Goal: Task Accomplishment & Management: Manage account settings

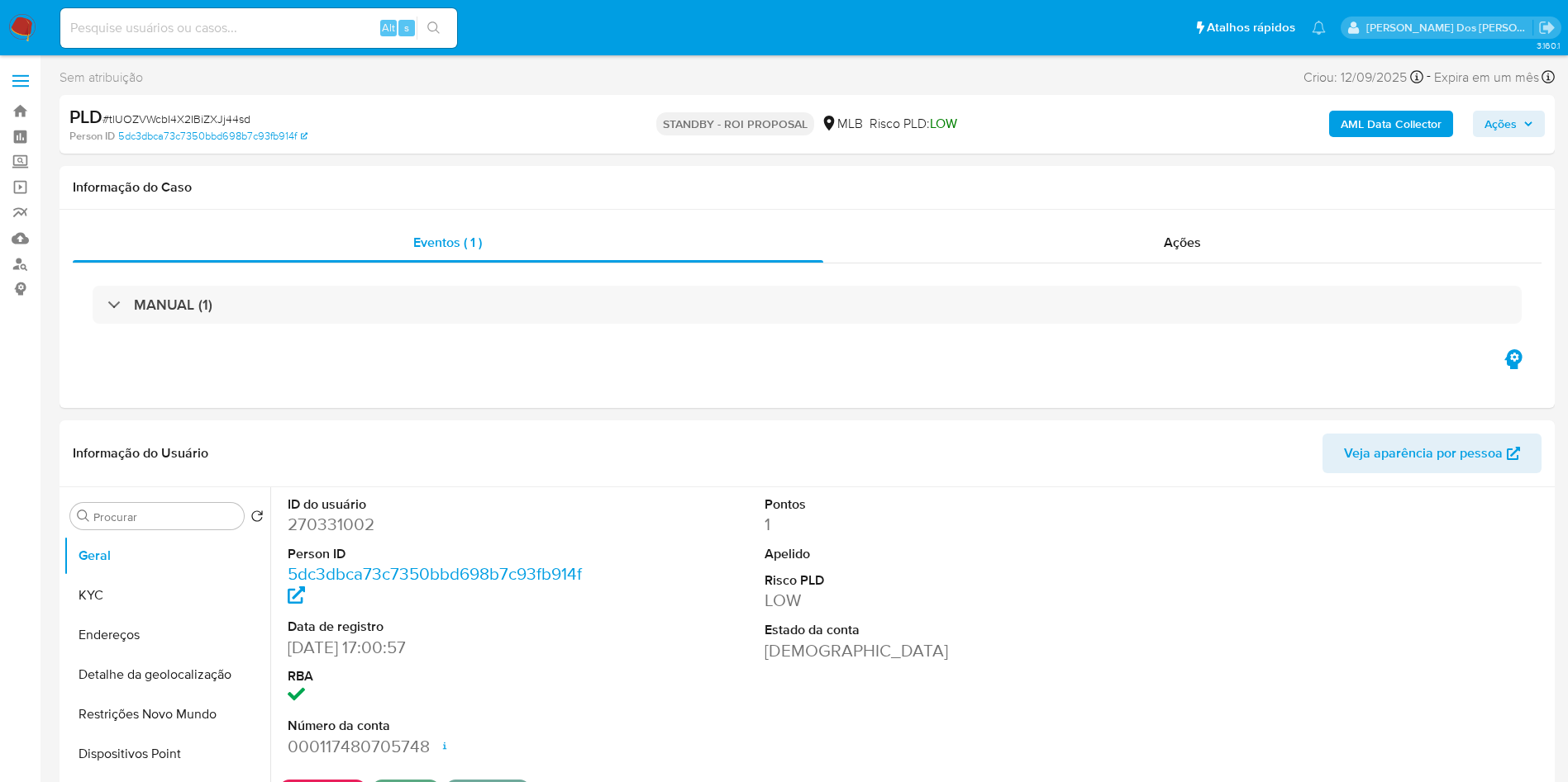
select select "10"
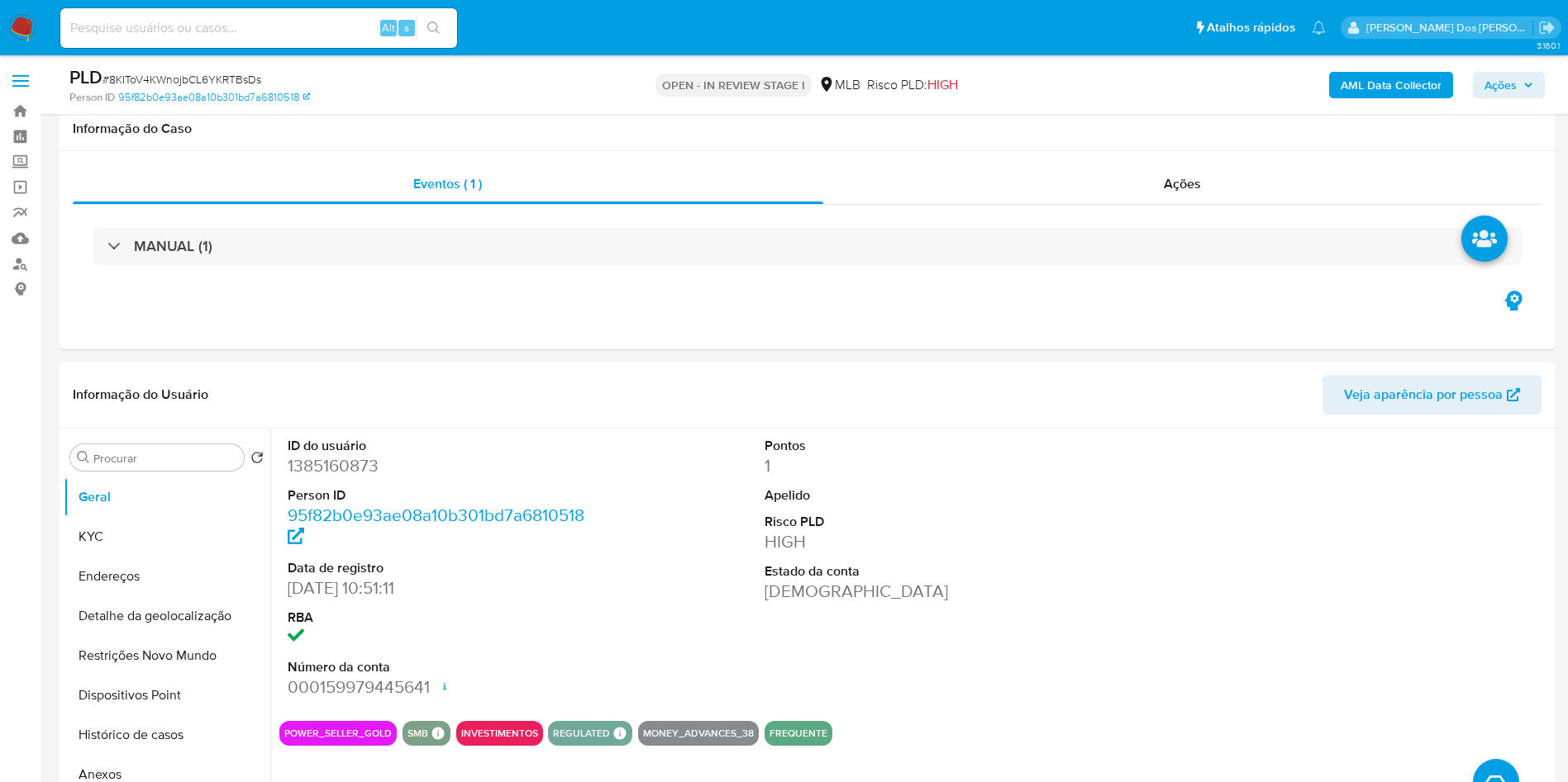
select select "10"
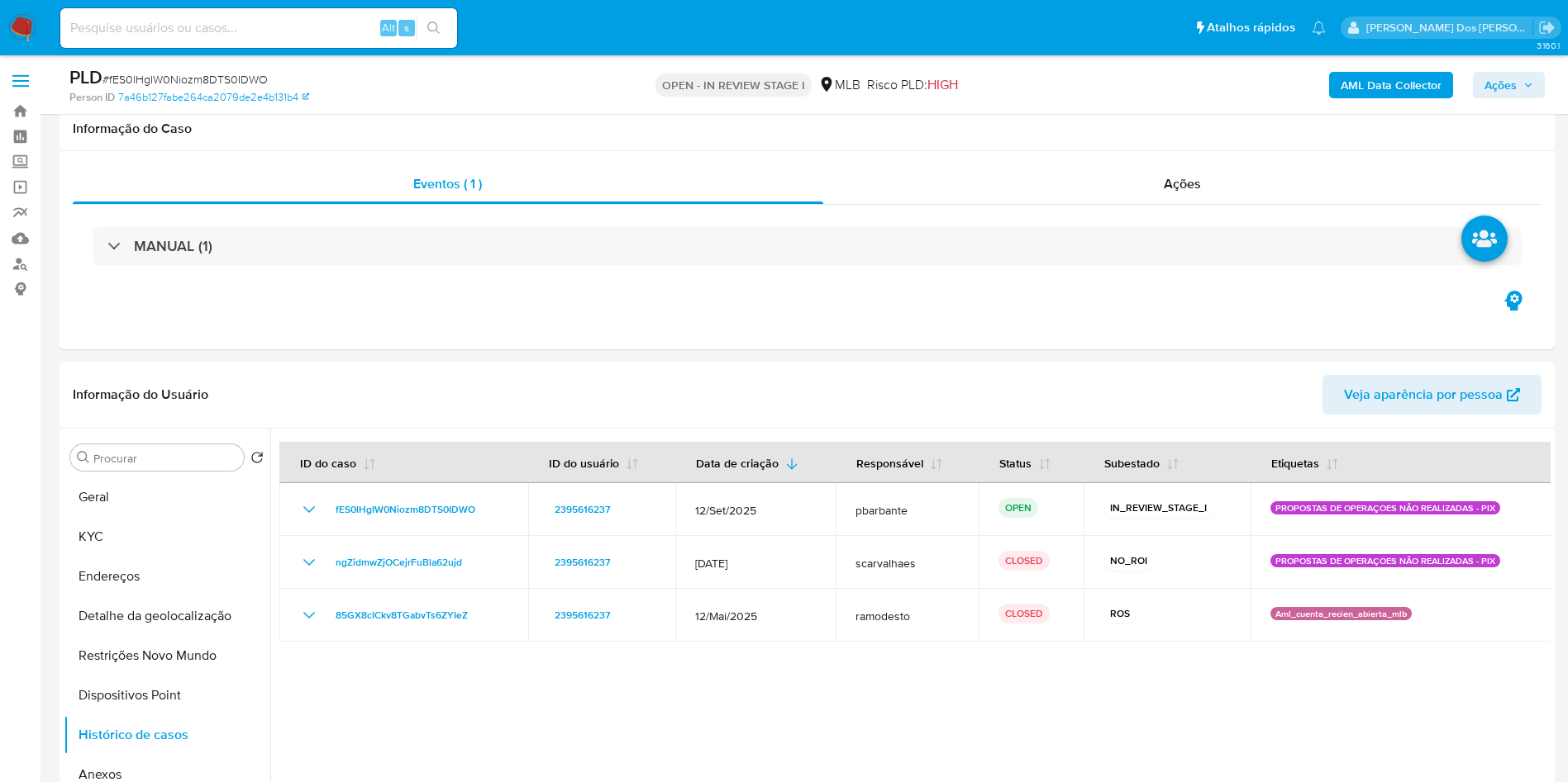
select select "10"
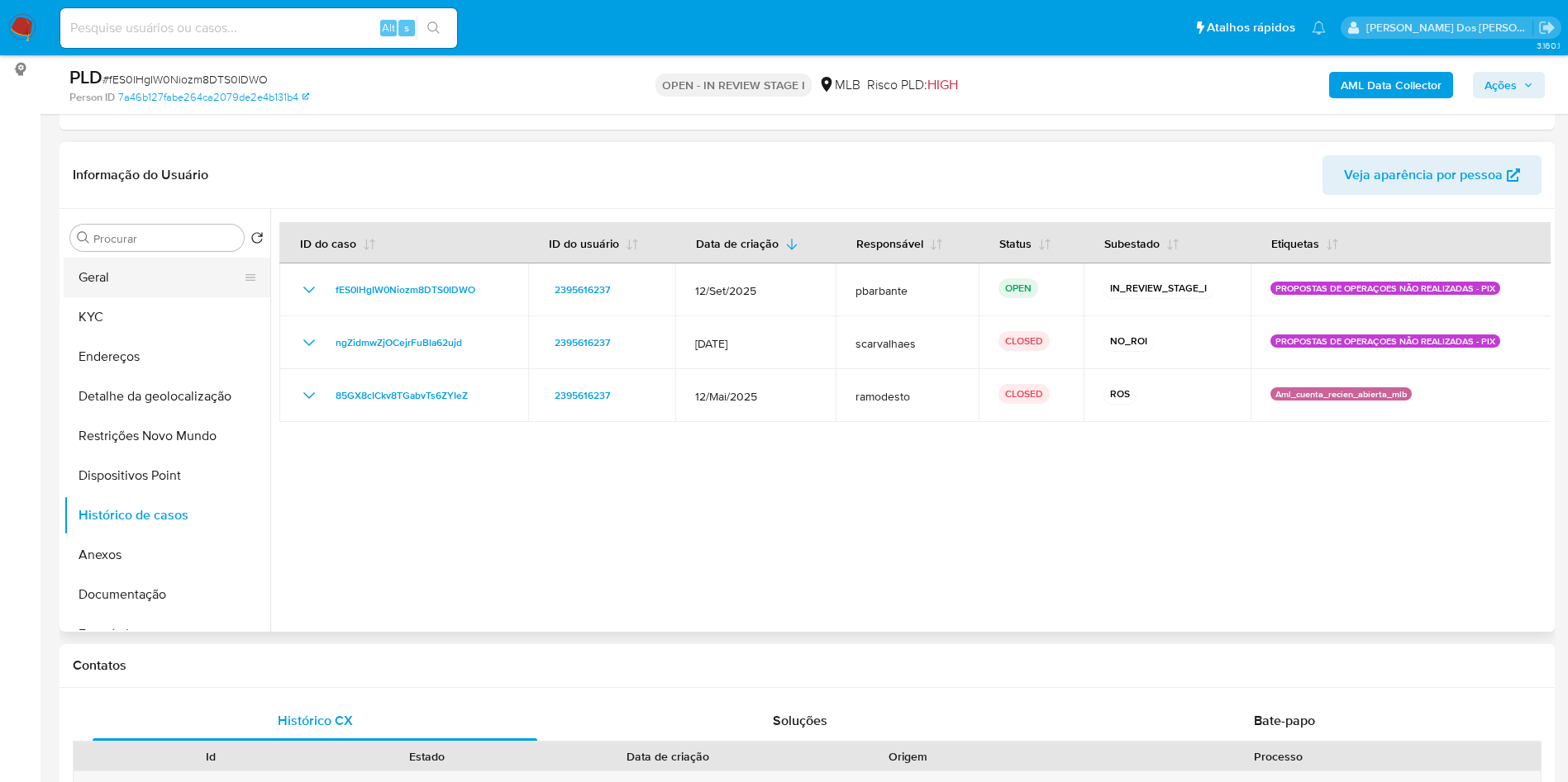
click at [161, 297] on button "Geral" at bounding box center [160, 278] width 194 height 40
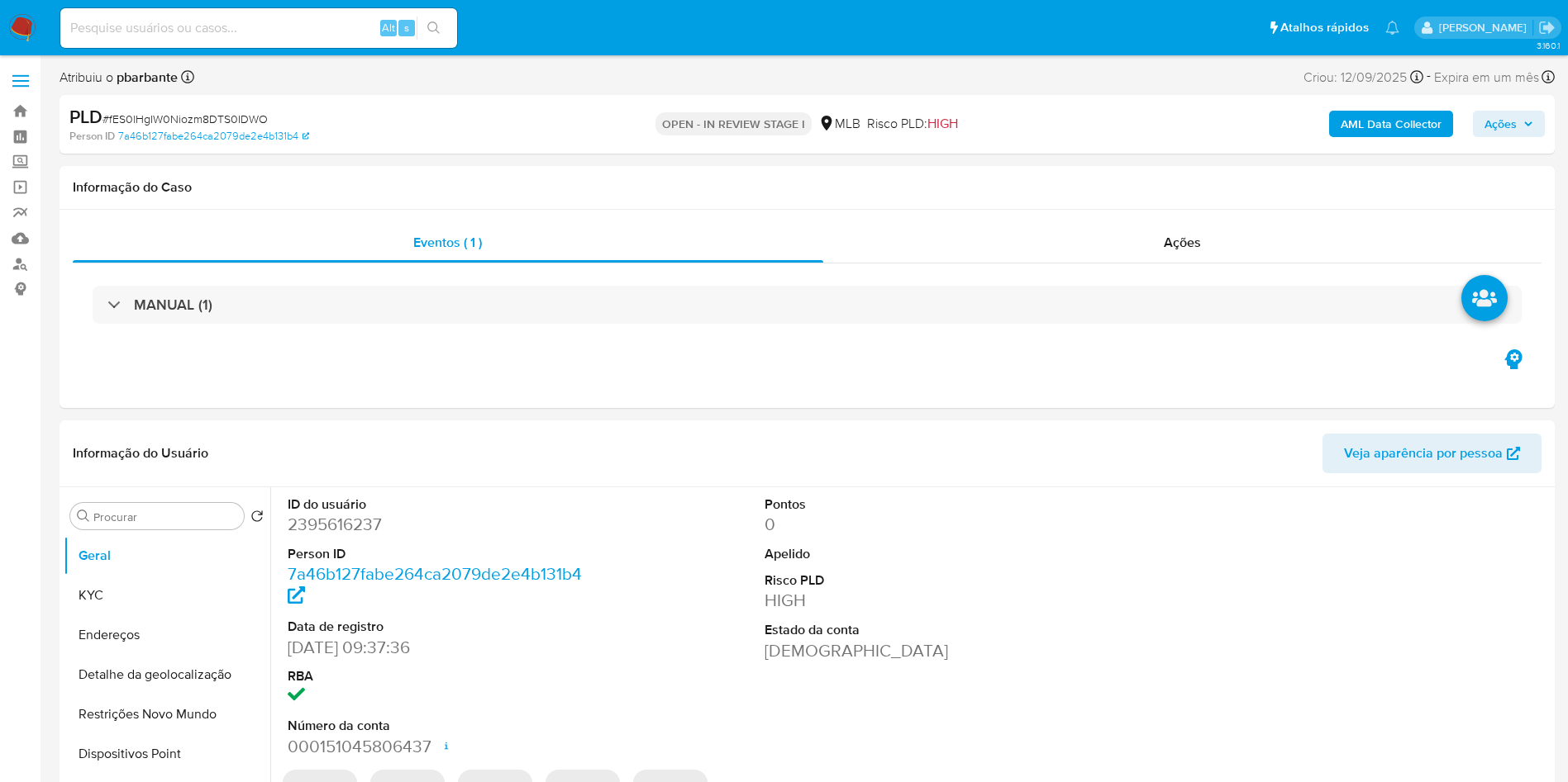
select select "10"
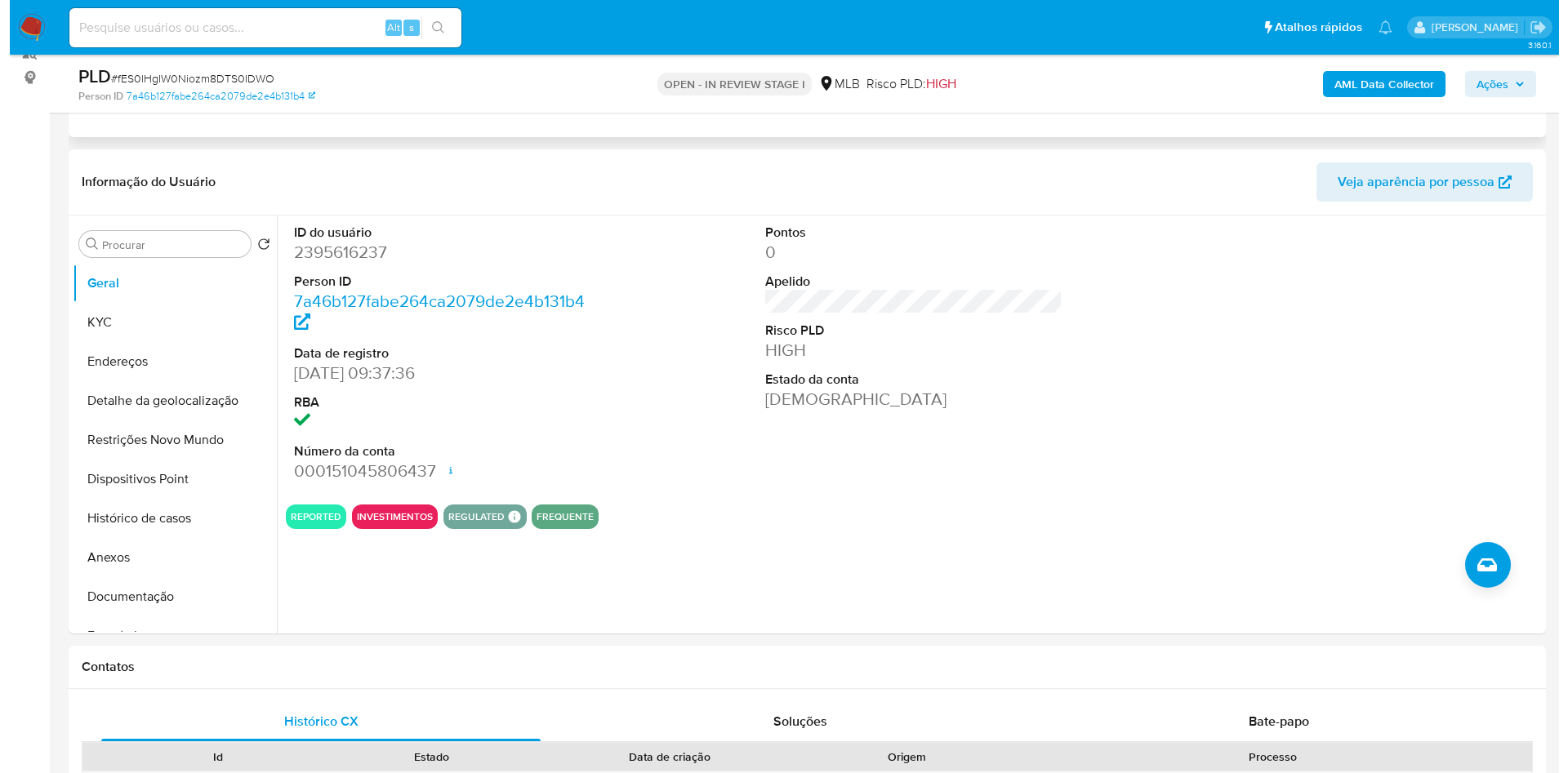
scroll to position [213, 0]
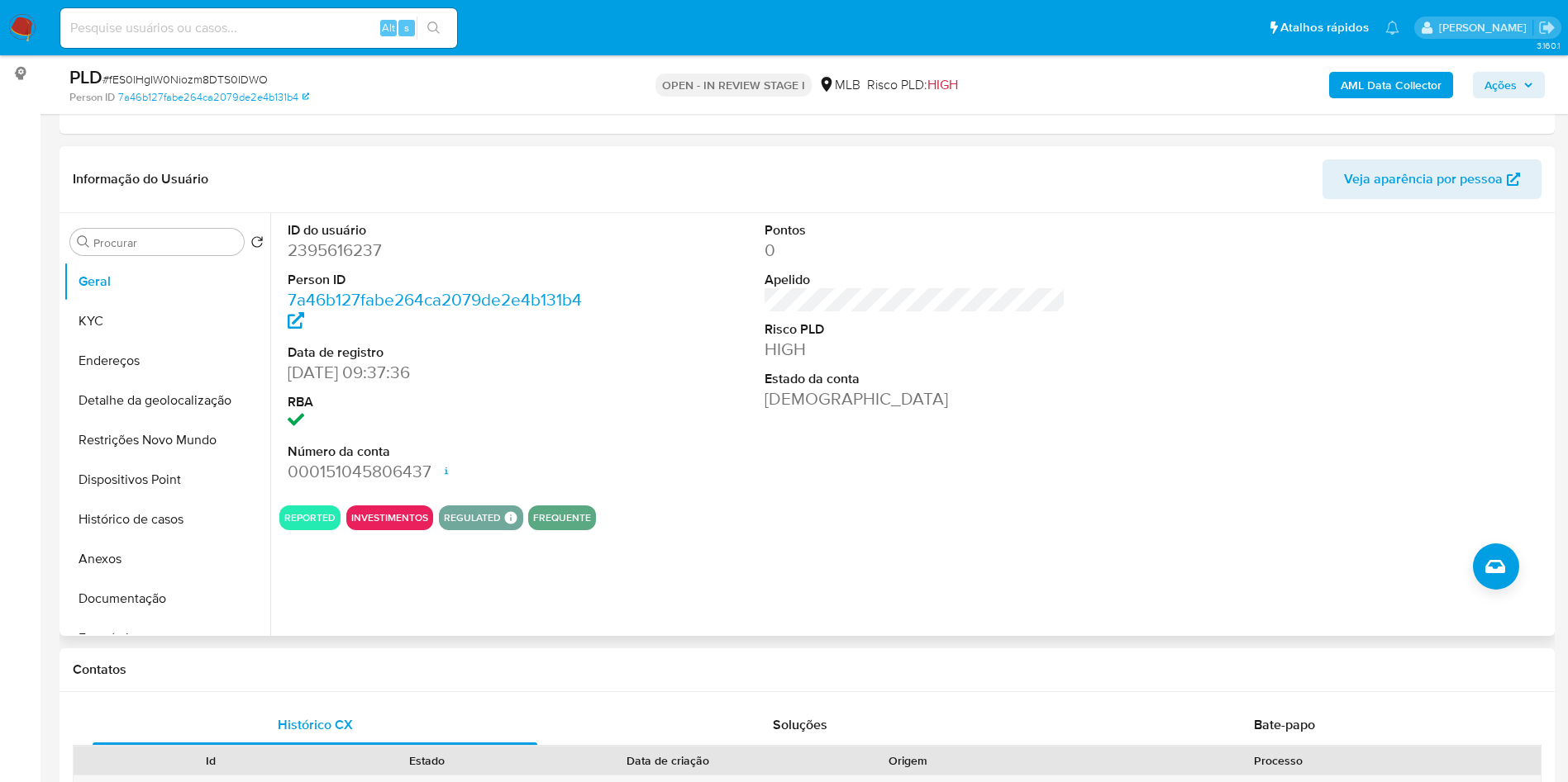
click at [335, 262] on dd "2395616237" at bounding box center [438, 250] width 301 height 23
copy dd "2395616237"
click at [156, 539] on button "Histórico de casos" at bounding box center [160, 520] width 194 height 40
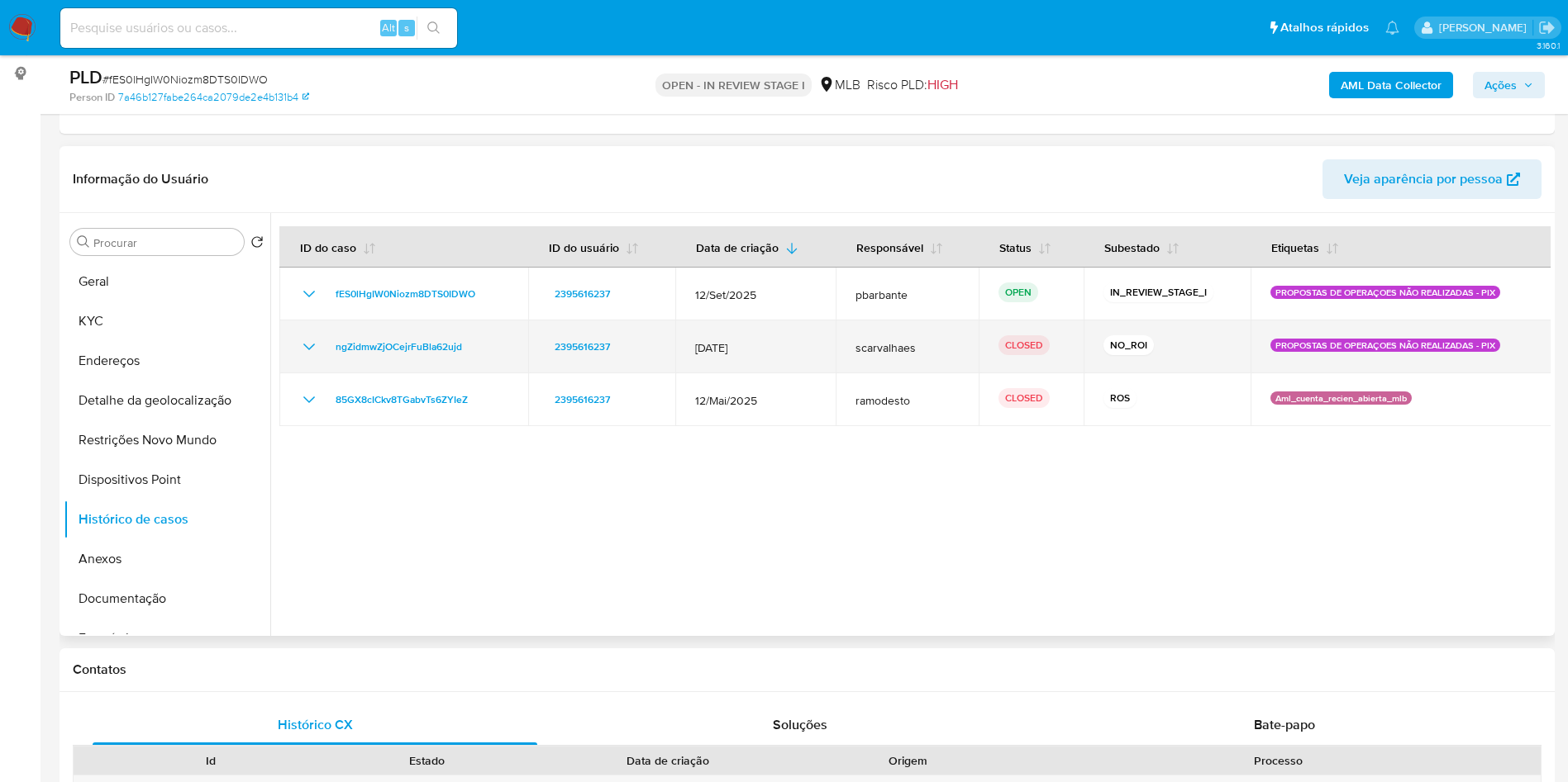
click at [301, 357] on icon "Mostrar/Ocultar" at bounding box center [309, 347] width 20 height 20
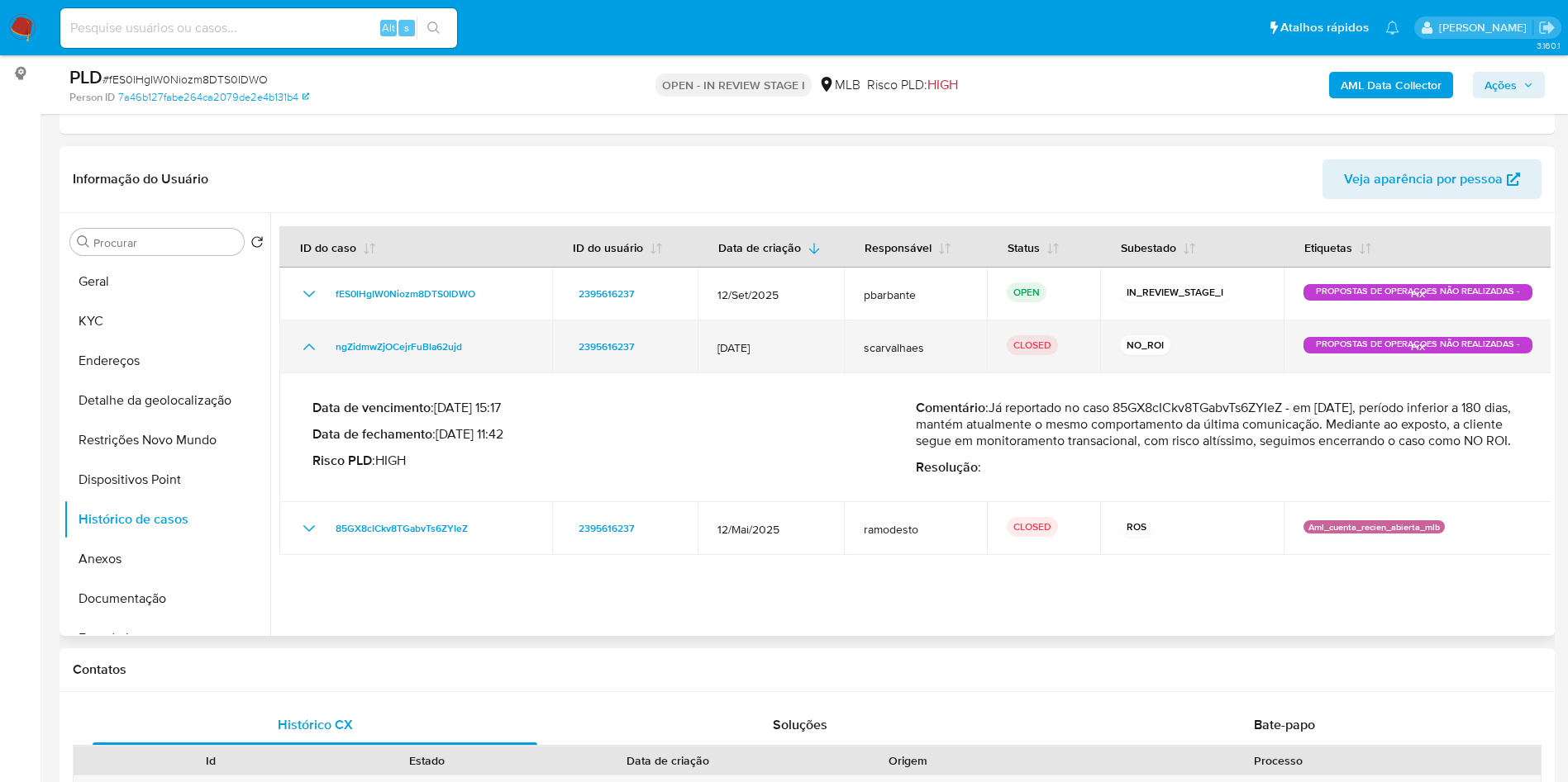
drag, startPoint x: 483, startPoint y: 370, endPoint x: 293, endPoint y: 384, distance: 190.5
click at [293, 373] on td "ngZidmwZjOCejrFuBla62ujd" at bounding box center [416, 346] width 273 height 53
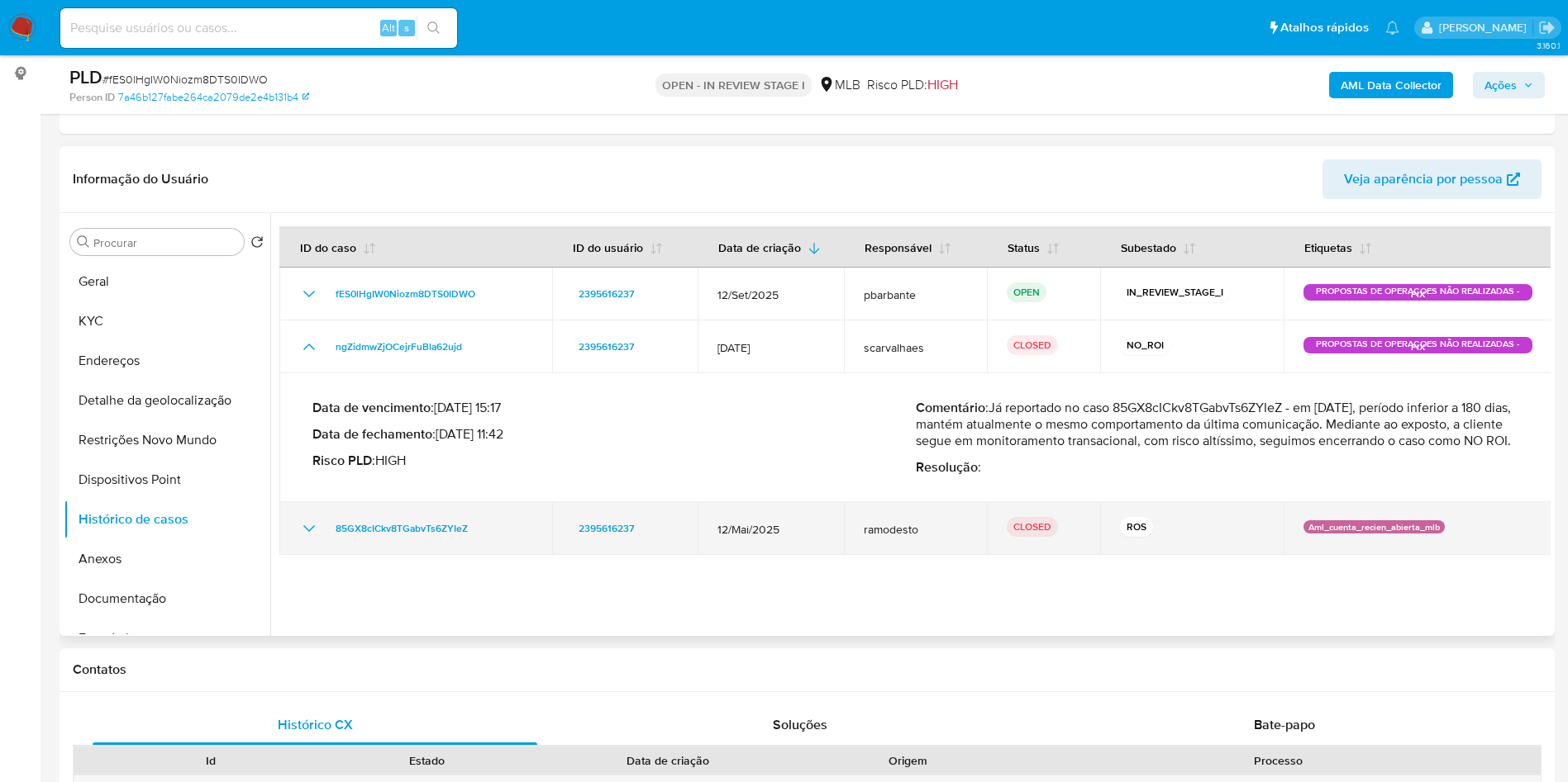
drag, startPoint x: 479, startPoint y: 573, endPoint x: 317, endPoint y: 574, distance: 162.0
click at [317, 538] on div "85GX8cICkv8TGabvTs6ZYIeZ" at bounding box center [415, 529] width 233 height 20
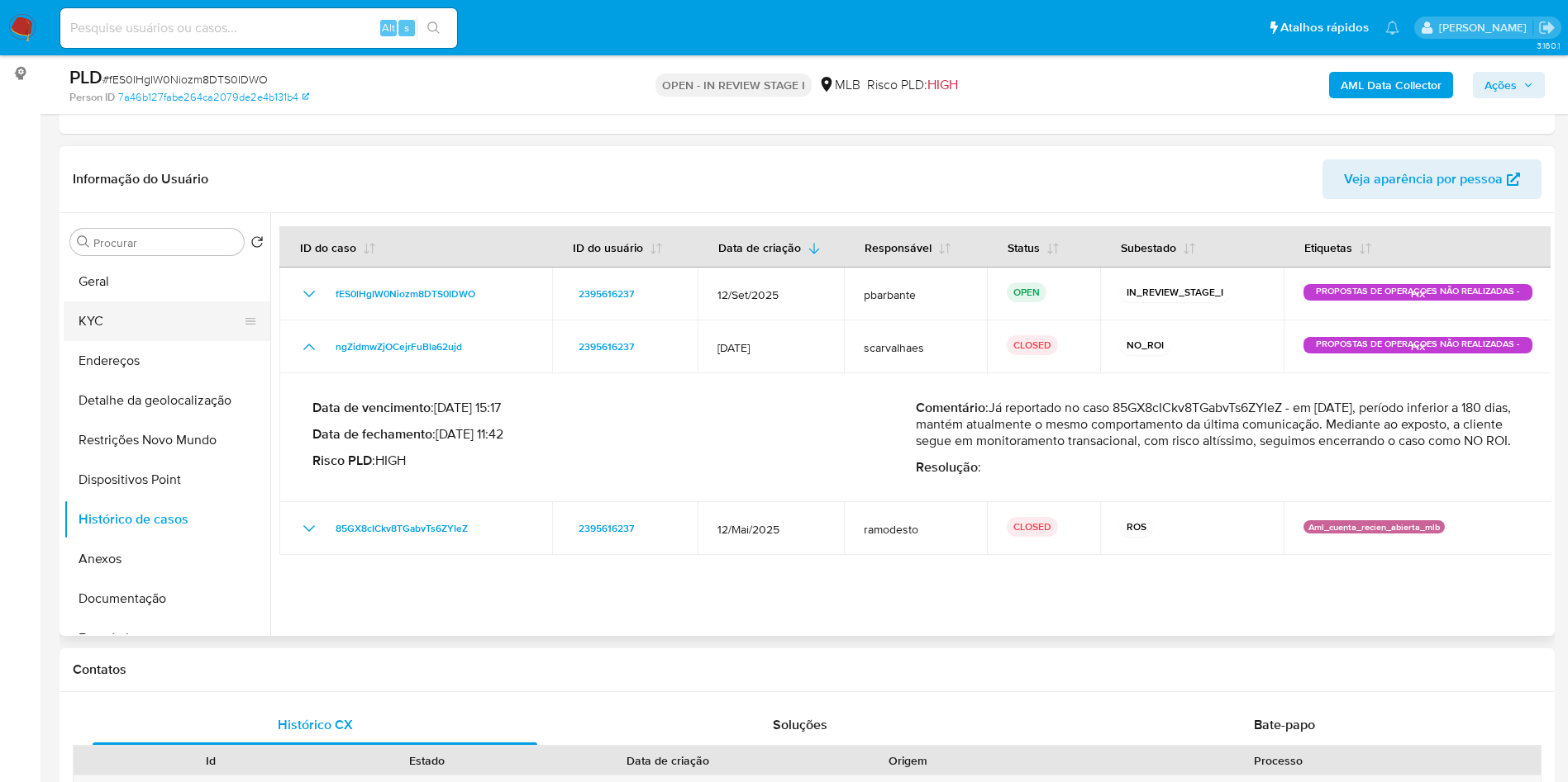
click at [164, 340] on button "KYC" at bounding box center [160, 321] width 194 height 40
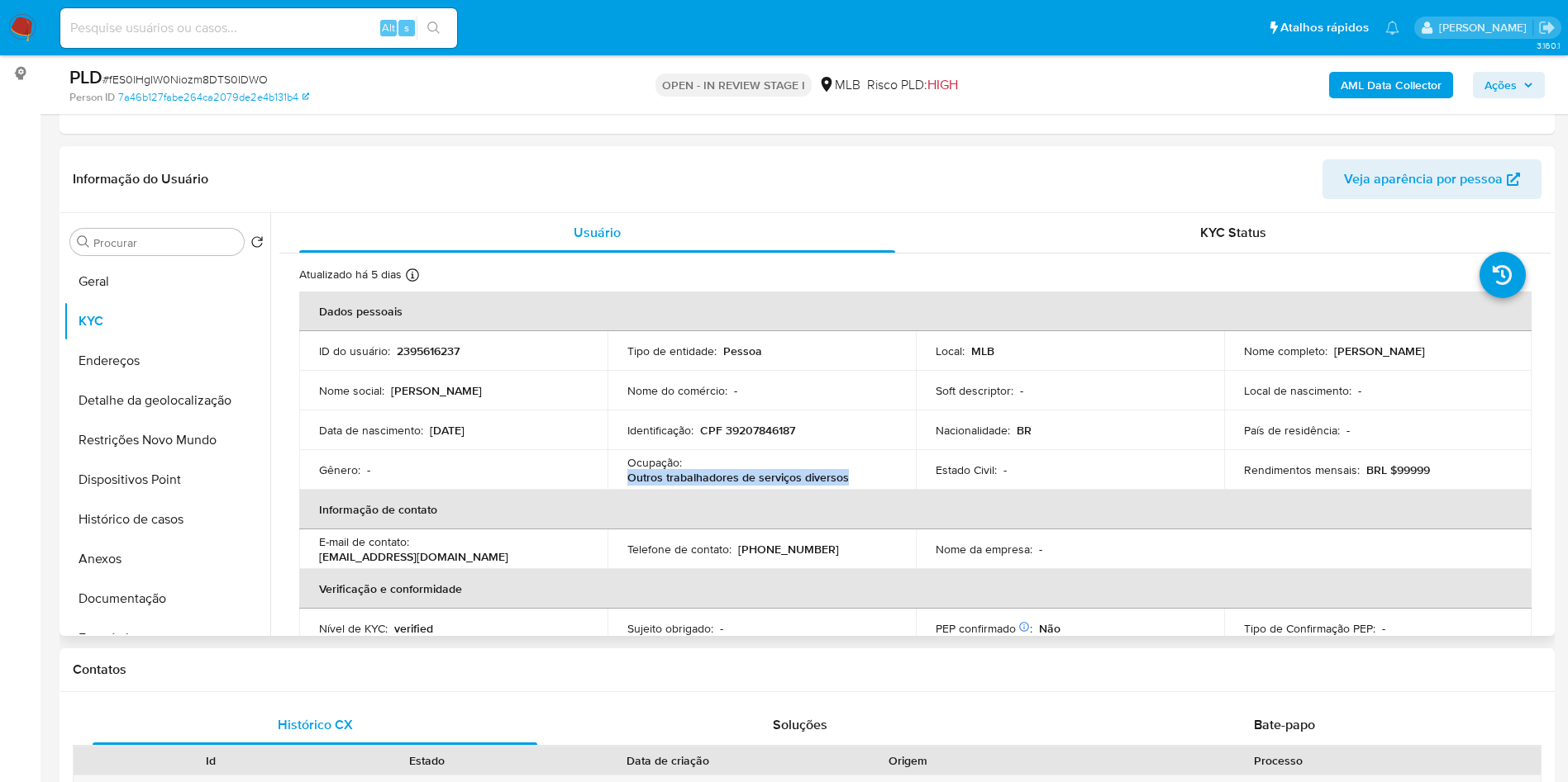
drag, startPoint x: 851, startPoint y: 505, endPoint x: 620, endPoint y: 508, distance: 231.0
click at [620, 490] on td "Ocupação : Outros trabalhadores de serviços diversos" at bounding box center [761, 470] width 308 height 40
copy p "Outros trabalhadores de serviços diversos"
click at [1410, 88] on b "AML Data Collector" at bounding box center [1391, 85] width 101 height 27
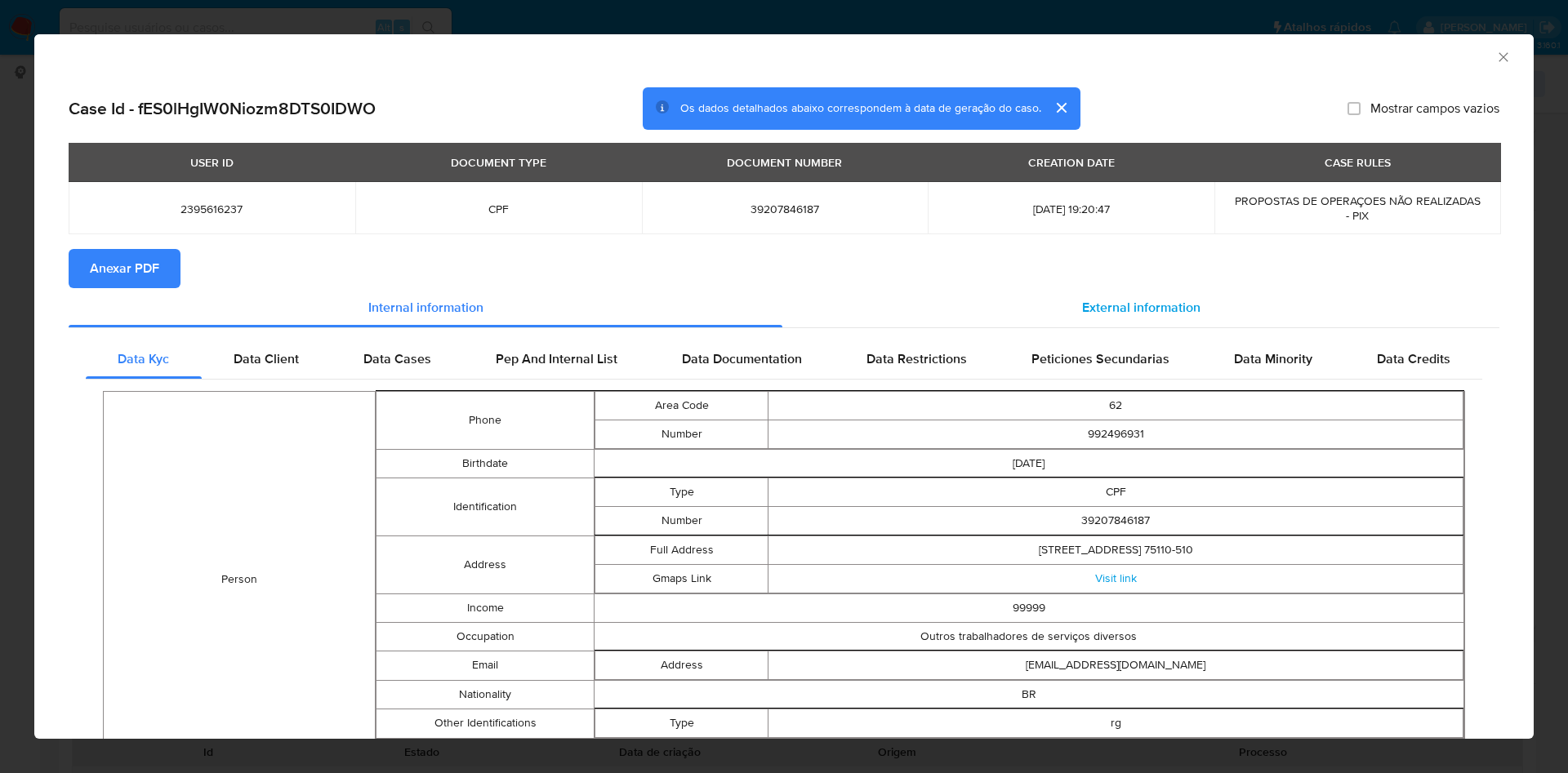
click at [1099, 310] on span "External information" at bounding box center [1142, 307] width 119 height 19
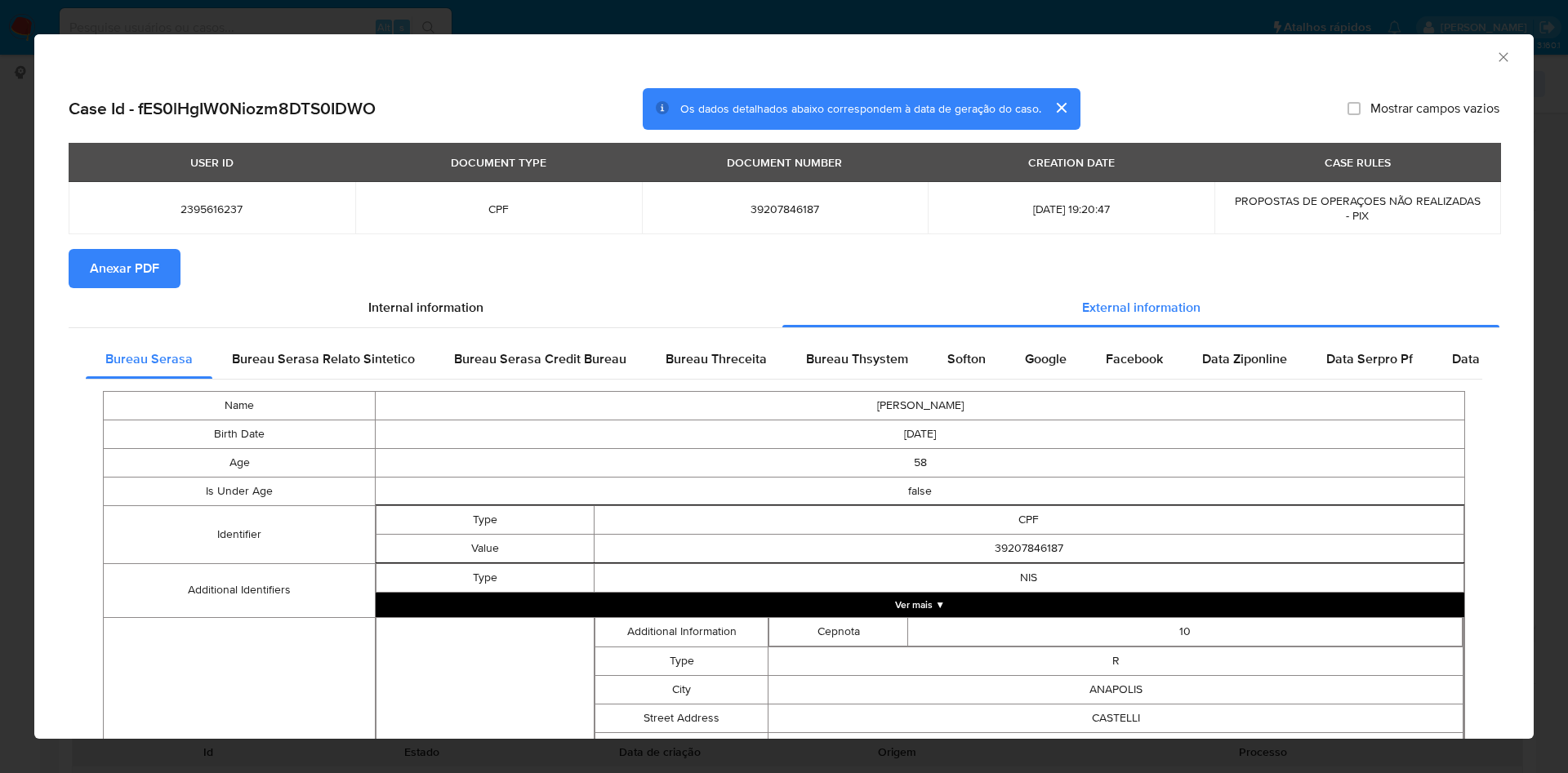
click at [104, 265] on span "Anexar PDF" at bounding box center [125, 269] width 69 height 36
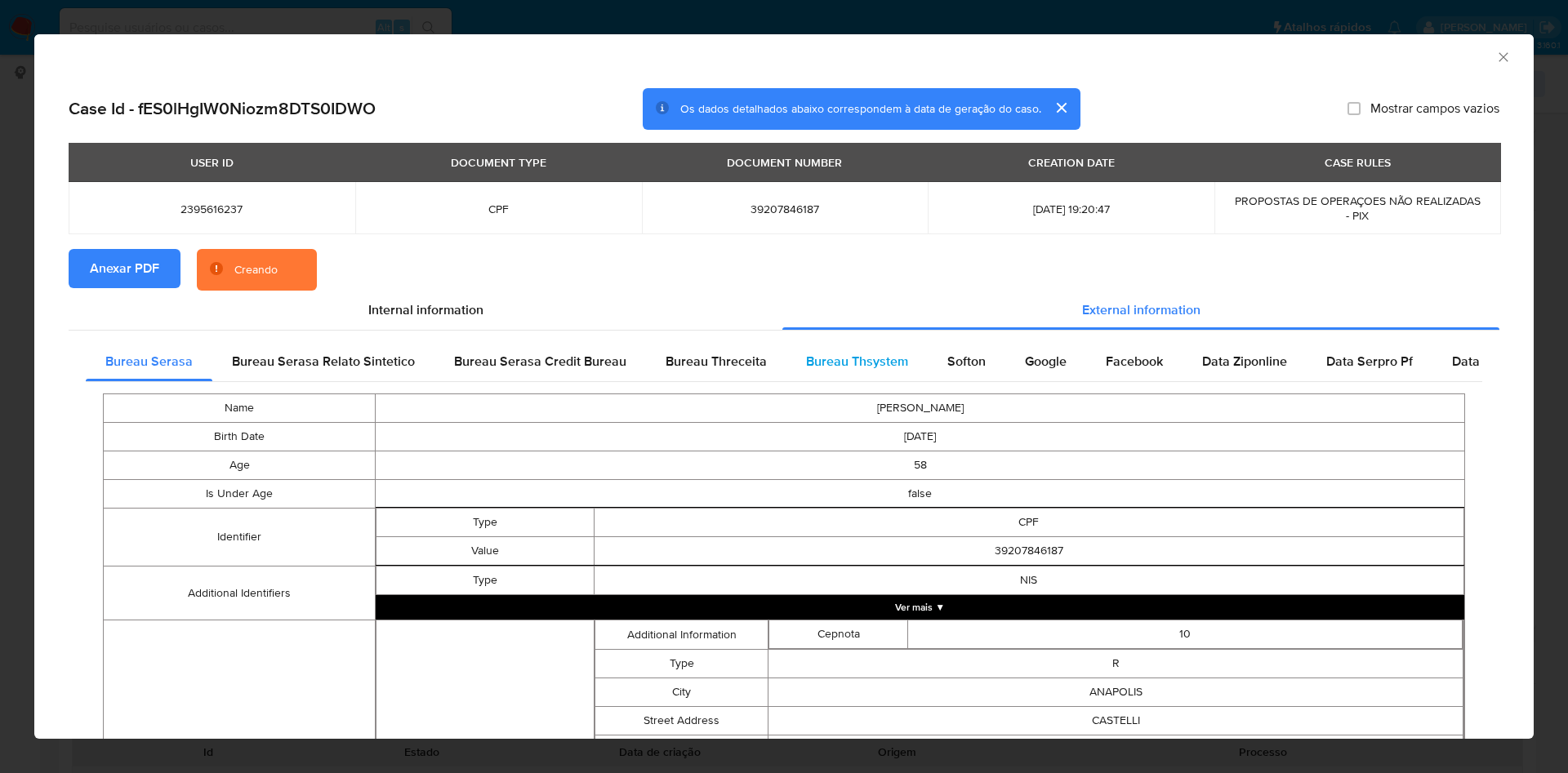
click at [821, 355] on span "Bureau Thsystem" at bounding box center [857, 361] width 102 height 19
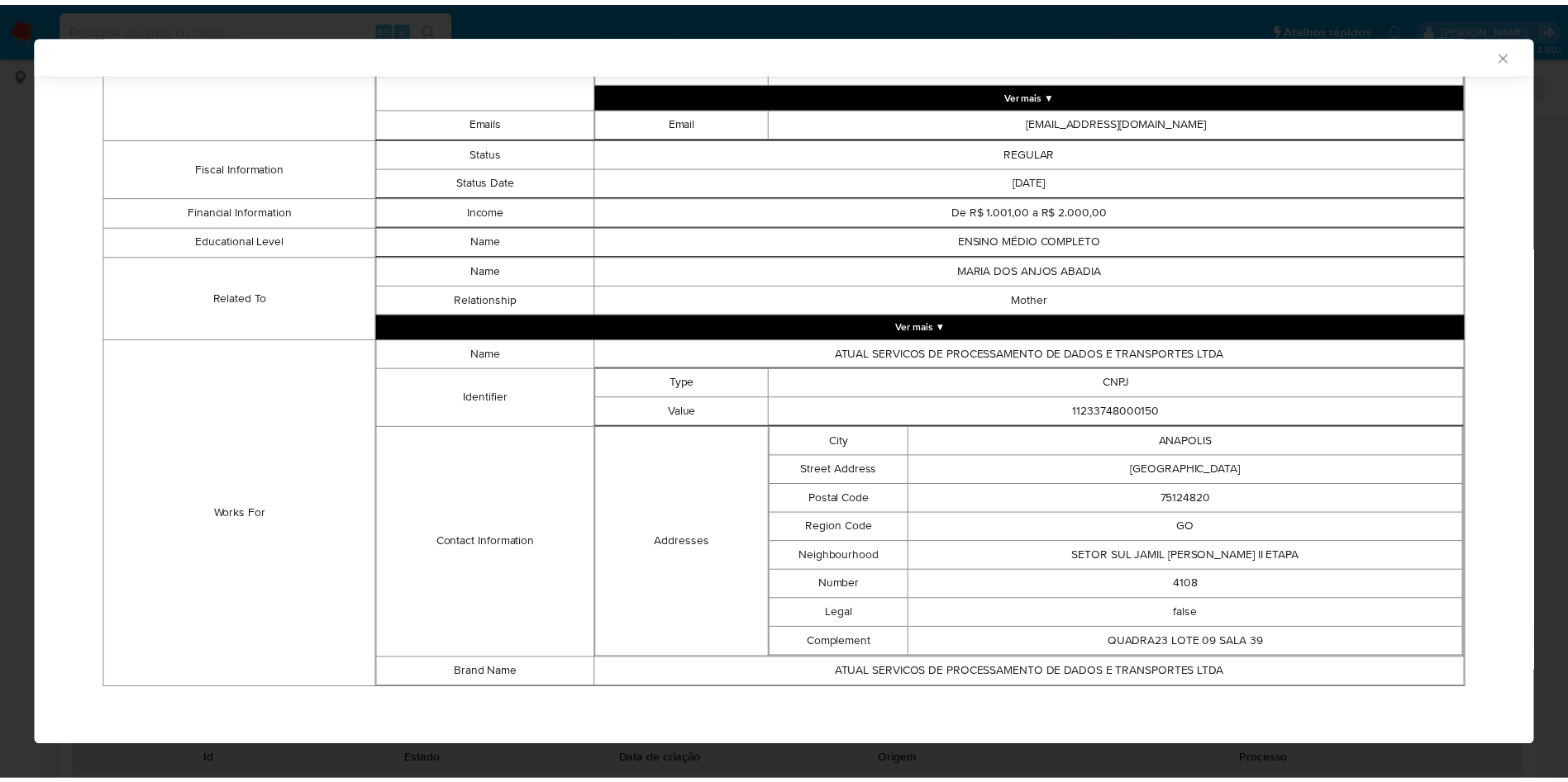
scroll to position [947, 0]
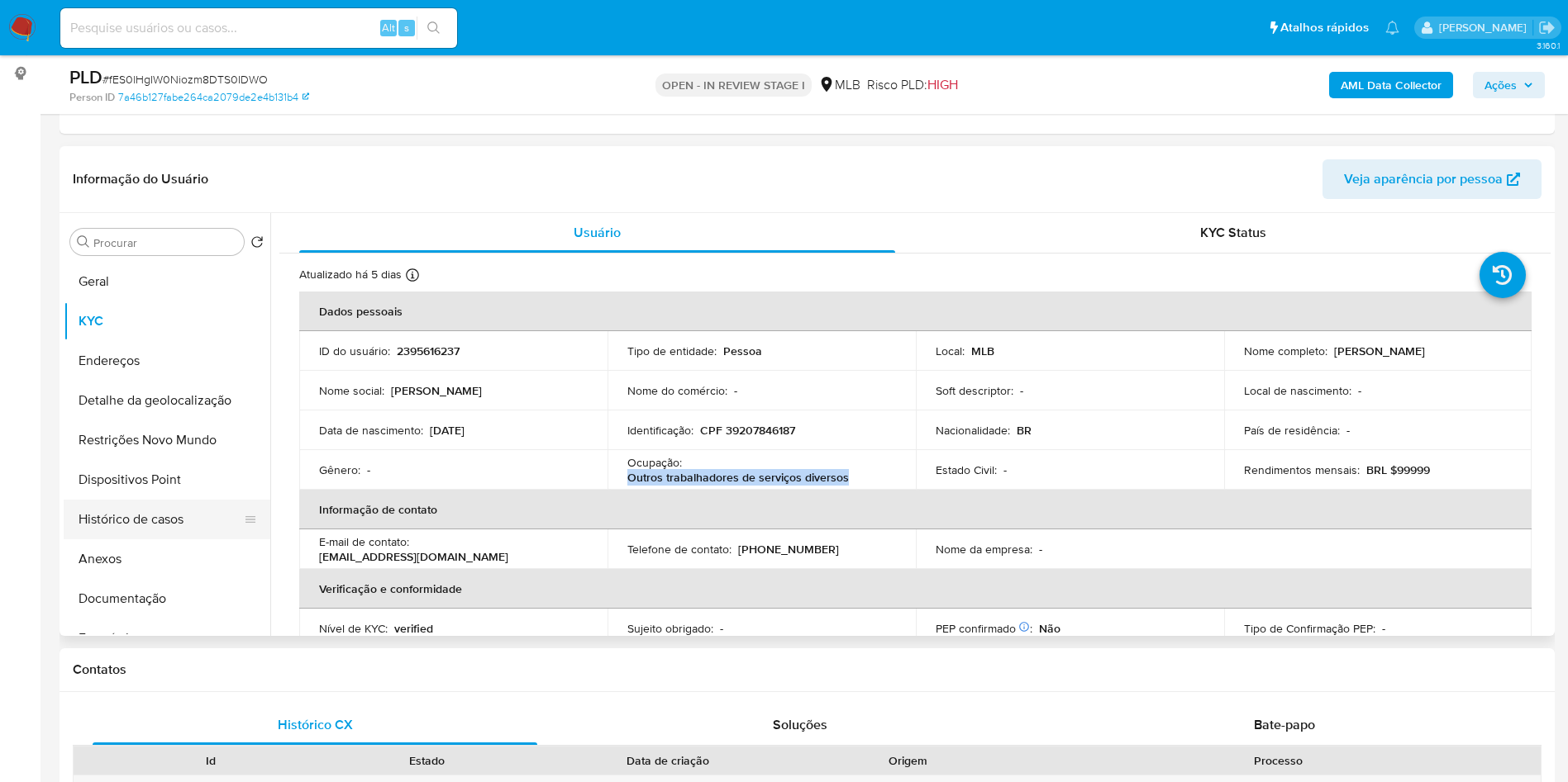
click at [198, 539] on button "Histórico de casos" at bounding box center [160, 520] width 194 height 40
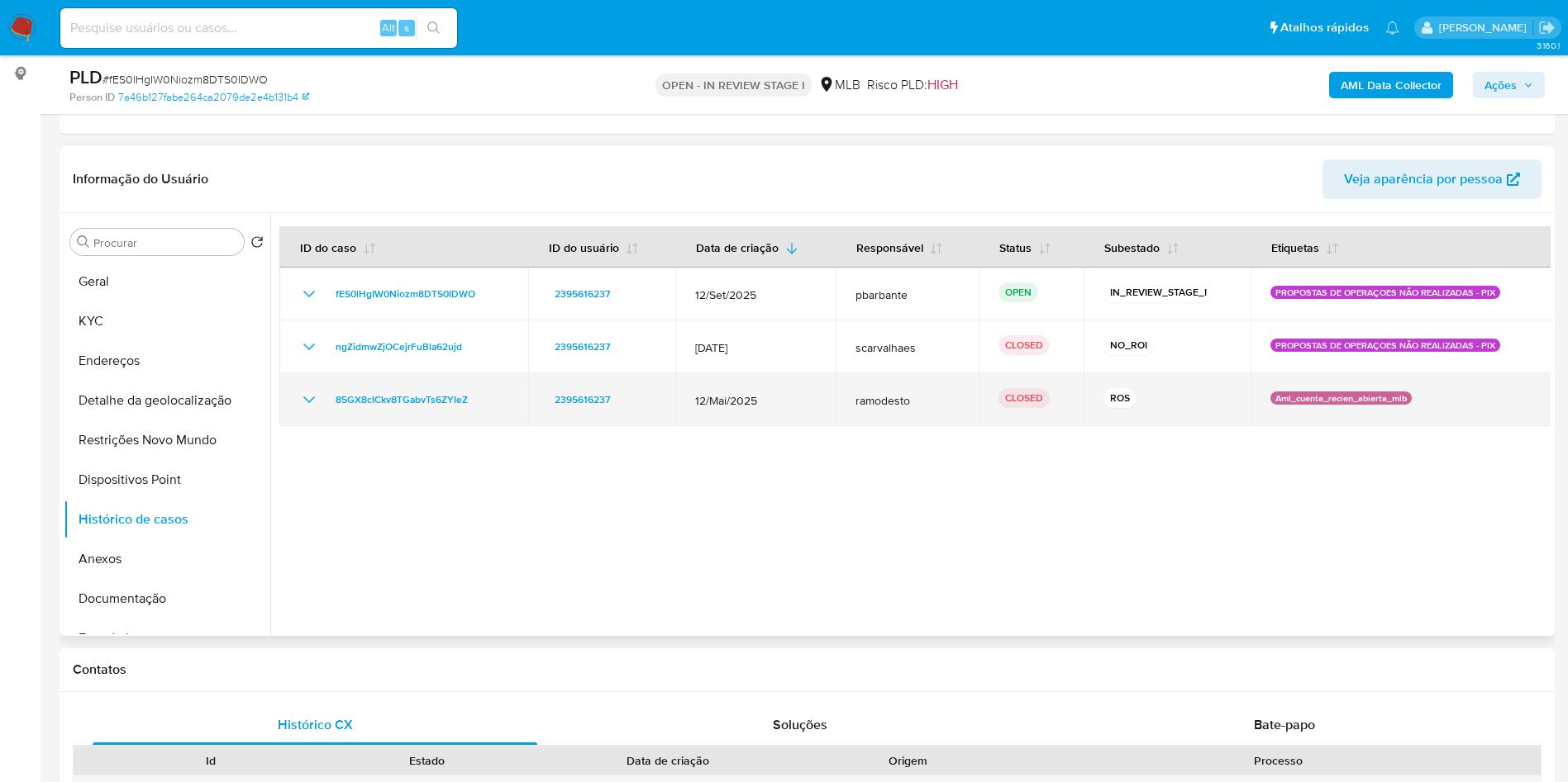
drag, startPoint x: 485, startPoint y: 436, endPoint x: 330, endPoint y: 438, distance: 155.0
click at [330, 426] on td "85GX8cICkv8TGabvTs6ZYIeZ" at bounding box center [404, 399] width 249 height 53
drag, startPoint x: 481, startPoint y: 429, endPoint x: 315, endPoint y: 412, distance: 166.9
click at [315, 412] on td "85GX8cICkv8TGabvTs6ZYIeZ" at bounding box center [404, 399] width 249 height 53
click at [306, 410] on icon "Mostrar/Ocultar" at bounding box center [309, 400] width 20 height 20
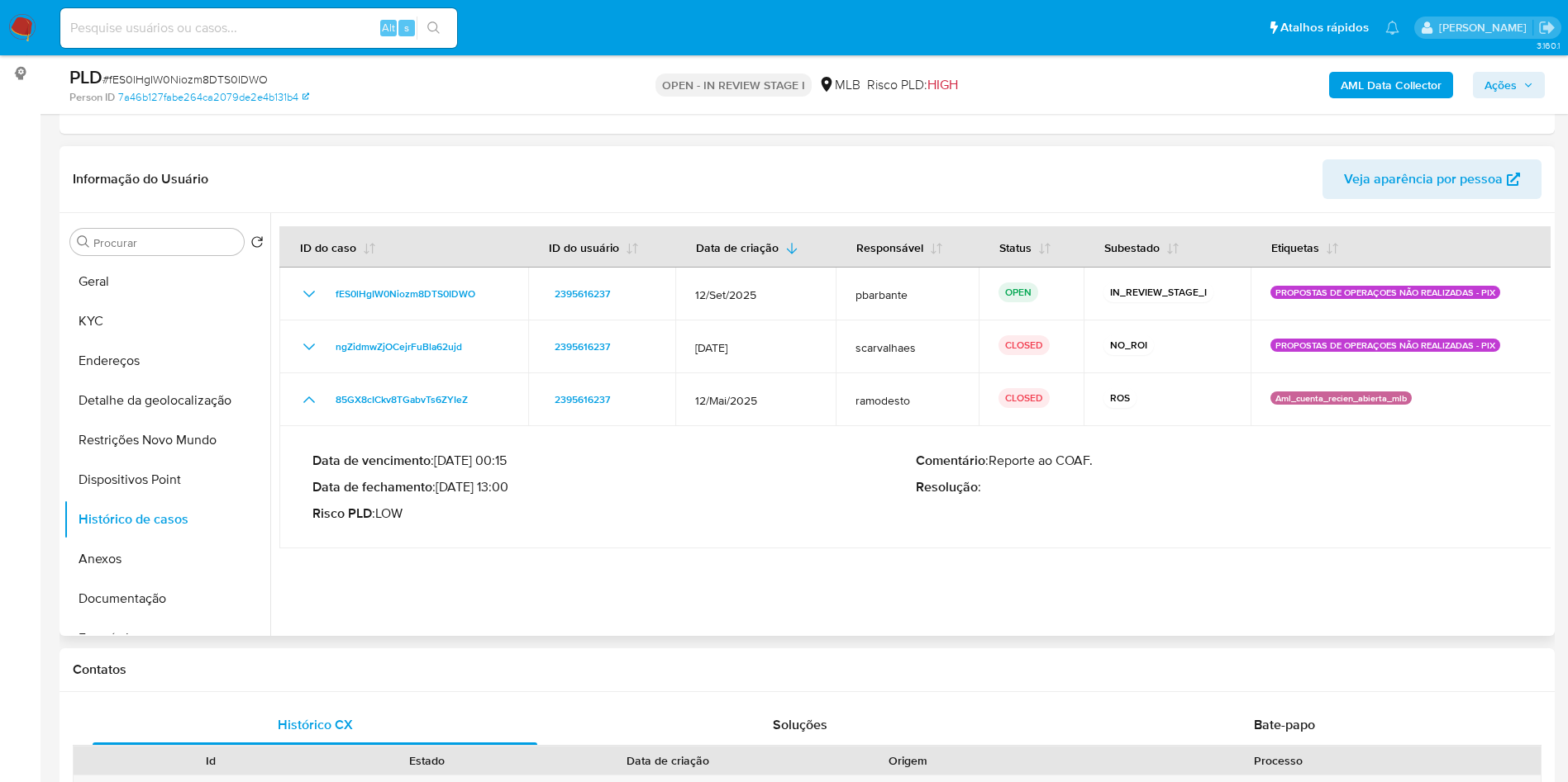
drag, startPoint x: 509, startPoint y: 518, endPoint x: 446, endPoint y: 522, distance: 63.1
click at [446, 496] on p "Data de fechamento : 11/06/2025 13:00" at bounding box center [614, 487] width 604 height 17
click at [140, 300] on button "Geral" at bounding box center [160, 282] width 194 height 40
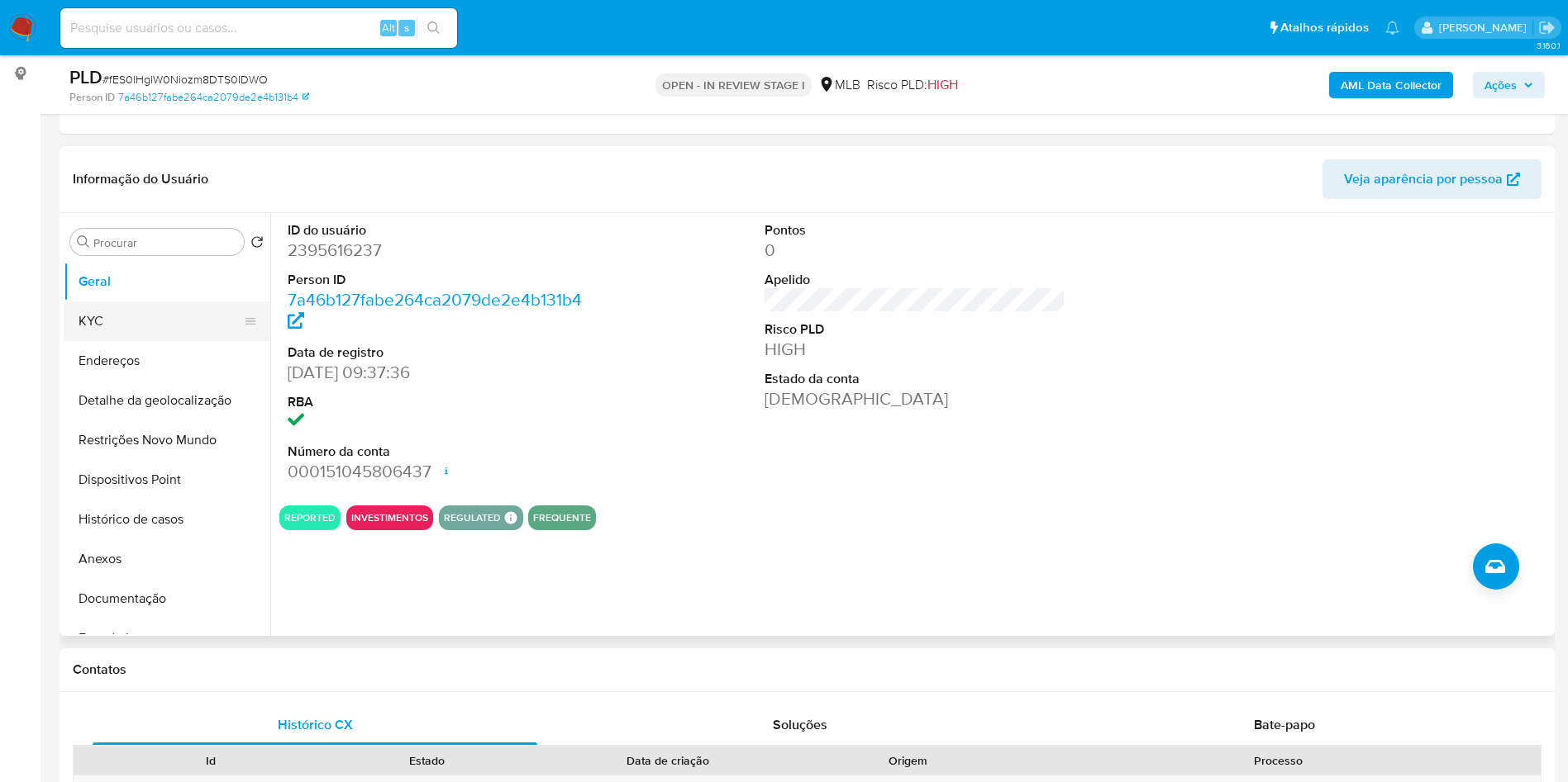
click at [147, 341] on button "KYC" at bounding box center [160, 321] width 194 height 40
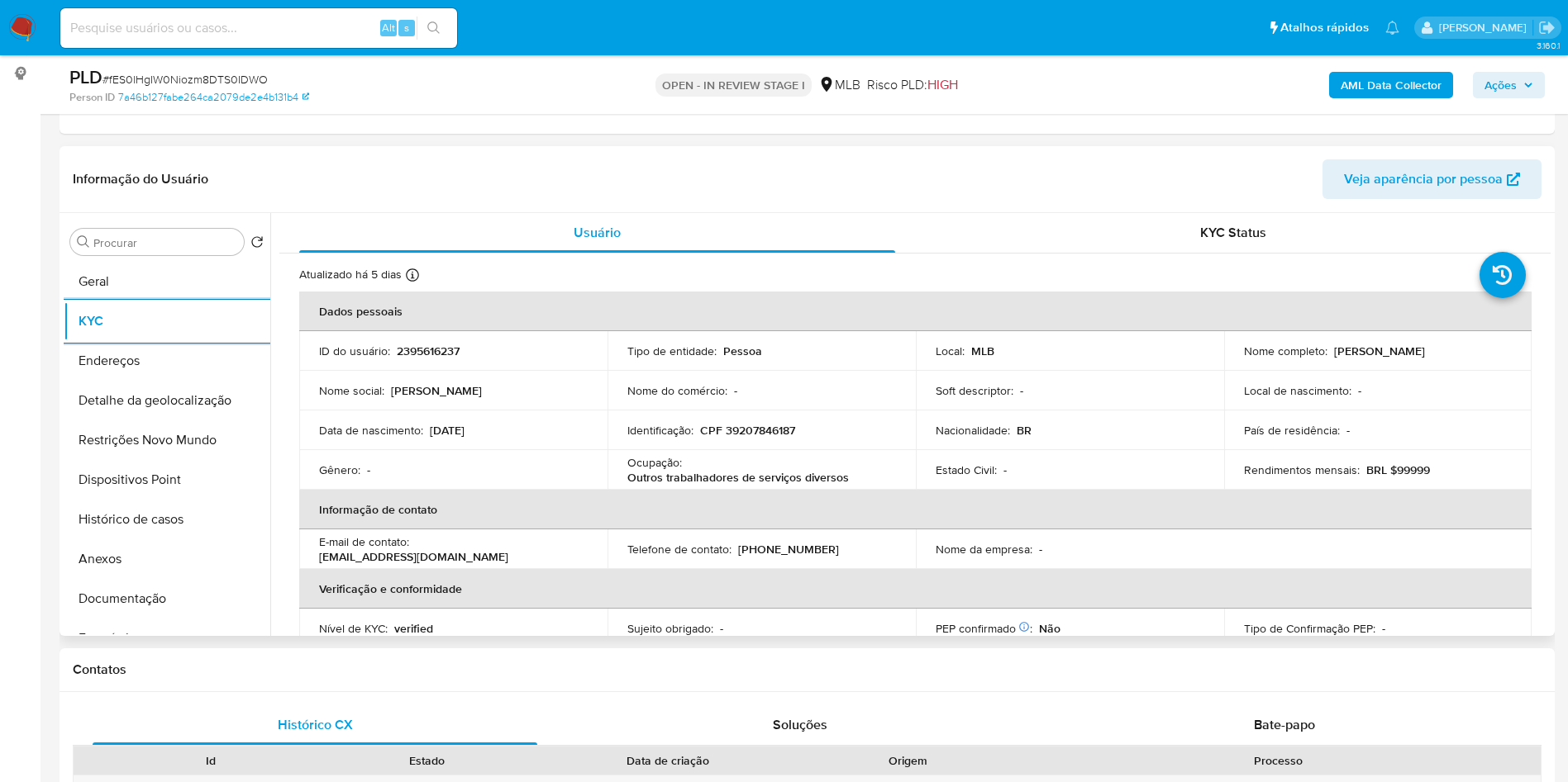
scroll to position [689, 0]
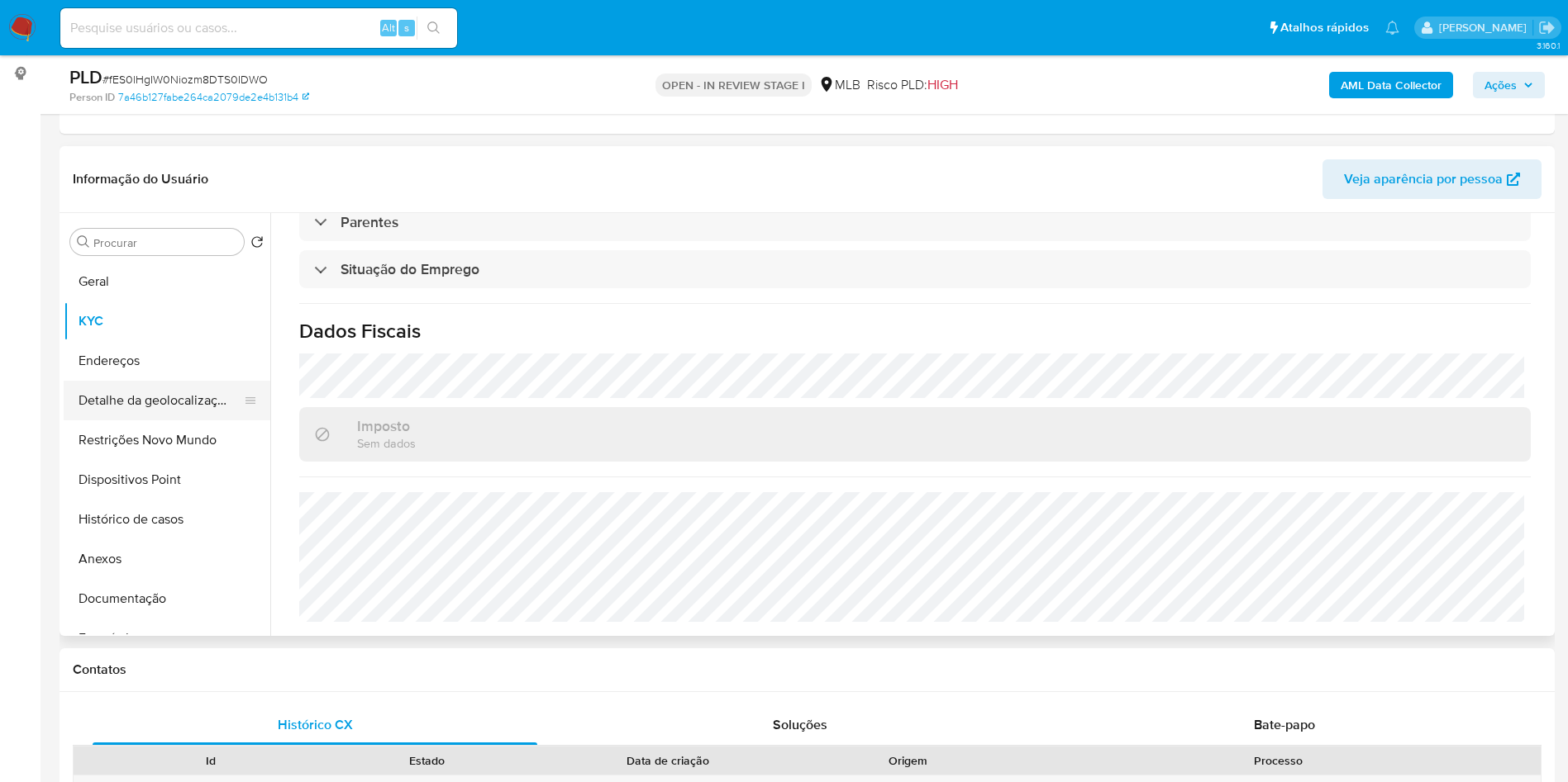
click at [205, 416] on button "Detalhe da geolocalização" at bounding box center [160, 401] width 194 height 40
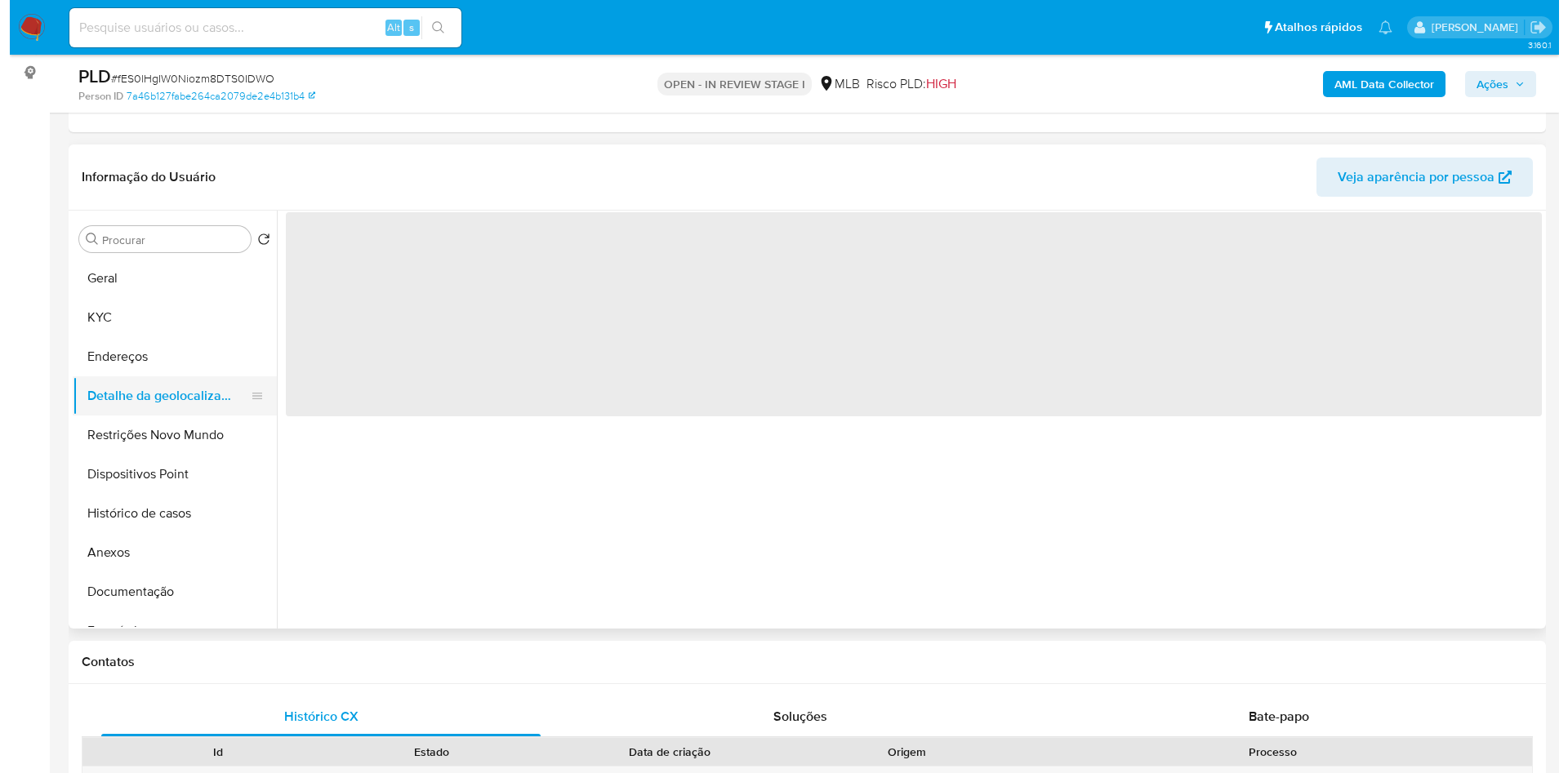
scroll to position [0, 0]
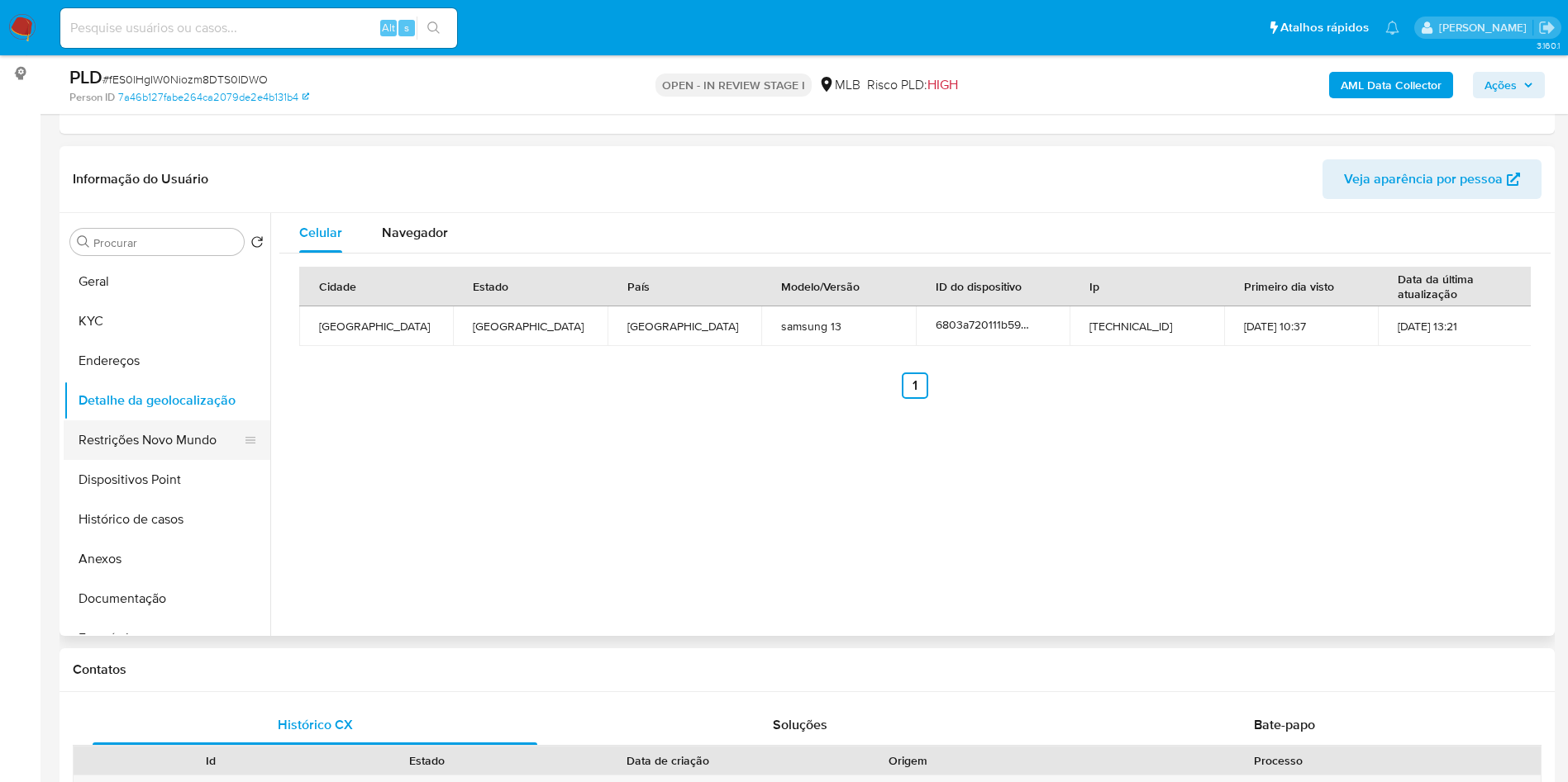
click at [127, 460] on button "Restrições Novo Mundo" at bounding box center [160, 441] width 194 height 40
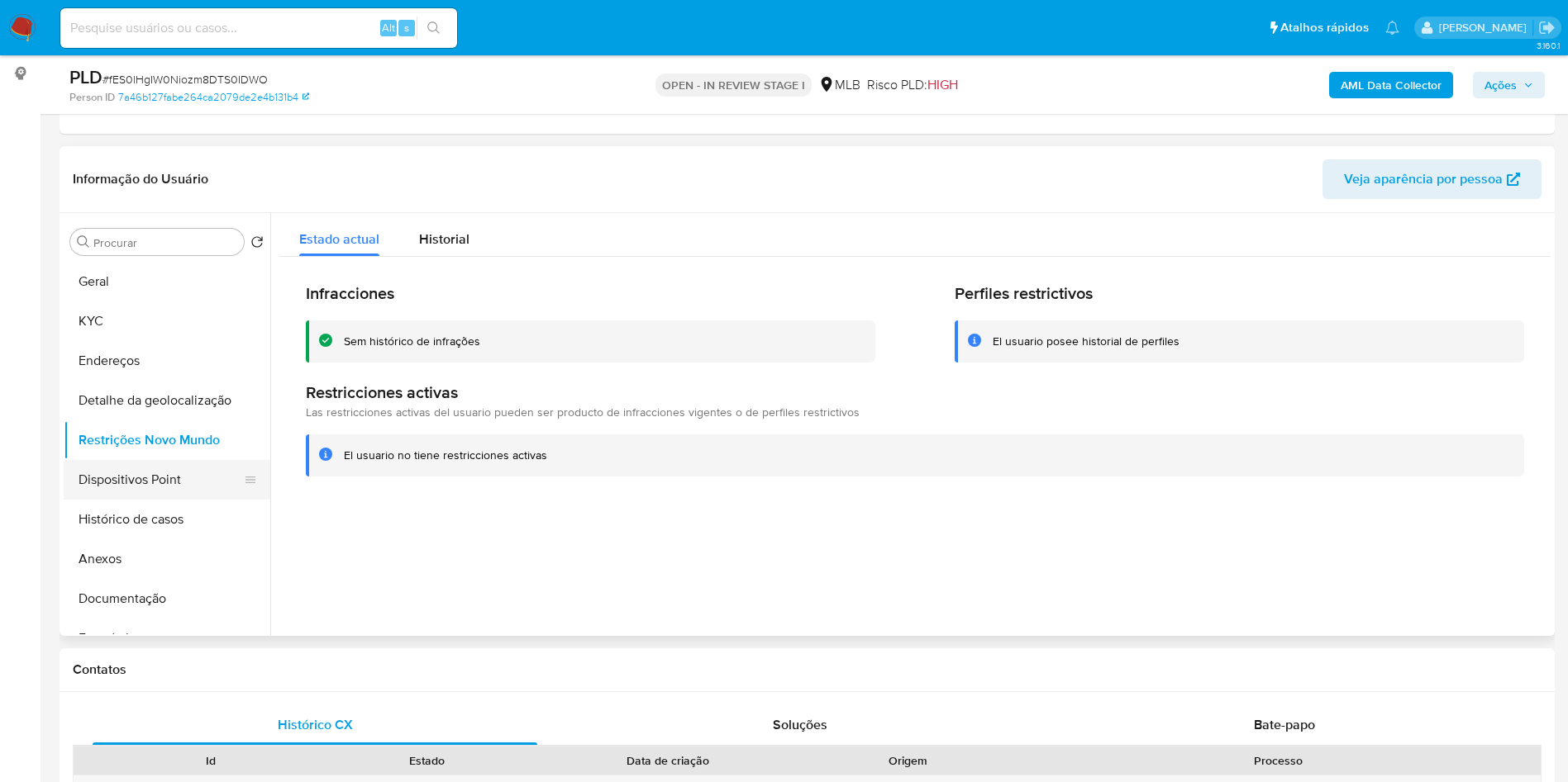
click at [148, 500] on button "Dispositivos Point" at bounding box center [160, 480] width 194 height 40
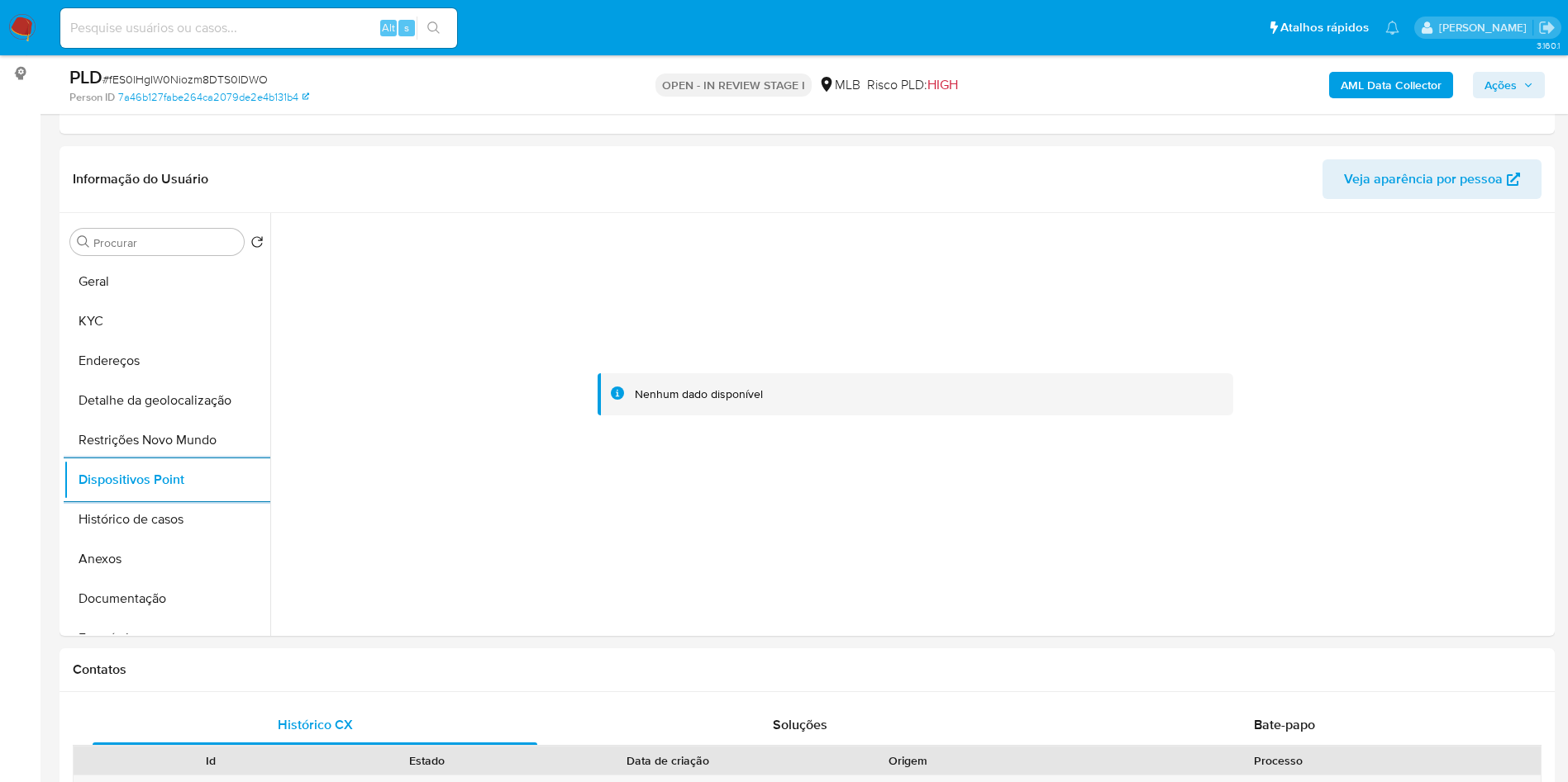
click at [1501, 83] on span "Ações" at bounding box center [1500, 85] width 33 height 27
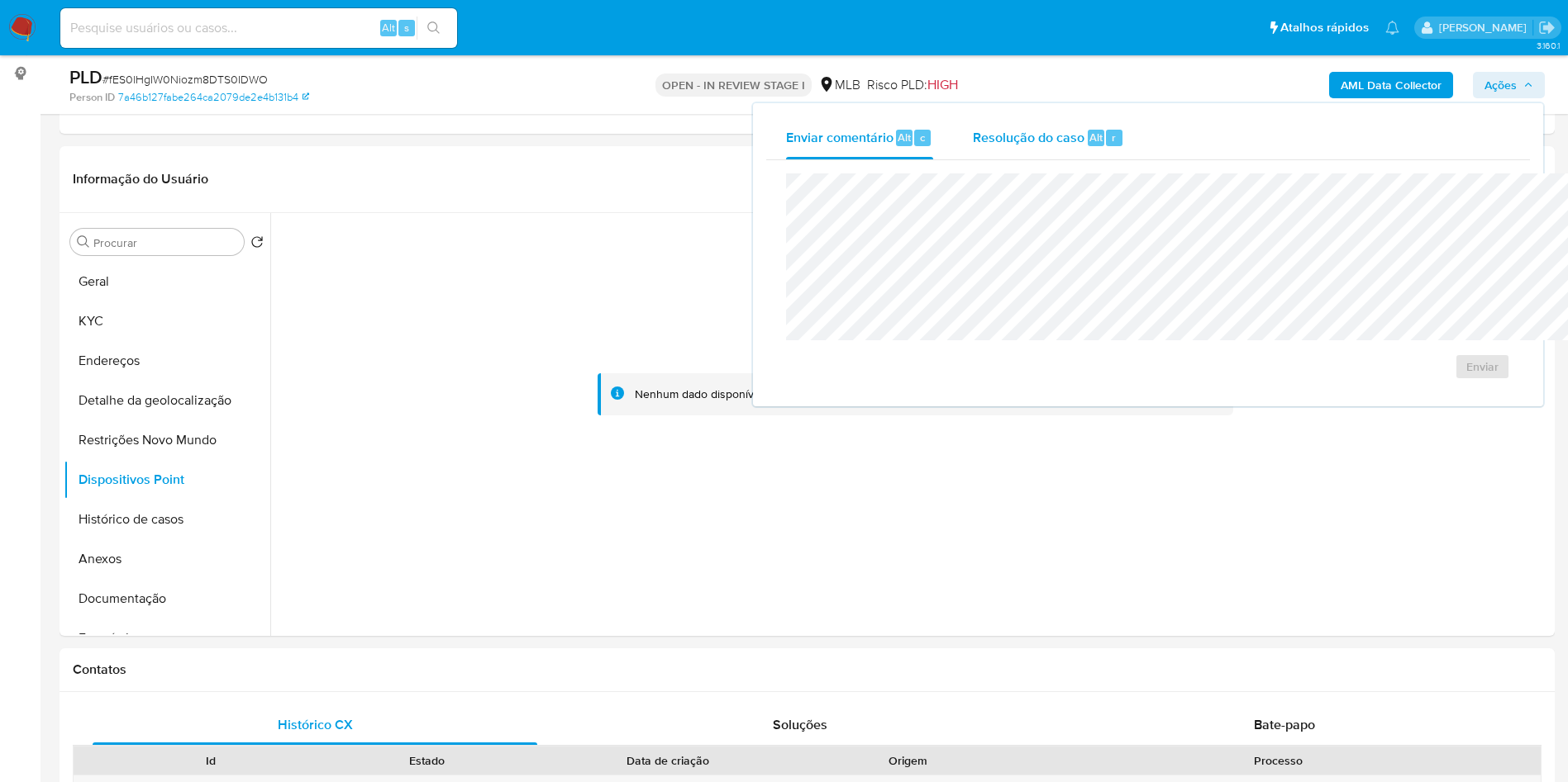
click at [973, 129] on span "Resolução do caso" at bounding box center [1029, 136] width 112 height 19
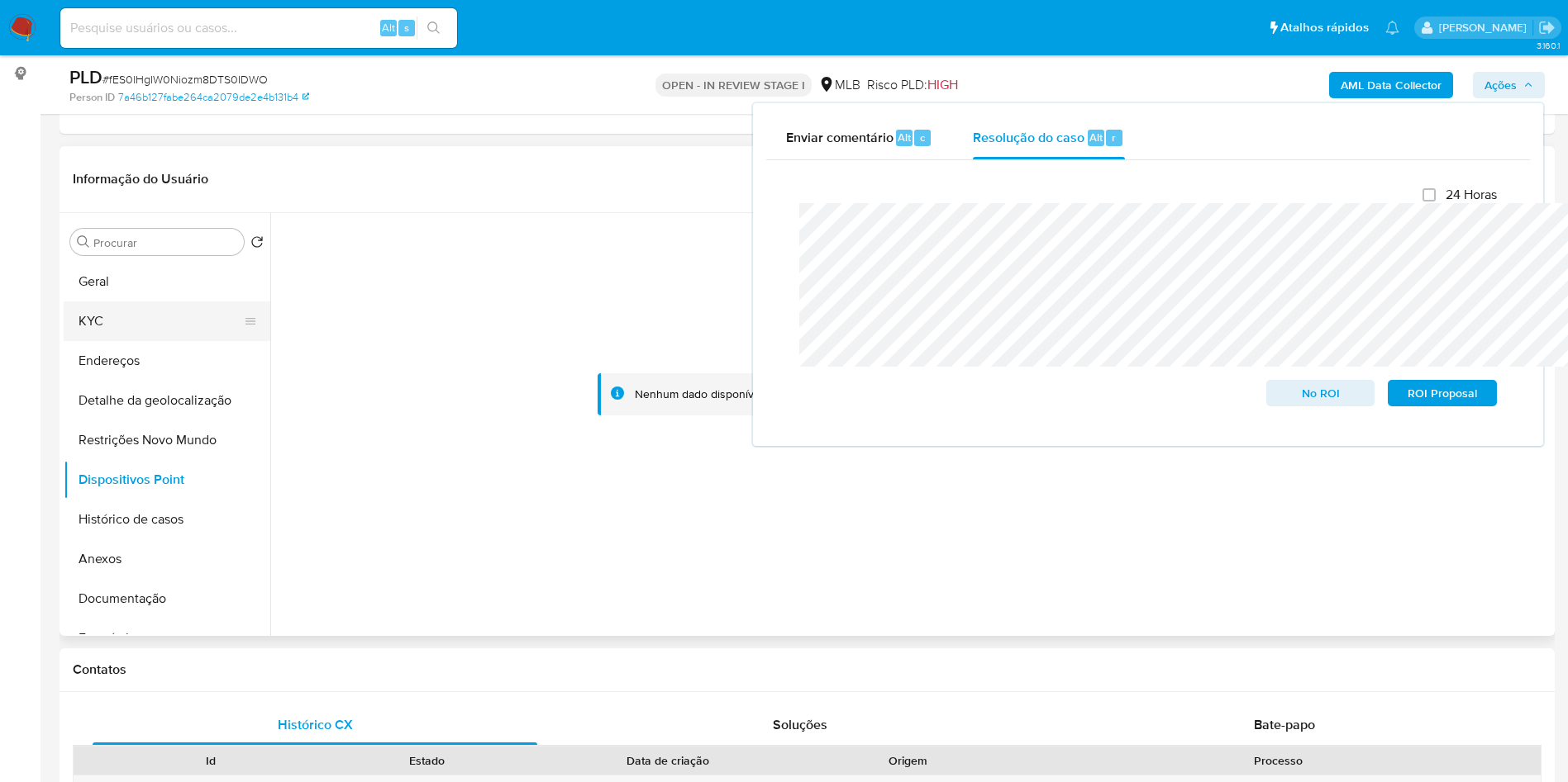
click at [123, 341] on button "KYC" at bounding box center [160, 321] width 194 height 40
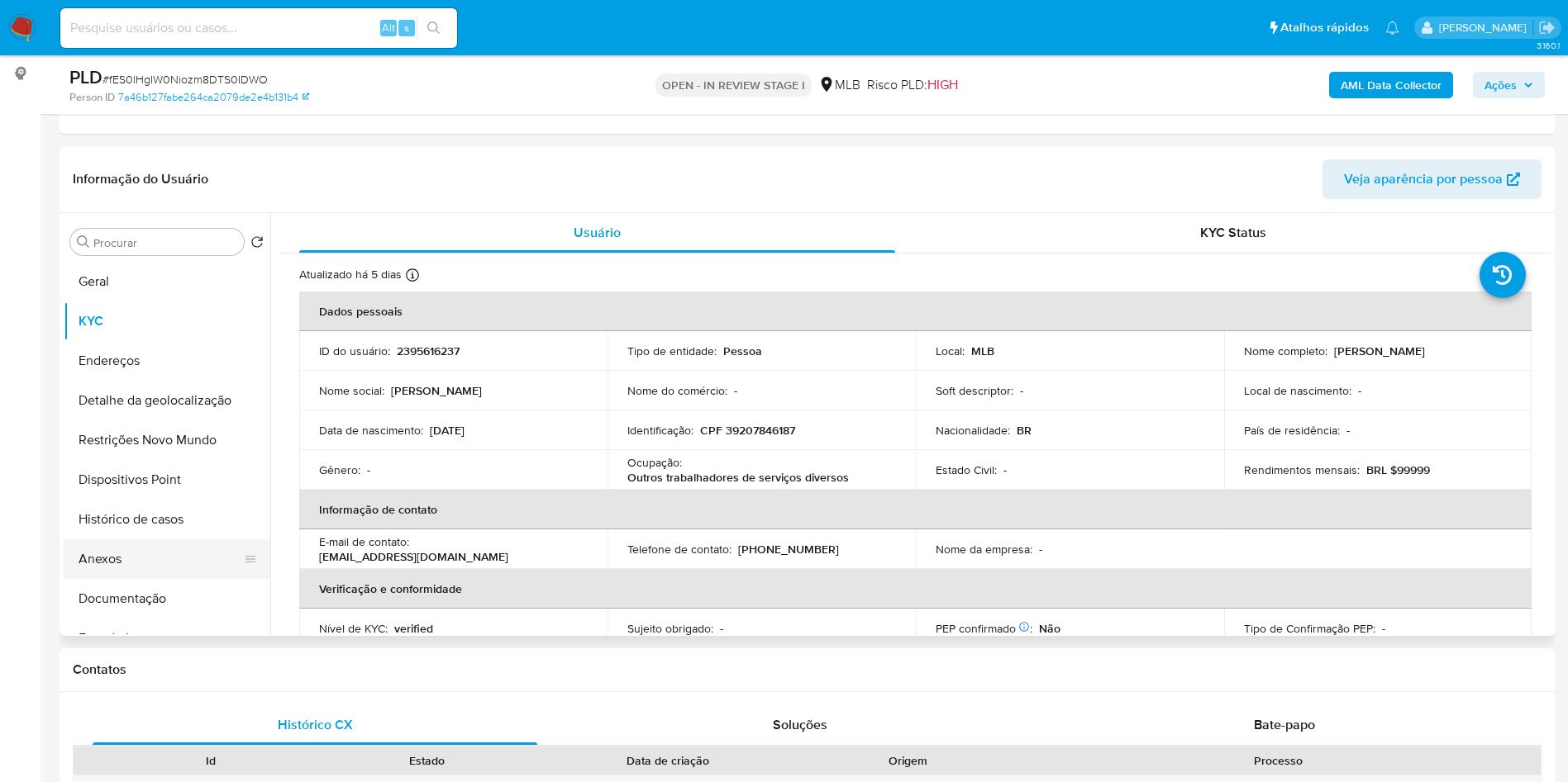
click at [128, 579] on button "Anexos" at bounding box center [160, 559] width 194 height 40
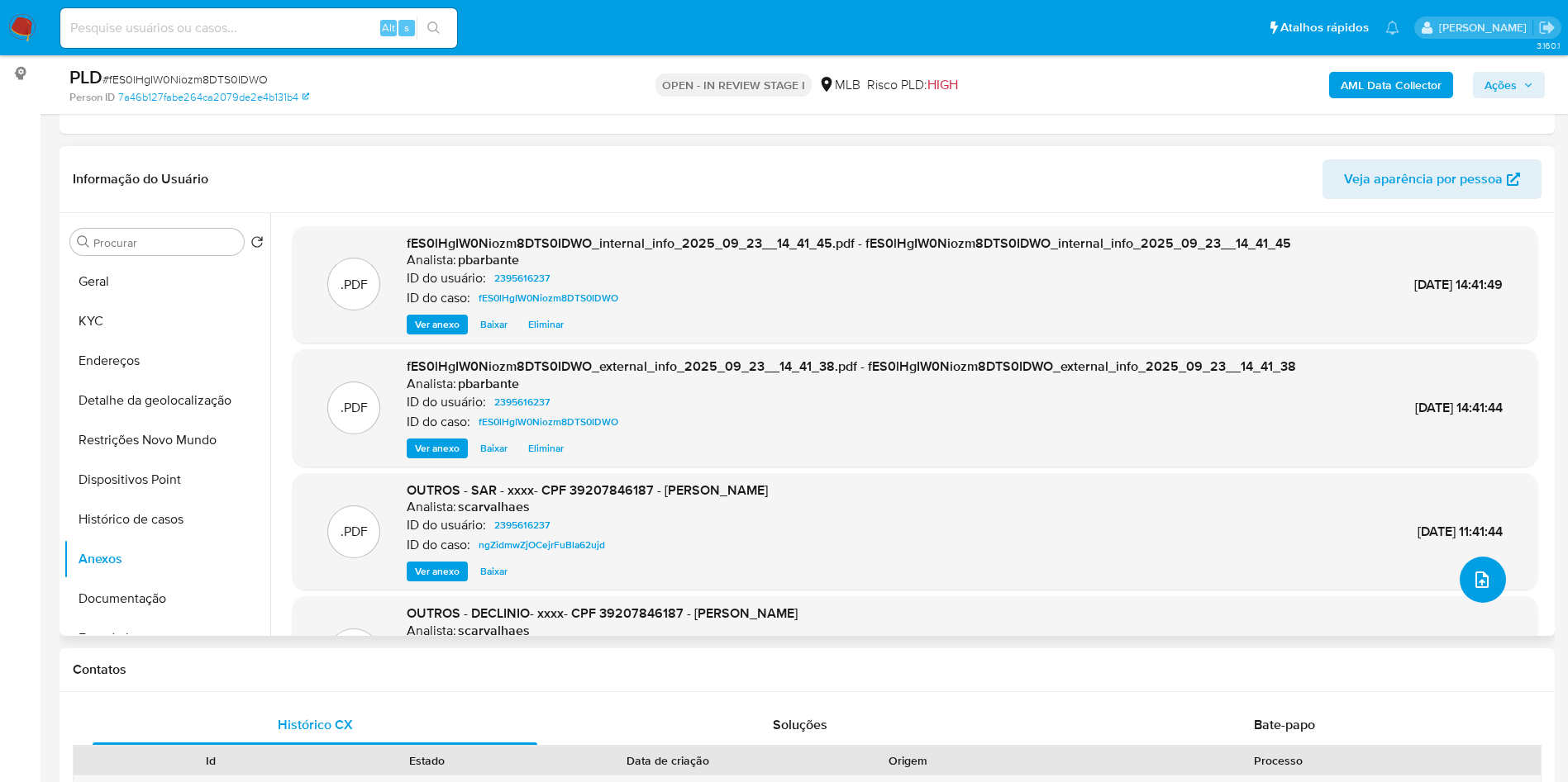
click at [1494, 603] on button "upload-file" at bounding box center [1482, 579] width 46 height 46
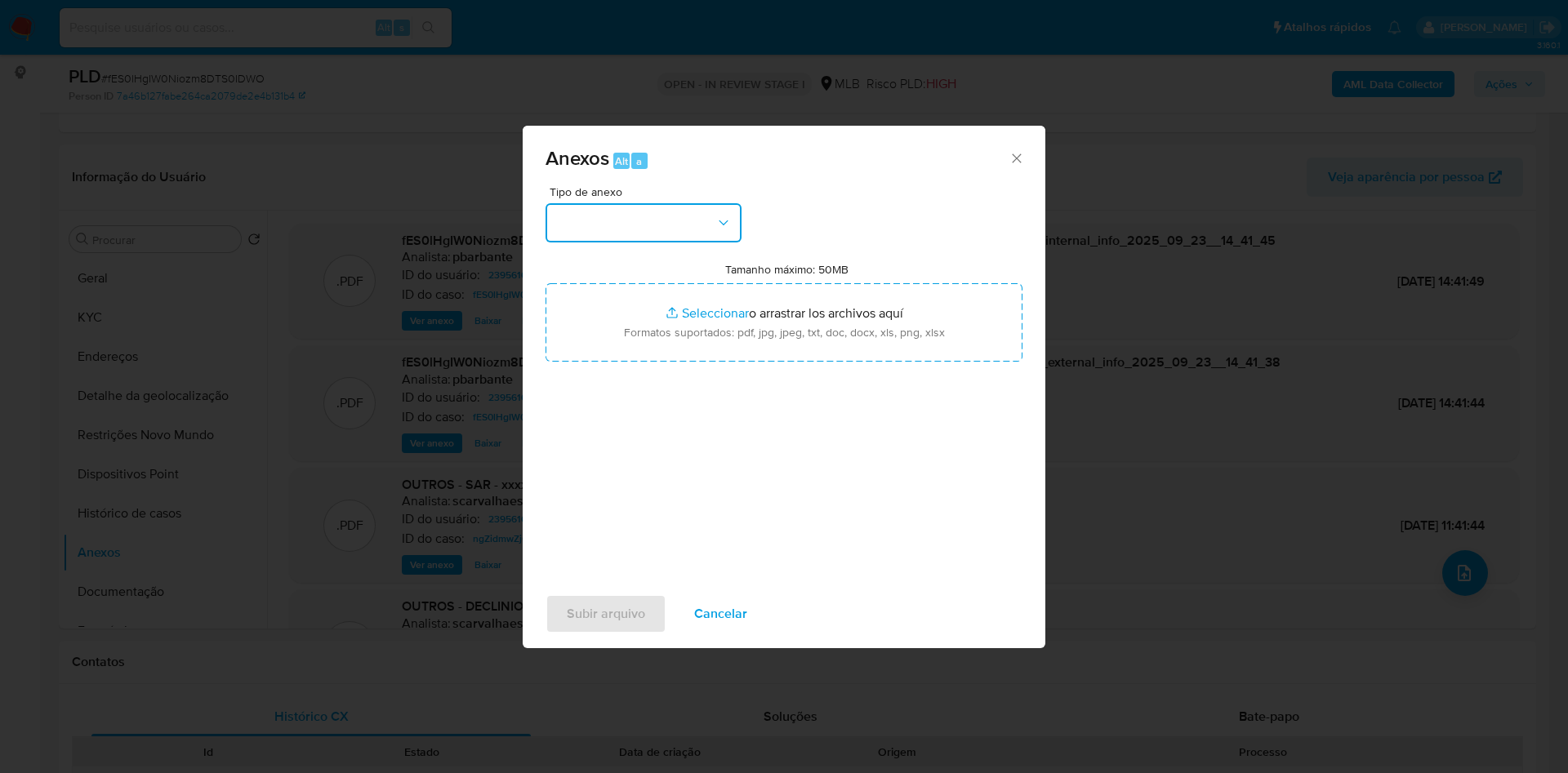
click at [614, 203] on button "button" at bounding box center [643, 223] width 196 height 40
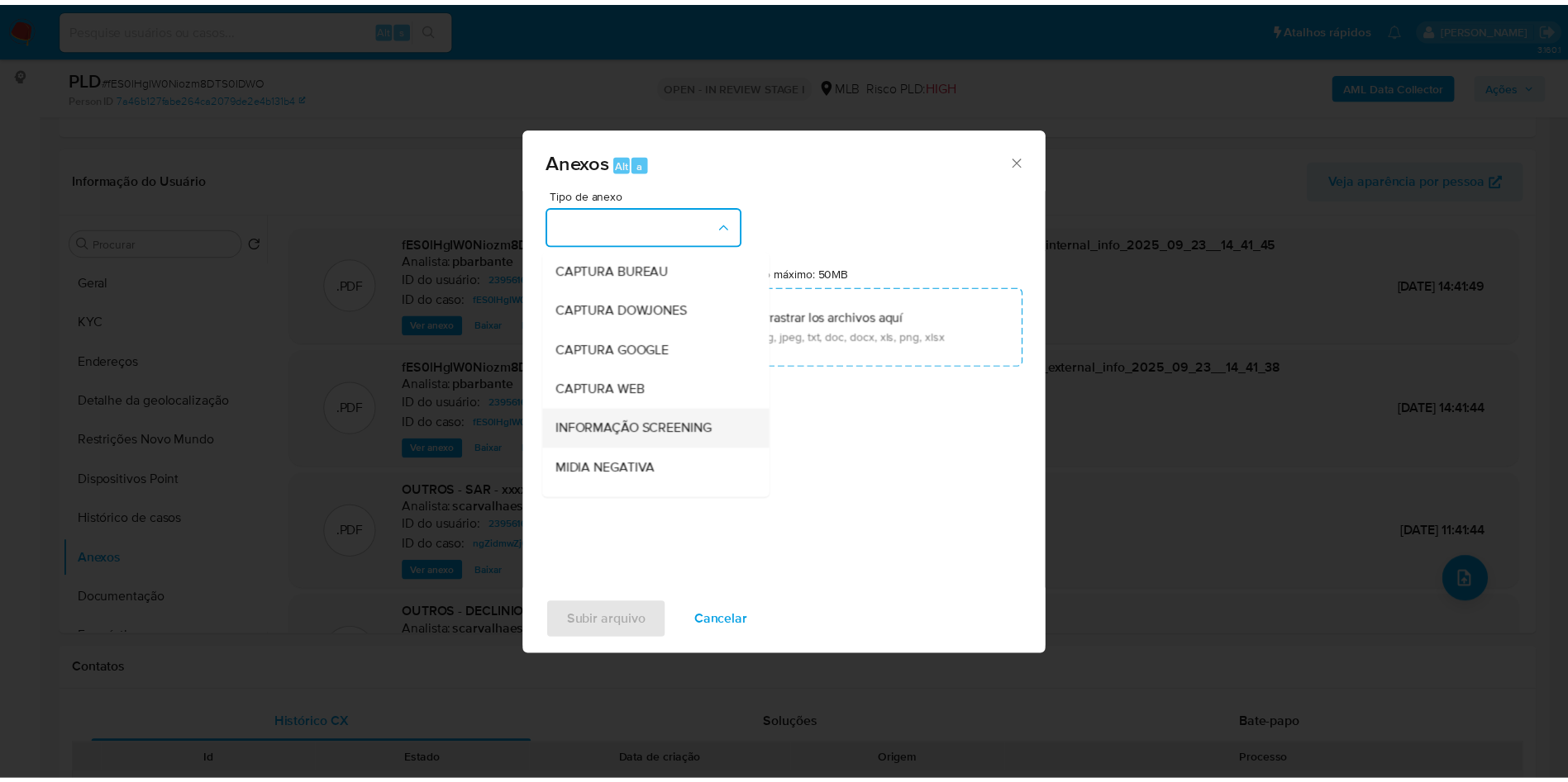
scroll to position [221, 0]
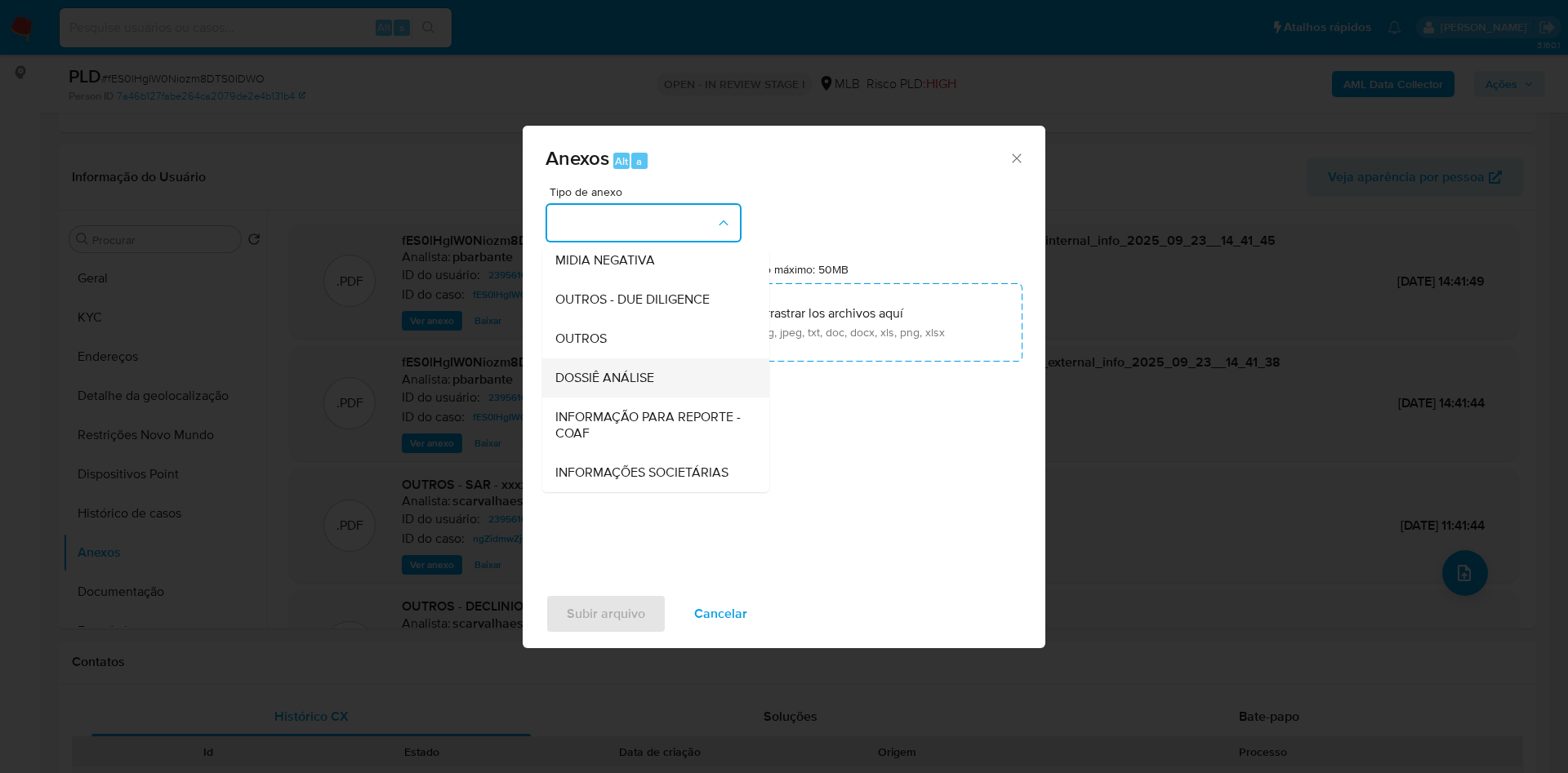
click at [633, 359] on div "DOSSIÊ ANÁLISE" at bounding box center [651, 379] width 191 height 40
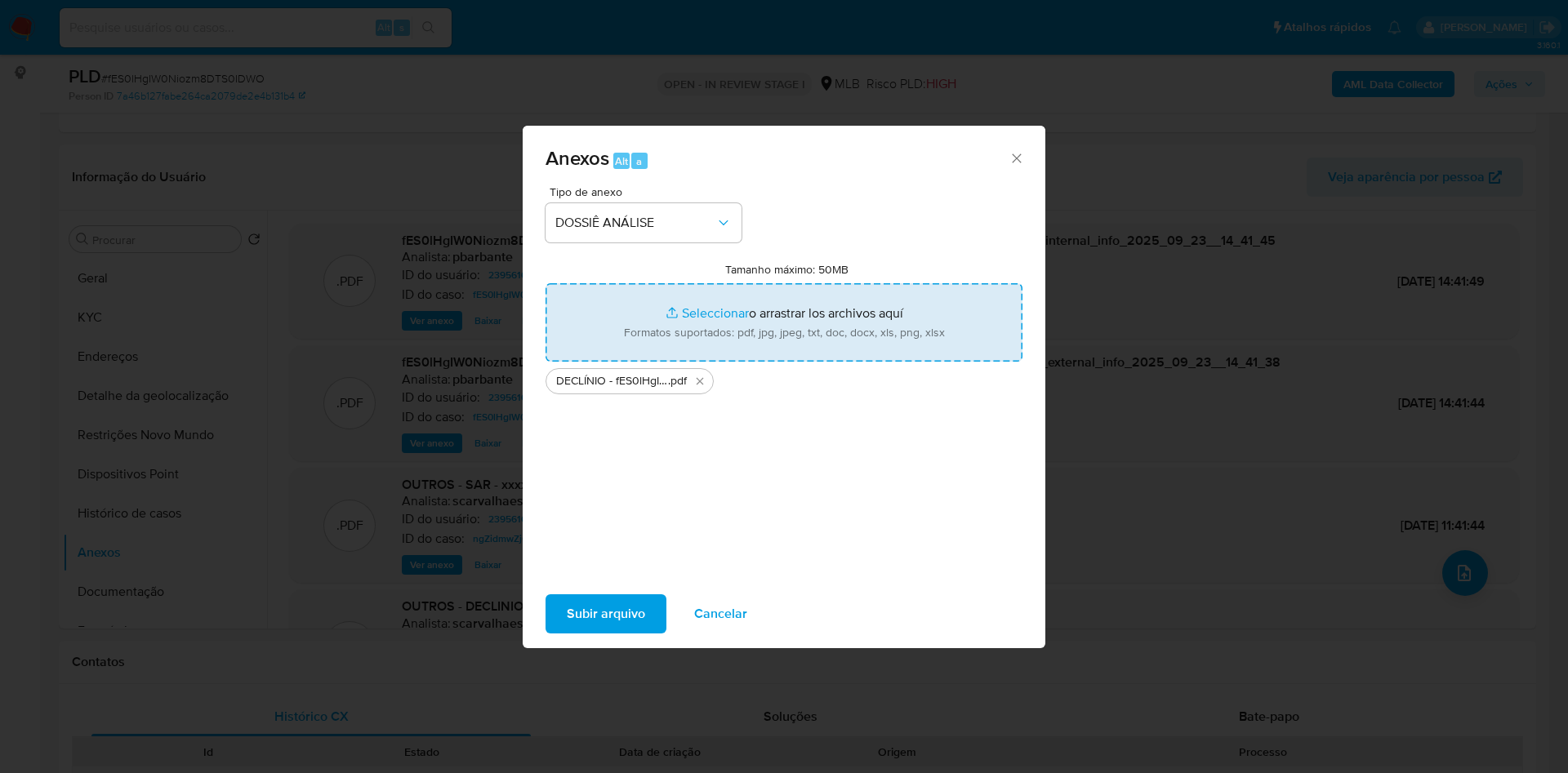
type input "C:\fakepath\Mulan 2395616237_2025_09_23_07_24_13.xlsx"
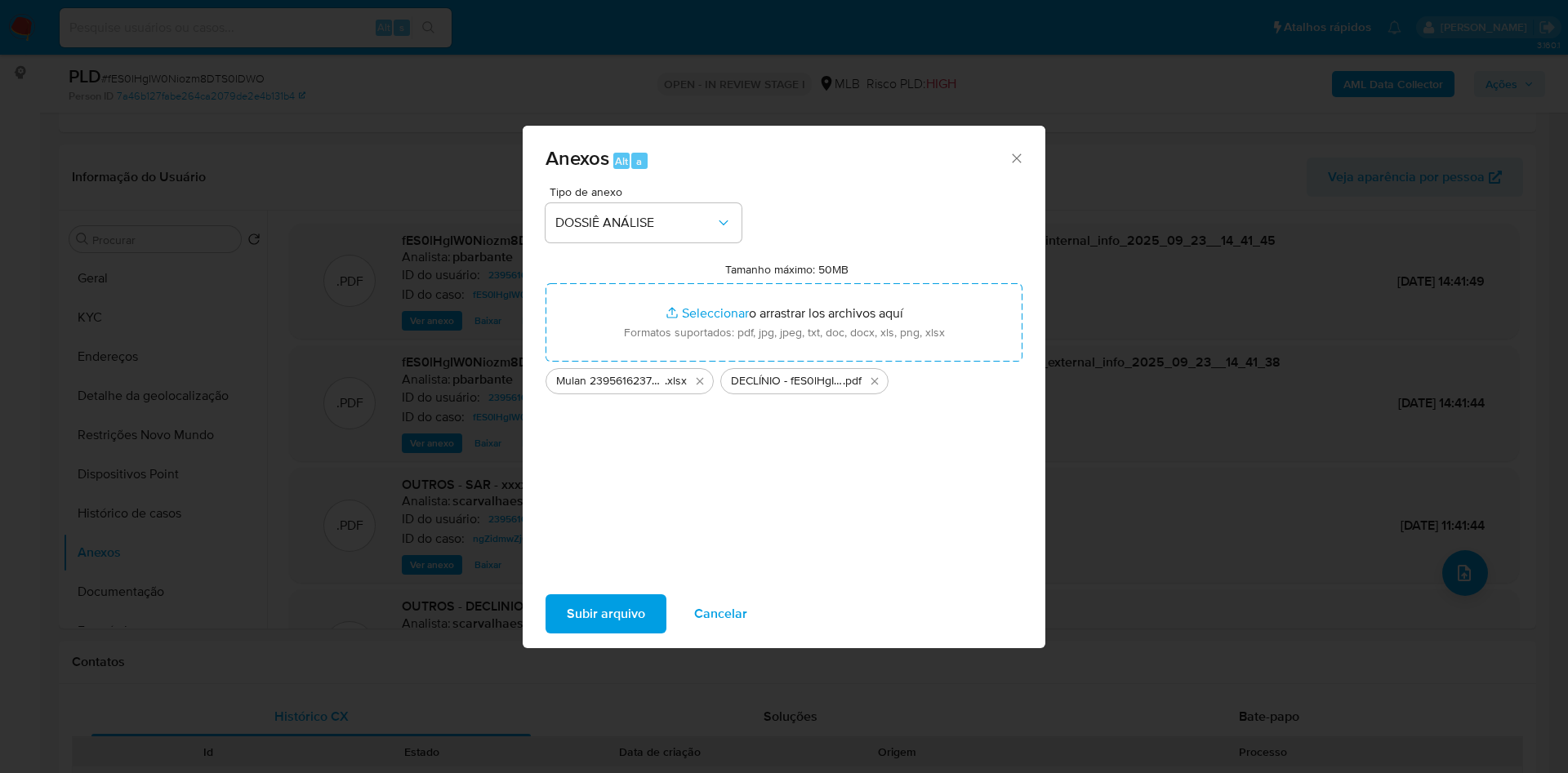
click at [567, 632] on span "Subir arquivo" at bounding box center [605, 615] width 78 height 36
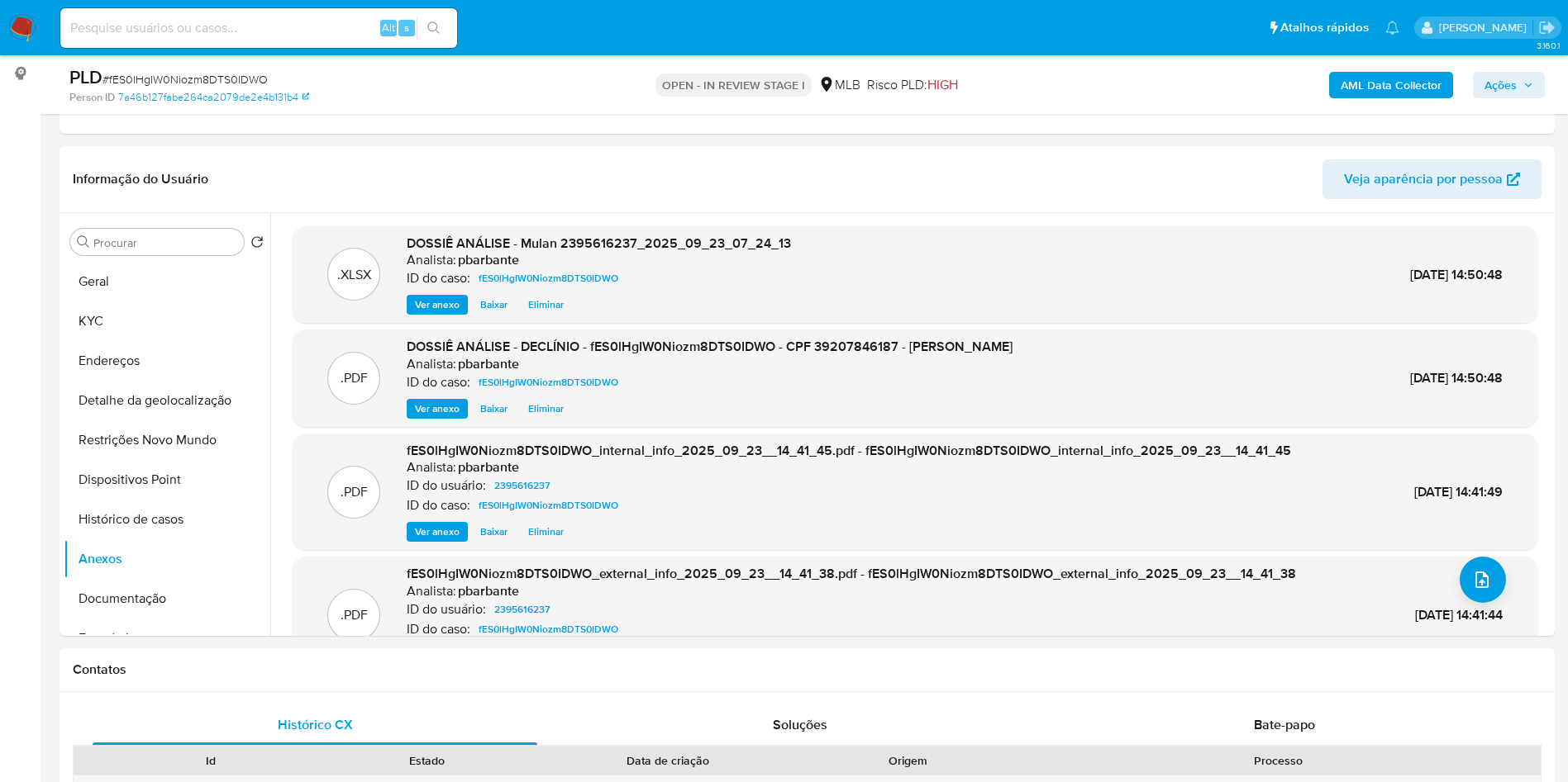
click at [1525, 94] on span "Ações" at bounding box center [1509, 85] width 48 height 23
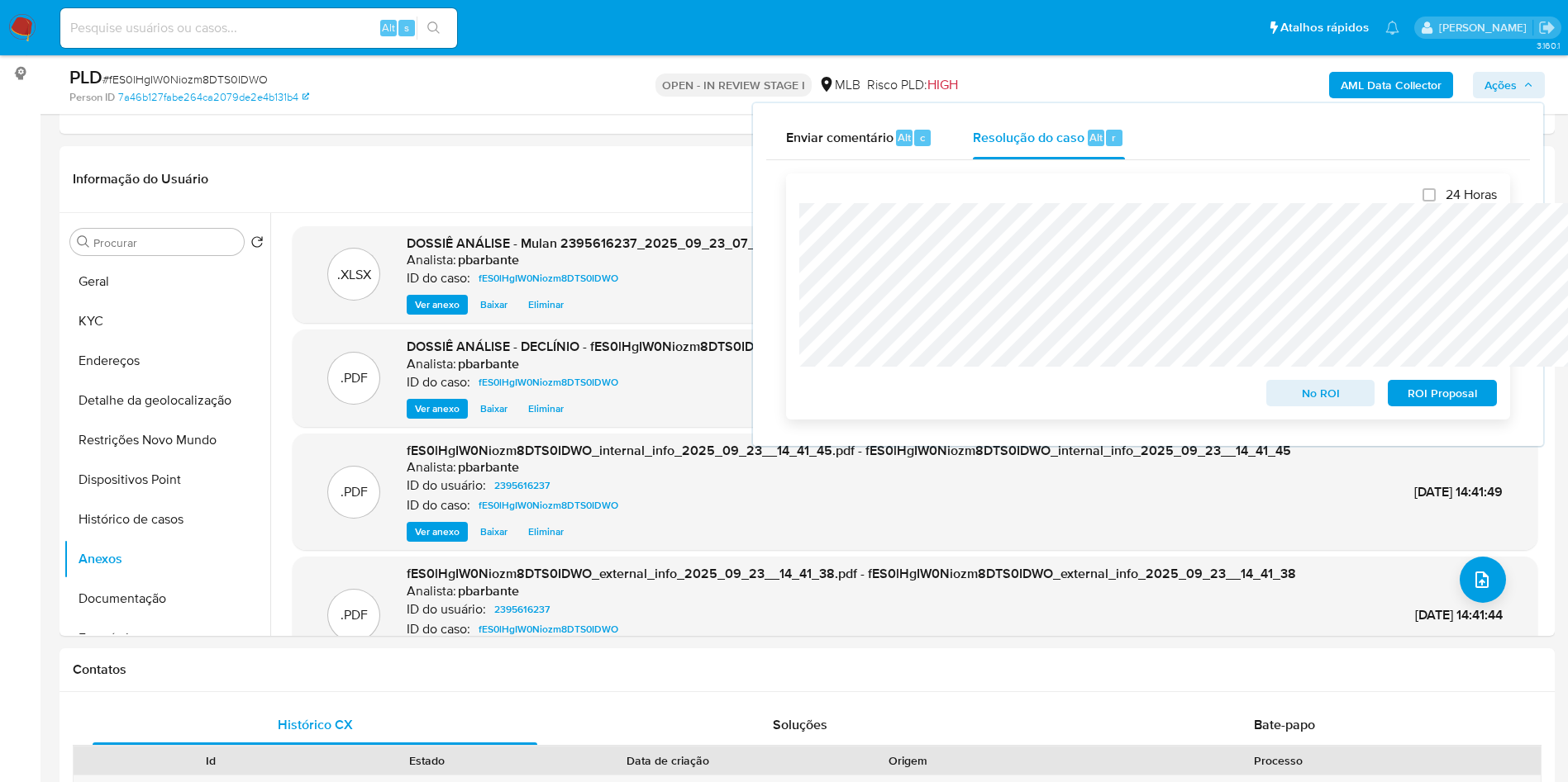
click at [1305, 401] on span "No ROI" at bounding box center [1320, 393] width 86 height 23
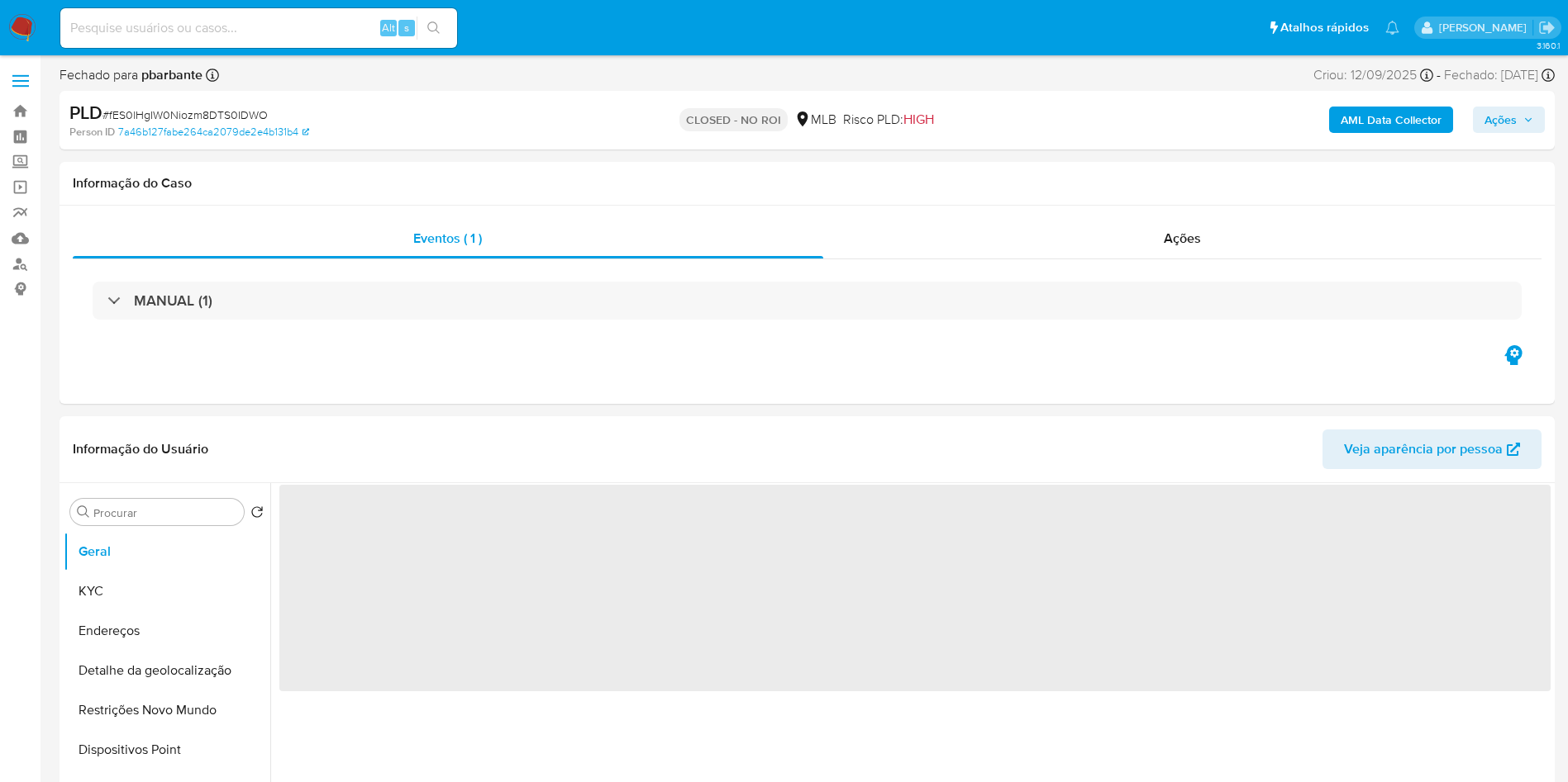
drag, startPoint x: 0, startPoint y: 0, endPoint x: 14, endPoint y: 26, distance: 29.5
click at [14, 26] on img at bounding box center [23, 28] width 28 height 28
select select "10"
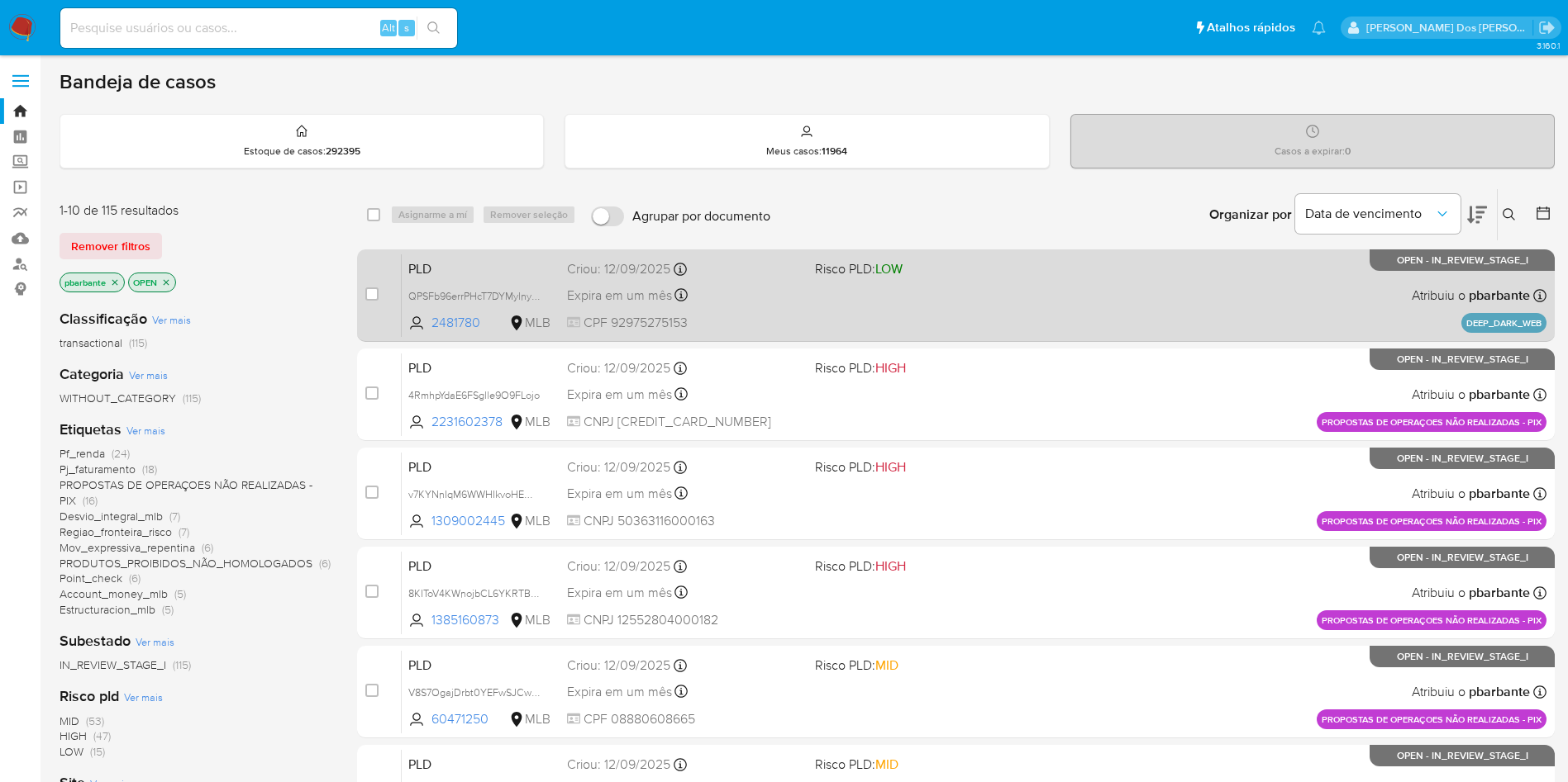
click at [788, 298] on div "Expira em um mês Expira em 27/10/2025 18:20:29" at bounding box center [684, 295] width 235 height 23
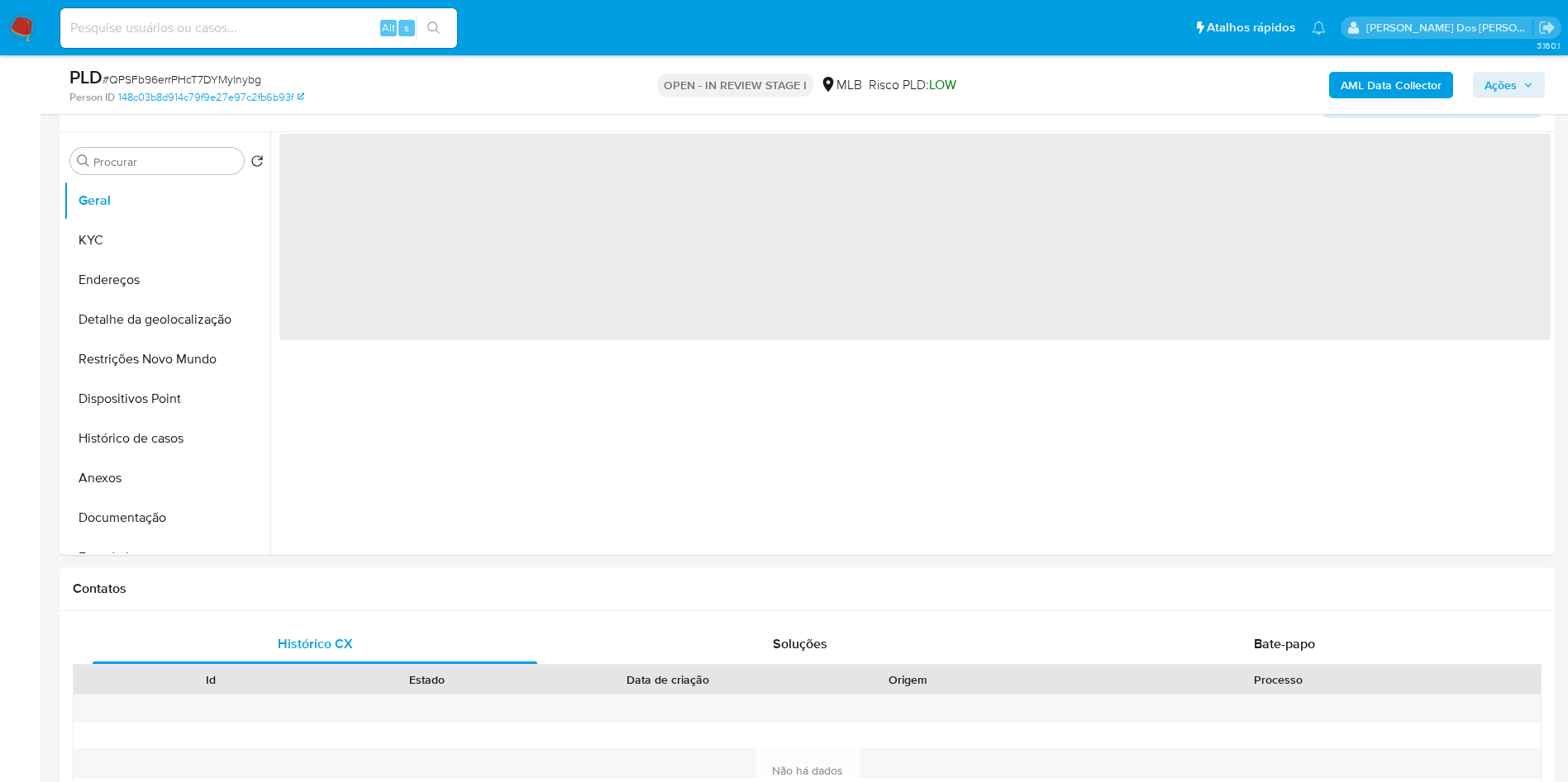
scroll to position [270, 0]
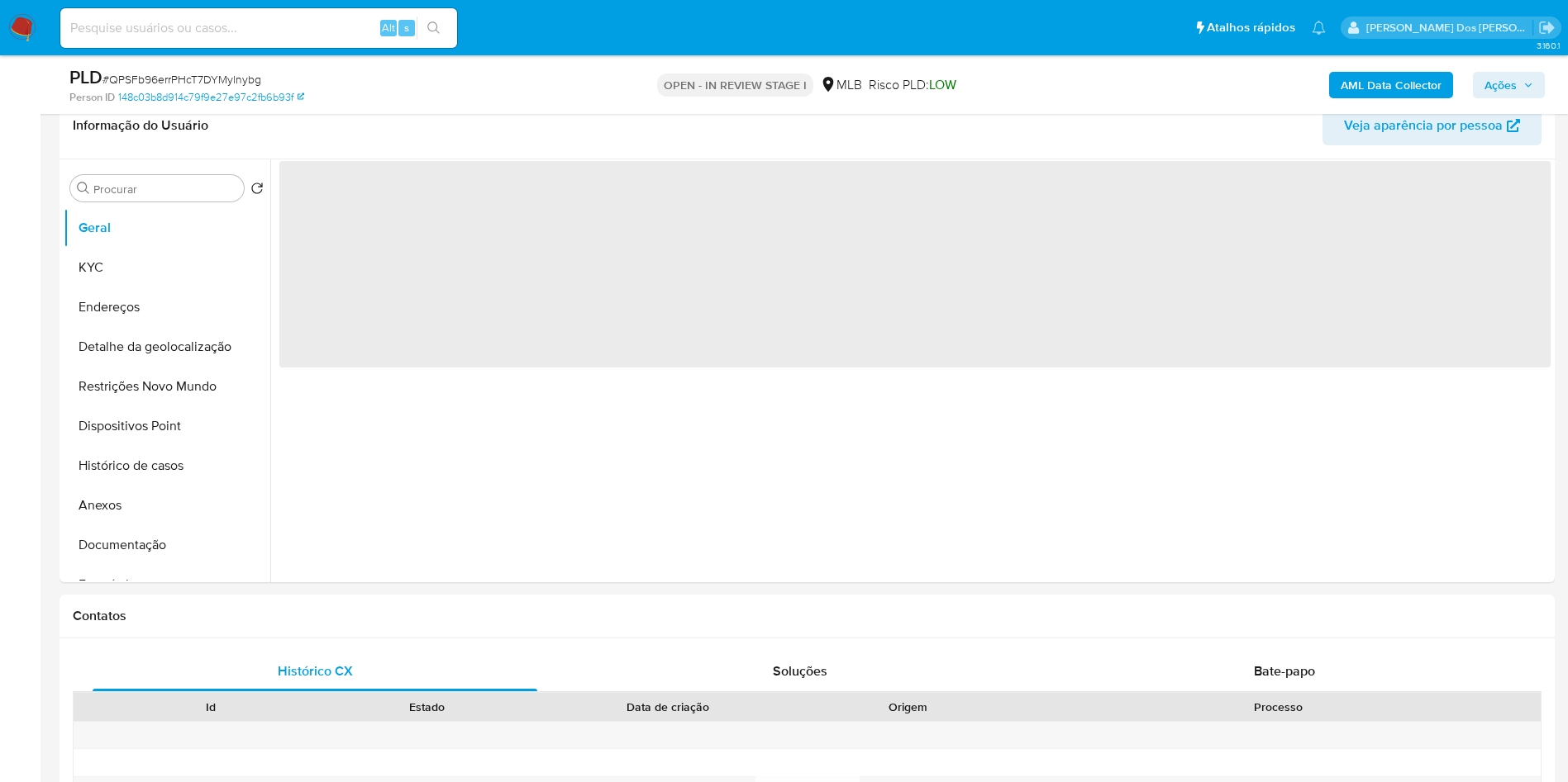
select select "10"
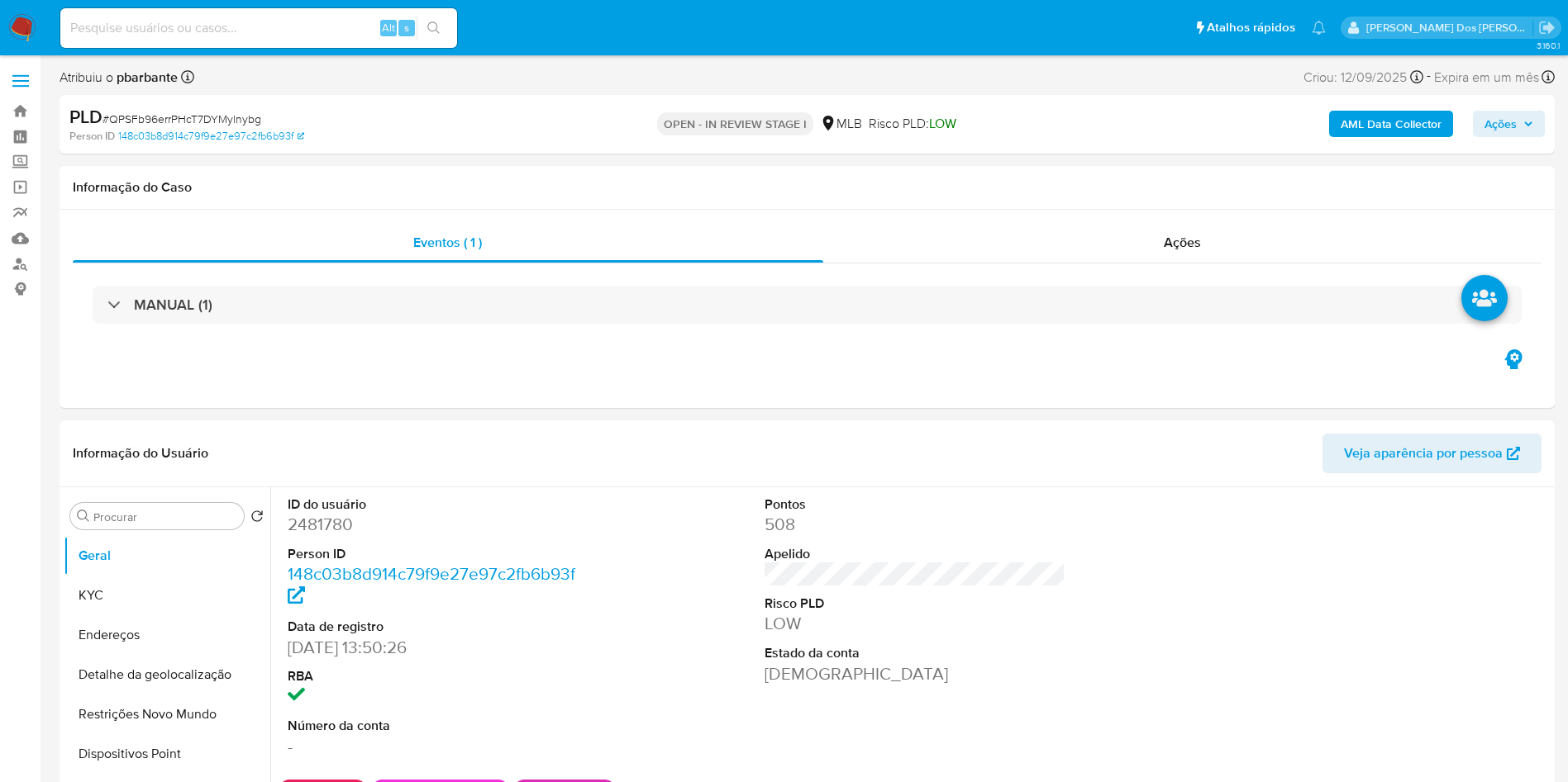
click at [308, 536] on dd "2481780" at bounding box center [438, 525] width 301 height 23
copy dd "2481780"
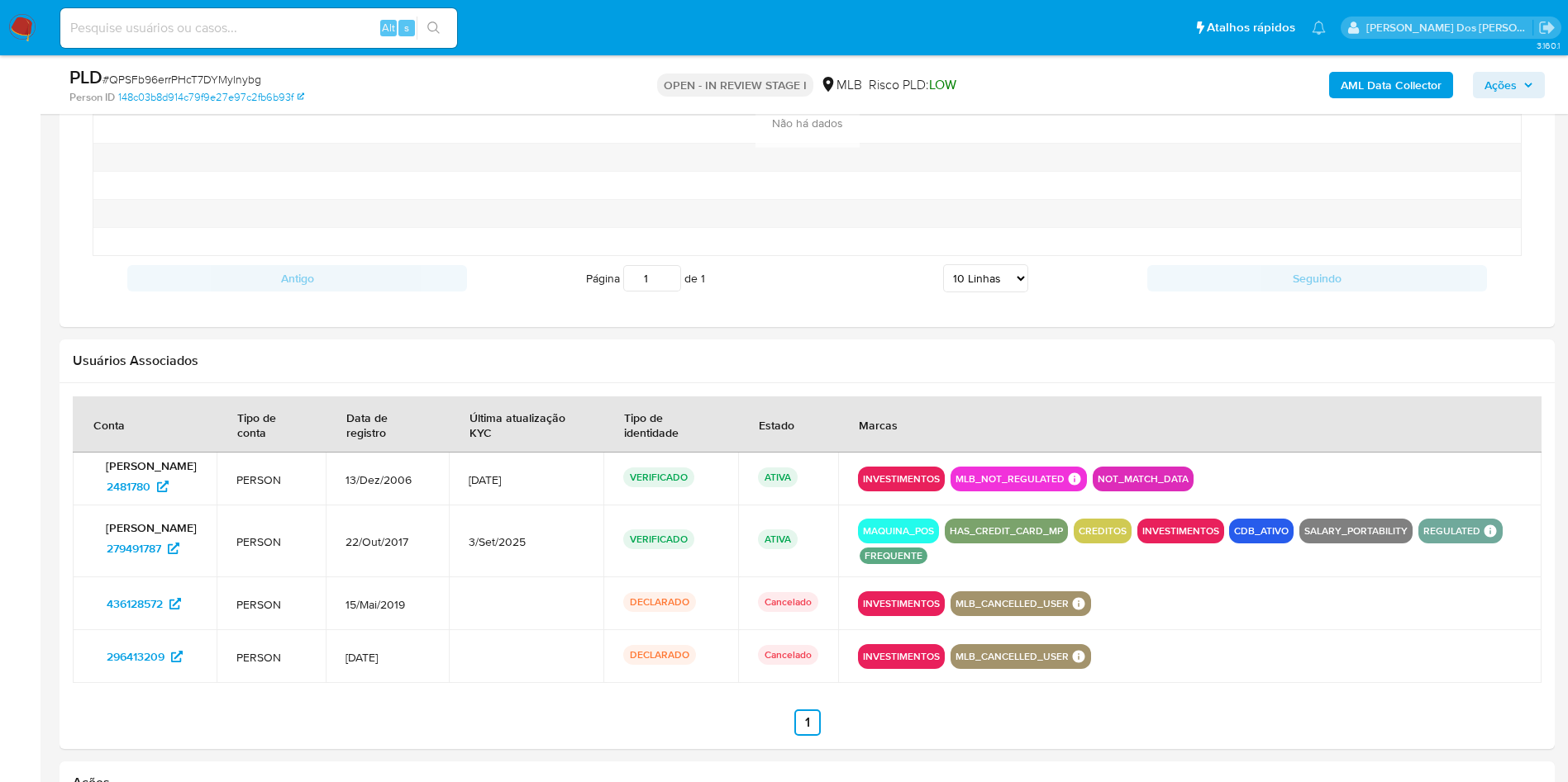
scroll to position [1965, 0]
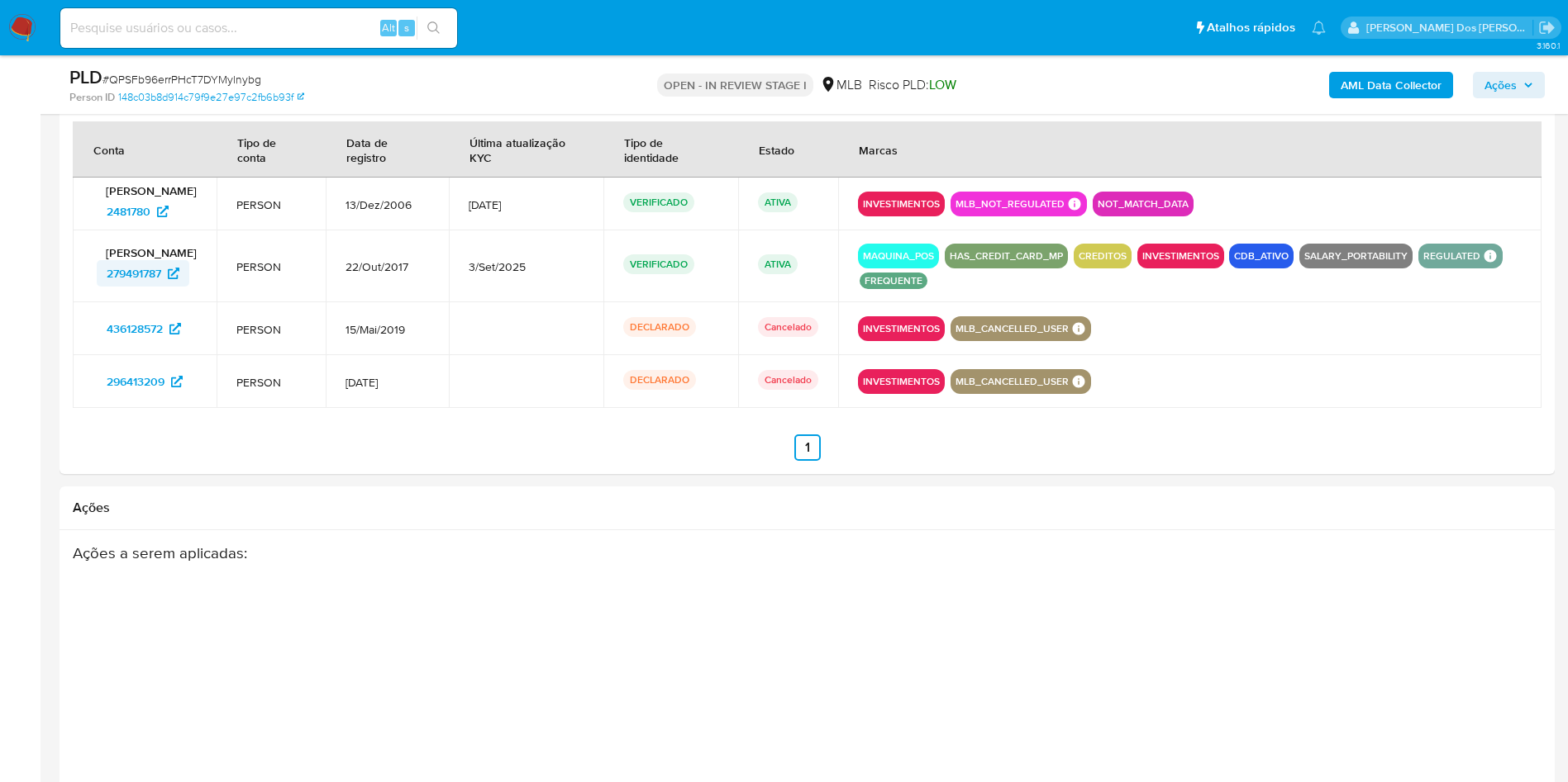
click at [130, 286] on span "279491787" at bounding box center [134, 274] width 54 height 27
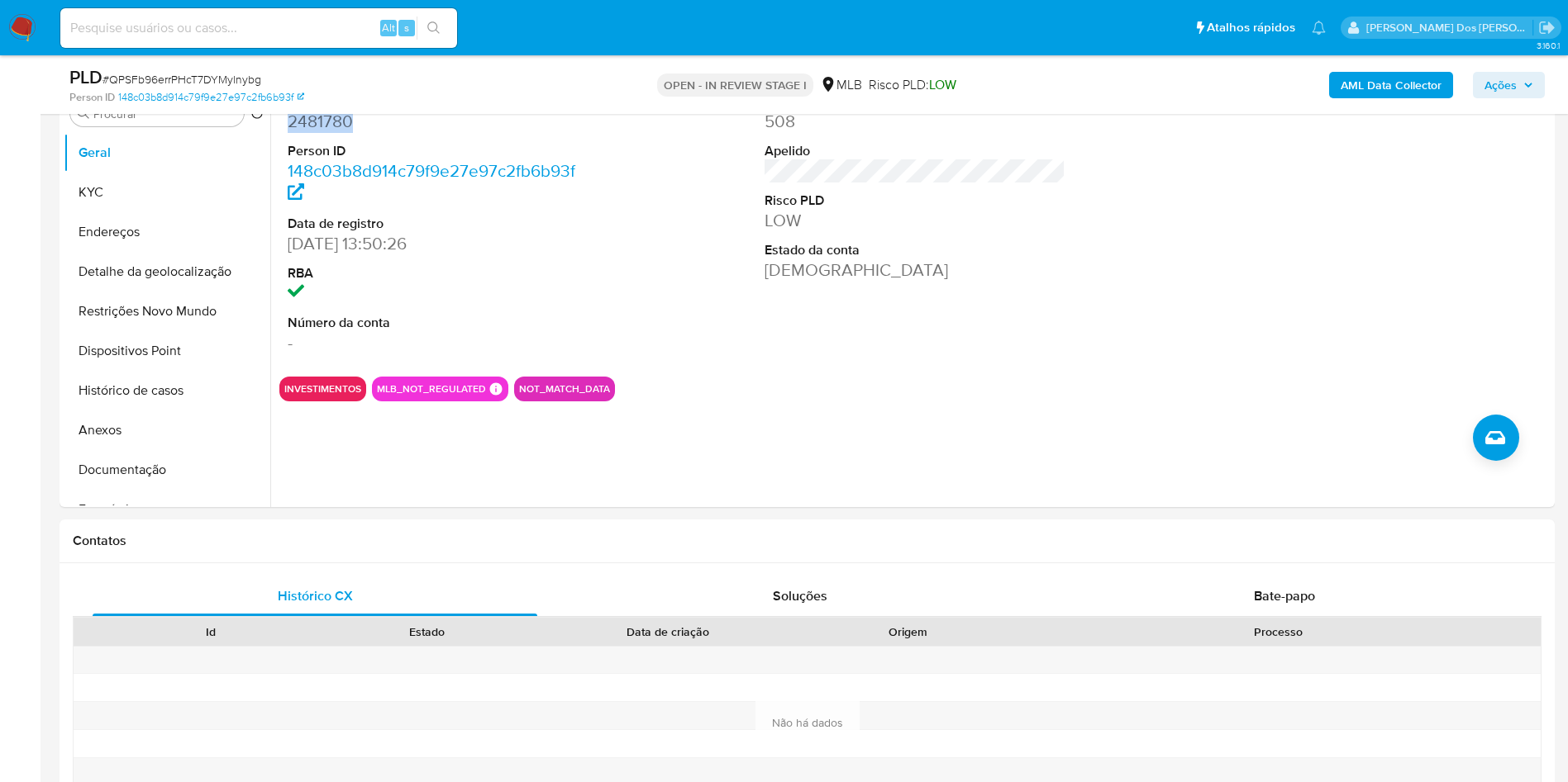
scroll to position [0, 0]
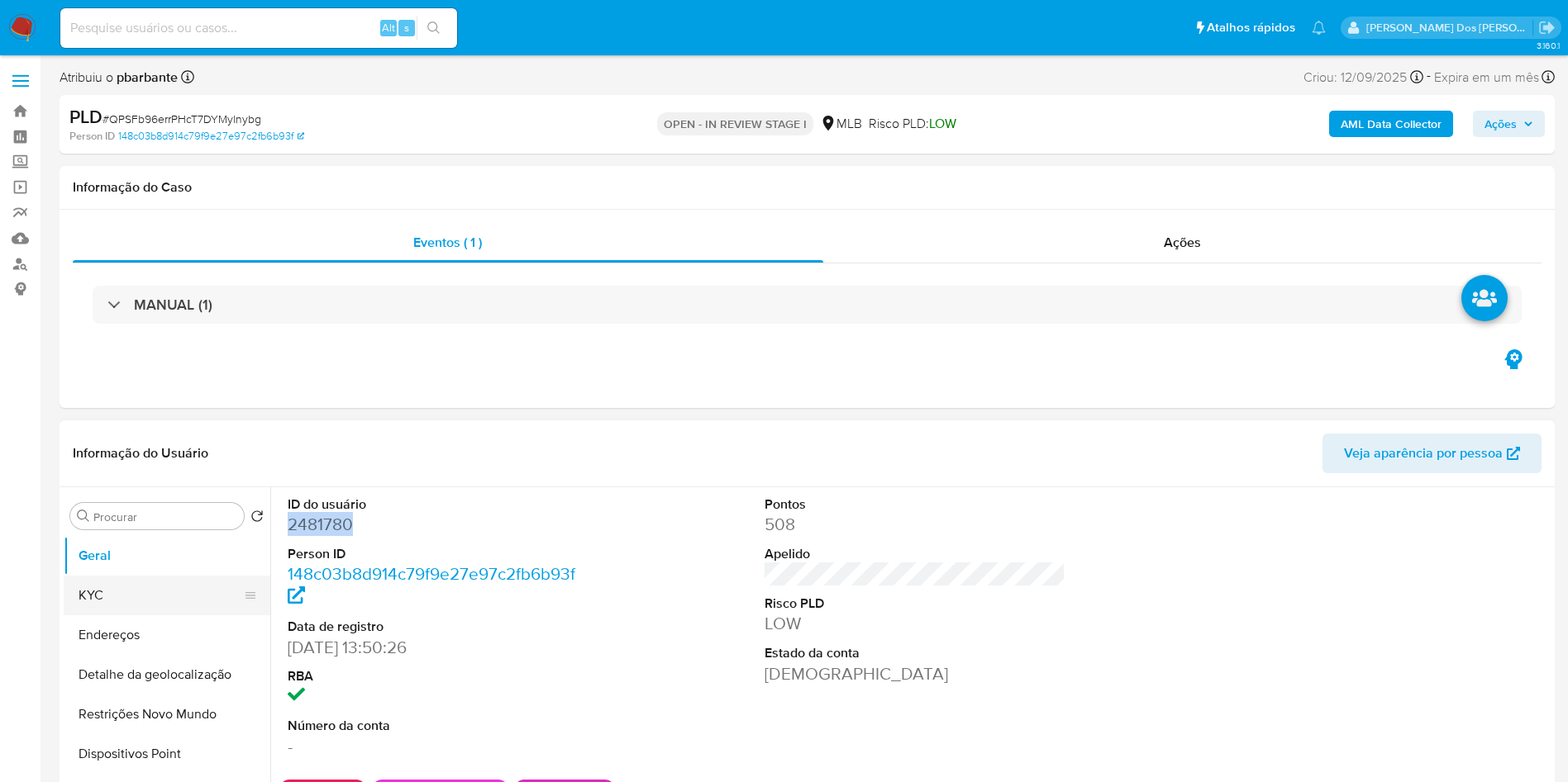
click at [89, 615] on button "KYC" at bounding box center [160, 596] width 194 height 40
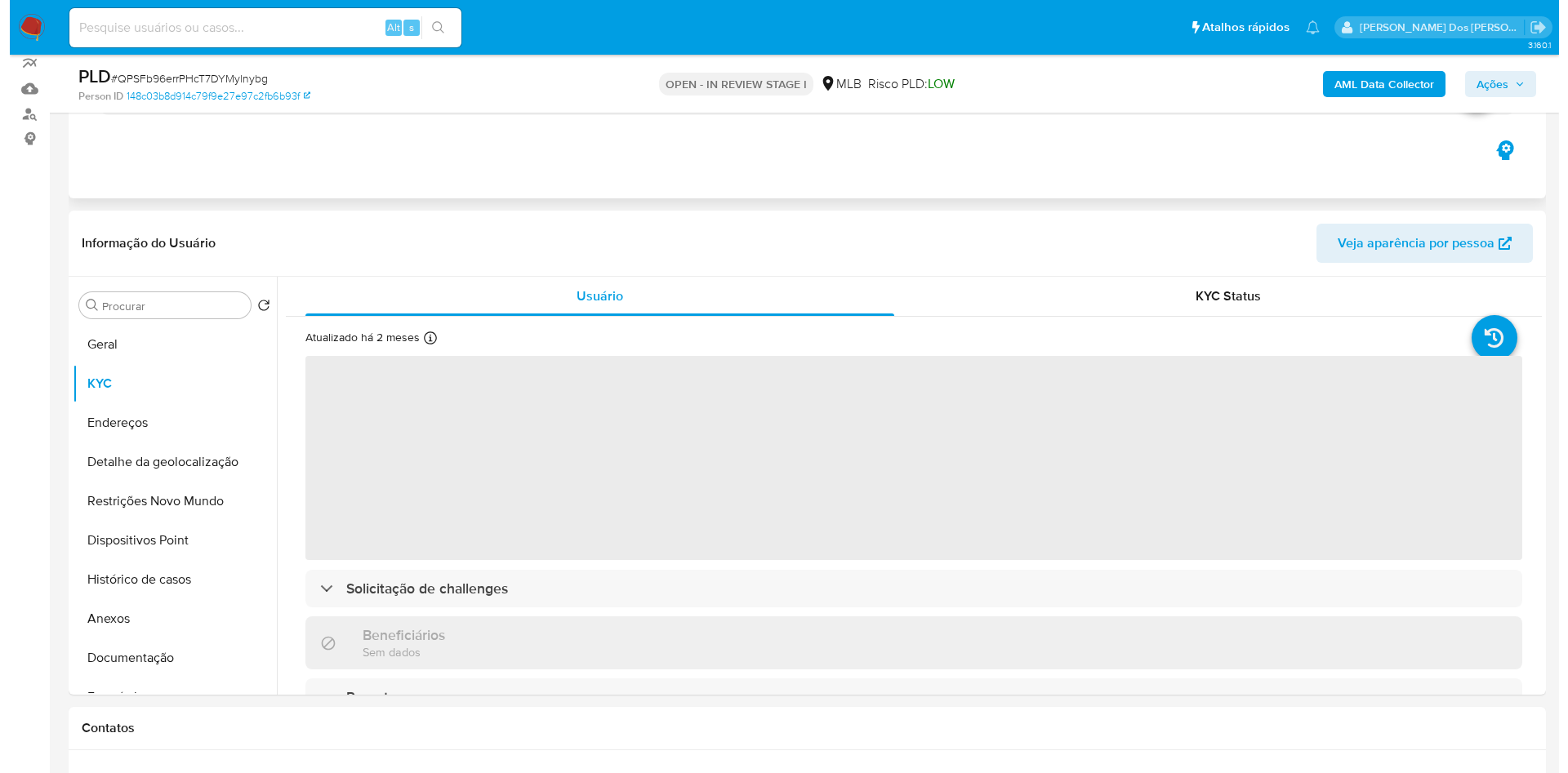
scroll to position [174, 0]
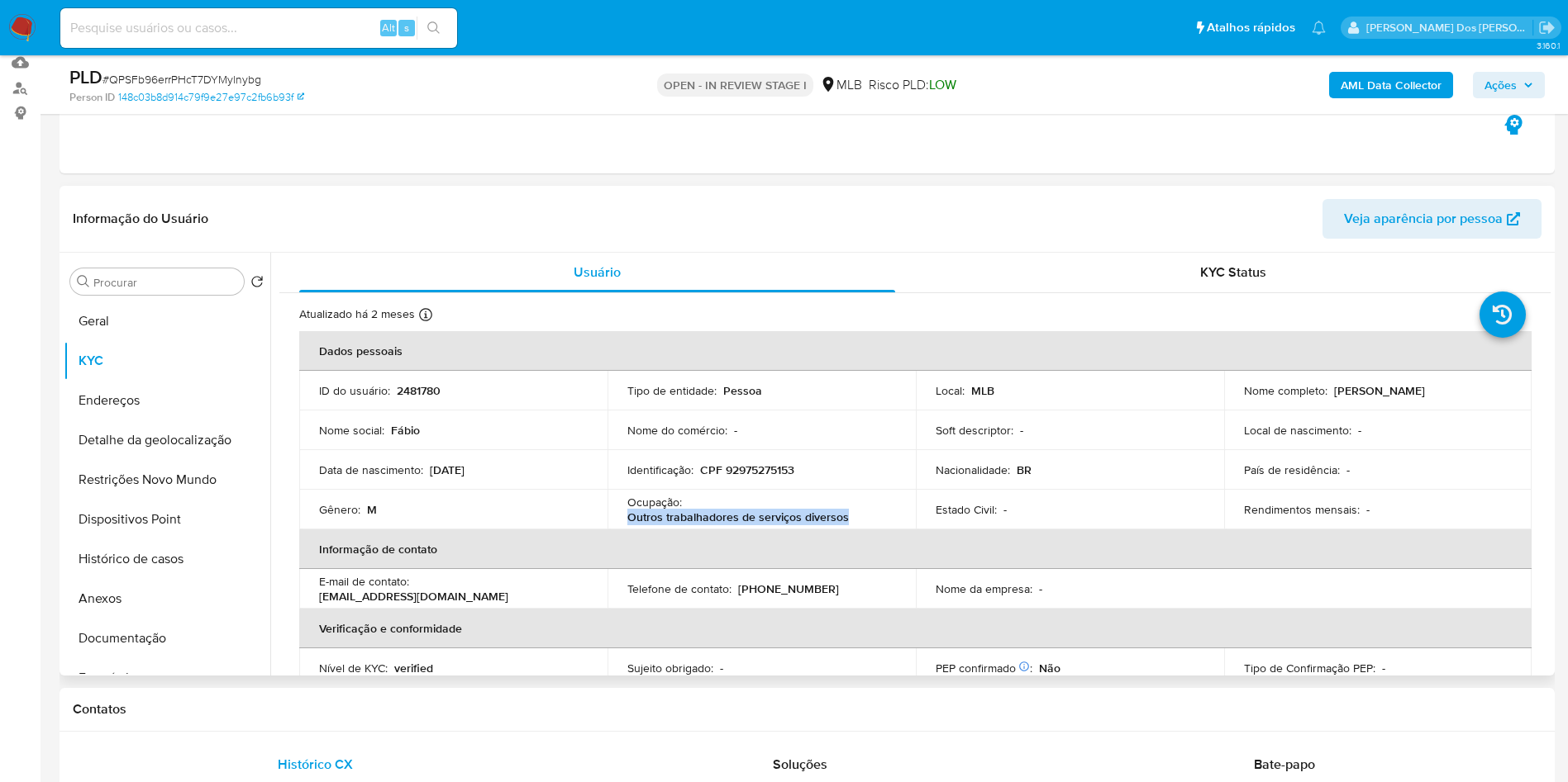
drag, startPoint x: 860, startPoint y: 546, endPoint x: 627, endPoint y: 543, distance: 233.0
click at [627, 525] on div "Ocupação : Outros trabalhadores de serviços diversos" at bounding box center [761, 510] width 269 height 30
copy p "Outros trabalhadores de serviços diversos"
click at [1393, 77] on b "AML Data Collector" at bounding box center [1391, 85] width 101 height 27
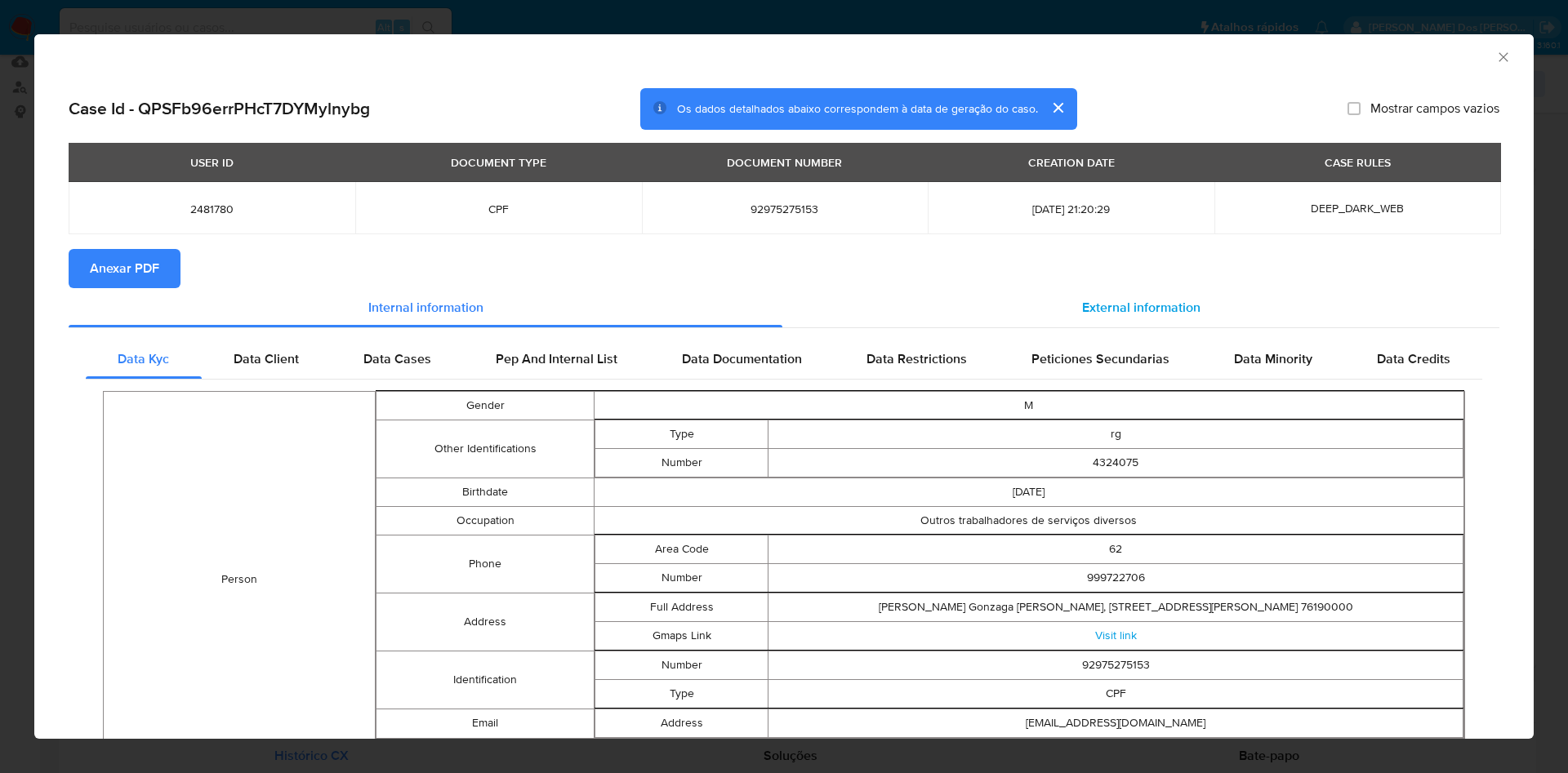
click at [1130, 293] on div "External information" at bounding box center [1140, 308] width 717 height 40
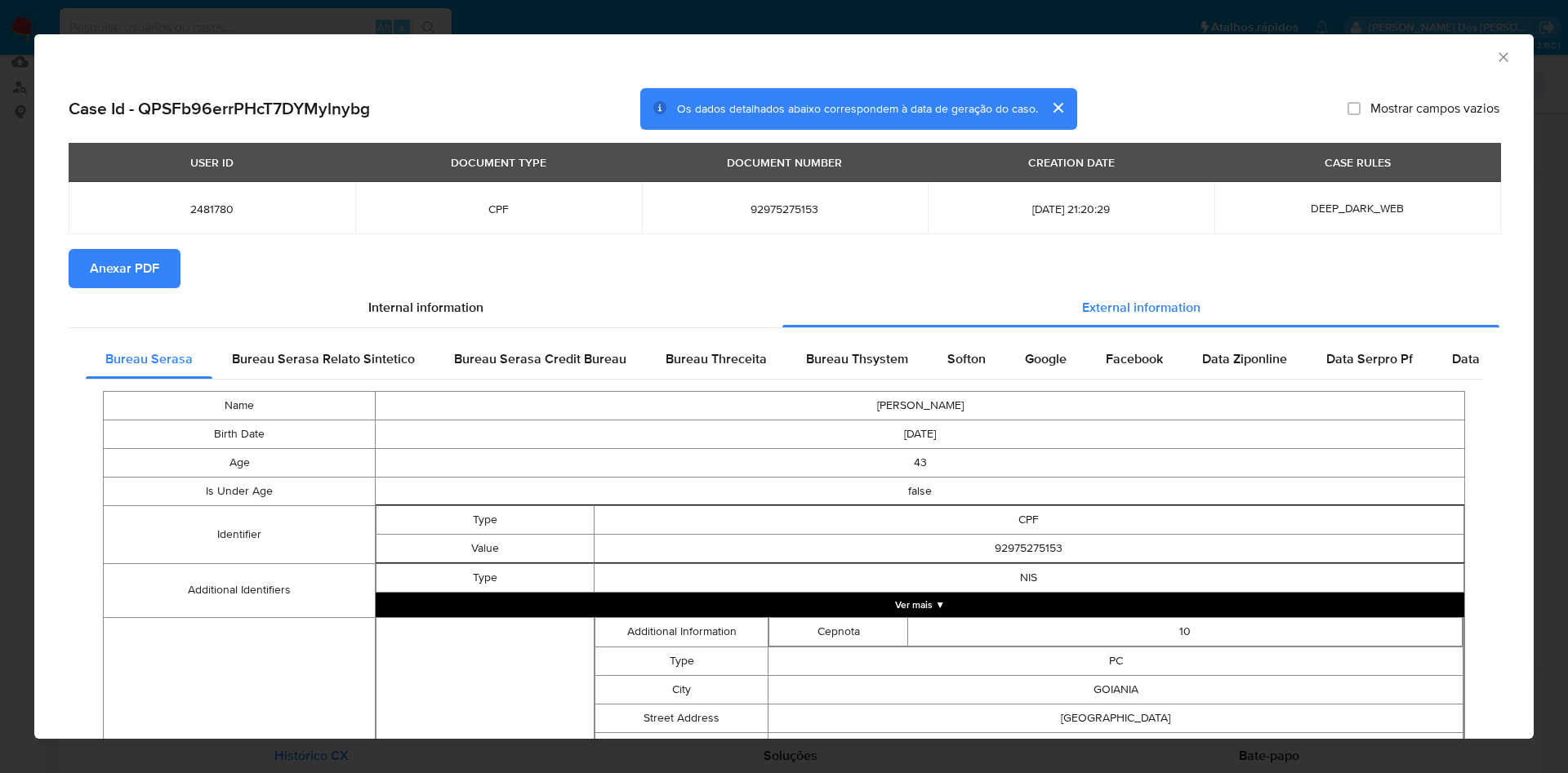
click at [130, 267] on span "Anexar PDF" at bounding box center [125, 269] width 69 height 36
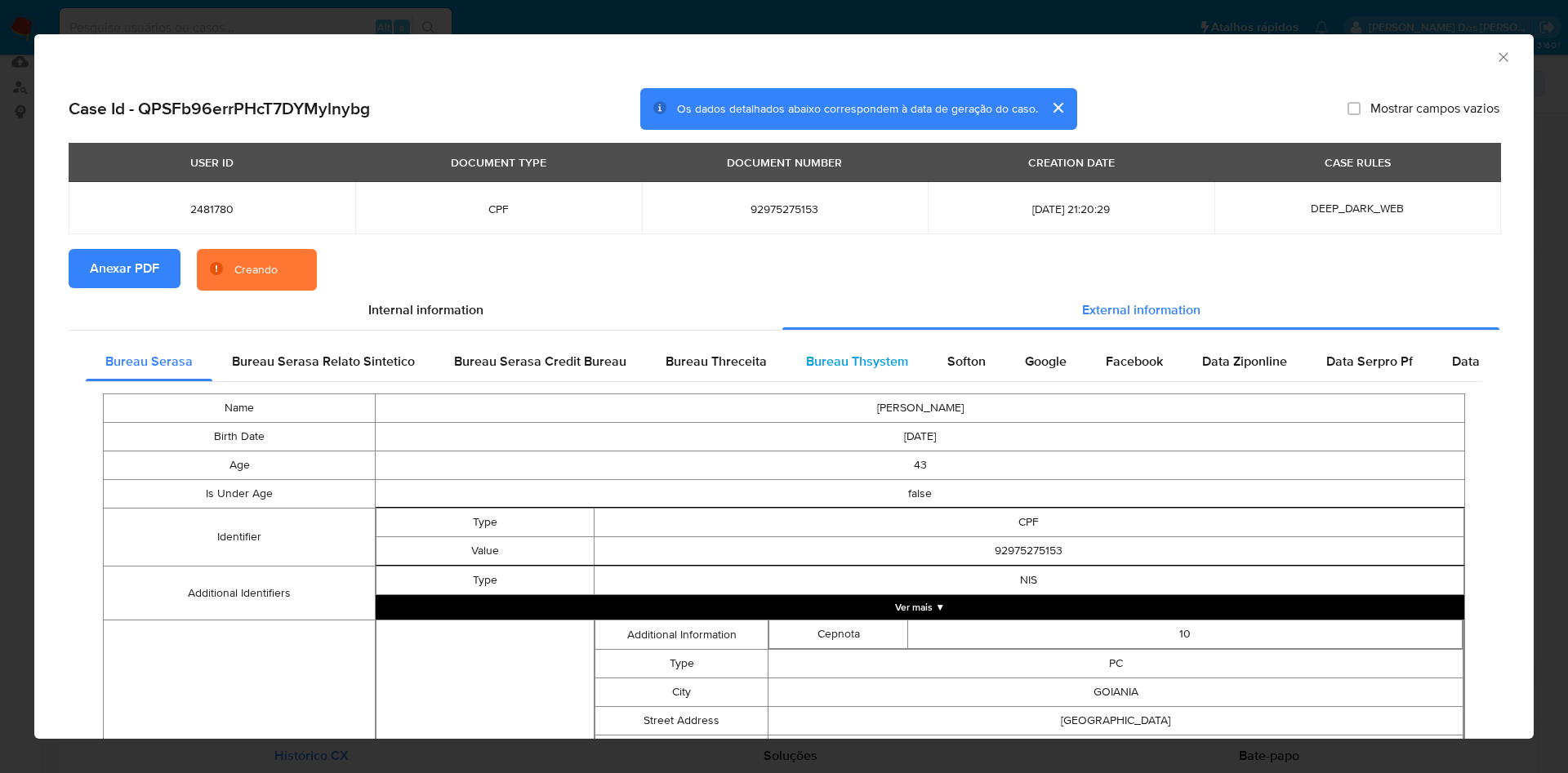
click at [874, 374] on div "Bureau Thsystem" at bounding box center [856, 362] width 141 height 40
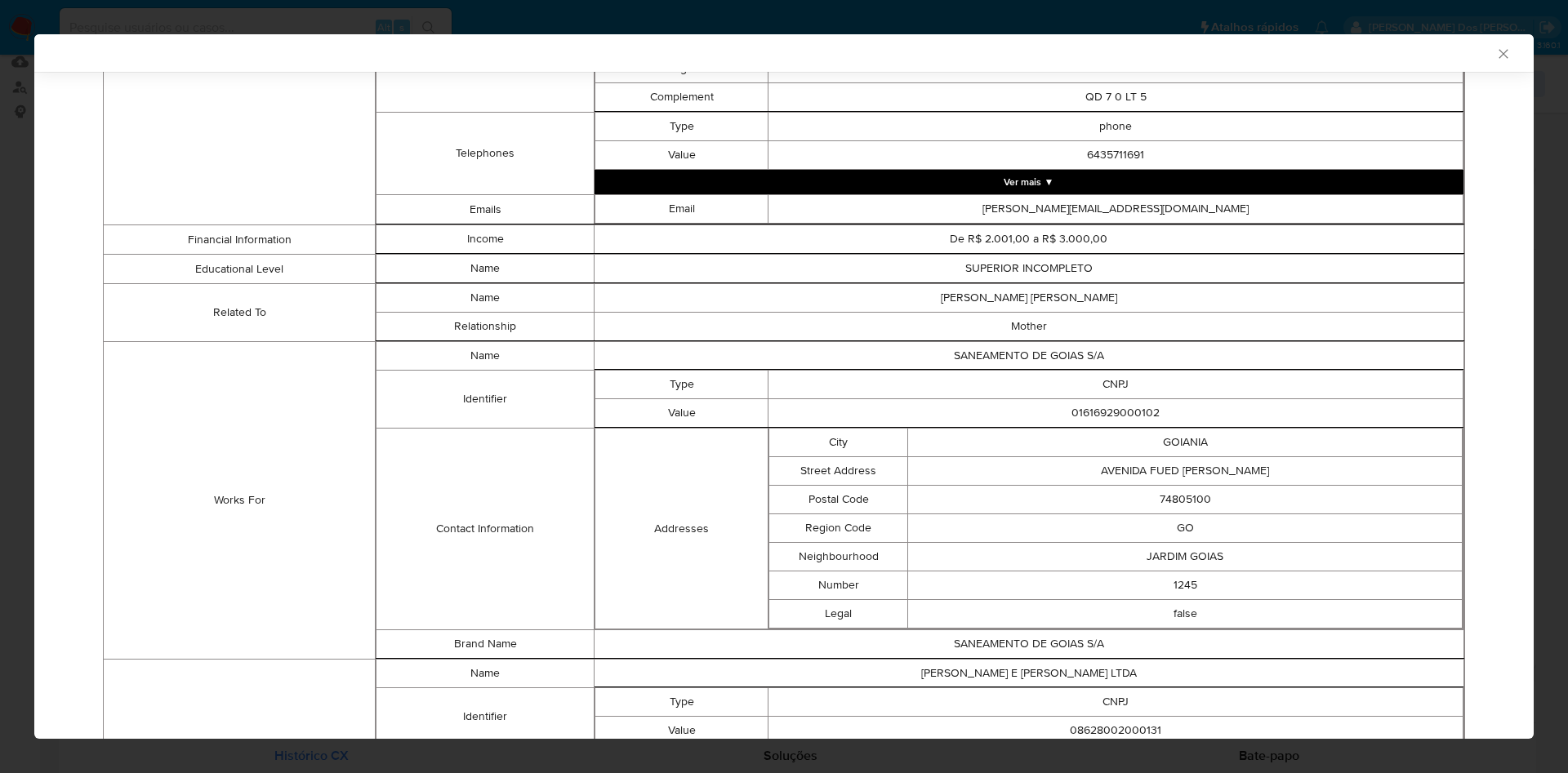
scroll to position [1057, 0]
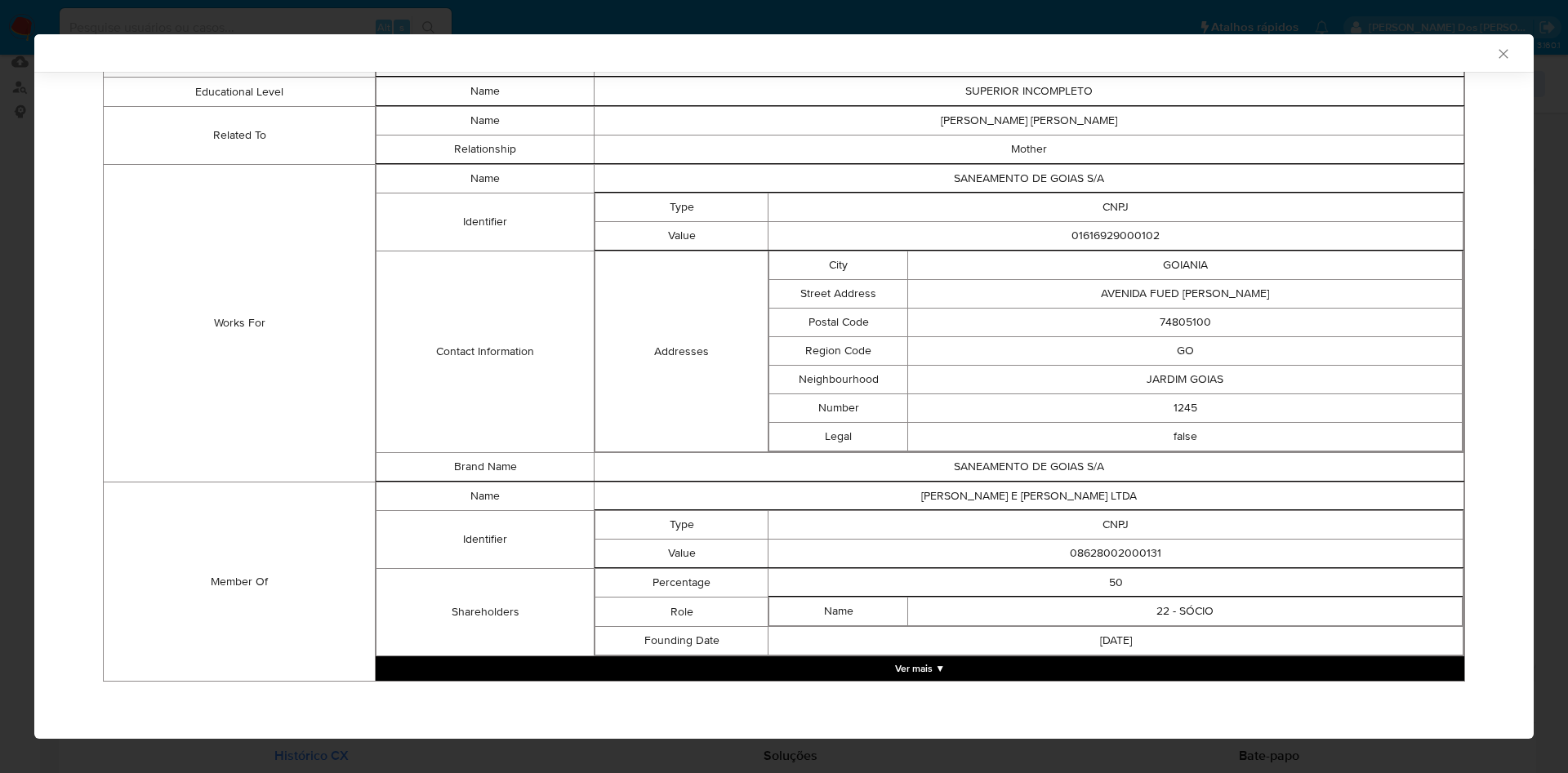
click at [982, 663] on button "Ver mais ▼" at bounding box center [920, 669] width 1089 height 25
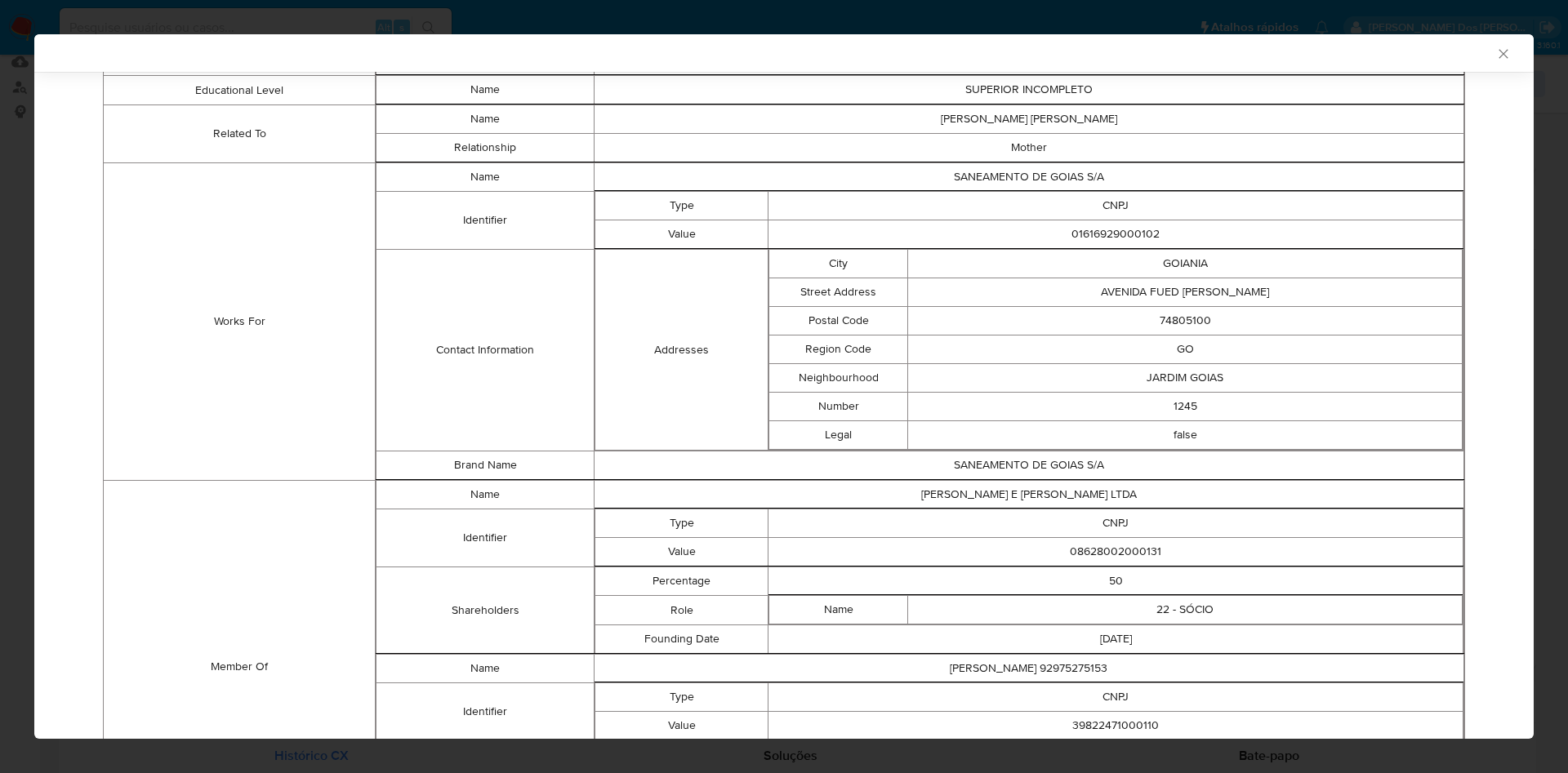
scroll to position [1231, 0]
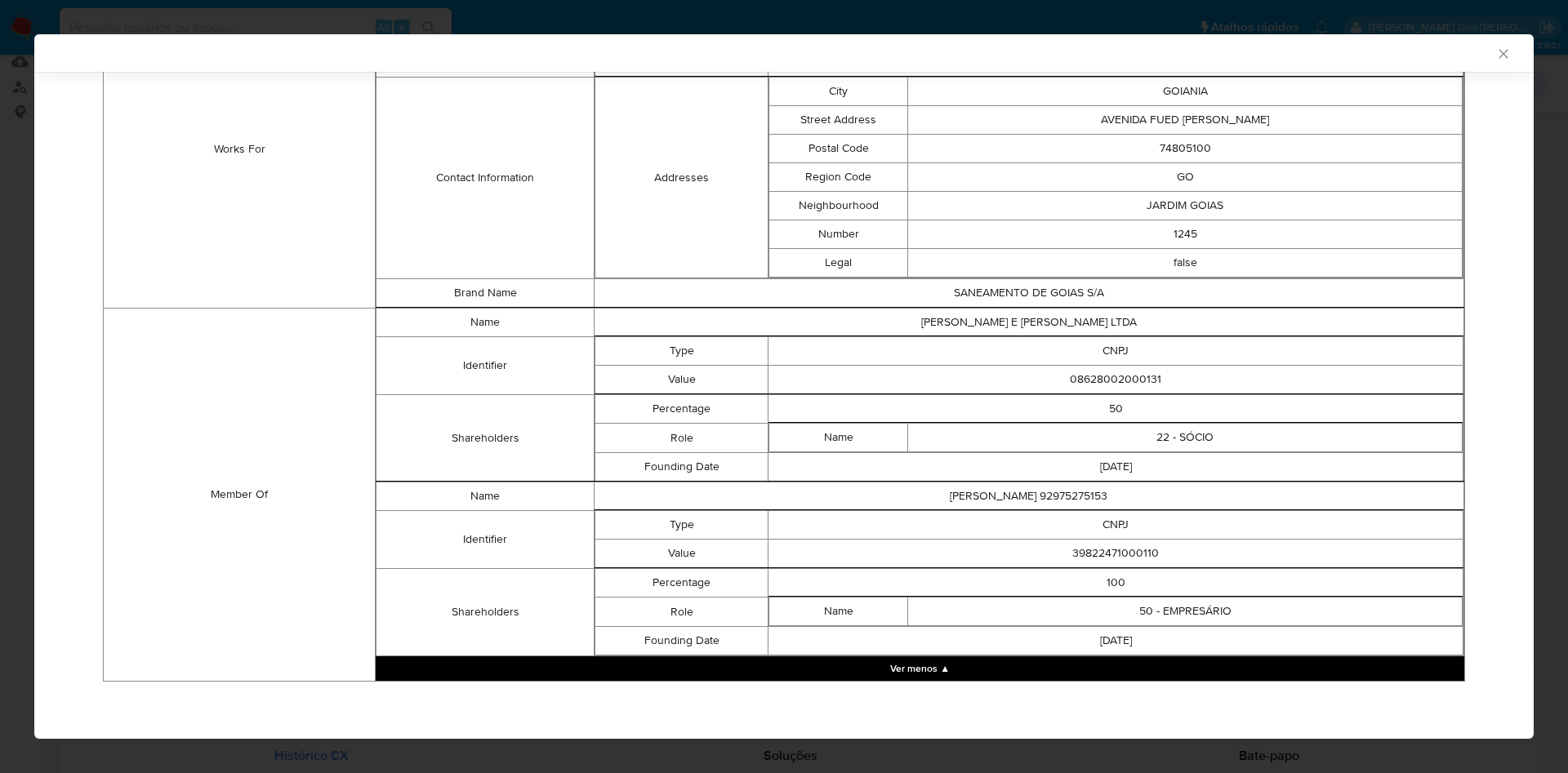
click at [1099, 380] on td "08628002000131" at bounding box center [1116, 379] width 695 height 29
copy td "08628002000131"
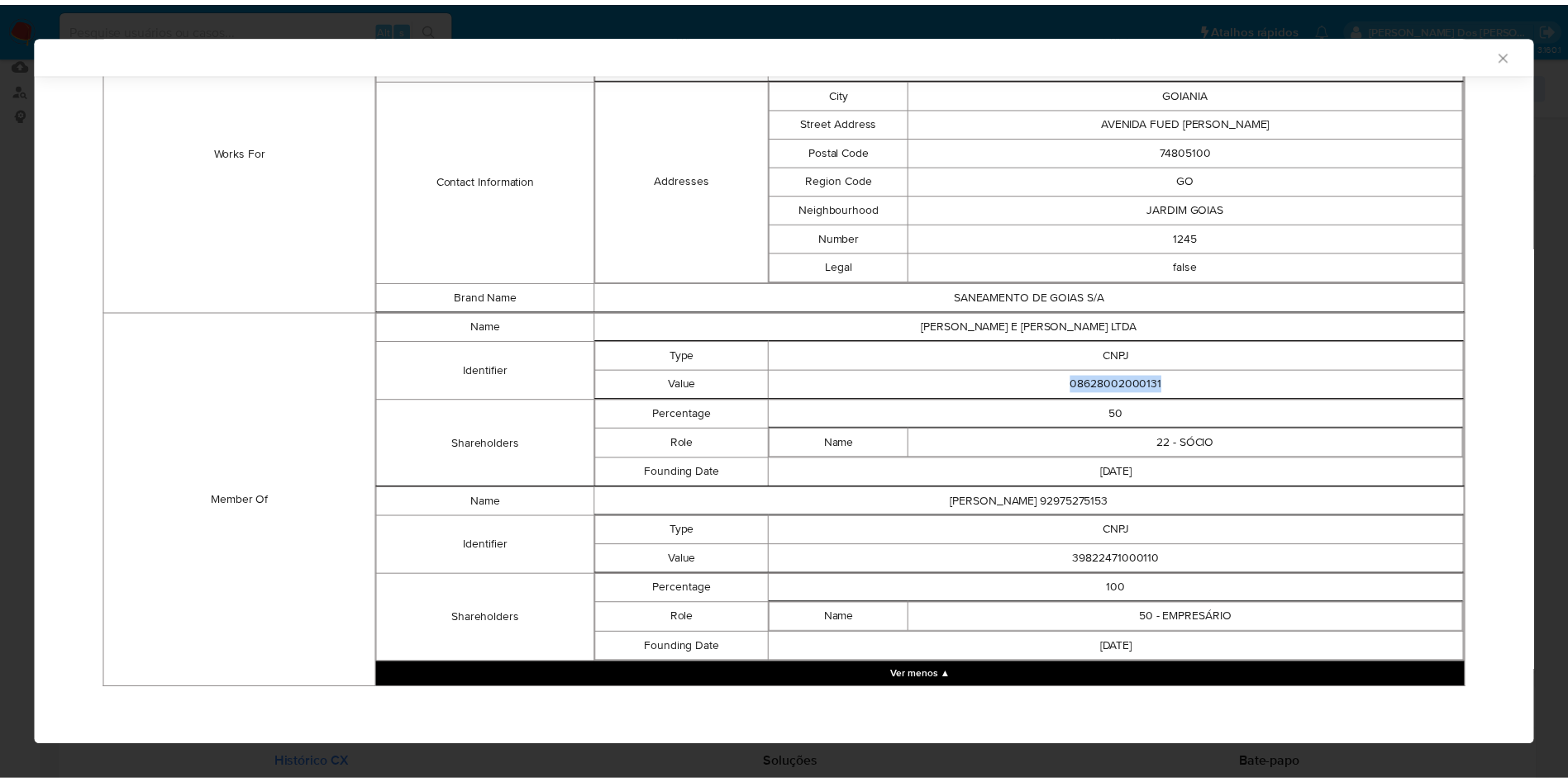
scroll to position [1242, 0]
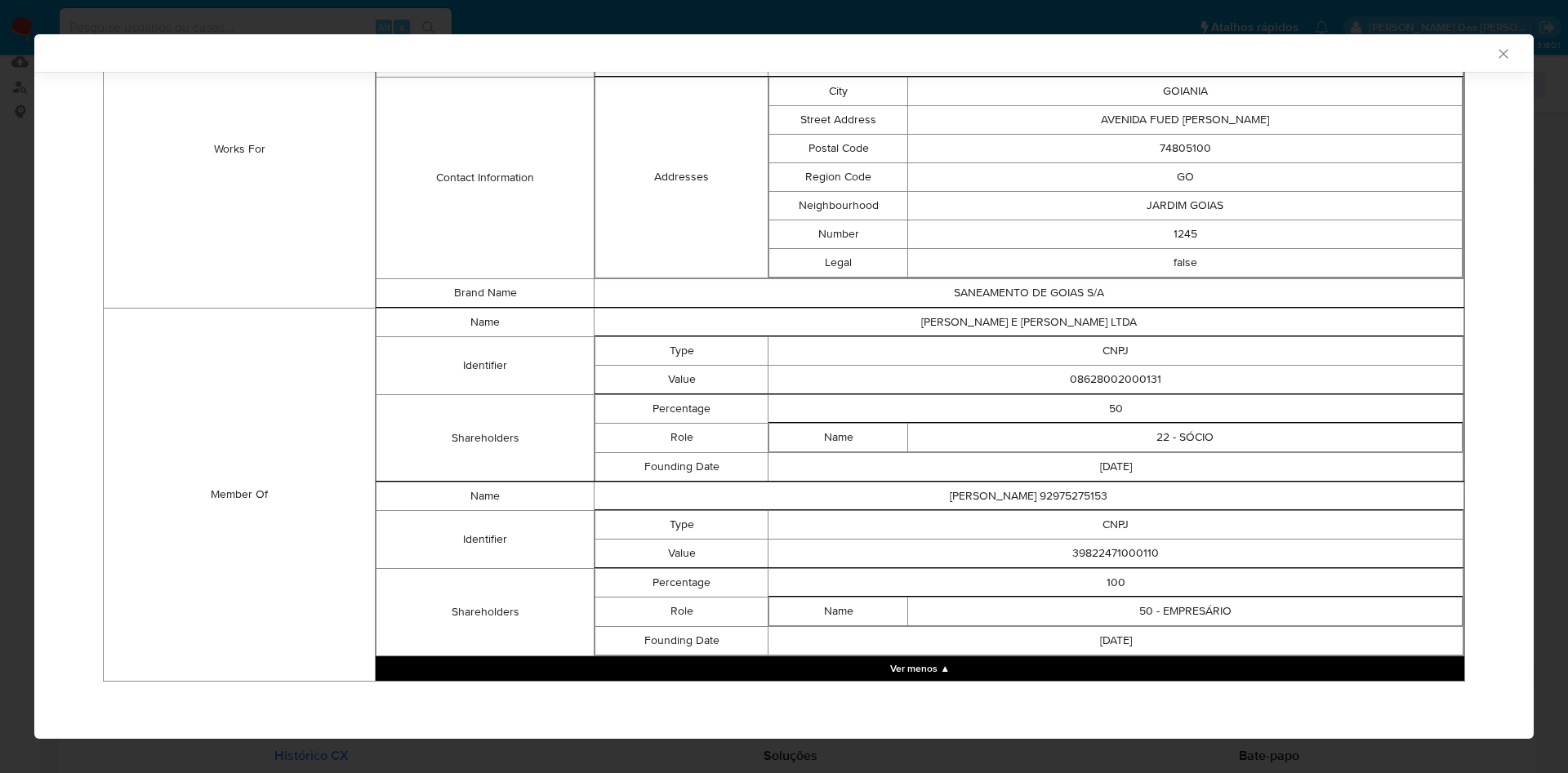
click at [1093, 548] on td "39822471000110" at bounding box center [1116, 553] width 695 height 29
copy td "39822471000110"
click at [1093, 548] on td "39822471000110" at bounding box center [1116, 553] width 695 height 29
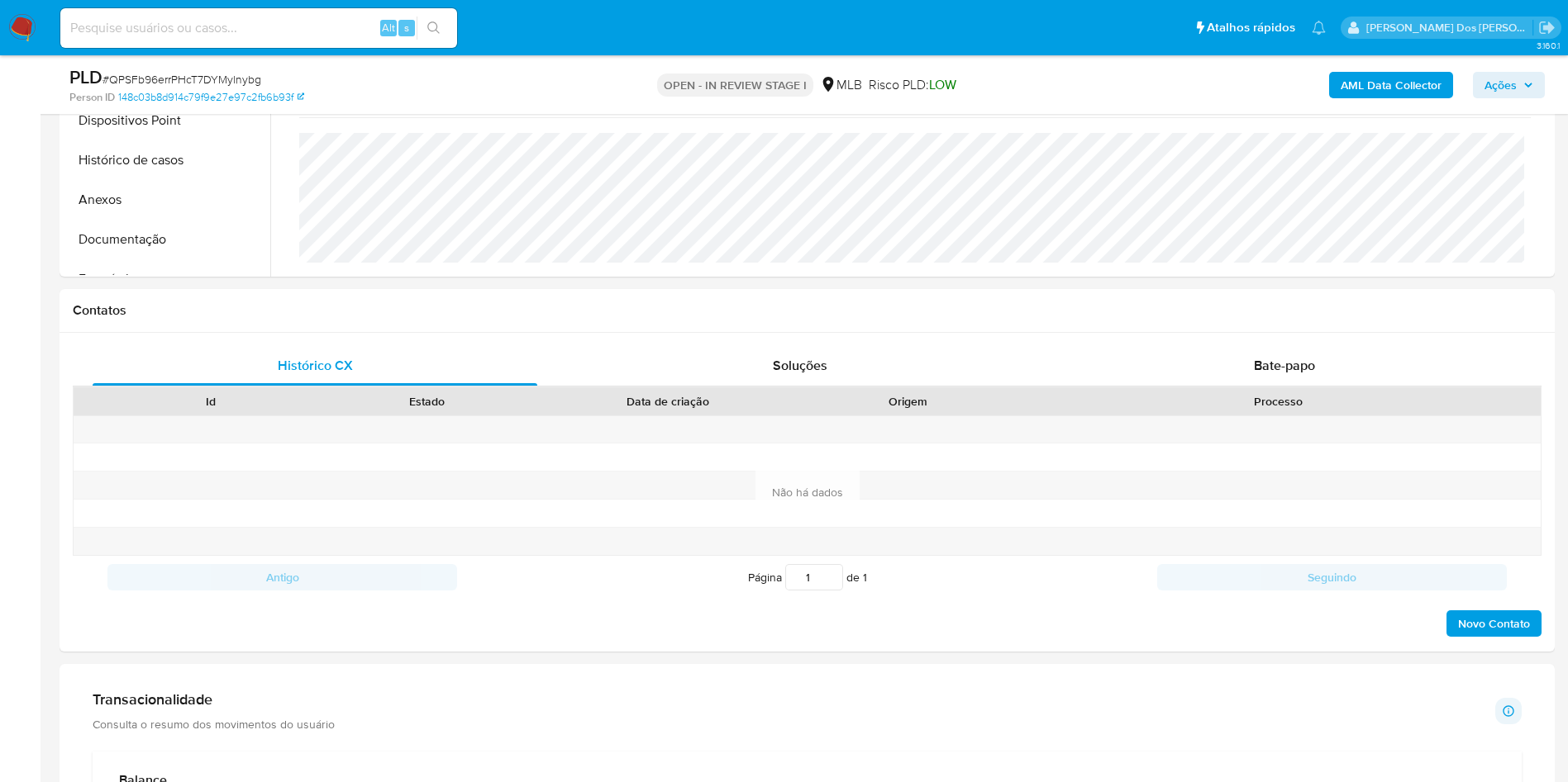
scroll to position [341, 0]
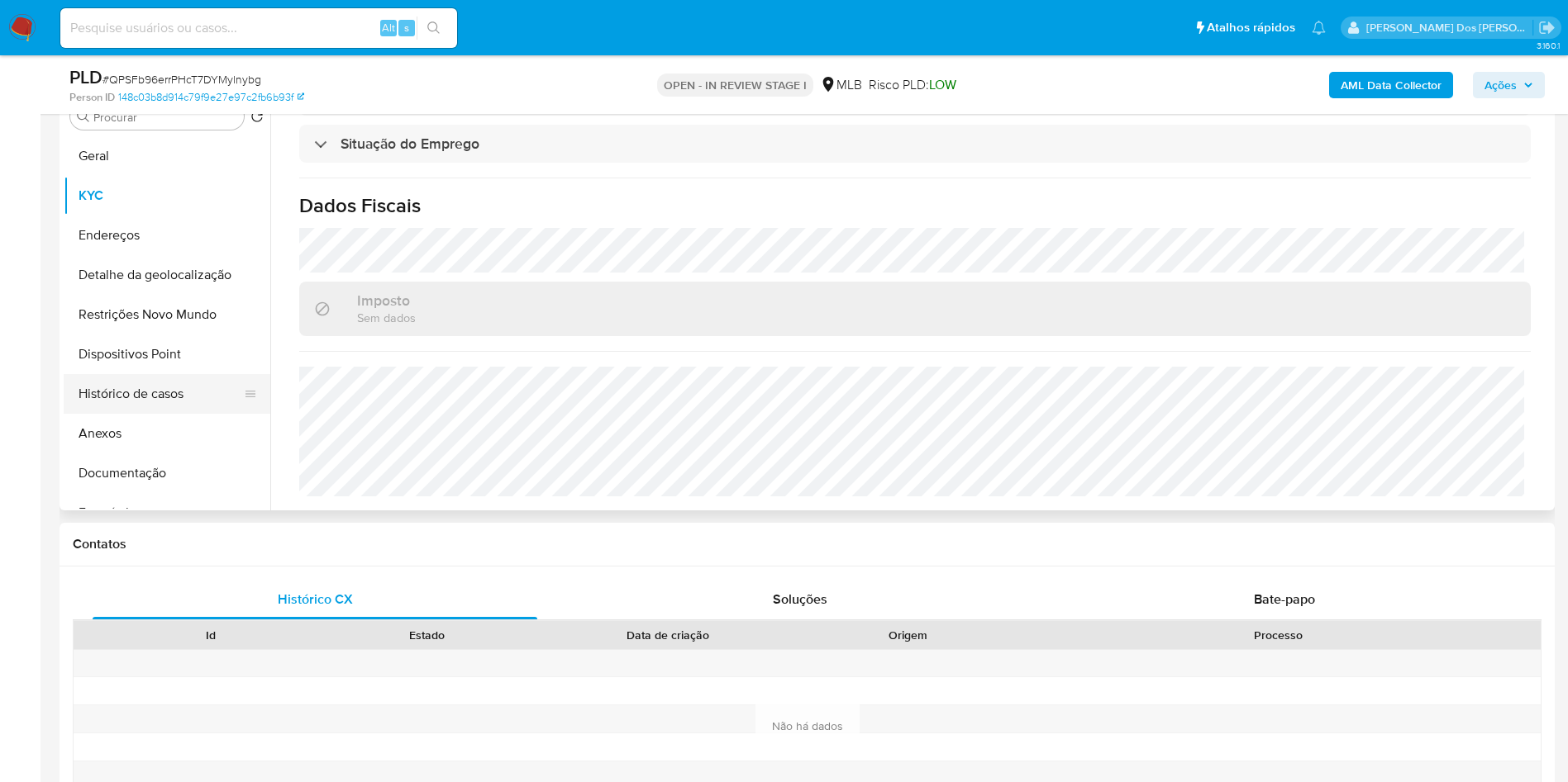
click at [164, 414] on button "Histórico de casos" at bounding box center [160, 394] width 194 height 40
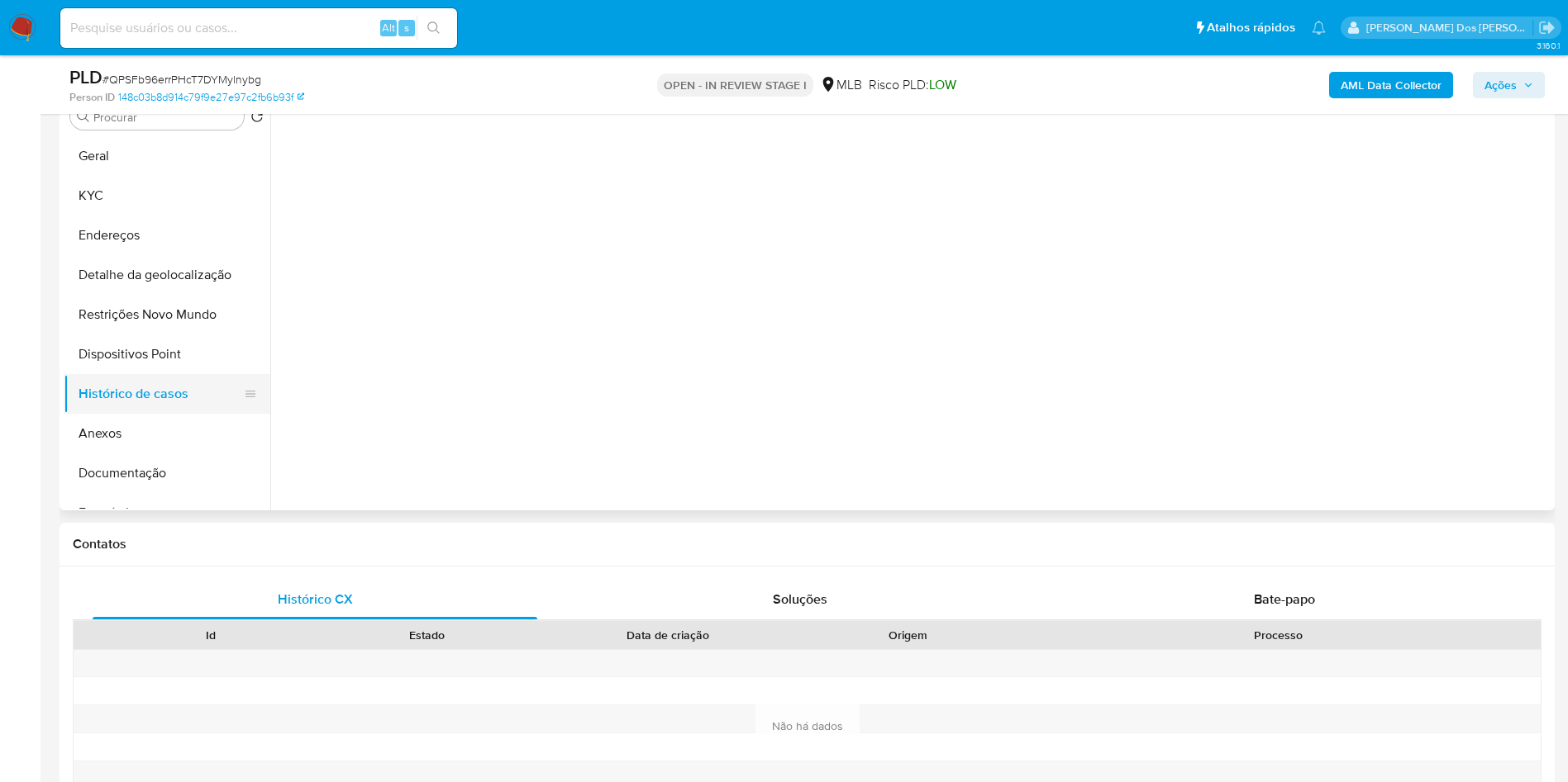
scroll to position [0, 0]
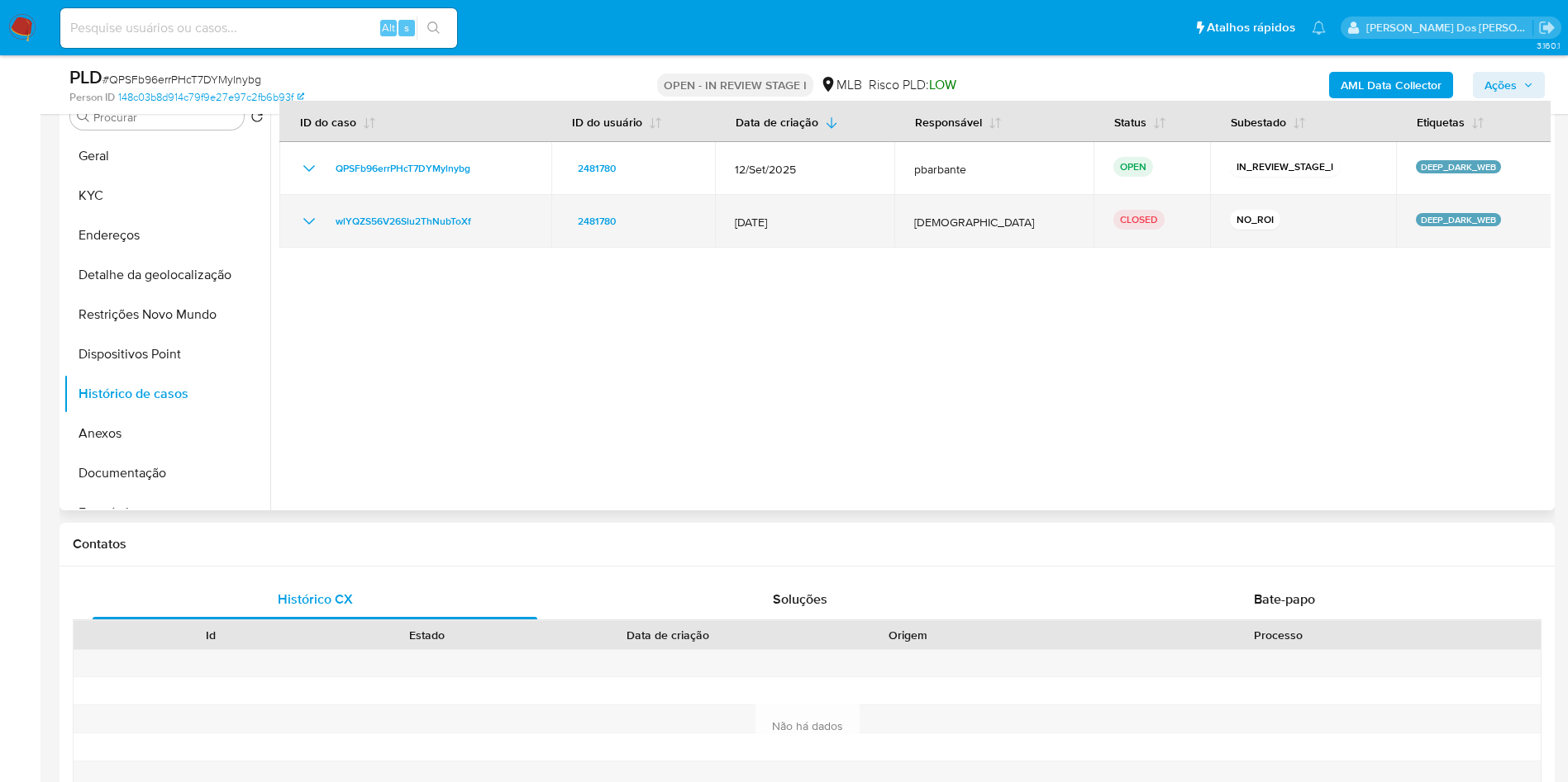
drag, startPoint x: 493, startPoint y: 253, endPoint x: 327, endPoint y: 253, distance: 166.0
click at [327, 231] on div "wlYQZS56V26Slu2ThNubToXf" at bounding box center [415, 221] width 232 height 20
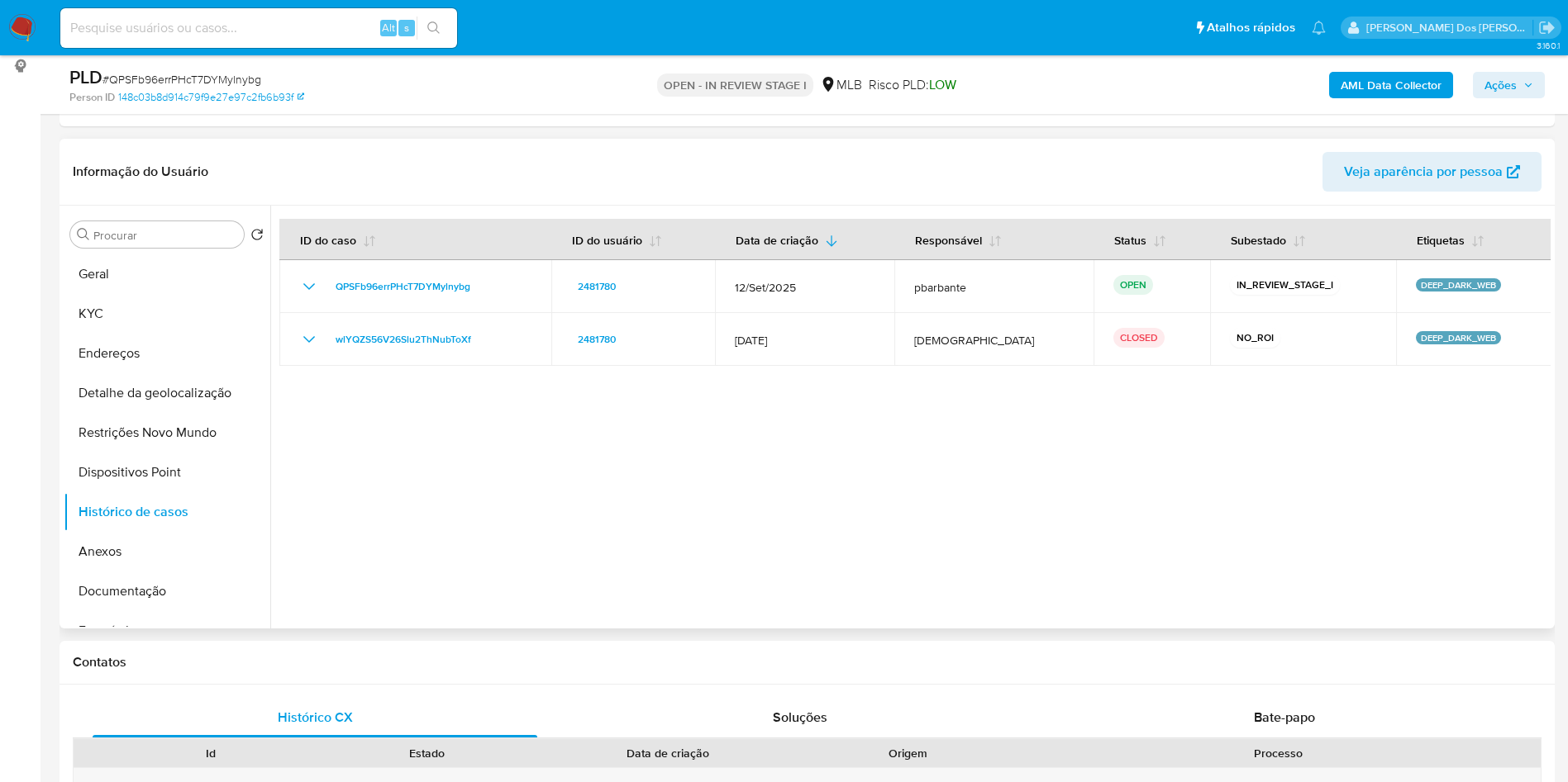
scroll to position [215, 0]
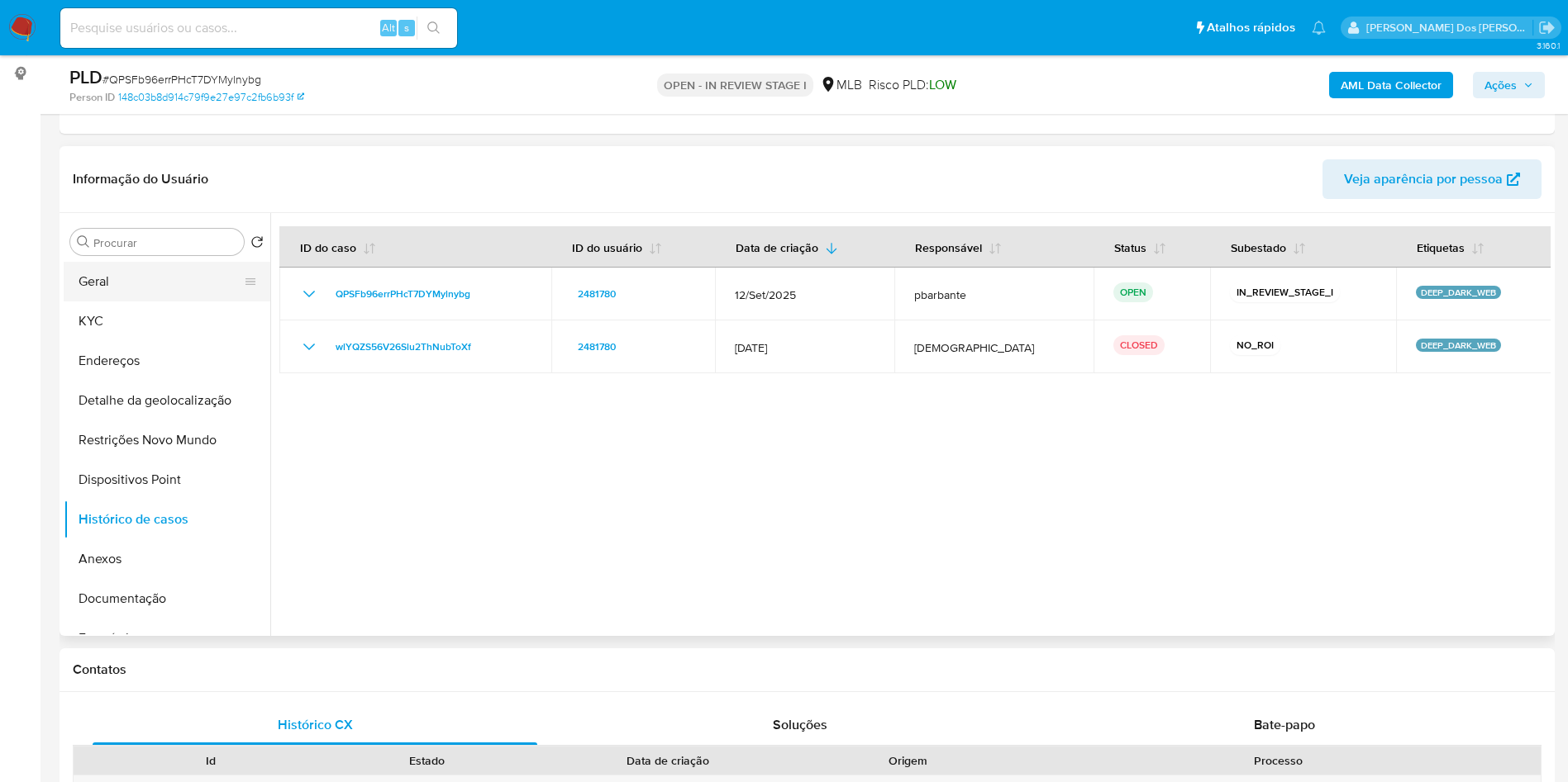
click at [161, 301] on button "Geral" at bounding box center [160, 282] width 194 height 40
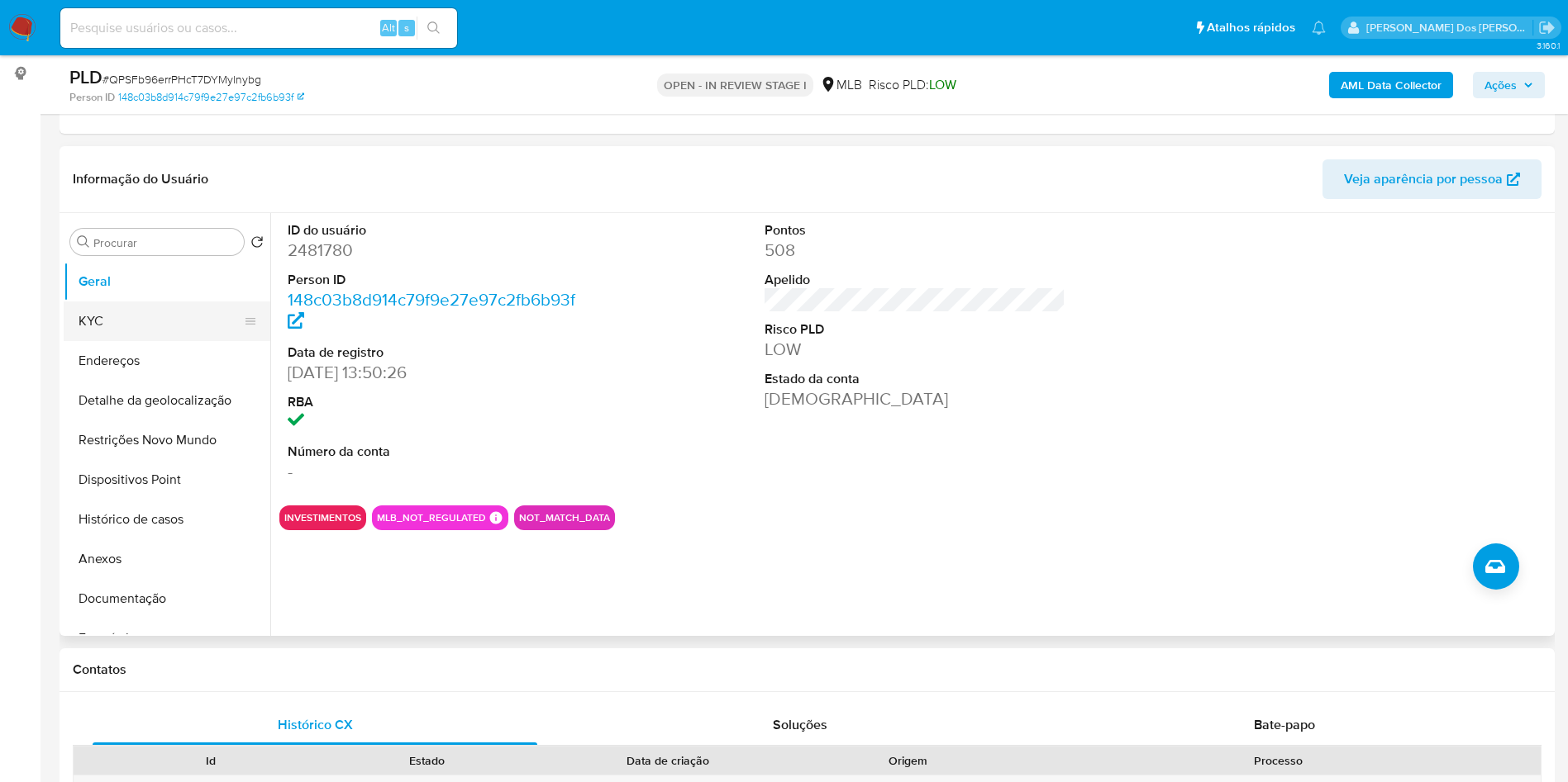
click at [147, 328] on button "KYC" at bounding box center [160, 321] width 194 height 40
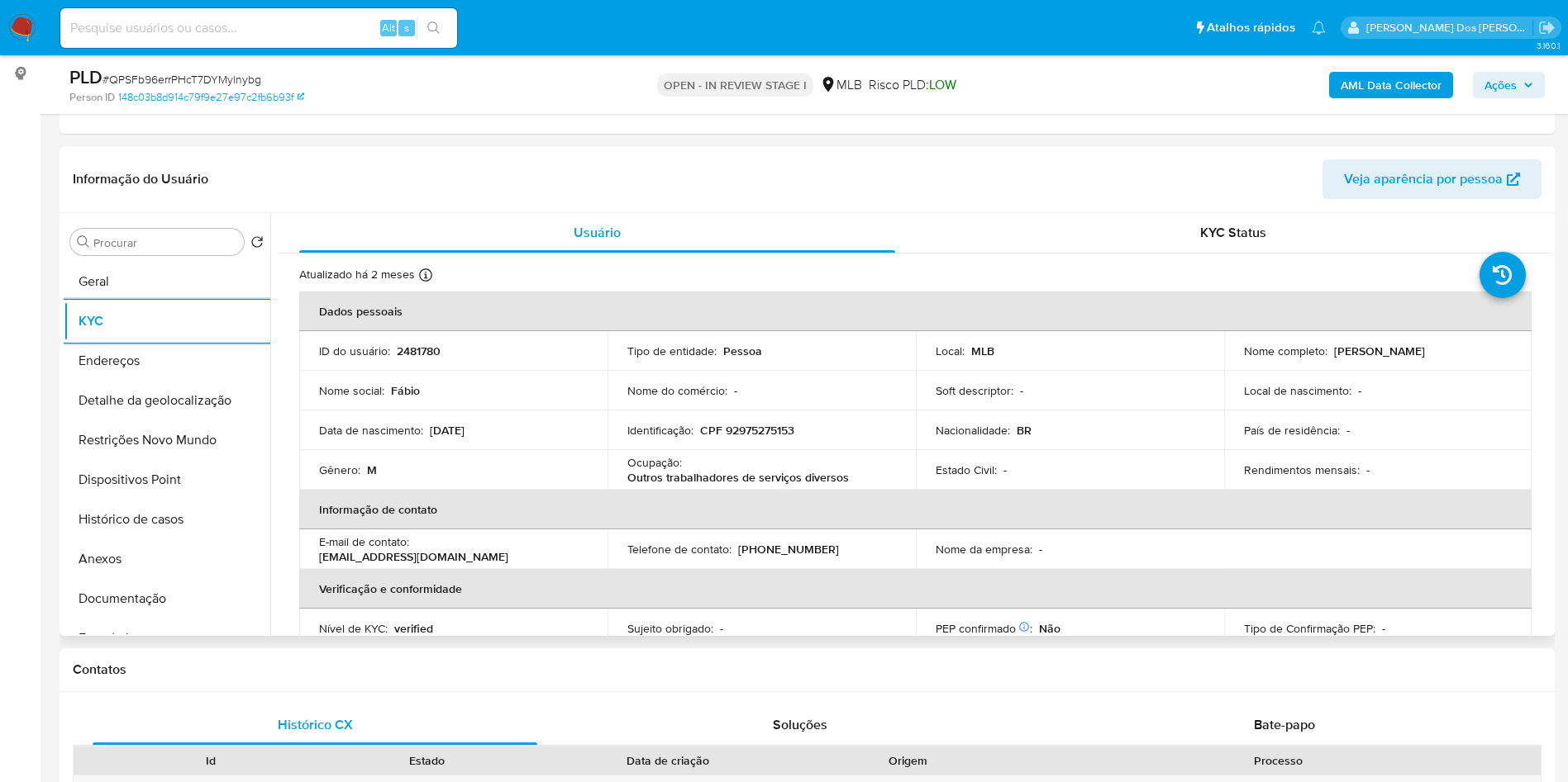
scroll to position [689, 0]
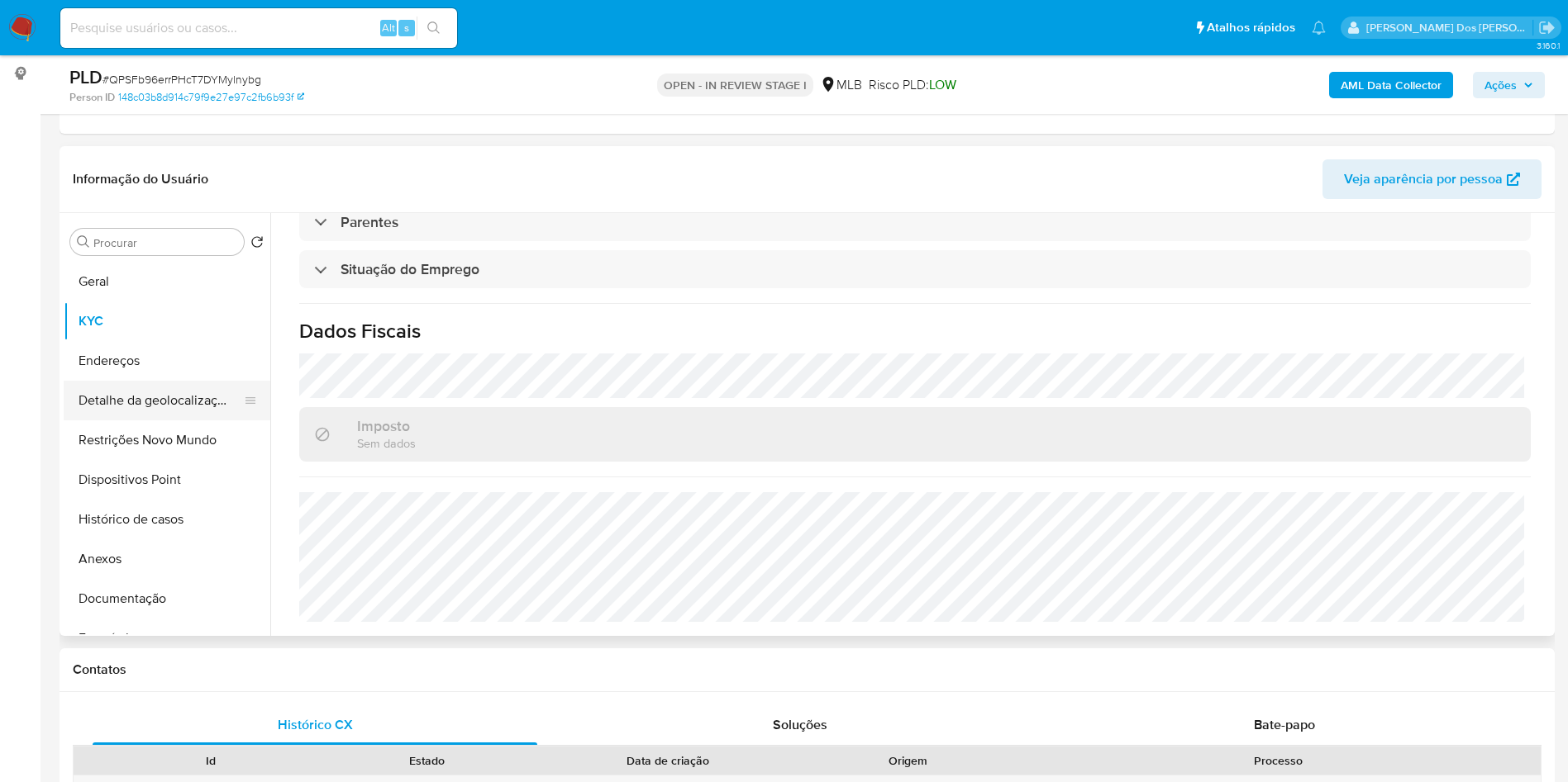
click at [98, 421] on button "Detalhe da geolocalização" at bounding box center [160, 401] width 194 height 40
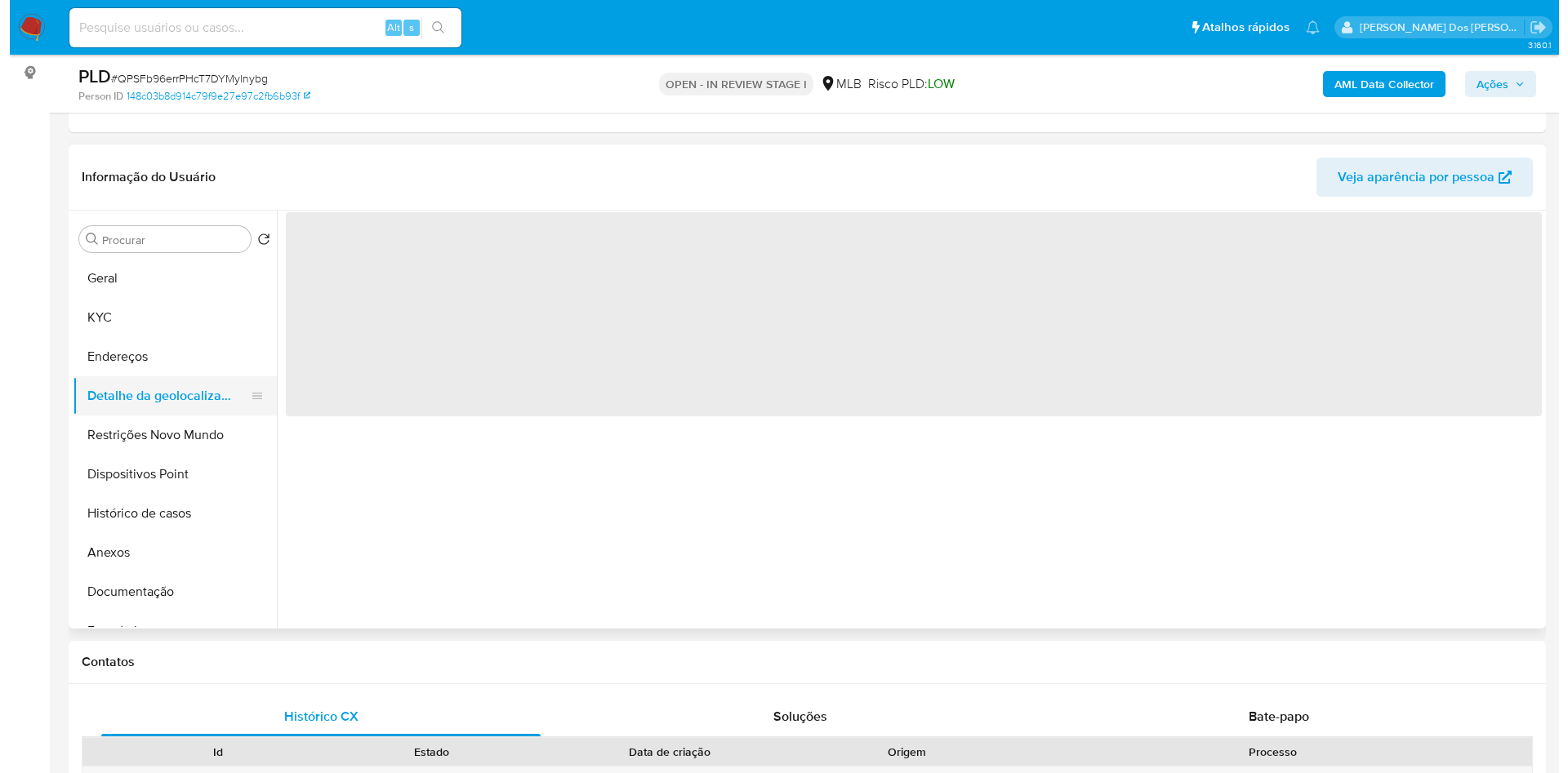
scroll to position [0, 0]
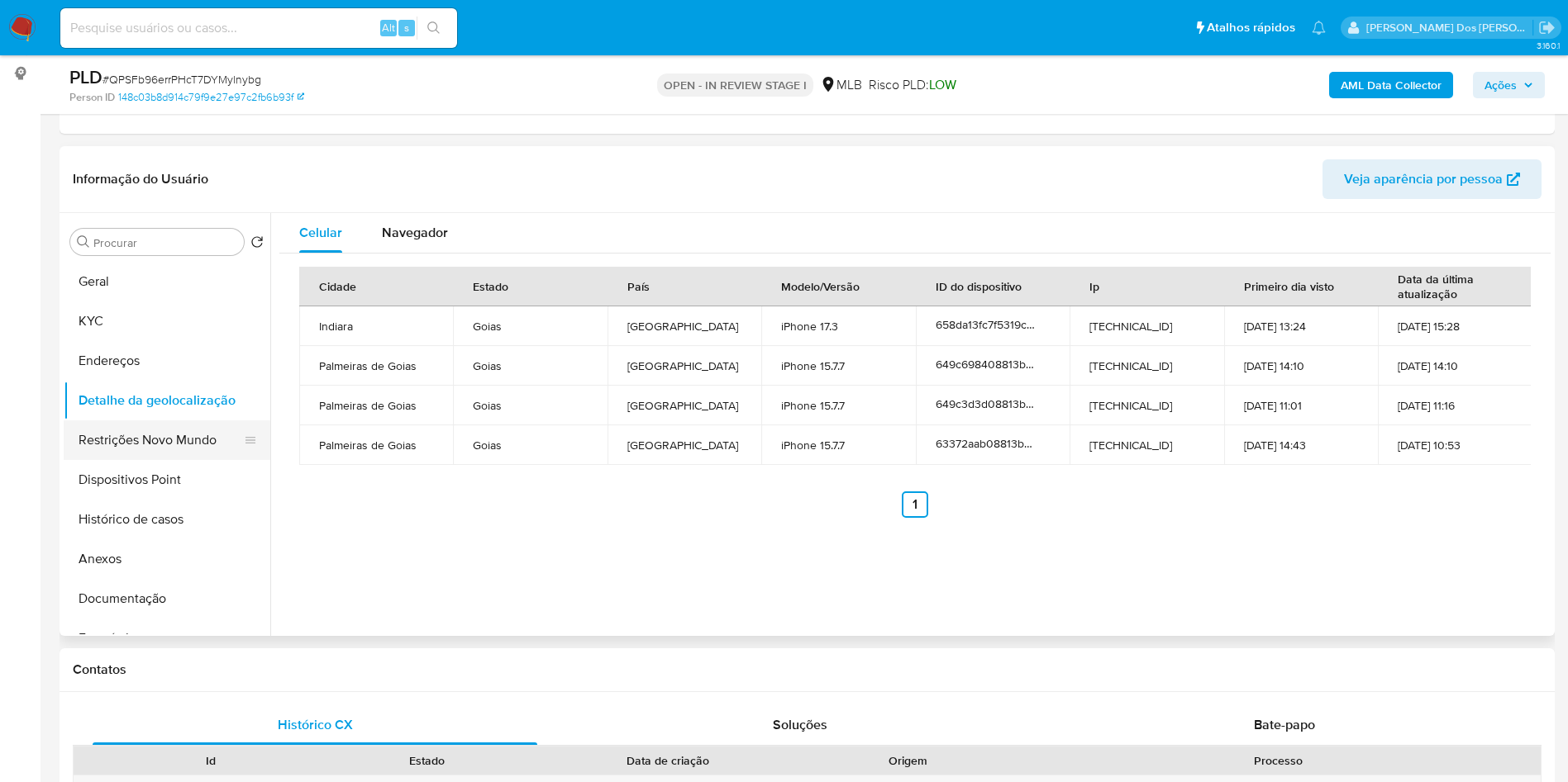
click at [158, 457] on button "Restrições Novo Mundo" at bounding box center [160, 441] width 194 height 40
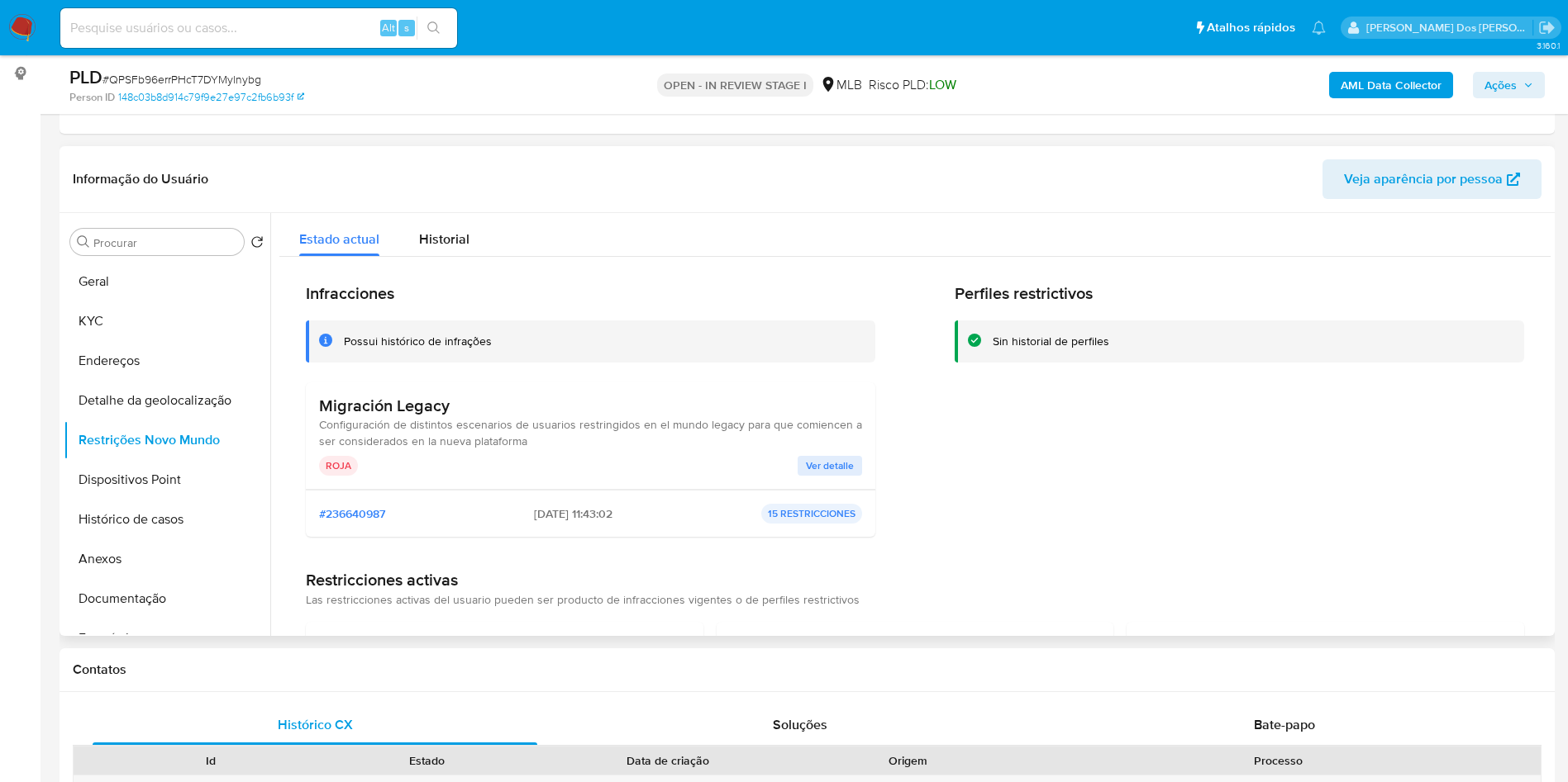
click at [832, 474] on span "Ver detalle" at bounding box center [829, 466] width 48 height 17
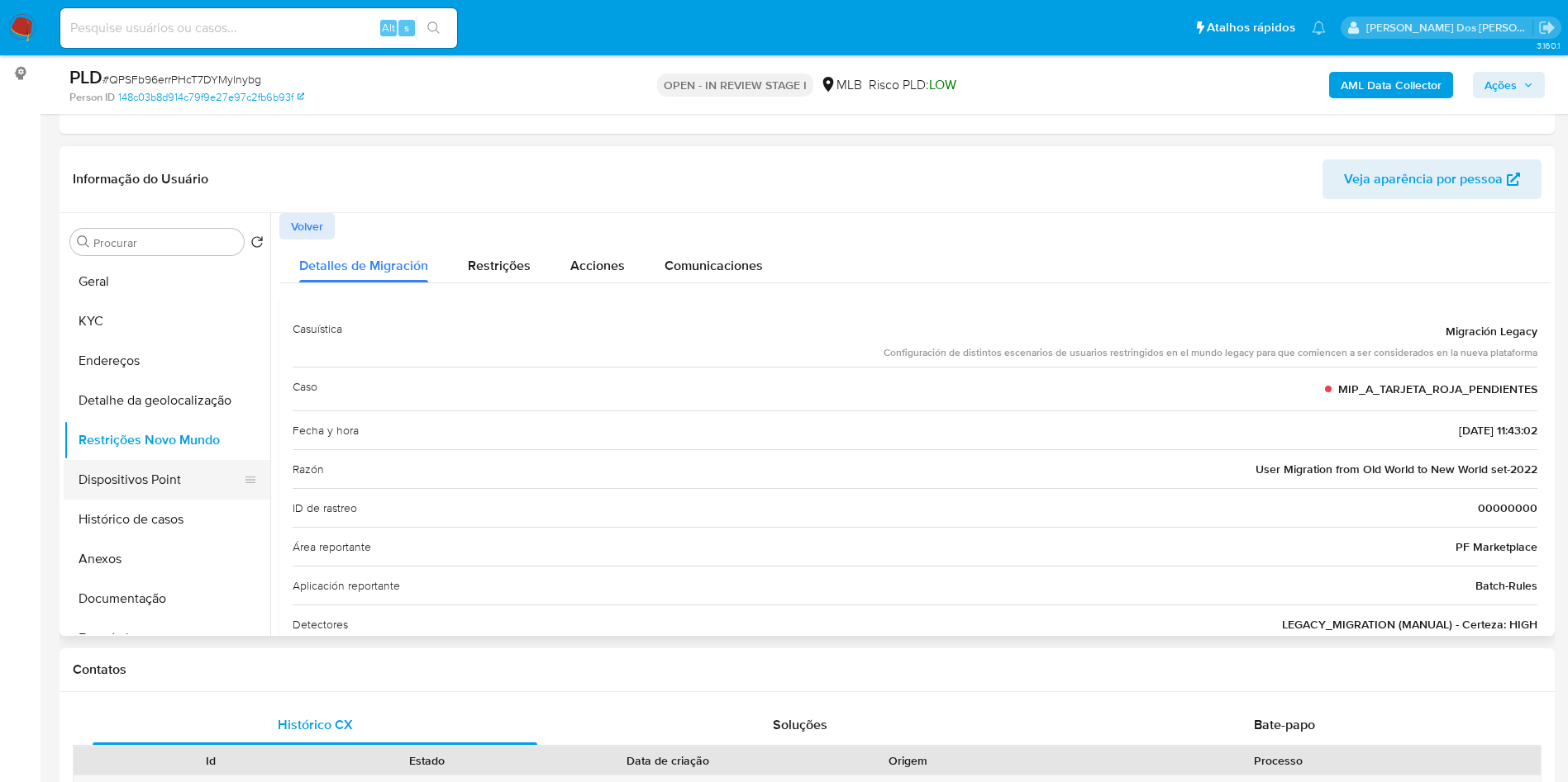
click at [168, 494] on button "Dispositivos Point" at bounding box center [160, 480] width 194 height 40
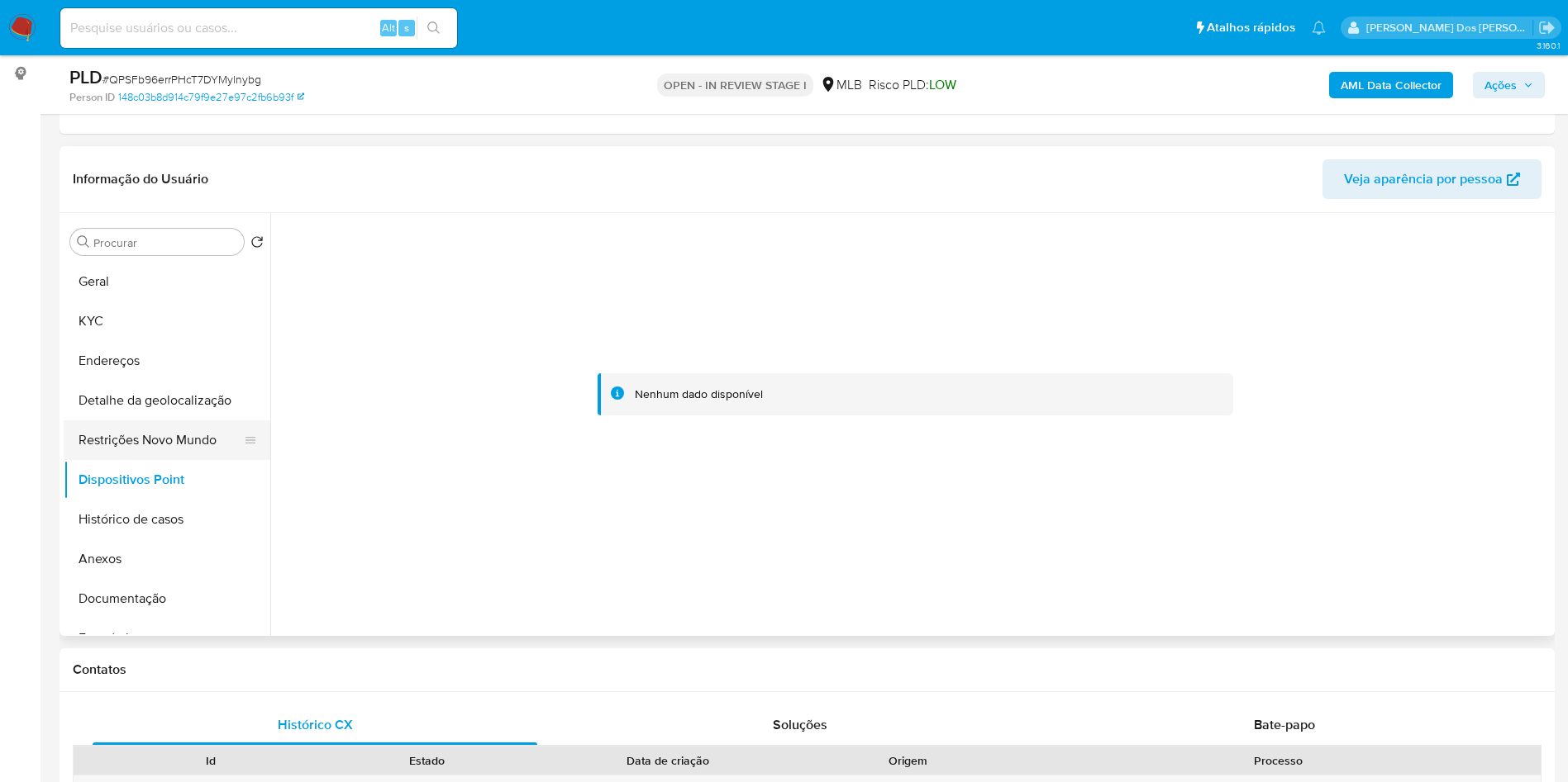
click at [150, 460] on button "Restrições Novo Mundo" at bounding box center [160, 441] width 194 height 40
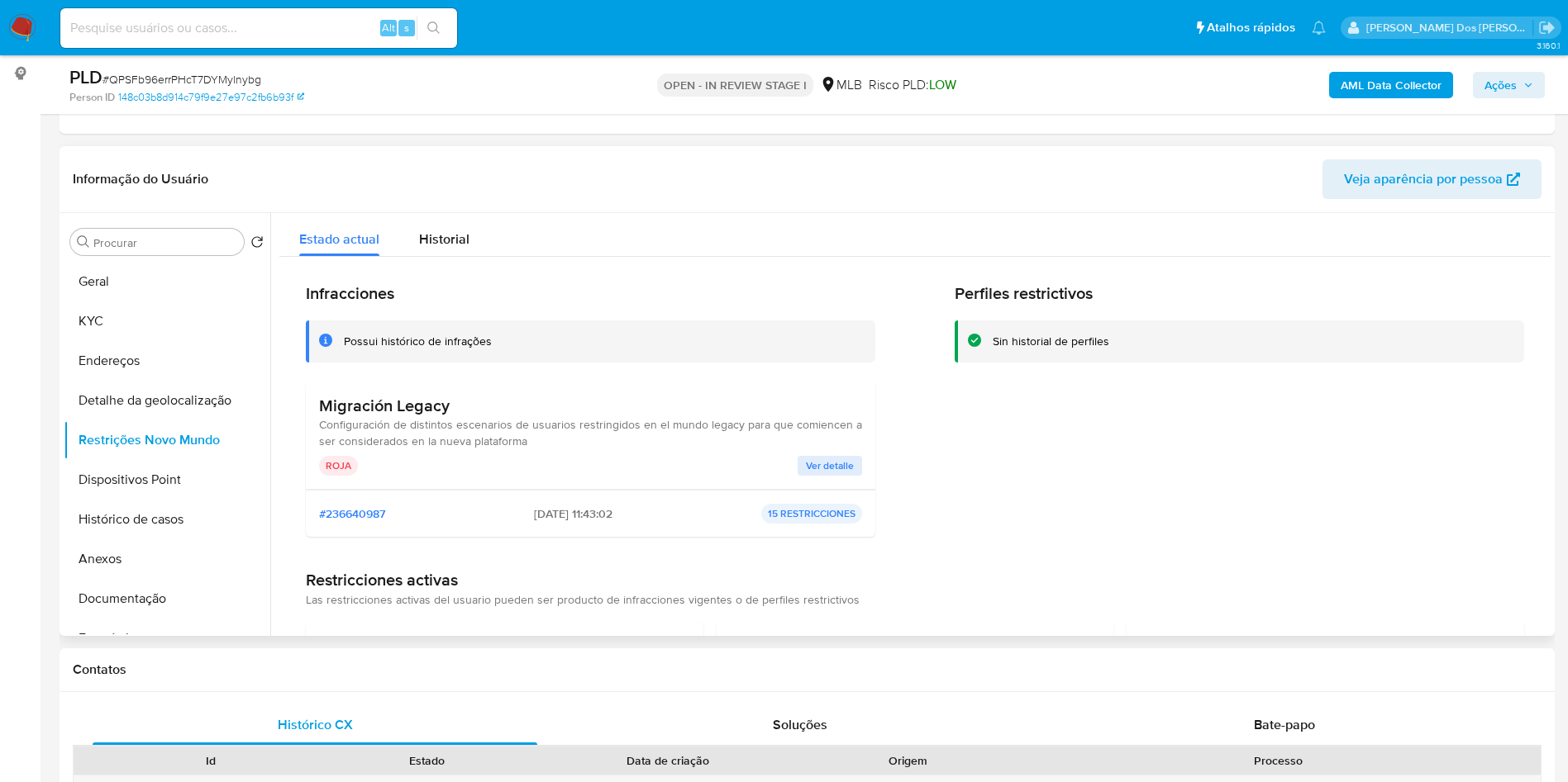
click at [827, 474] on span "Ver detalle" at bounding box center [829, 466] width 48 height 17
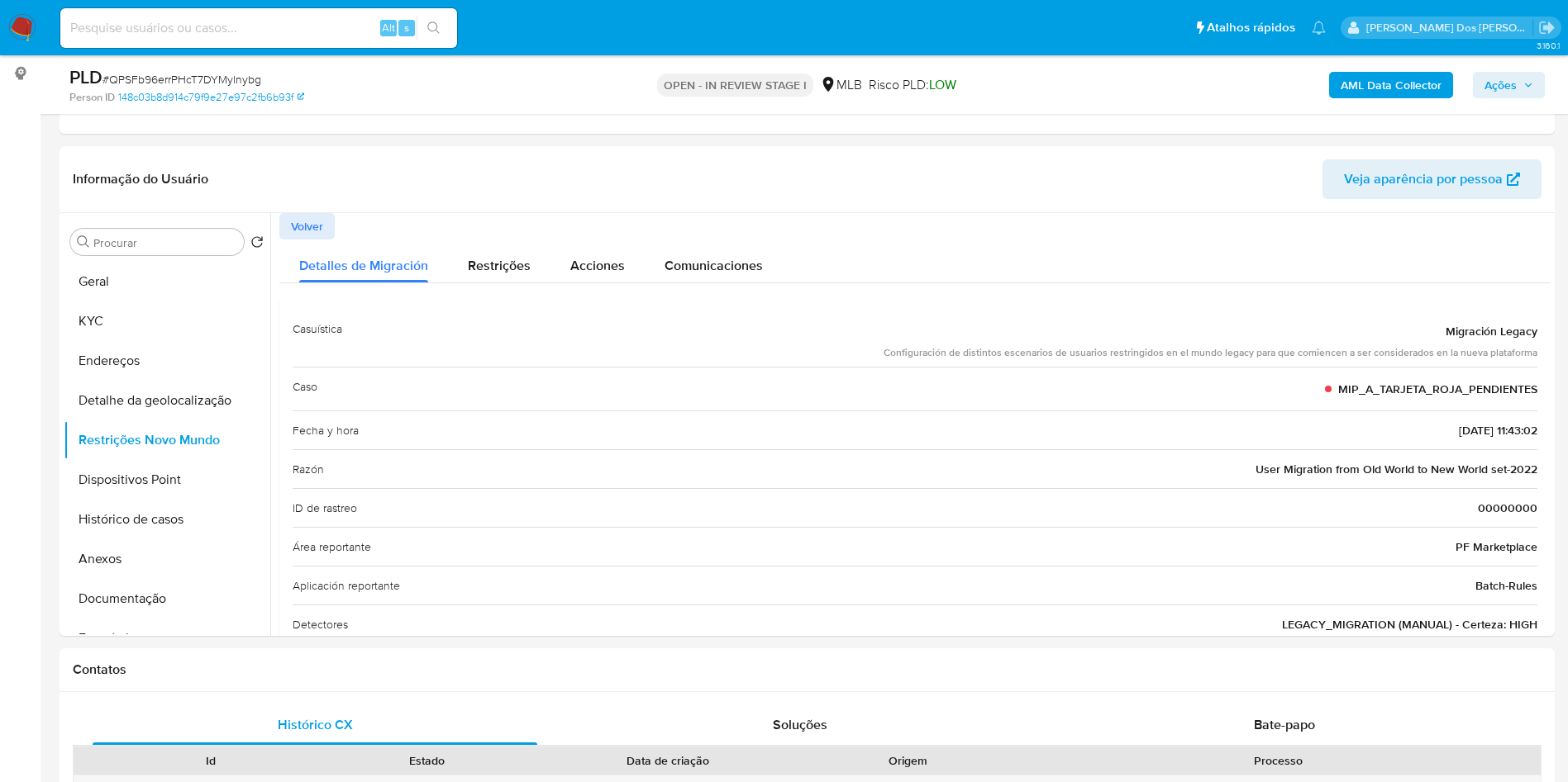
click at [1527, 105] on div "PLD # QPSFb96errPHcT7DYMylnybg Person ID 148c03b8d914c79f9e27e97c2fb6b93f OPEN …" at bounding box center [807, 84] width 1495 height 58
click at [1528, 97] on button "Ações" at bounding box center [1509, 85] width 72 height 27
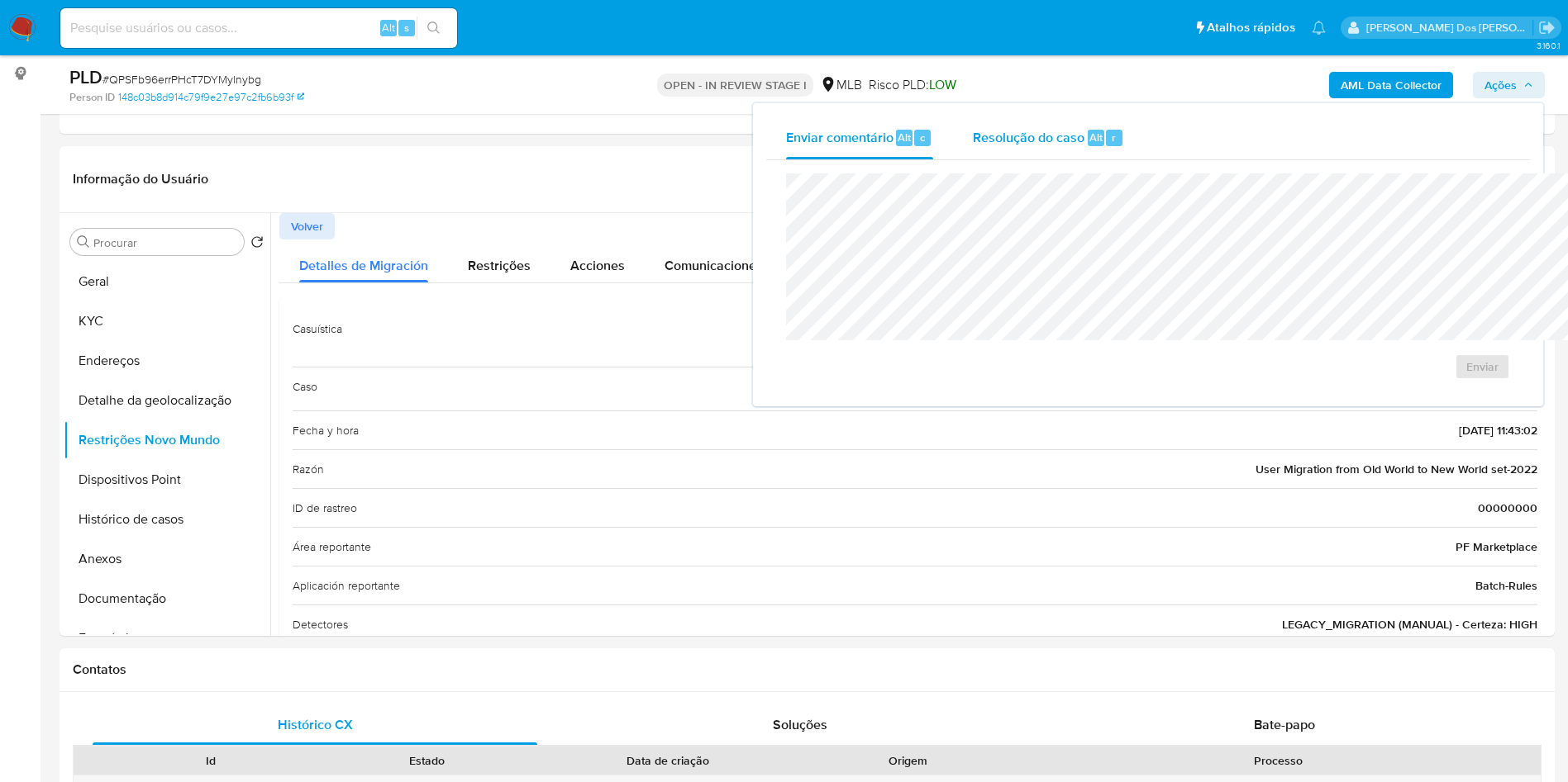
click at [973, 120] on div "Resolução do caso Alt r" at bounding box center [1048, 138] width 151 height 43
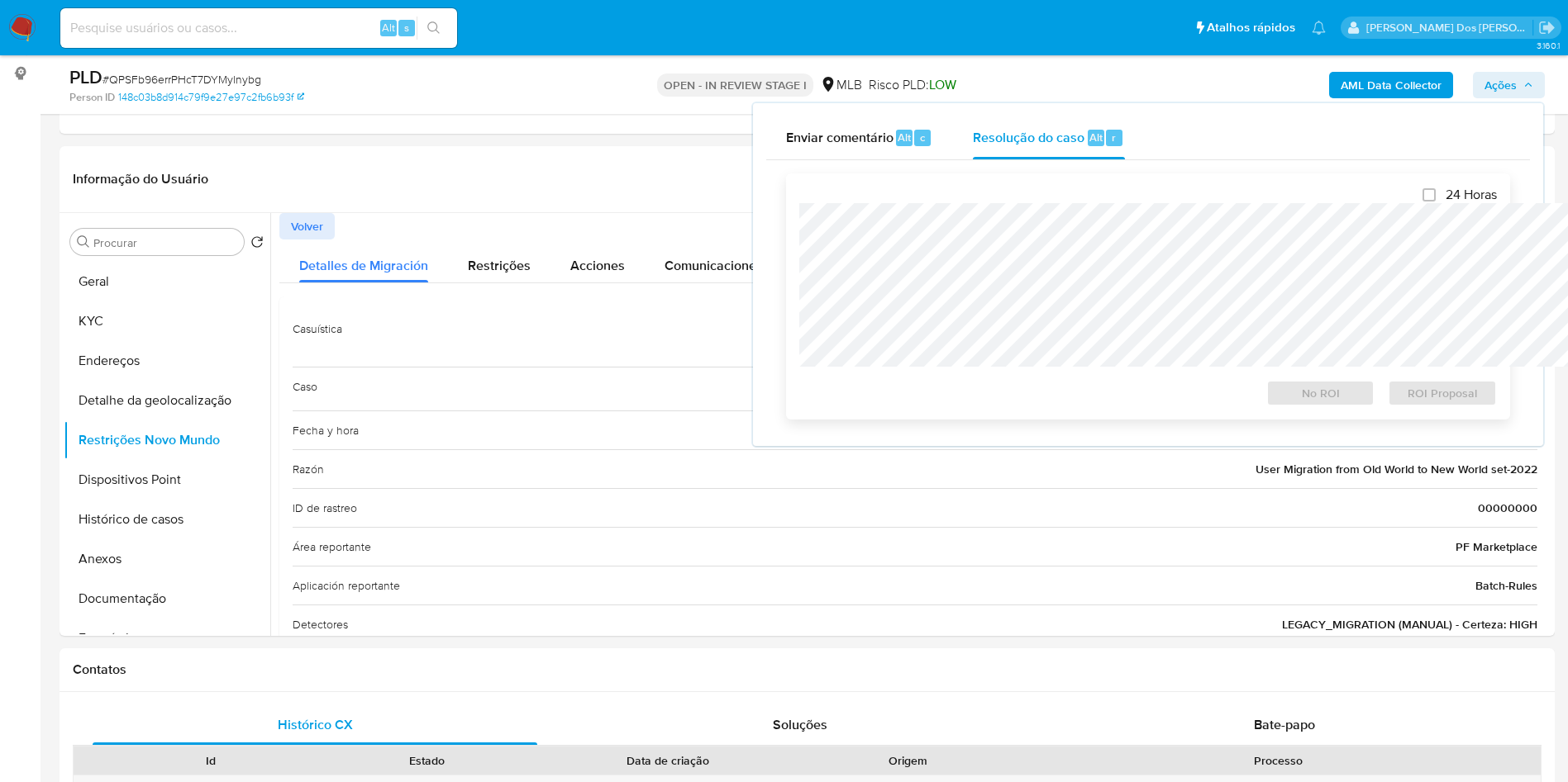
click at [908, 204] on div at bounding box center [1147, 285] width 697 height 164
click at [148, 574] on button "Anexos" at bounding box center [160, 559] width 194 height 40
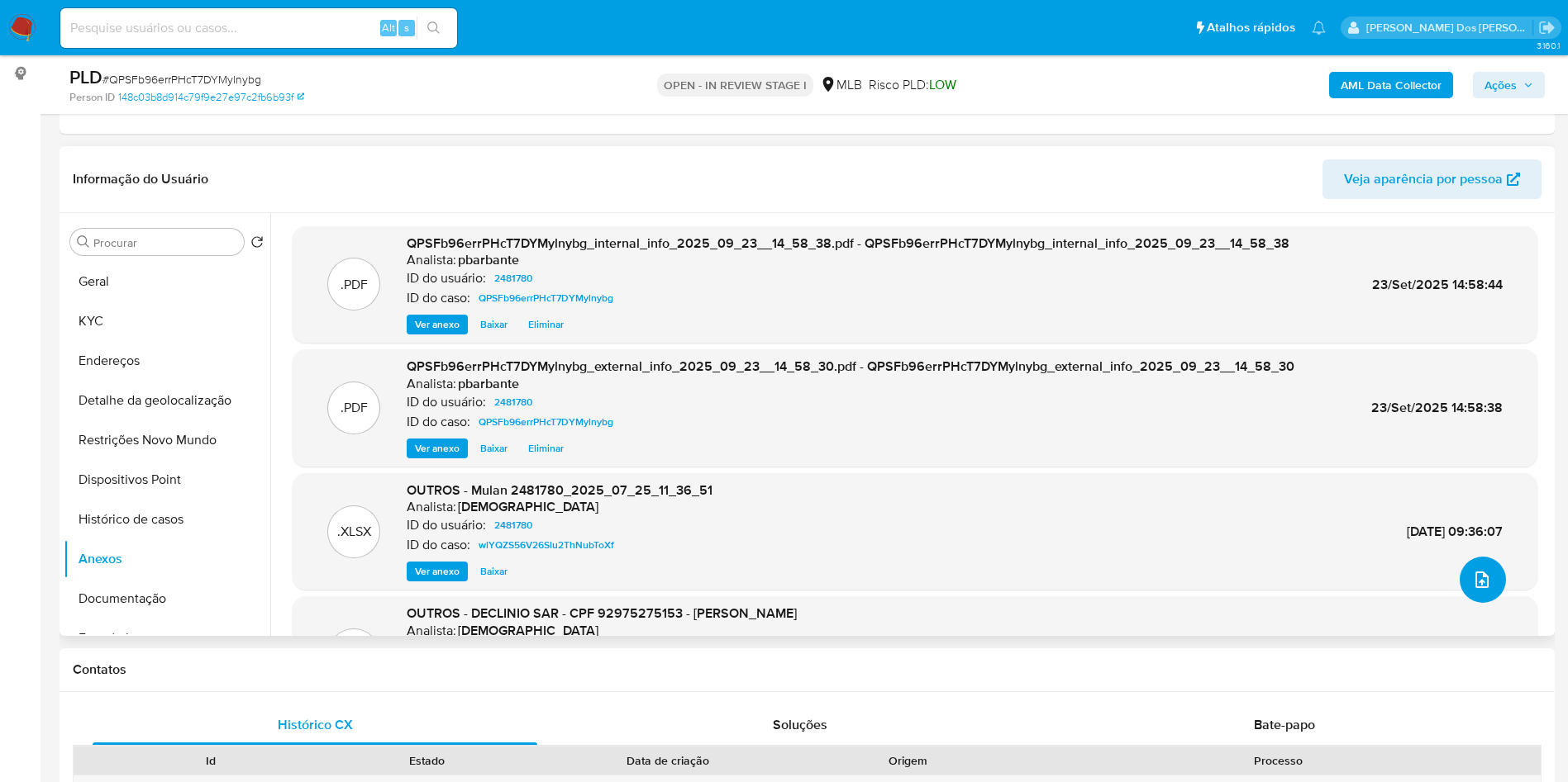
click at [1490, 603] on button "upload-file" at bounding box center [1482, 579] width 46 height 46
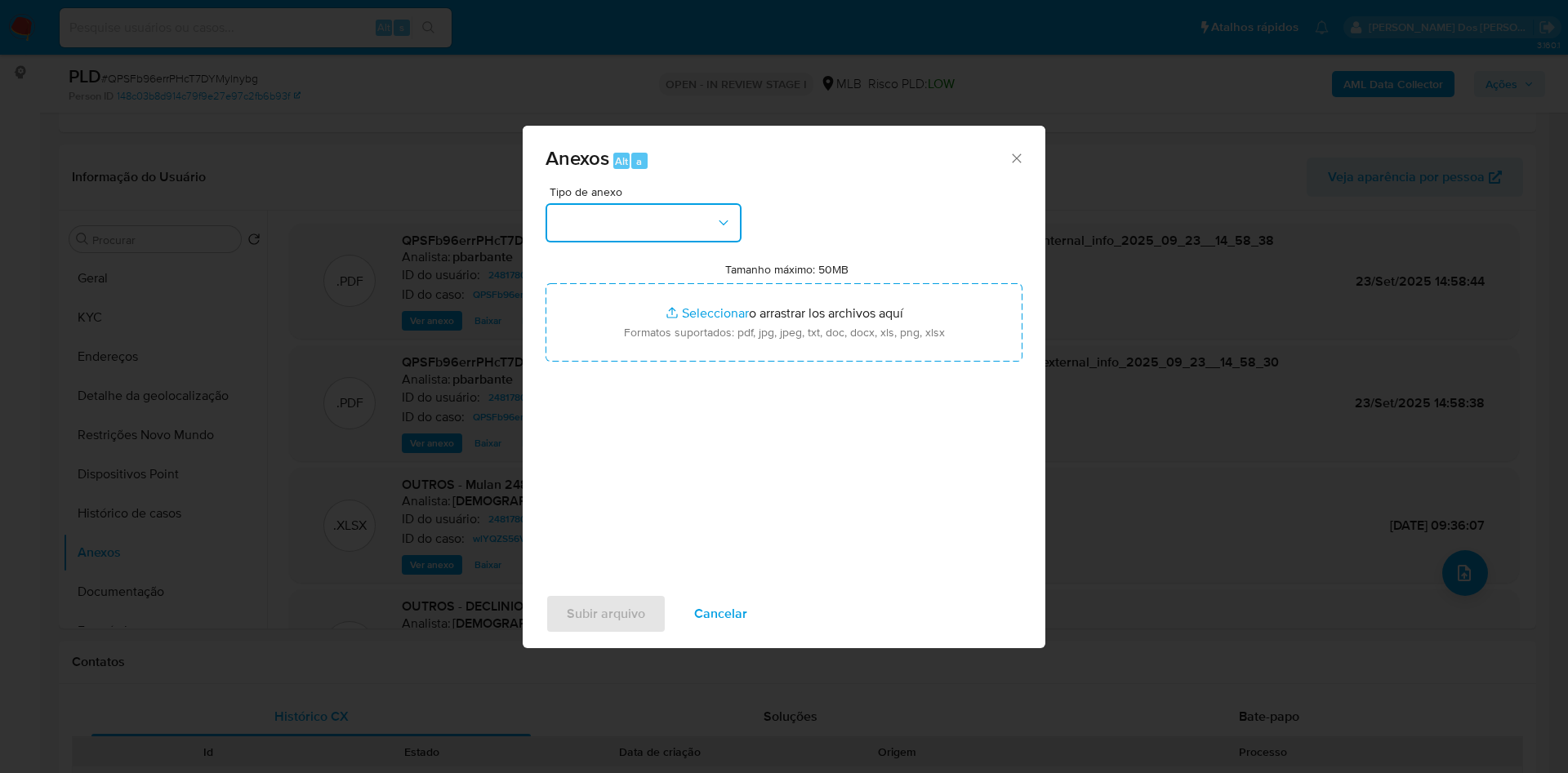
click at [607, 203] on button "button" at bounding box center [643, 223] width 196 height 40
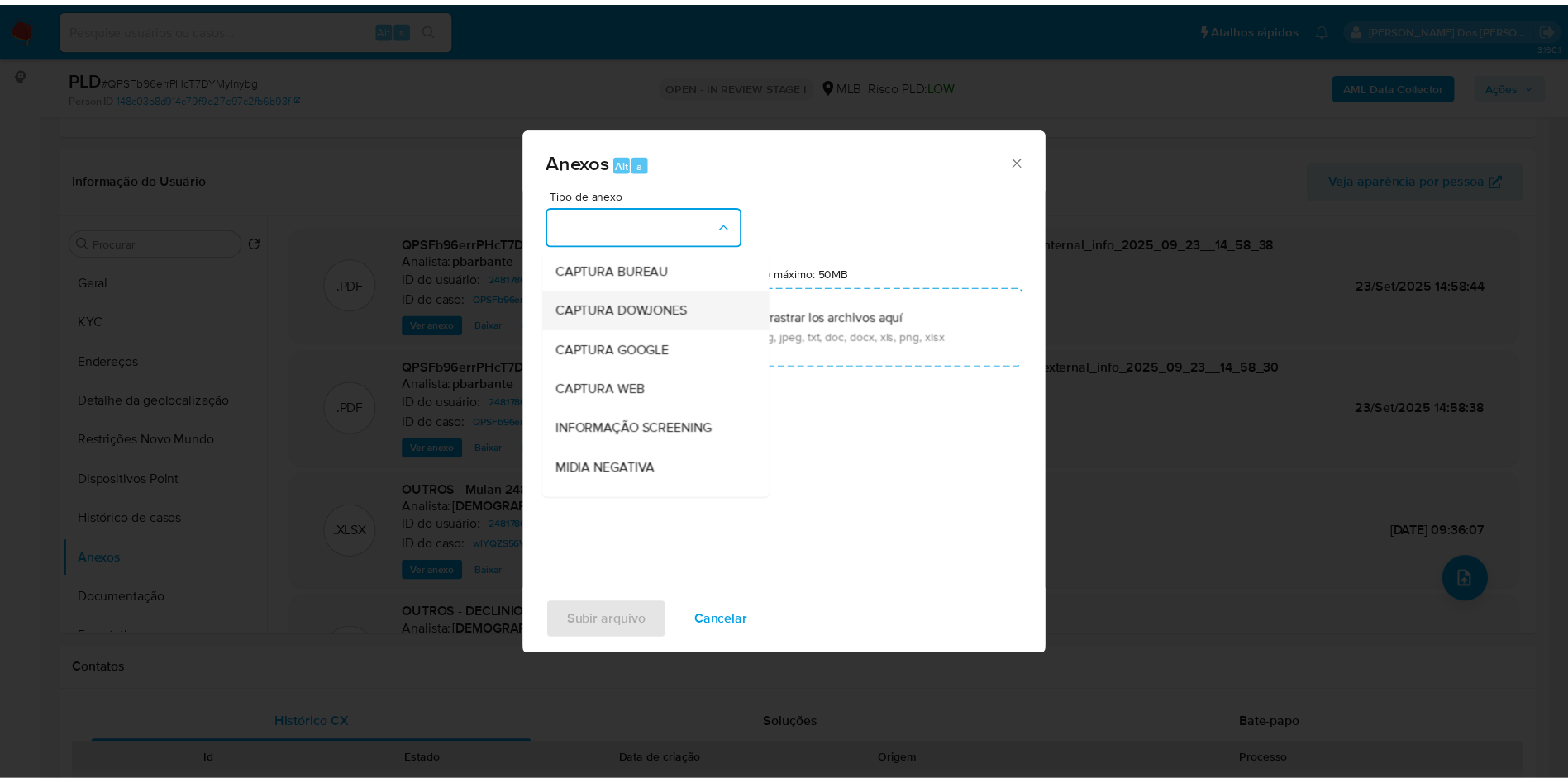
scroll to position [221, 0]
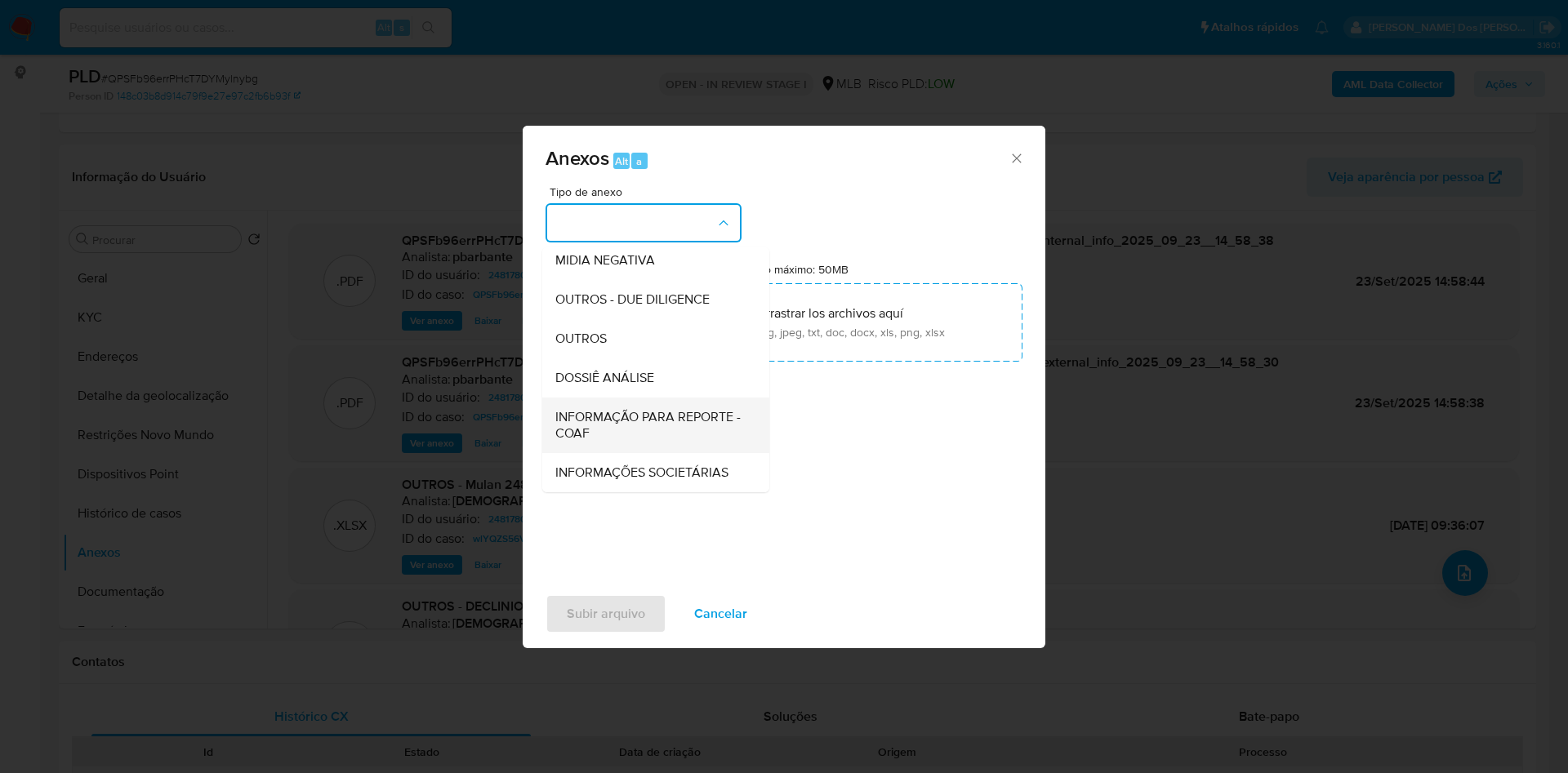
click at [582, 409] on span "INFORMAÇÃO PARA REPORTE - COAF" at bounding box center [651, 426] width 191 height 33
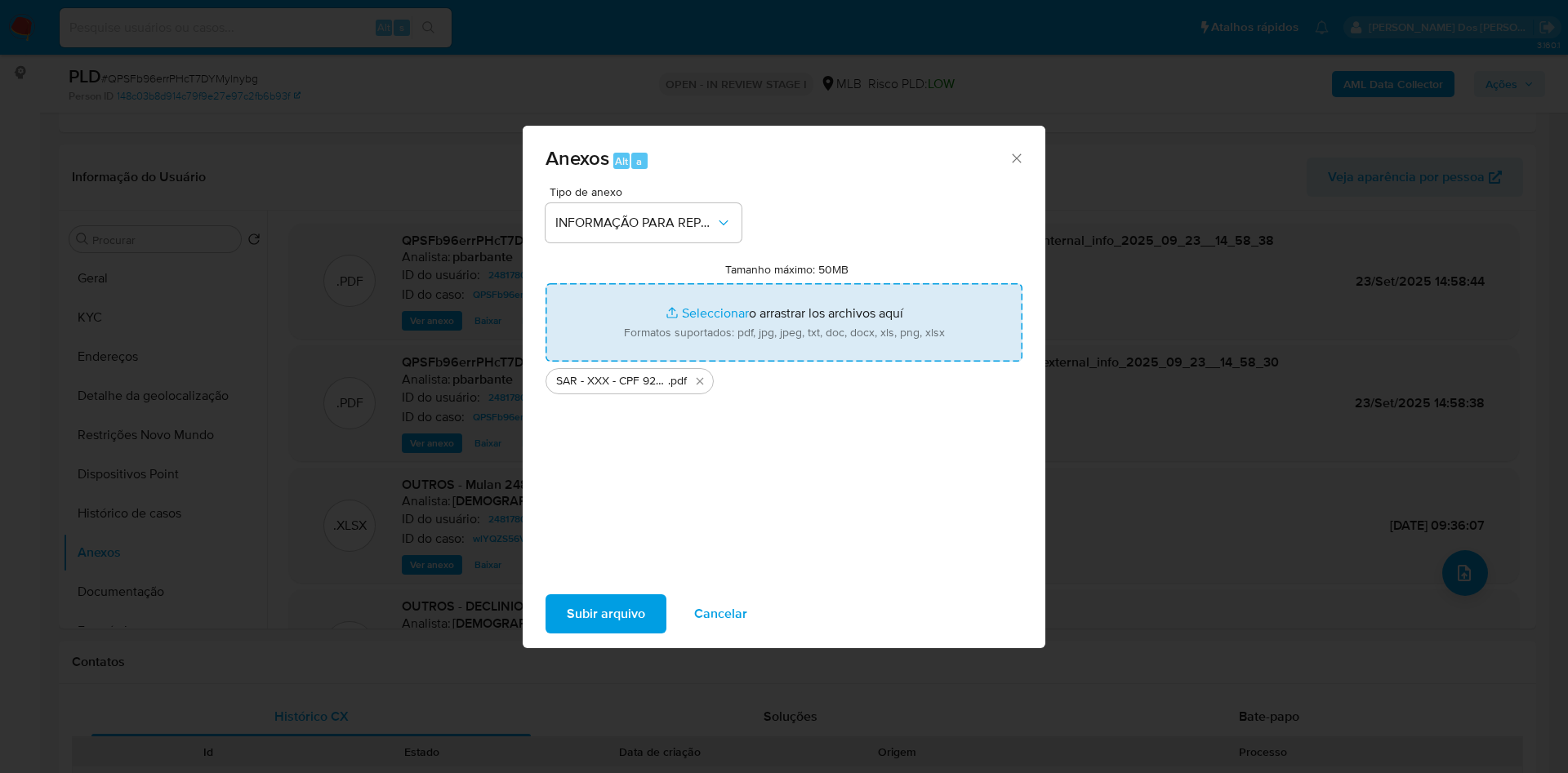
type input "C:\fakepath\Mulan 2481780_2025_09_23_10_02_53.xlsx"
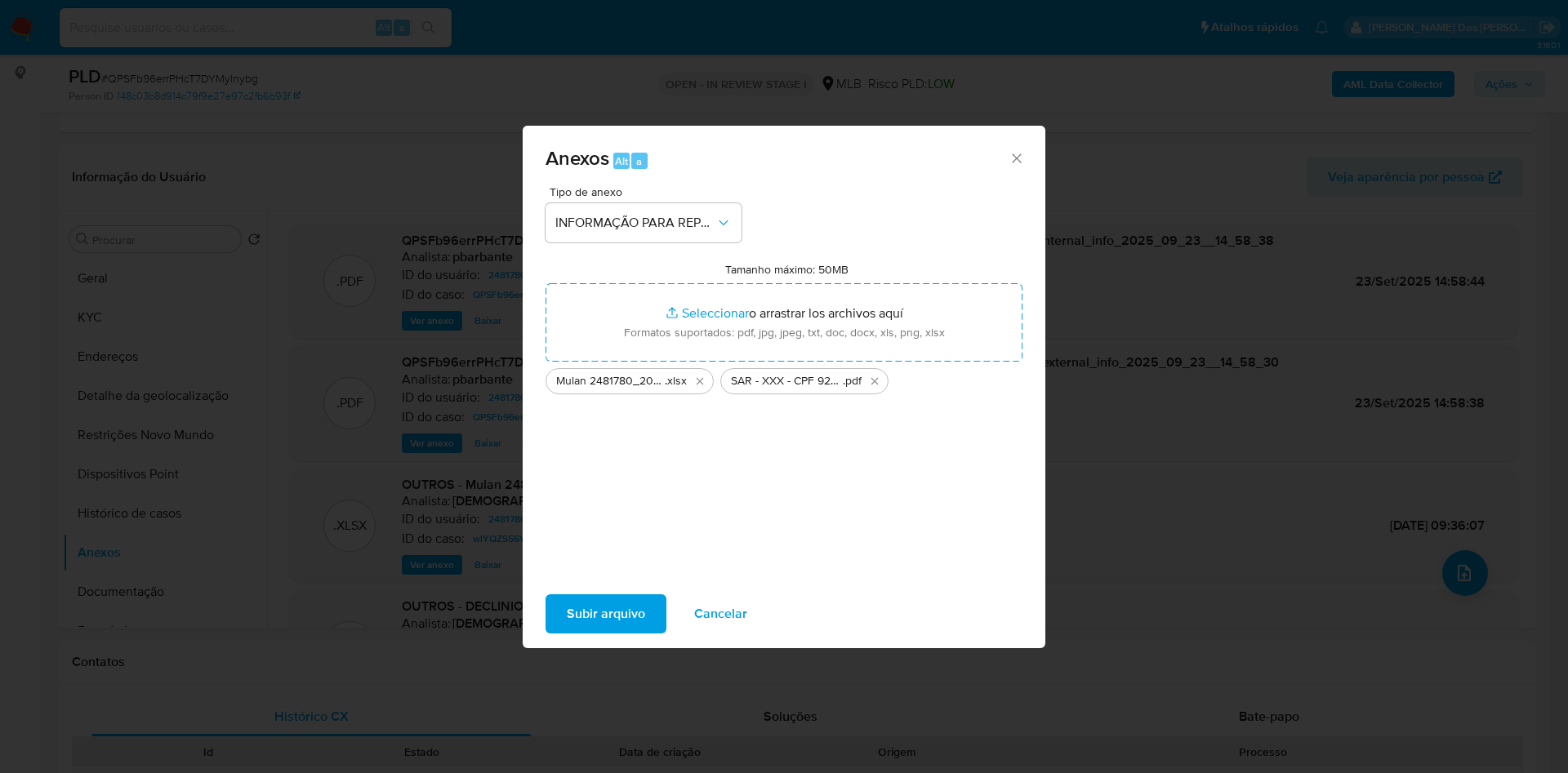
click at [586, 625] on span "Subir arquivo" at bounding box center [605, 615] width 78 height 36
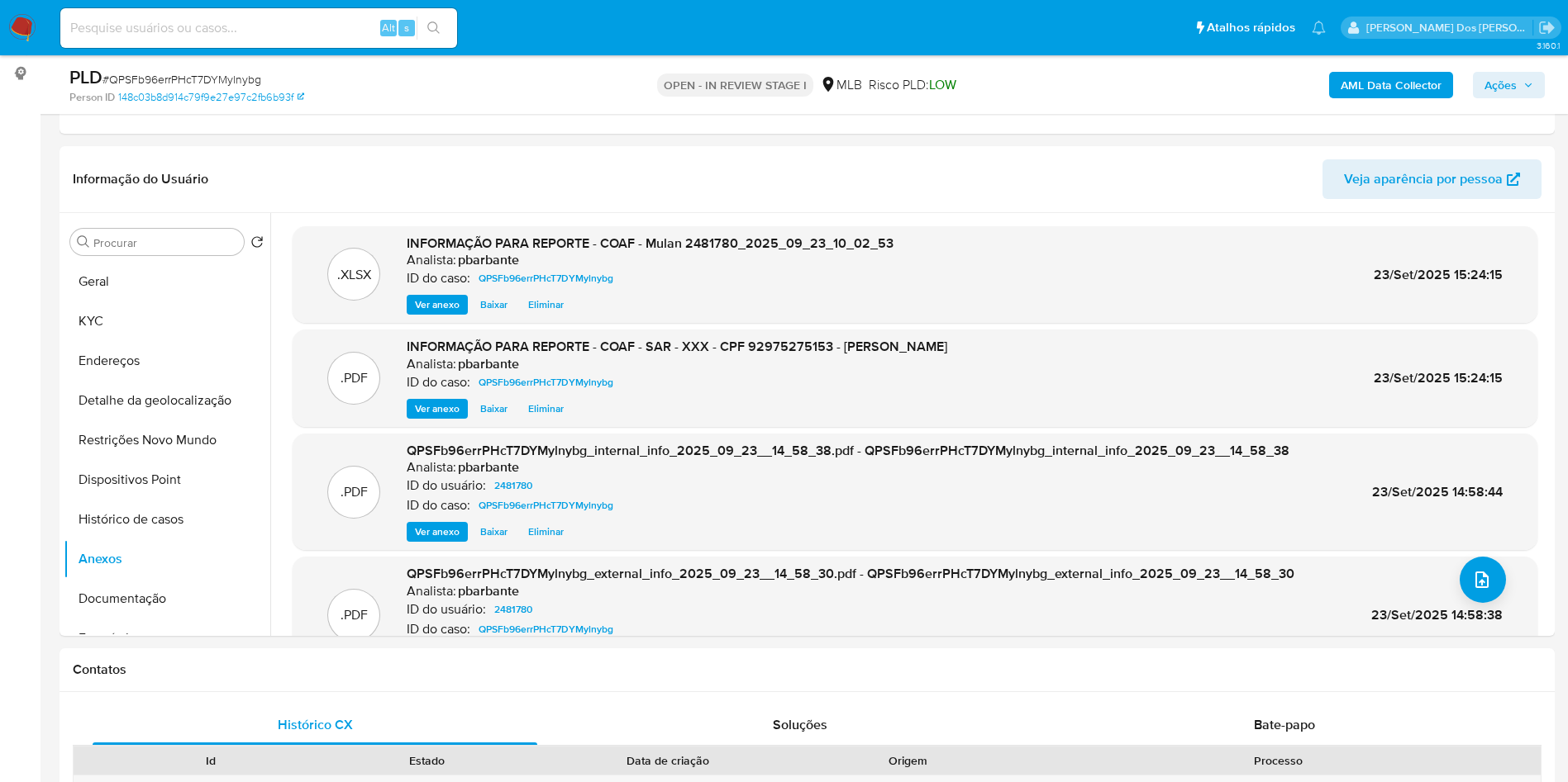
click at [1514, 73] on span "Ações" at bounding box center [1500, 85] width 33 height 27
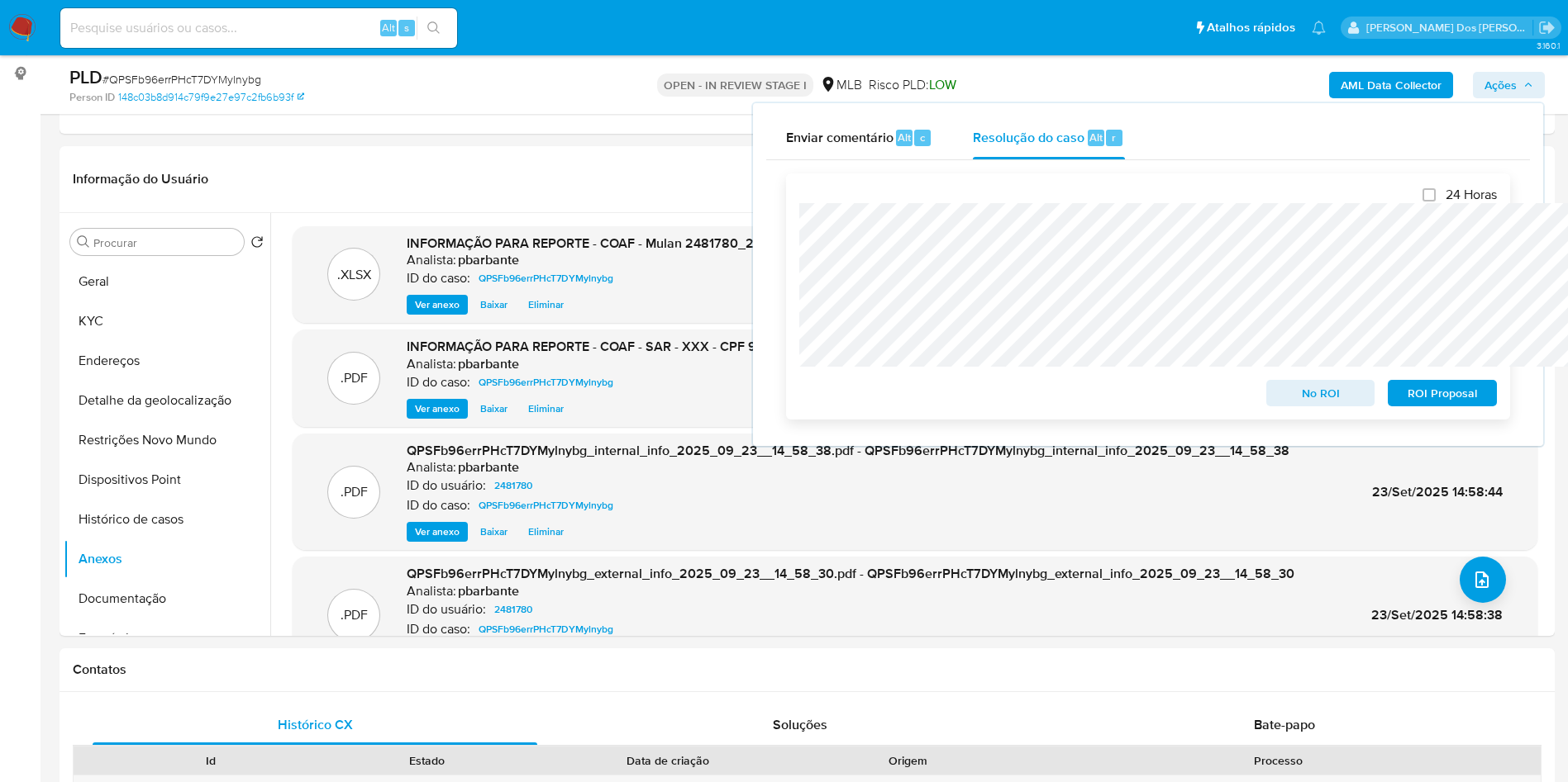
click at [1436, 392] on span "ROI Proposal" at bounding box center [1442, 393] width 86 height 23
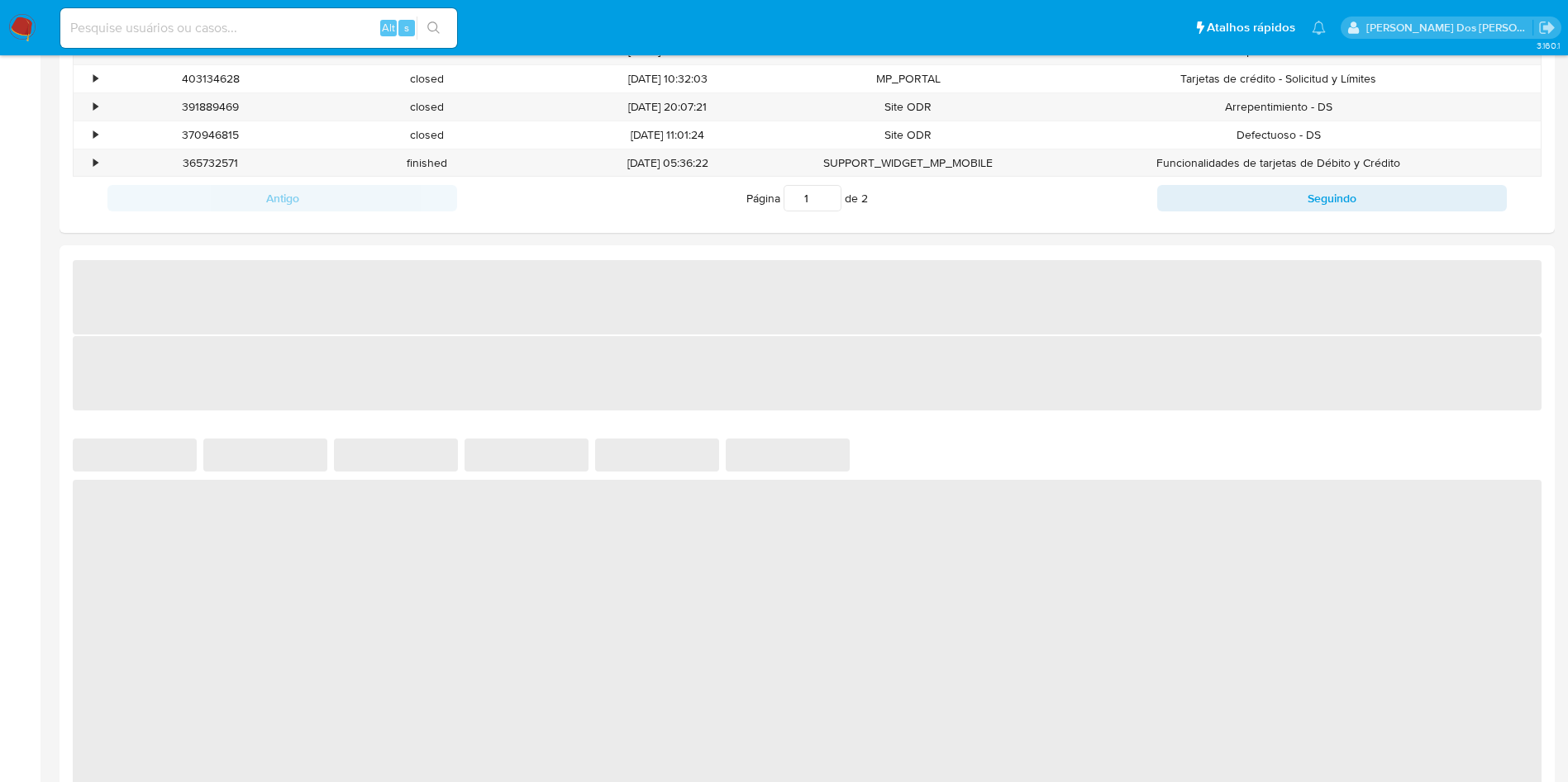
select select "10"
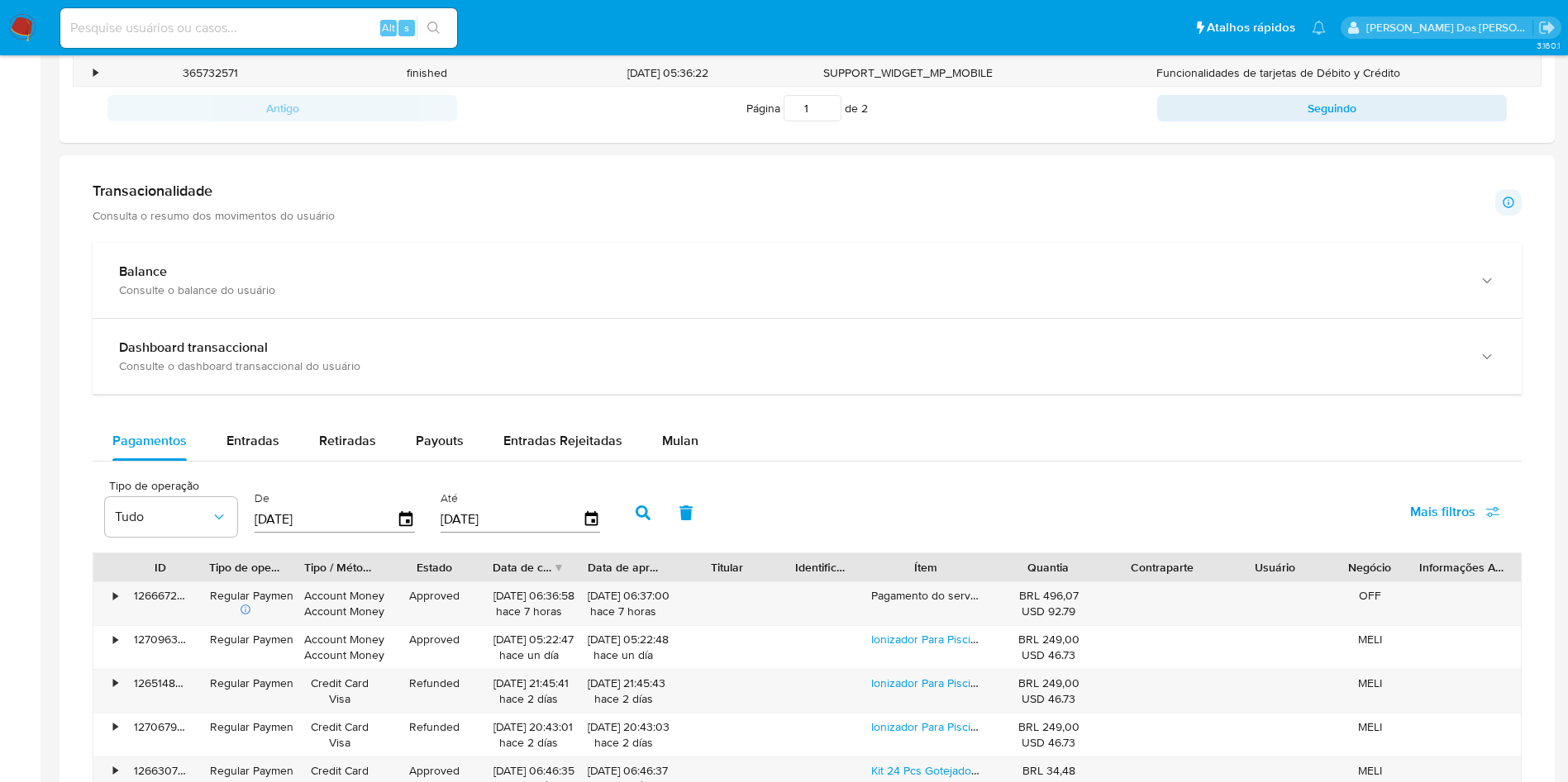
scroll to position [560, 0]
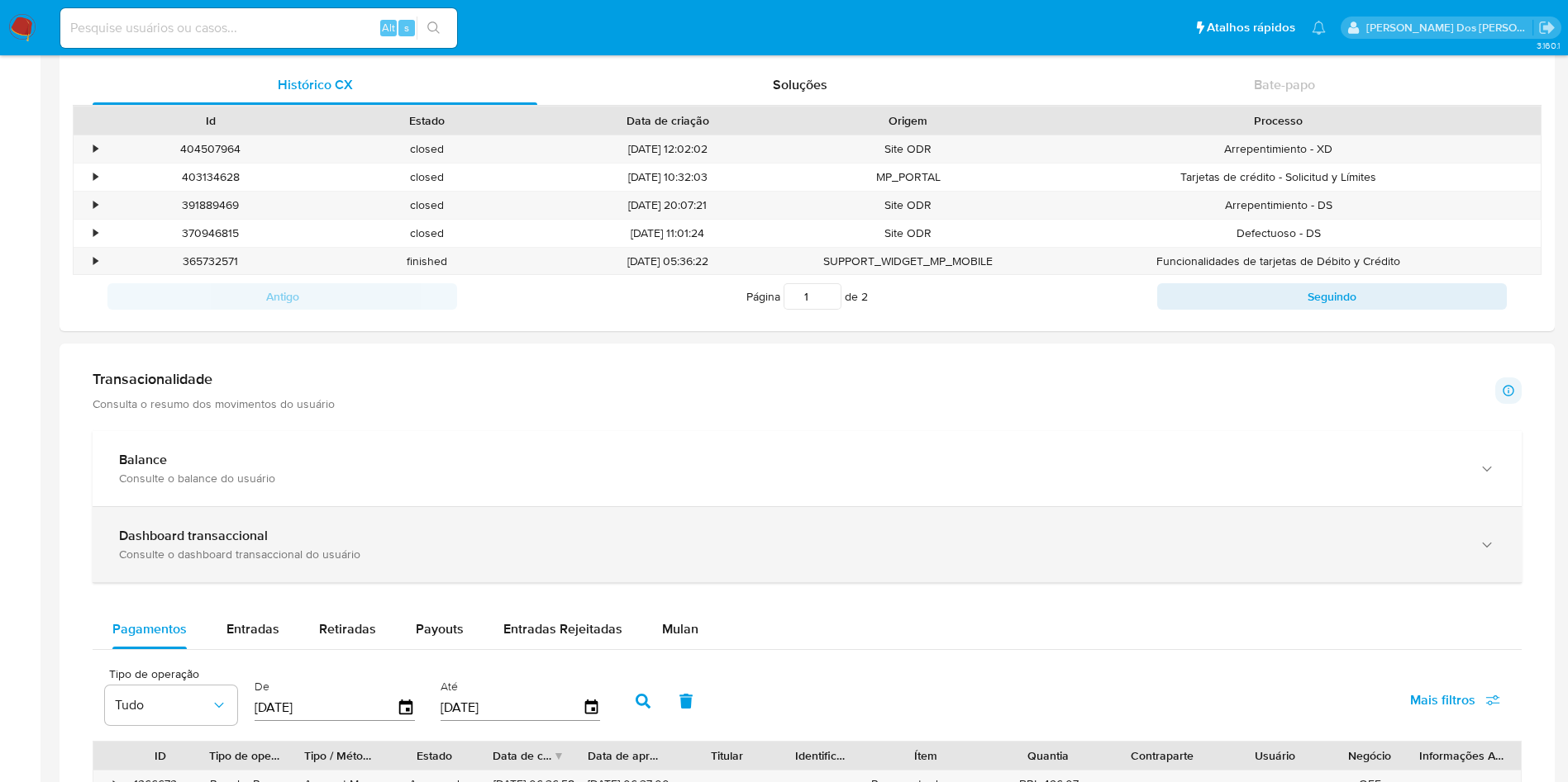
click at [842, 548] on div "Consulte o dashboard transaccional do usuário" at bounding box center [791, 554] width 1343 height 15
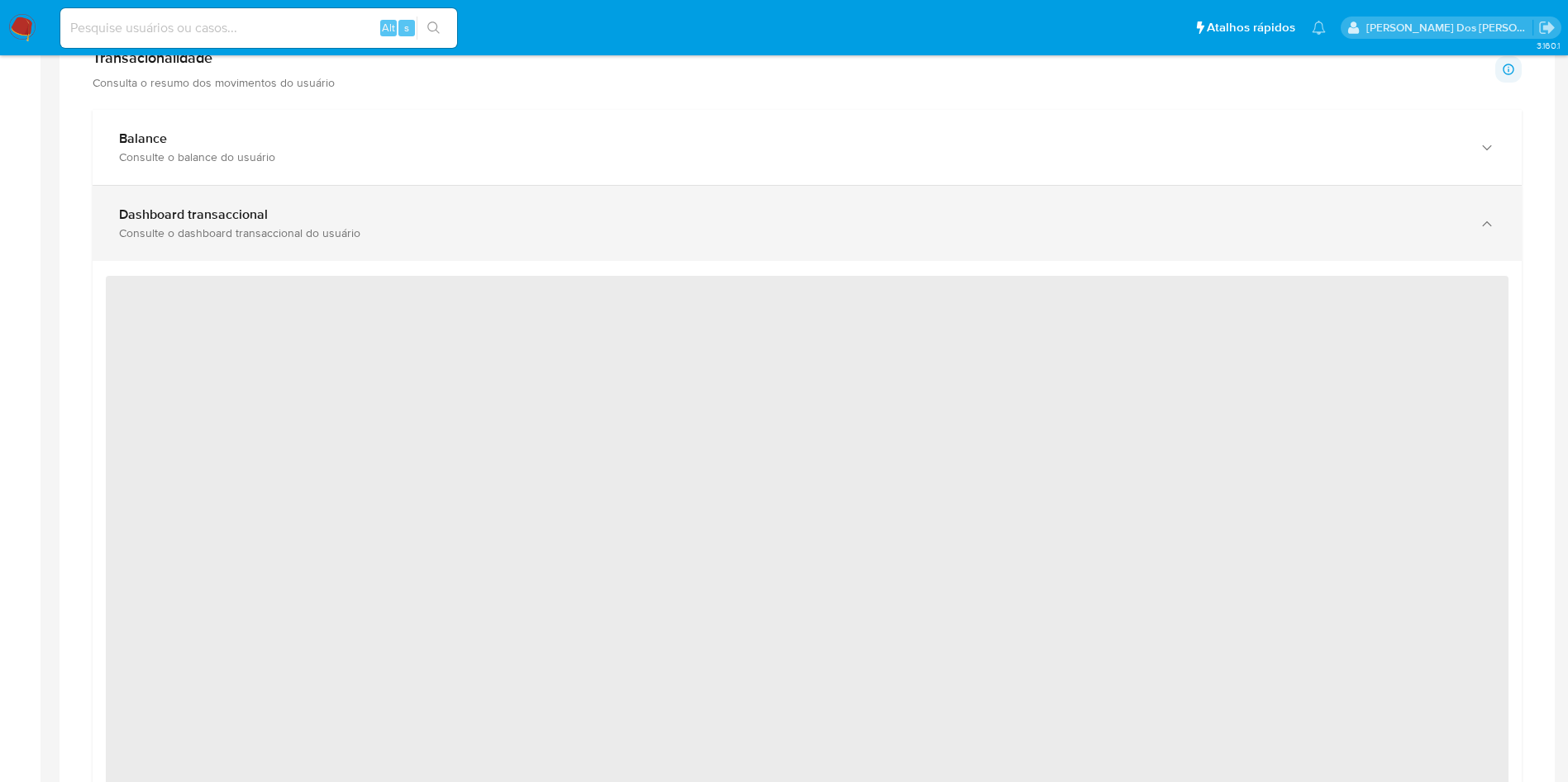
scroll to position [884, 0]
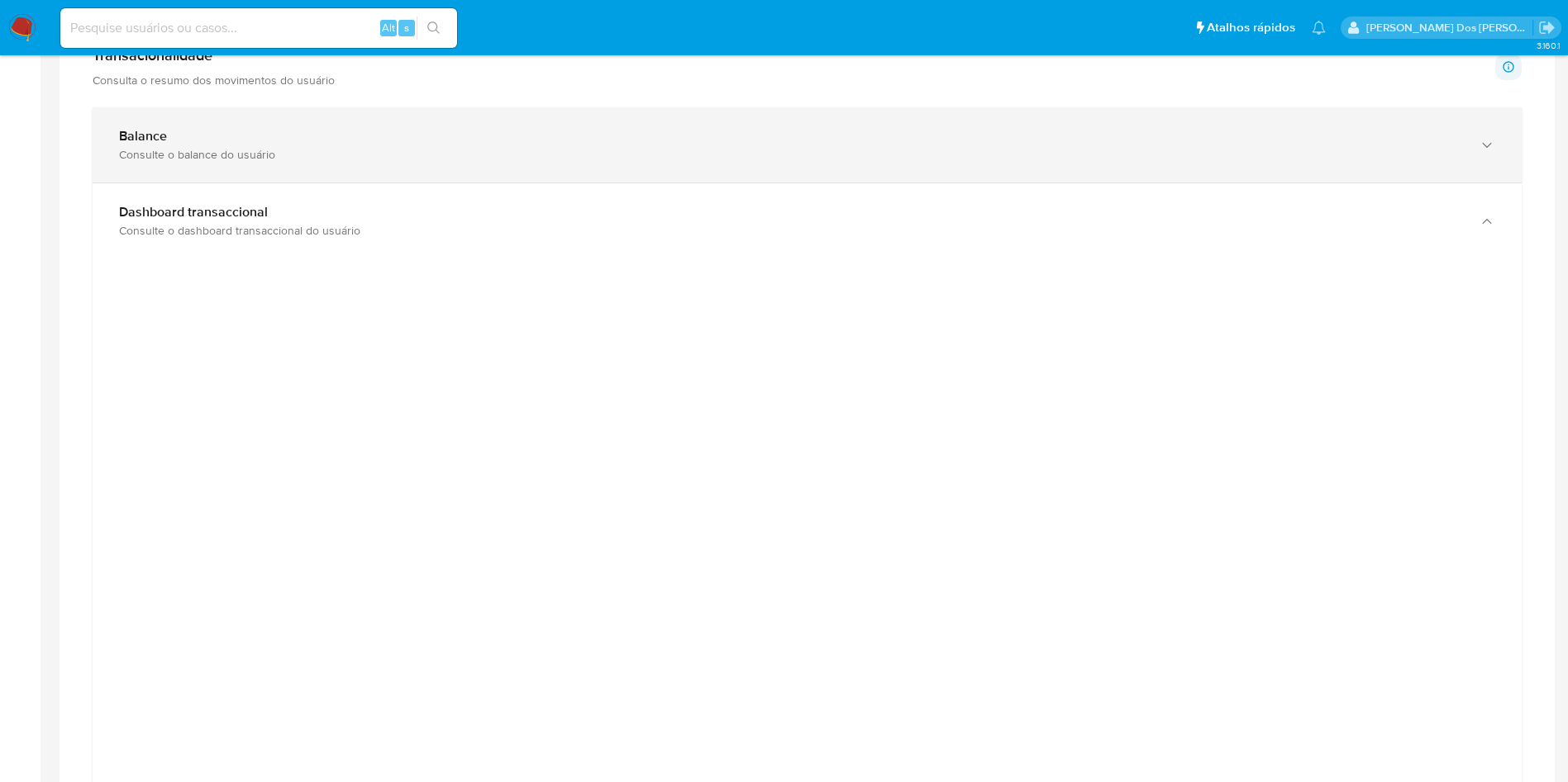
click at [977, 162] on div "Balance Consulte o balance do usuário" at bounding box center [807, 145] width 1429 height 75
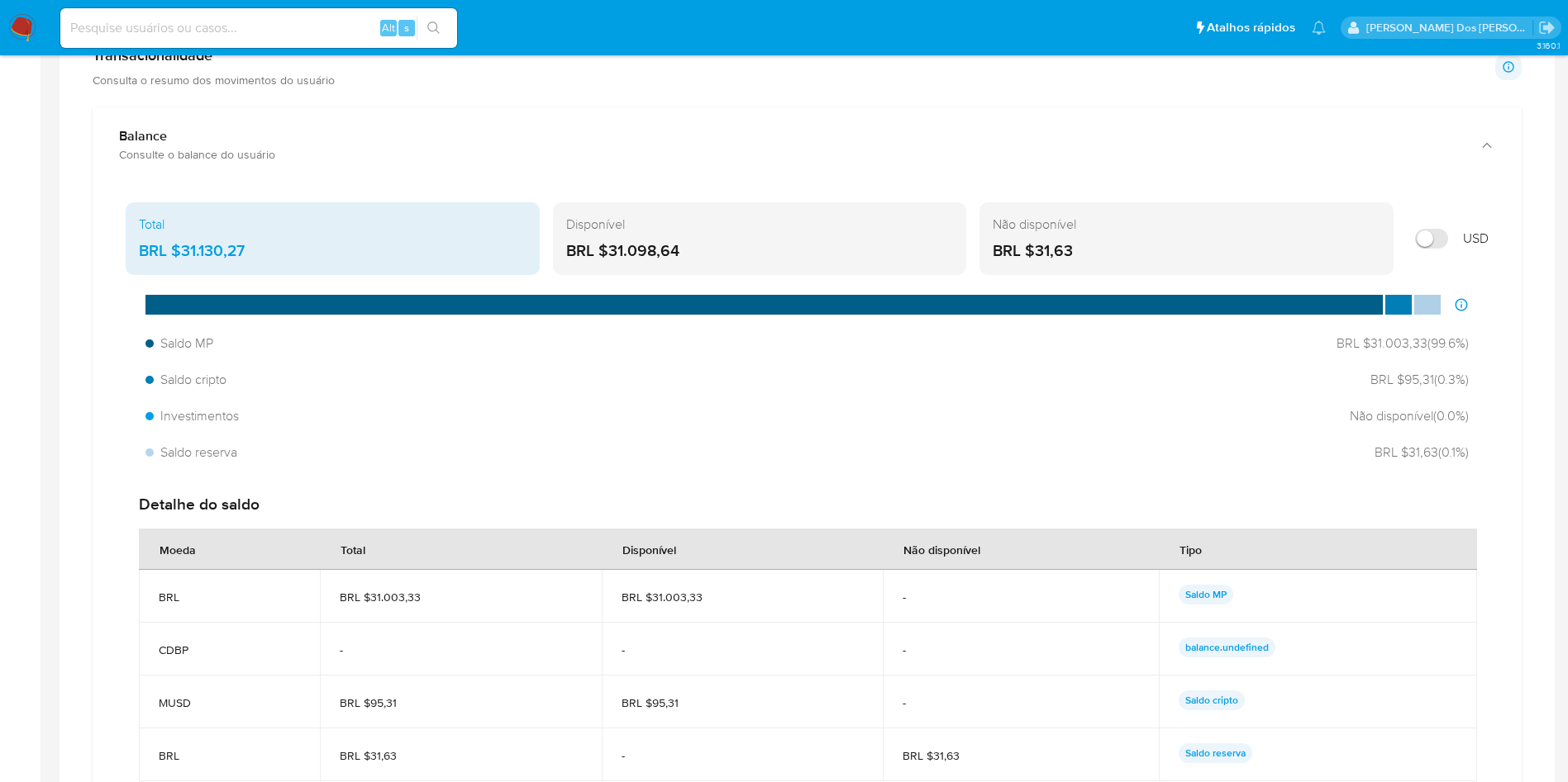
drag, startPoint x: 281, startPoint y: 255, endPoint x: 191, endPoint y: 263, distance: 90.4
click at [191, 262] on div "BRL $31.130,27" at bounding box center [332, 251] width 387 height 22
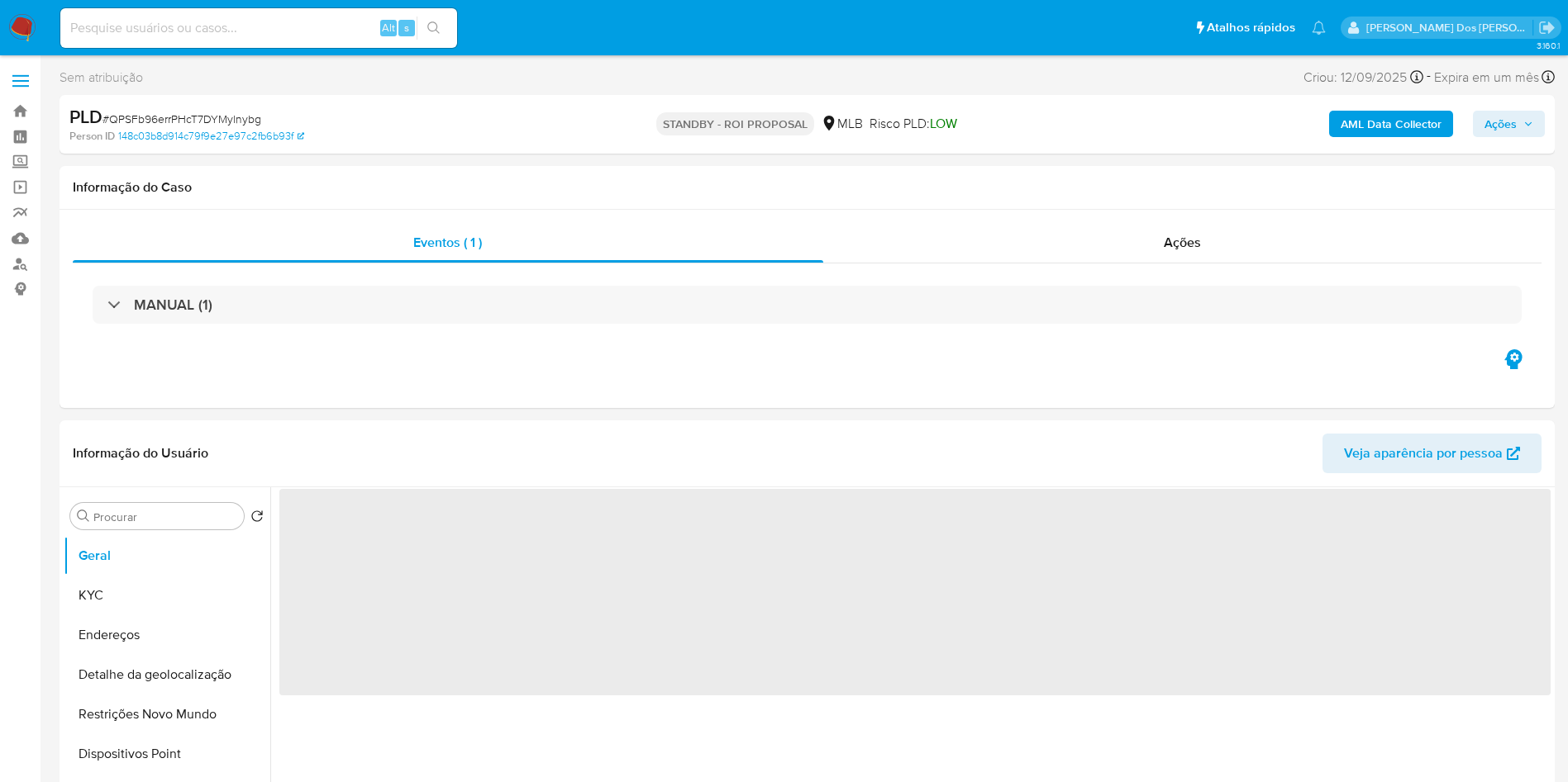
select select "10"
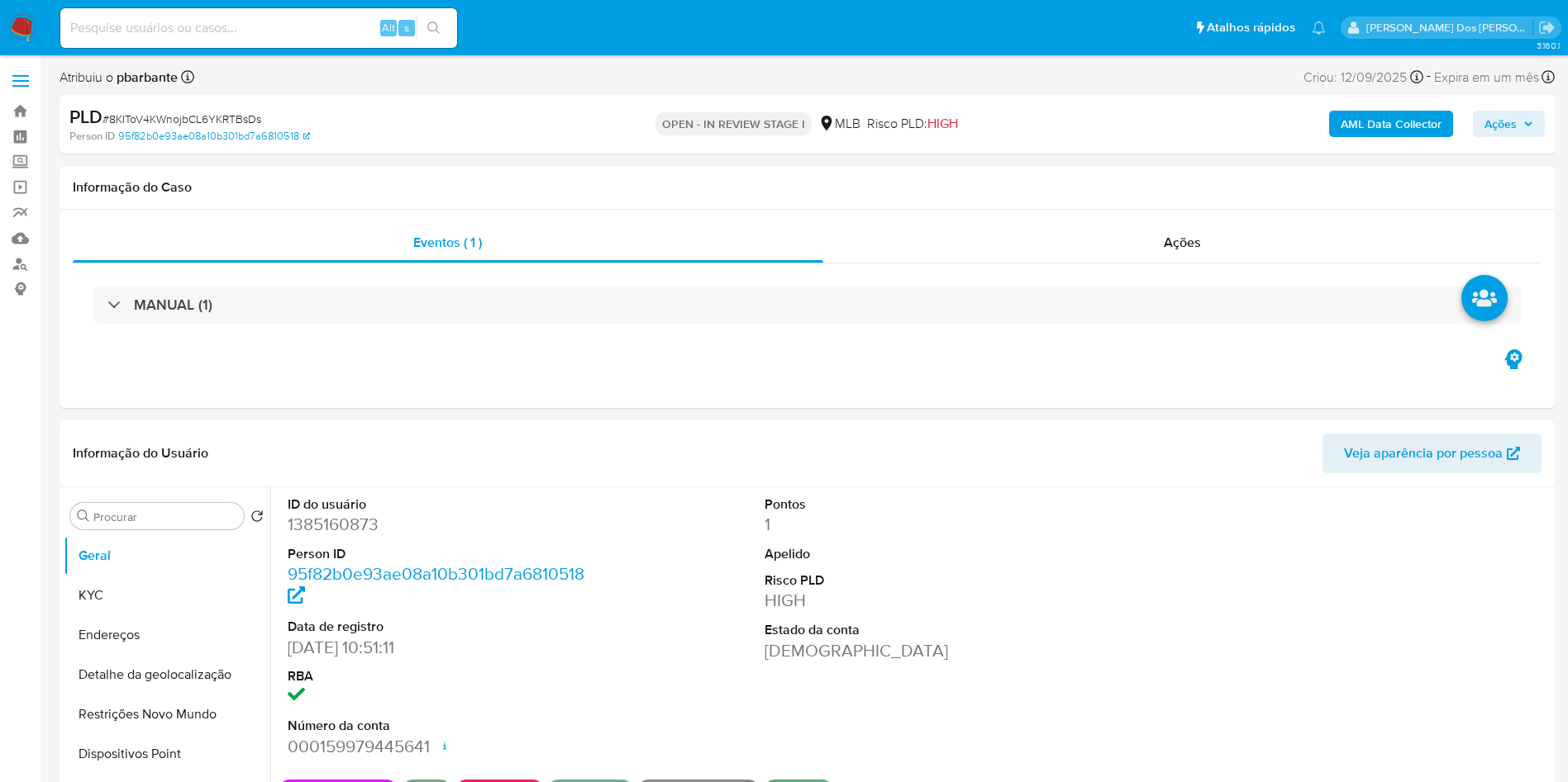
select select "10"
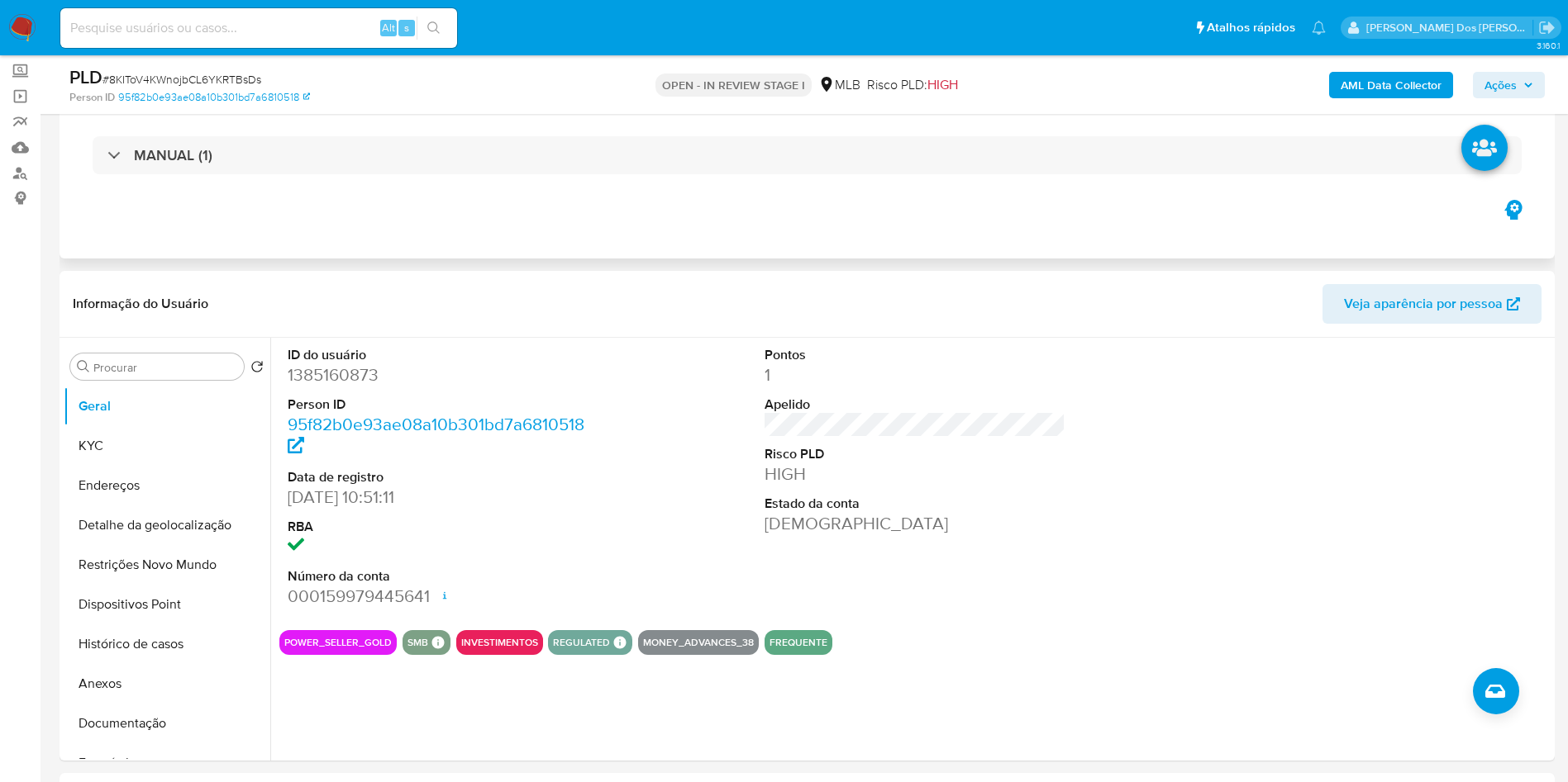
scroll to position [92, 0]
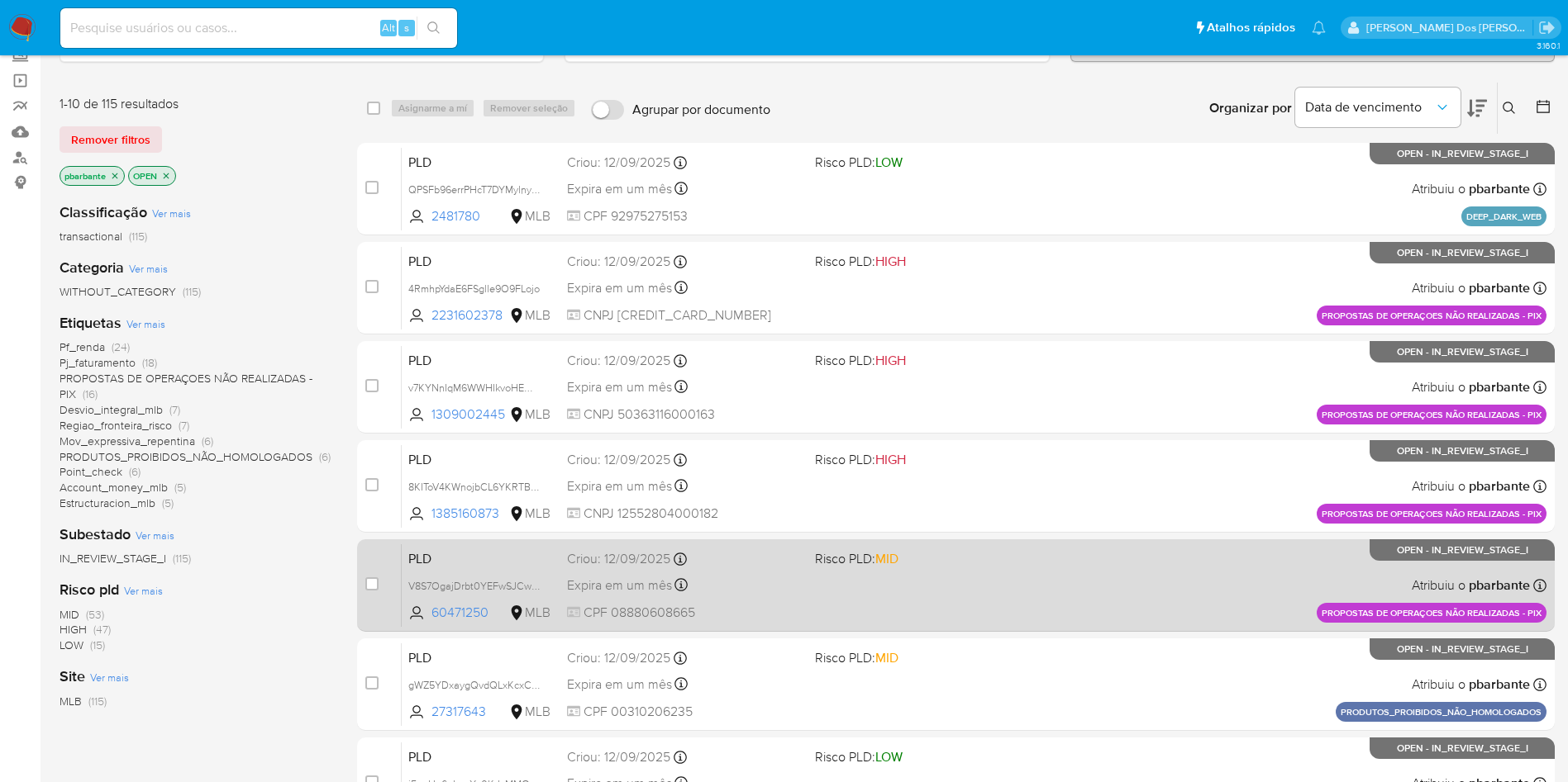
scroll to position [106, 0]
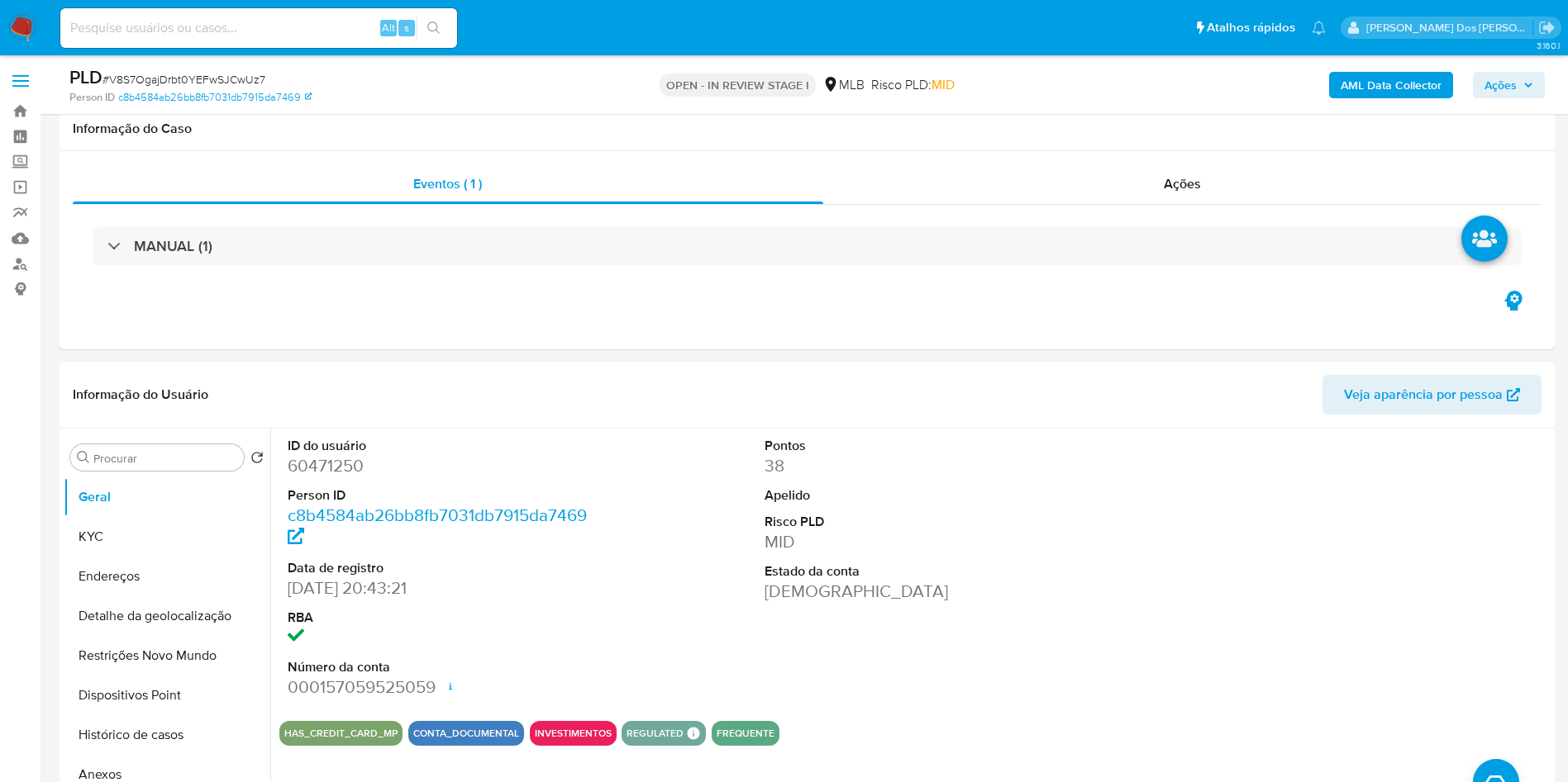
select select "10"
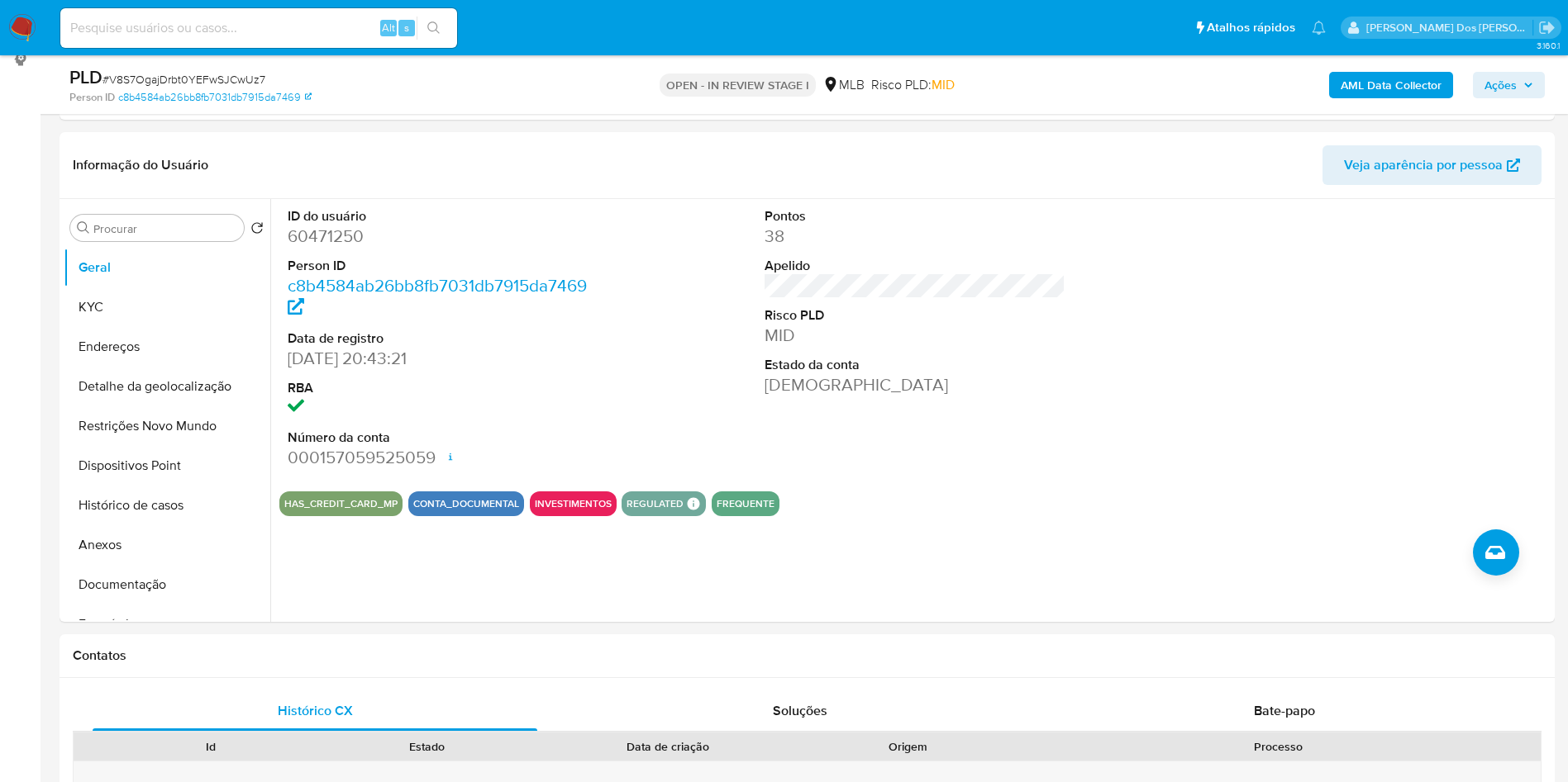
scroll to position [185, 0]
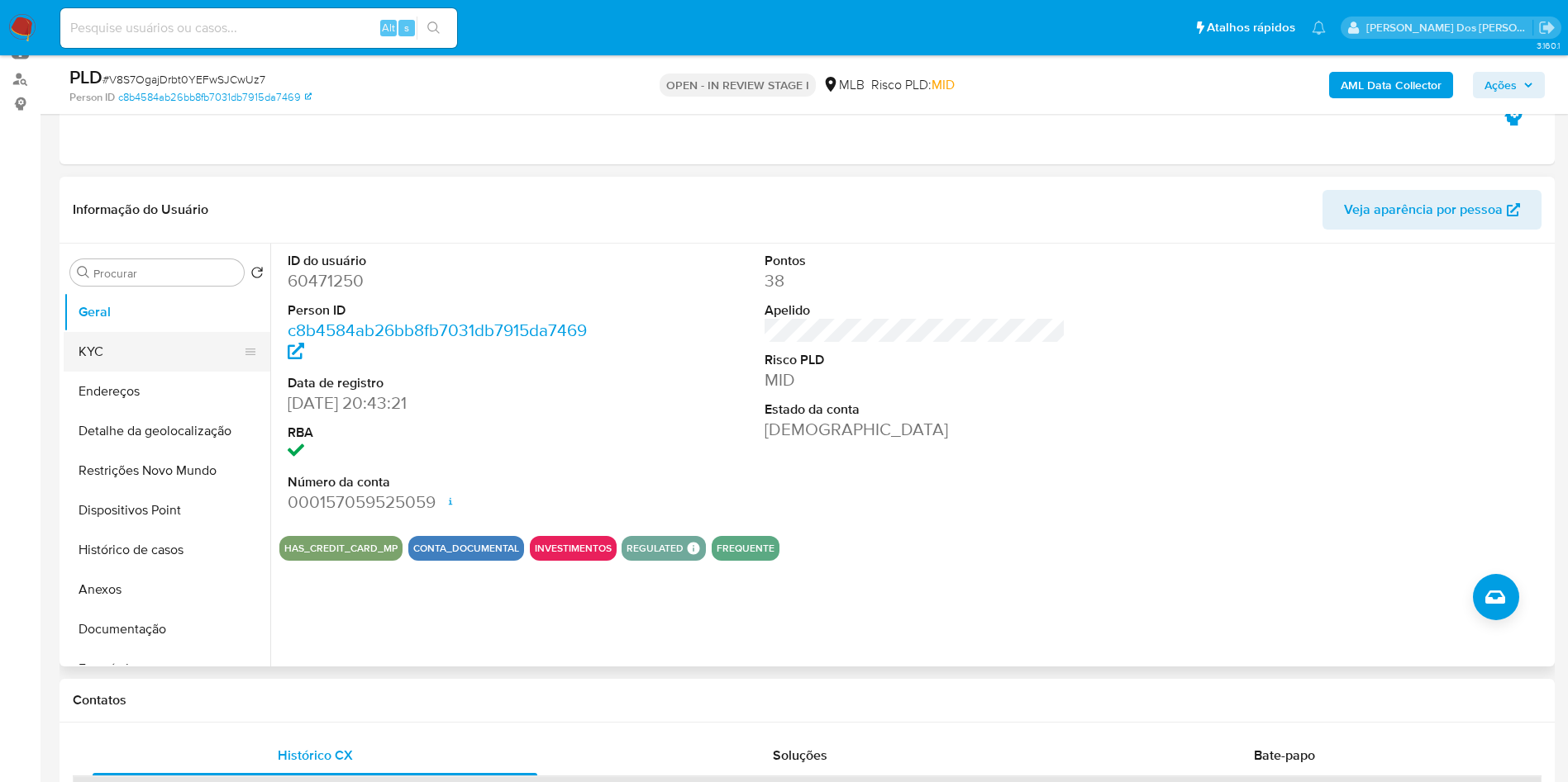
click at [154, 367] on button "KYC" at bounding box center [160, 352] width 194 height 40
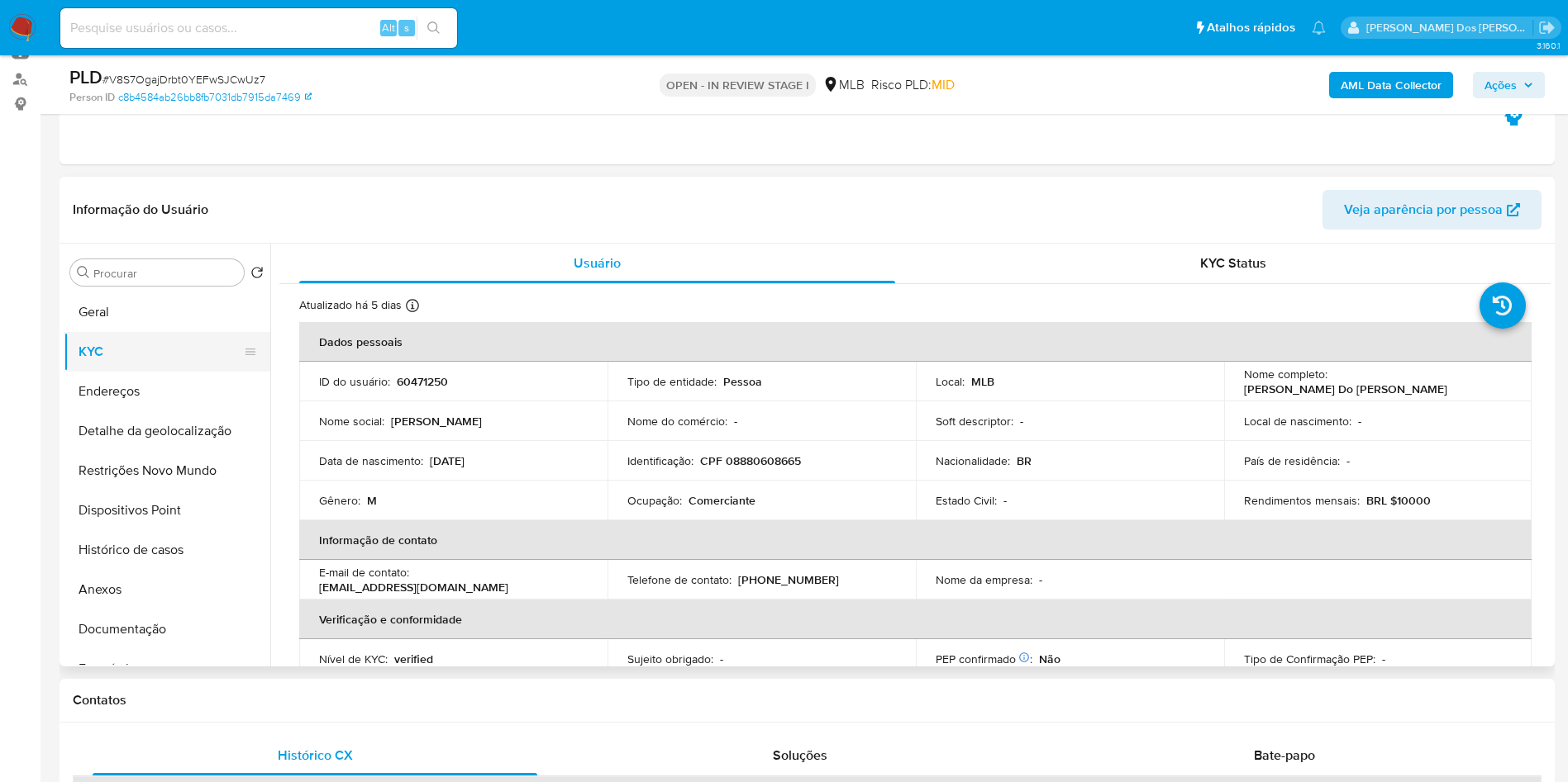
click at [144, 361] on button "KYC" at bounding box center [160, 352] width 194 height 40
click at [144, 332] on button "Geral" at bounding box center [160, 312] width 194 height 40
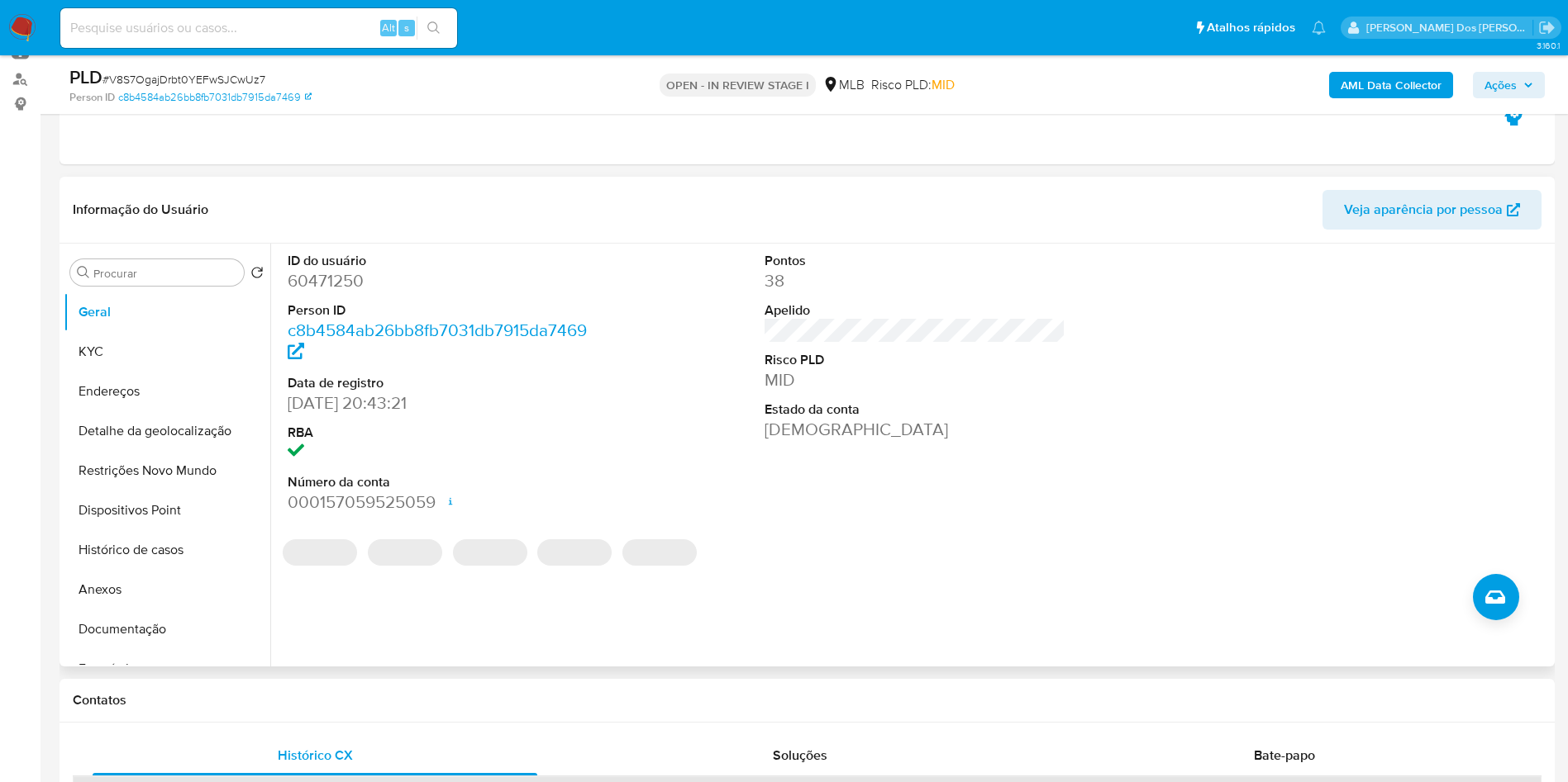
click at [321, 270] on dt "ID do usuário" at bounding box center [438, 261] width 301 height 18
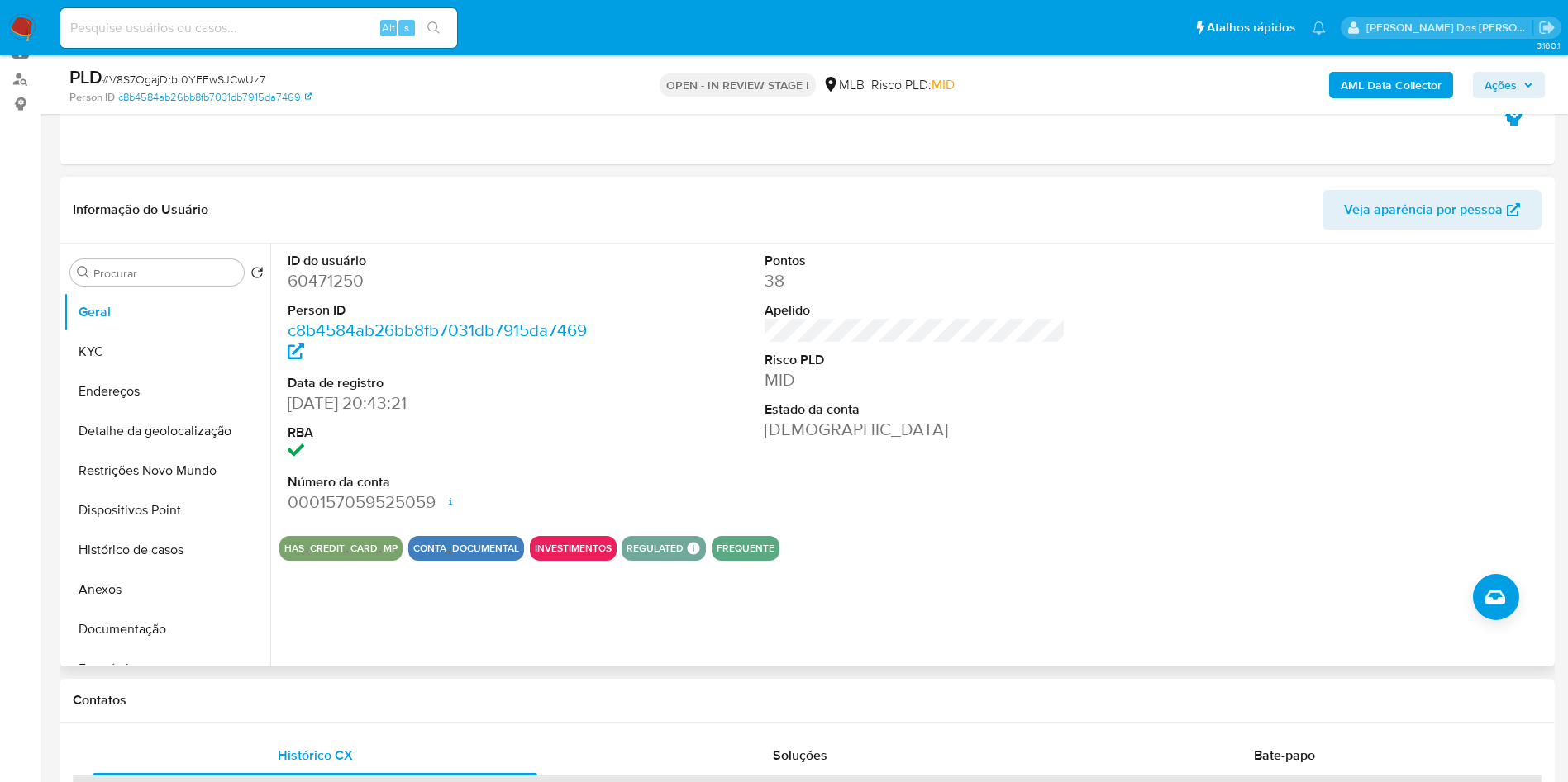
click at [309, 292] on dd "60471250" at bounding box center [438, 281] width 301 height 23
copy dd "60471250"
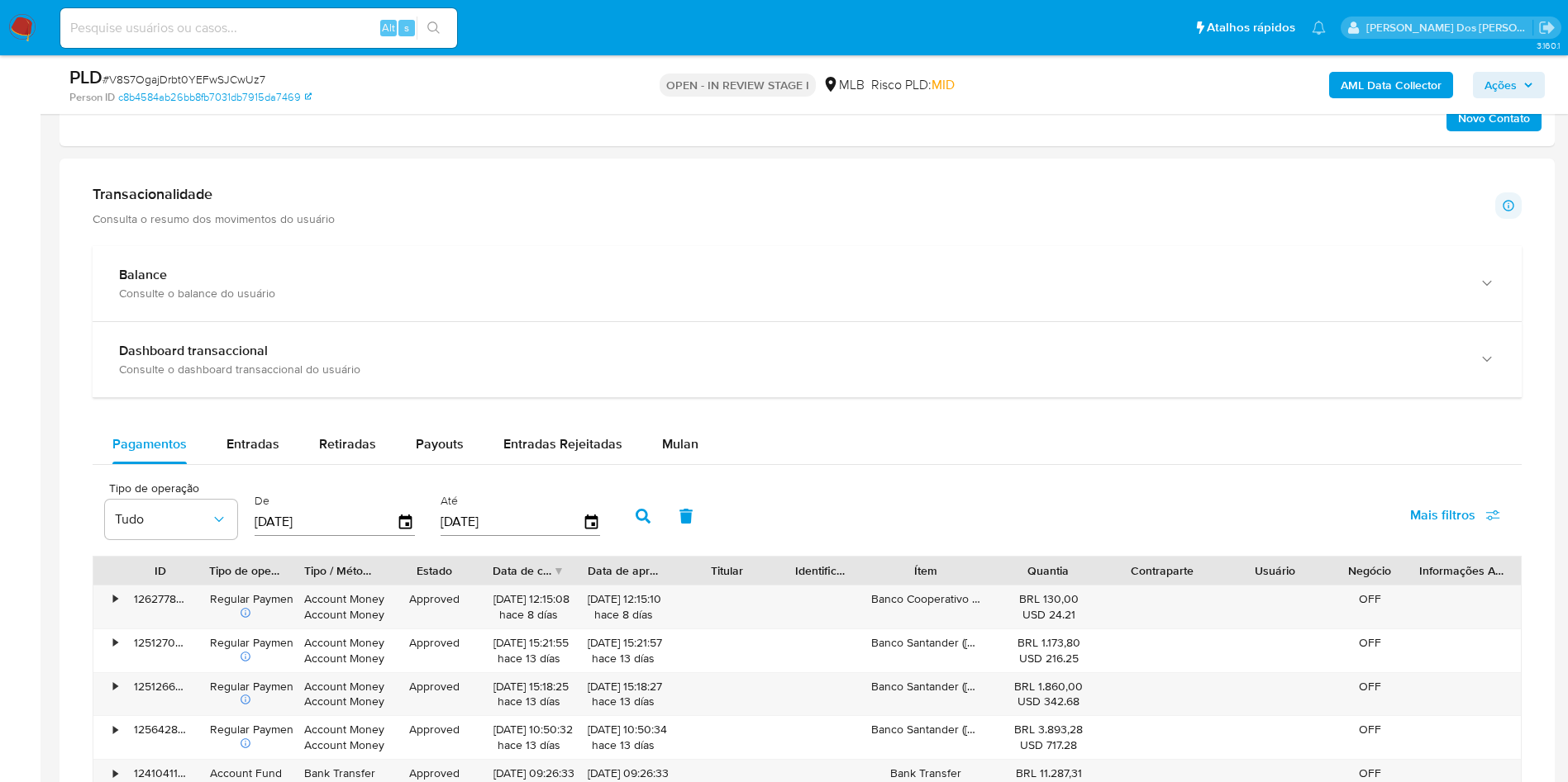
scroll to position [1082, 0]
click at [683, 452] on span "Mulan" at bounding box center [680, 442] width 37 height 19
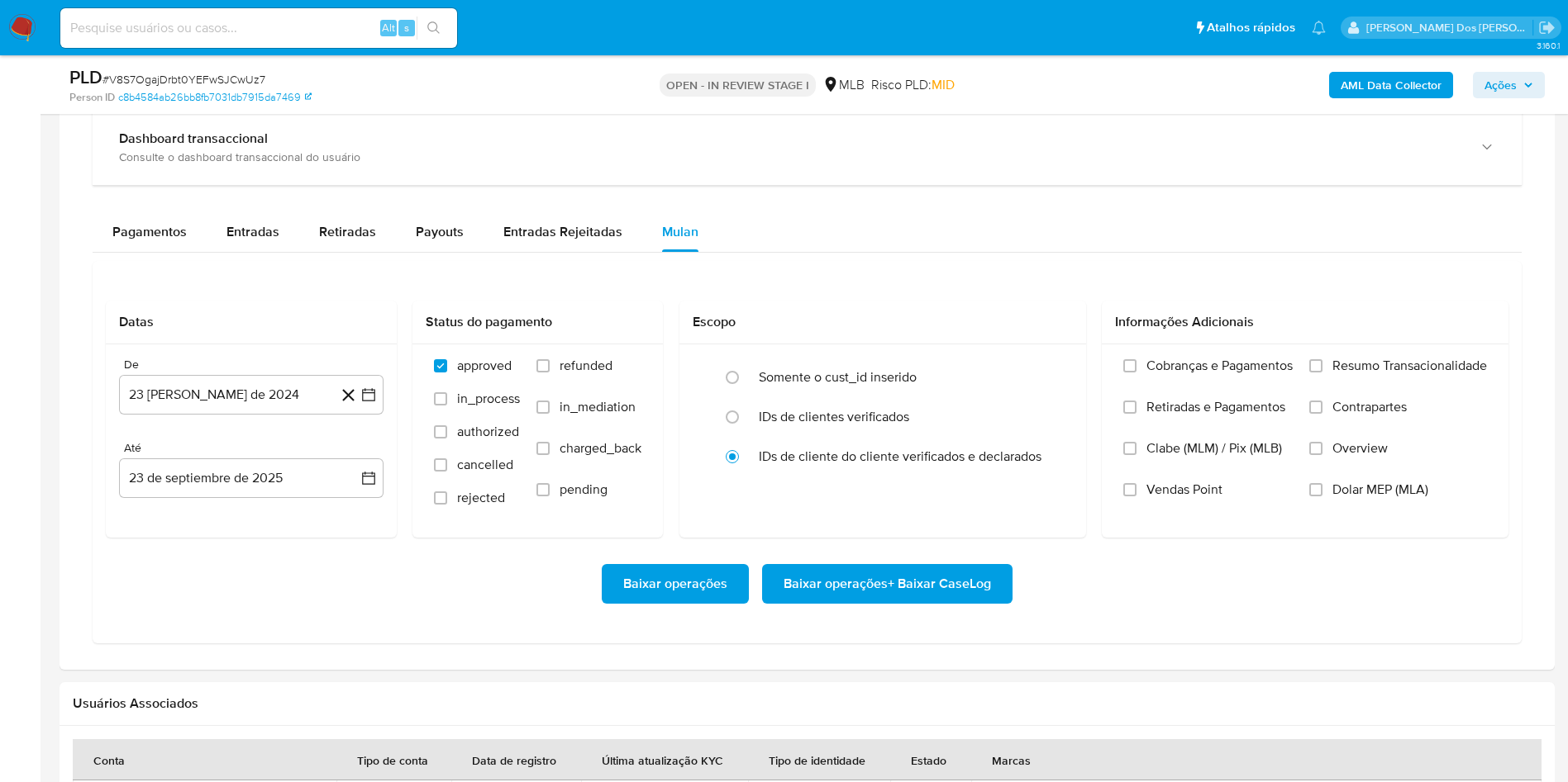
scroll to position [1380, 0]
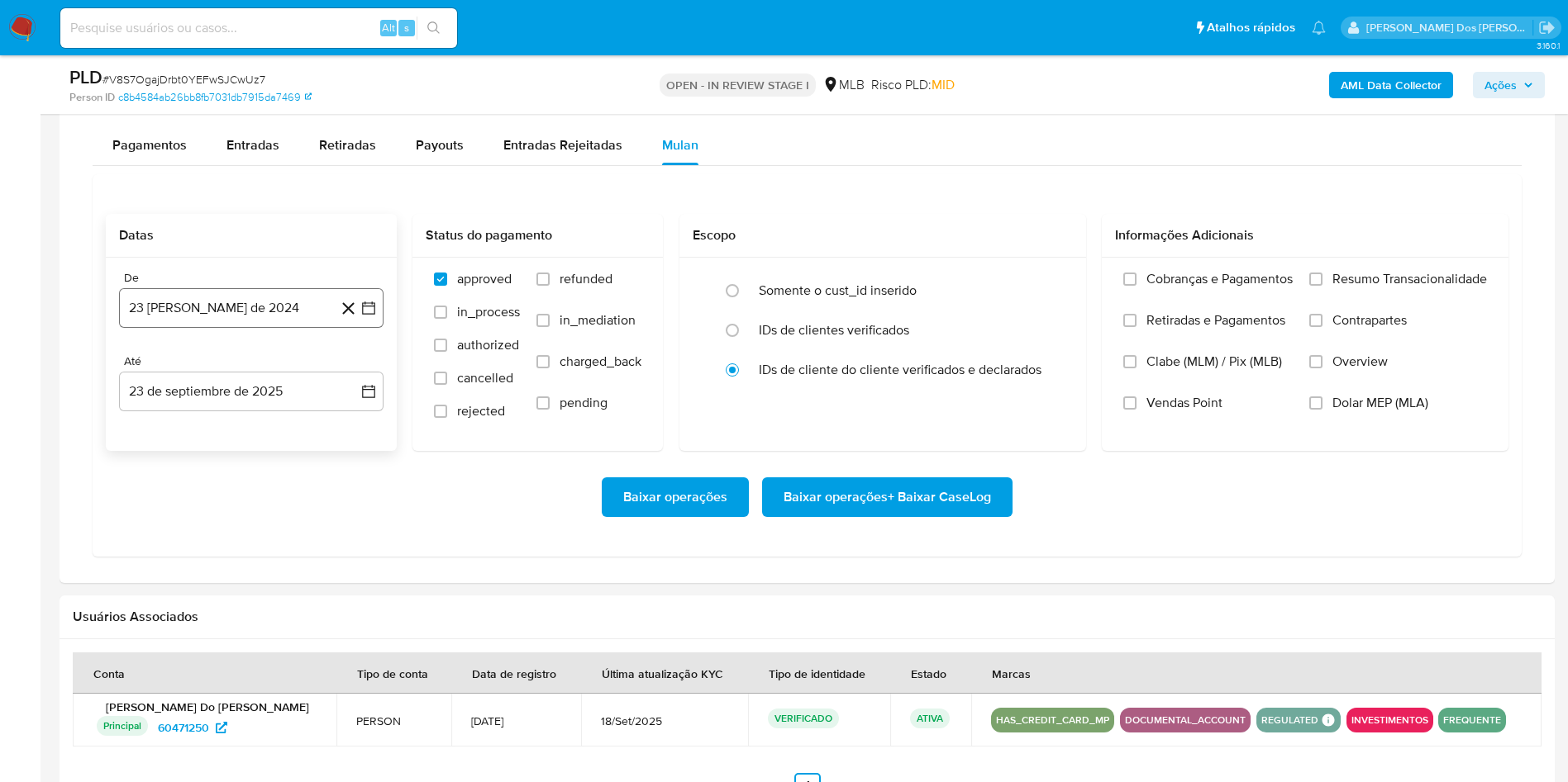
click at [367, 316] on icon "button" at bounding box center [369, 308] width 17 height 17
click at [354, 377] on icon "Mes siguiente" at bounding box center [354, 368] width 20 height 20
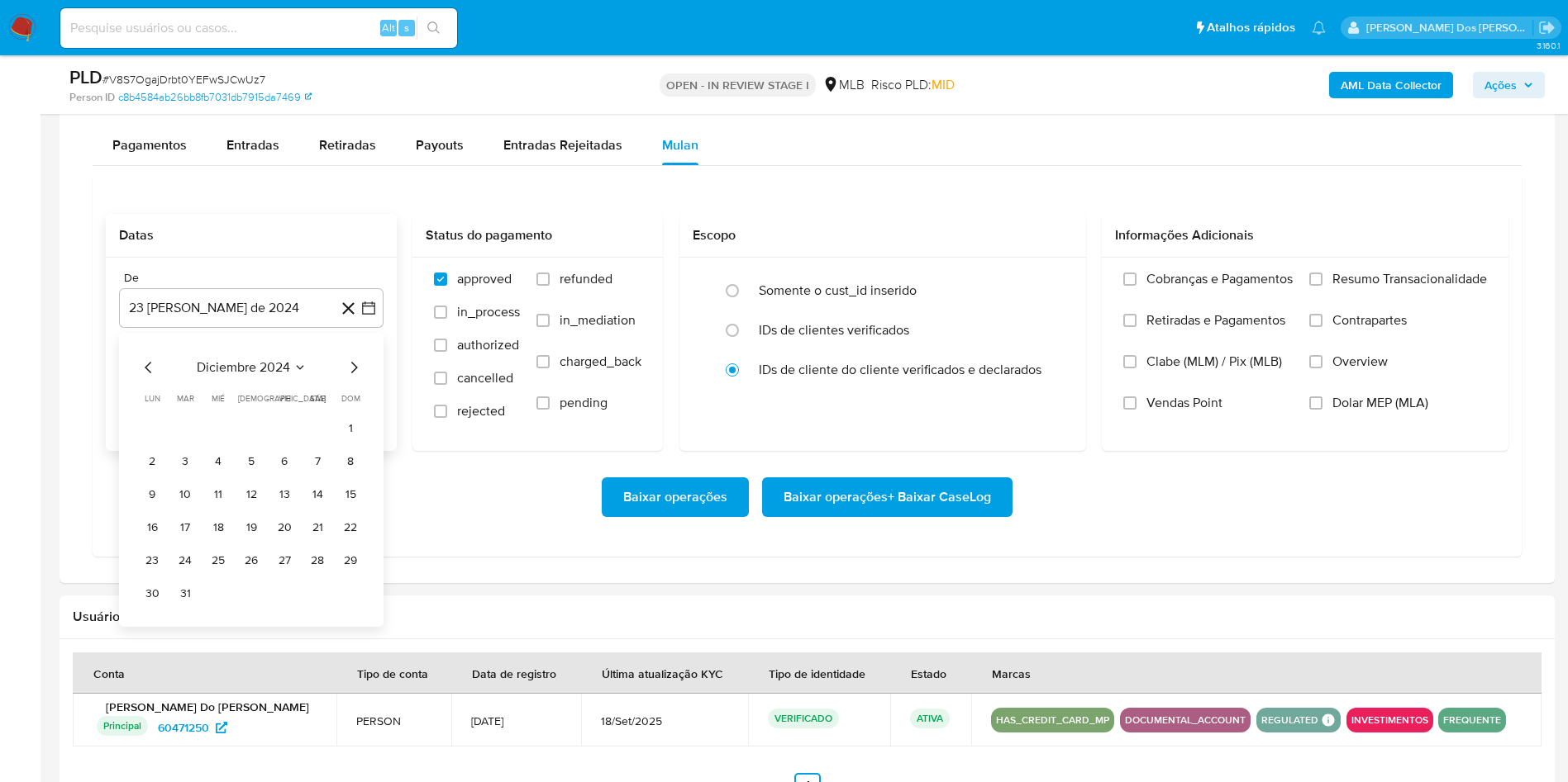
click at [354, 377] on icon "Mes siguiente" at bounding box center [354, 368] width 20 height 20
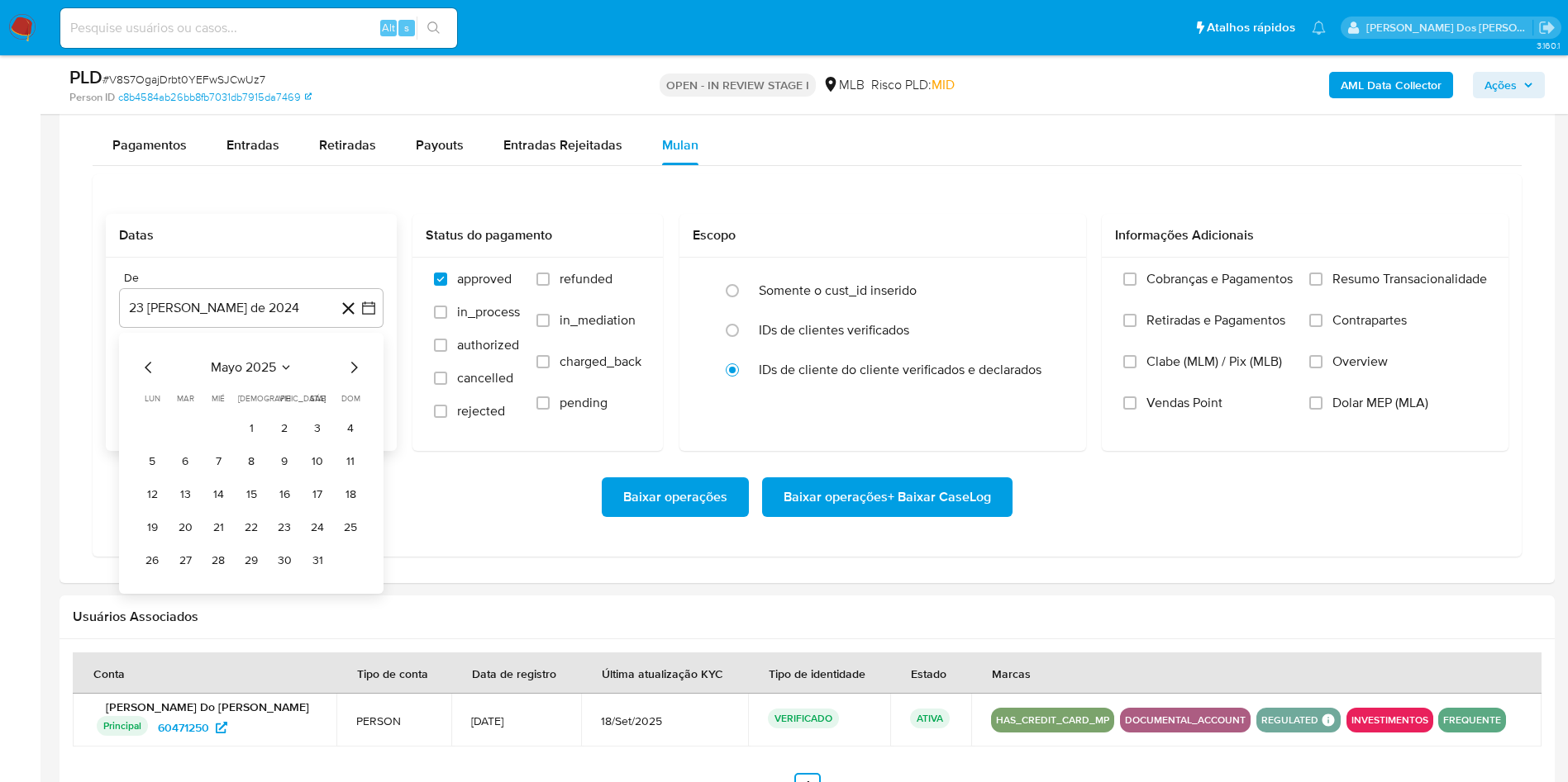
click at [353, 377] on icon "Mes siguiente" at bounding box center [354, 368] width 20 height 20
click at [150, 373] on icon "Mes anterior" at bounding box center [148, 368] width 7 height 12
click at [262, 470] on tbody "1 2 3 4 5 6 7 8 9 10 11 12 13 14 15 16 17 18 19 20 21 22 23 24 25 26 27 28 29 3…" at bounding box center [250, 495] width 225 height 159
click at [250, 442] on button "1" at bounding box center [251, 429] width 27 height 27
click at [1404, 312] on label "Resumo Transacionalidade" at bounding box center [1398, 291] width 178 height 41
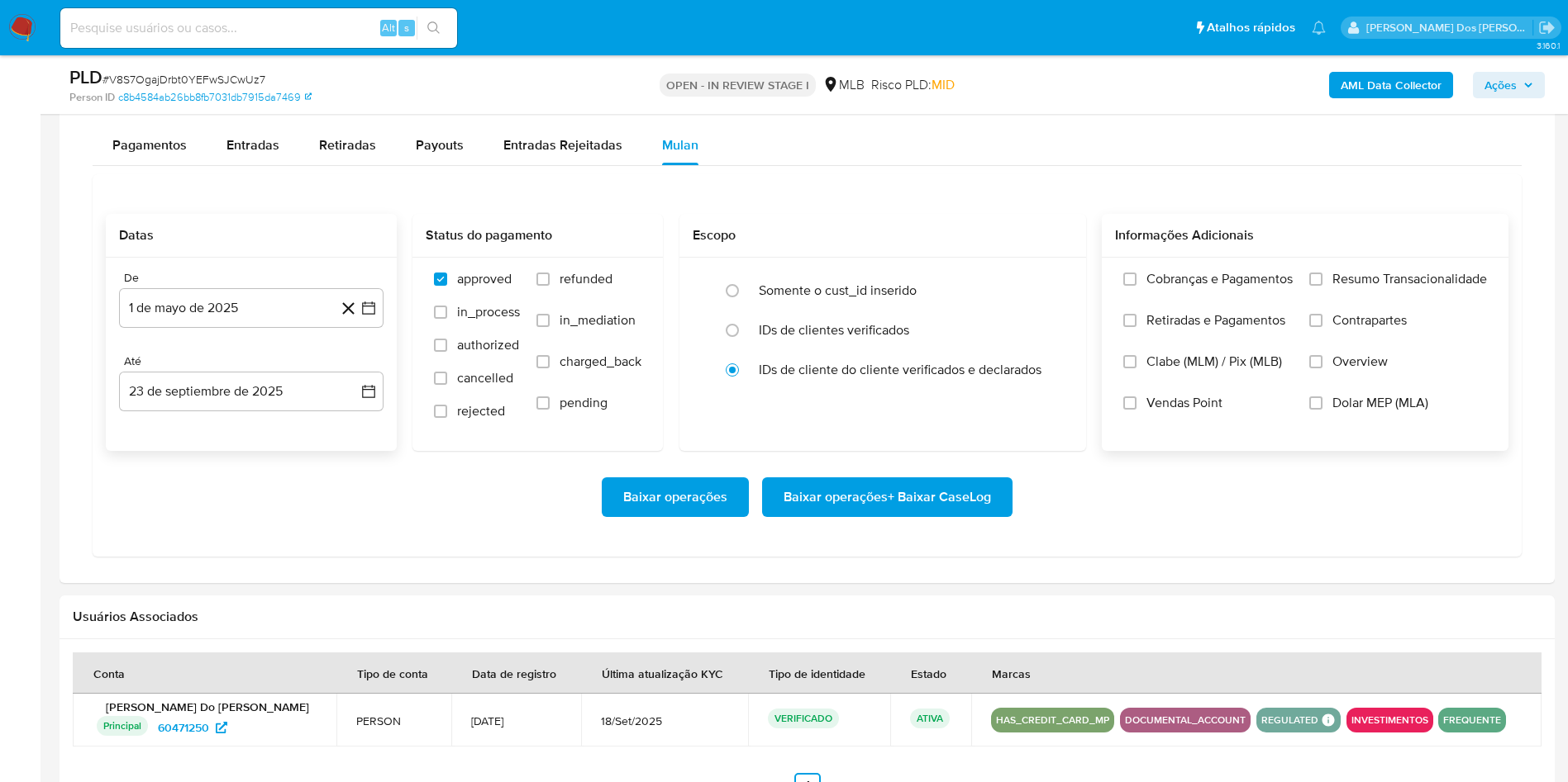
click at [1323, 286] on input "Resumo Transacionalidade" at bounding box center [1316, 280] width 13 height 13
click at [947, 516] on span "Baixar operações + Baixar CaseLog" at bounding box center [887, 497] width 207 height 37
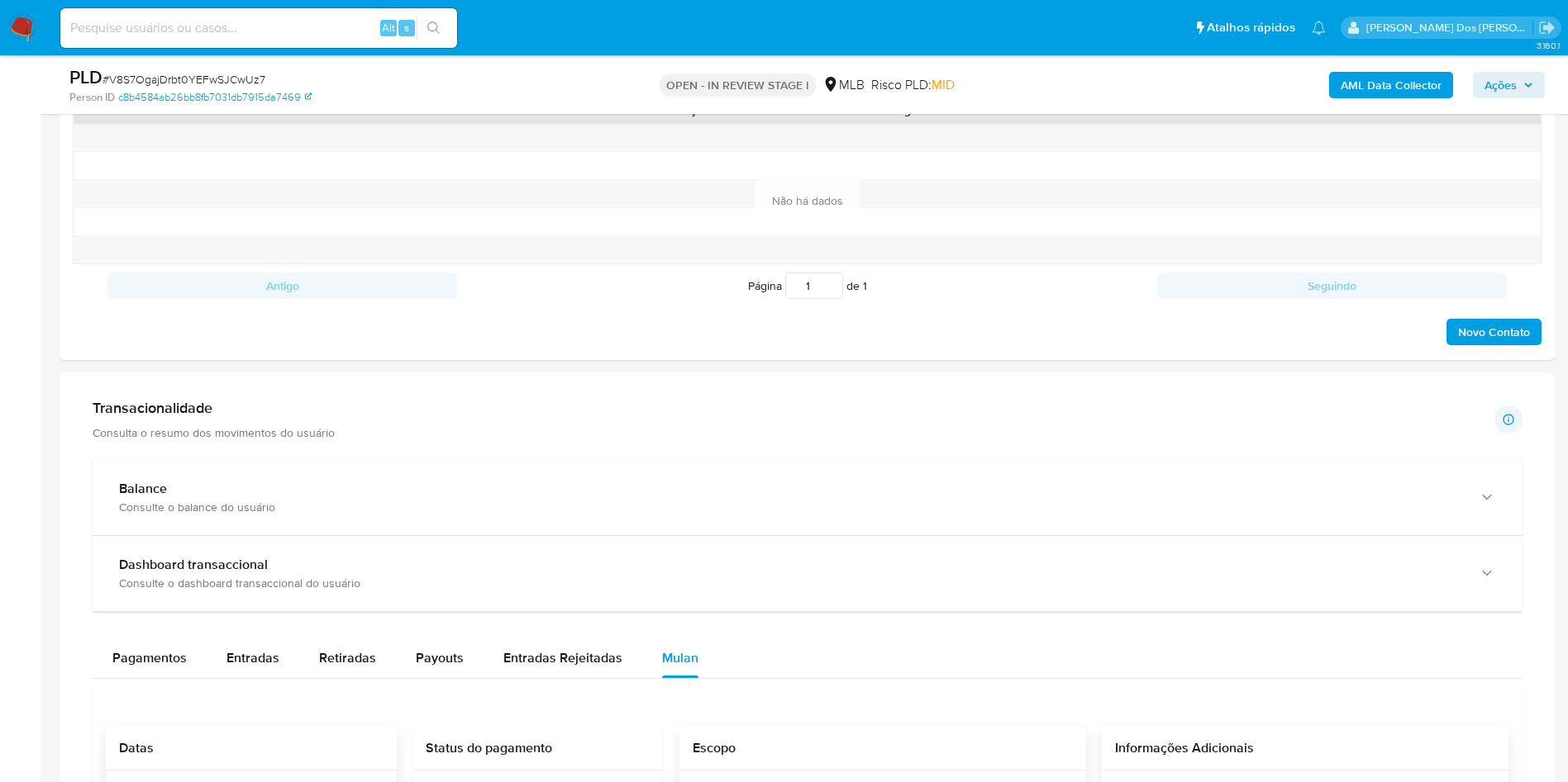
scroll to position [589, 0]
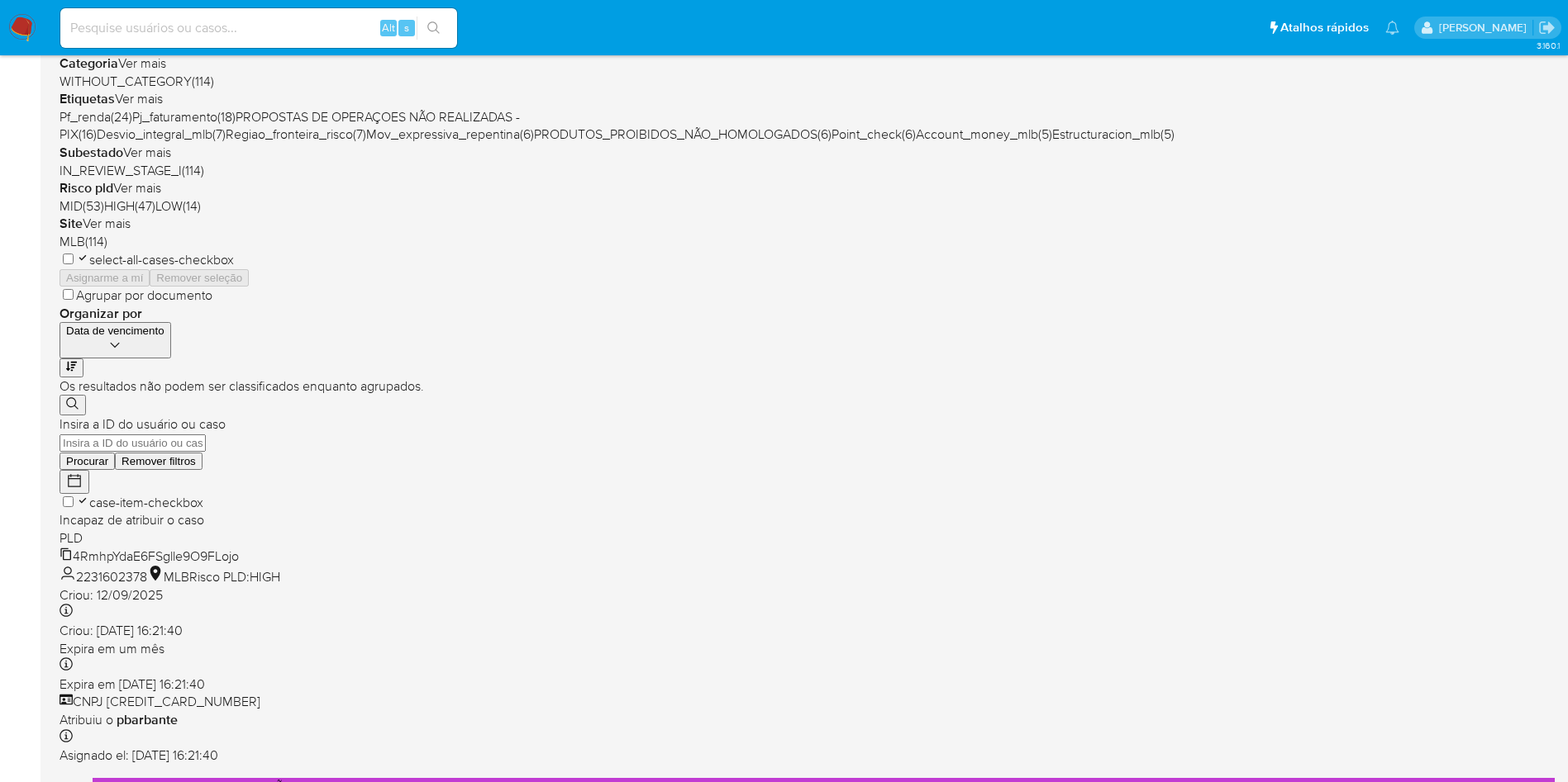
scroll to position [473, 0]
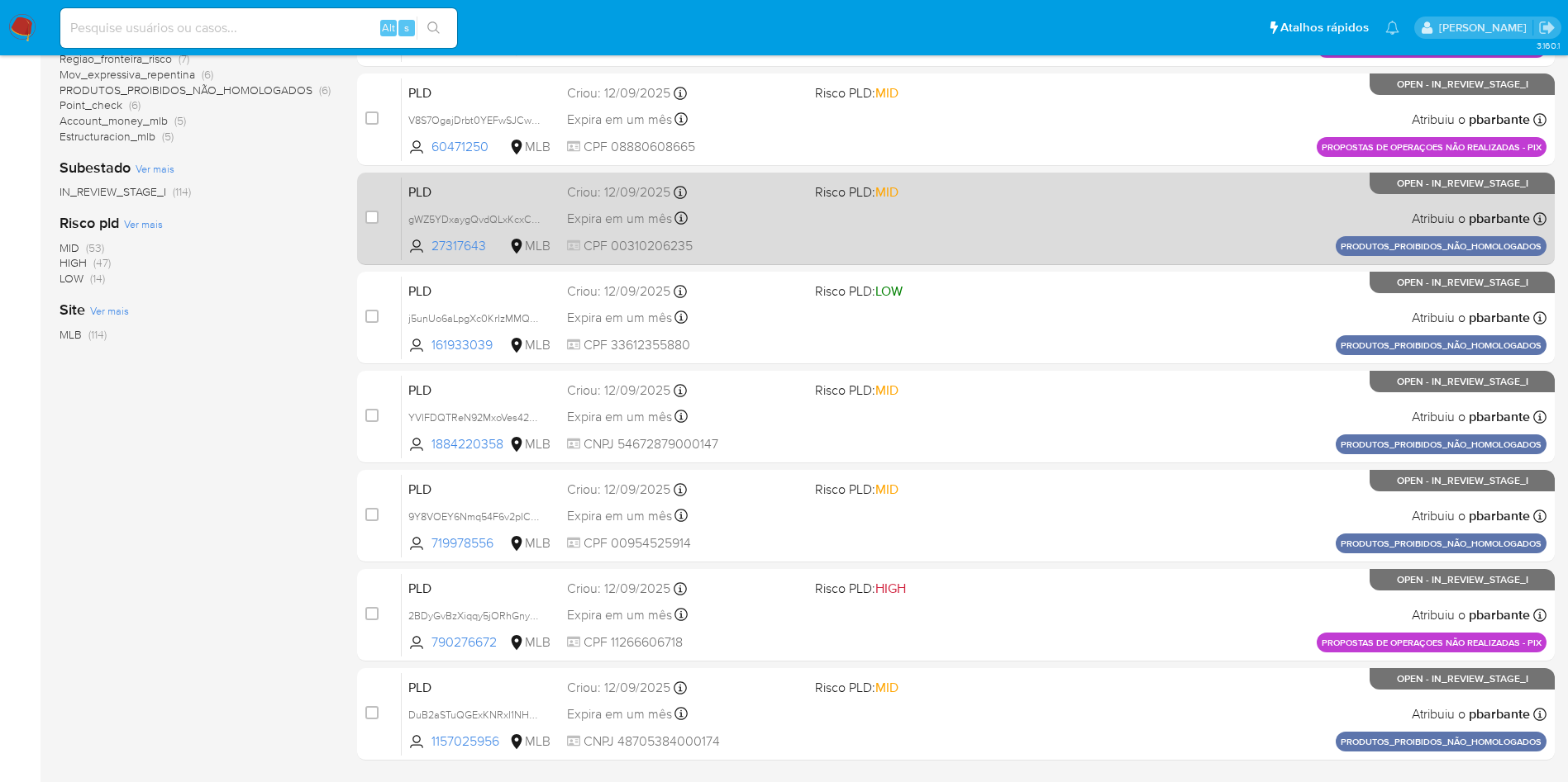
click at [1044, 260] on div "PLD gWZ5YDxaygQvdQLxKcxConki 27317643 MLB Risco PLD: MID Criou: [DATE] Criou: […" at bounding box center [974, 219] width 1145 height 83
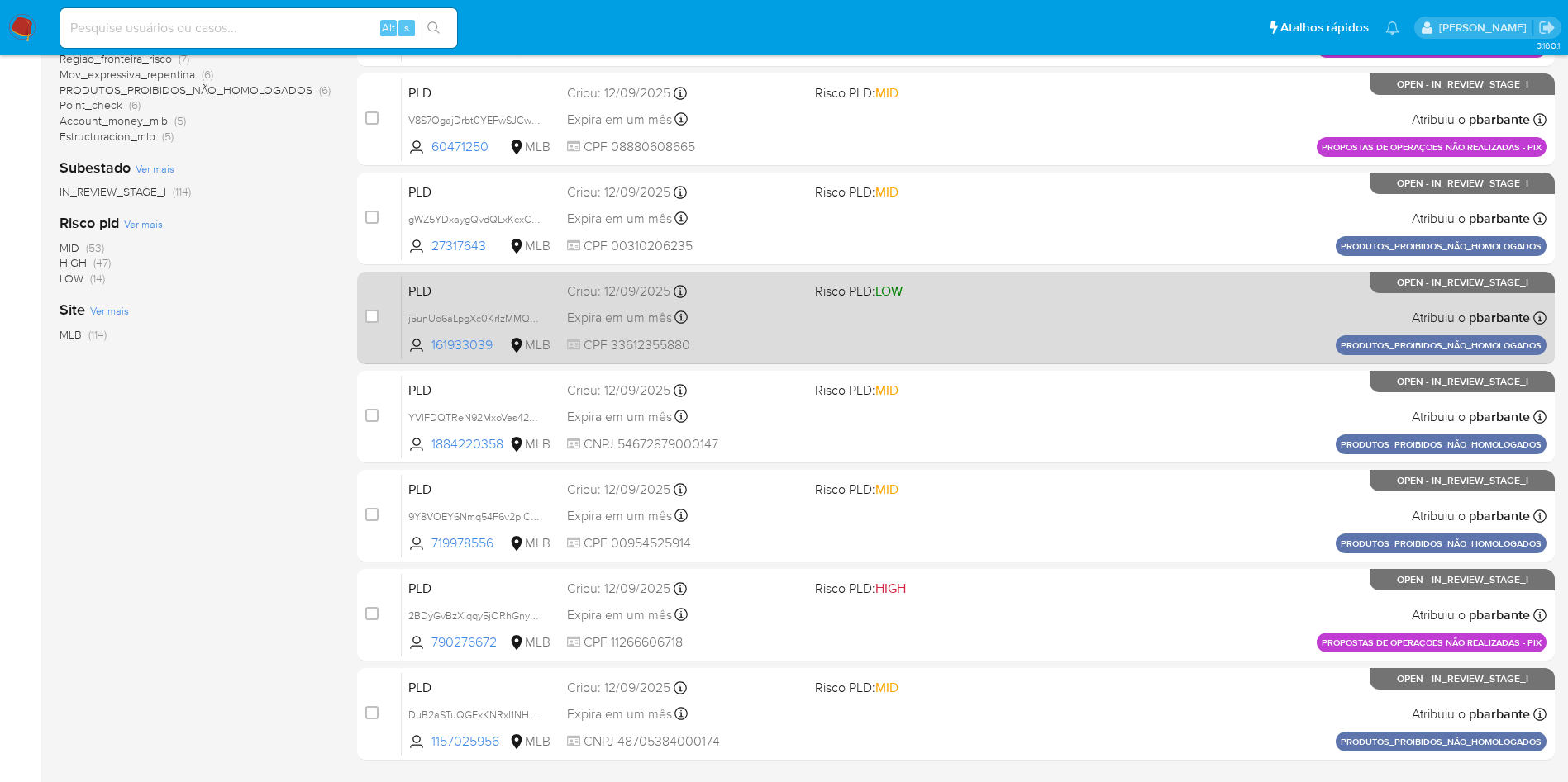
click at [1035, 360] on div "PLD j5unUo6aLpgXc0KrIzMMQbCN 161933039 MLB Risco PLD: LOW Criou: [DATE] Criou: …" at bounding box center [974, 318] width 1145 height 83
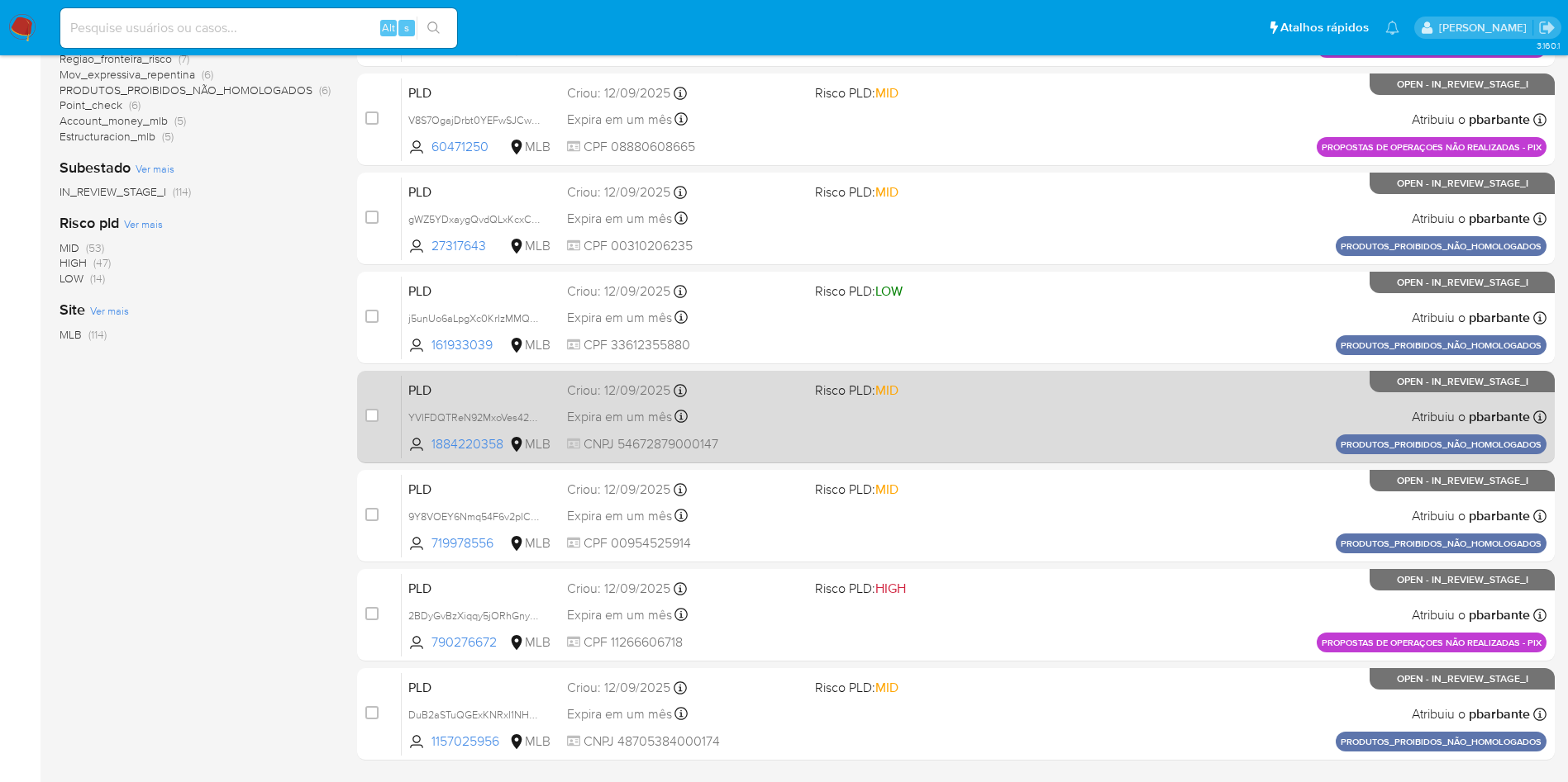
click at [1010, 458] on div "PLD YVlFDQTReN92MxoVes42dGek 1884220358 MLB Risco PLD: MID Criou: [DATE] Criou:…" at bounding box center [974, 416] width 1145 height 83
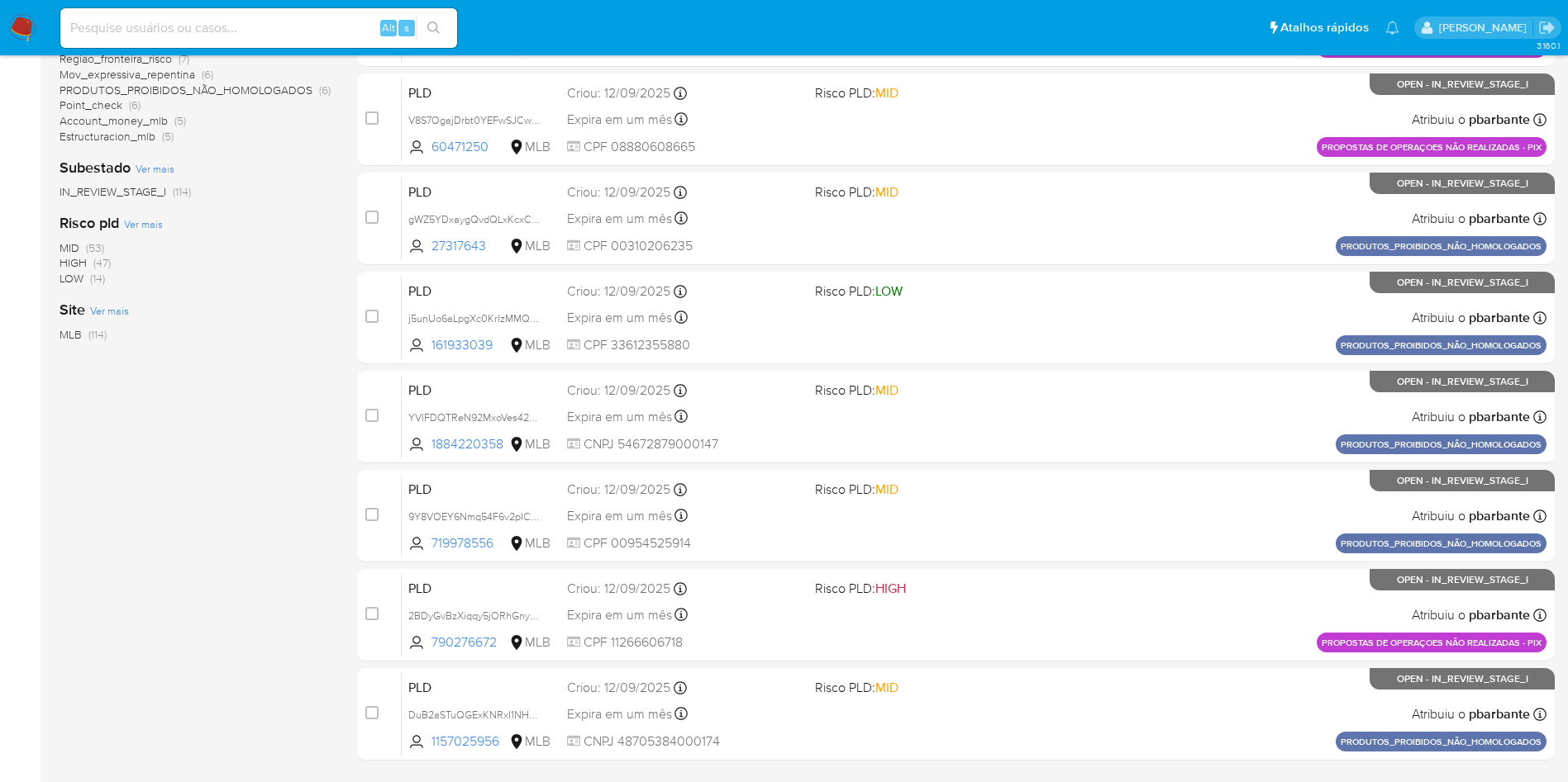
click at [1009, 560] on div "case-item-checkbox Incapaz de atribuir o caso PLD 4RmhpYdaE6FSglle9O9FLojo 2231…" at bounding box center [956, 269] width 1197 height 985
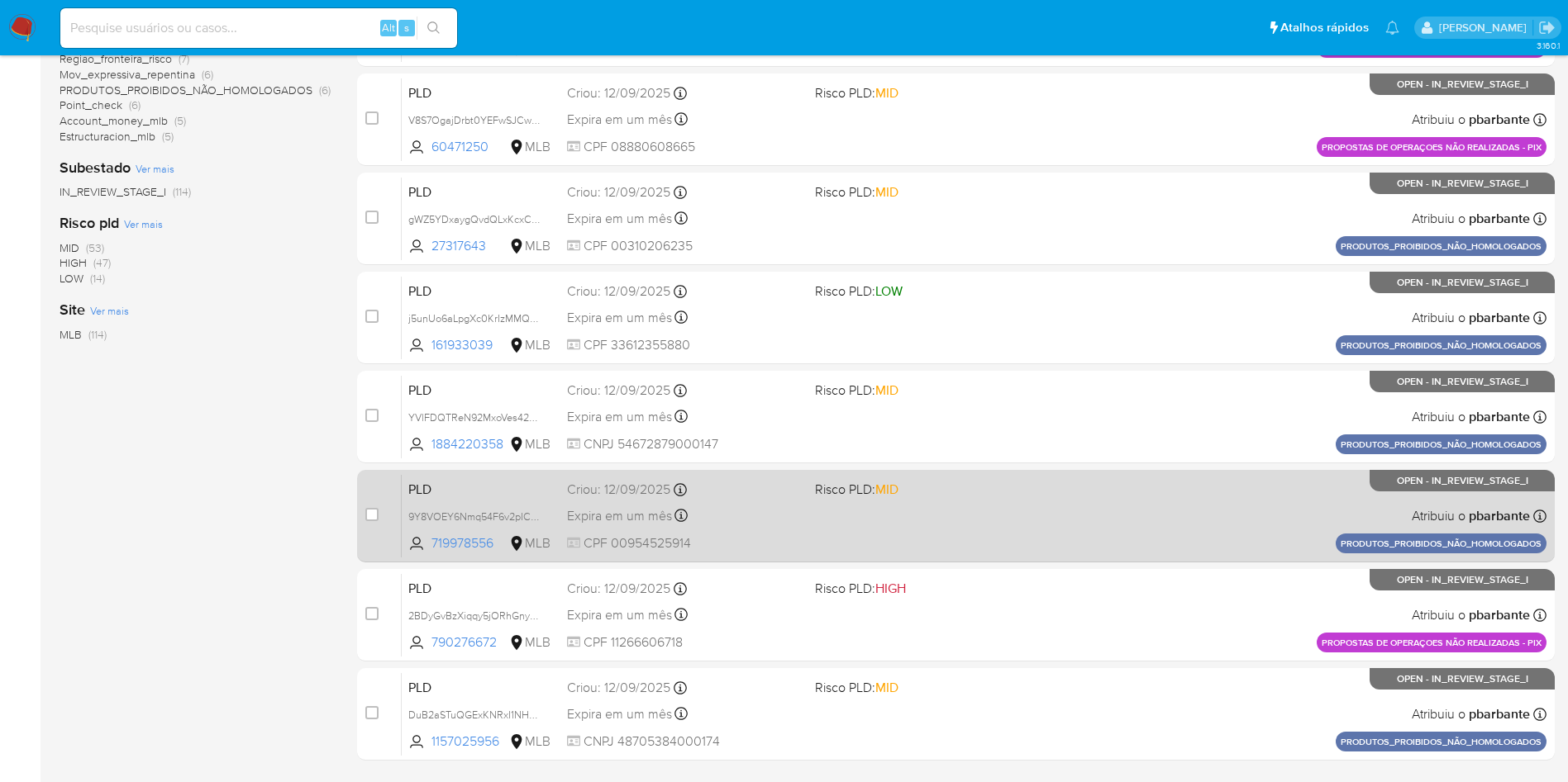
click at [1002, 557] on div "PLD 9Y8VOEY6Nmq54F6v2pICUTSB 719978556 MLB Risco PLD: MID Criou: [DATE] Criou: …" at bounding box center [974, 516] width 1145 height 83
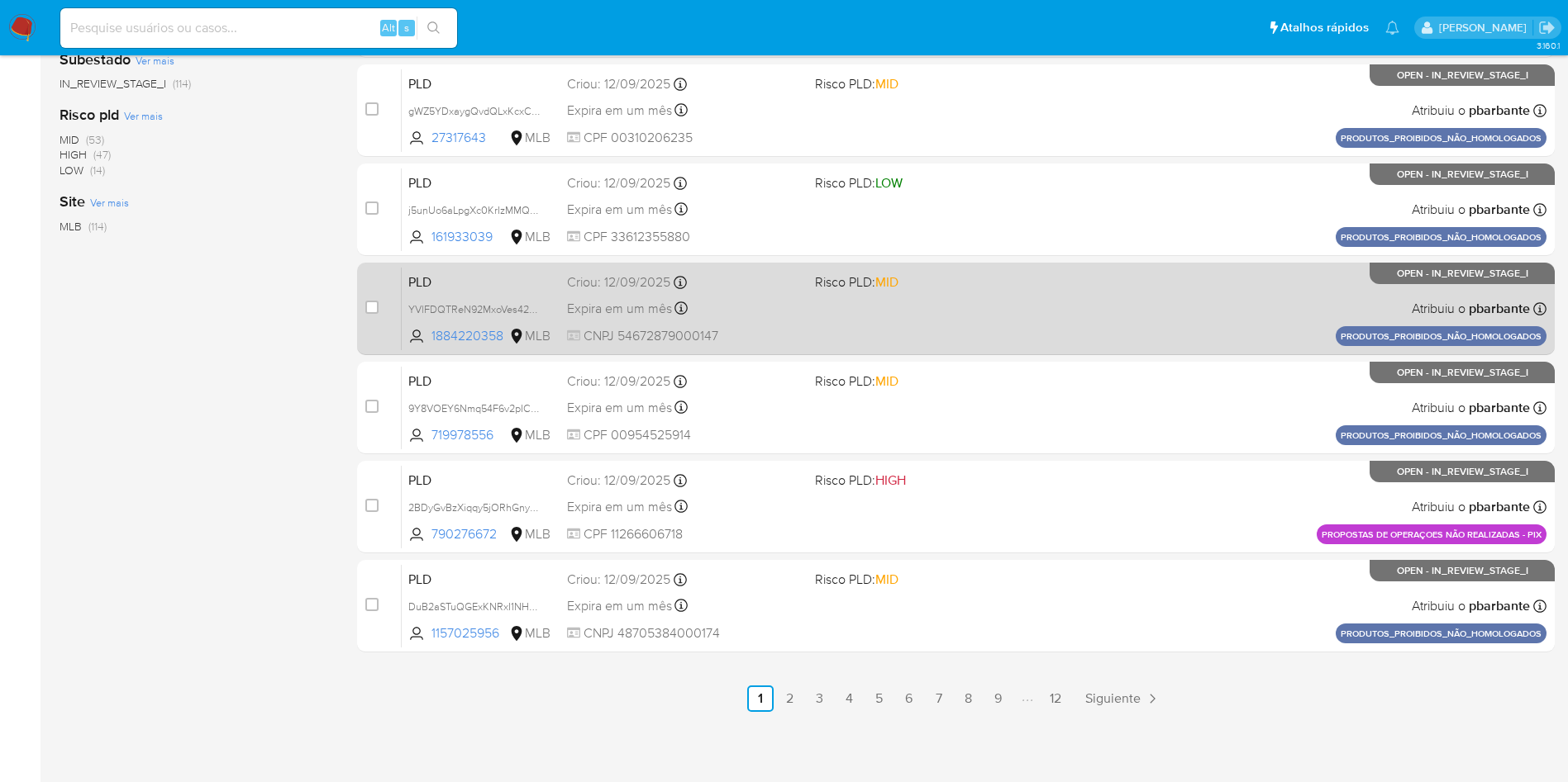
scroll to position [714, 0]
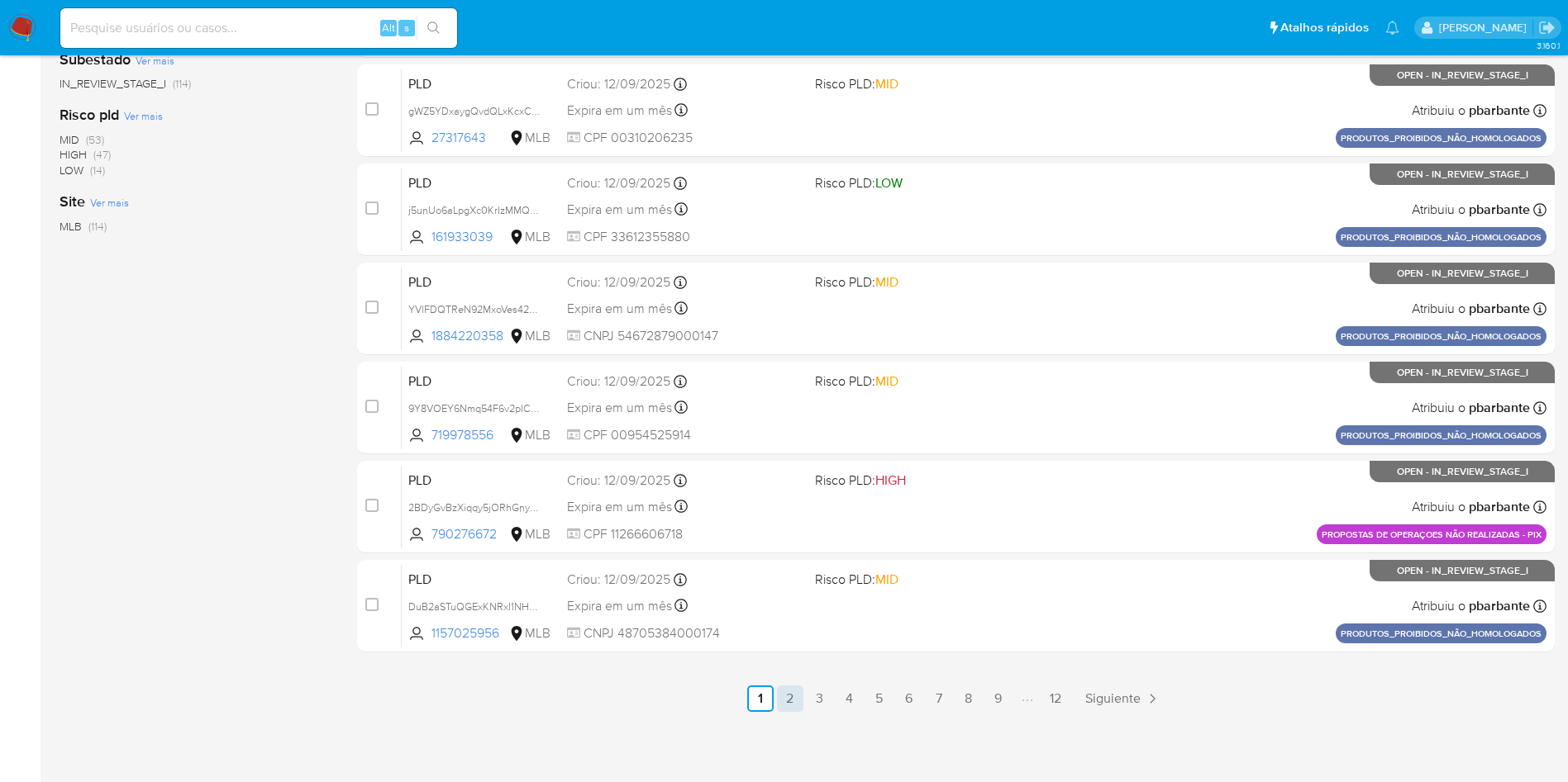
click at [803, 699] on link "2" at bounding box center [791, 699] width 27 height 27
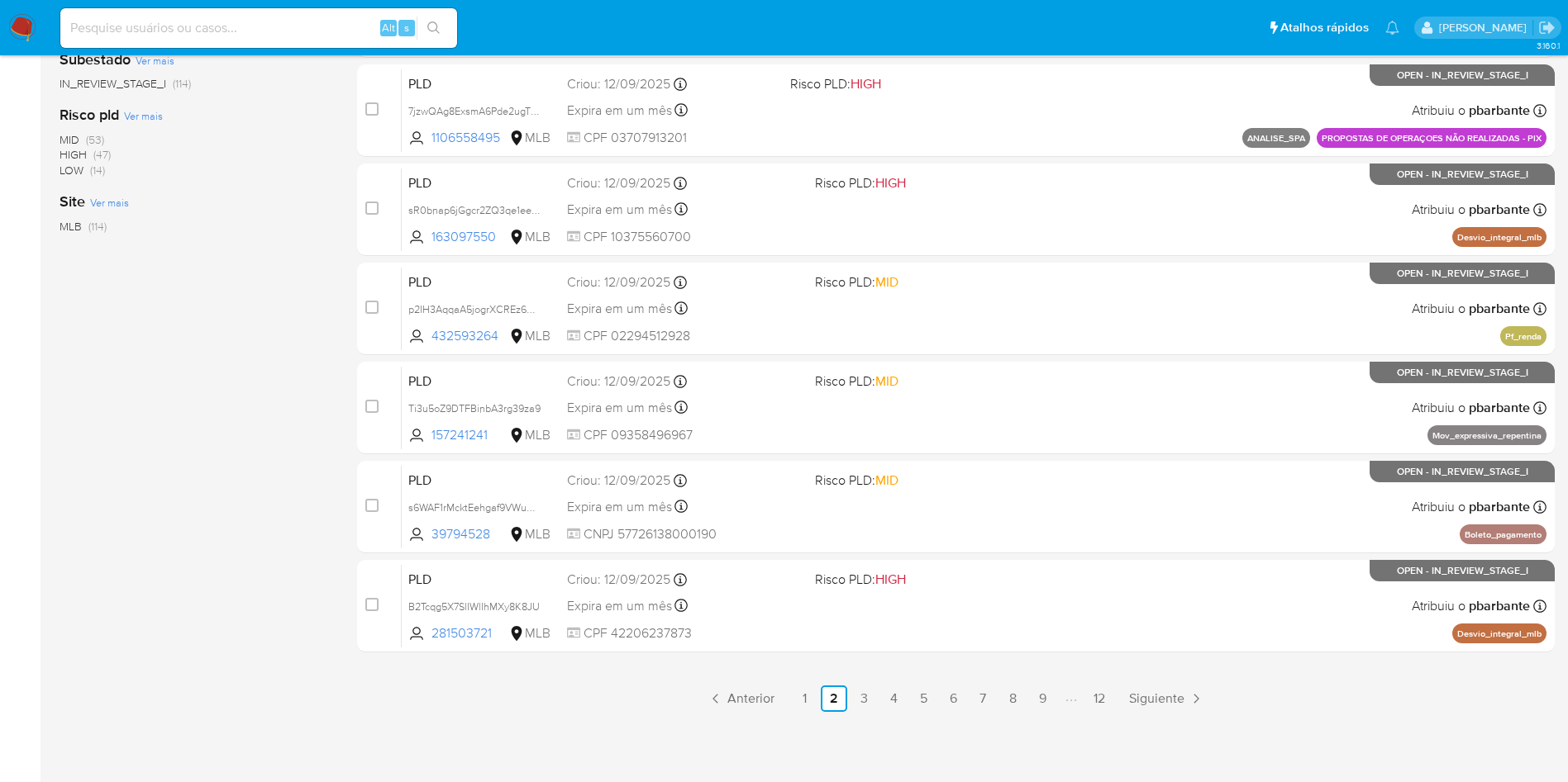
scroll to position [714, 0]
click at [816, 697] on link "1" at bounding box center [804, 699] width 27 height 27
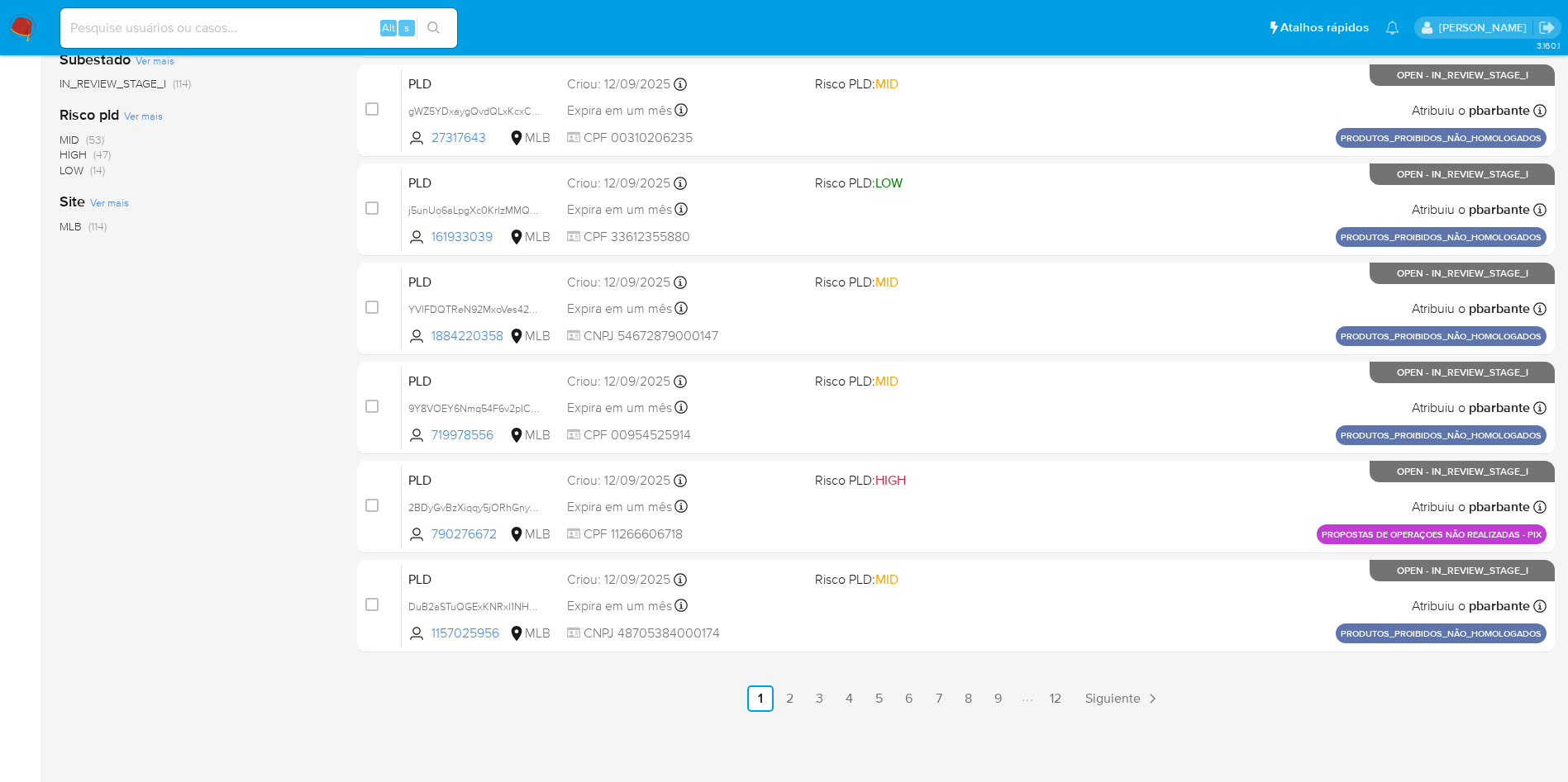
scroll to position [714, 0]
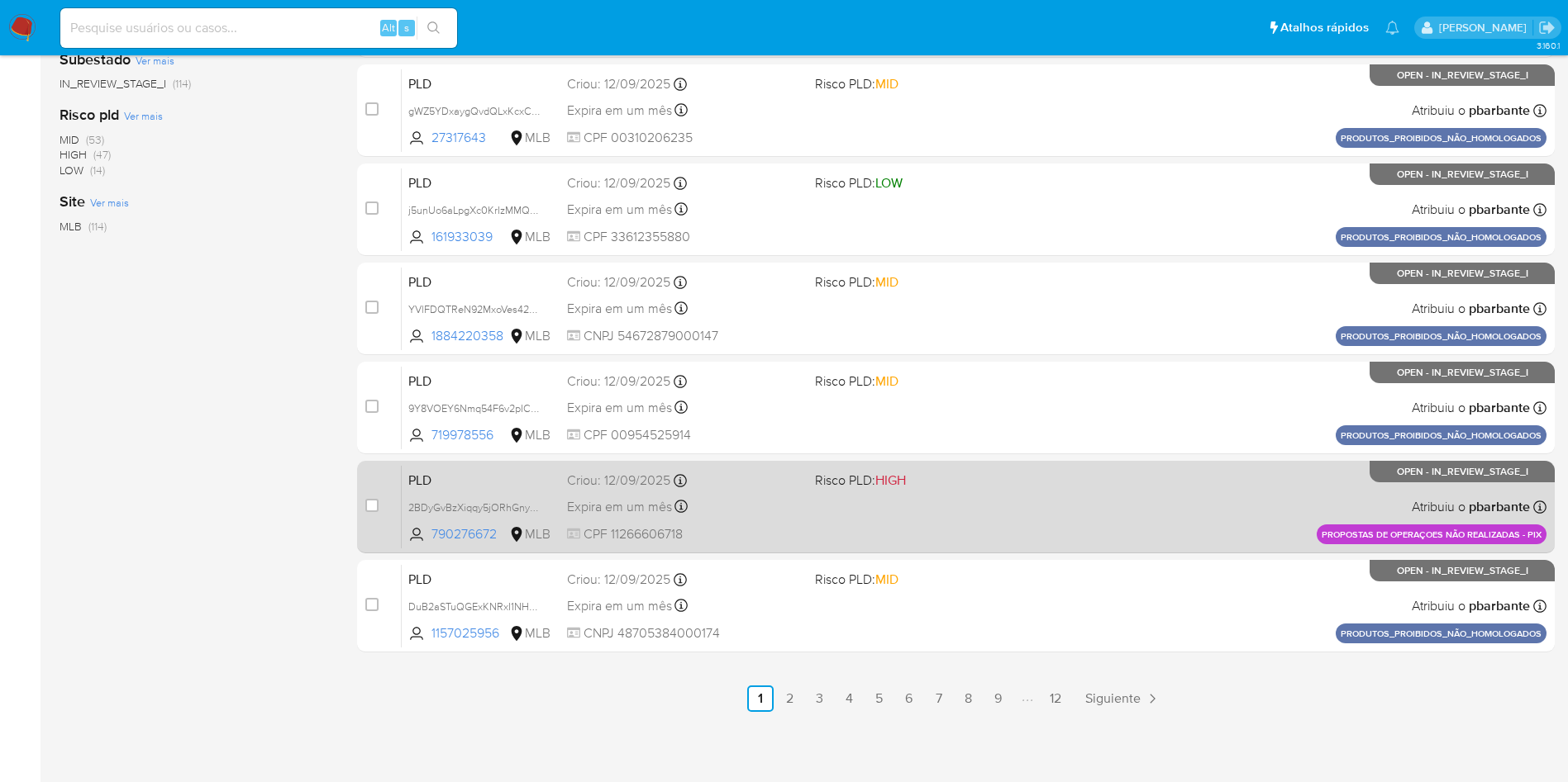
click at [1044, 527] on div "PLD 2BDyGvBzXiqqy5jORhGnylx5 790276672 MLB Risco PLD: HIGH Criou: 12/09/2025 Cr…" at bounding box center [974, 507] width 1145 height 83
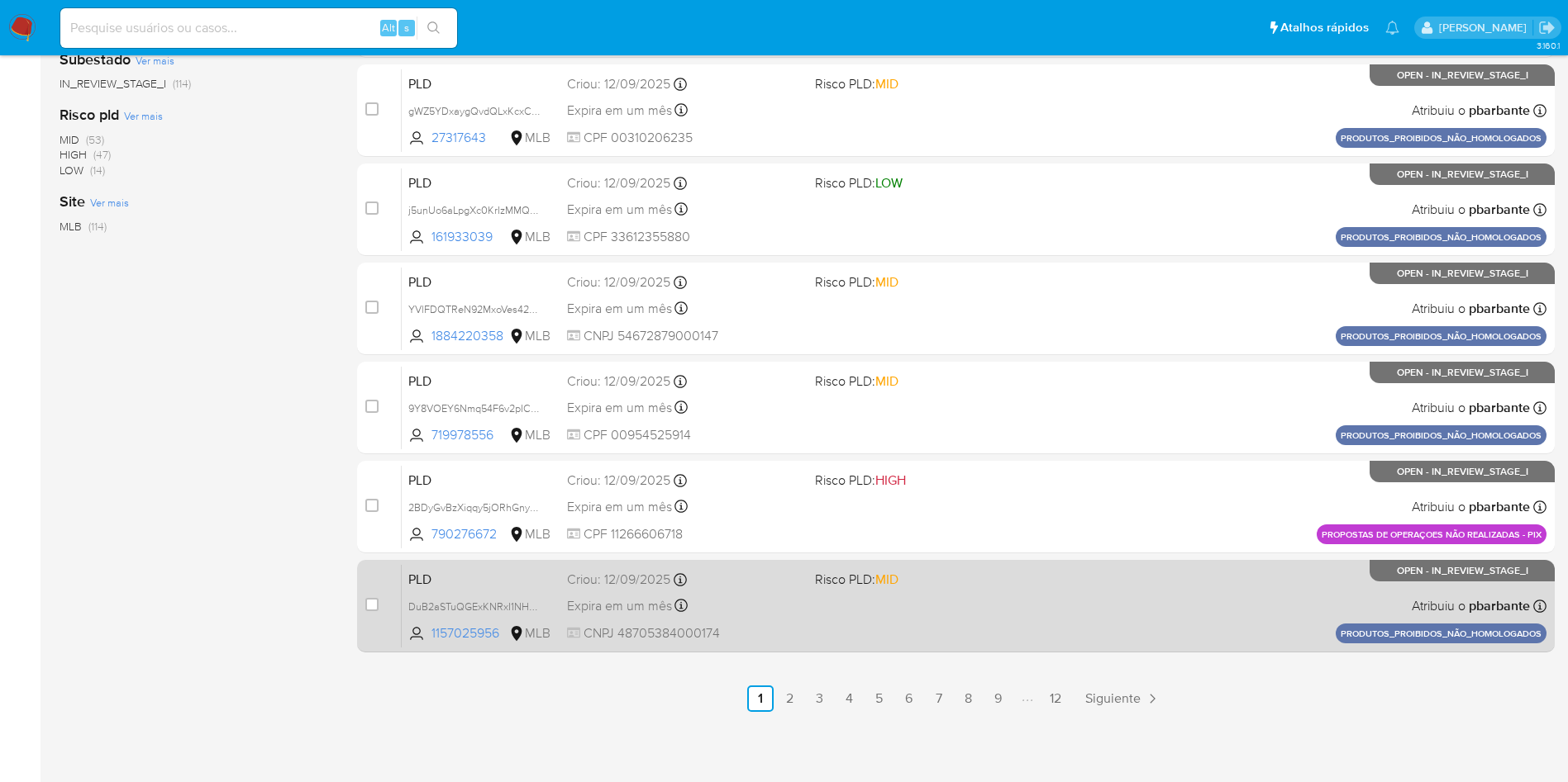
click at [1038, 568] on span "Risco PLD: MID" at bounding box center [932, 578] width 235 height 22
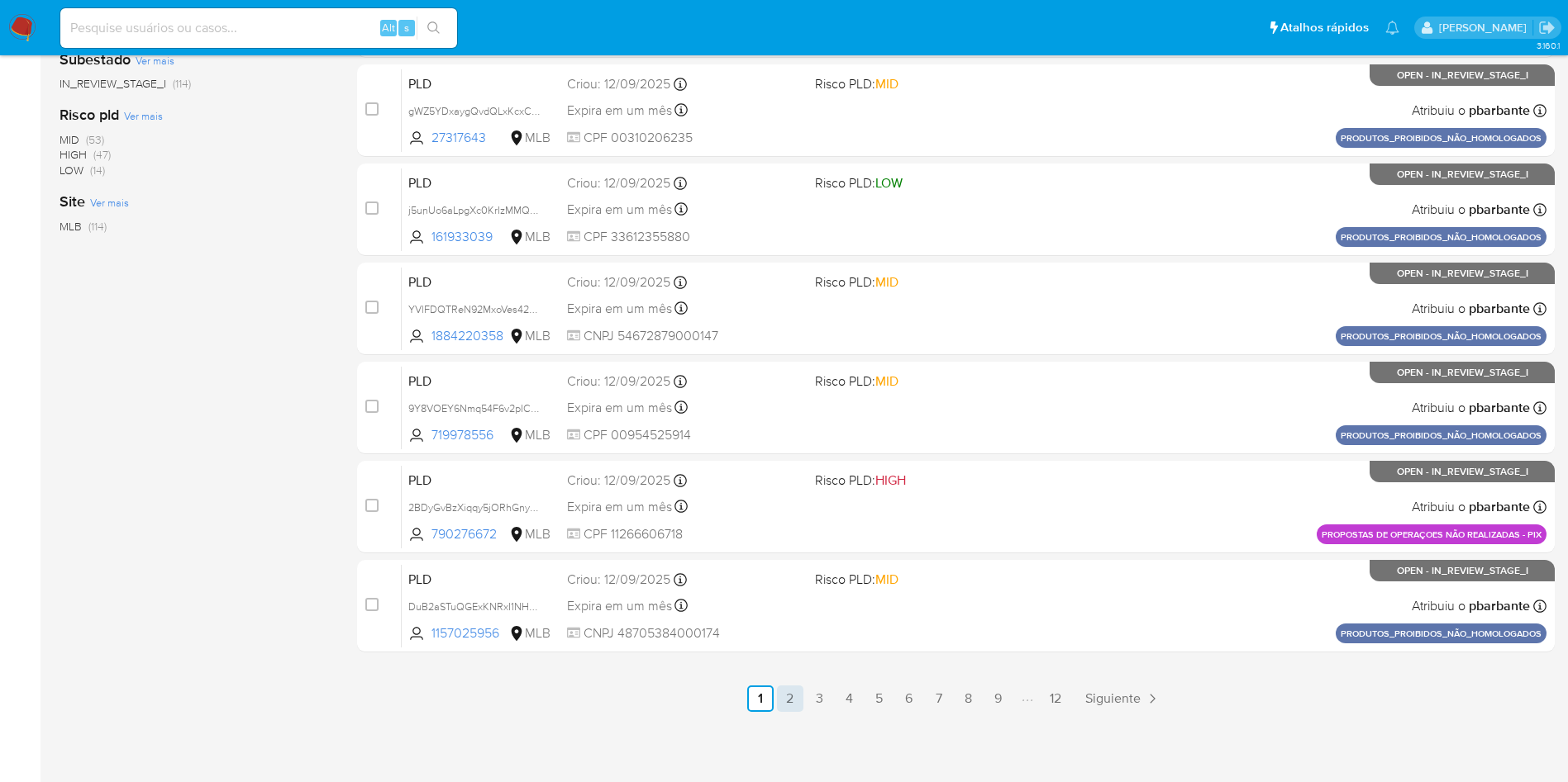
click at [803, 699] on link "2" at bounding box center [791, 699] width 27 height 27
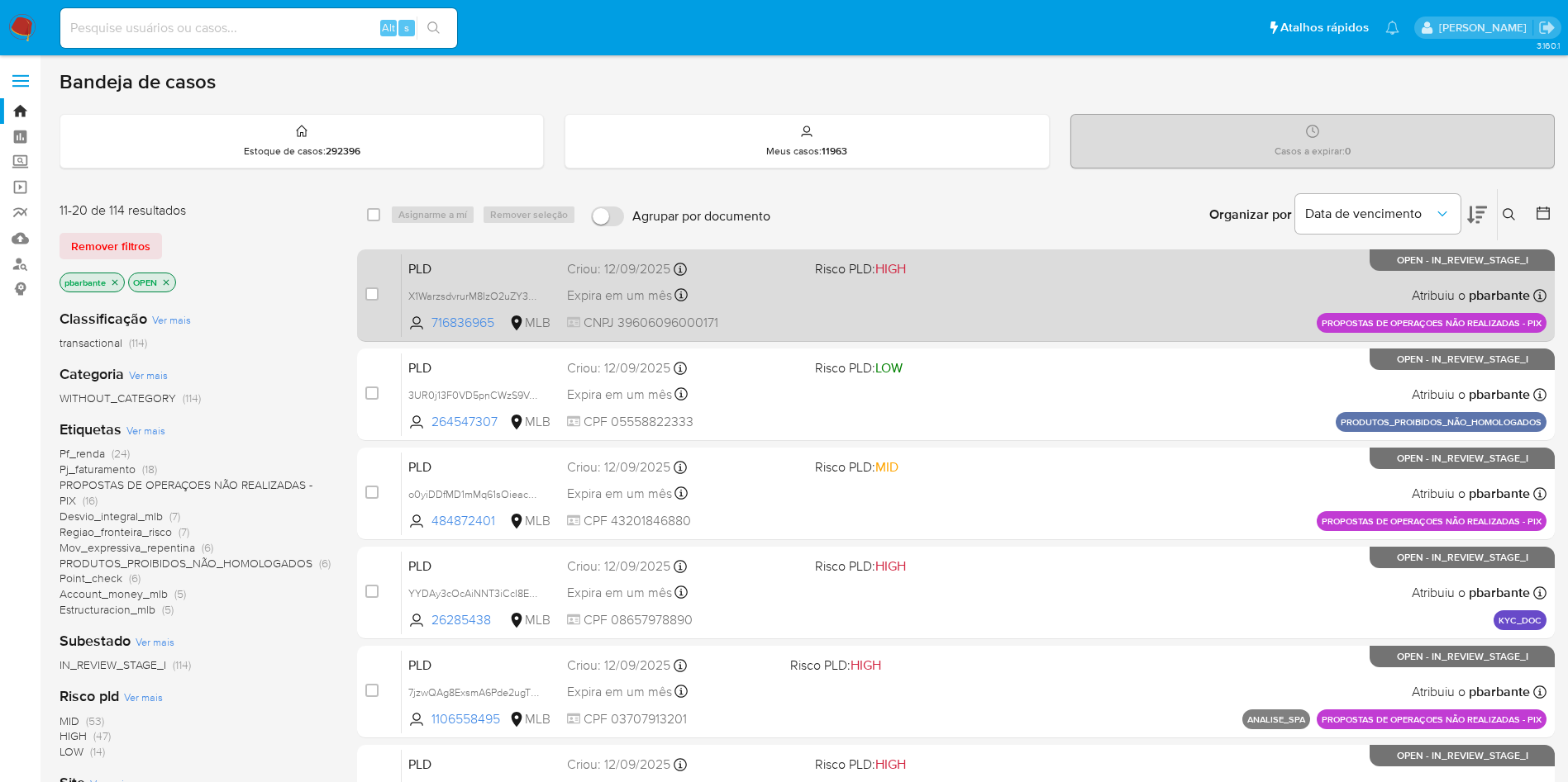
click at [1099, 328] on div "PLD X1WarzsdvrurM8IzO2uZY3XM 716836965 MLB Risco PLD: HIGH Criou: 12/09/2025 Cr…" at bounding box center [974, 295] width 1145 height 83
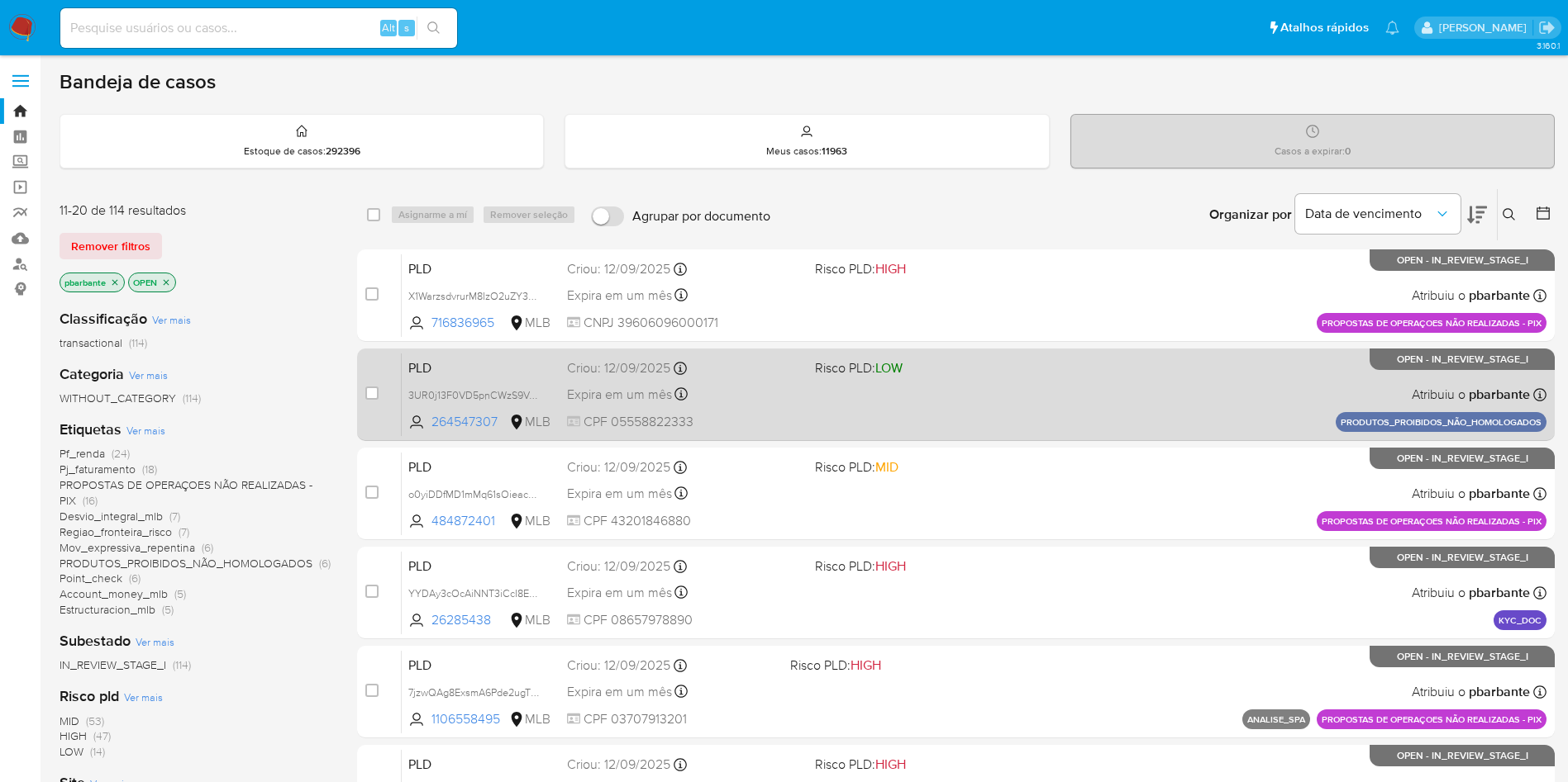
click at [1086, 395] on div "PLD 3UR0j13F0VD5pnCWzS9Vew4b 264547307 MLB Risco PLD: LOW Criou: 12/09/2025 Cri…" at bounding box center [974, 395] width 1145 height 83
click at [1086, 406] on div "PLD 3UR0j13F0VD5pnCWzS9Vew4b 264547307 MLB Risco PLD: LOW Criou: 12/09/2025 Cri…" at bounding box center [974, 395] width 1145 height 83
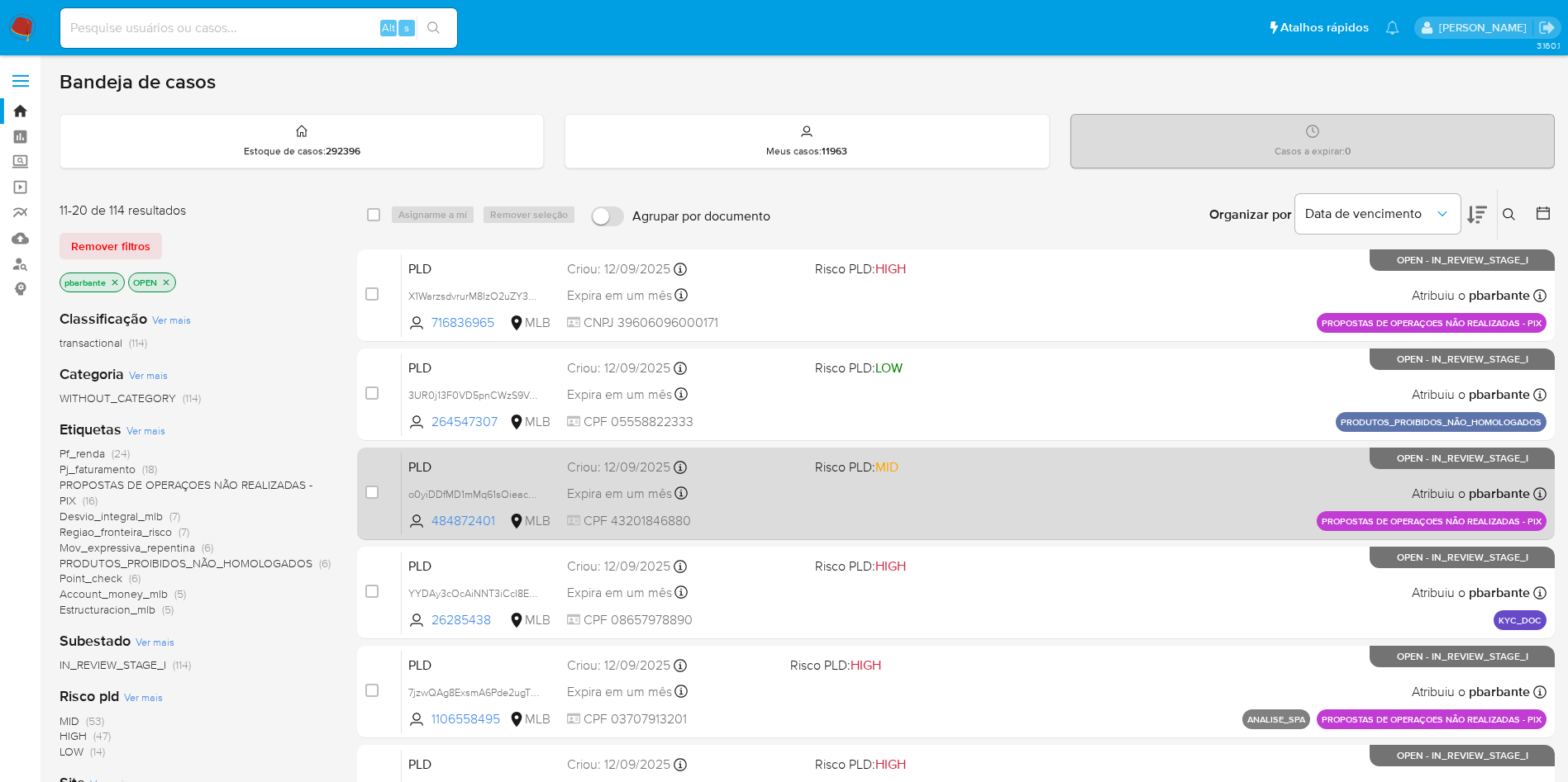
click at [878, 535] on div "PLD o0yiDDfMD1mMq61sOieacGfv 484872401 MLB Risco PLD: MID Criou: 12/09/2025 Cri…" at bounding box center [974, 493] width 1145 height 83
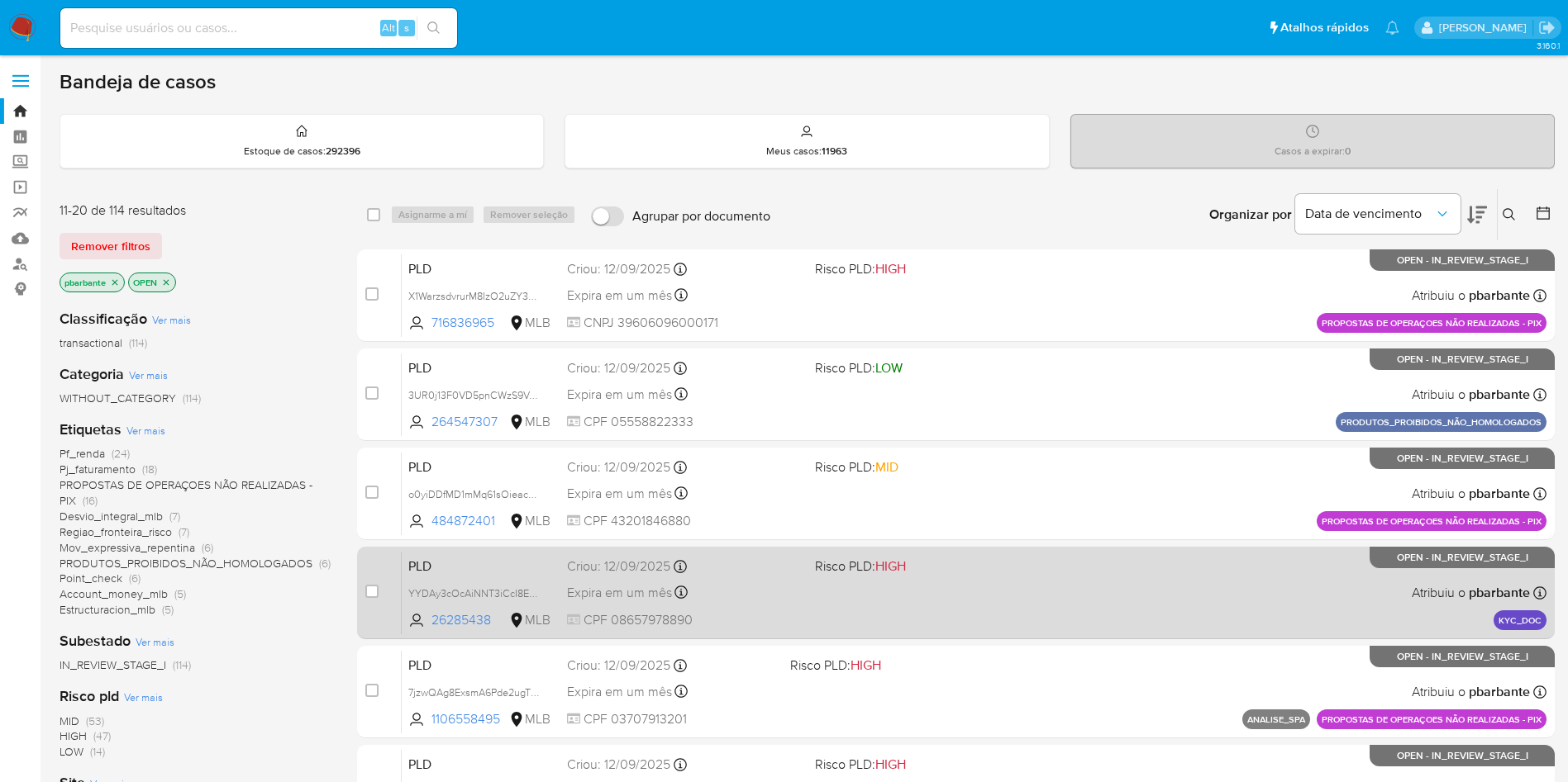
click at [903, 634] on div "PLD YYDAy3cOcAiNNT3iCcI8EuvA 26285438 MLB Risco PLD: HIGH Criou: 12/09/2025 Cri…" at bounding box center [974, 593] width 1145 height 83
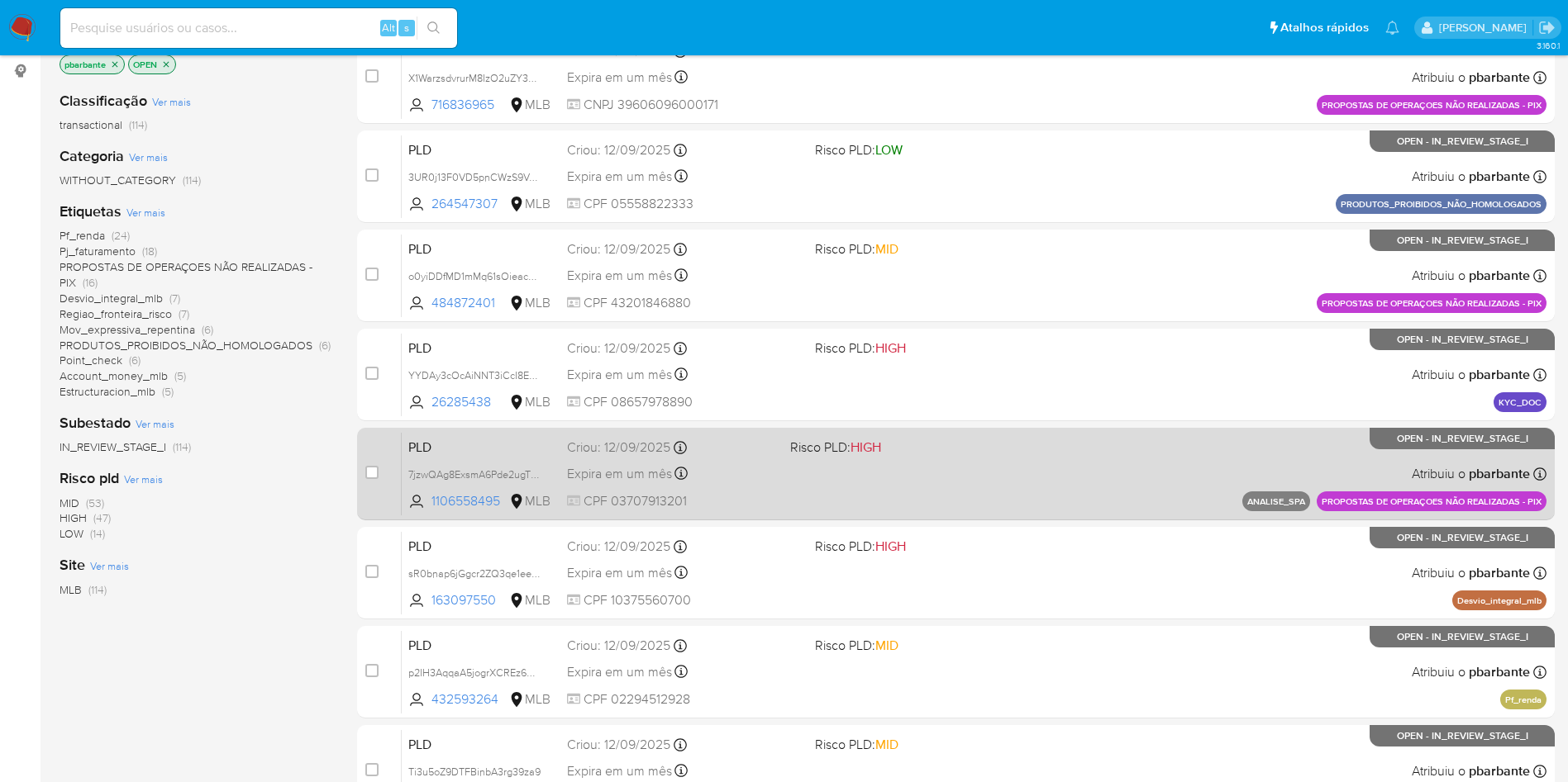
click at [1000, 457] on span "Risco PLD: HIGH" at bounding box center [894, 446] width 210 height 22
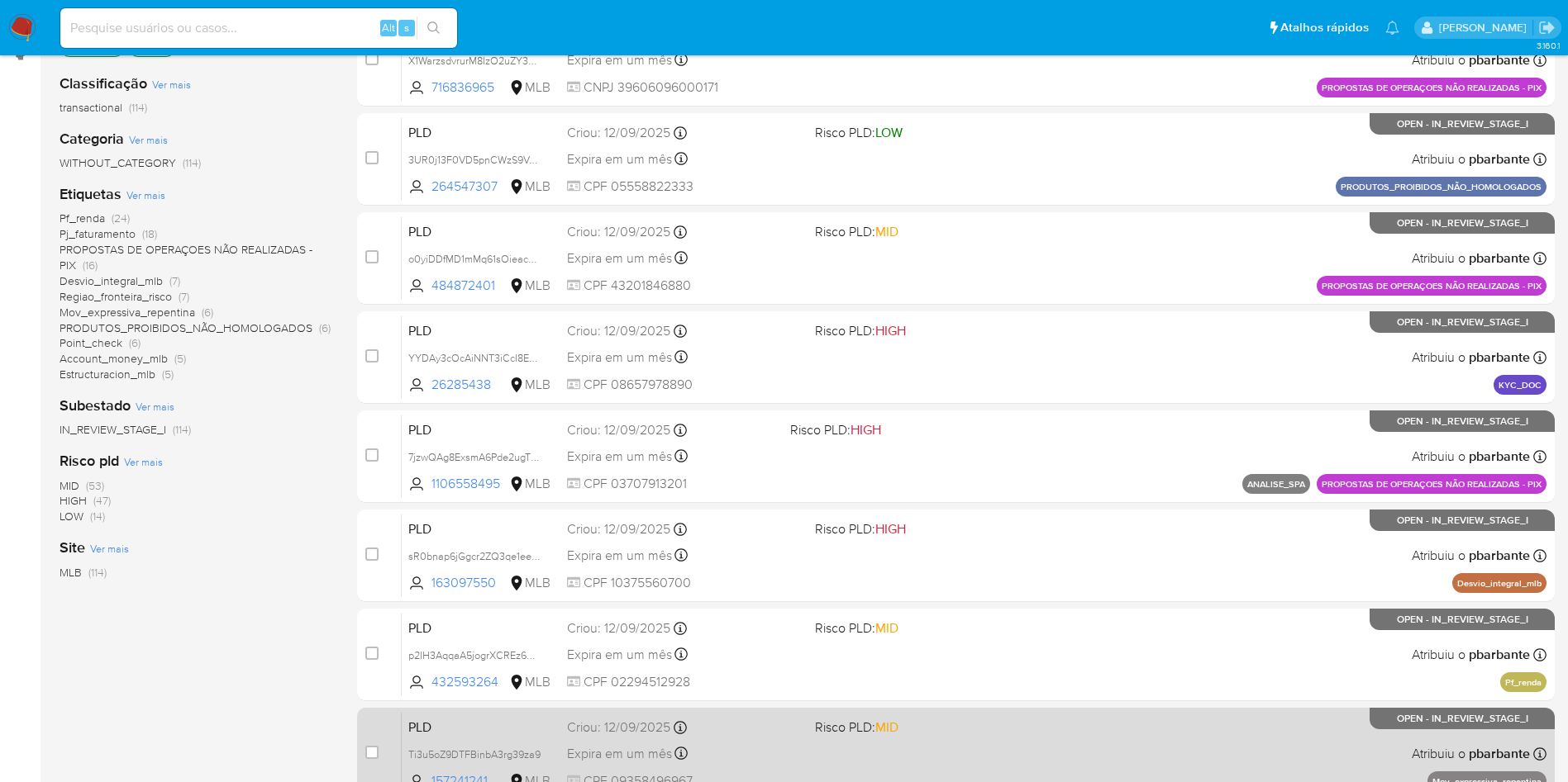
scroll to position [237, 0]
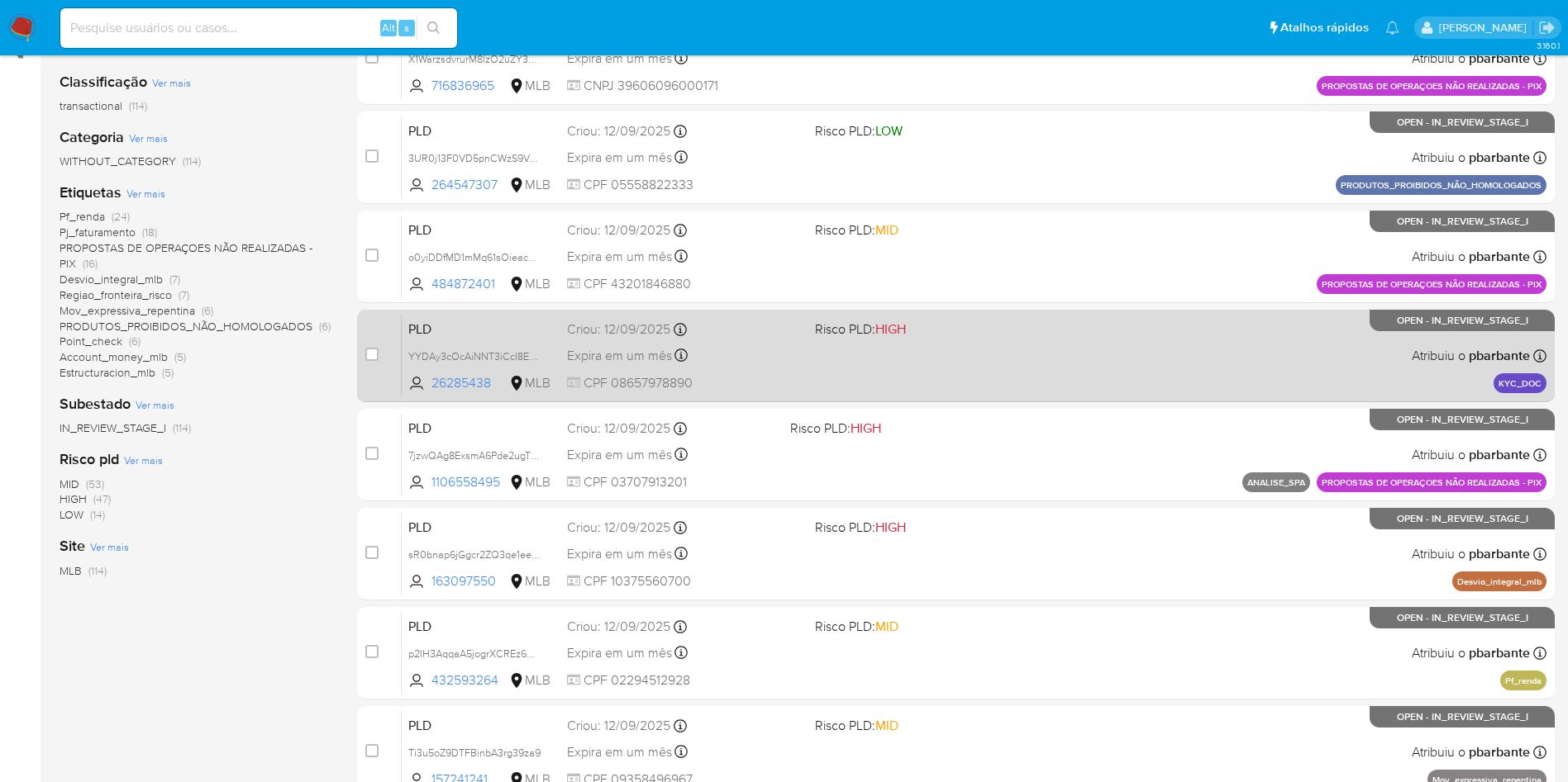
click at [846, 396] on div "PLD YYDAy3cOcAiNNT3iCcI8EuvA 26285438 MLB Risco PLD: HIGH Criou: 12/09/2025 Cri…" at bounding box center [974, 356] width 1145 height 83
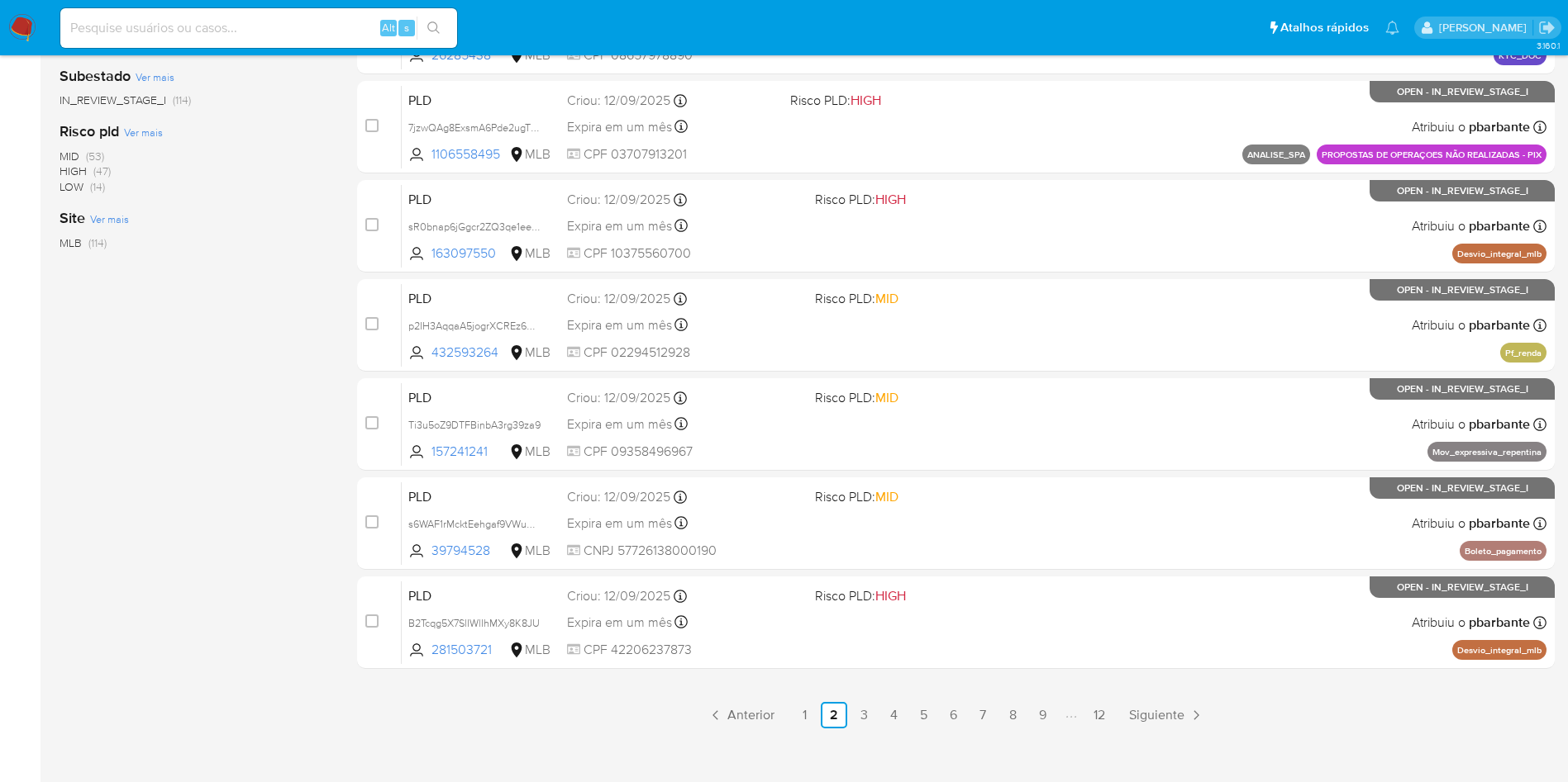
scroll to position [714, 0]
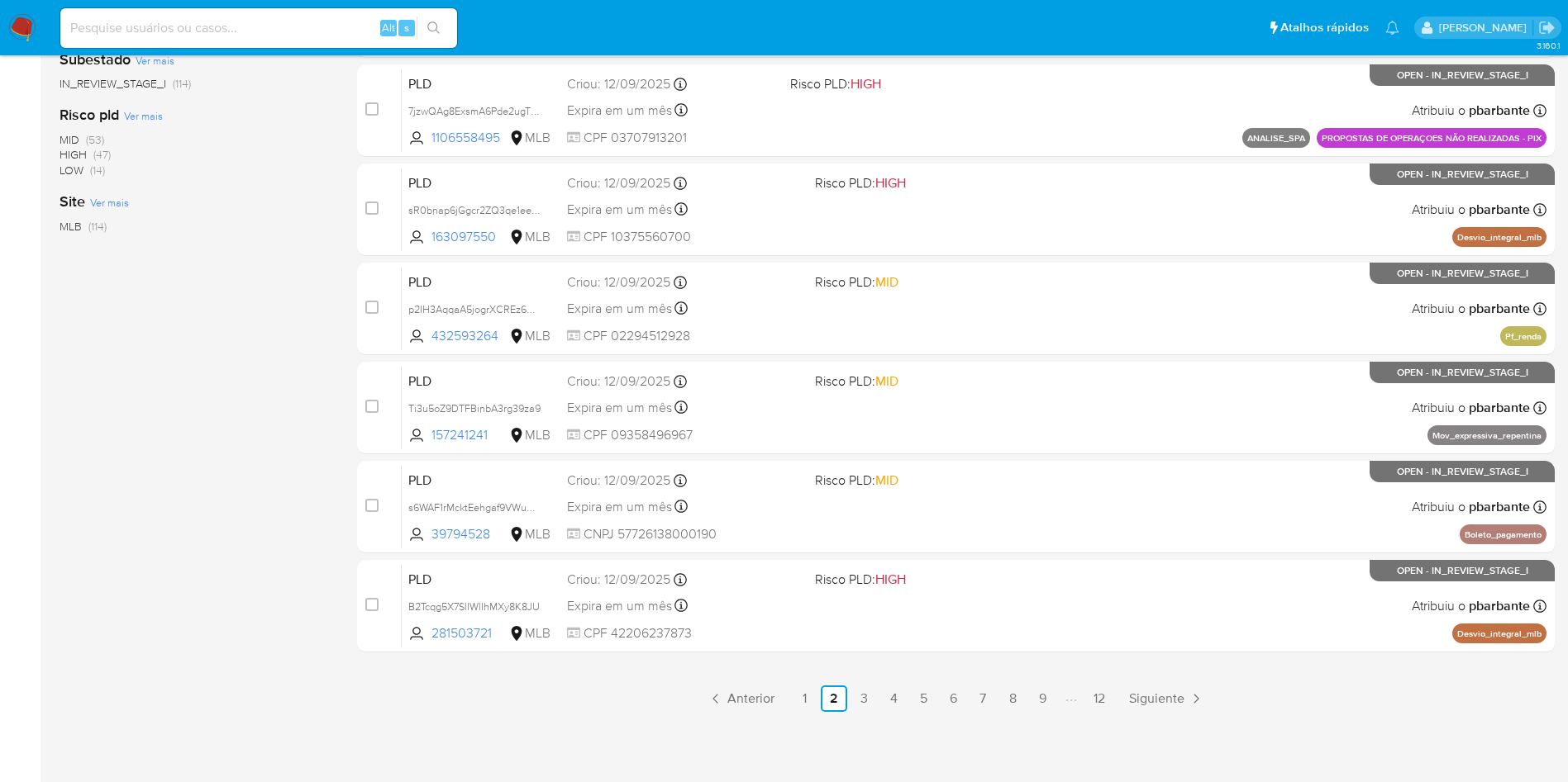
click at [822, 681] on div "select-all-cases-checkbox Asignarme a mí Remover seleção Agrupar por documento …" at bounding box center [956, 159] width 1197 height 1105
click at [817, 692] on link "1" at bounding box center [804, 699] width 27 height 27
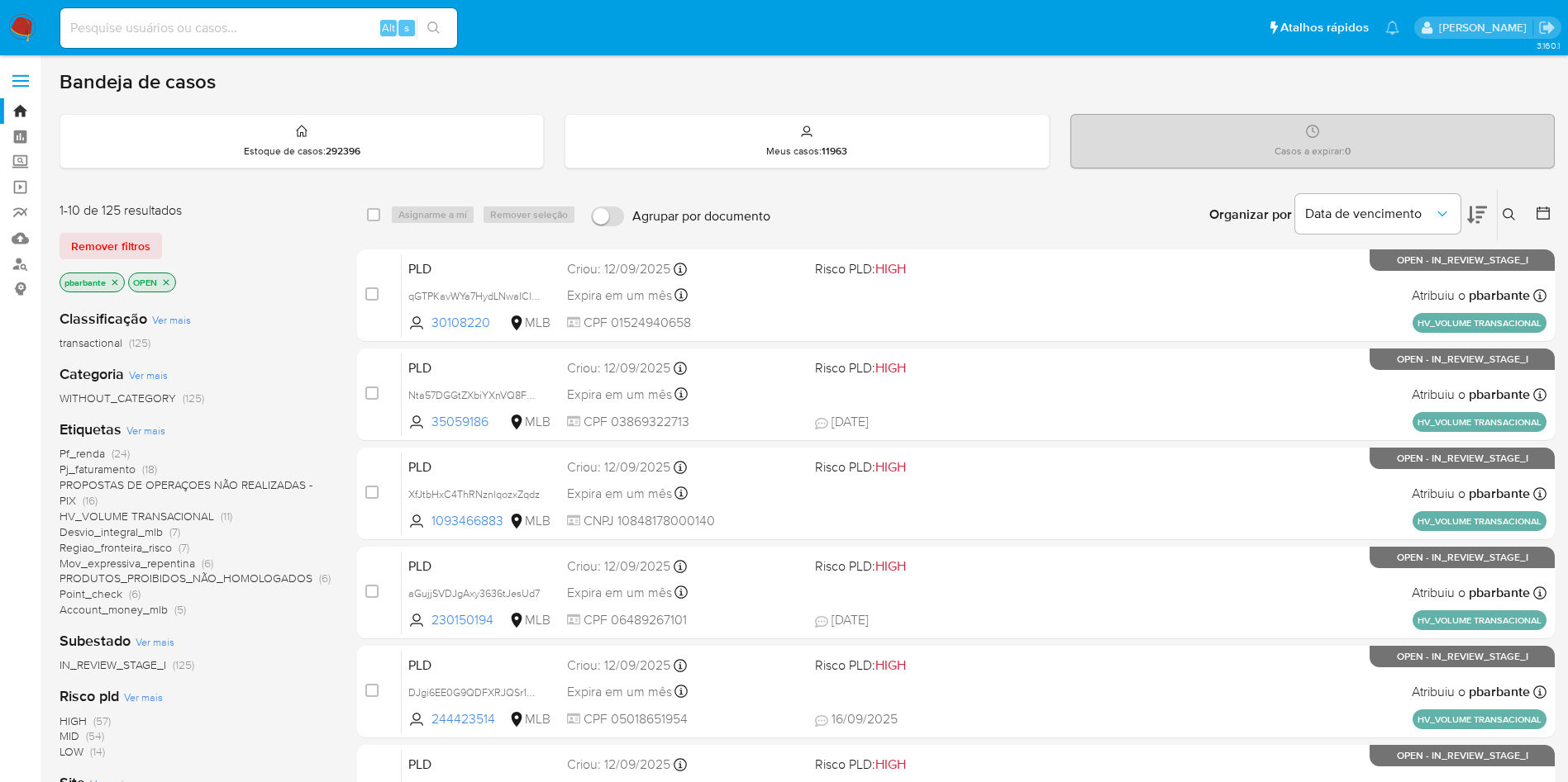
click at [1478, 220] on icon at bounding box center [1477, 214] width 20 height 18
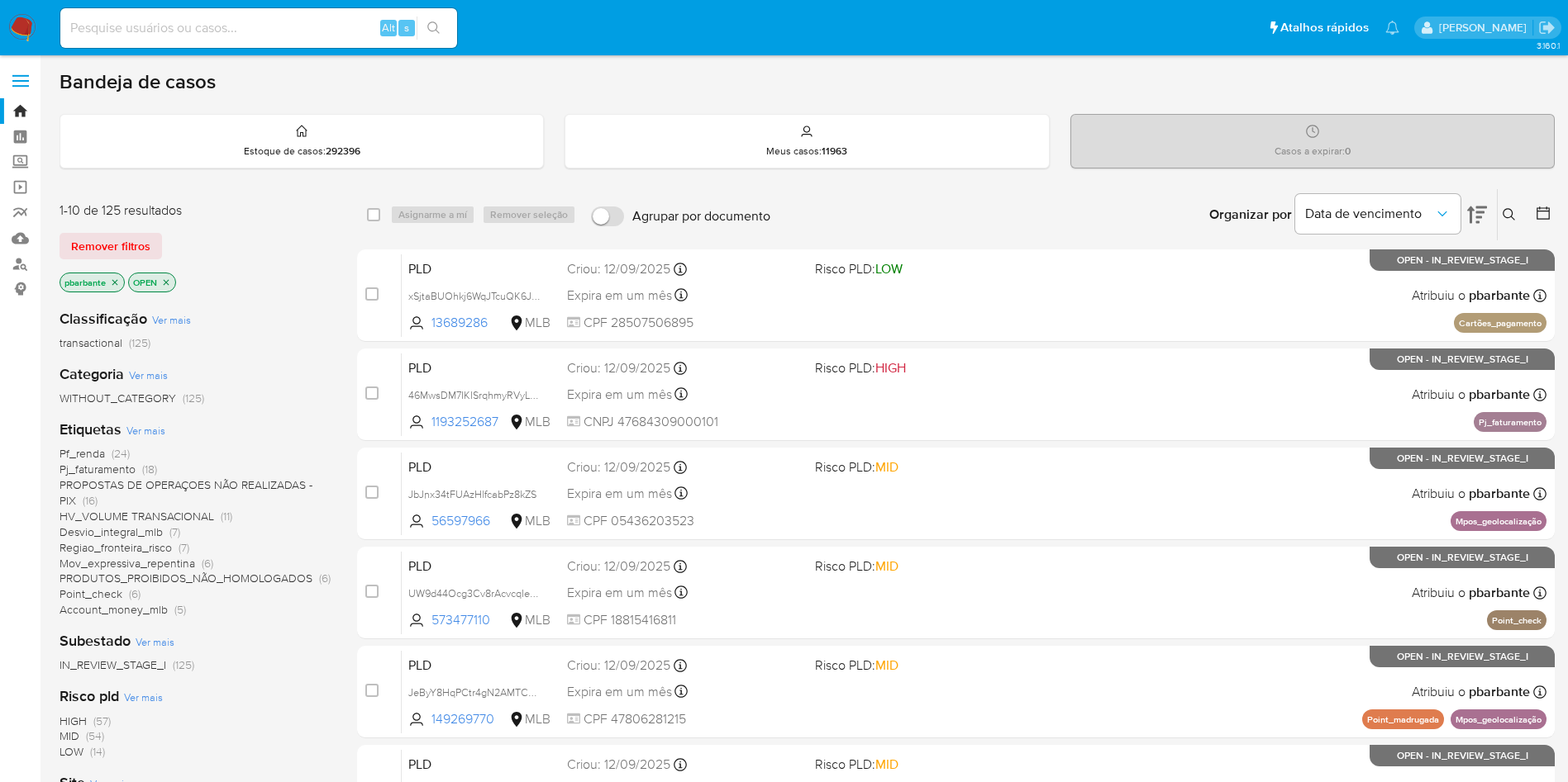
click at [1478, 220] on icon at bounding box center [1477, 214] width 20 height 18
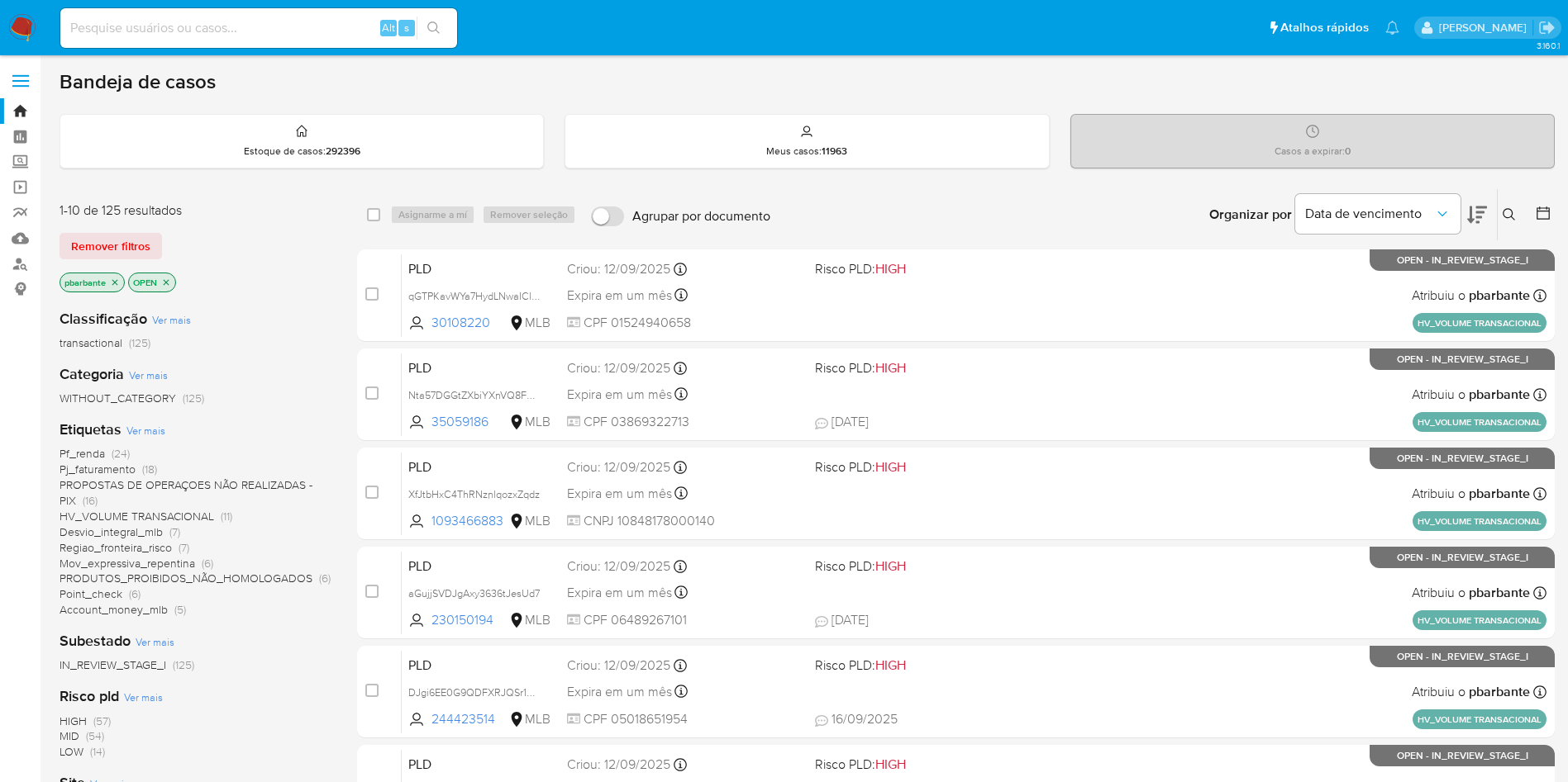
click at [1478, 220] on icon at bounding box center [1477, 214] width 20 height 18
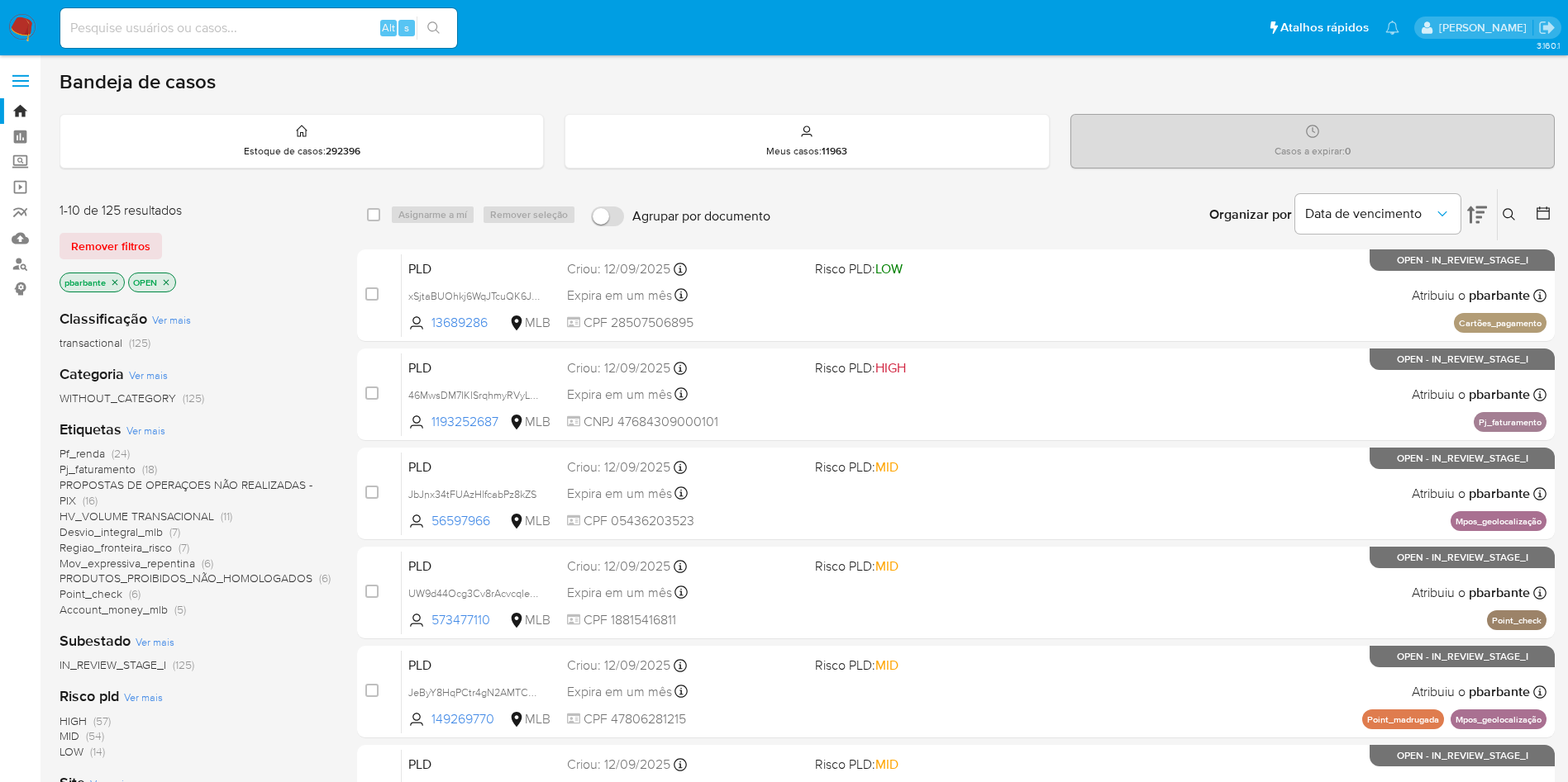
click at [1478, 220] on icon at bounding box center [1477, 214] width 20 height 18
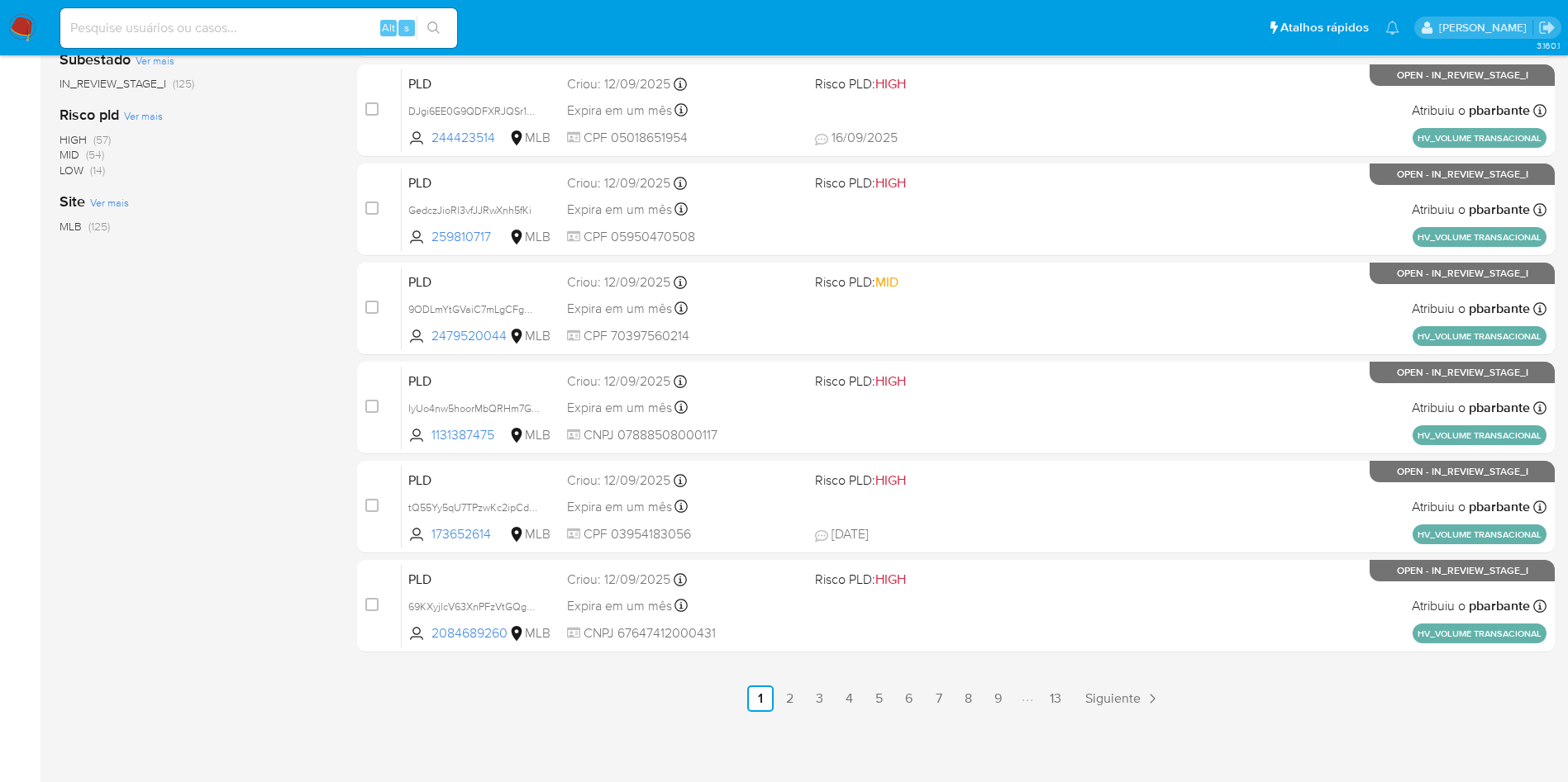
scroll to position [714, 0]
click at [803, 699] on link "2" at bounding box center [791, 699] width 27 height 27
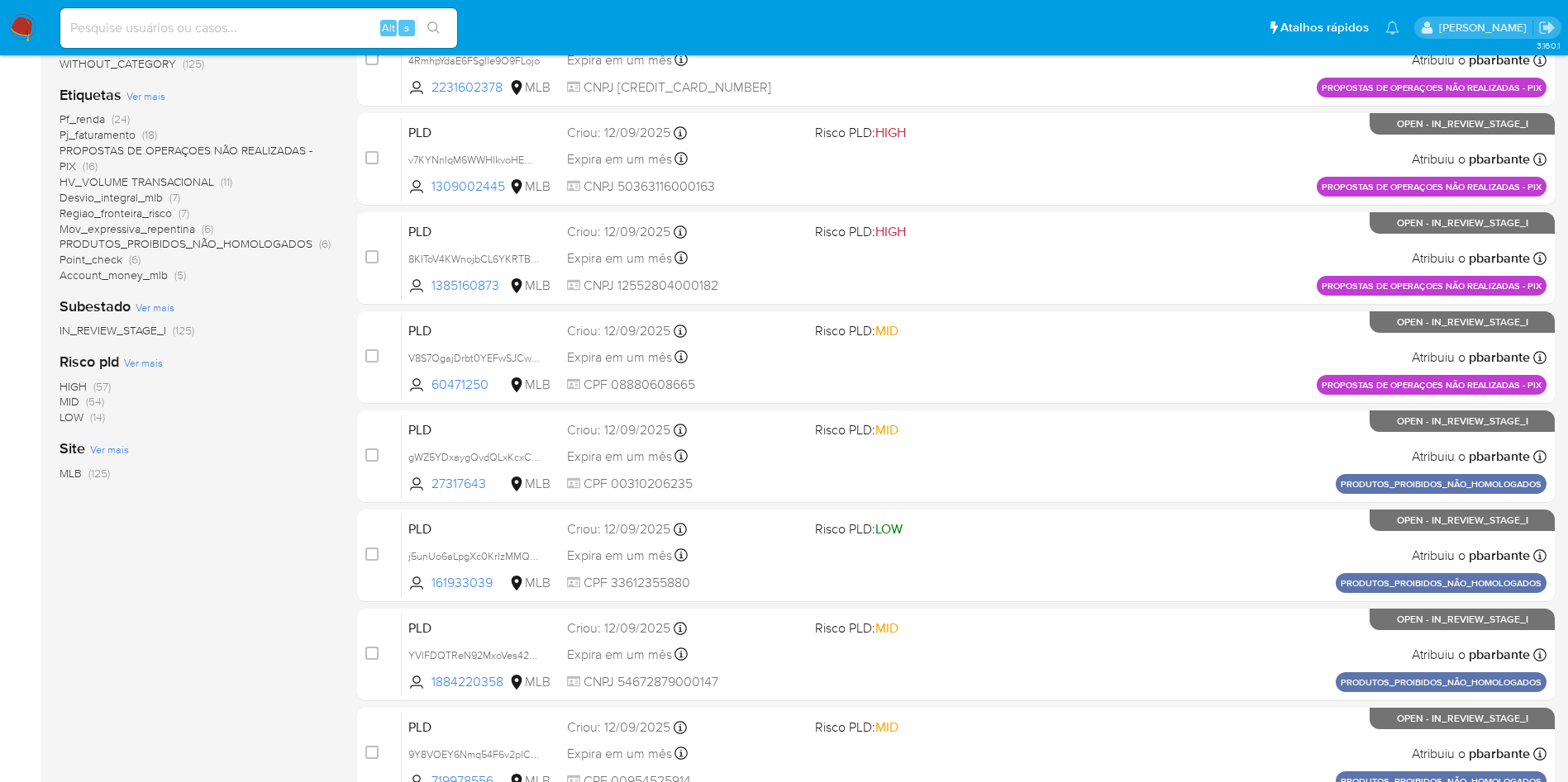
scroll to position [334, 0]
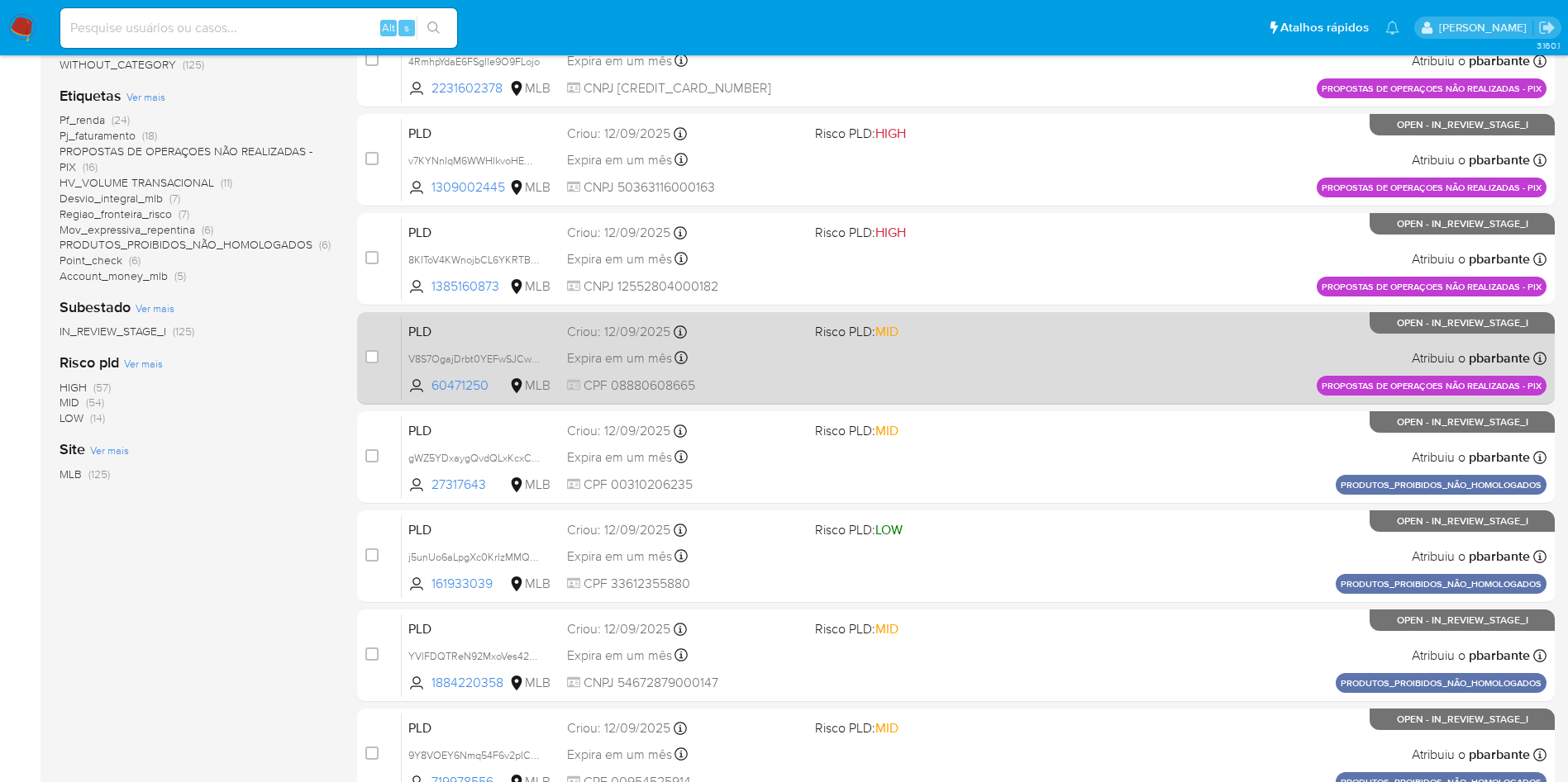
click at [914, 360] on span at bounding box center [932, 358] width 235 height 3
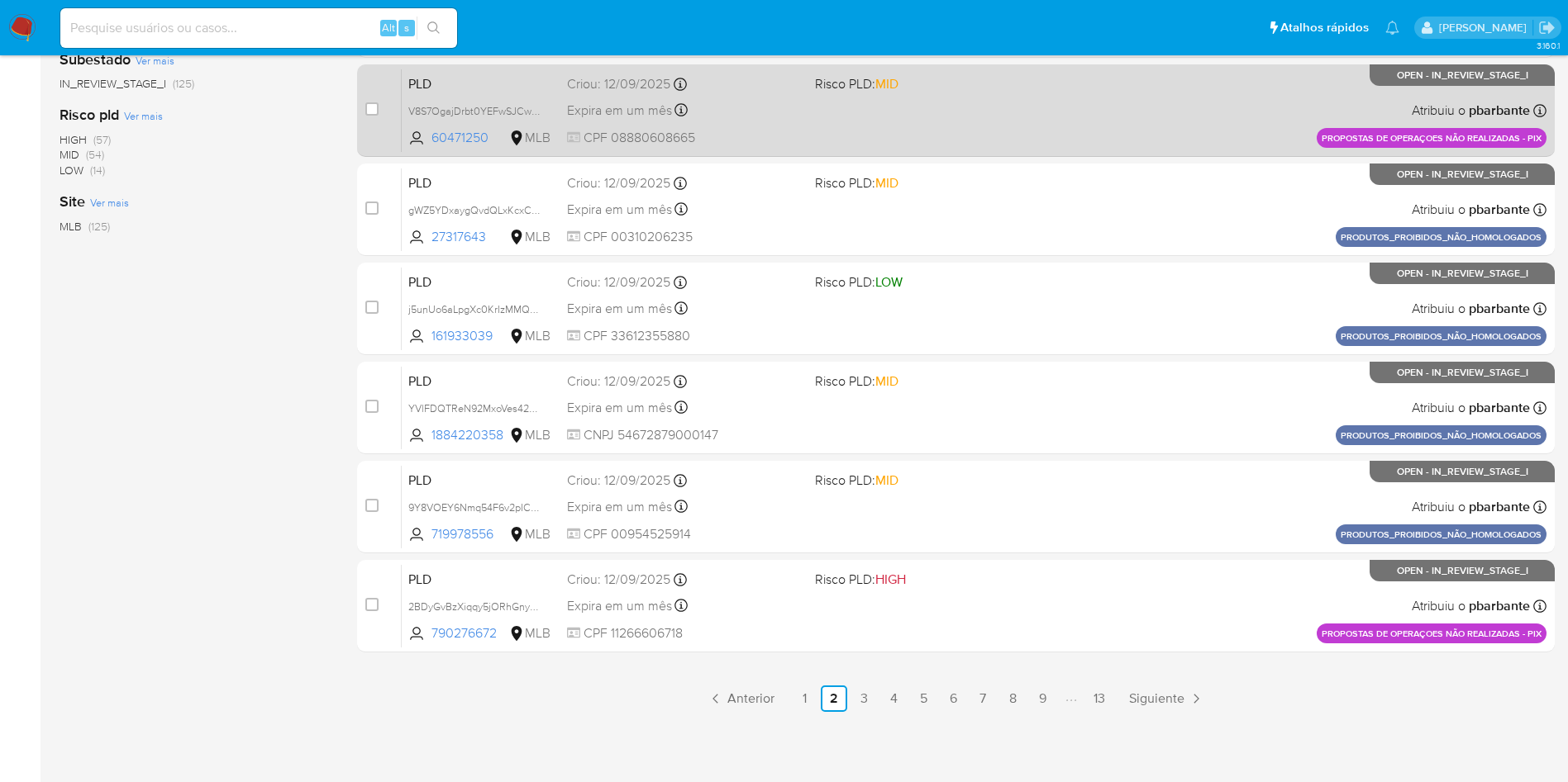
scroll to position [714, 0]
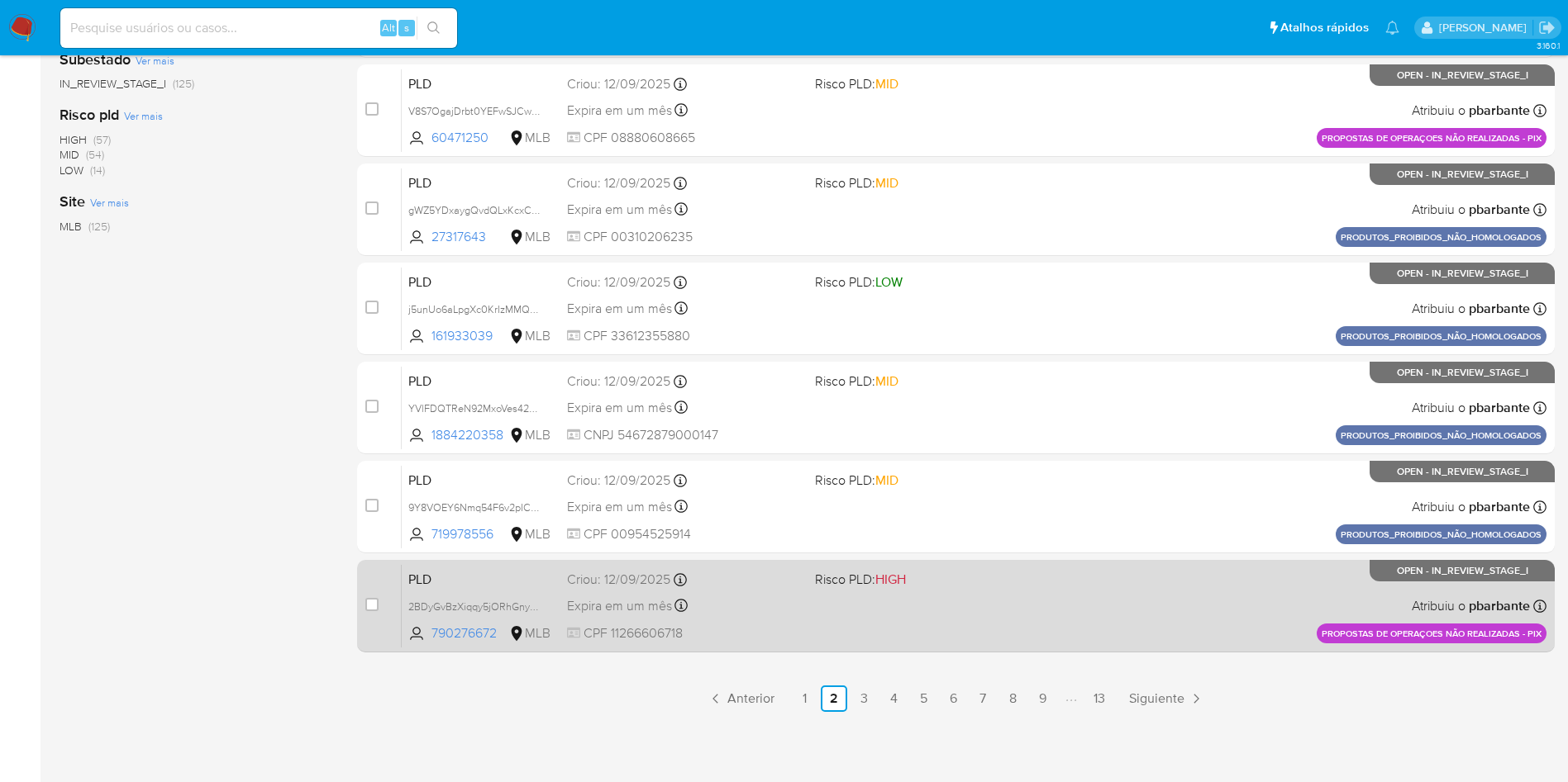
click at [856, 608] on div "PLD 2BDyGvBzXiqqy5jORhGnylx5 790276672 MLB Risco PLD: HIGH Criou: 12/09/2025 Cr…" at bounding box center [974, 606] width 1145 height 83
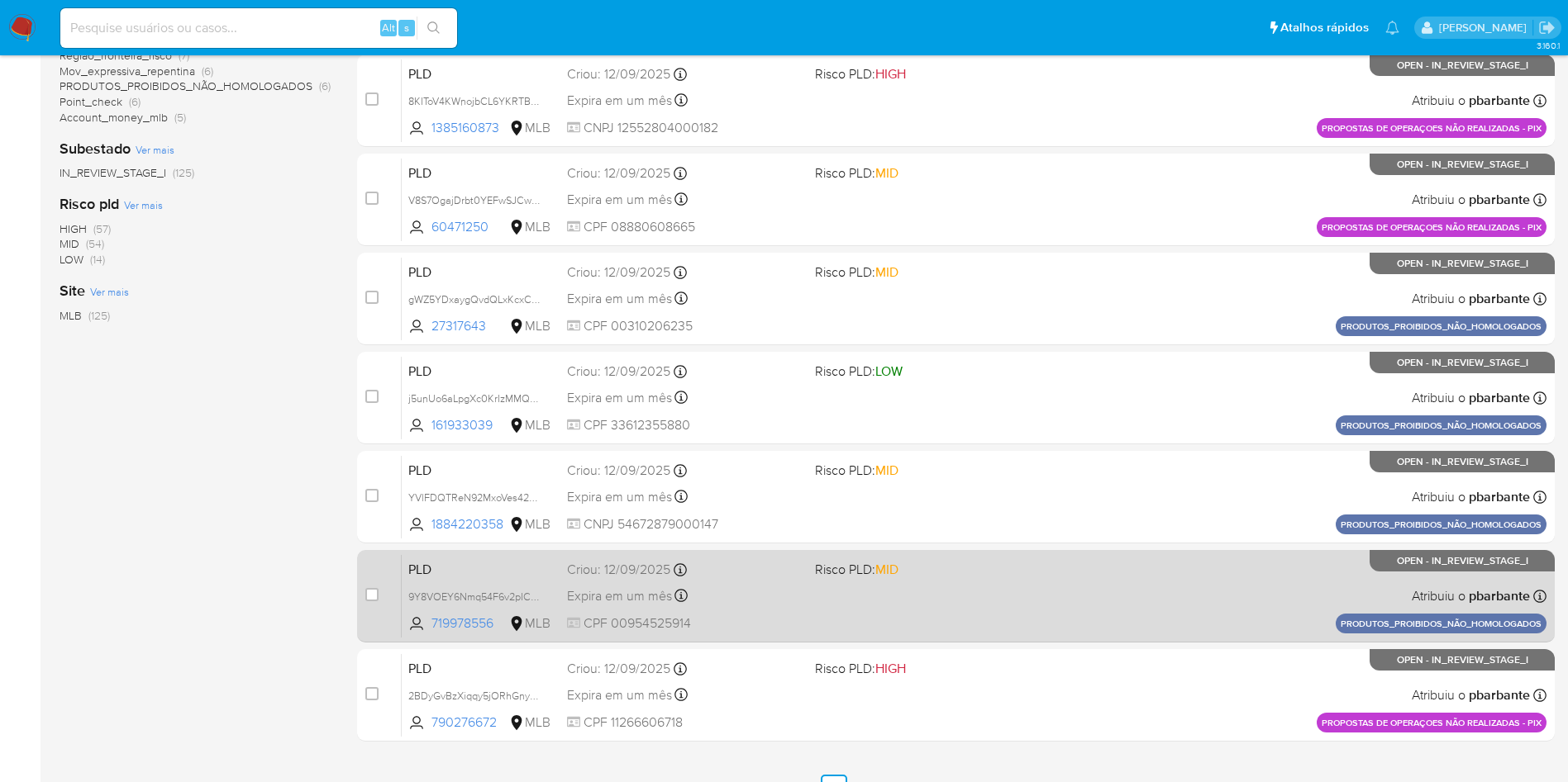
scroll to position [491, 0]
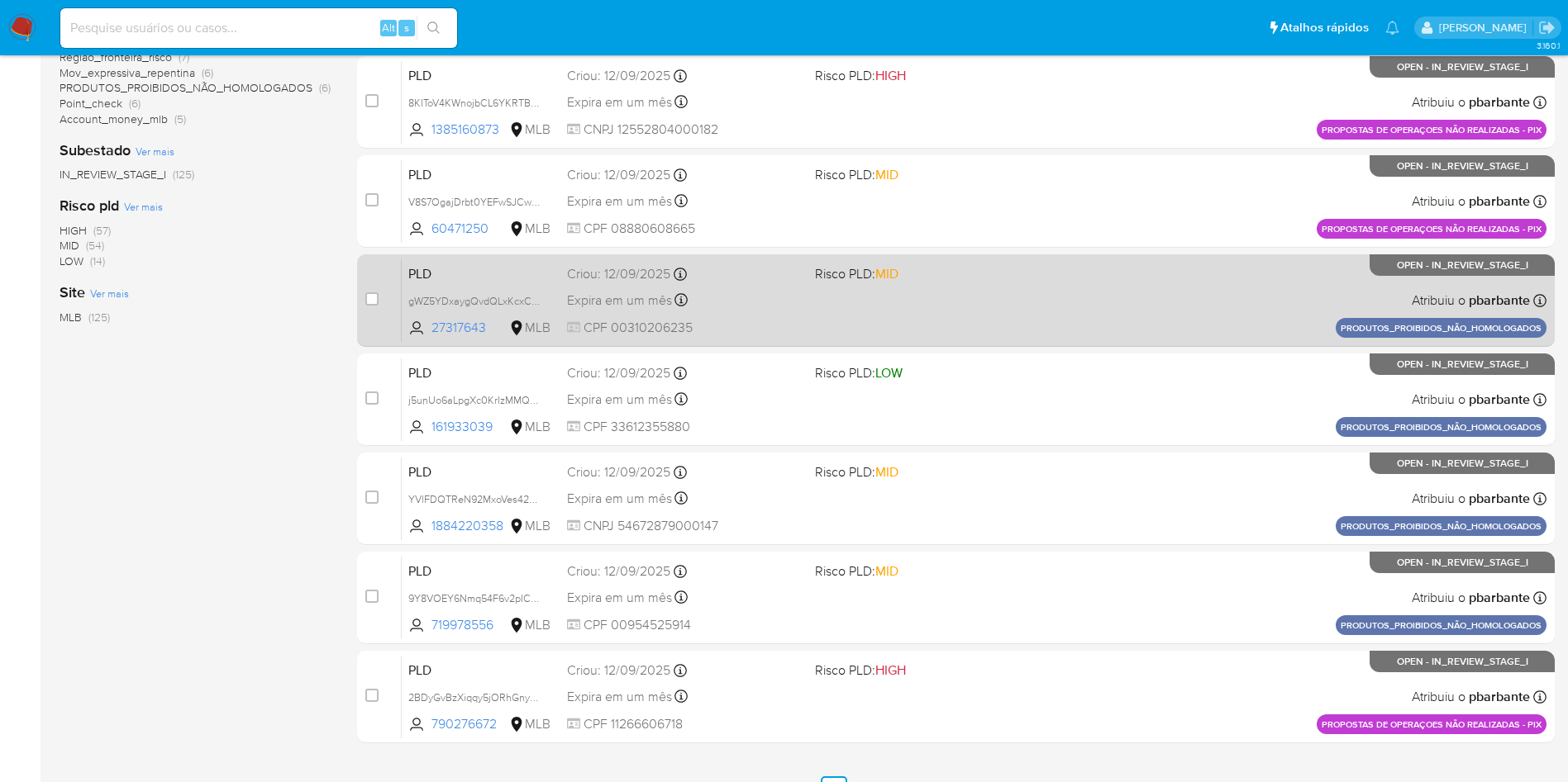
click at [933, 301] on span at bounding box center [932, 300] width 235 height 3
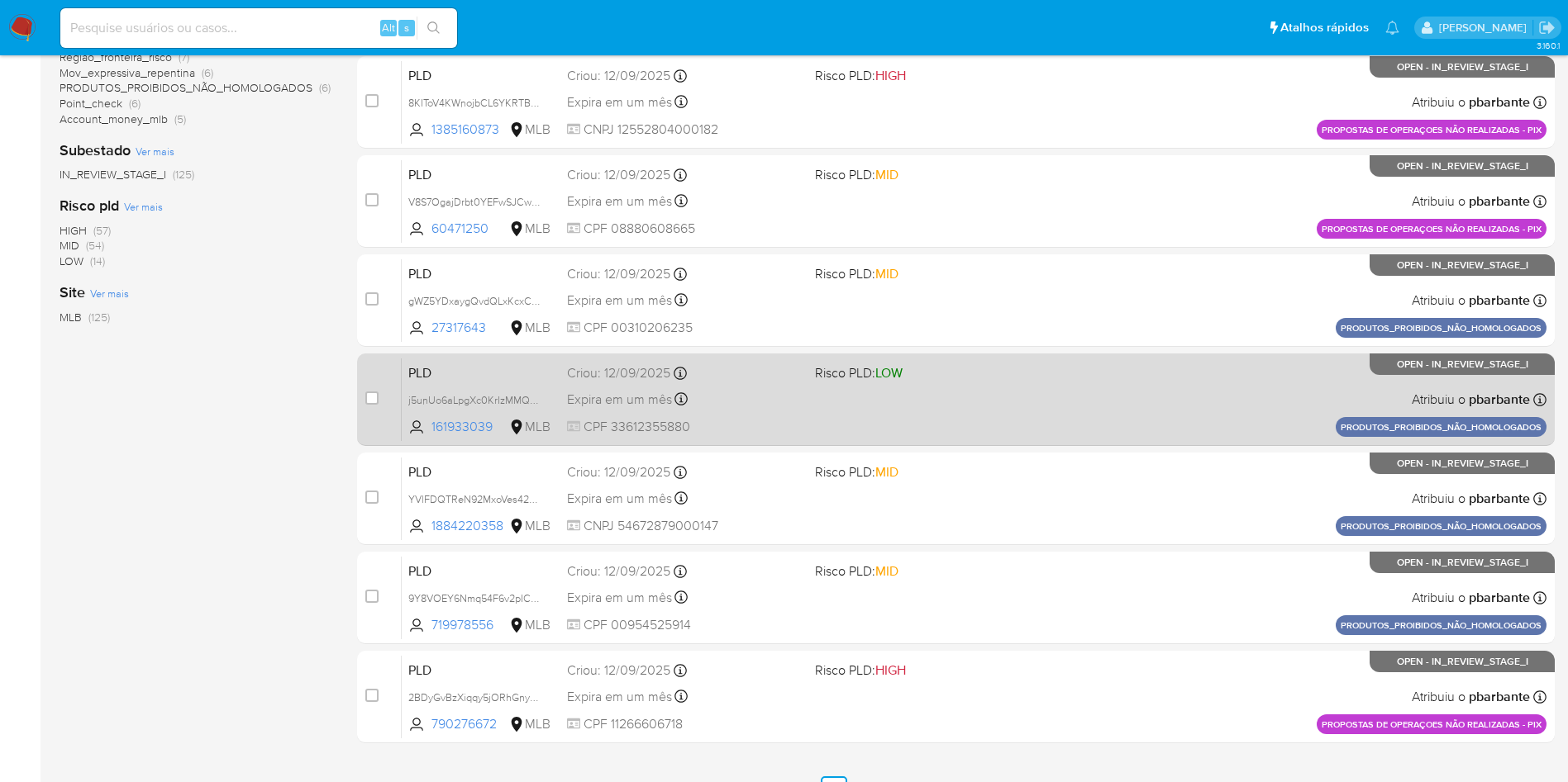
click at [817, 441] on div "PLD j5unUo6aLpgXc0KrIzMMQbCN 161933039 MLB Risco PLD: LOW Criou: 12/09/2025 Cri…" at bounding box center [974, 400] width 1145 height 83
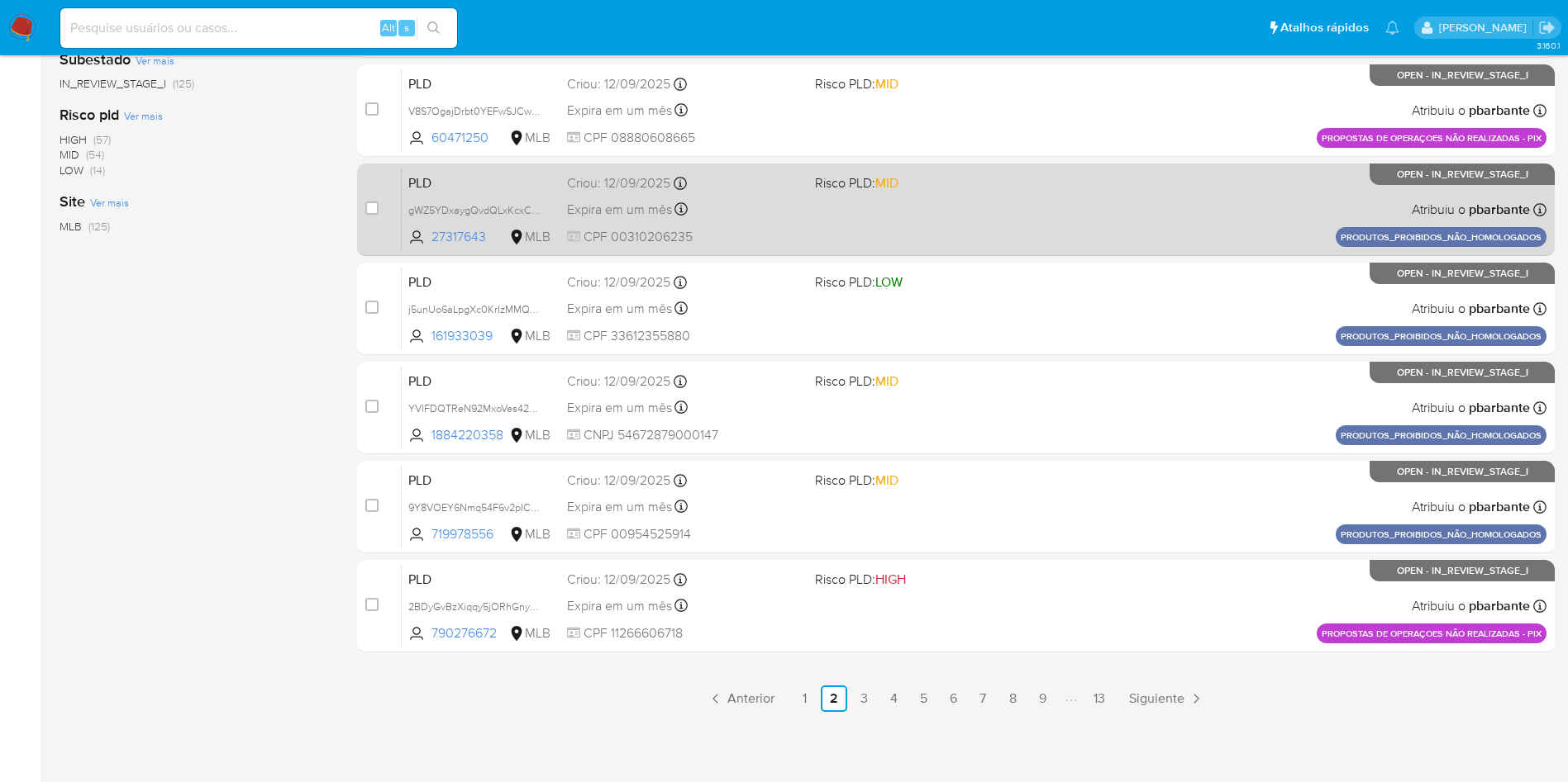
scroll to position [684, 0]
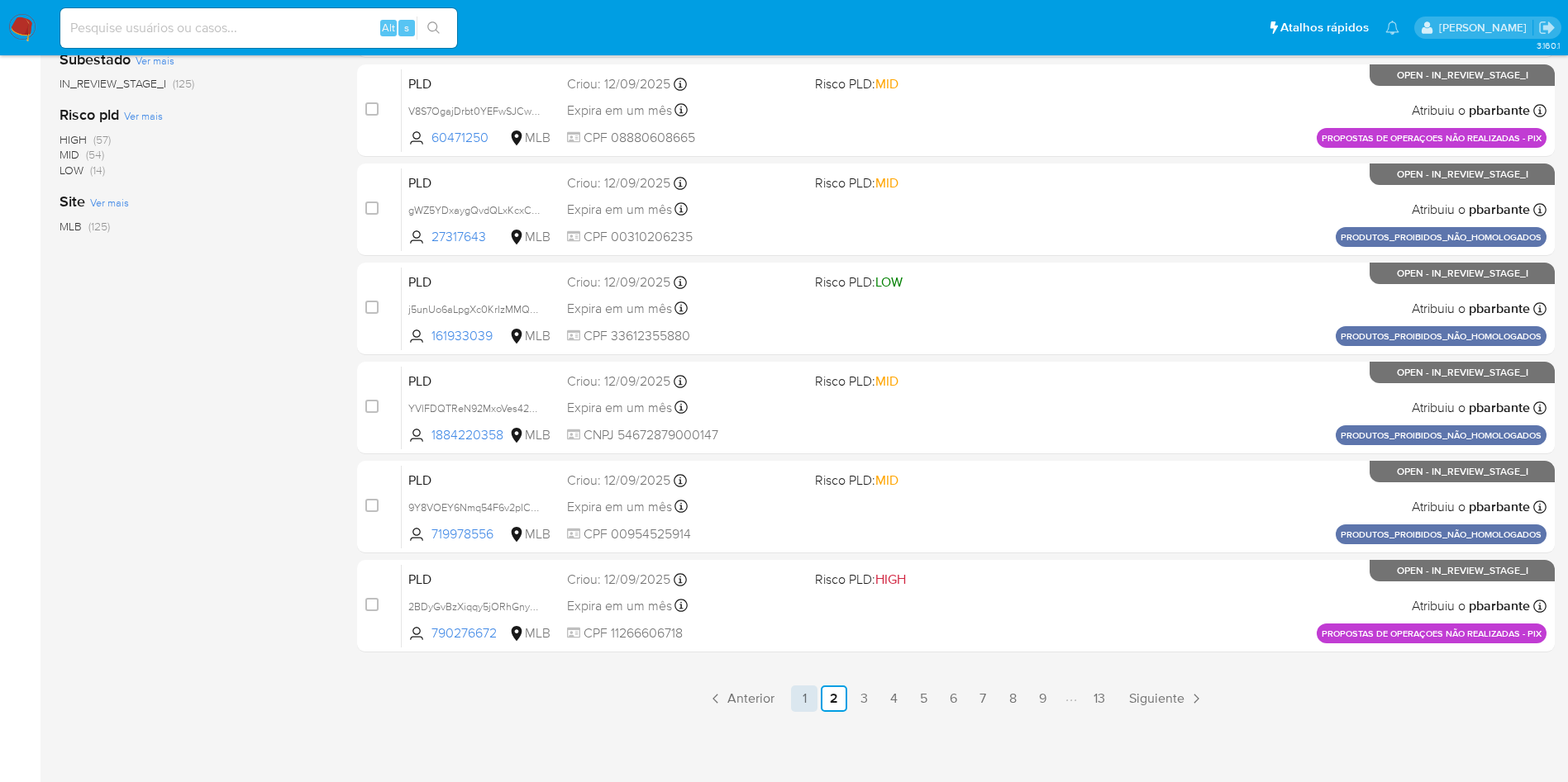
click at [814, 712] on link "1" at bounding box center [804, 699] width 27 height 27
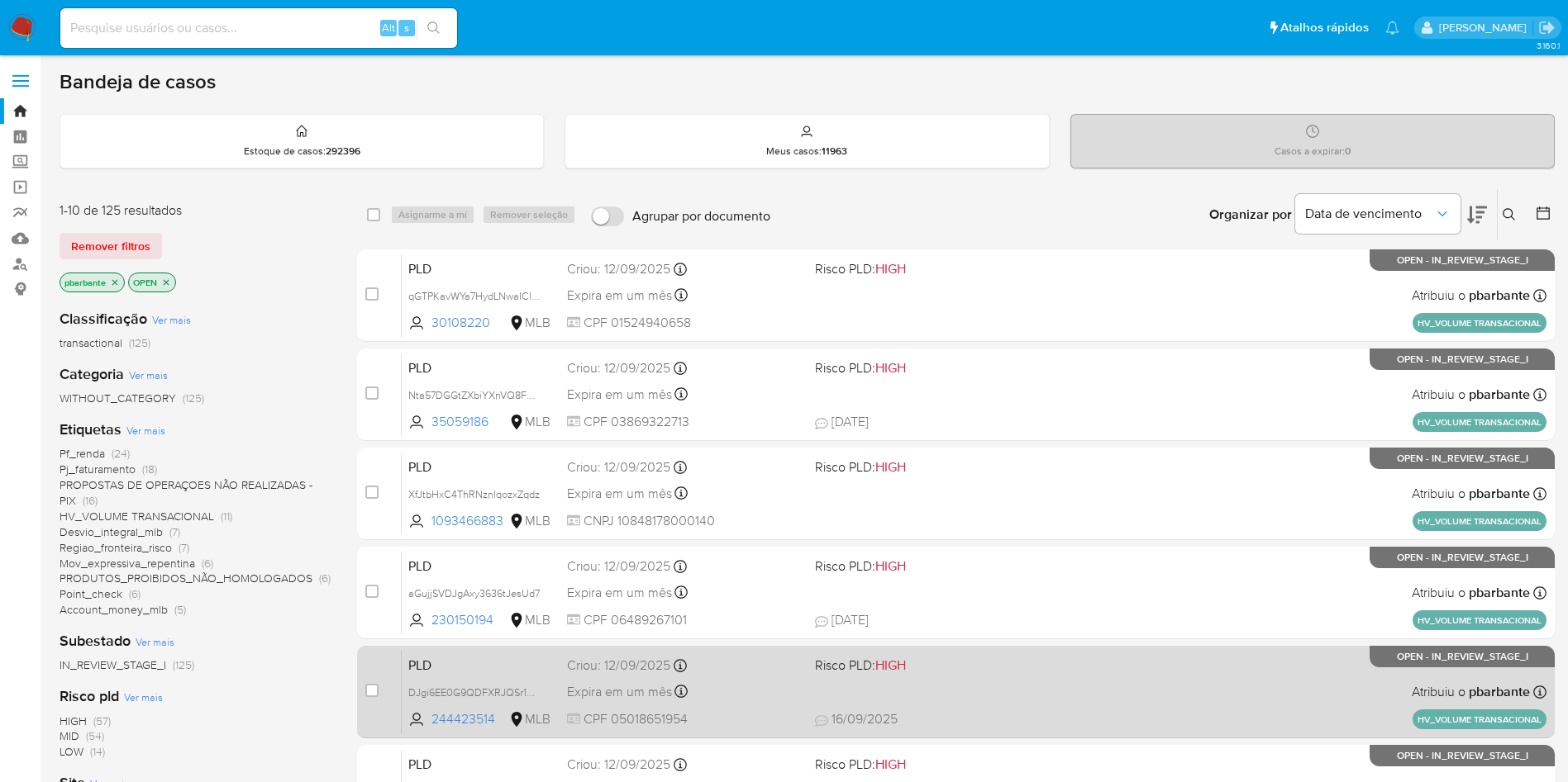
scroll to position [714, 0]
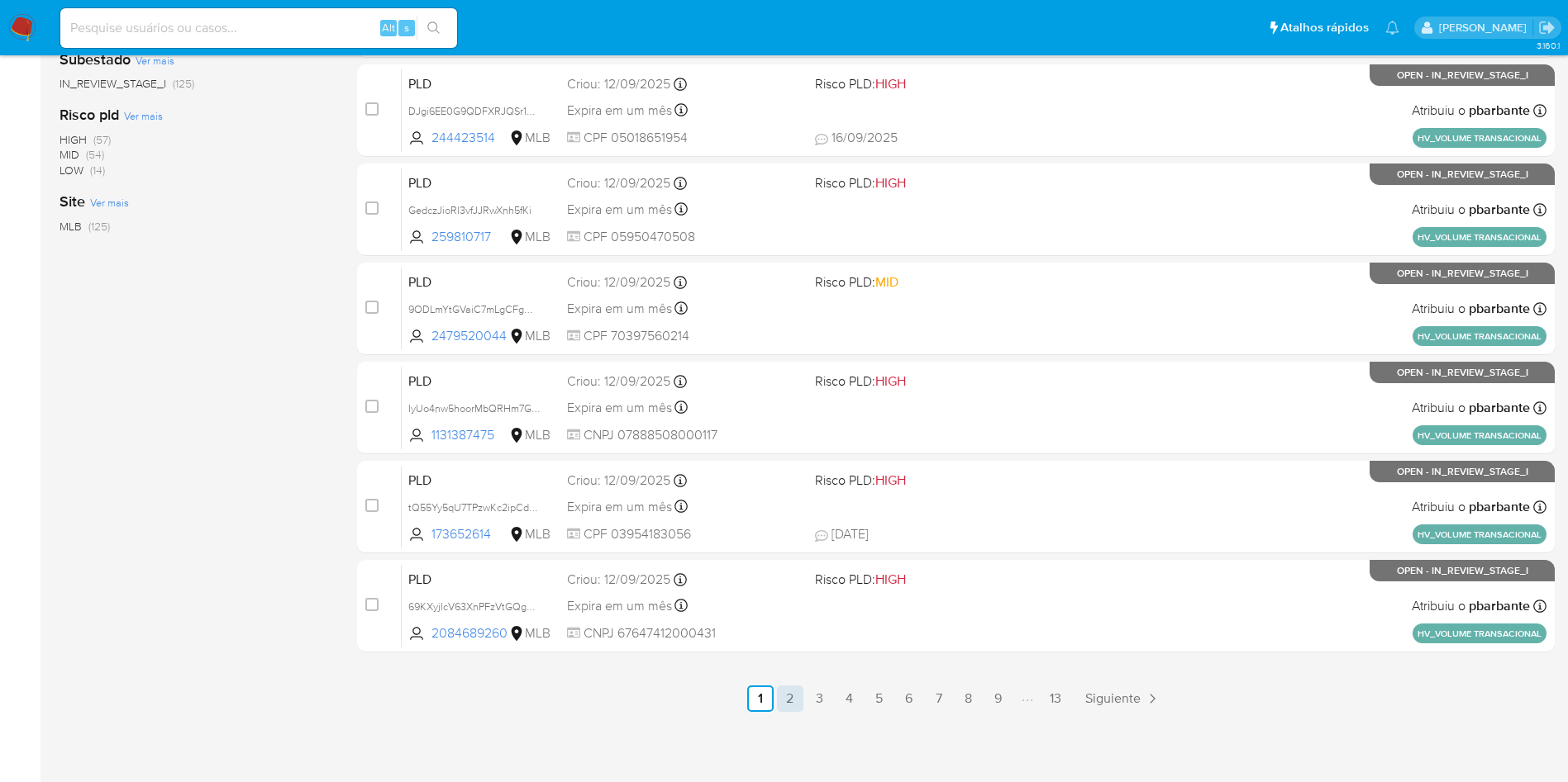
click at [803, 695] on link "2" at bounding box center [791, 699] width 27 height 27
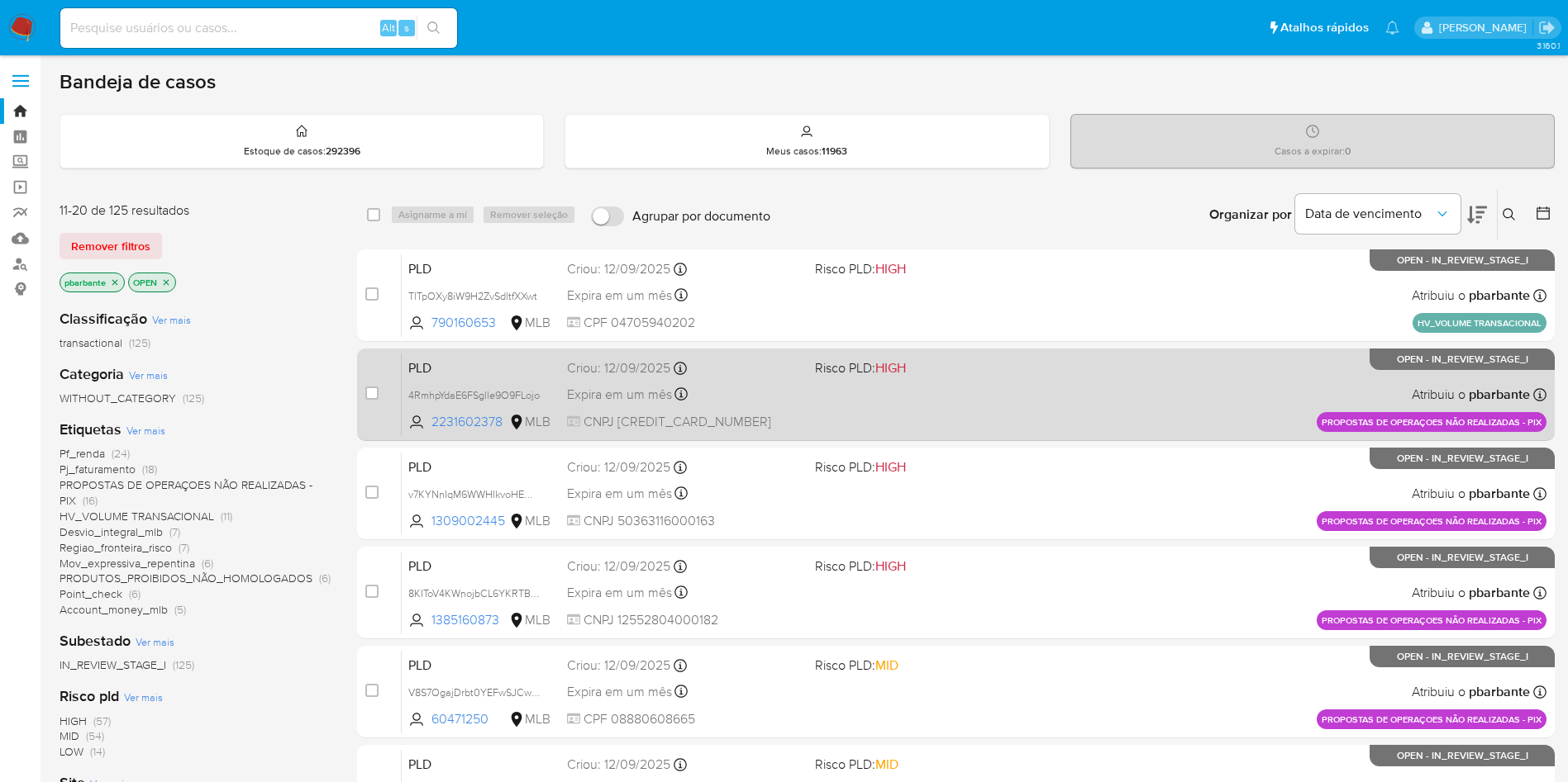
click at [864, 399] on div "PLD 4RmhpYdaE6FSglle9O9FLojo 2231602378 MLB Risco PLD: HIGH Criou: 12/09/2025 C…" at bounding box center [974, 395] width 1145 height 83
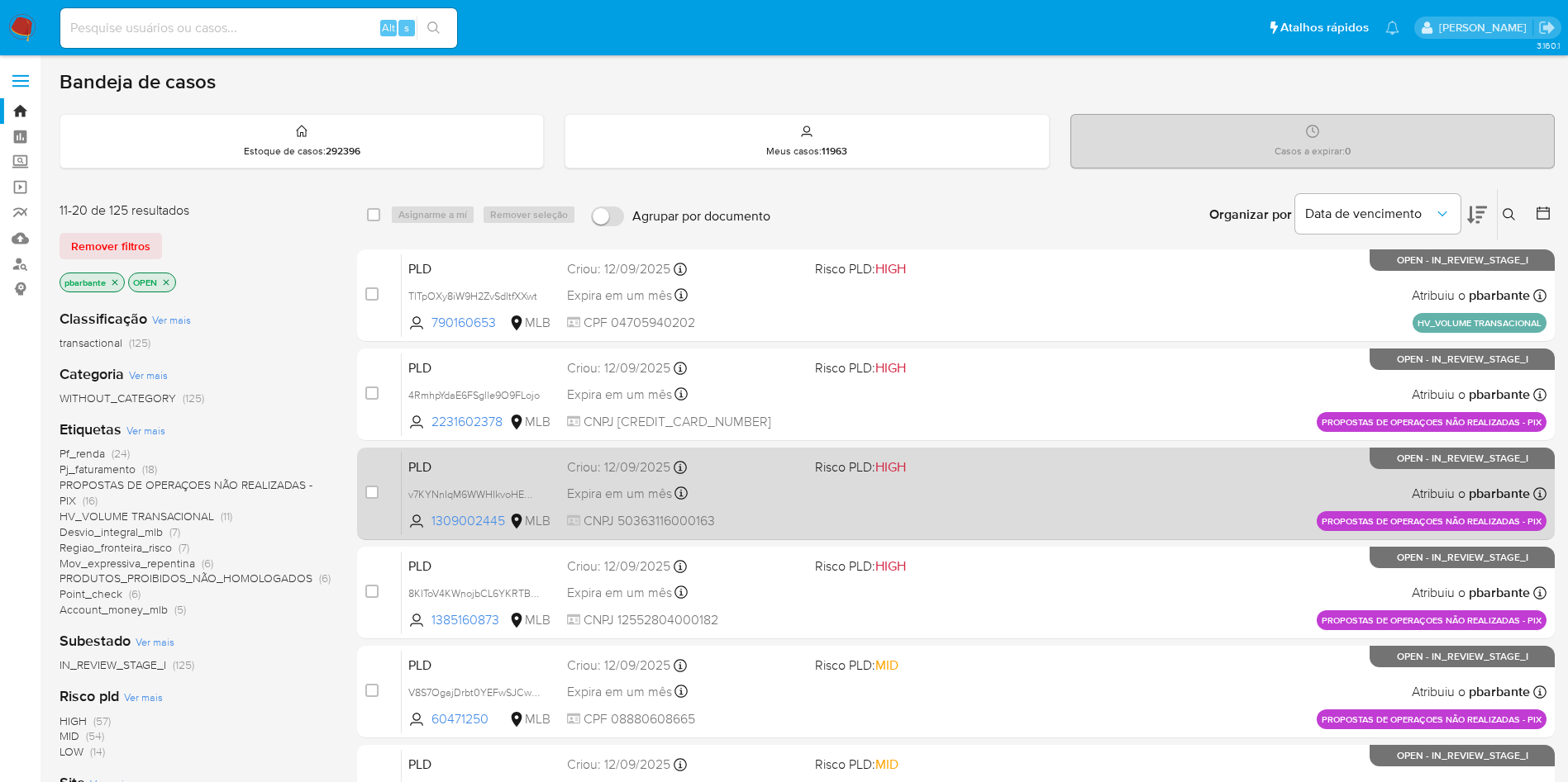
click at [878, 534] on div "PLD v7KYNnIqM6WWHIkvoHEQCbkl 1309002445 MLB Risco PLD: HIGH Criou: 12/09/2025 C…" at bounding box center [974, 493] width 1145 height 83
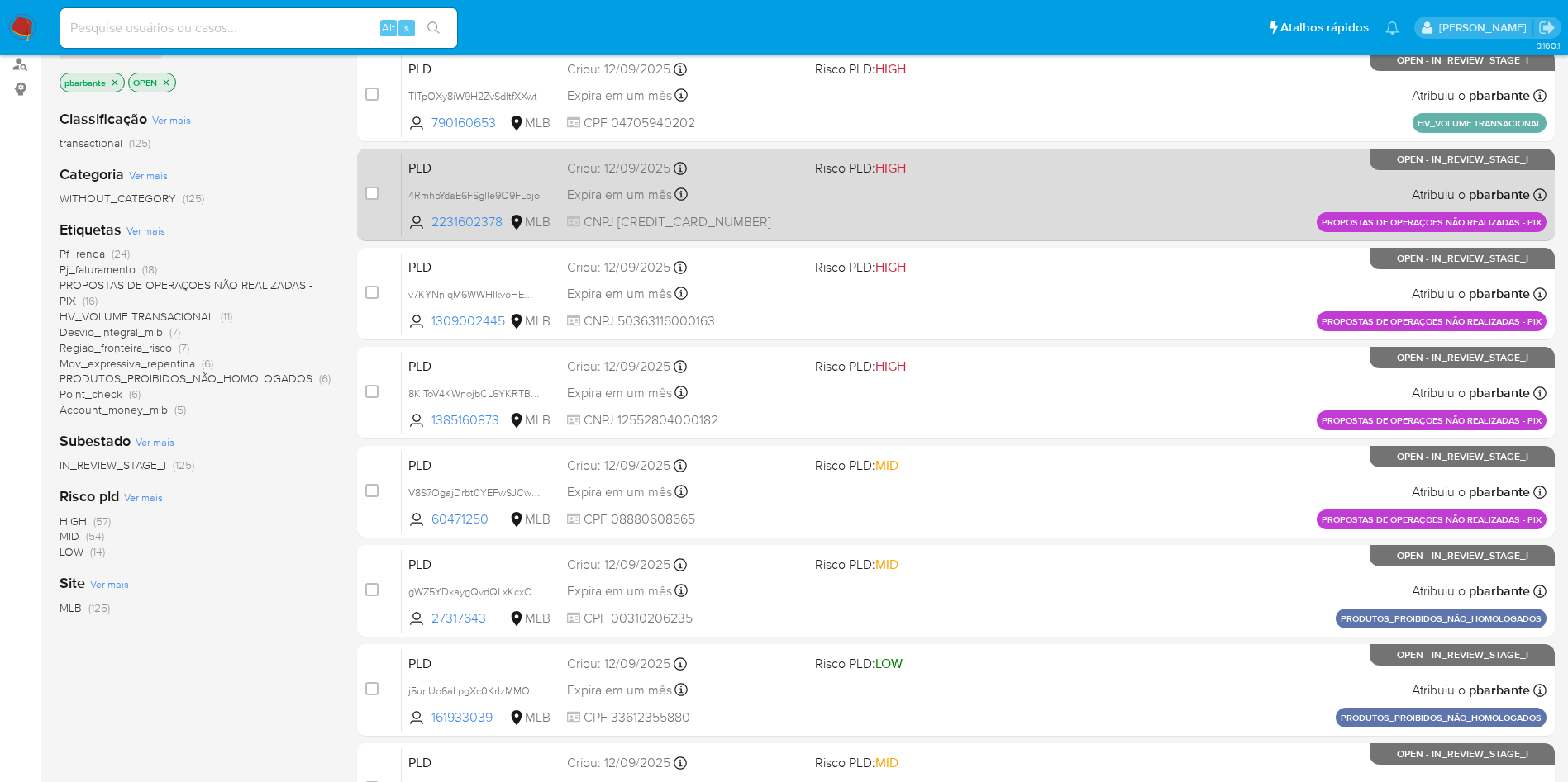
scroll to position [218, 0]
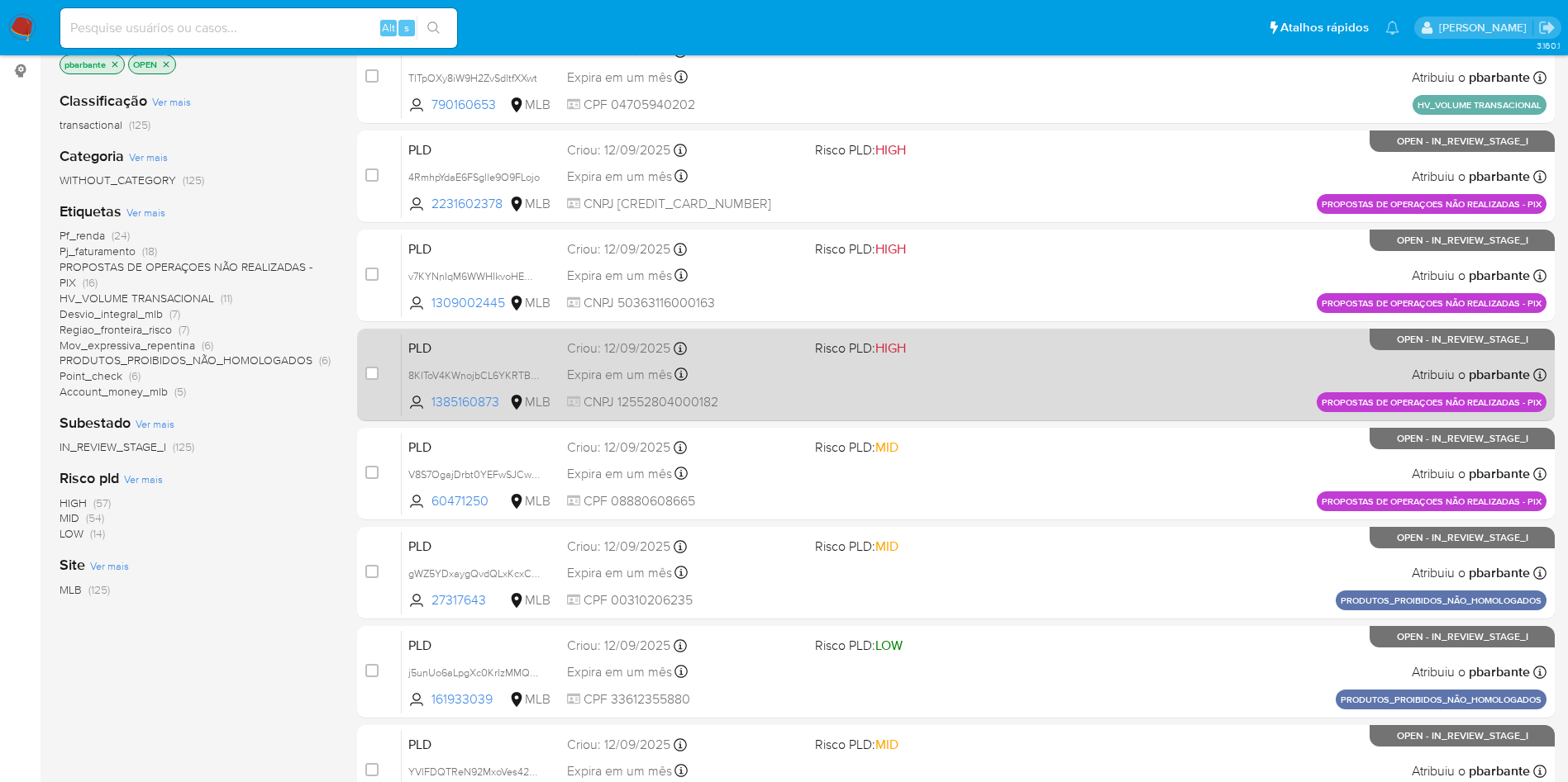
click at [866, 416] on div "PLD 8KIToV4KWnojbCL6YKRTBsDs 1385160873 MLB Risco PLD: HIGH Criou: 12/09/2025 C…" at bounding box center [974, 375] width 1145 height 83
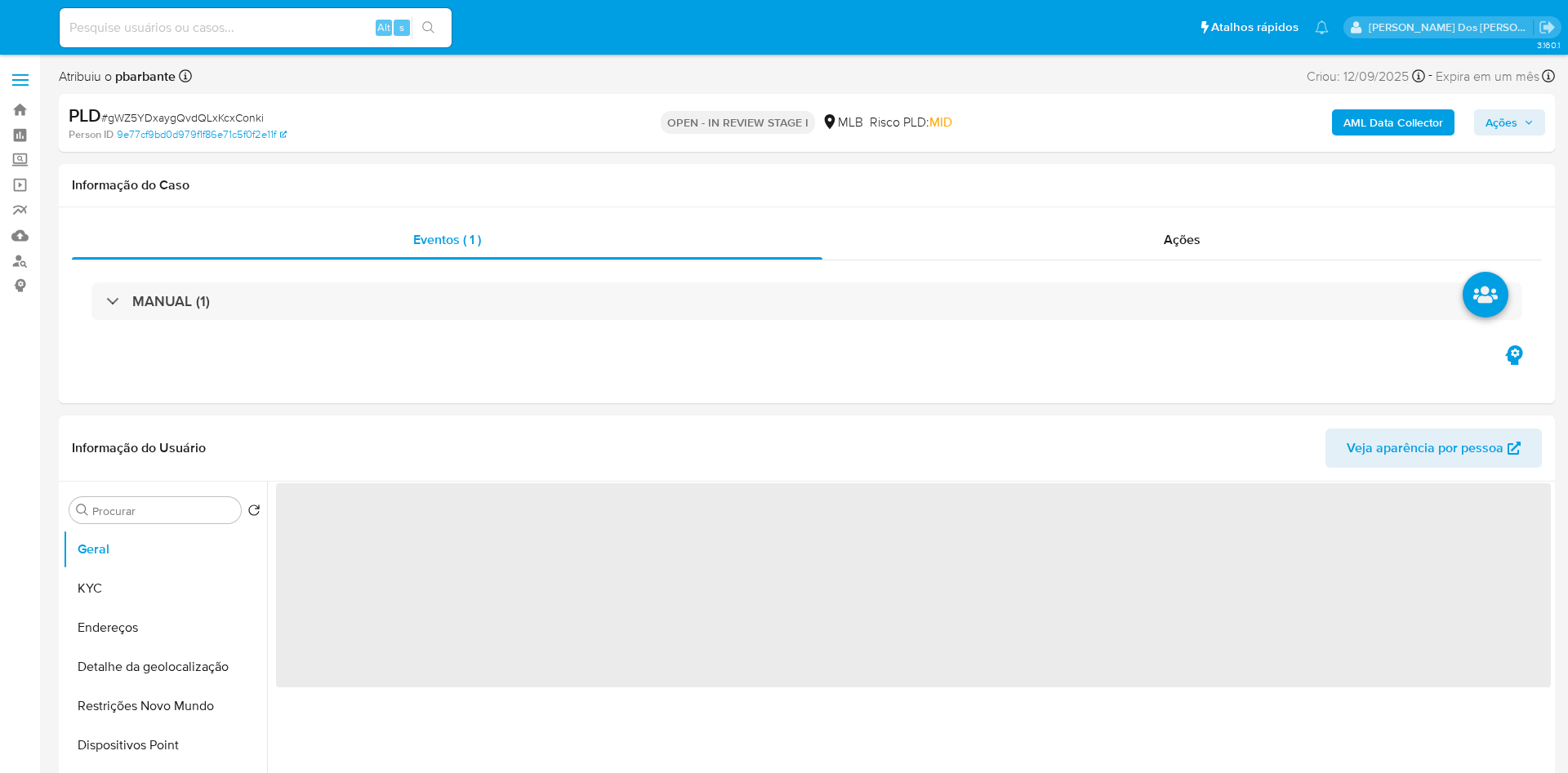
select select "10"
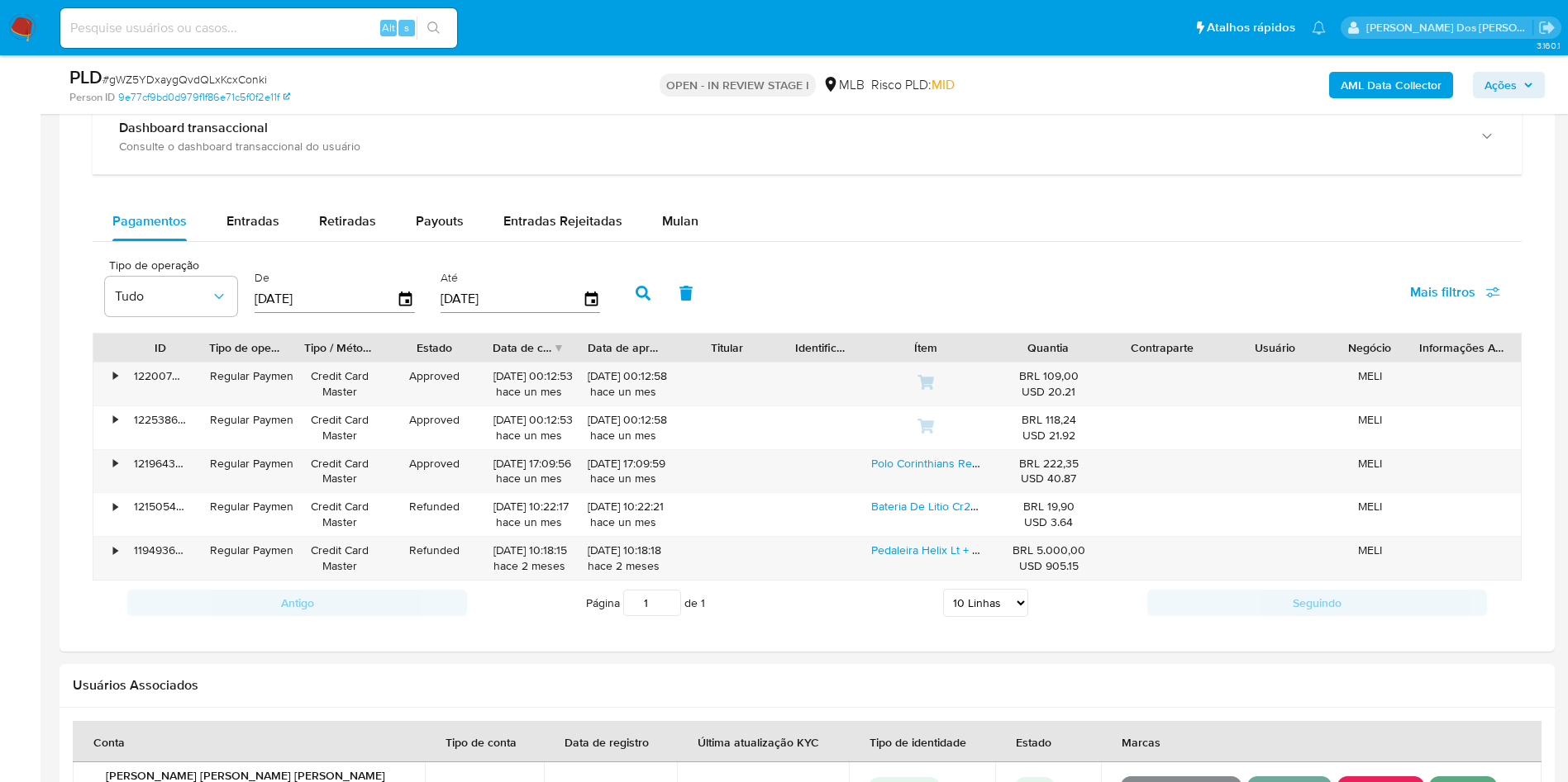
scroll to position [1308, 0]
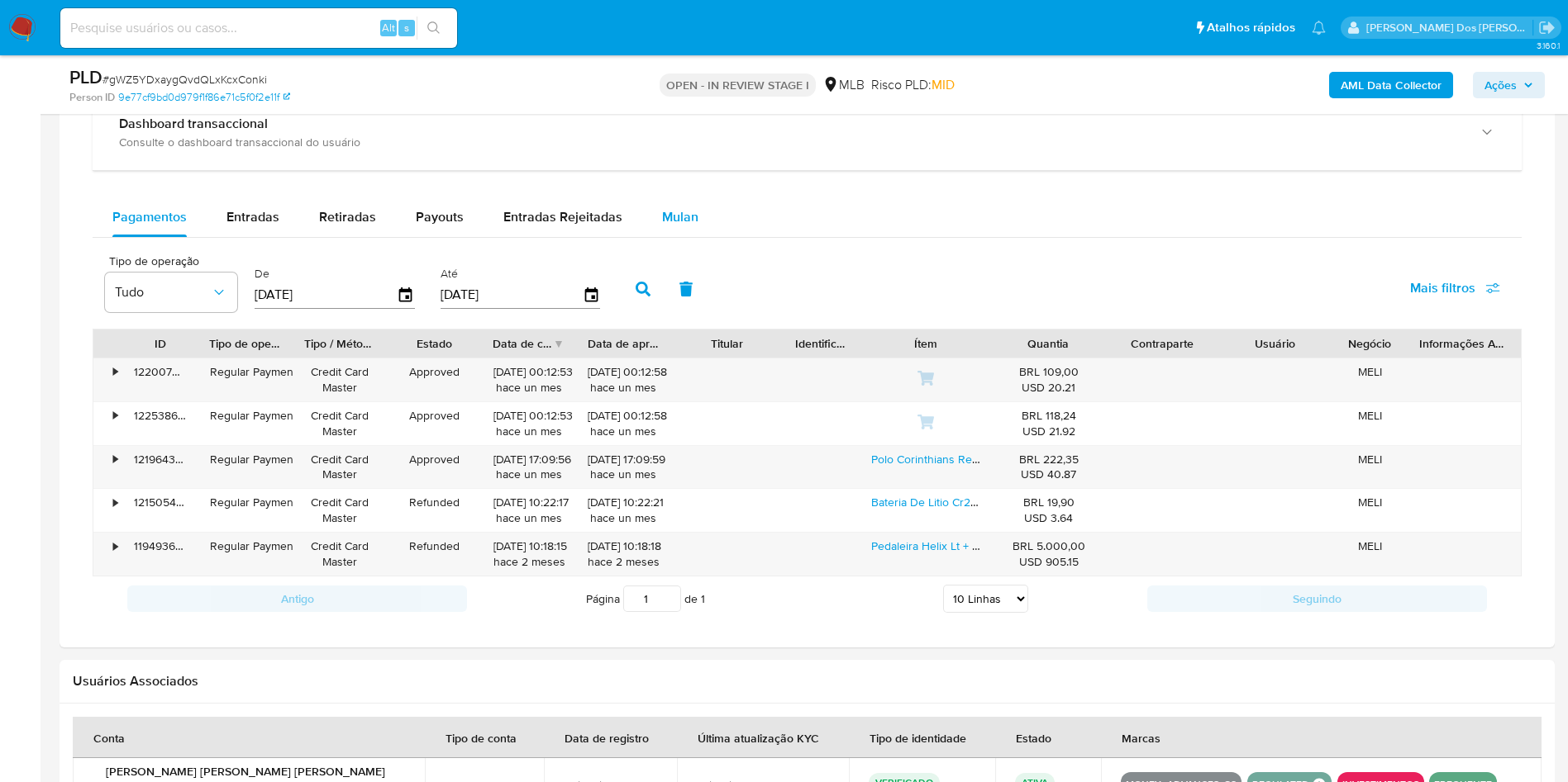
click at [671, 237] on div "Mulan" at bounding box center [680, 218] width 37 height 40
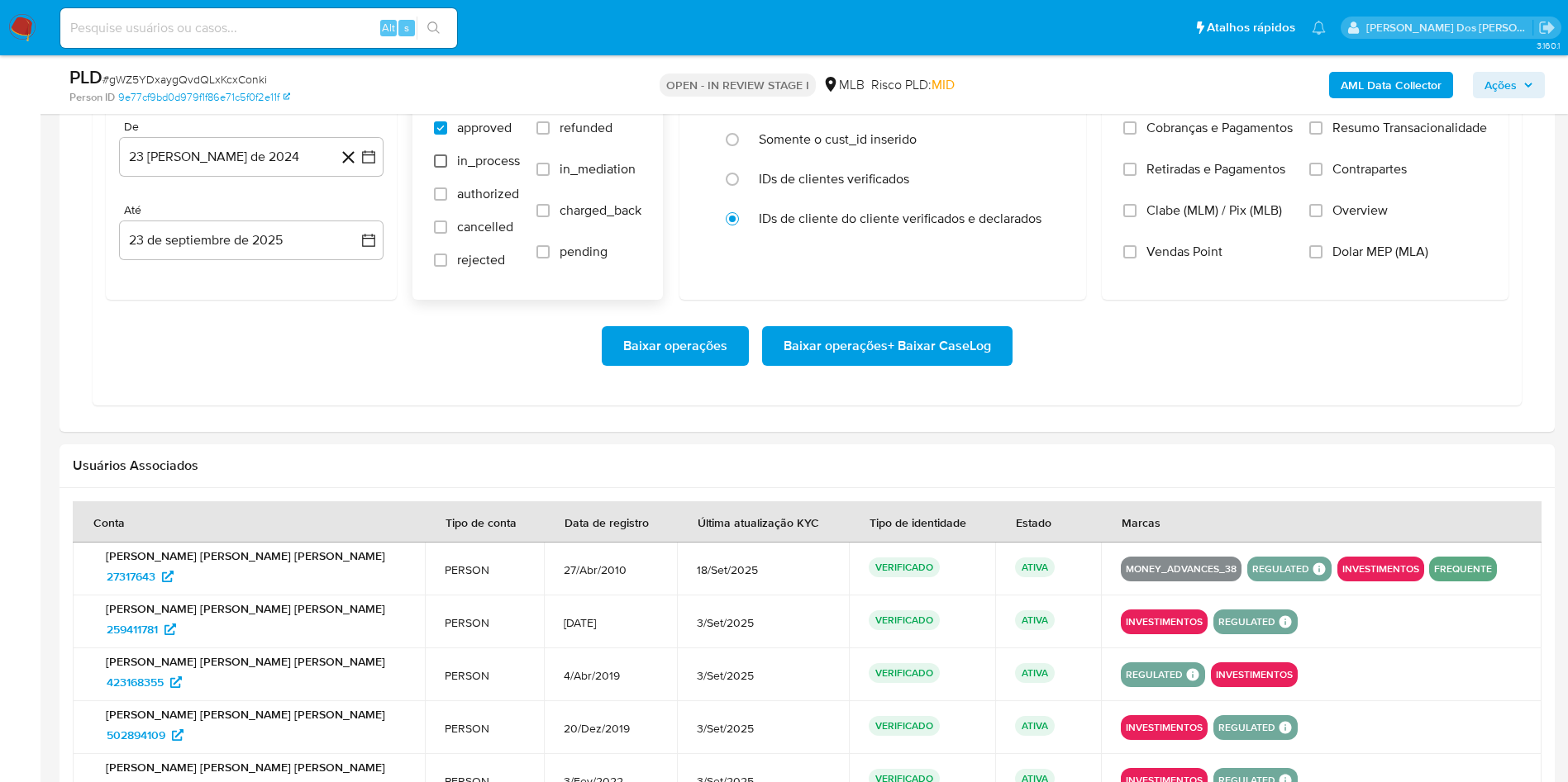
scroll to position [1531, 0]
click at [381, 173] on button "23 [PERSON_NAME] de 2024" at bounding box center [251, 156] width 265 height 40
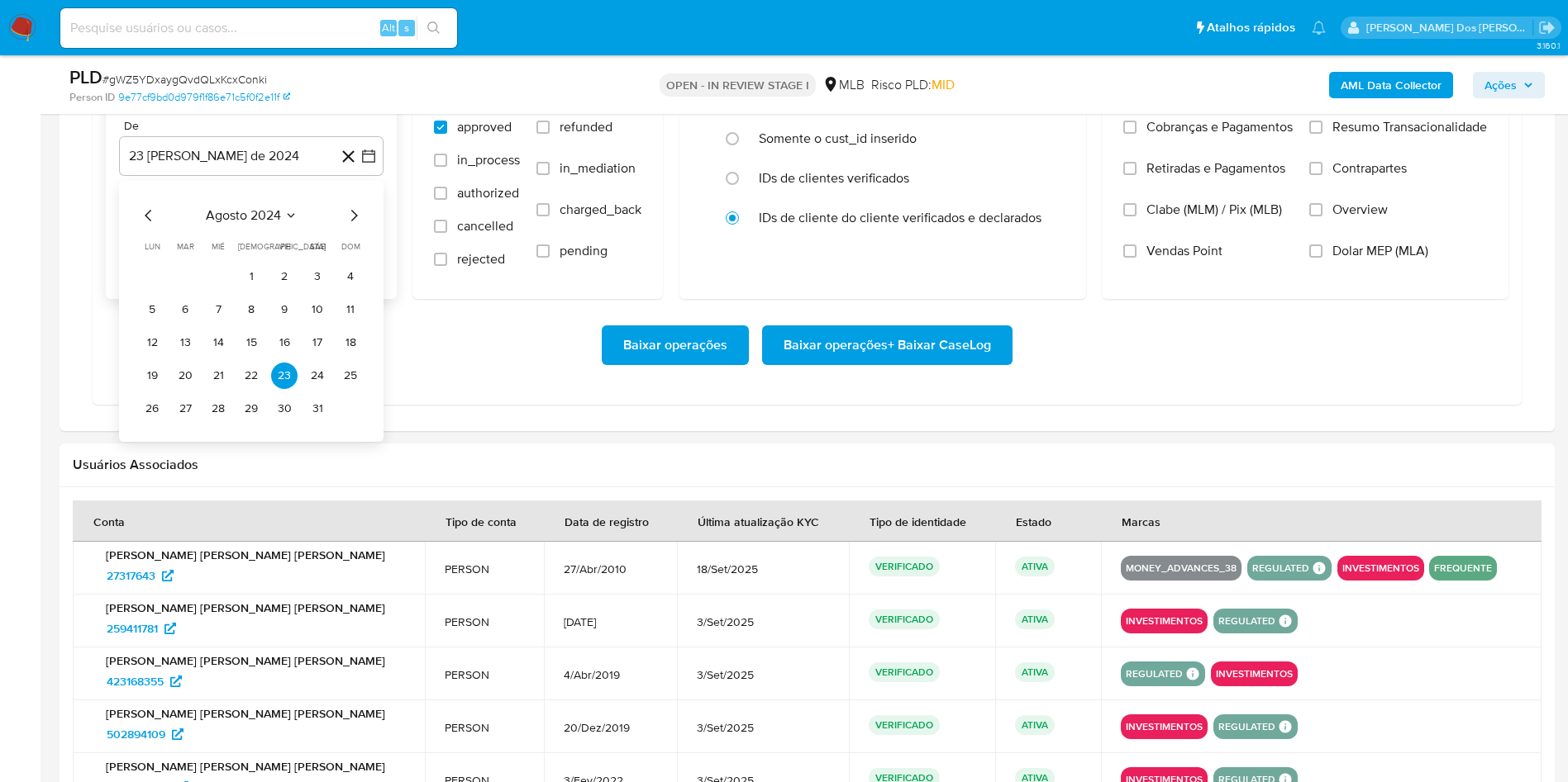
click at [352, 225] on icon "Mes siguiente" at bounding box center [354, 215] width 20 height 20
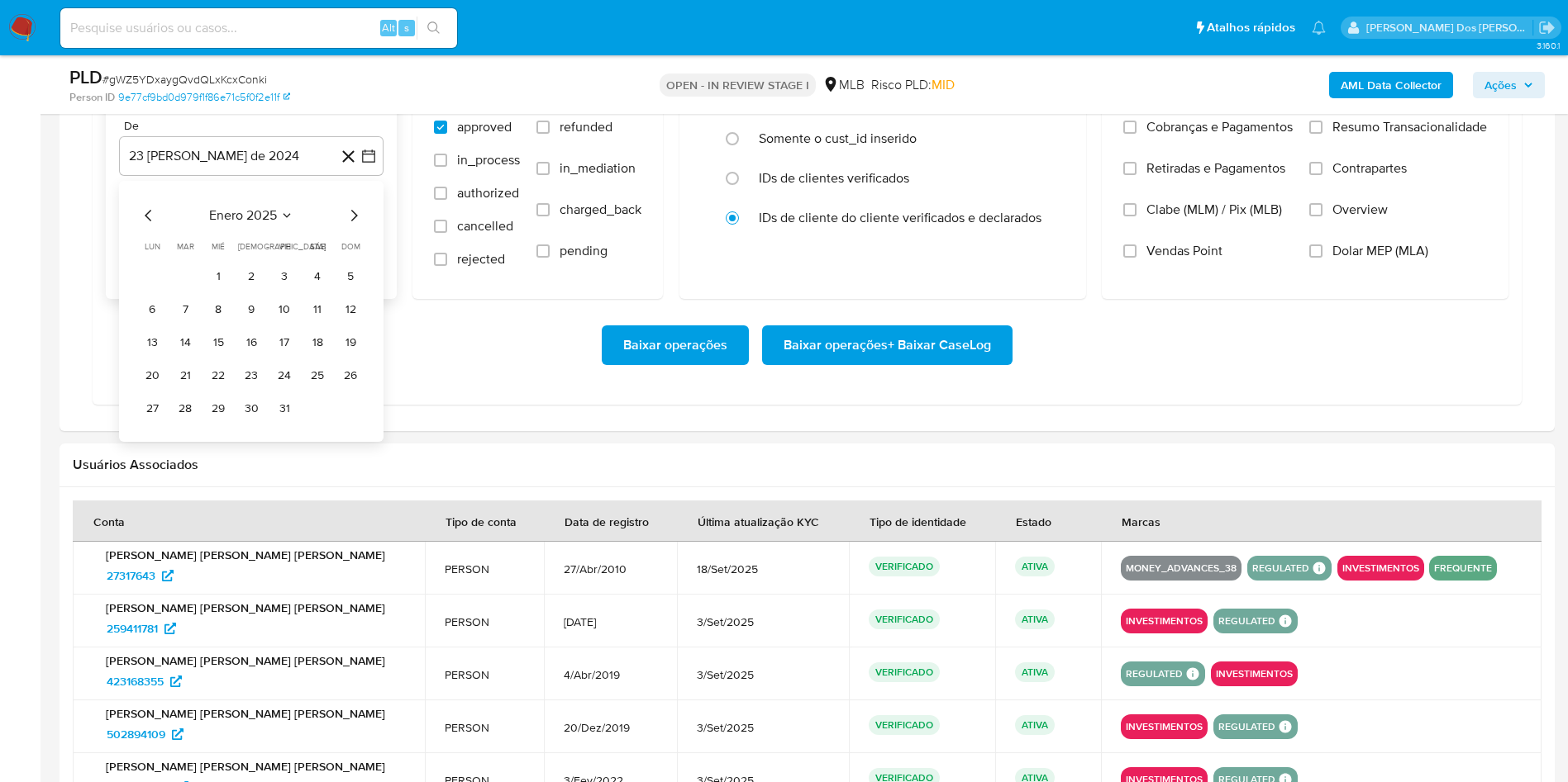
click at [352, 225] on icon "Mes siguiente" at bounding box center [354, 215] width 20 height 20
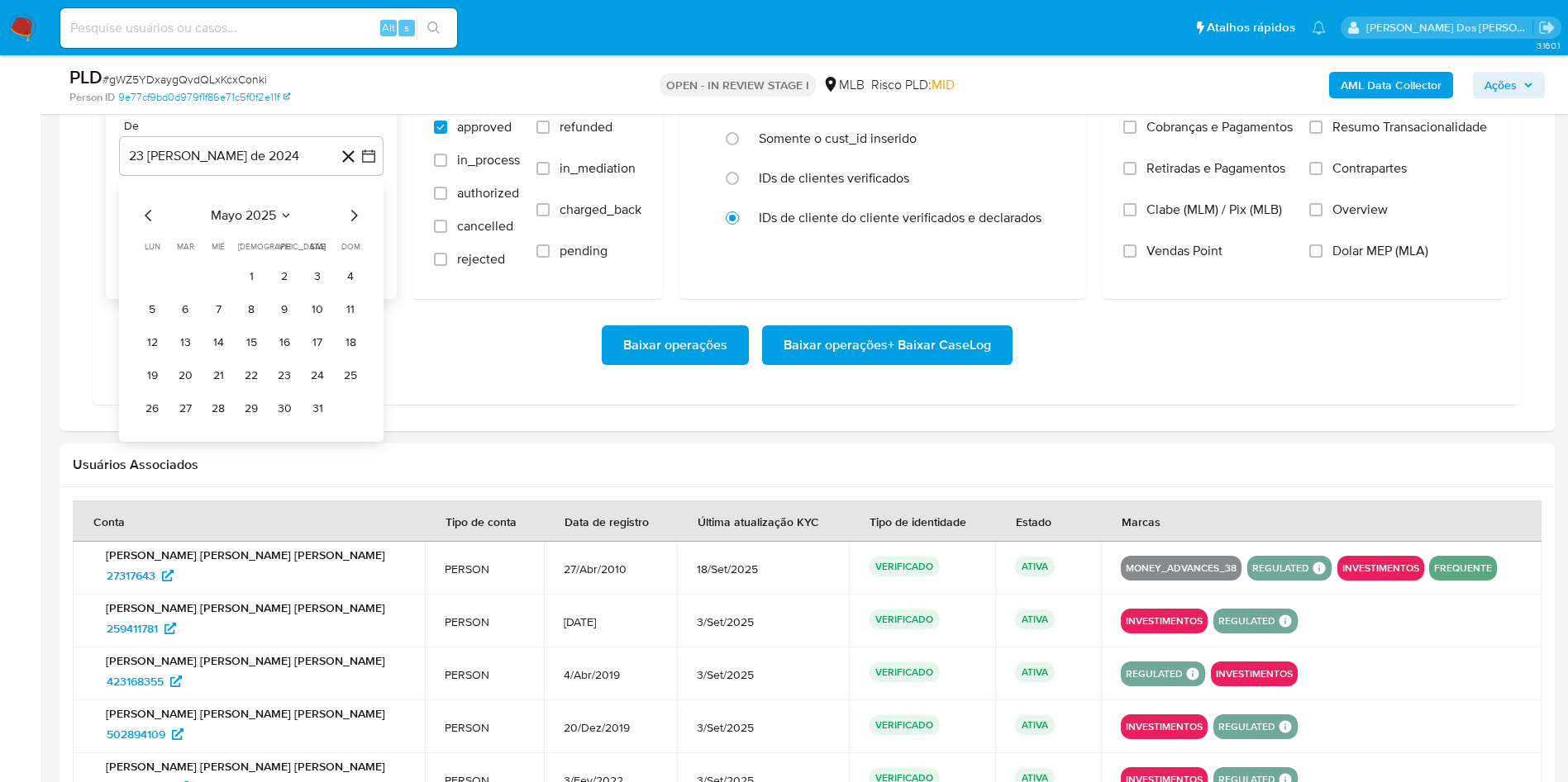
click at [352, 225] on icon "Mes siguiente" at bounding box center [354, 215] width 20 height 20
click at [287, 290] on button "1" at bounding box center [285, 277] width 27 height 27
click at [1348, 135] on span "Resumo Transacionalidade" at bounding box center [1409, 128] width 154 height 17
click at [1323, 134] on input "Resumo Transacionalidade" at bounding box center [1316, 128] width 13 height 13
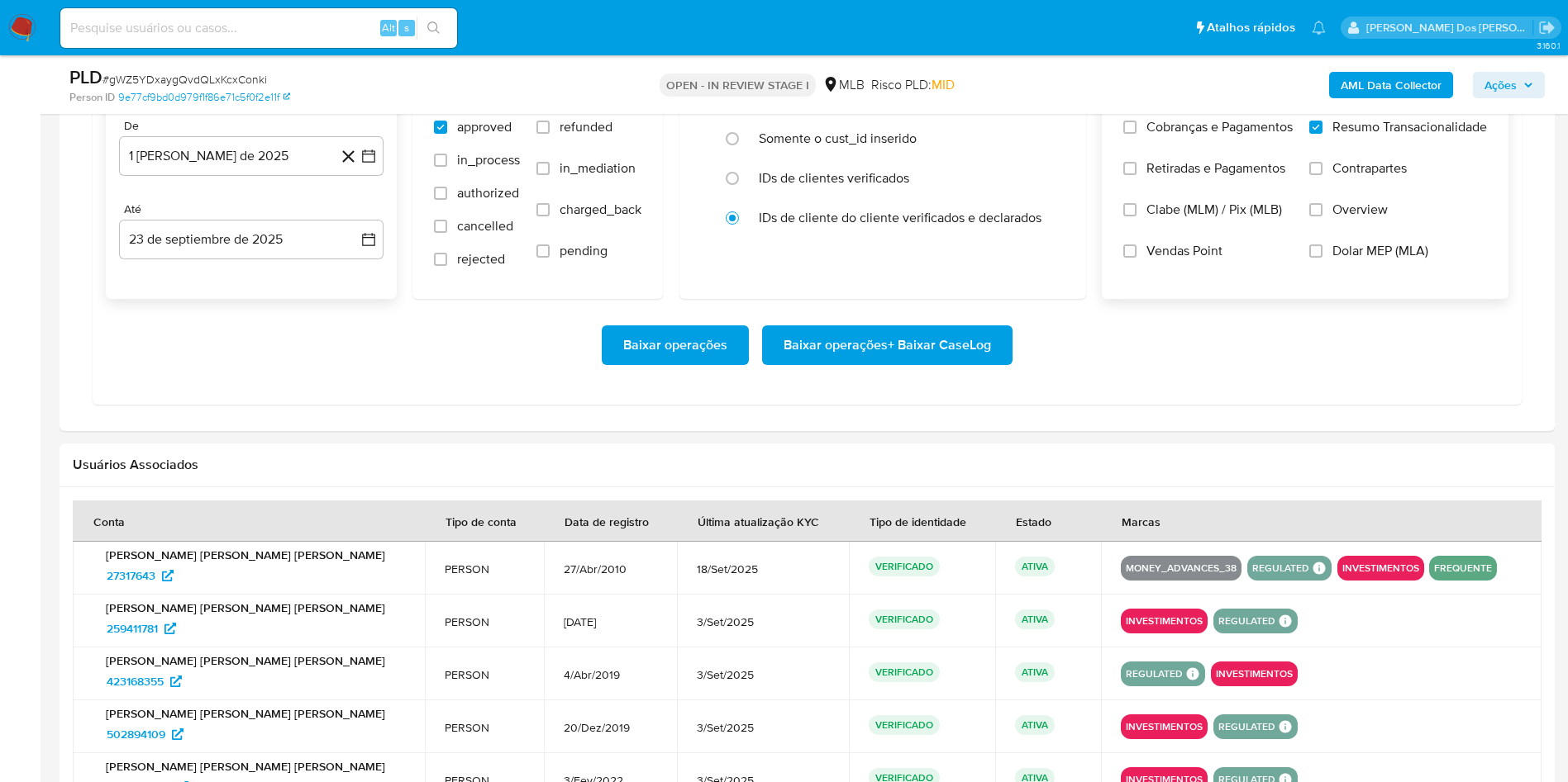
click at [930, 364] on span "Baixar operações + Baixar CaseLog" at bounding box center [887, 346] width 207 height 37
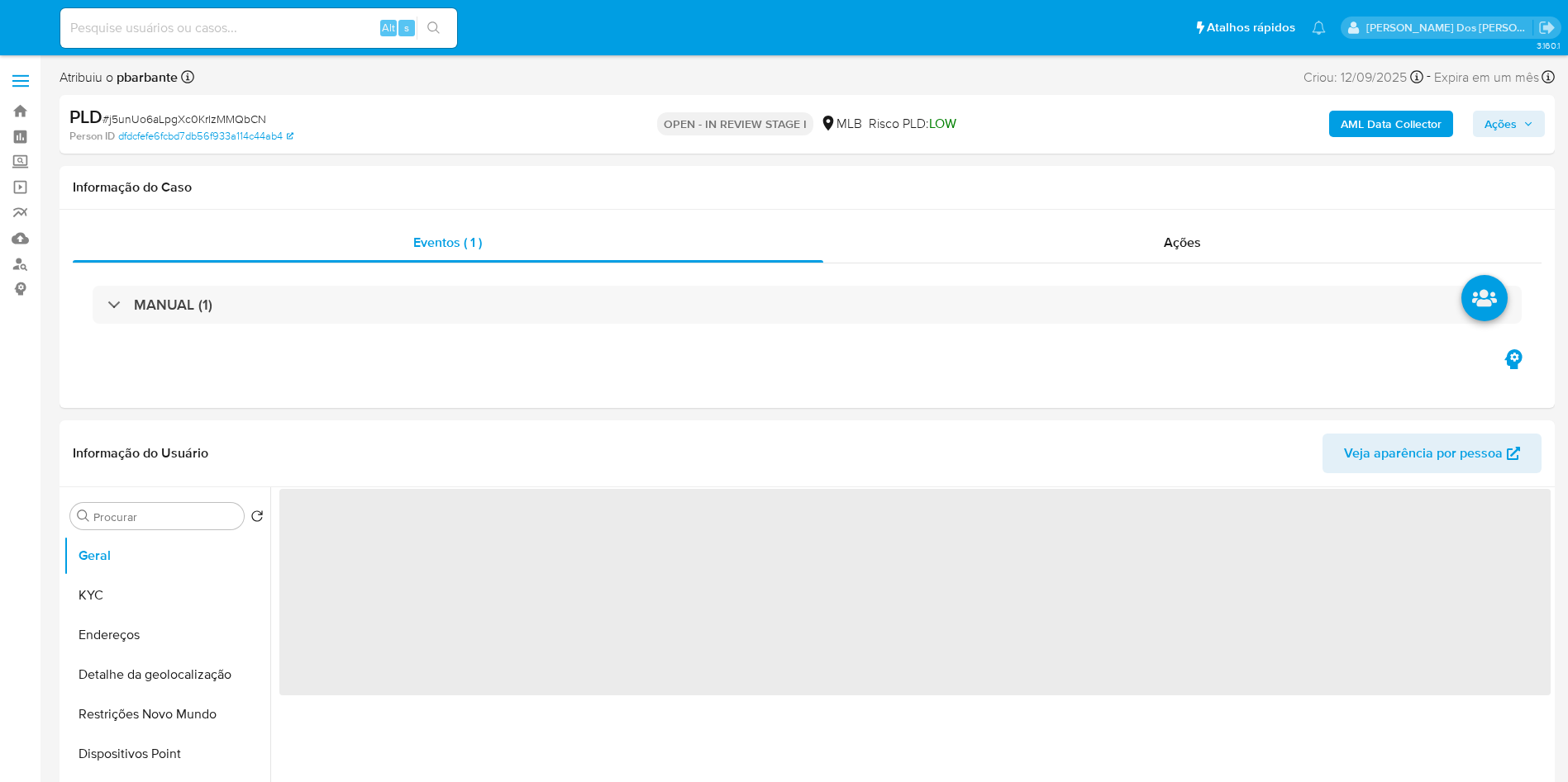
select select "10"
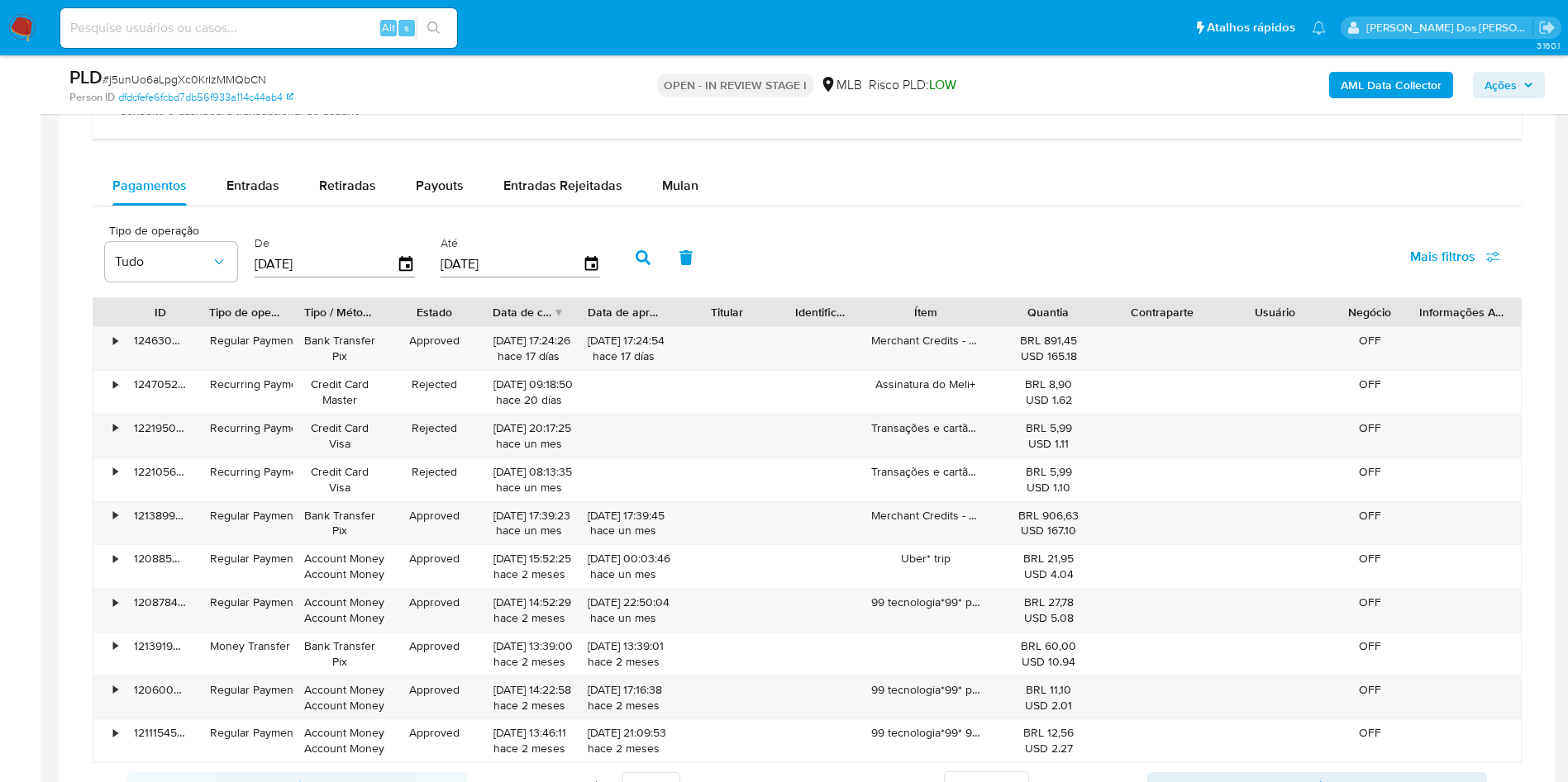
scroll to position [1229, 0]
click at [689, 188] on div "Mulan" at bounding box center [680, 184] width 37 height 40
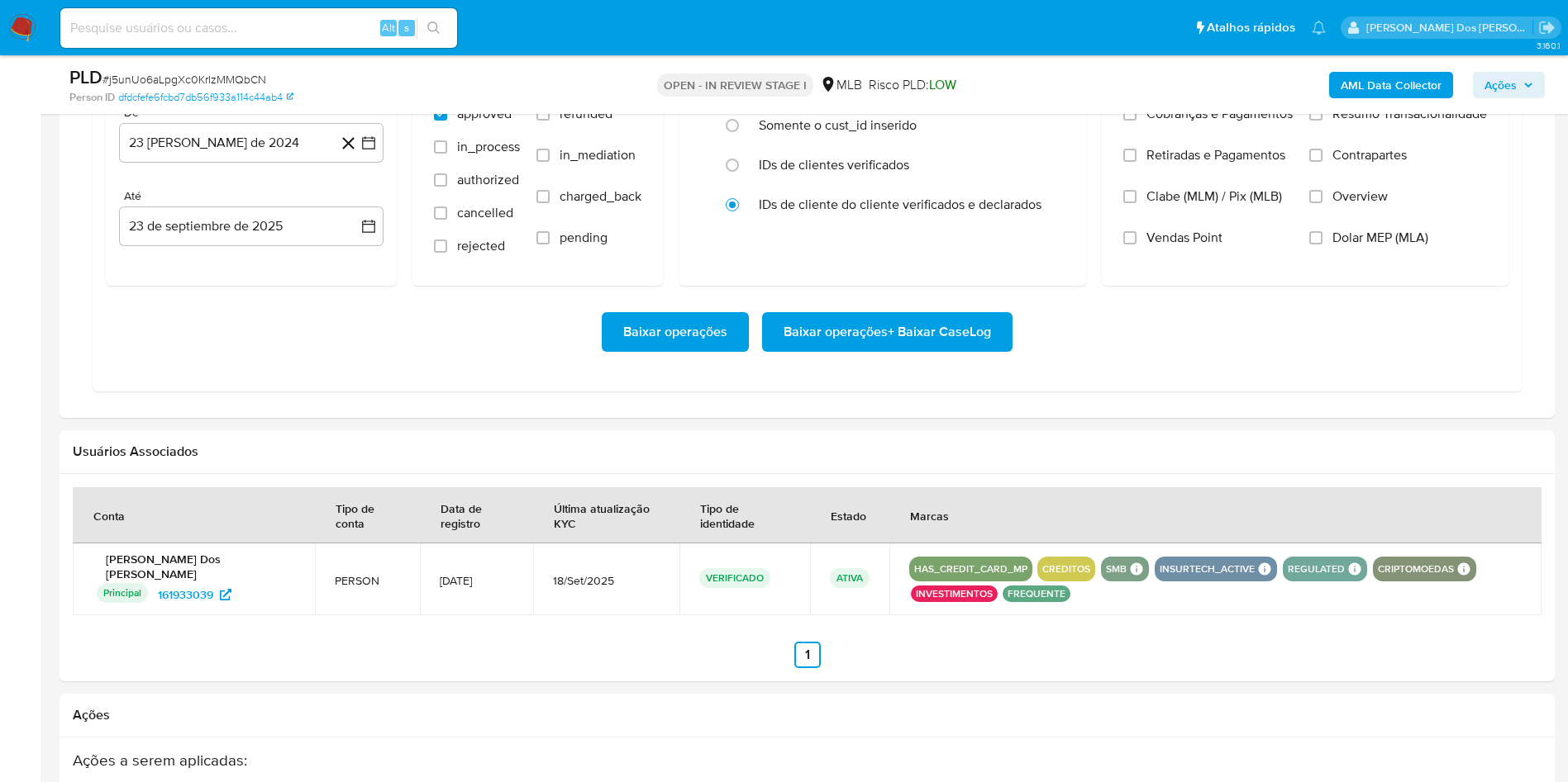
scroll to position [1445, 0]
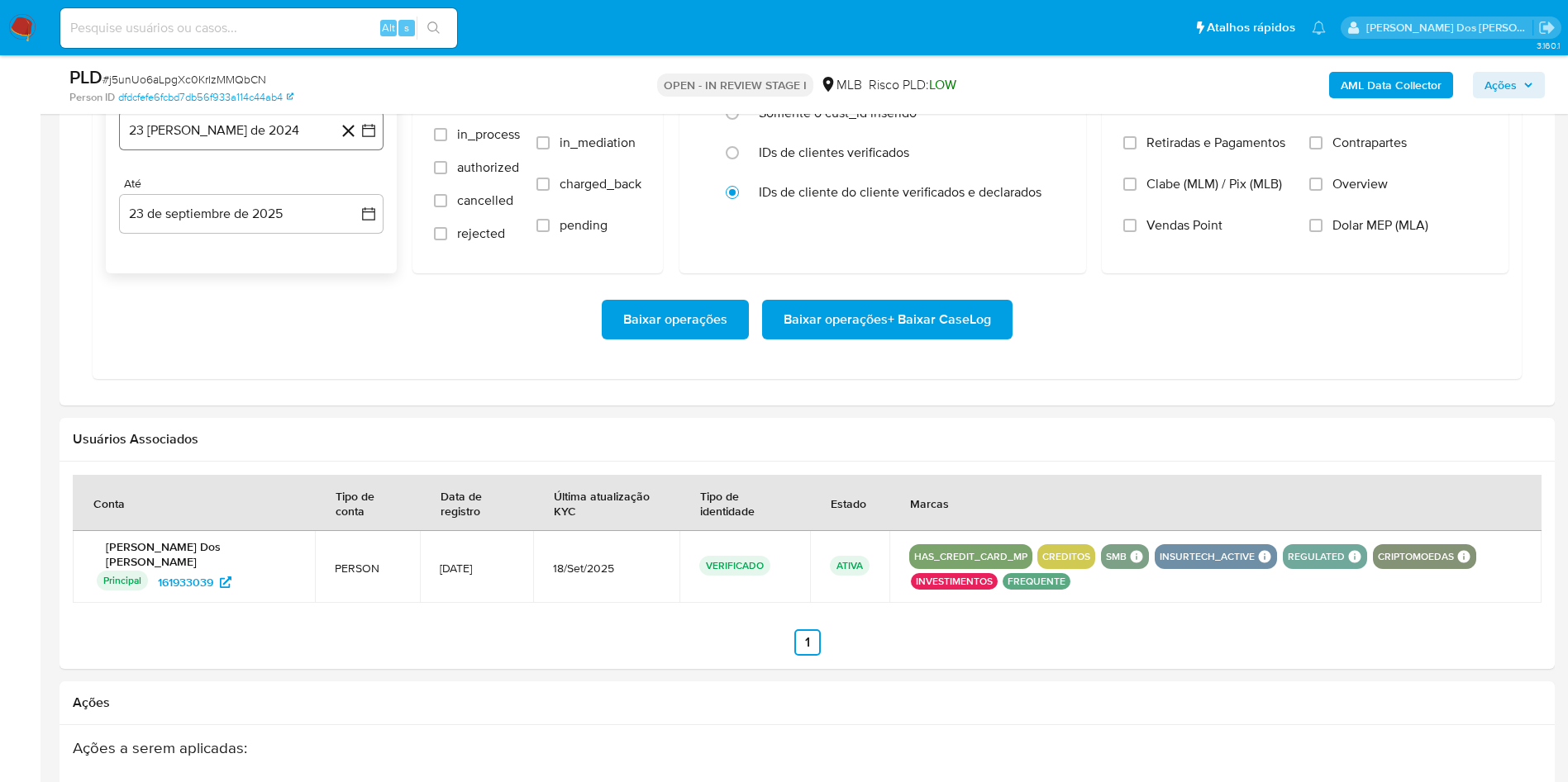
click at [380, 145] on button "23 [PERSON_NAME] de 2024" at bounding box center [251, 131] width 265 height 40
click at [349, 200] on icon "Mes siguiente" at bounding box center [354, 190] width 20 height 20
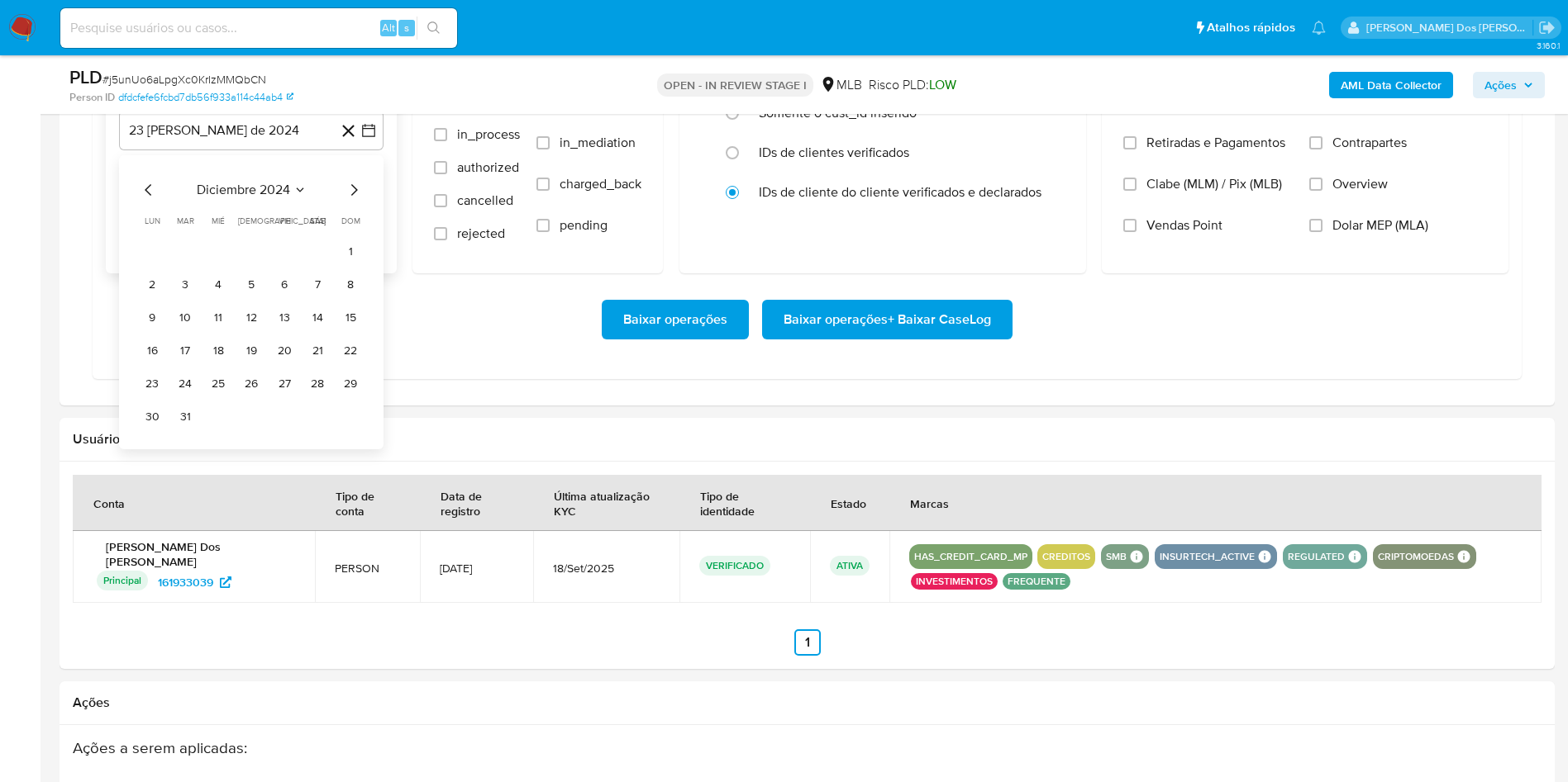
click at [349, 200] on icon "Mes siguiente" at bounding box center [354, 190] width 20 height 20
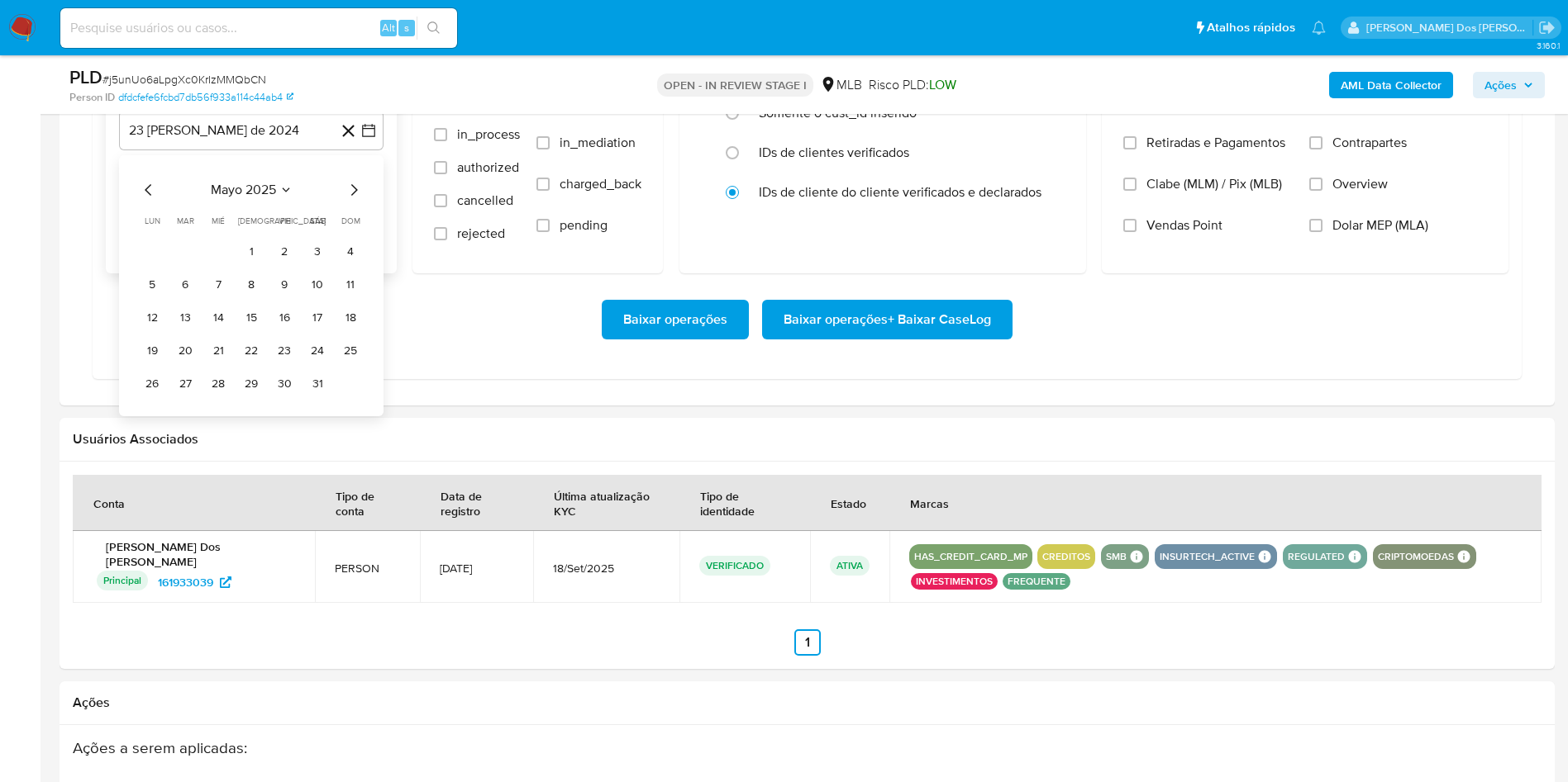
click at [349, 200] on icon "Mes siguiente" at bounding box center [354, 190] width 20 height 20
click at [291, 265] on button "1" at bounding box center [285, 251] width 27 height 27
click at [1399, 110] on span "Resumo Transacionalidade" at bounding box center [1409, 102] width 154 height 17
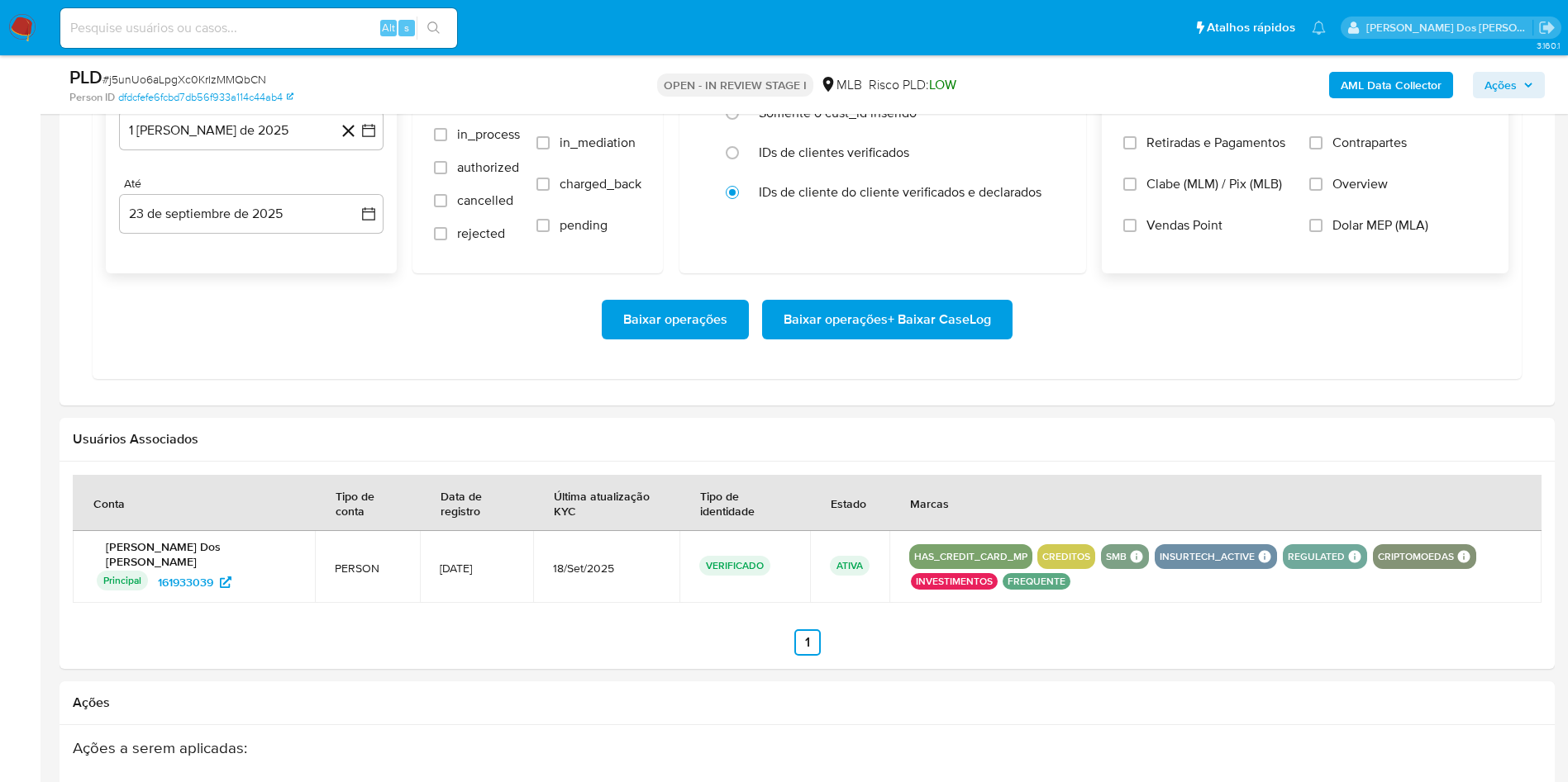
click at [1323, 108] on input "Resumo Transacionalidade" at bounding box center [1316, 102] width 13 height 13
click at [939, 338] on span "Baixar operações + Baixar CaseLog" at bounding box center [887, 320] width 207 height 37
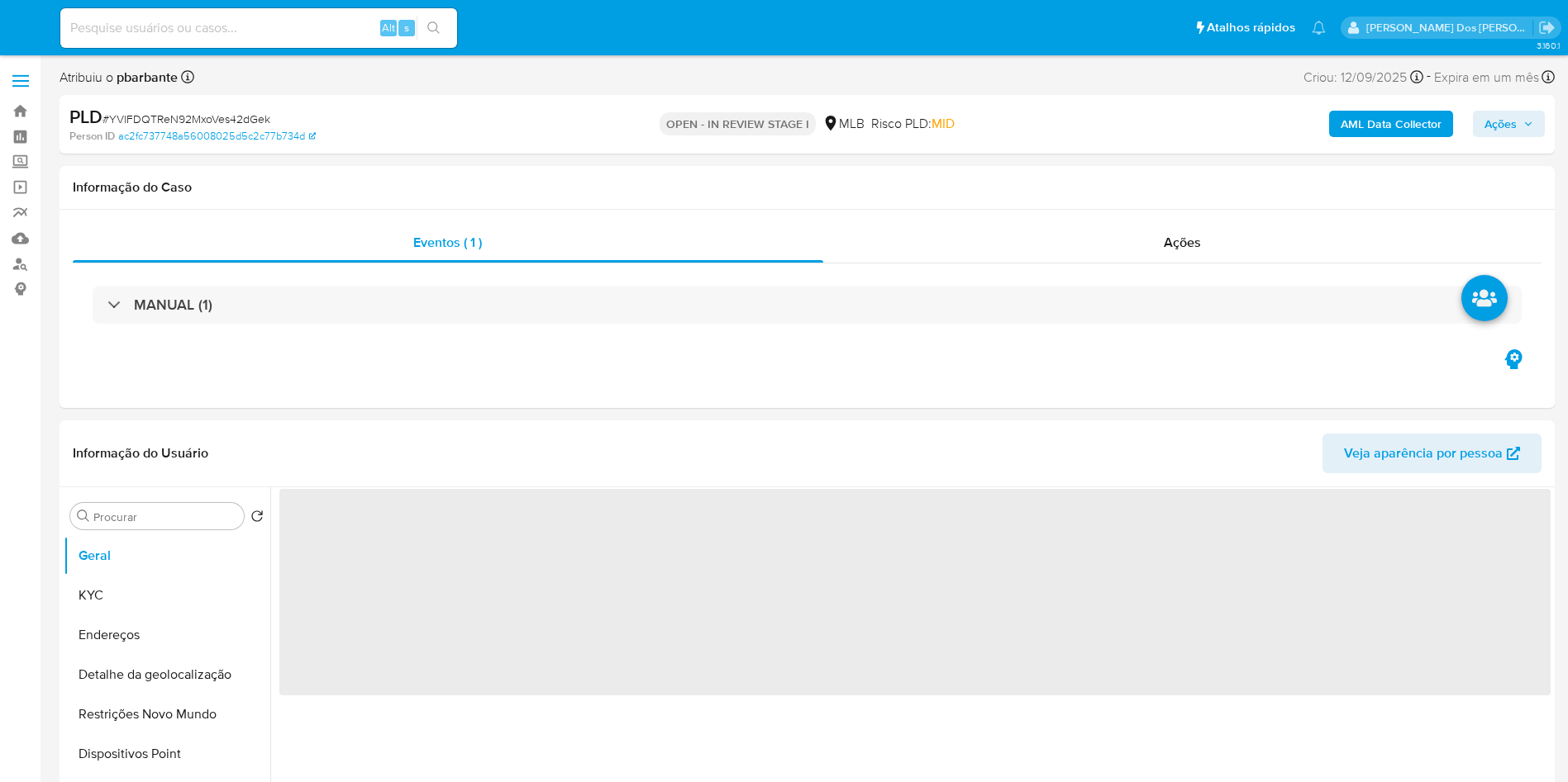
select select "10"
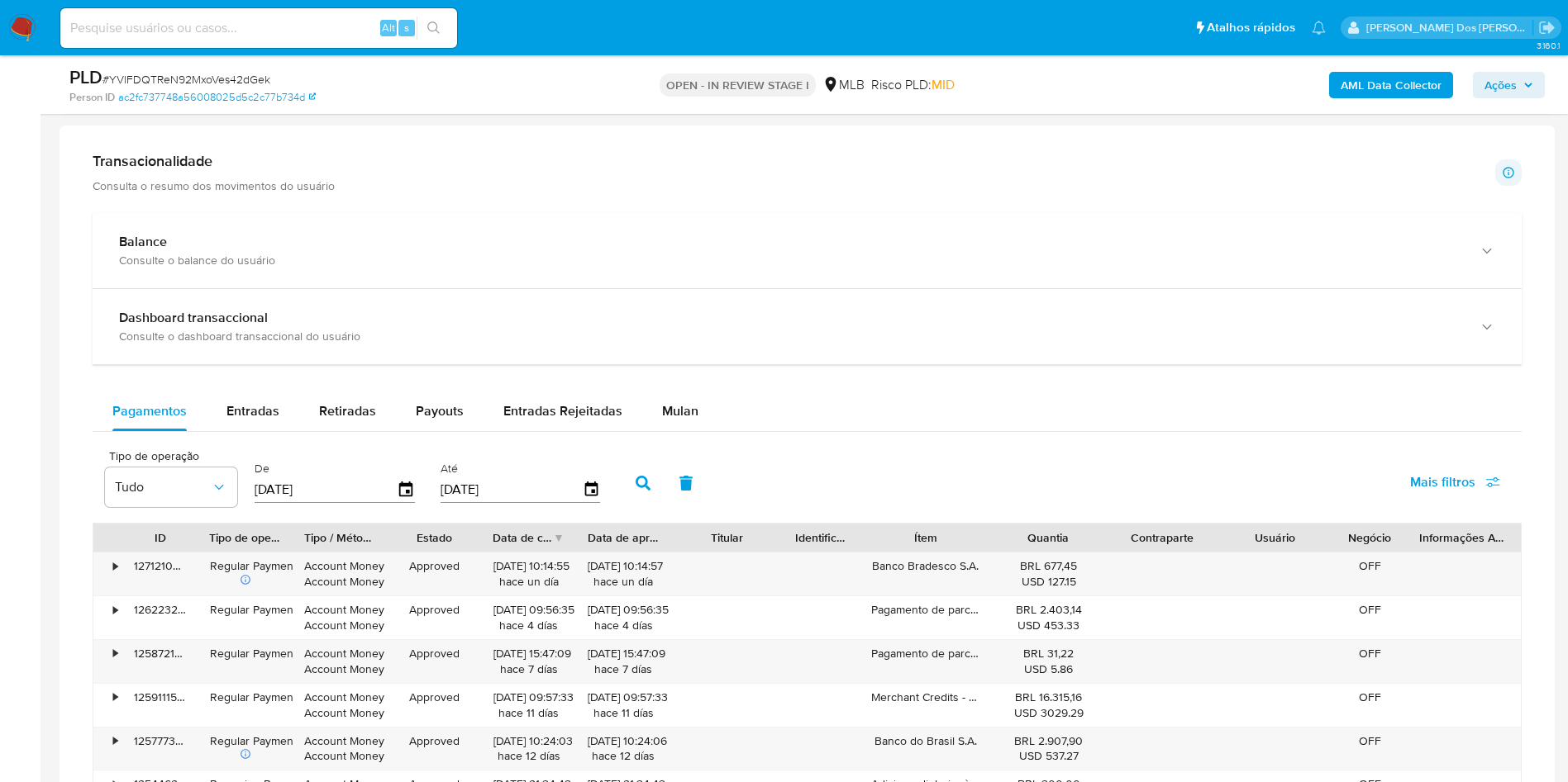
scroll to position [1004, 0]
click at [665, 421] on div "Mulan" at bounding box center [680, 409] width 37 height 40
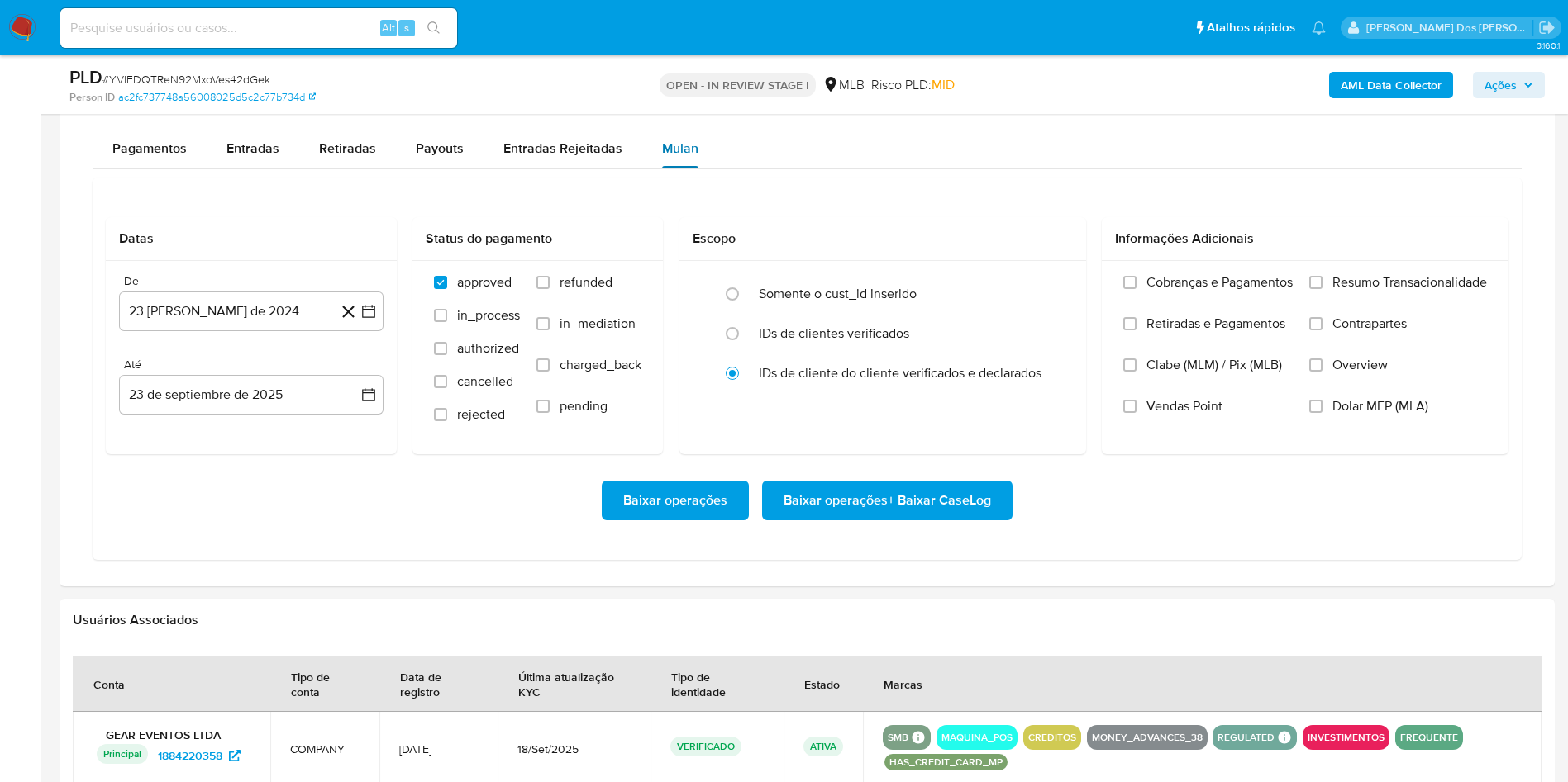
scroll to position [1274, 0]
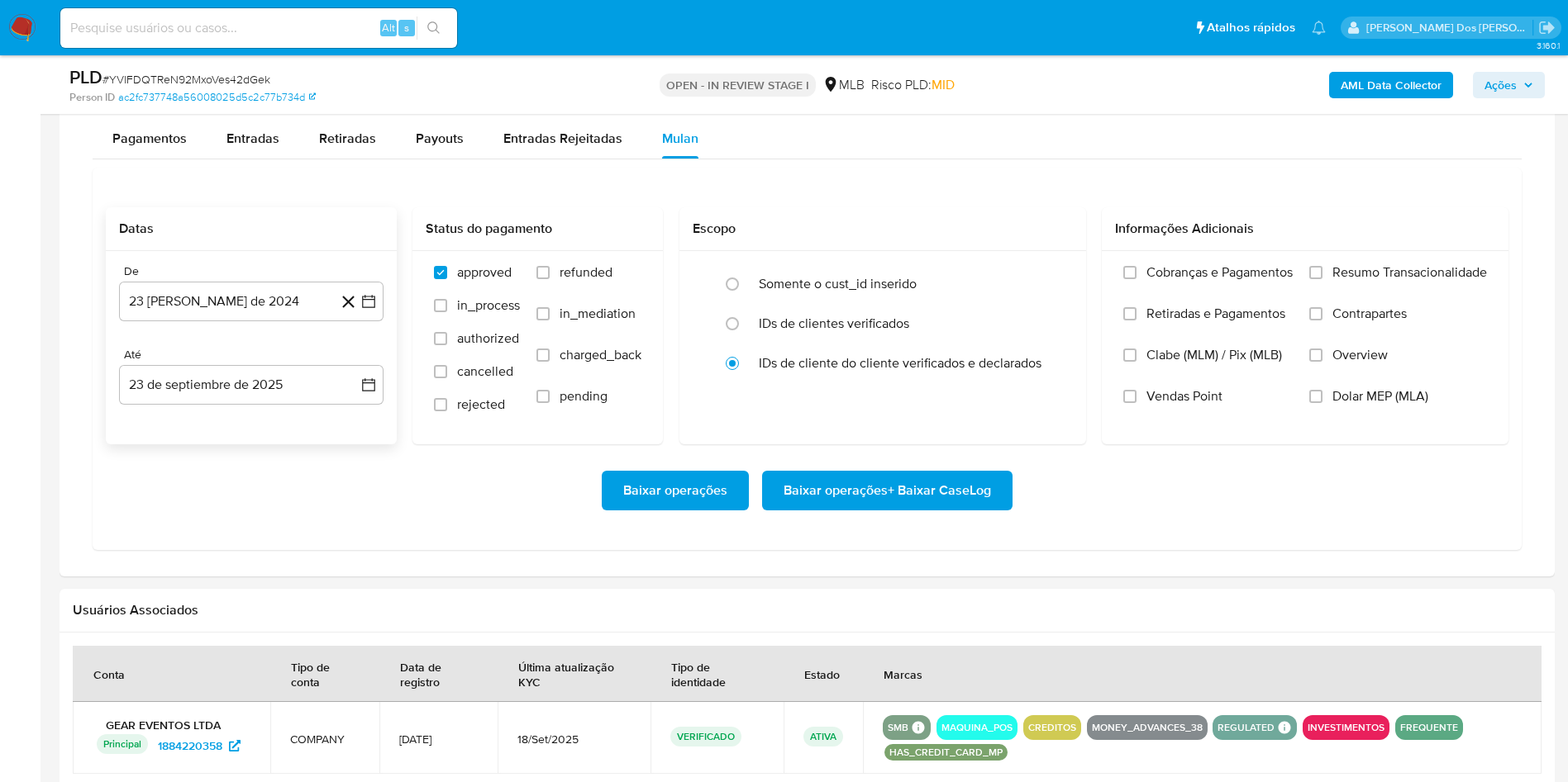
click at [384, 331] on div "De 23 [PERSON_NAME] de 2024 [DATE] [GEOGRAPHIC_DATA] 23 de septiembre de 2025 […" at bounding box center [251, 348] width 291 height 194
click at [382, 321] on button "23 [PERSON_NAME] de 2024" at bounding box center [251, 302] width 265 height 40
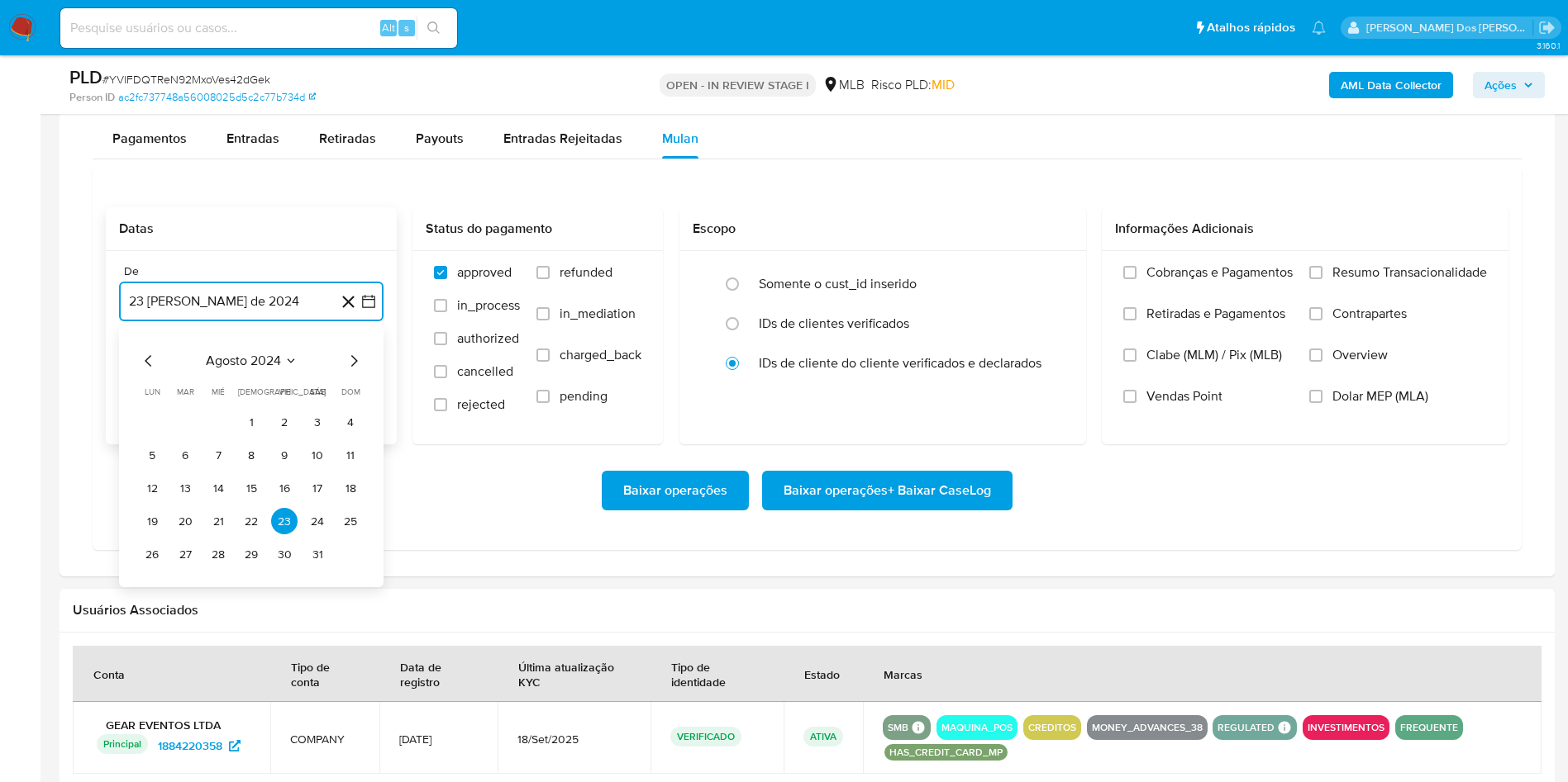
click at [357, 371] on icon "Mes siguiente" at bounding box center [354, 361] width 20 height 20
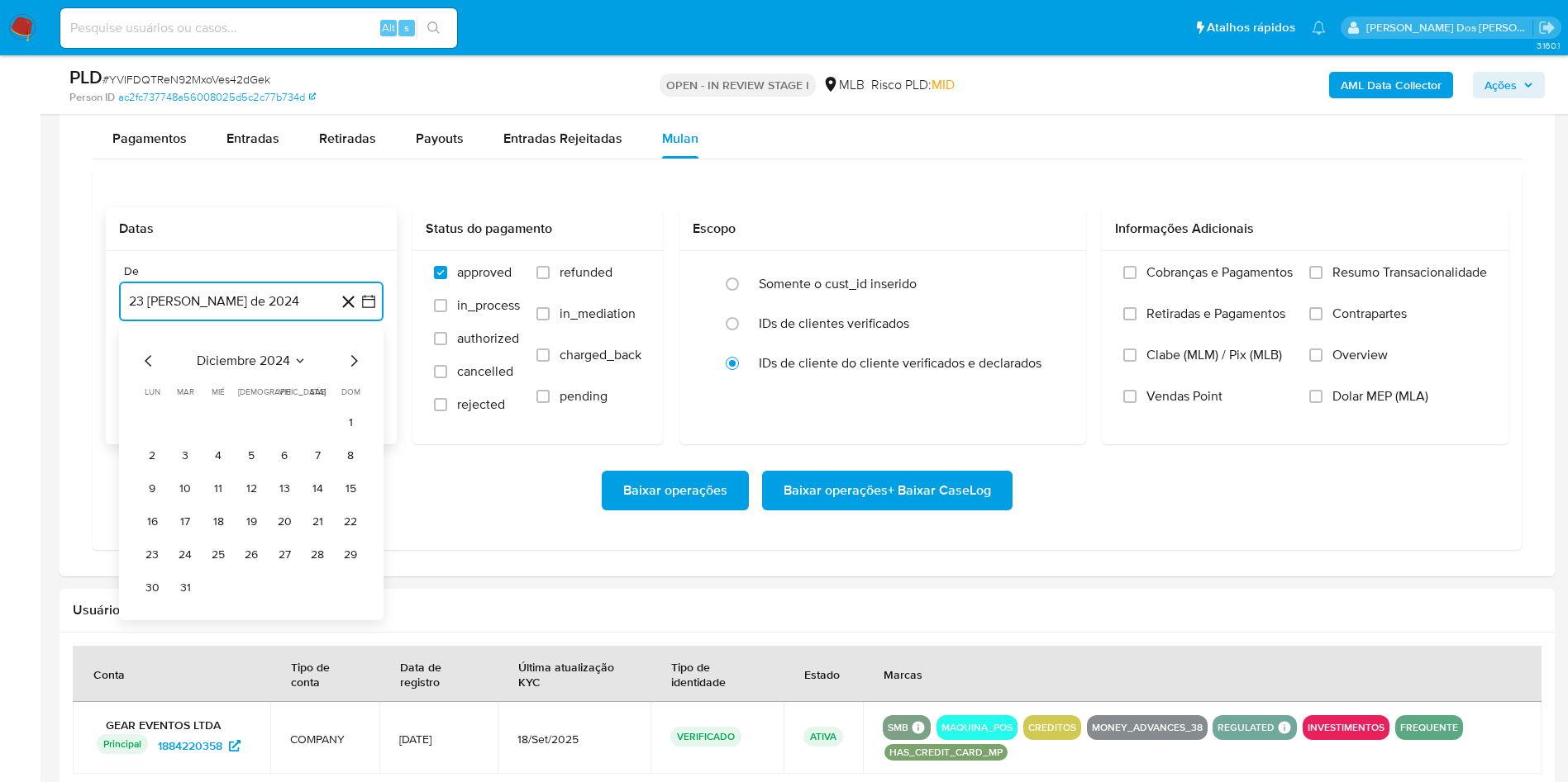
click at [357, 371] on icon "Mes siguiente" at bounding box center [354, 361] width 20 height 20
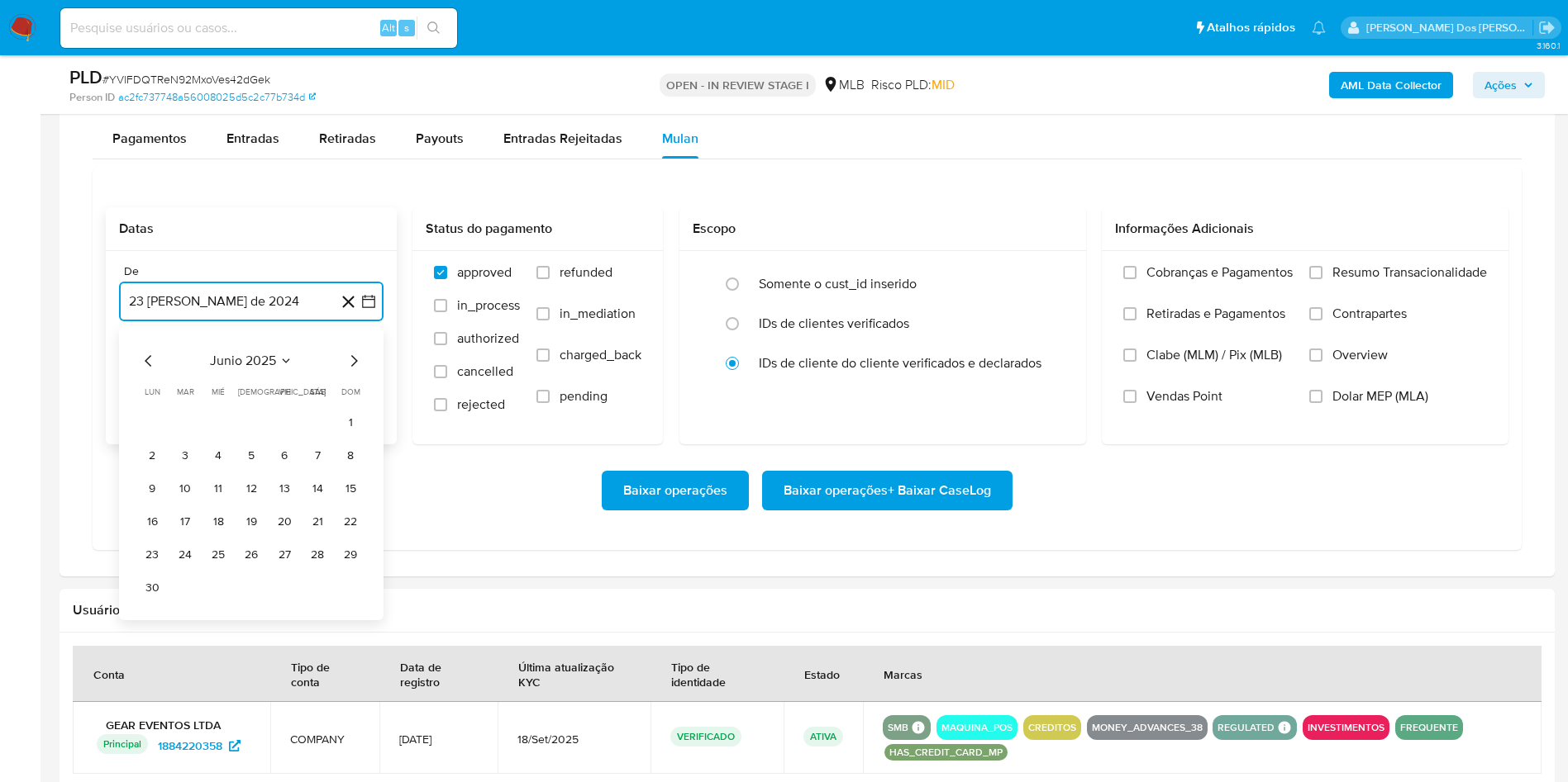
click at [357, 371] on icon "Mes siguiente" at bounding box center [354, 361] width 20 height 20
click at [285, 436] on button "1" at bounding box center [285, 422] width 27 height 27
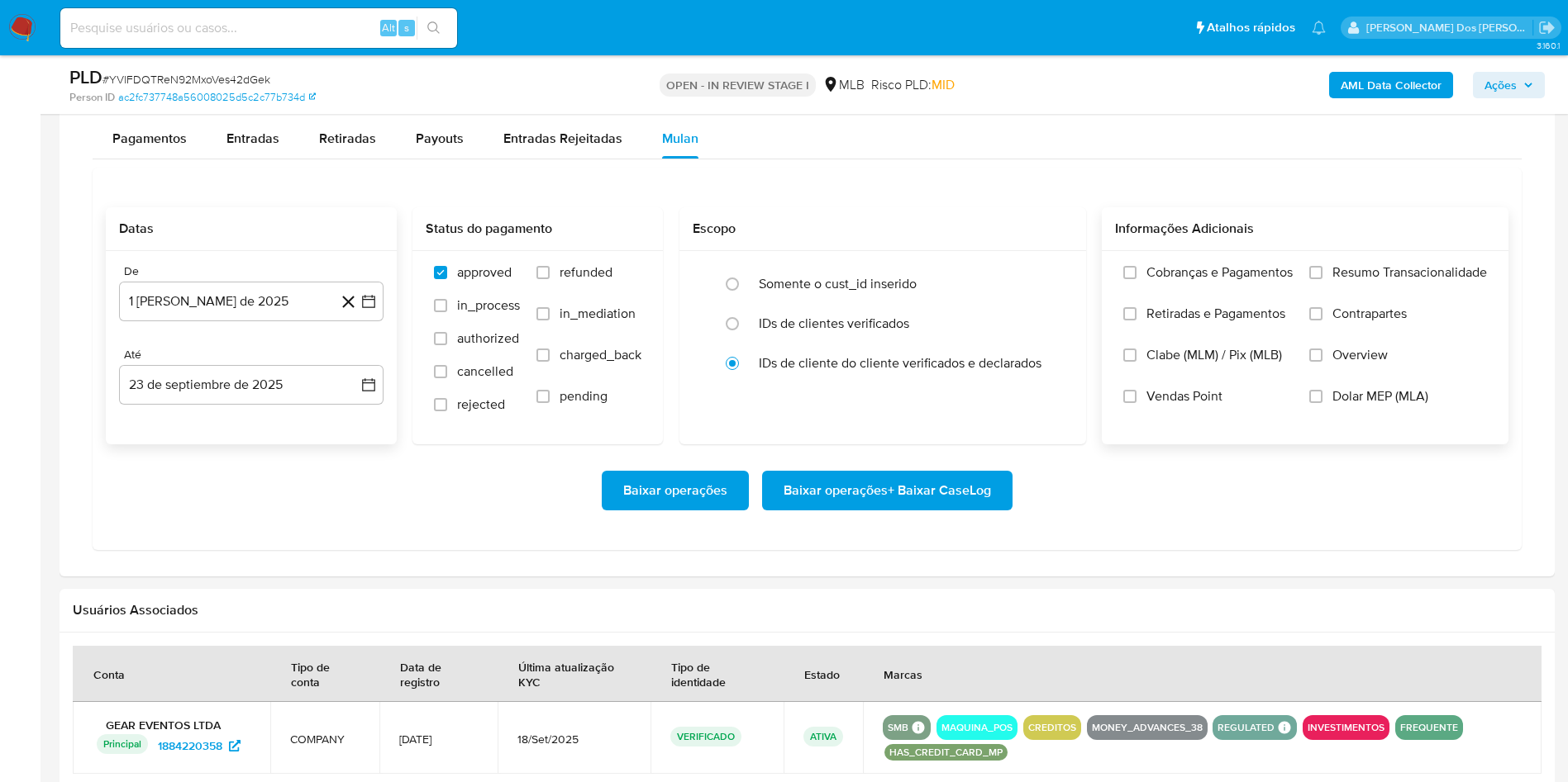
click at [1433, 281] on span "Resumo Transacionalidade" at bounding box center [1409, 273] width 154 height 17
click at [1323, 280] on input "Resumo Transacionalidade" at bounding box center [1316, 273] width 13 height 13
click at [942, 509] on span "Baixar operações + Baixar CaseLog" at bounding box center [887, 491] width 207 height 37
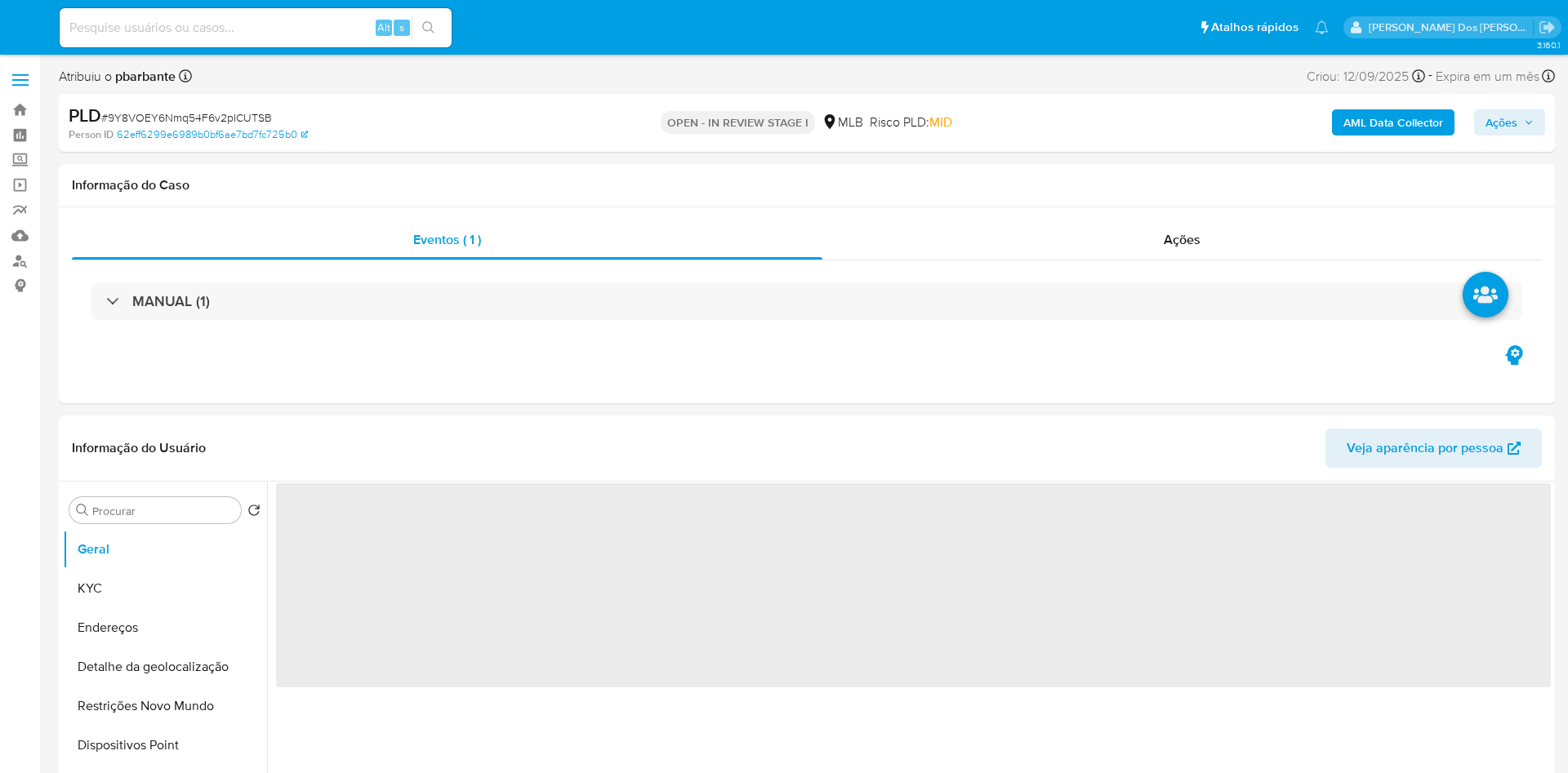
select select "10"
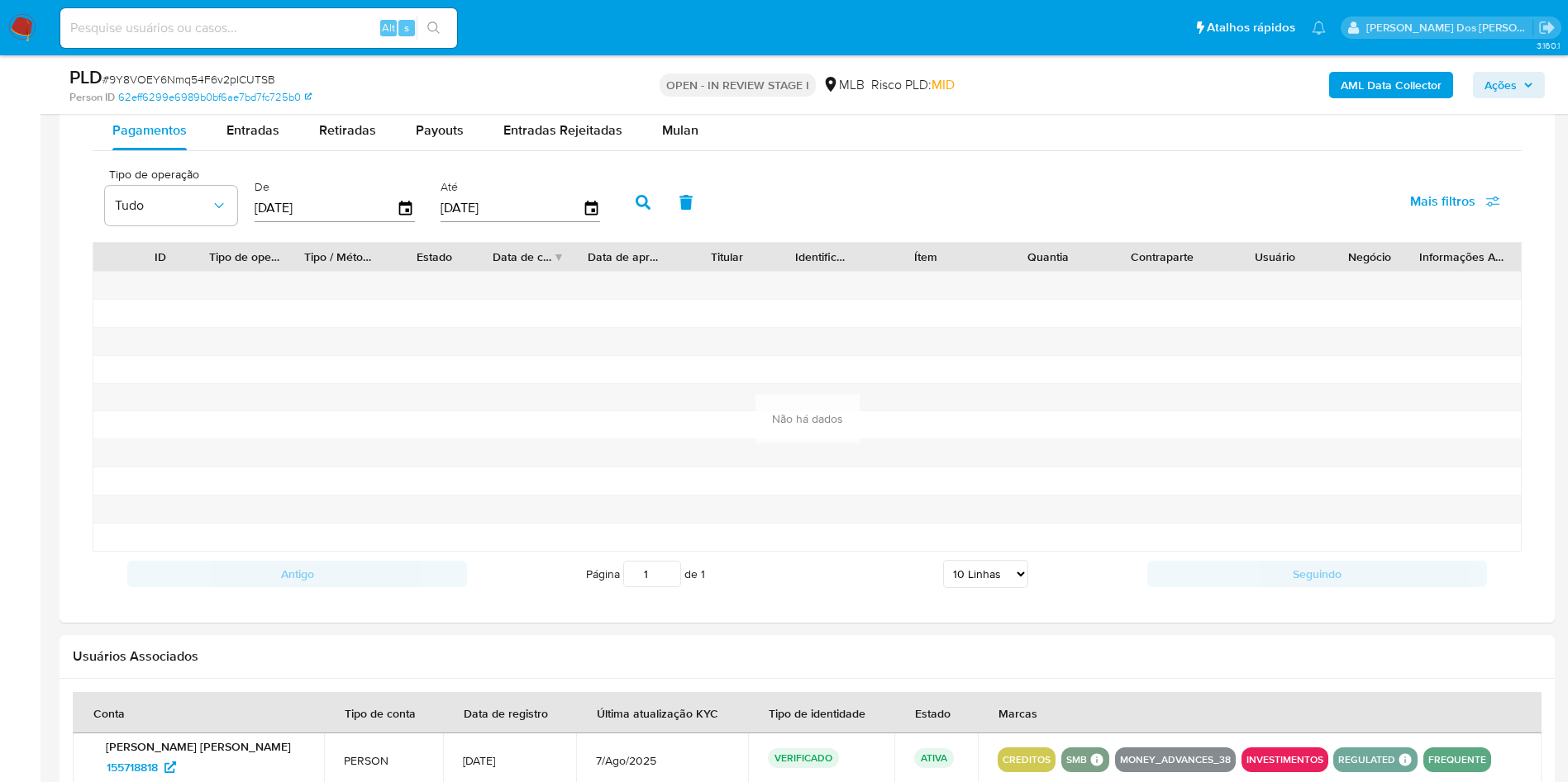
scroll to position [1348, 0]
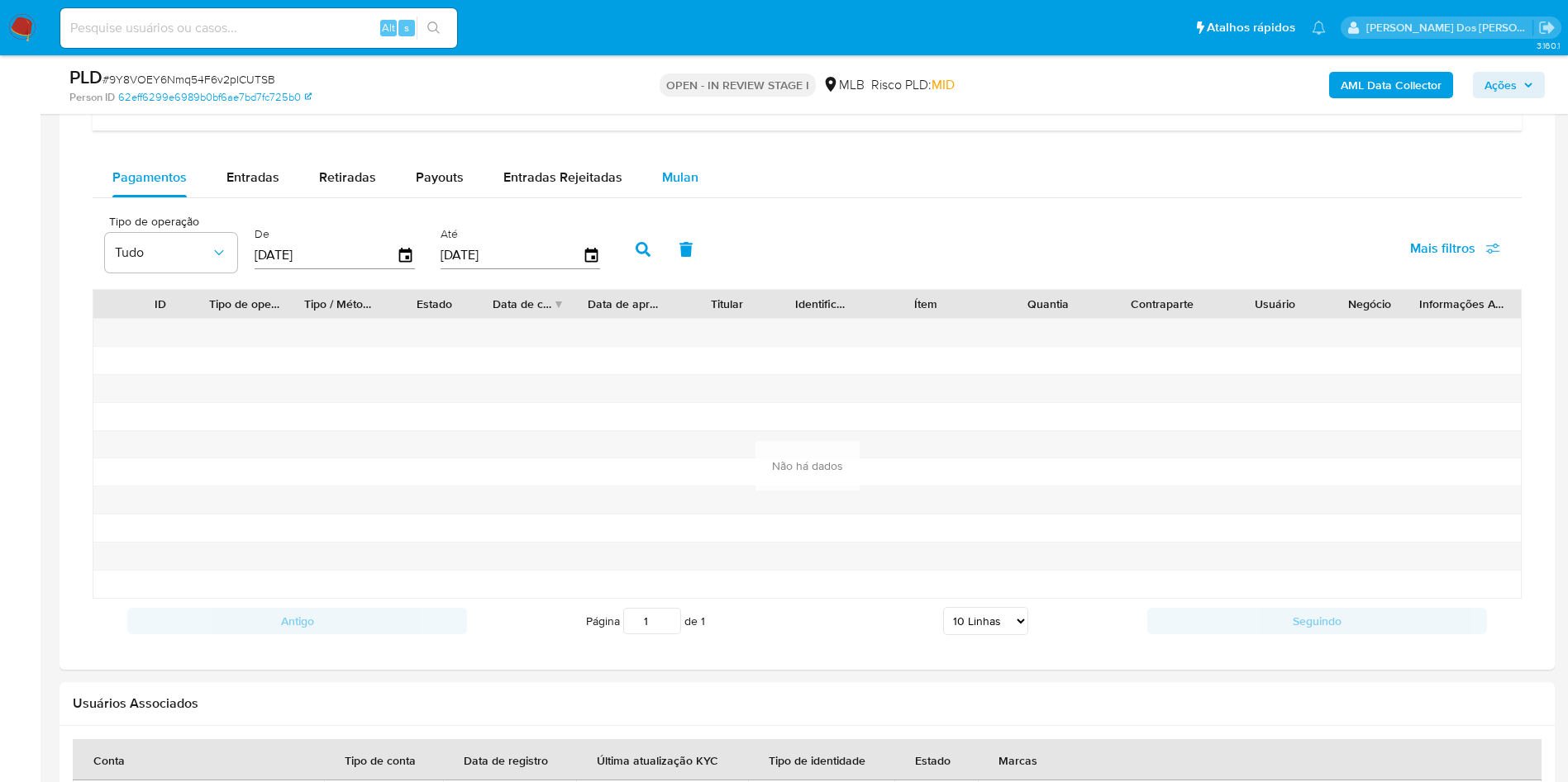
click at [690, 191] on div "Mulan" at bounding box center [680, 178] width 37 height 40
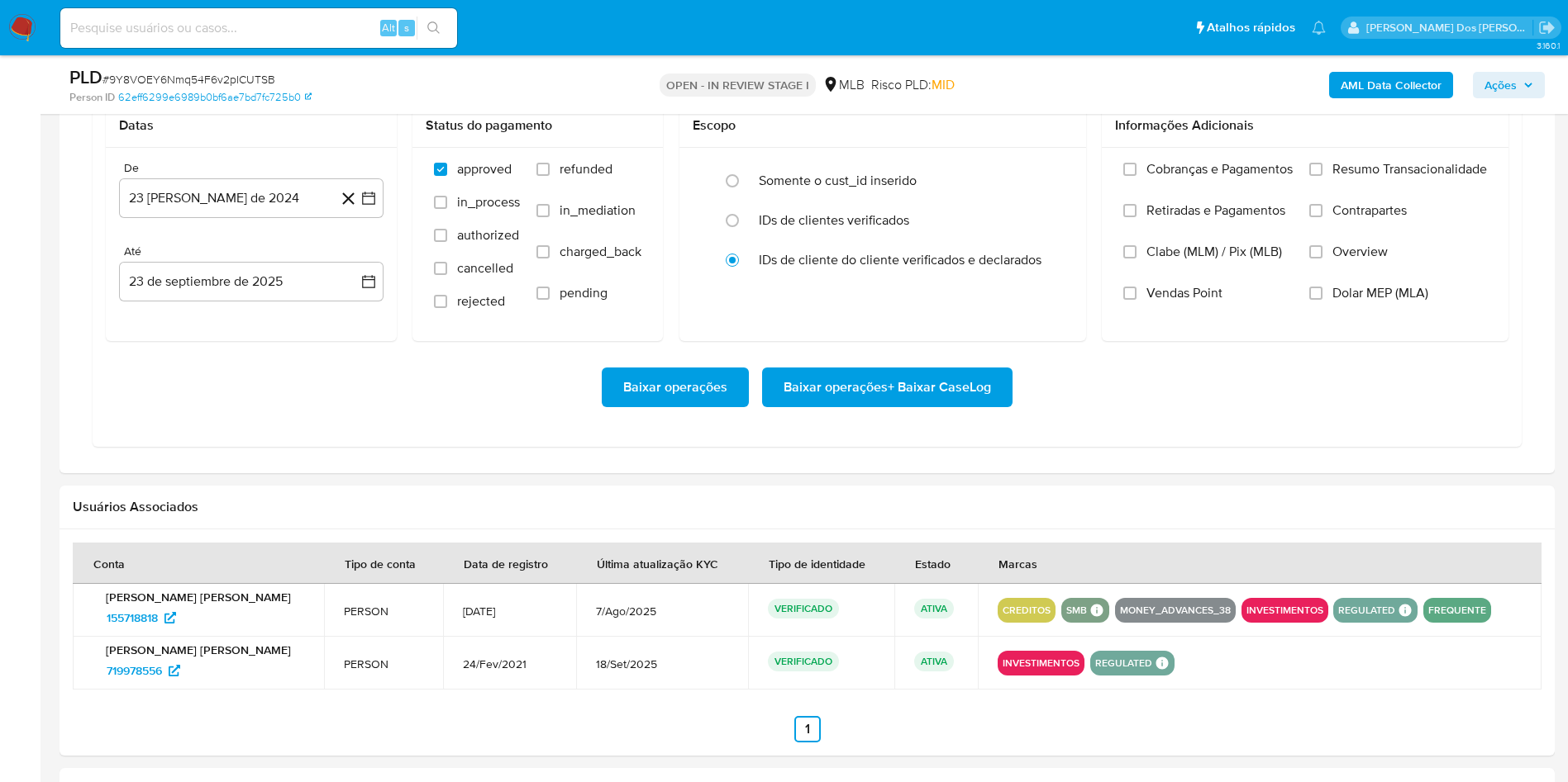
scroll to position [1491, 0]
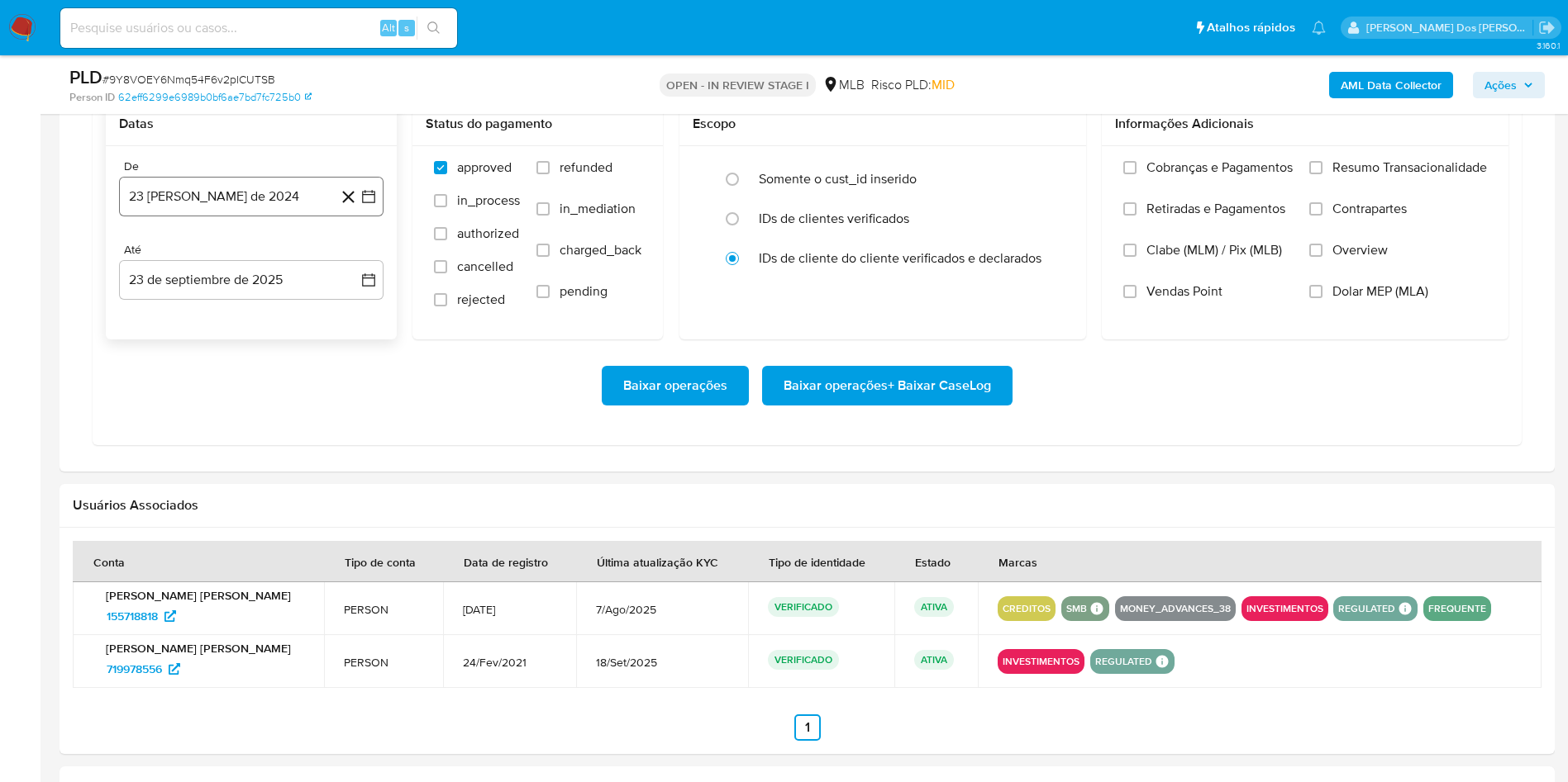
click at [372, 204] on icon "button" at bounding box center [369, 197] width 17 height 17
click at [352, 266] on icon "Mes siguiente" at bounding box center [354, 256] width 20 height 20
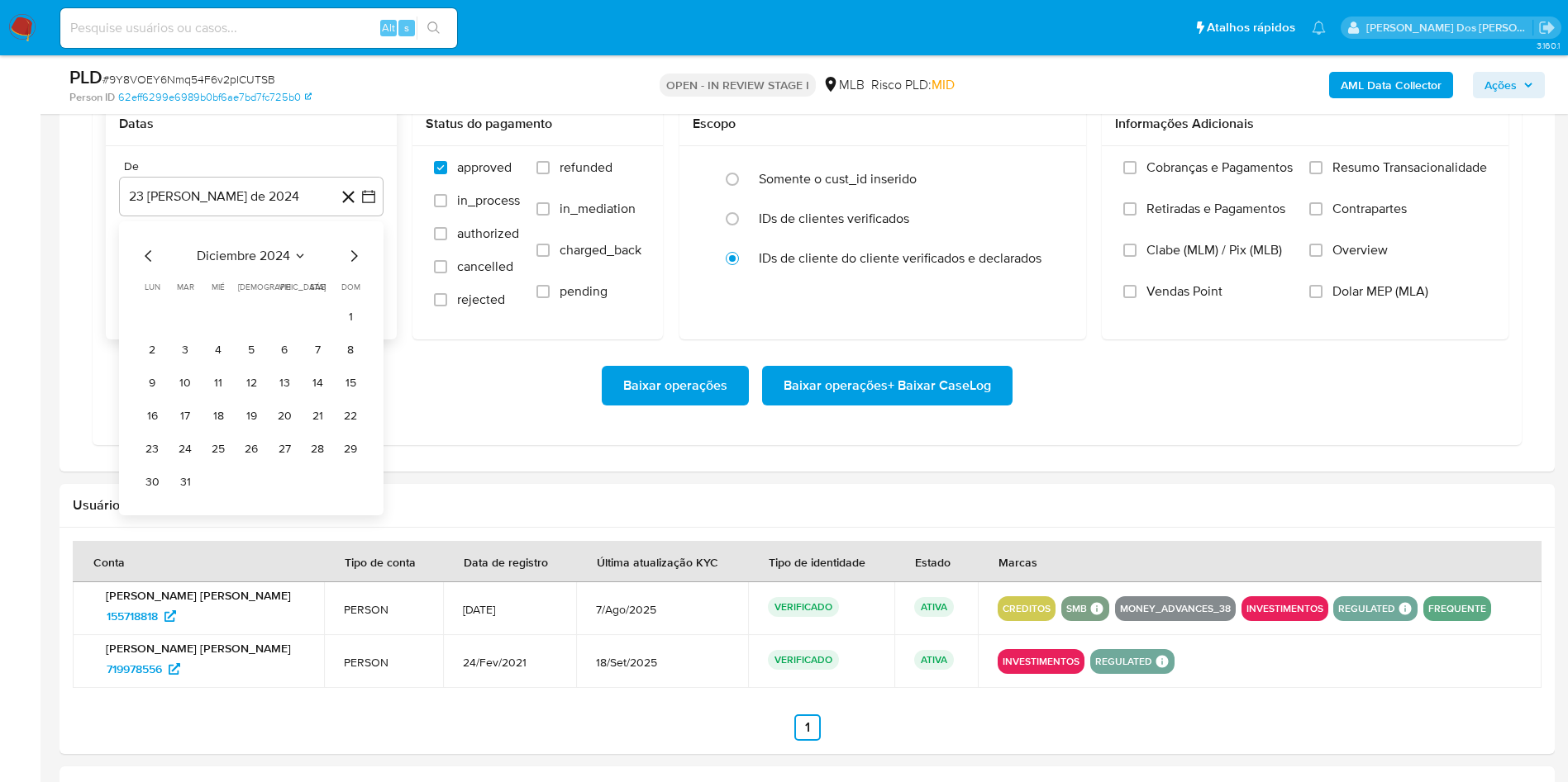
click at [352, 266] on icon "Mes siguiente" at bounding box center [354, 256] width 20 height 20
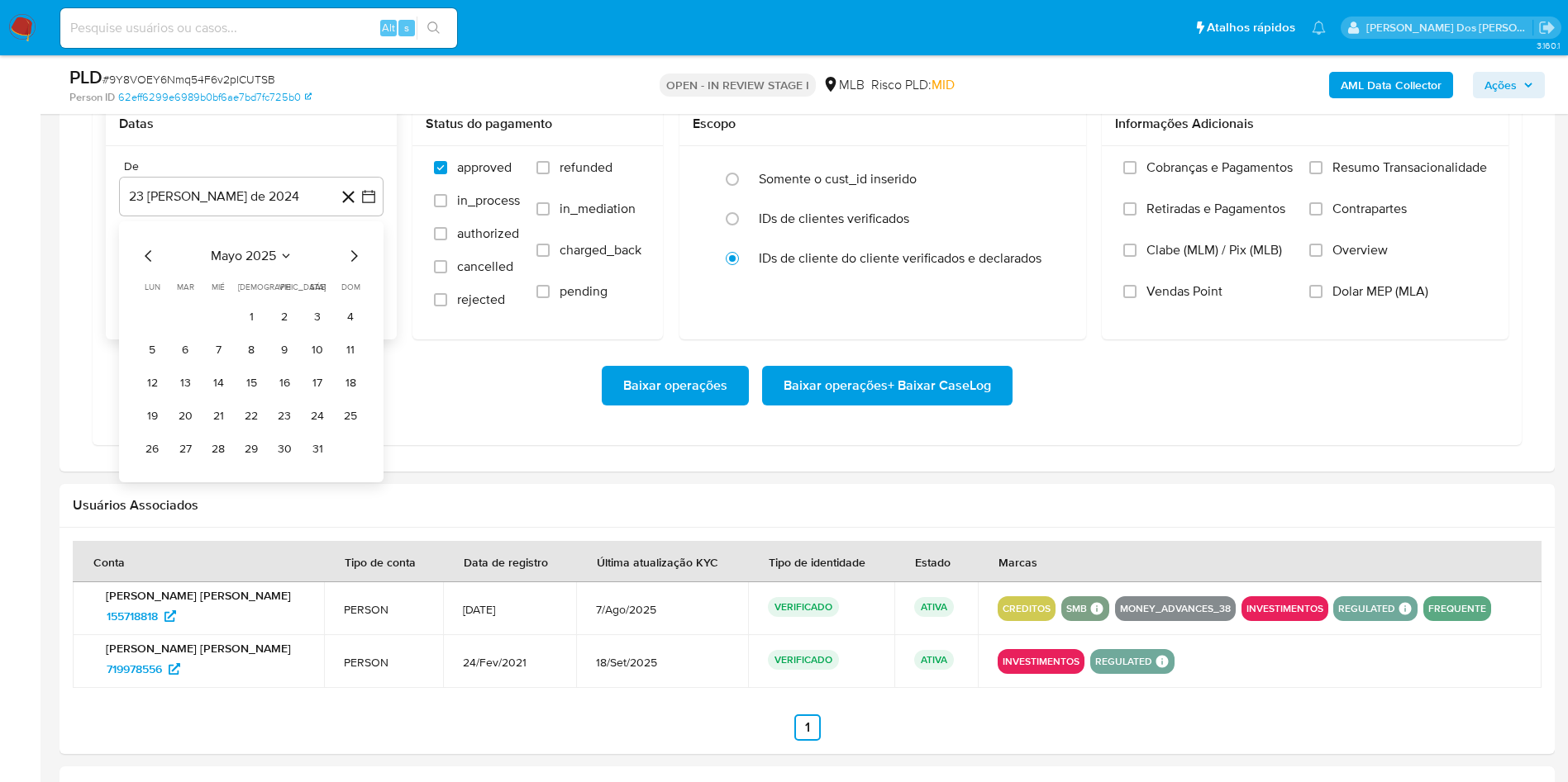
click at [352, 266] on icon "Mes siguiente" at bounding box center [354, 256] width 20 height 20
click at [284, 330] on button "1" at bounding box center [285, 317] width 27 height 27
click at [1382, 176] on span "Resumo Transacionalidade" at bounding box center [1409, 168] width 154 height 17
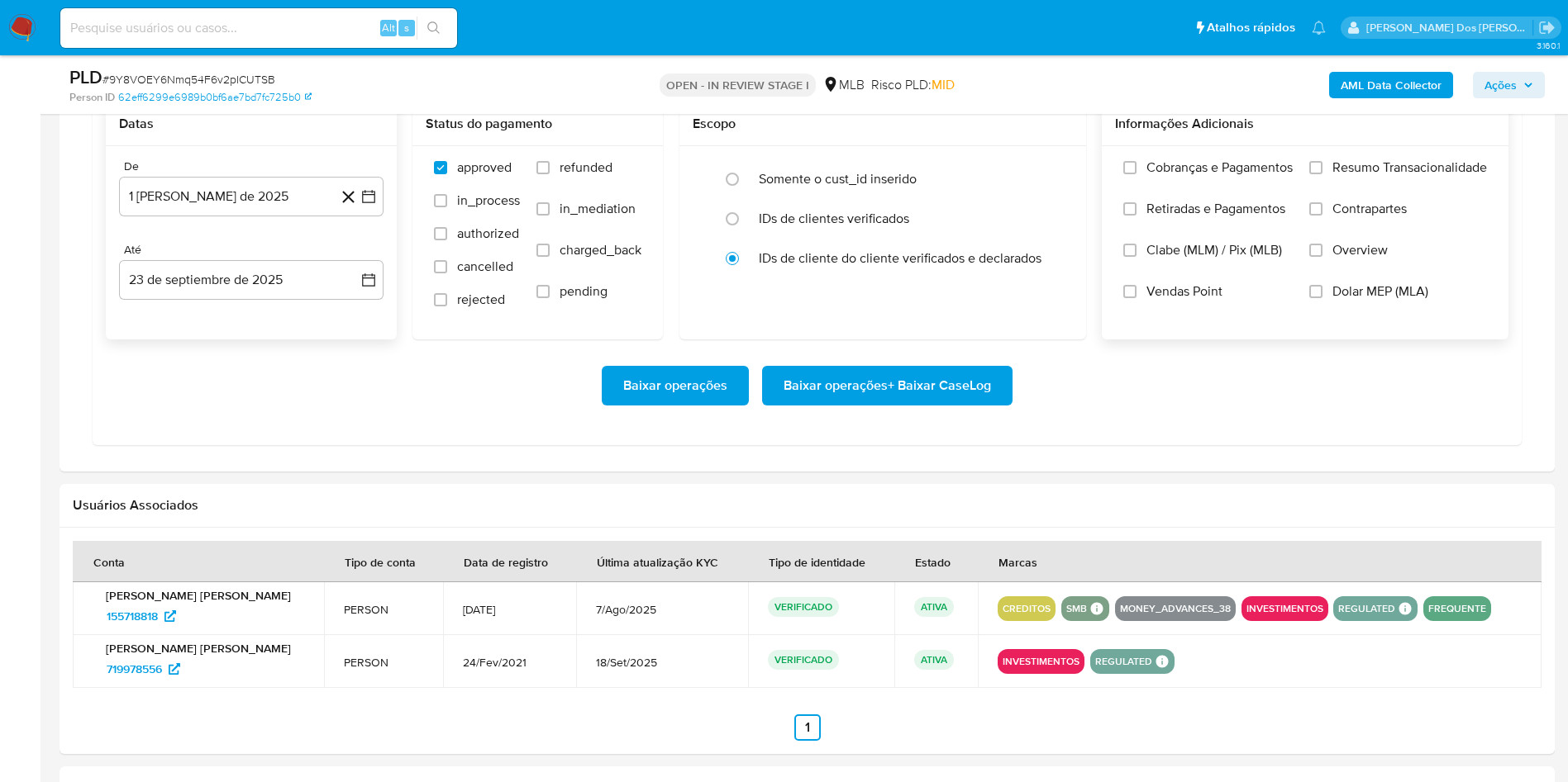
click at [1323, 174] on input "Resumo Transacionalidade" at bounding box center [1316, 168] width 13 height 13
click at [959, 402] on div "Baixar operações Baixar operações + Baixar CaseLog" at bounding box center [807, 386] width 1403 height 93
click at [943, 404] on span "Baixar operações + Baixar CaseLog" at bounding box center [887, 386] width 207 height 37
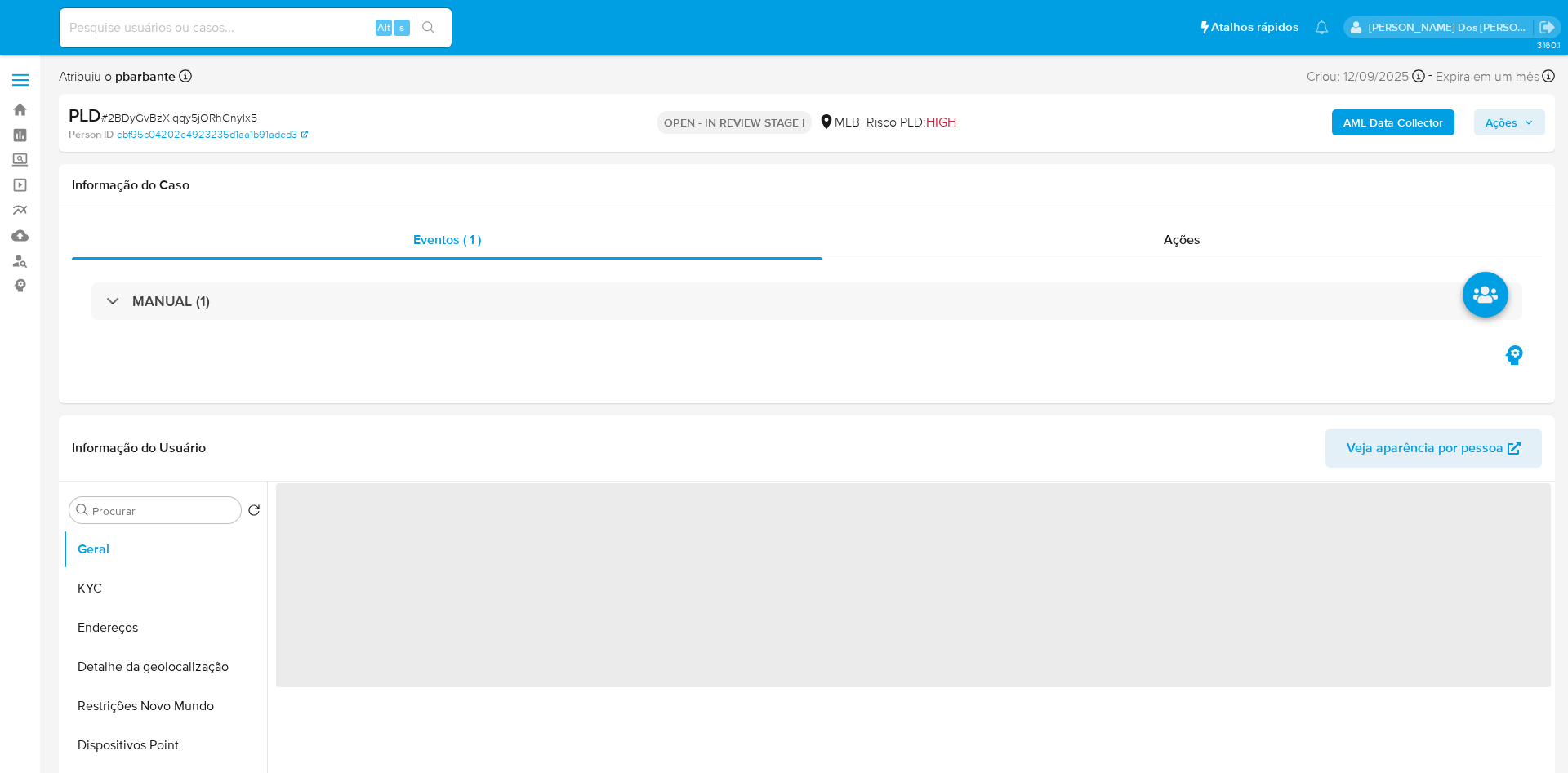
select select "10"
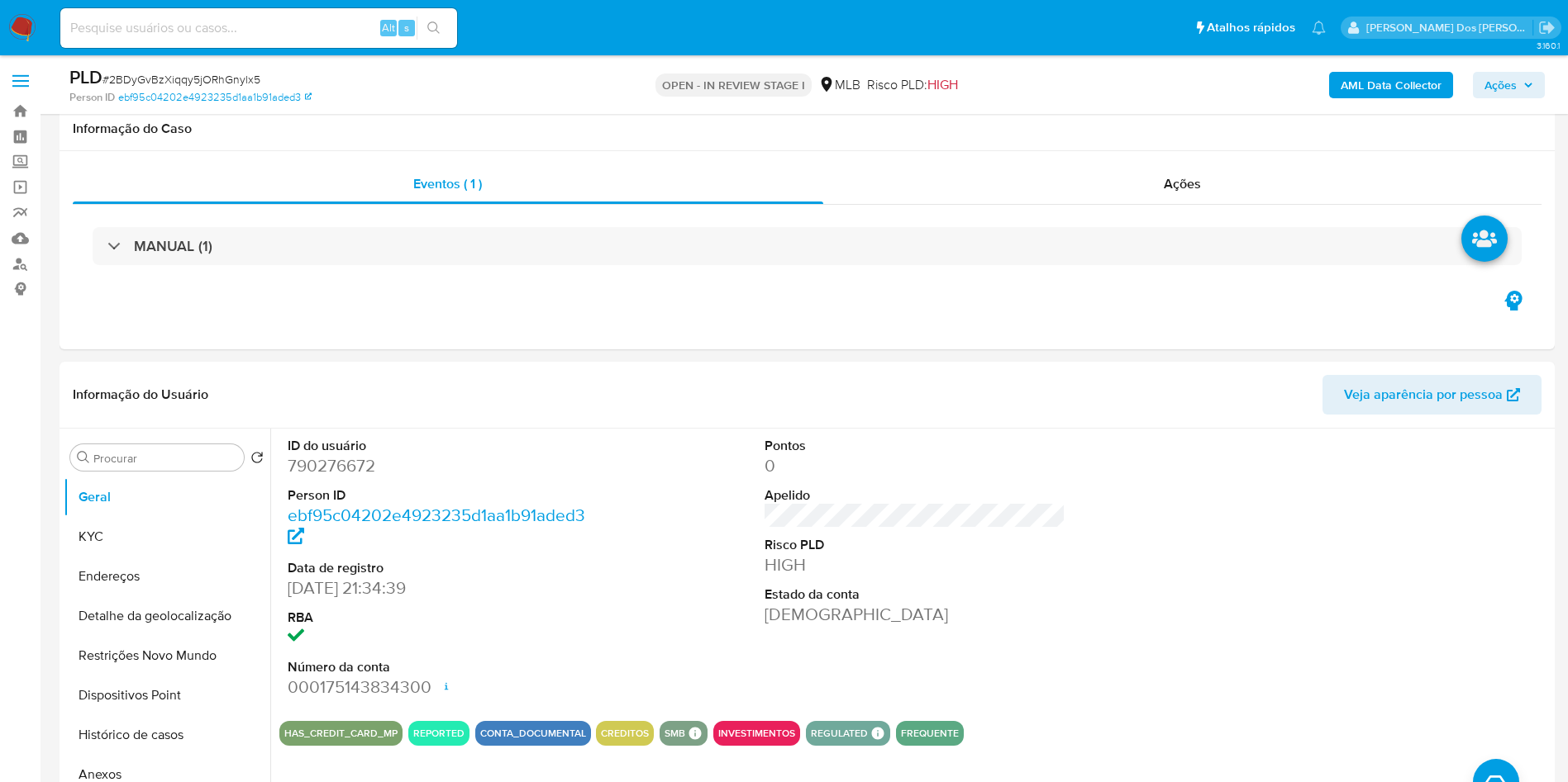
scroll to position [305, 0]
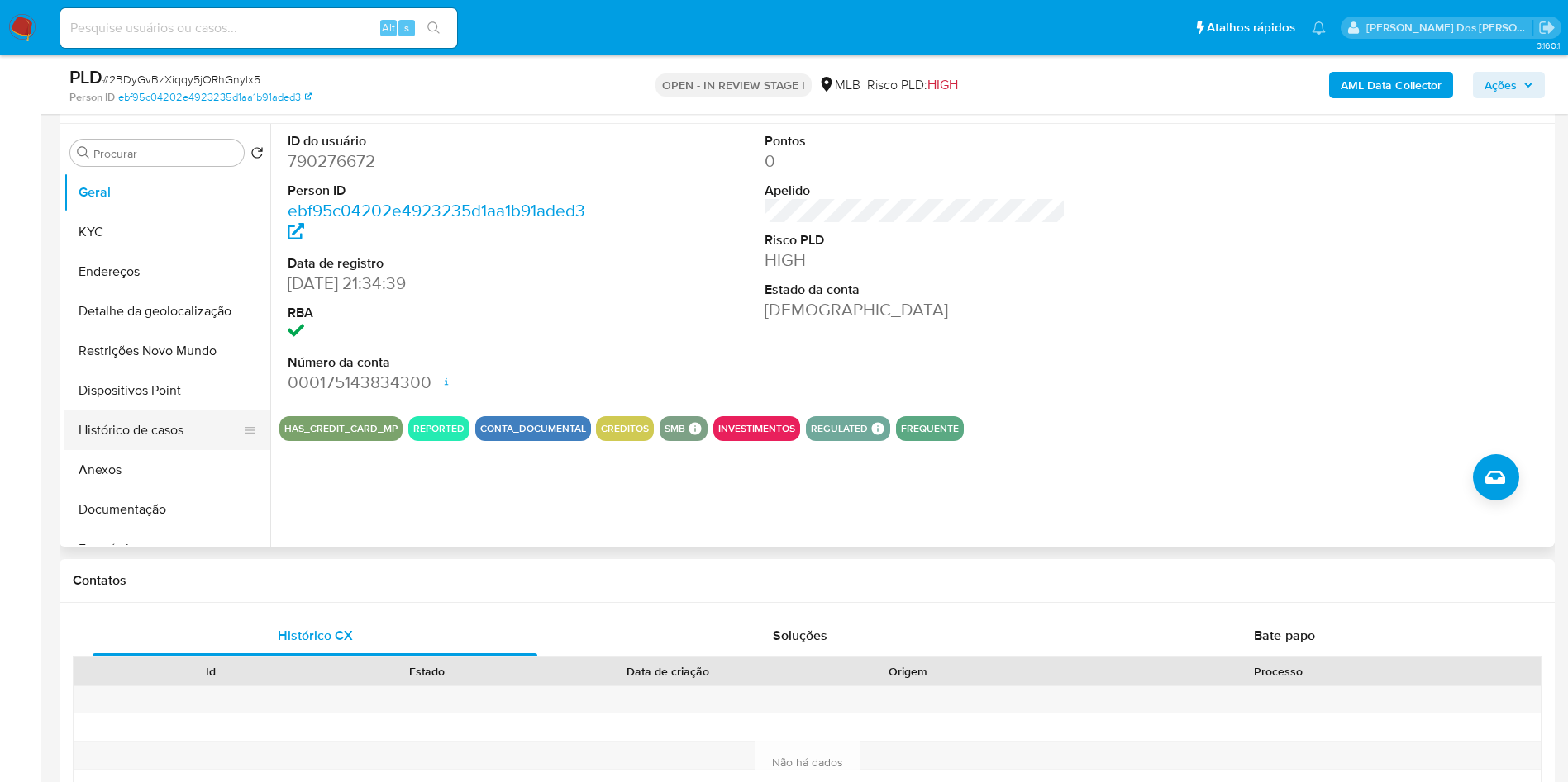
click at [110, 450] on button "Histórico de casos" at bounding box center [160, 431] width 194 height 40
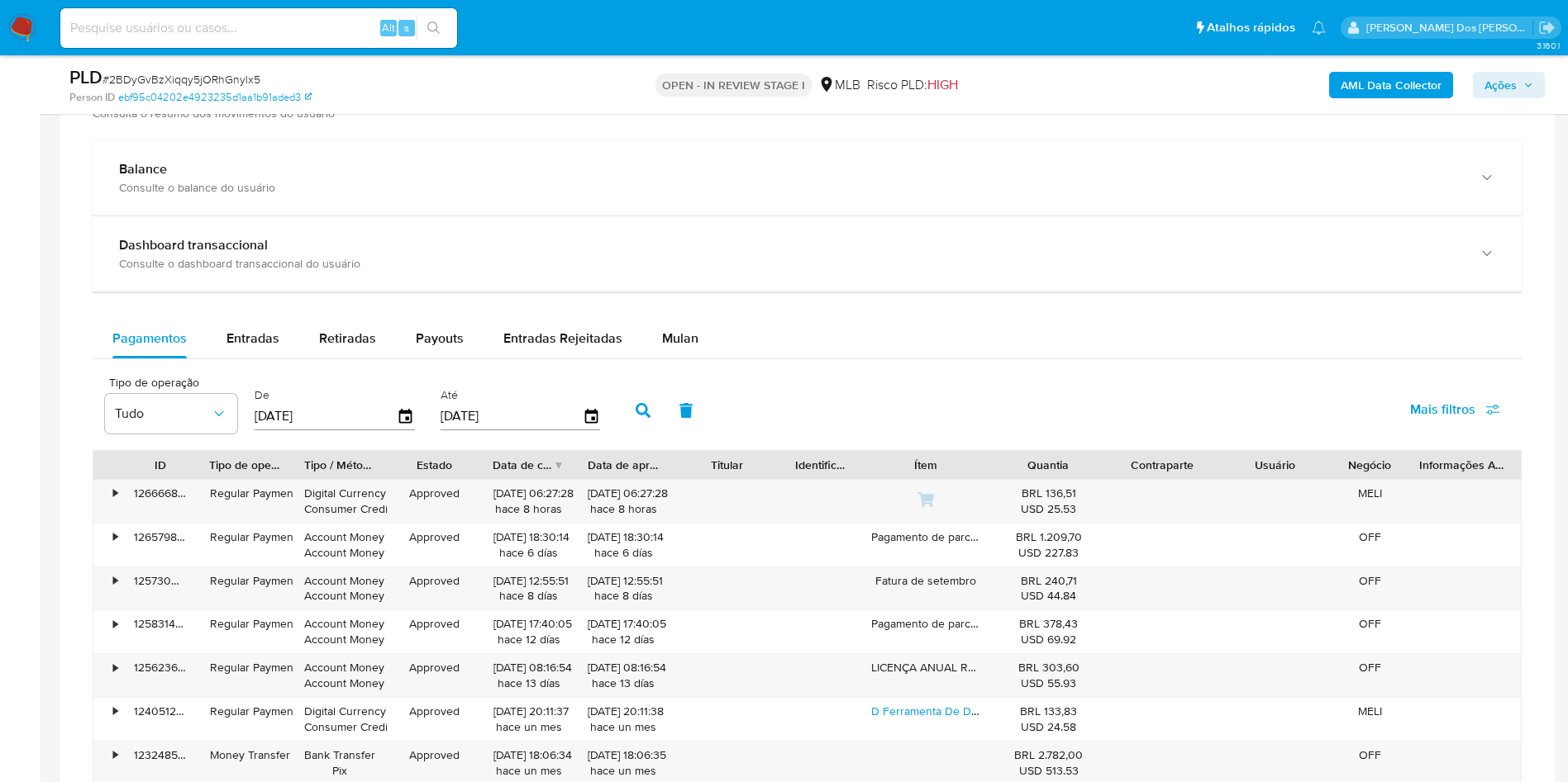
scroll to position [1187, 0]
click at [676, 347] on span "Mulan" at bounding box center [680, 337] width 37 height 19
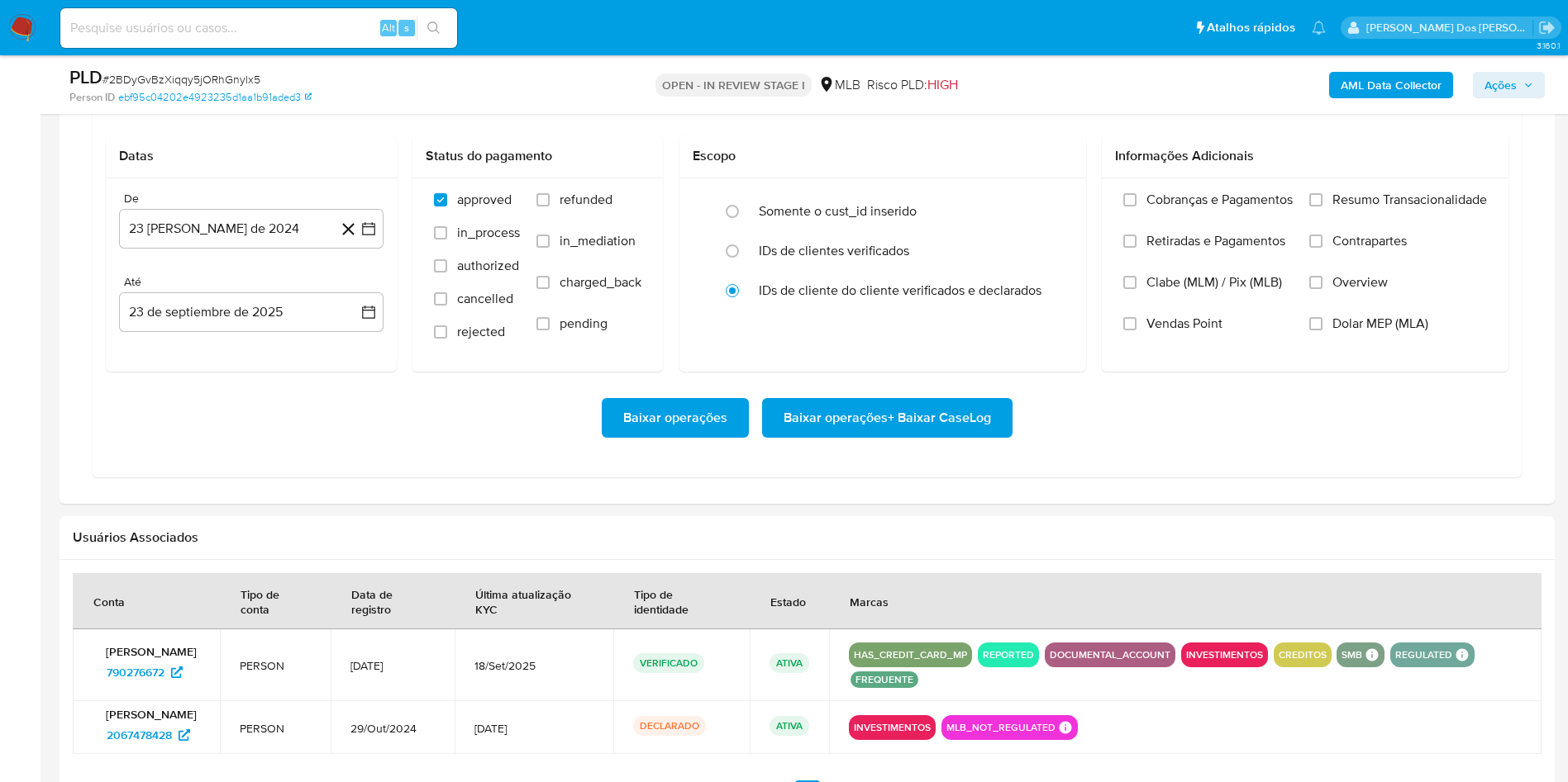
scroll to position [1460, 0]
click at [382, 248] on button "[DATE]" at bounding box center [251, 228] width 265 height 40
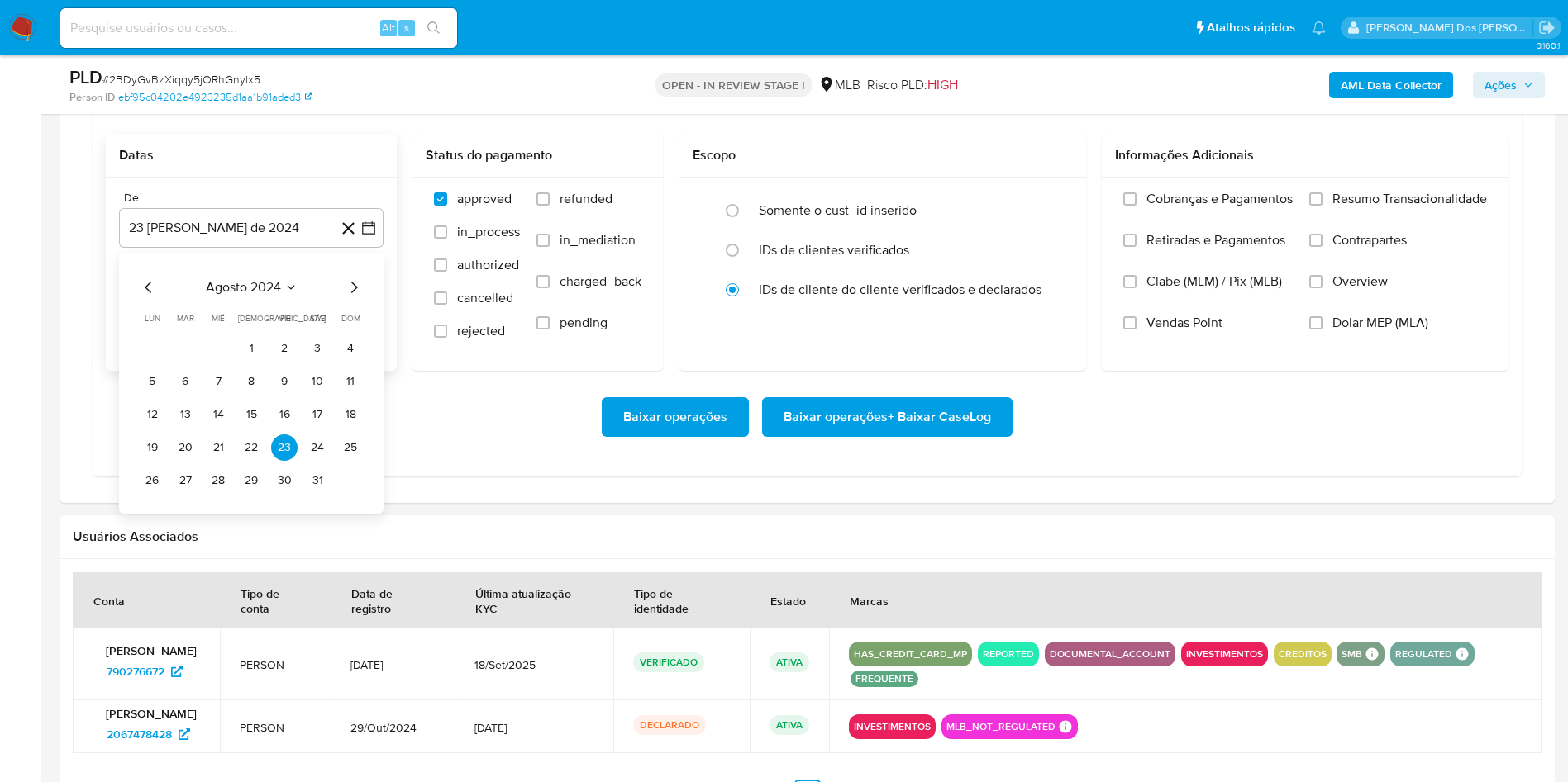
click at [357, 297] on icon "Mes siguiente" at bounding box center [354, 288] width 20 height 20
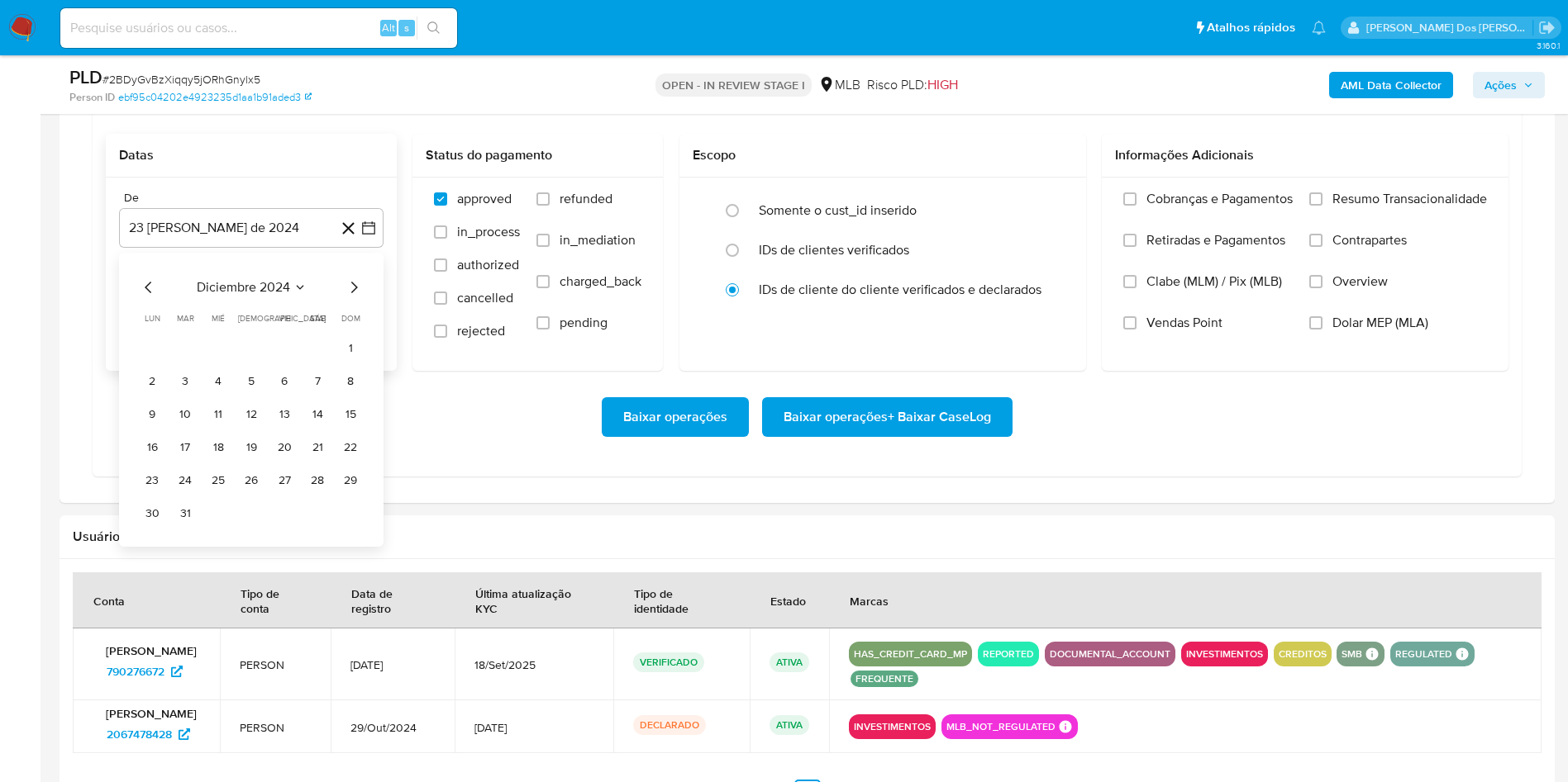
click at [357, 297] on icon "Mes siguiente" at bounding box center [354, 288] width 20 height 20
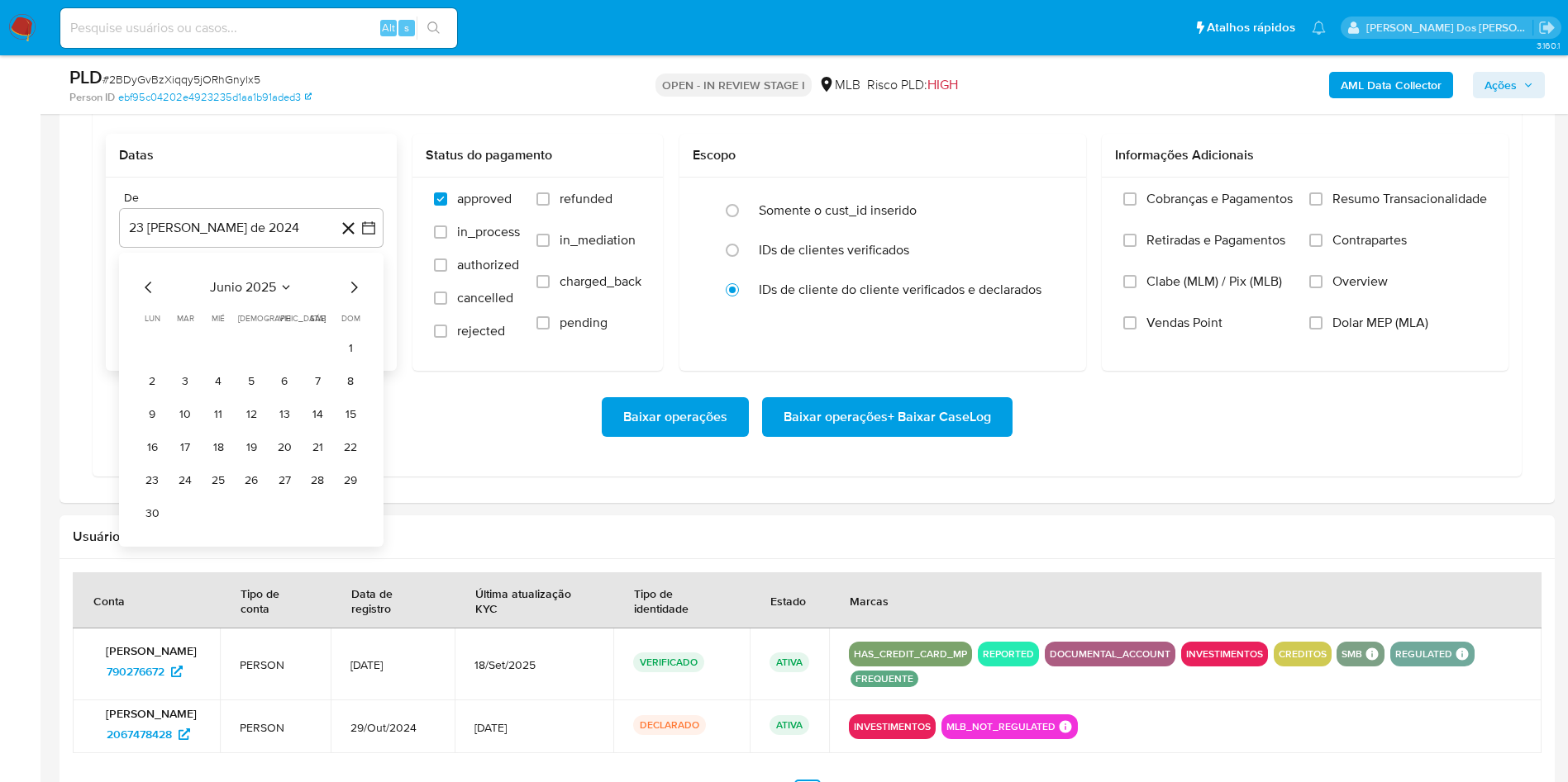
click at [357, 297] on icon "Mes siguiente" at bounding box center [354, 288] width 20 height 20
click at [139, 297] on icon "Mes anterior" at bounding box center [149, 288] width 20 height 20
click at [276, 362] on button "1" at bounding box center [285, 349] width 27 height 27
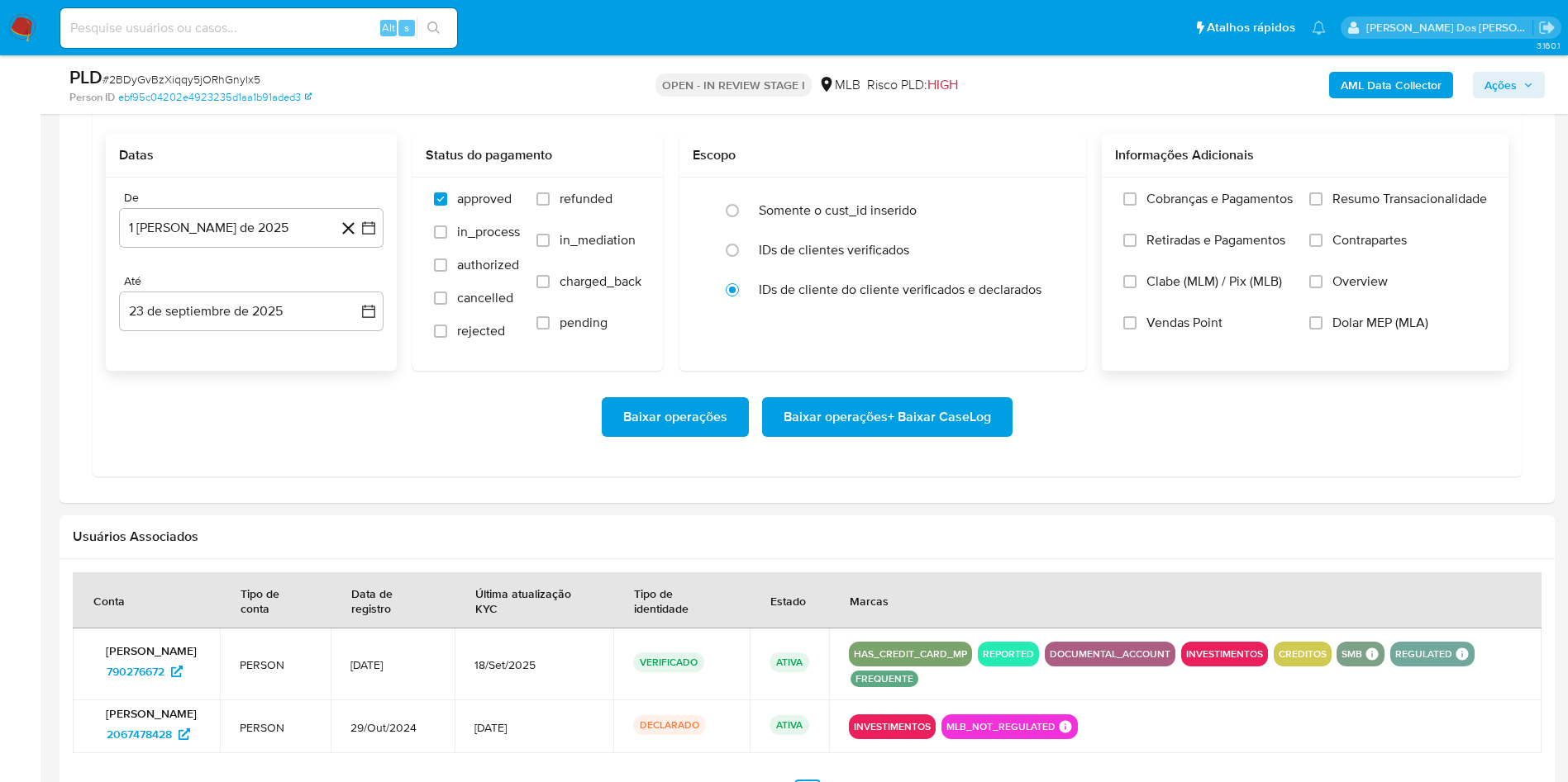
click at [1385, 207] on span "Resumo Transacionalidade" at bounding box center [1409, 199] width 154 height 17
click at [1323, 205] on input "Resumo Transacionalidade" at bounding box center [1316, 199] width 13 height 13
click at [862, 436] on span "Baixar operações + Baixar CaseLog" at bounding box center [887, 417] width 207 height 37
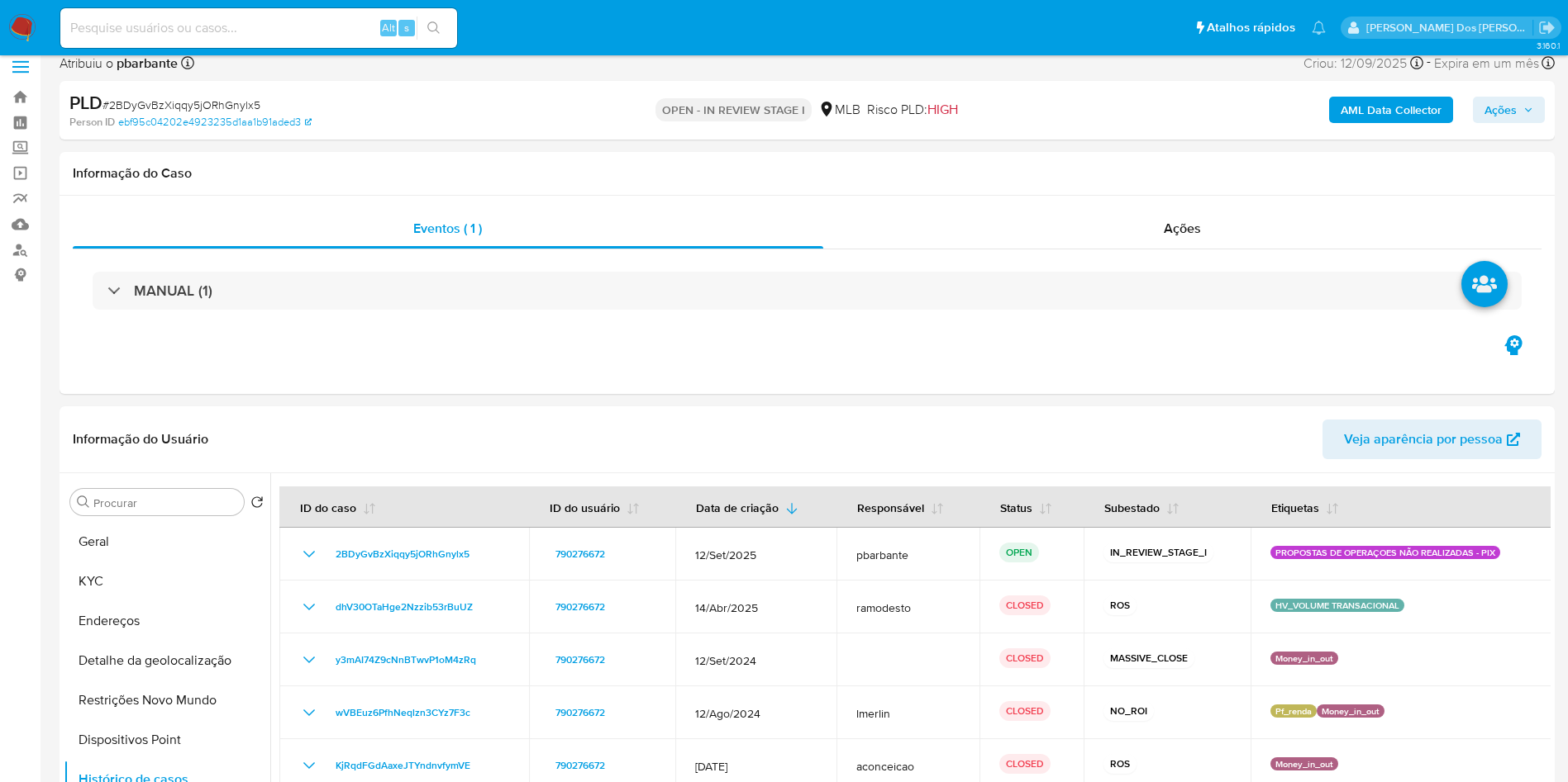
scroll to position [0, 0]
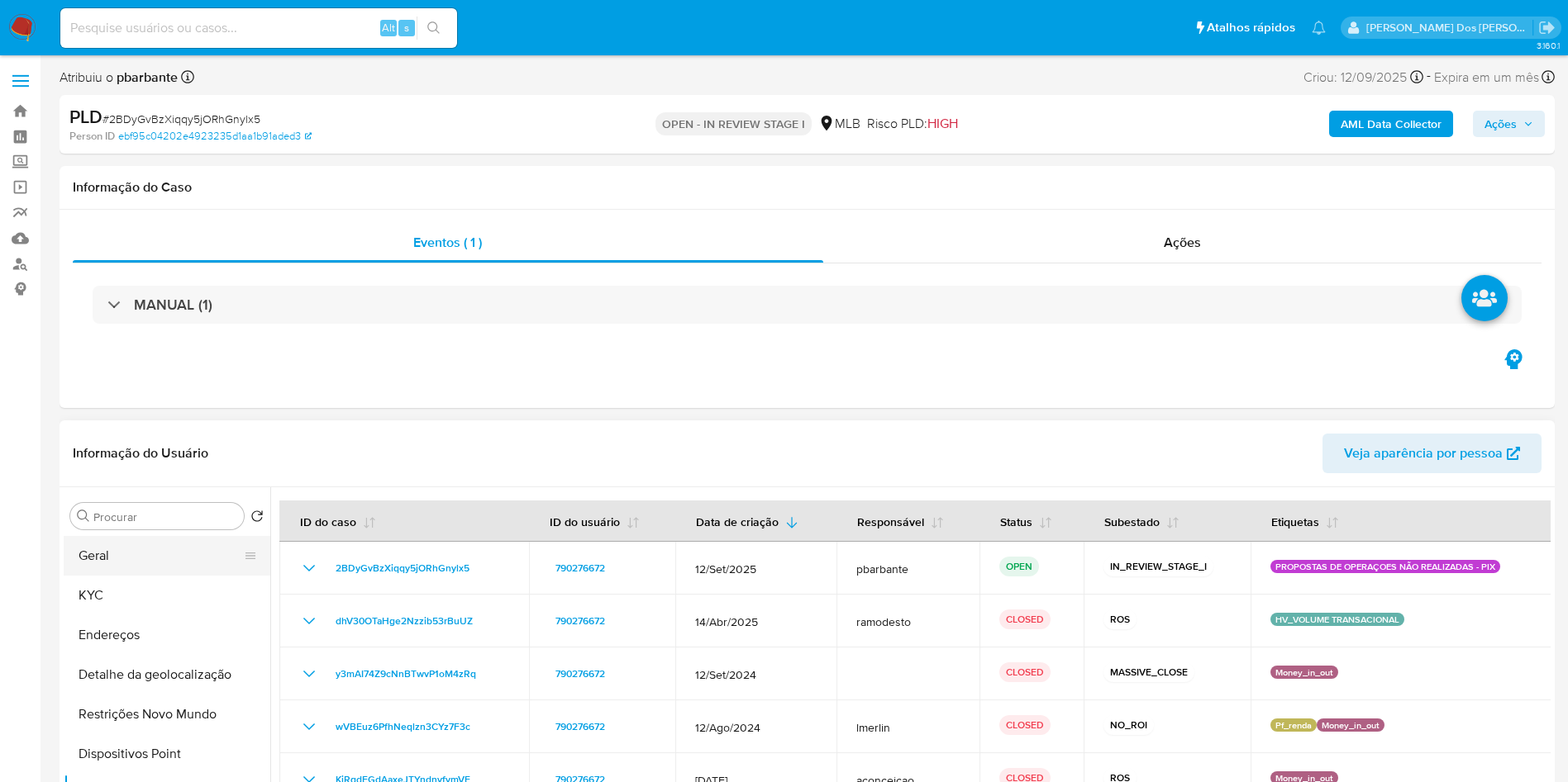
click at [134, 566] on button "Geral" at bounding box center [160, 556] width 194 height 40
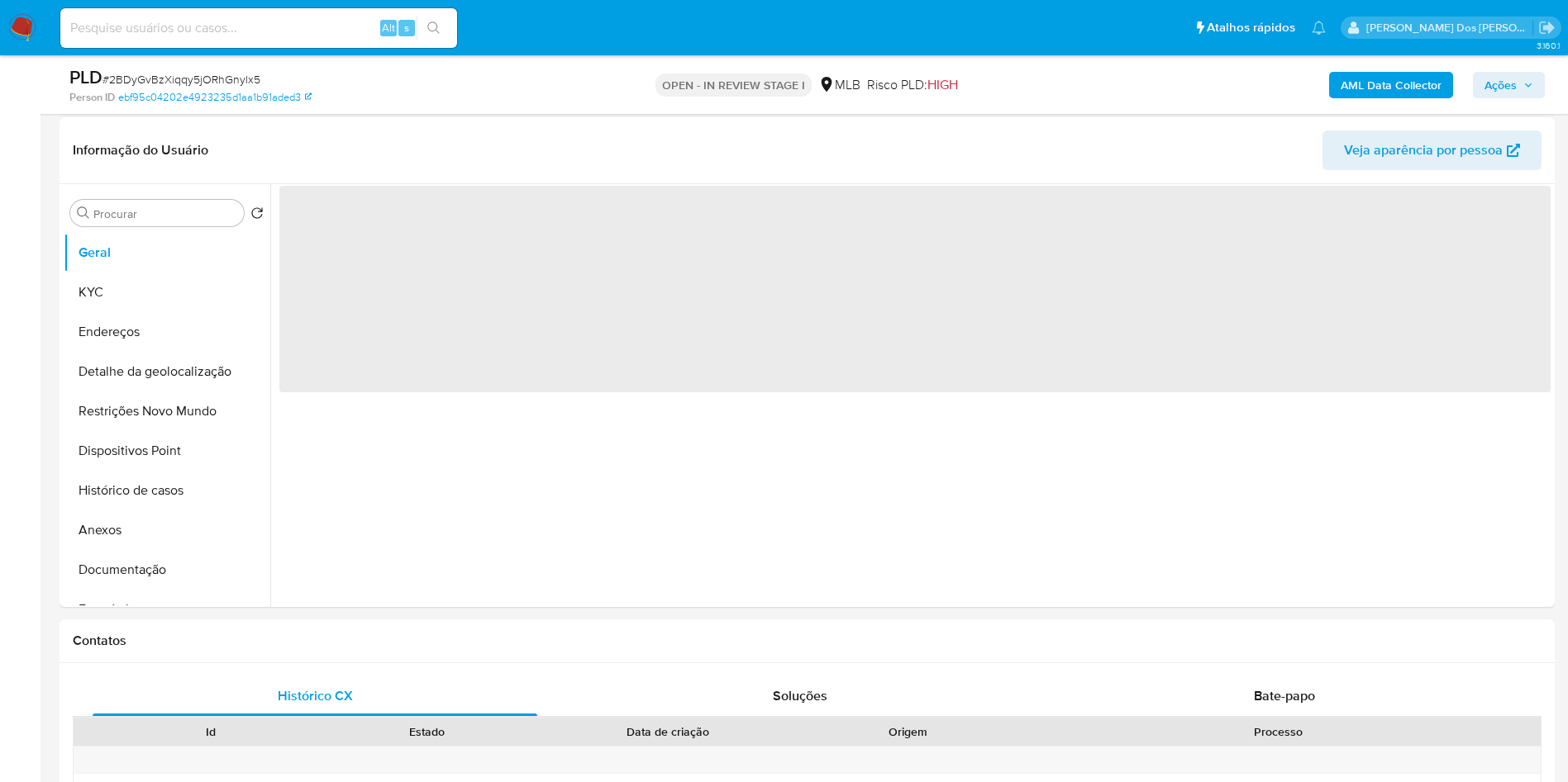
scroll to position [245, 0]
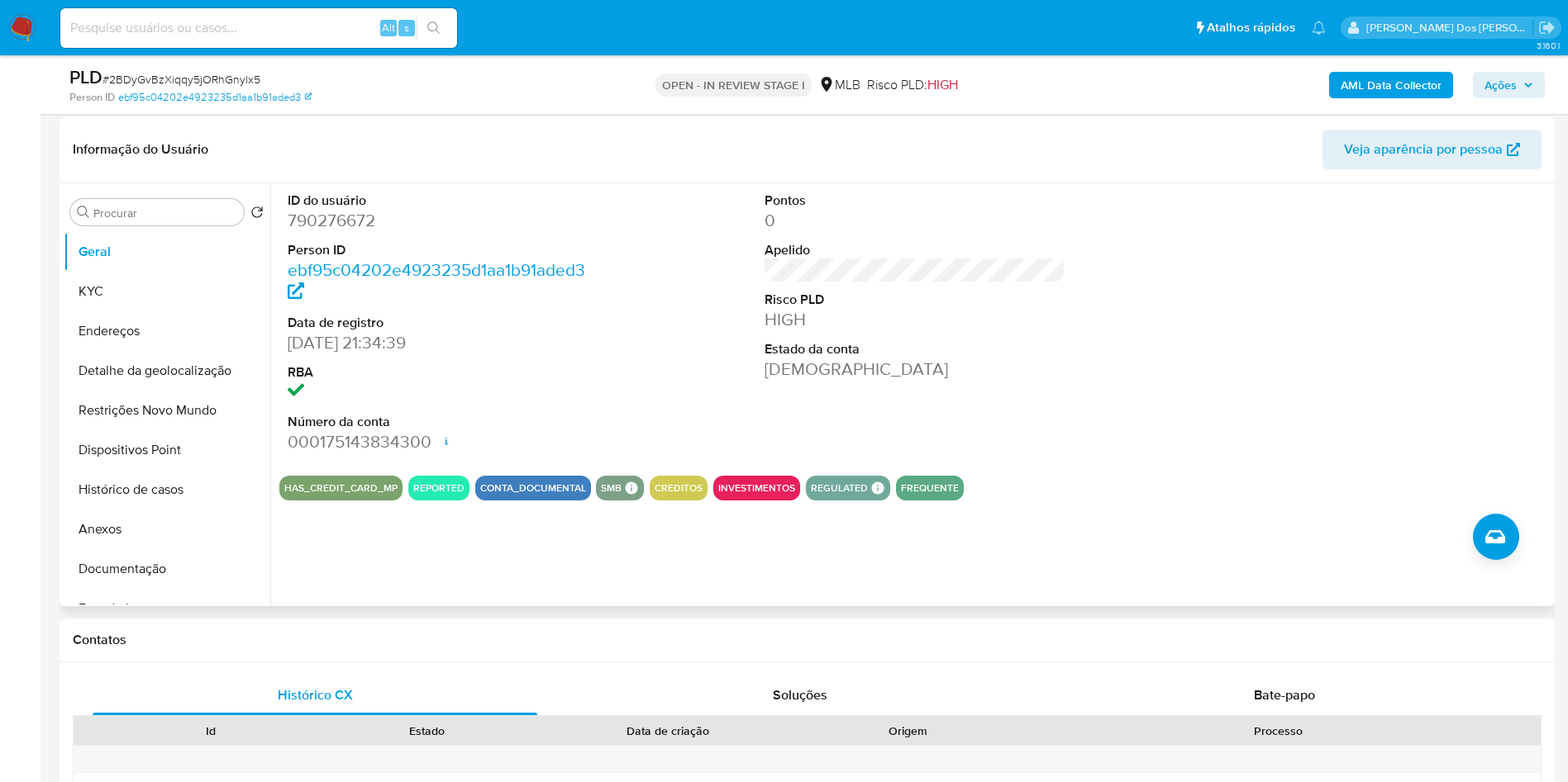
click at [350, 232] on dd "790276672" at bounding box center [438, 220] width 301 height 23
copy dd "790276672"
click at [170, 505] on button "Histórico de casos" at bounding box center [160, 490] width 194 height 40
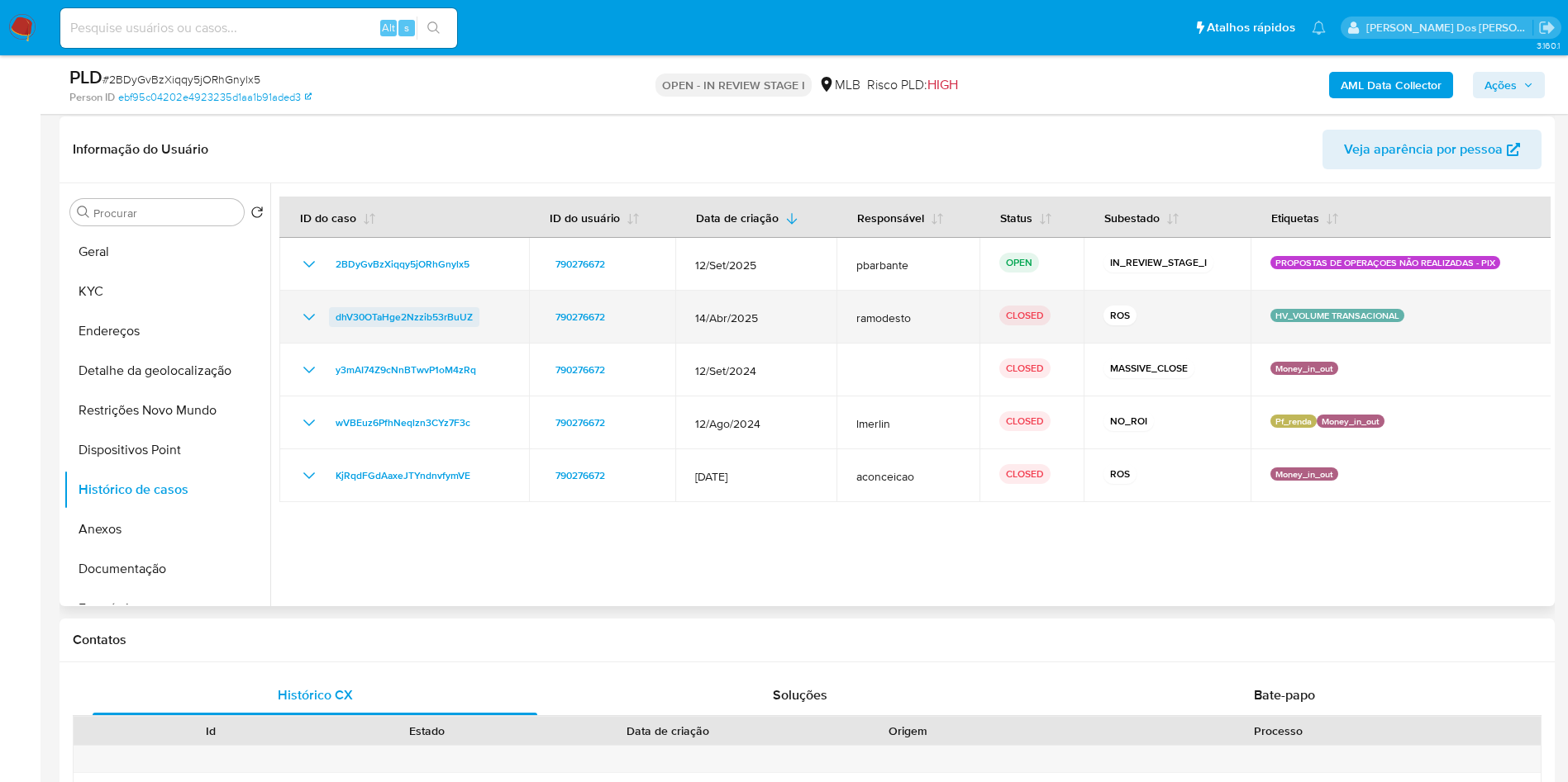
click at [369, 327] on span "dhV30OTaHge2Nzzib53rBuUZ" at bounding box center [404, 317] width 137 height 20
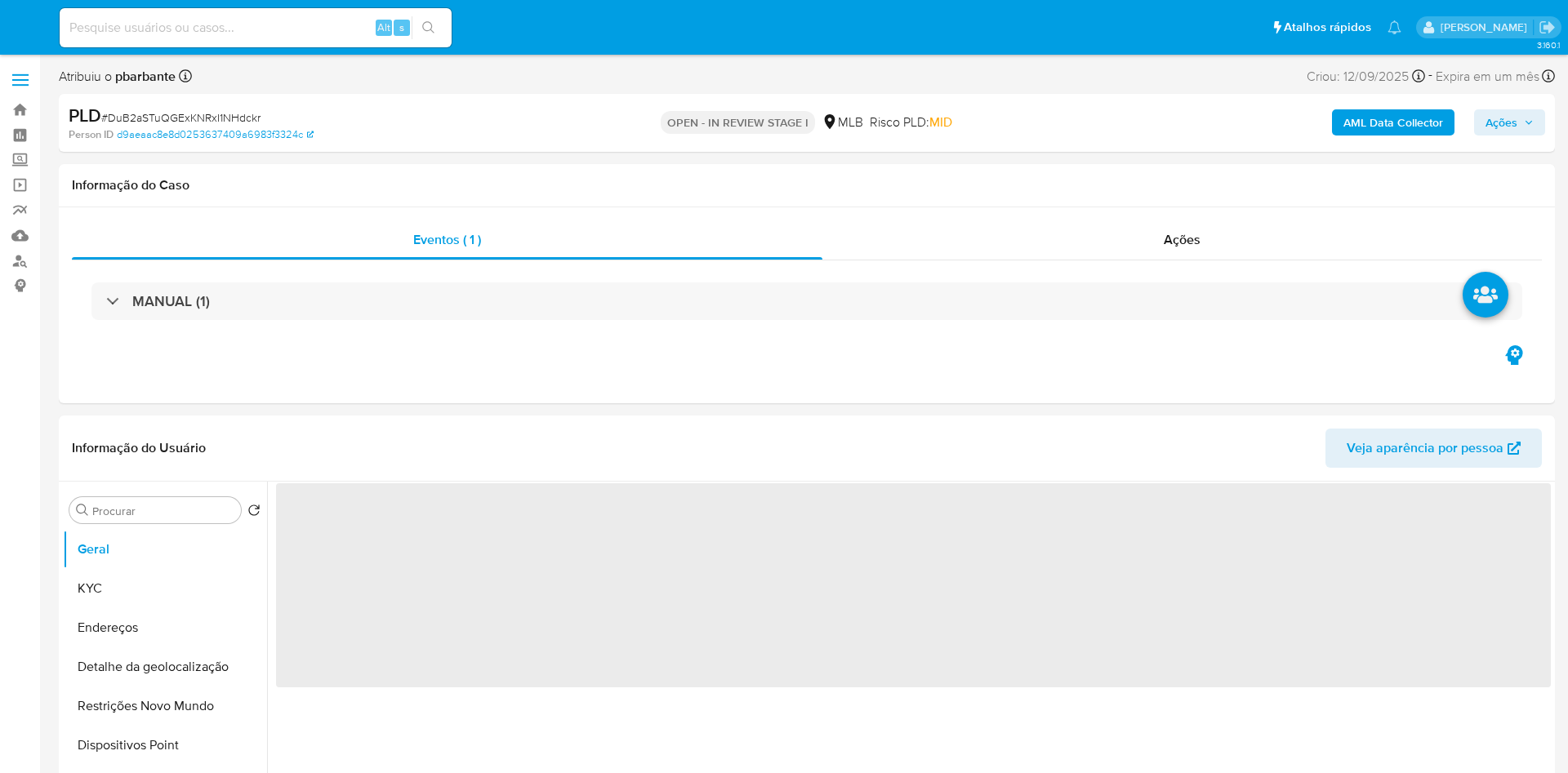
select select "10"
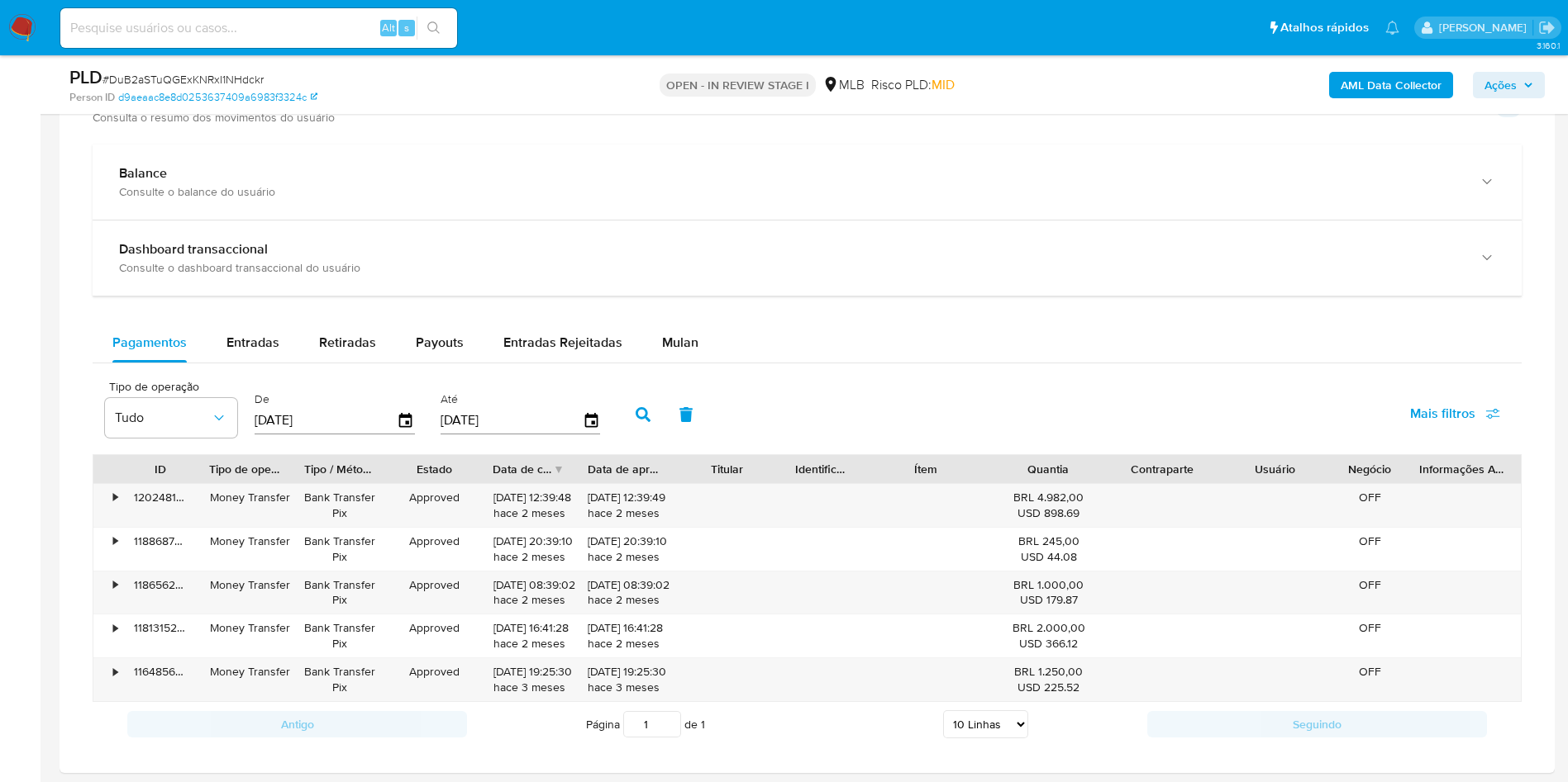
scroll to position [1188, 0]
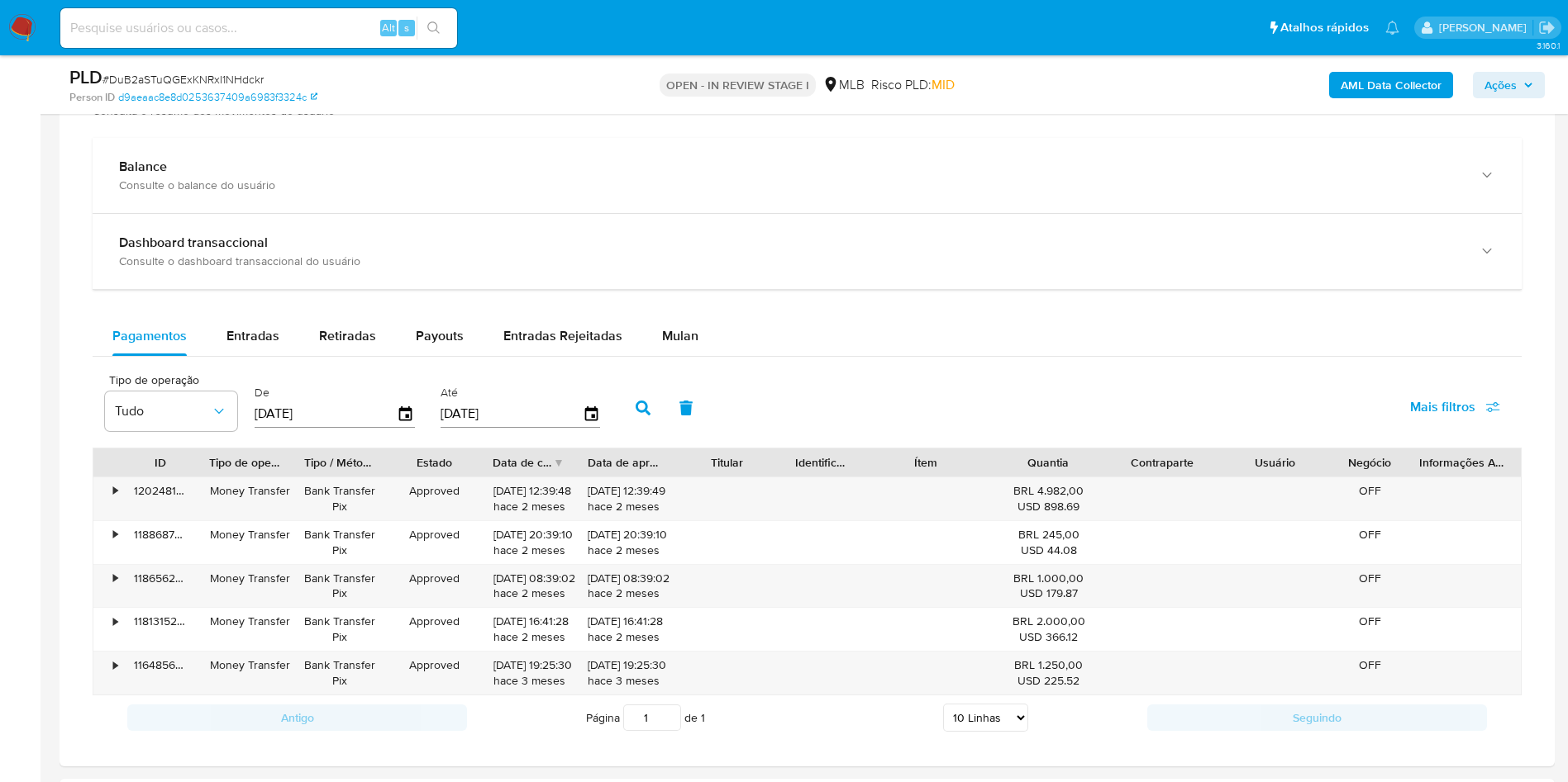
click at [695, 338] on div "Balance Consulte o balance do usuário Dashboard transaccional Consulte o dashbo…" at bounding box center [807, 439] width 1429 height 603
click at [680, 349] on div "Mulan" at bounding box center [680, 336] width 37 height 40
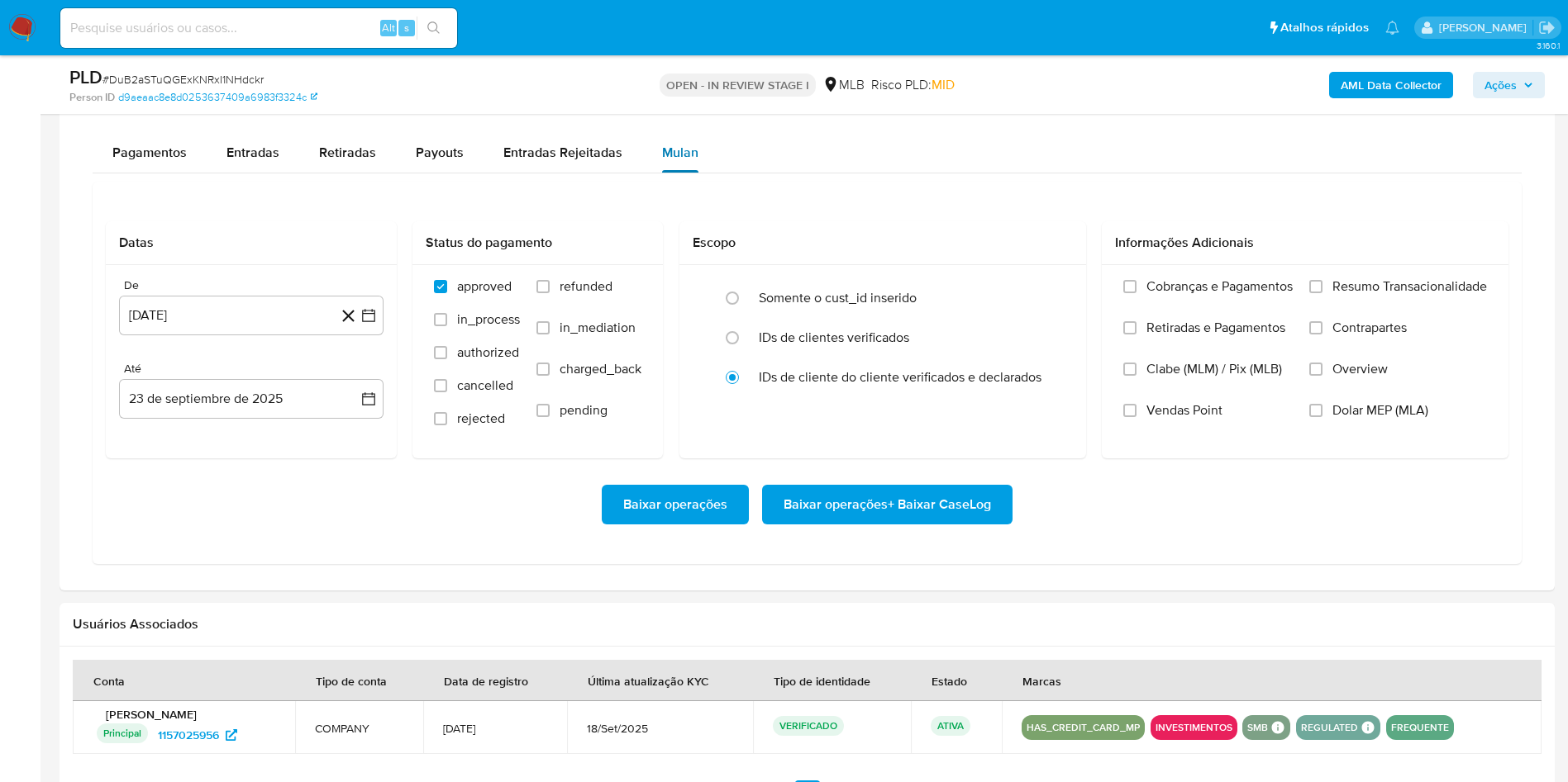
scroll to position [1375, 0]
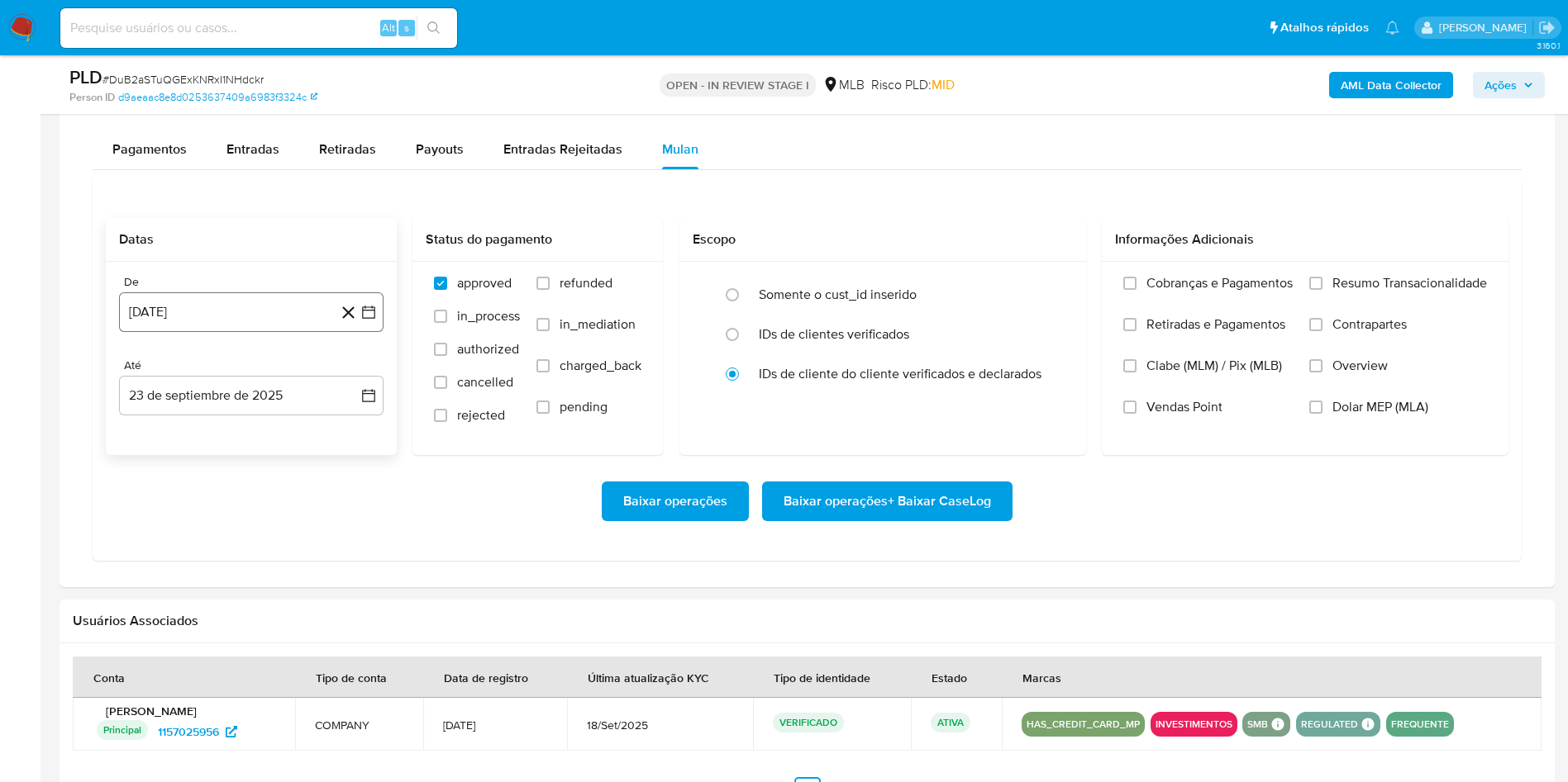
click at [369, 320] on icon "button" at bounding box center [369, 312] width 17 height 17
click at [354, 388] on div "[DATE] [DATE] lun lunes mar martes mié miércoles jue jueves vie viernes sáb sáb…" at bounding box center [251, 467] width 265 height 261
click at [355, 377] on icon "Mes siguiente" at bounding box center [355, 372] width 7 height 12
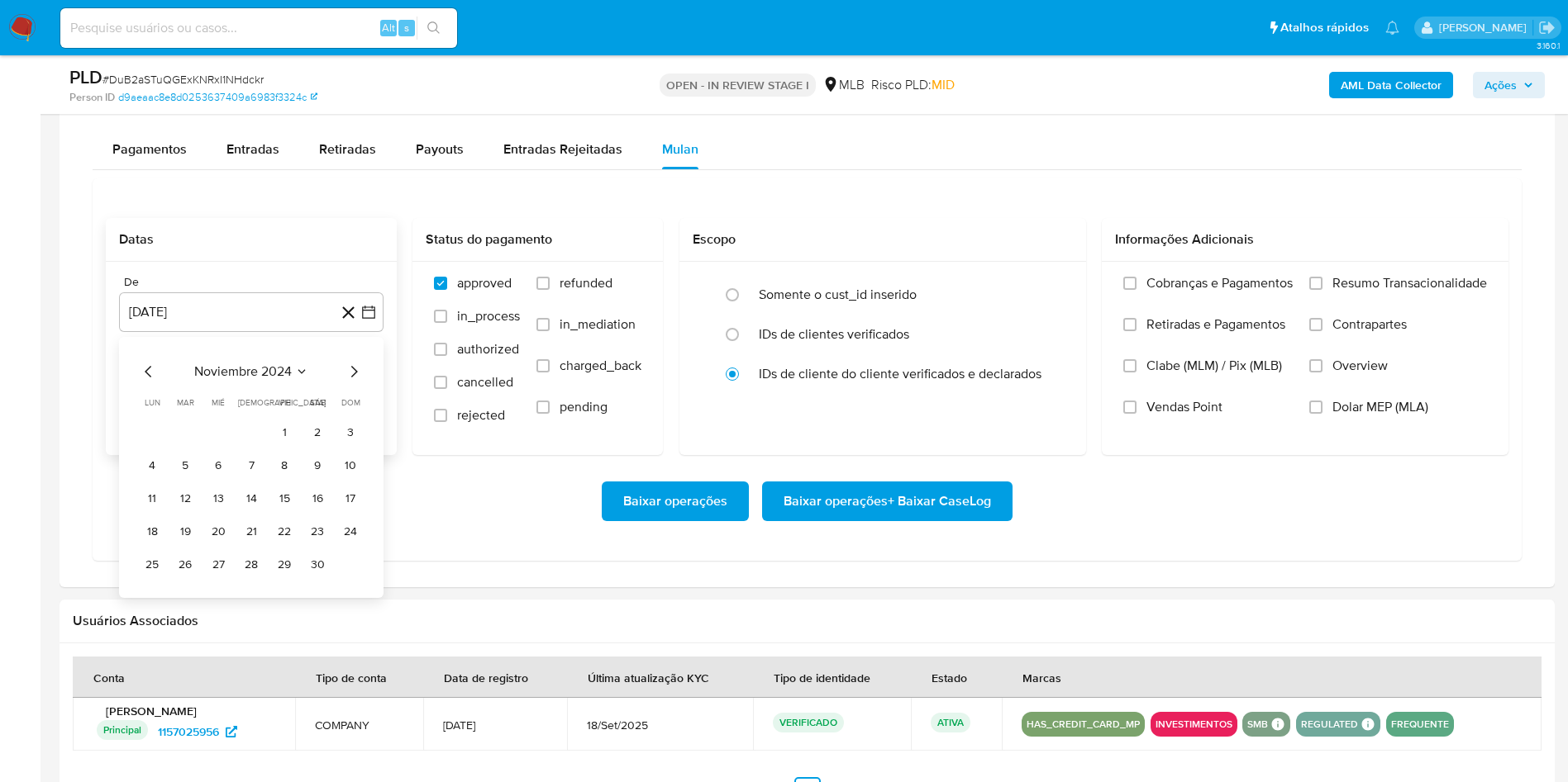
click at [355, 377] on icon "Mes siguiente" at bounding box center [355, 372] width 7 height 12
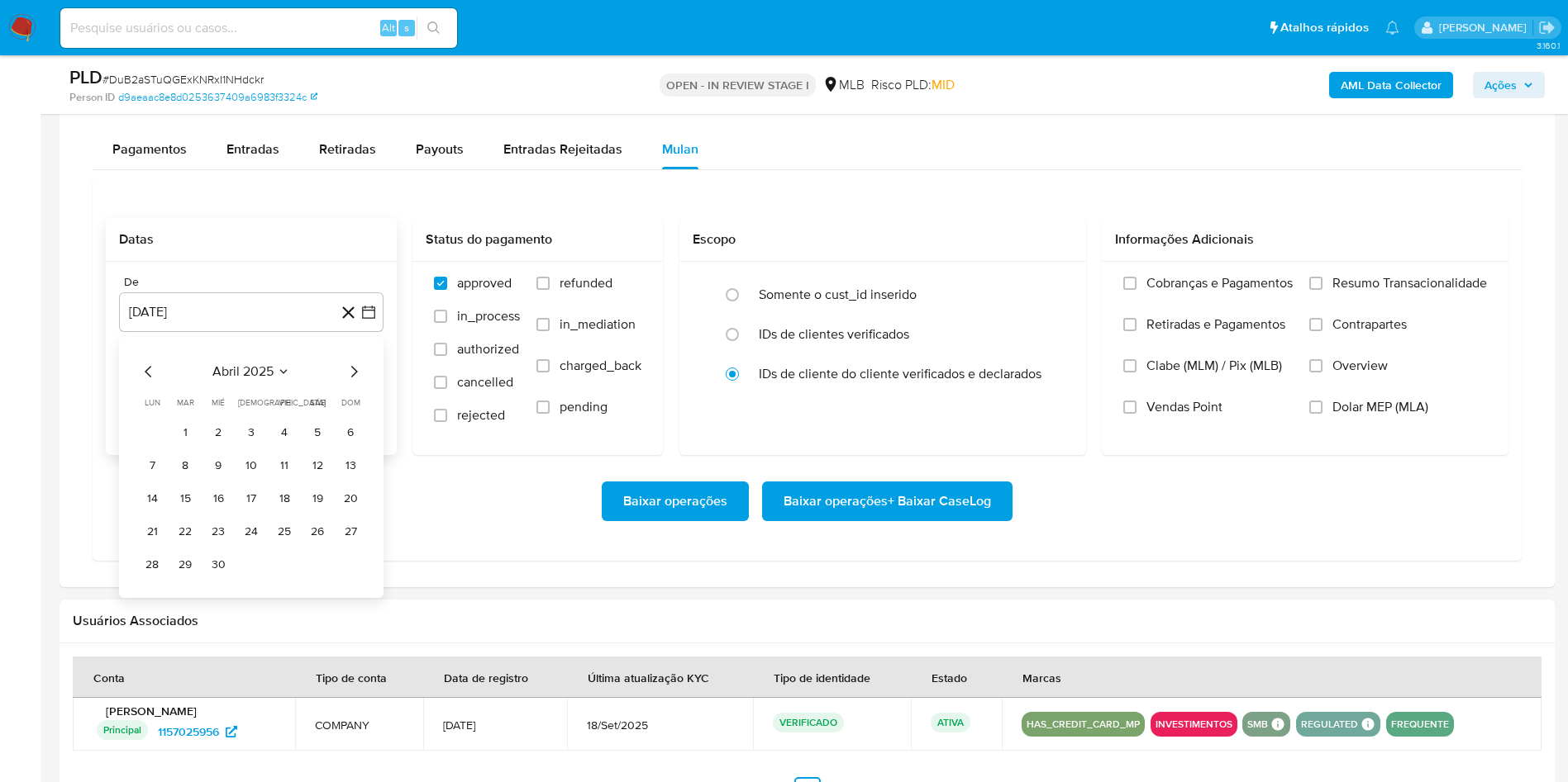
click at [355, 377] on icon "Mes siguiente" at bounding box center [355, 372] width 7 height 12
click at [357, 377] on icon "Mes siguiente" at bounding box center [355, 372] width 7 height 12
click at [288, 446] on button "1" at bounding box center [285, 433] width 27 height 27
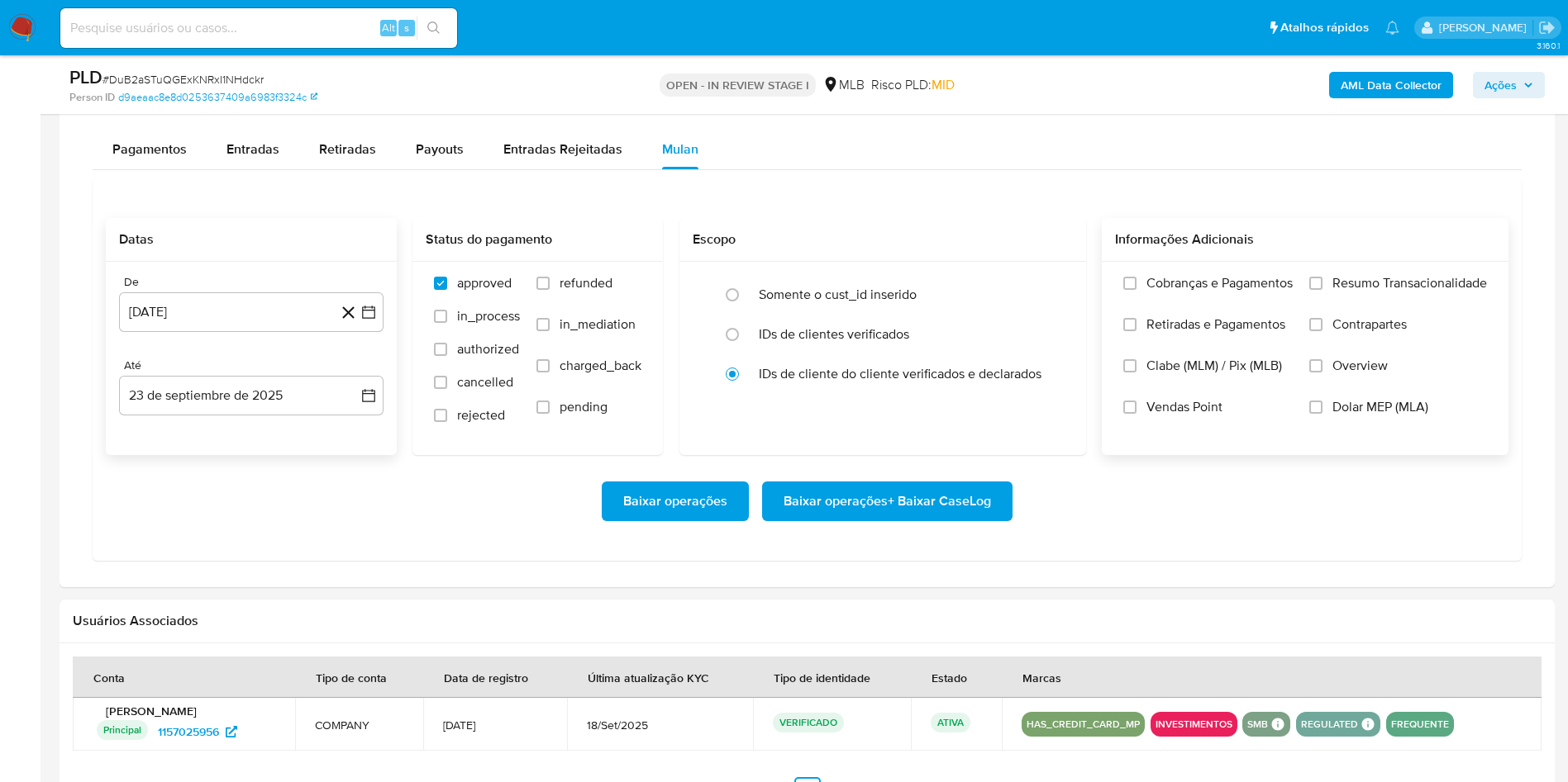
click at [1411, 291] on span "Resumo Transacionalidade" at bounding box center [1409, 284] width 154 height 17
click at [1323, 290] on input "Resumo Transacionalidade" at bounding box center [1316, 284] width 13 height 13
click at [938, 520] on span "Baixar operações + Baixar CaseLog" at bounding box center [887, 502] width 207 height 37
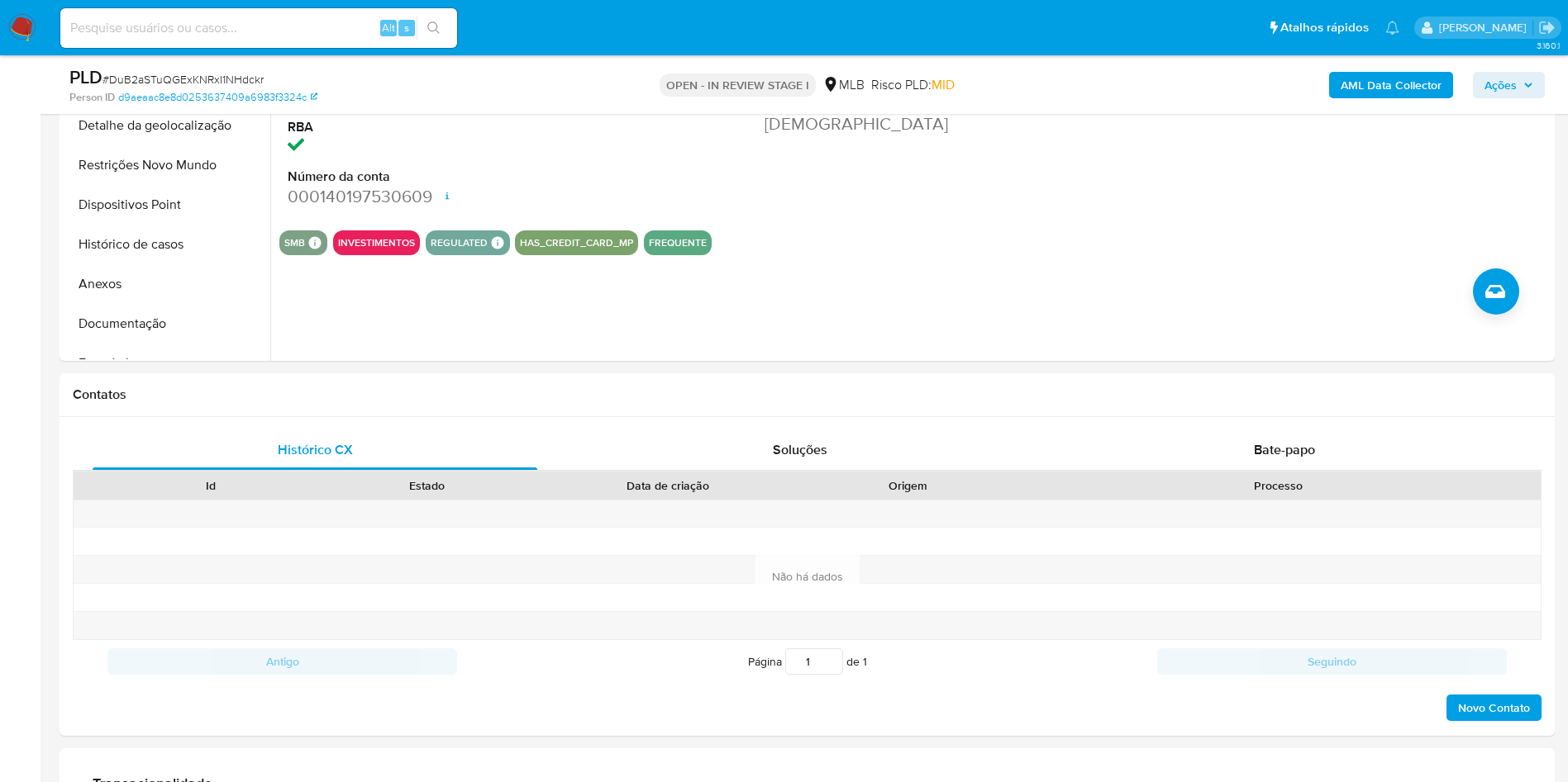
scroll to position [82, 0]
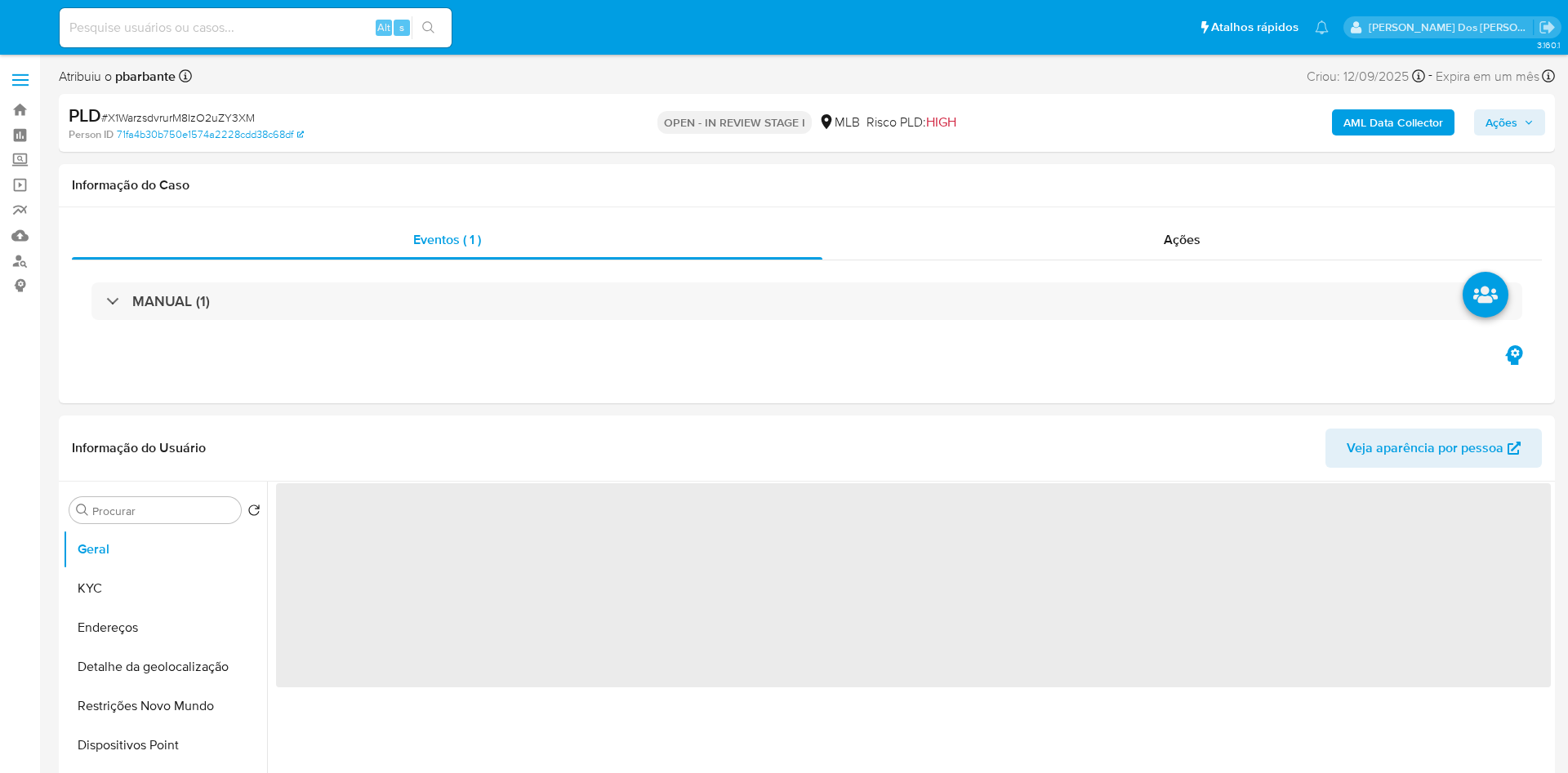
select select "10"
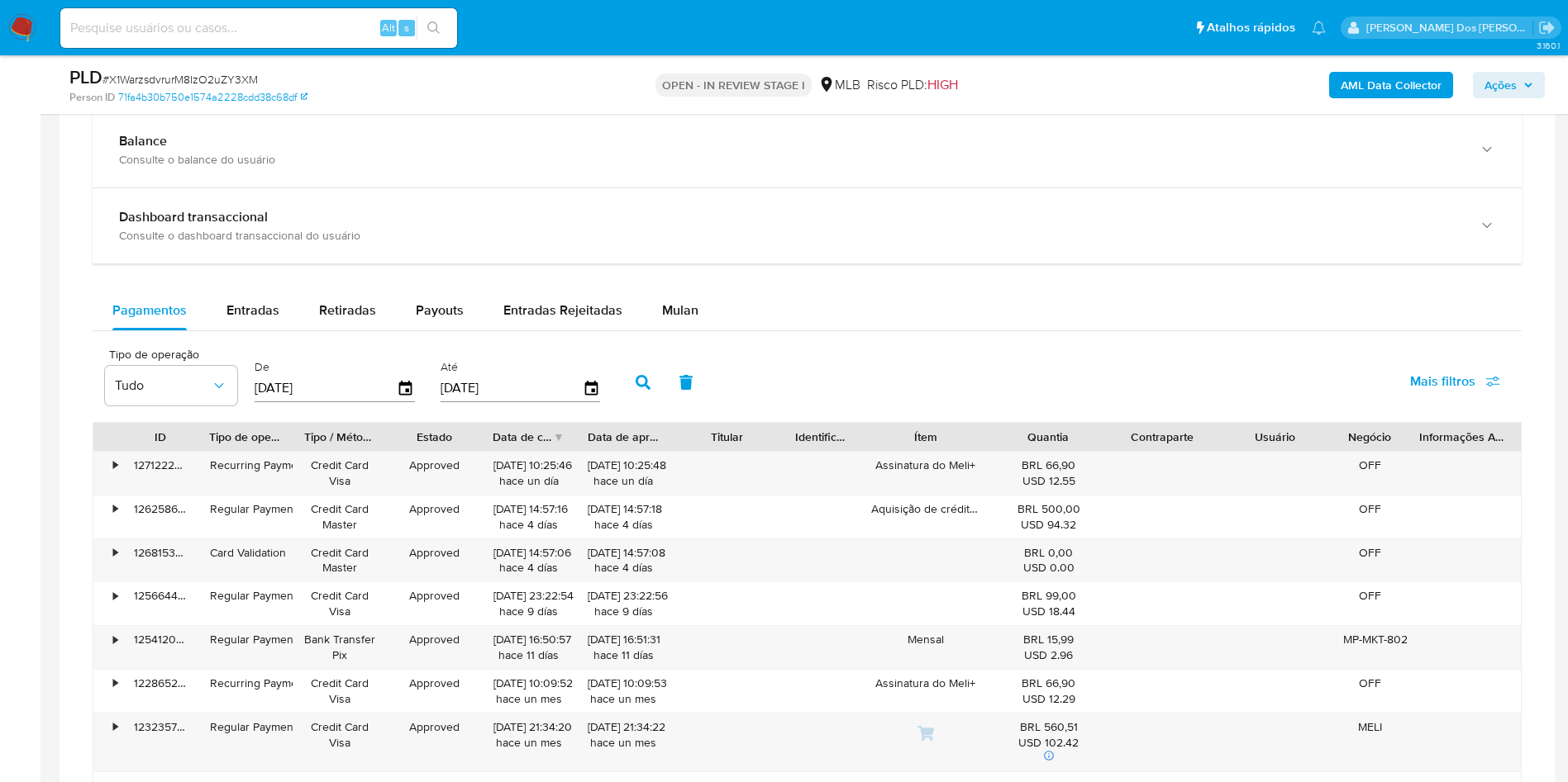
scroll to position [1223, 0]
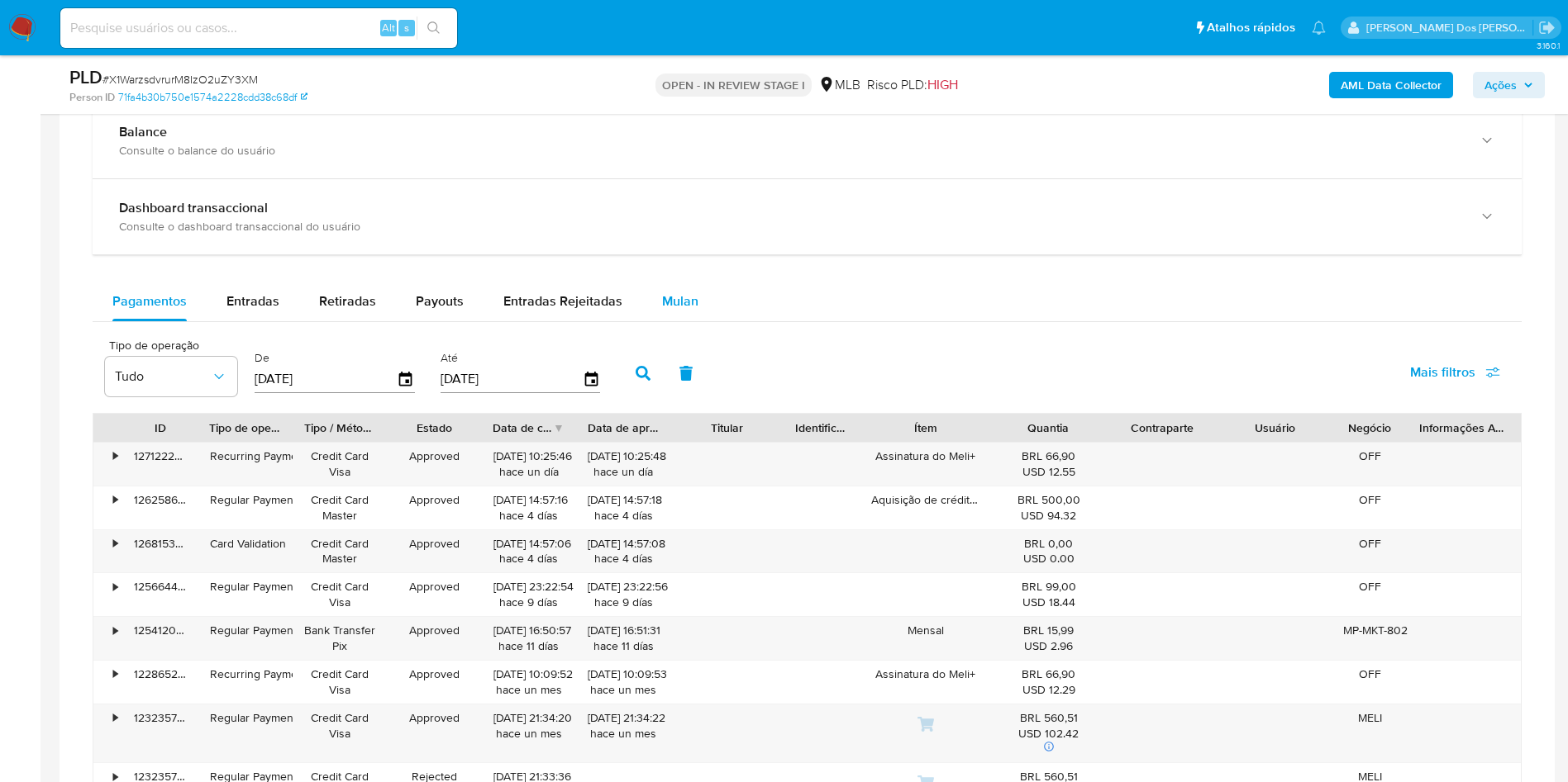
click at [665, 310] on span "Mulan" at bounding box center [680, 300] width 37 height 19
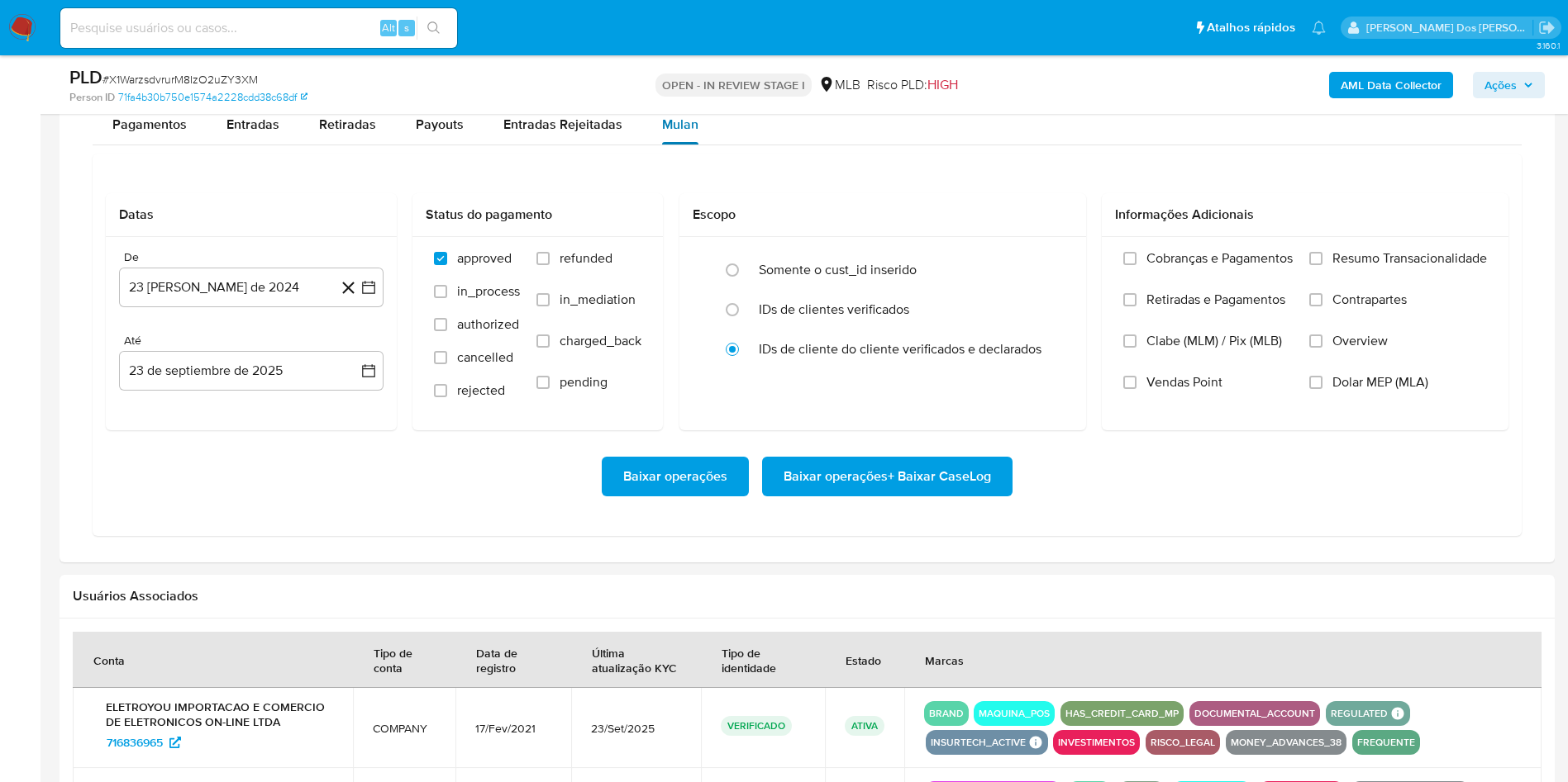
scroll to position [1402, 0]
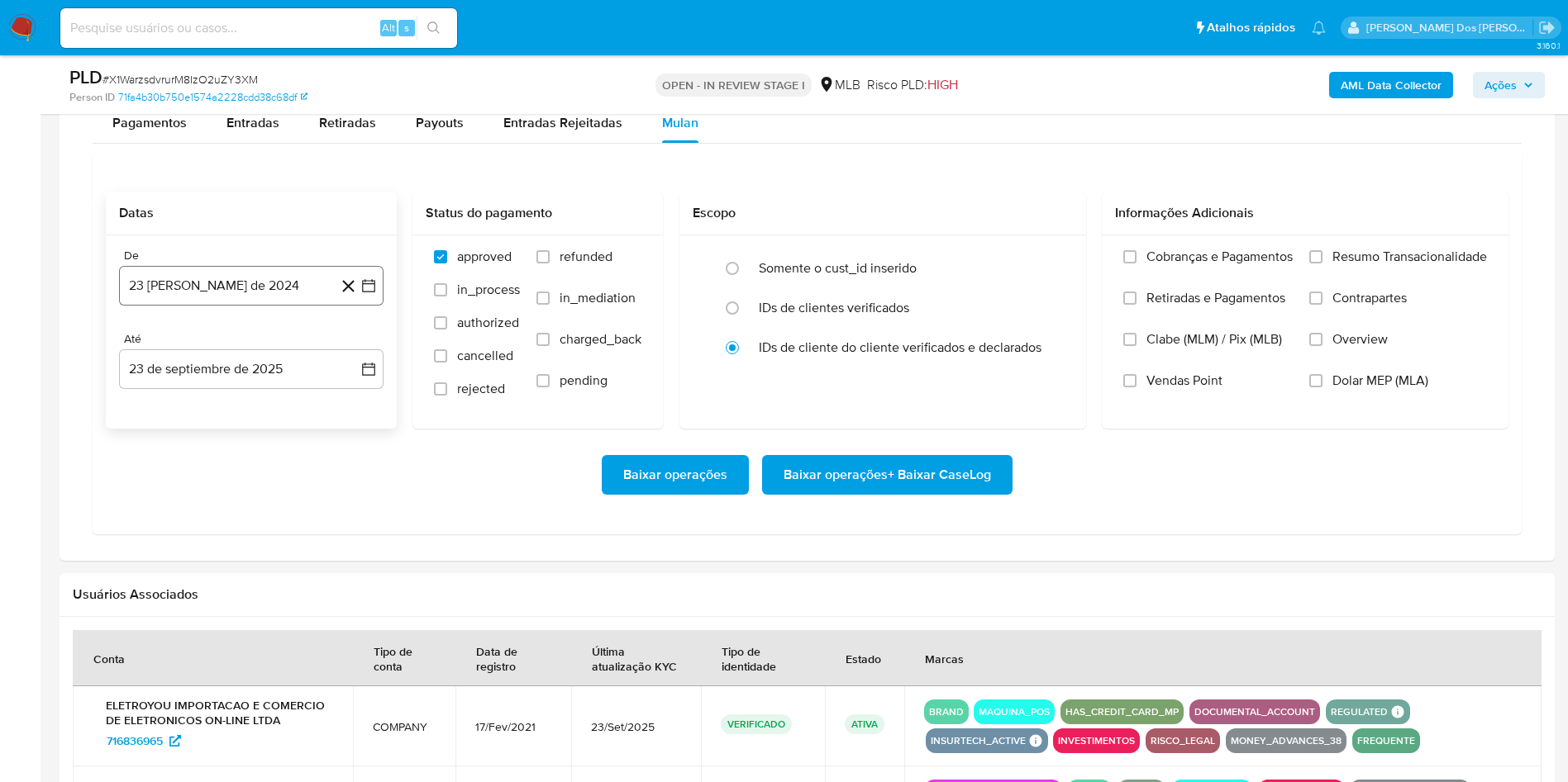
click at [361, 294] on icon "button" at bounding box center [369, 286] width 17 height 17
click at [350, 356] on icon "Mes siguiente" at bounding box center [354, 346] width 20 height 20
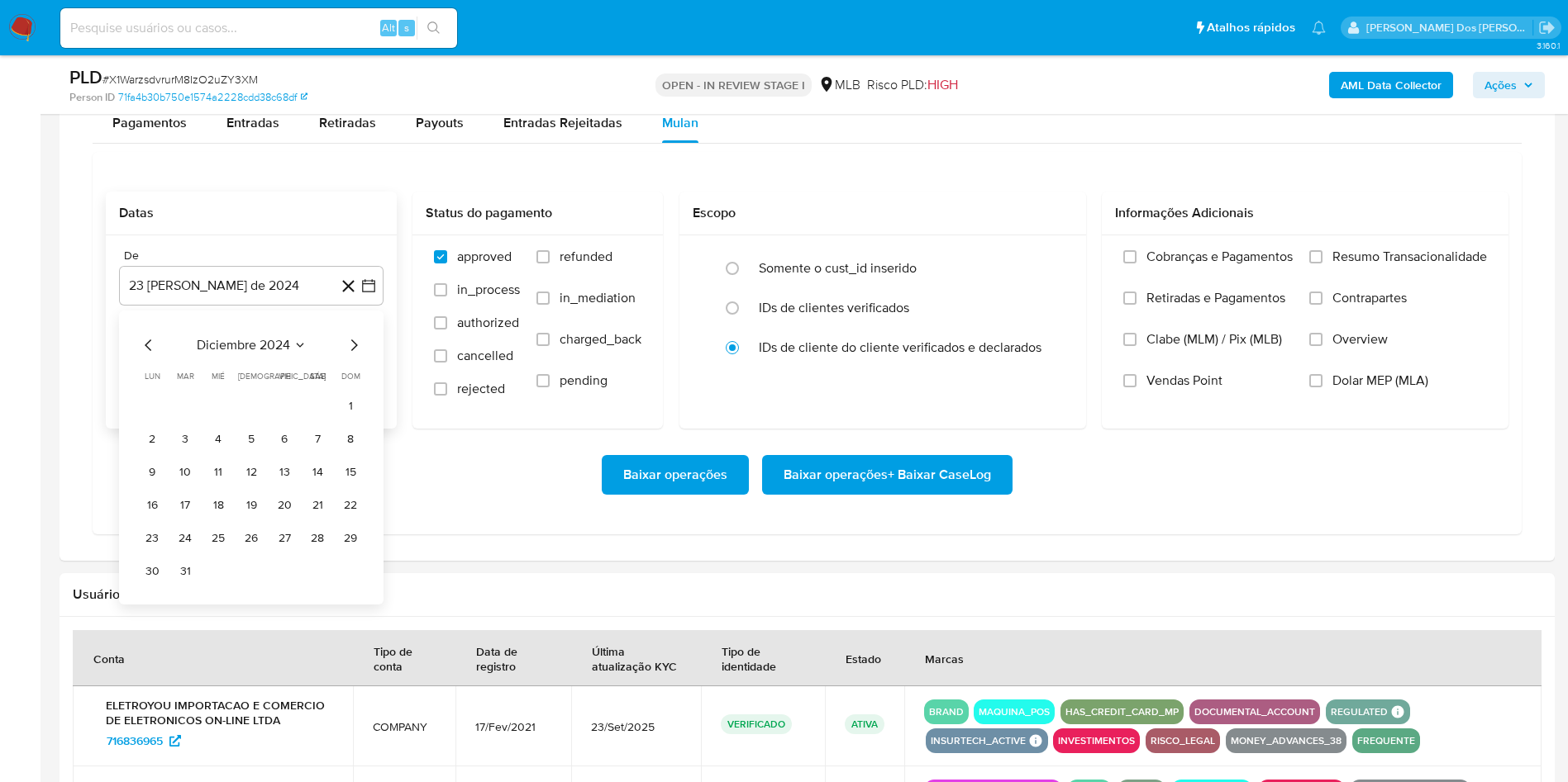
click at [350, 356] on icon "Mes siguiente" at bounding box center [354, 346] width 20 height 20
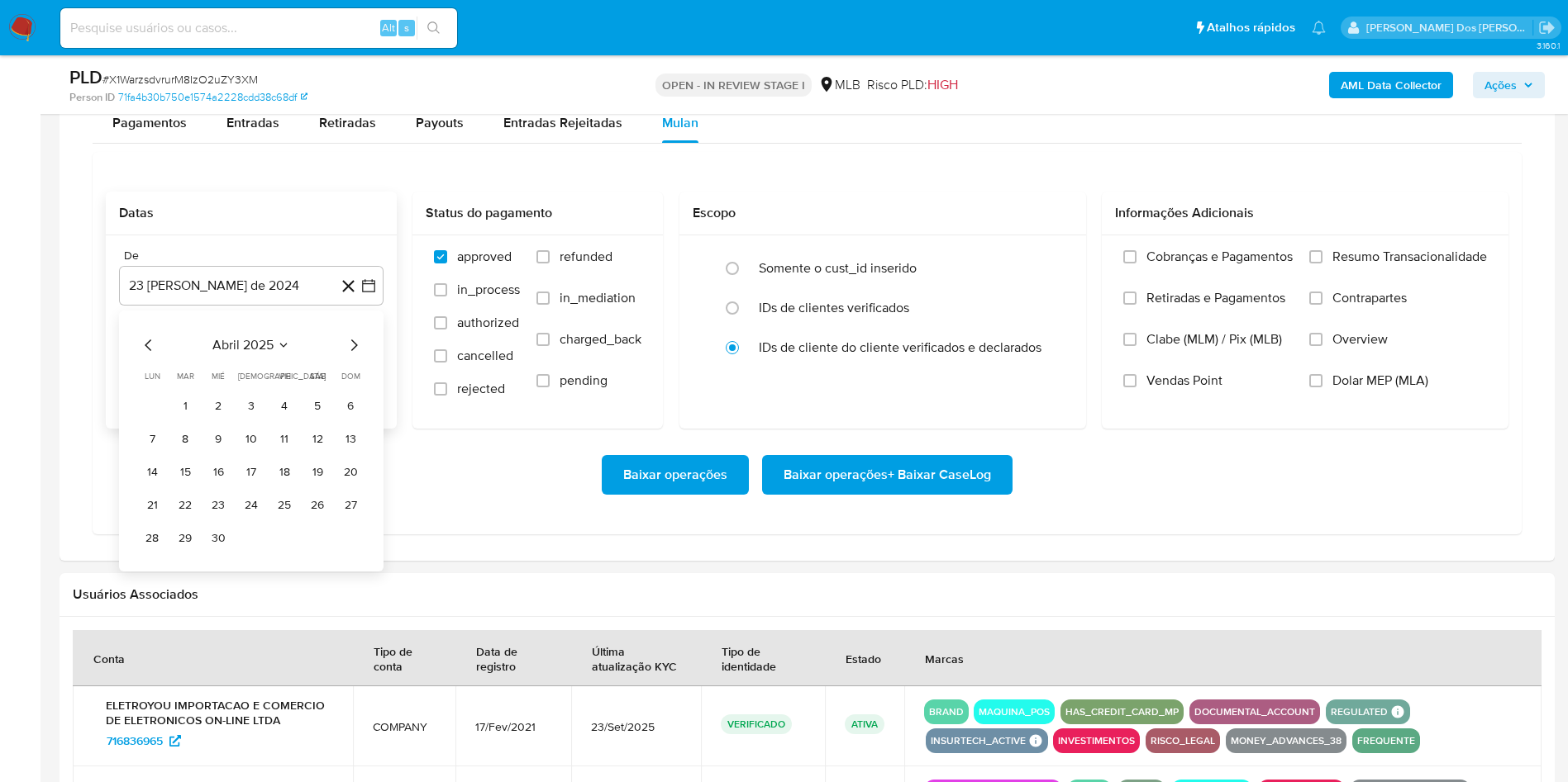
click at [350, 356] on icon "Mes siguiente" at bounding box center [354, 346] width 20 height 20
click at [276, 420] on button "1" at bounding box center [285, 406] width 27 height 27
click at [1376, 290] on label "Resumo Transacionalidade" at bounding box center [1398, 269] width 178 height 41
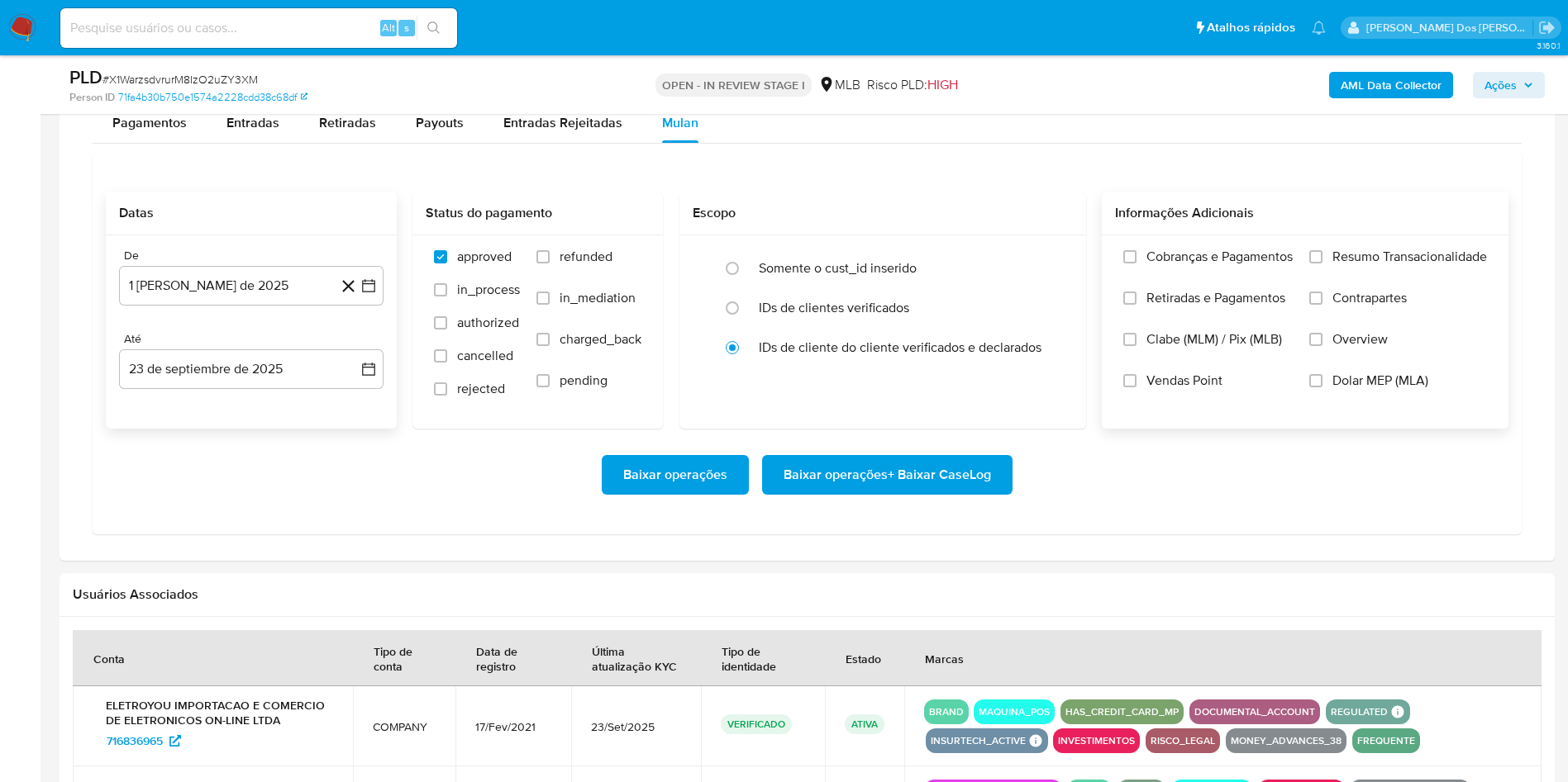
click at [1323, 264] on input "Resumo Transacionalidade" at bounding box center [1316, 257] width 13 height 13
click at [918, 493] on span "Baixar operações + Baixar CaseLog" at bounding box center [887, 475] width 207 height 37
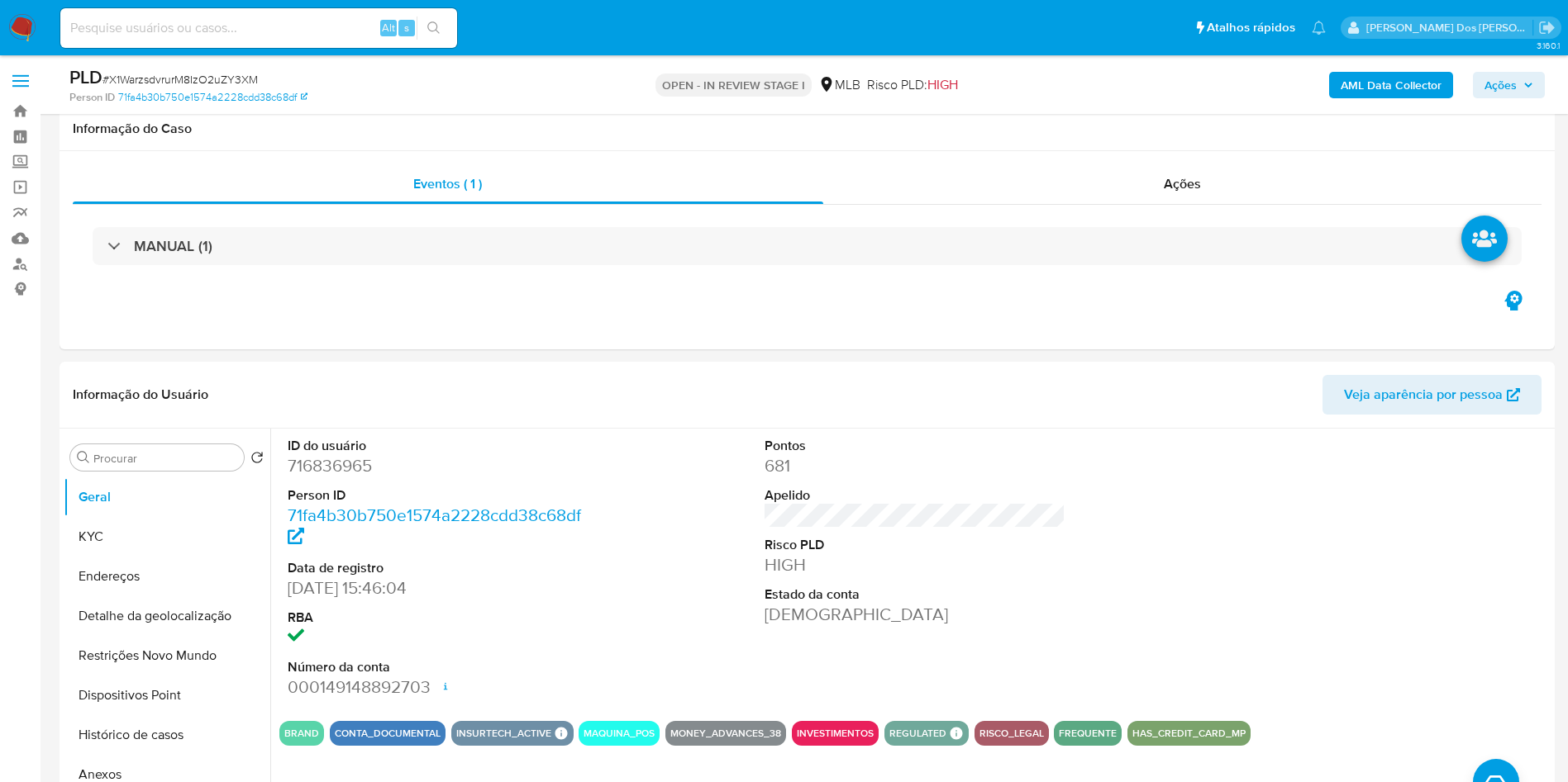
scroll to position [345, 0]
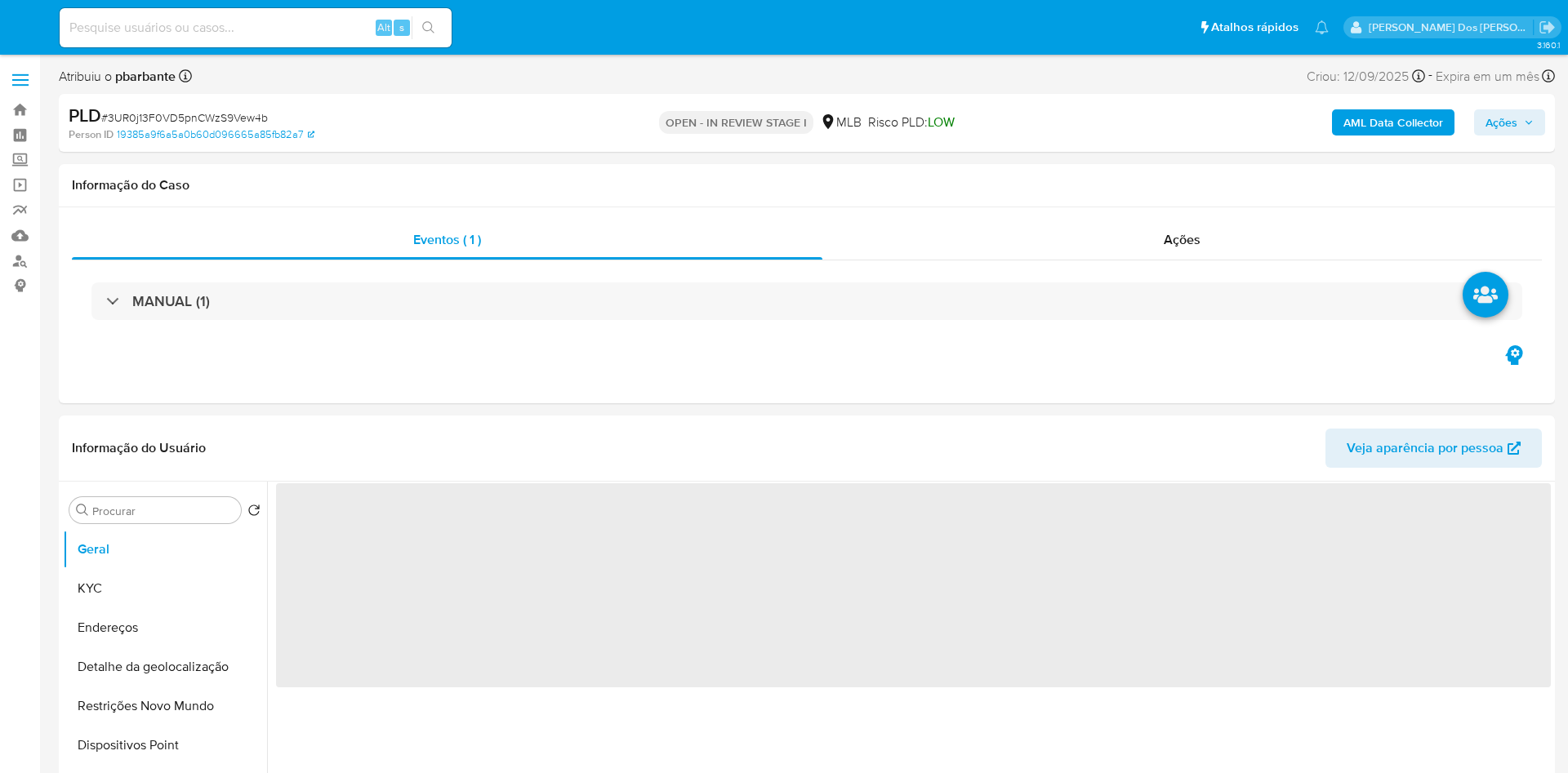
select select "10"
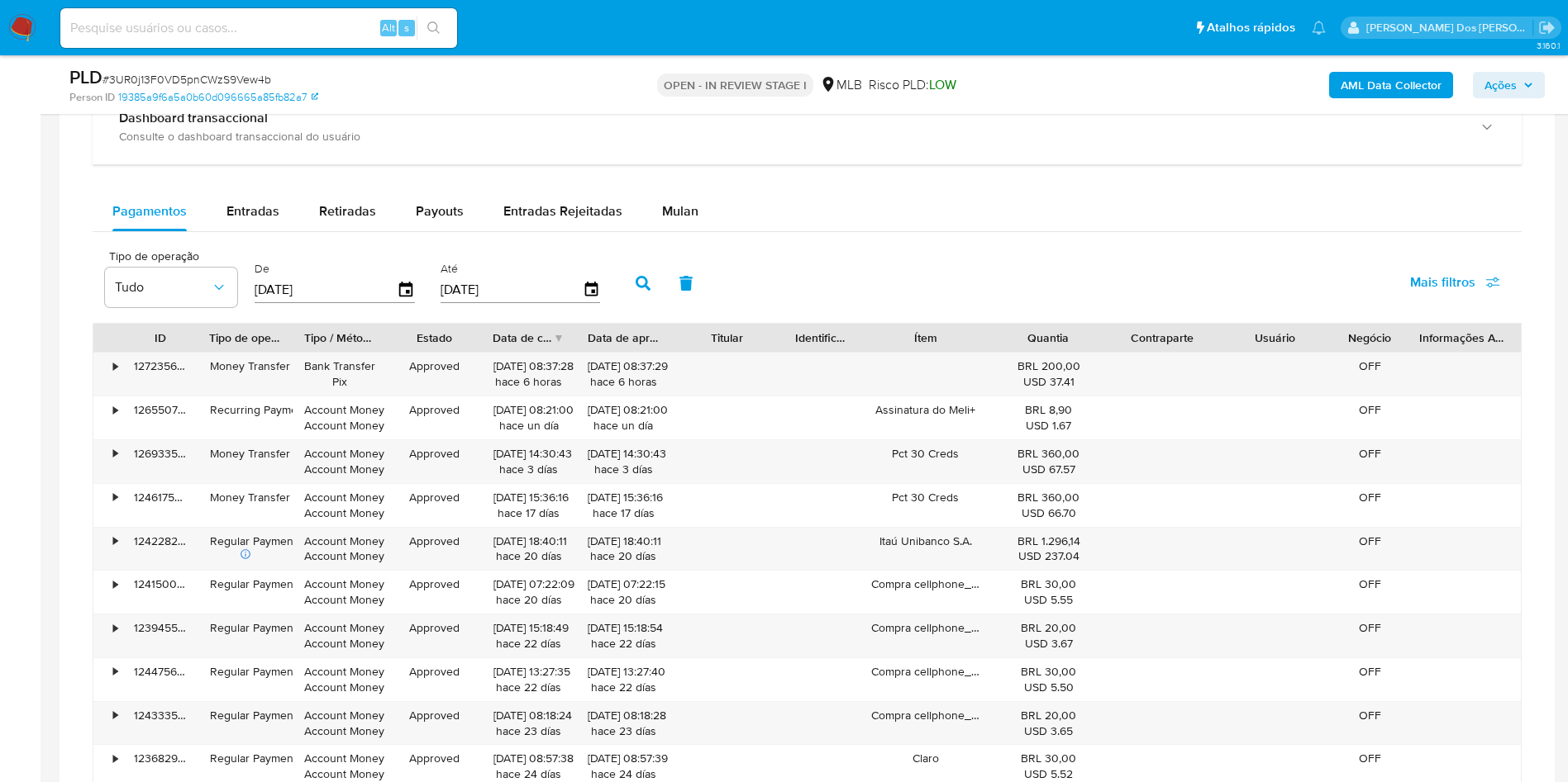
scroll to position [1202, 0]
click at [653, 225] on button "Mulan" at bounding box center [680, 211] width 76 height 40
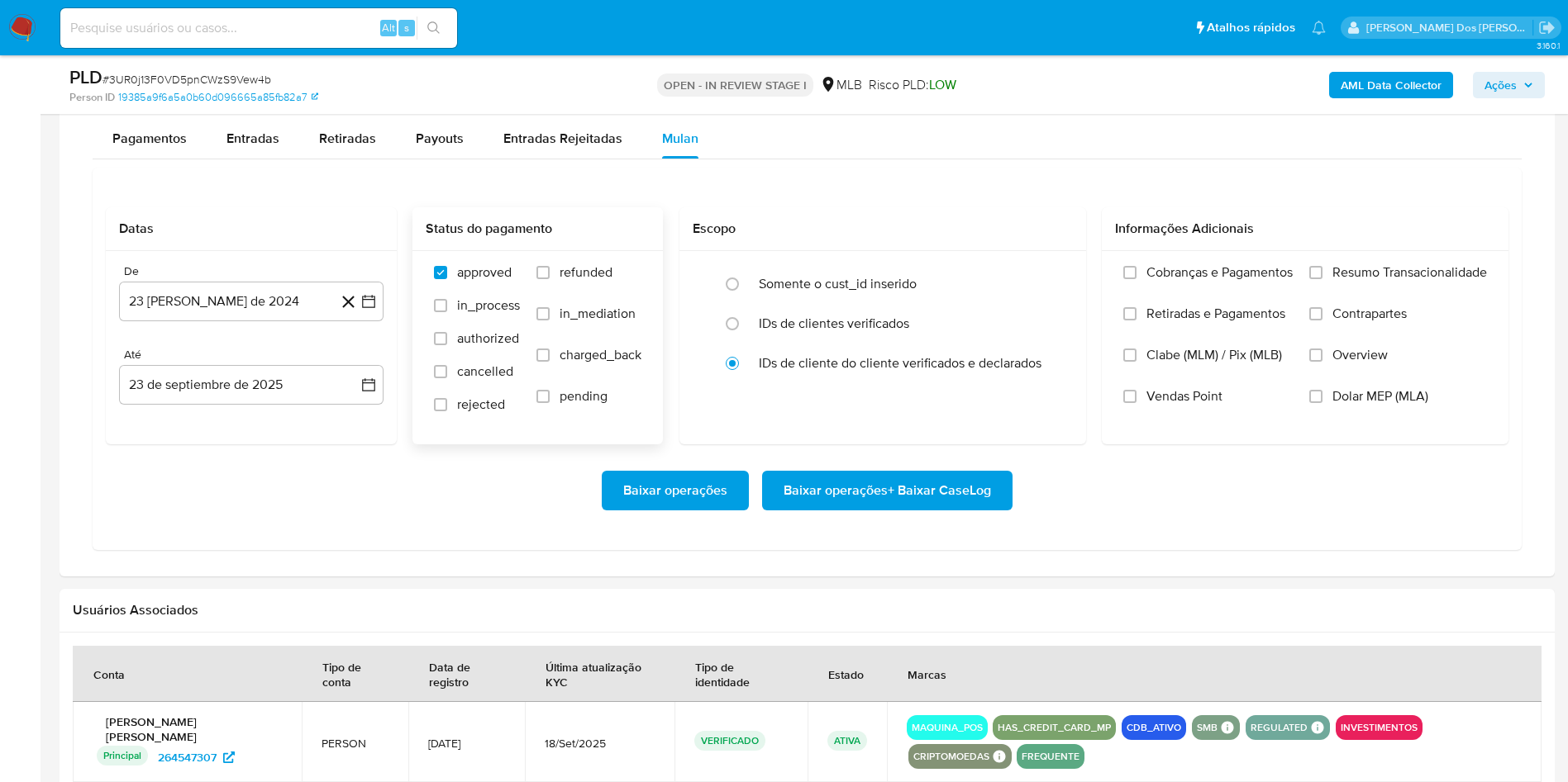
scroll to position [1281, 0]
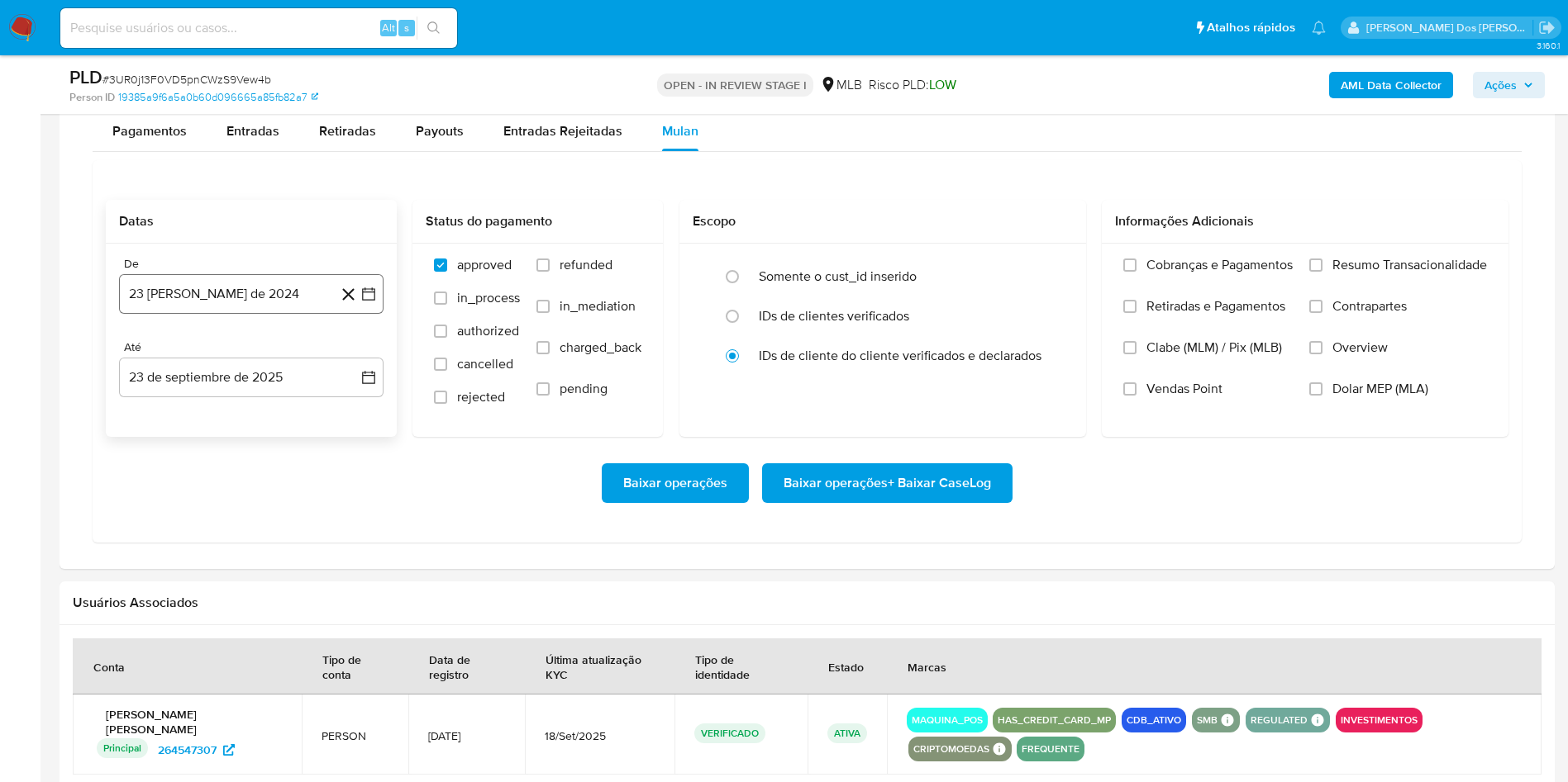
click at [368, 301] on icon "button" at bounding box center [369, 295] width 13 height 13
click at [359, 364] on icon "Mes siguiente" at bounding box center [354, 354] width 20 height 20
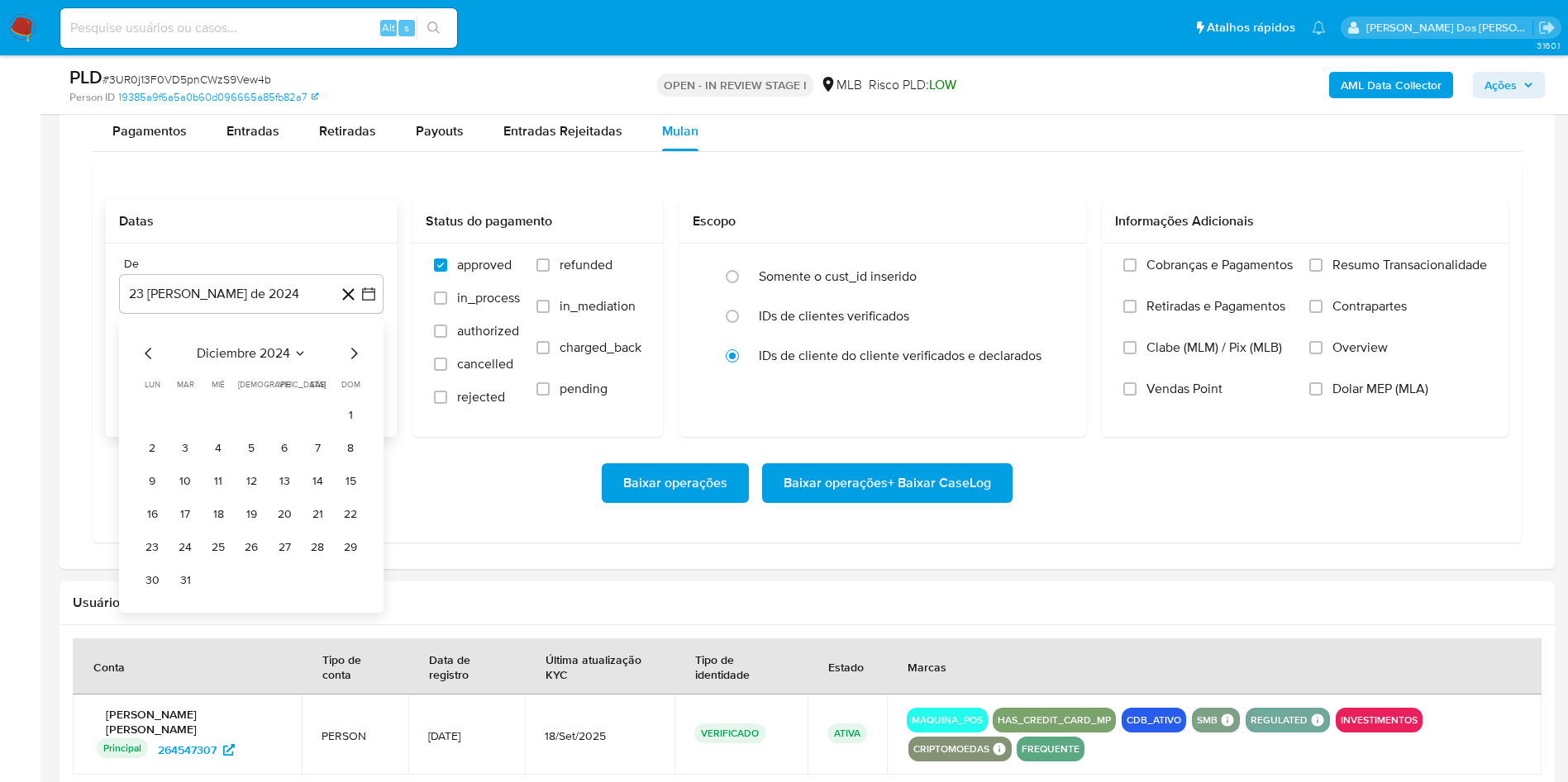
click at [359, 364] on icon "Mes siguiente" at bounding box center [354, 354] width 20 height 20
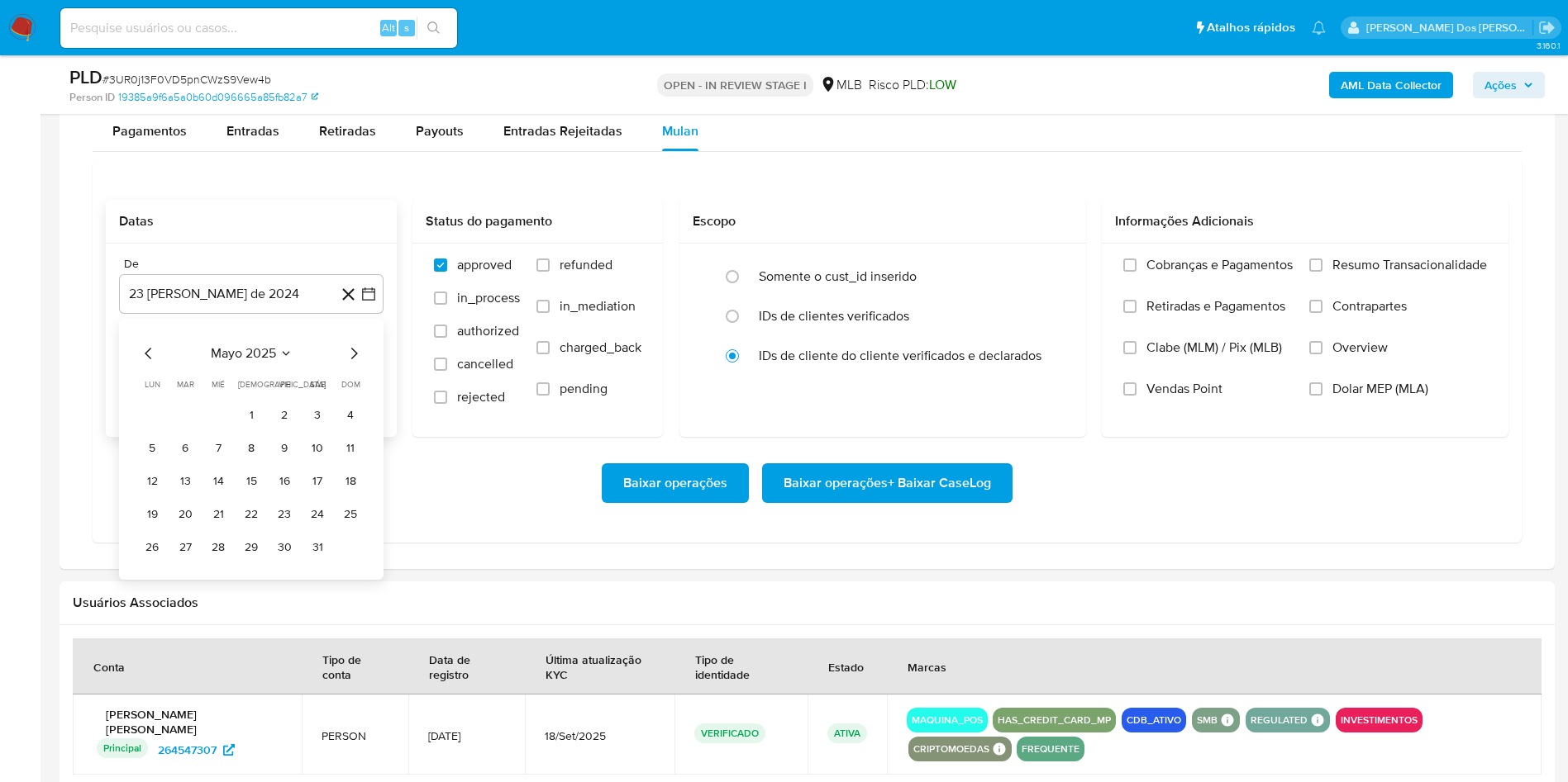
click at [359, 364] on icon "Mes siguiente" at bounding box center [354, 354] width 20 height 20
click at [286, 428] on button "1" at bounding box center [285, 415] width 27 height 27
click at [1430, 274] on span "Resumo Transacionalidade" at bounding box center [1409, 265] width 154 height 17
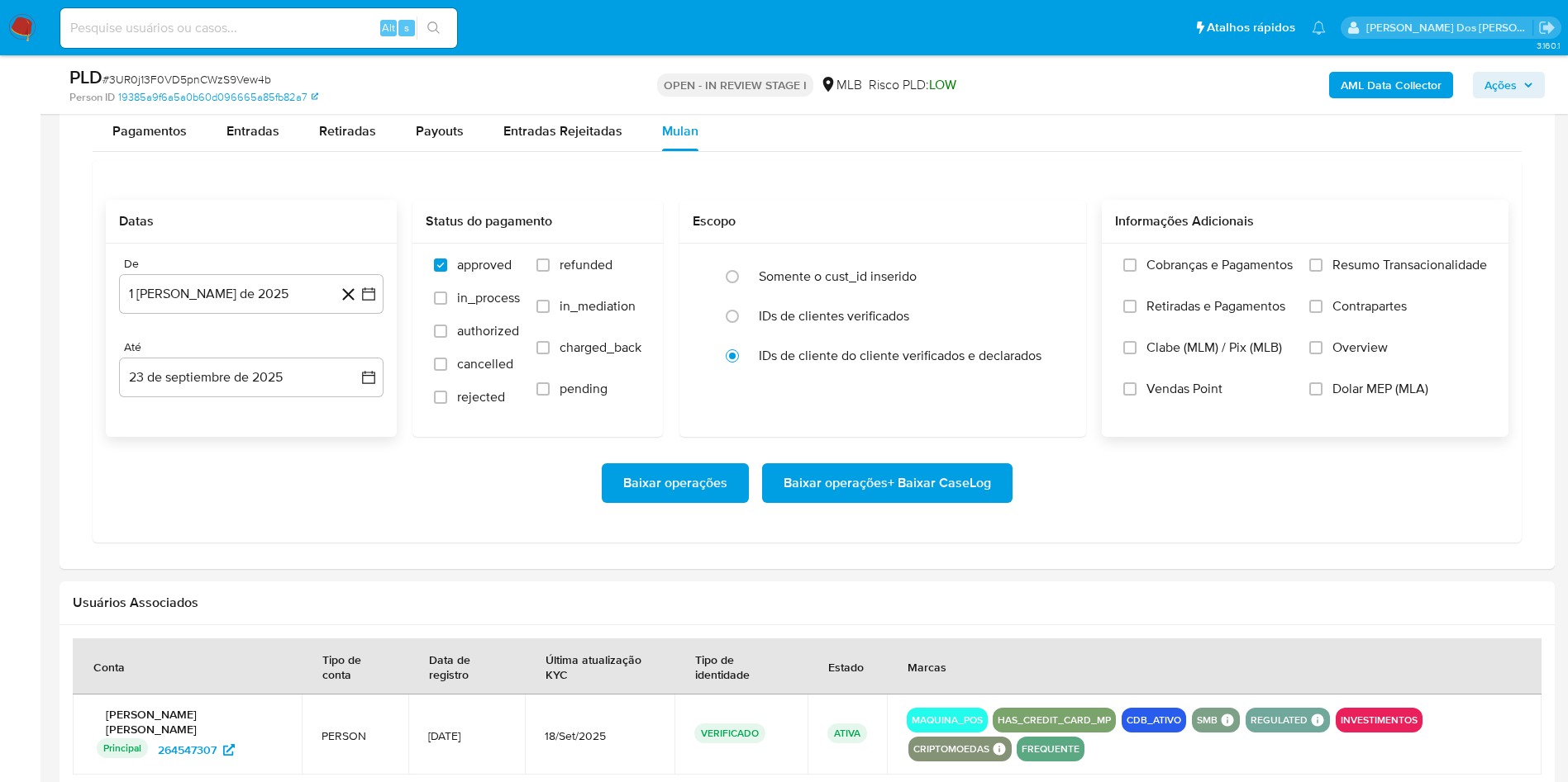
click at [1323, 272] on input "Resumo Transacionalidade" at bounding box center [1316, 265] width 13 height 13
click at [920, 502] on span "Baixar operações + Baixar CaseLog" at bounding box center [887, 483] width 207 height 37
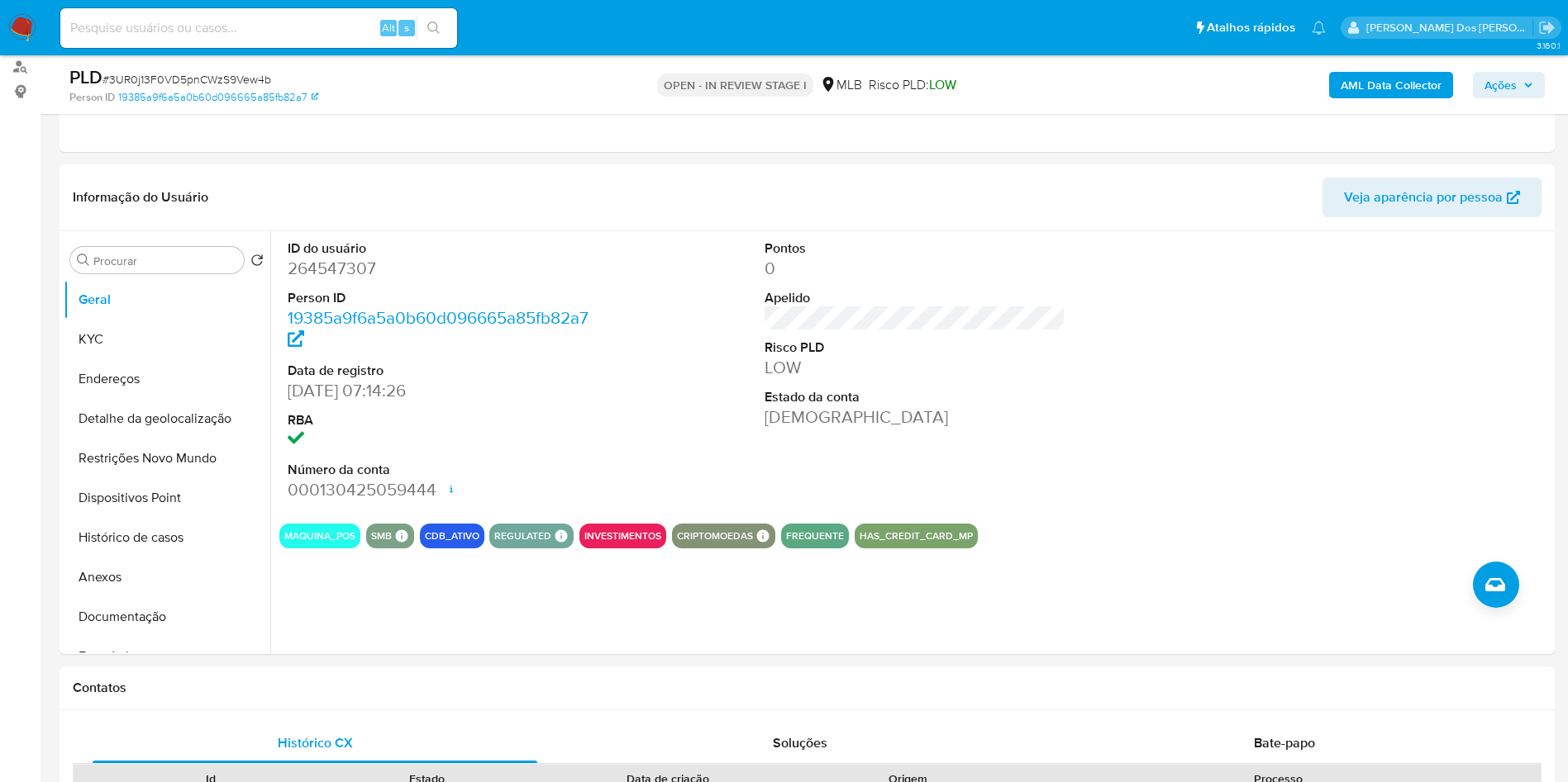
scroll to position [200, 0]
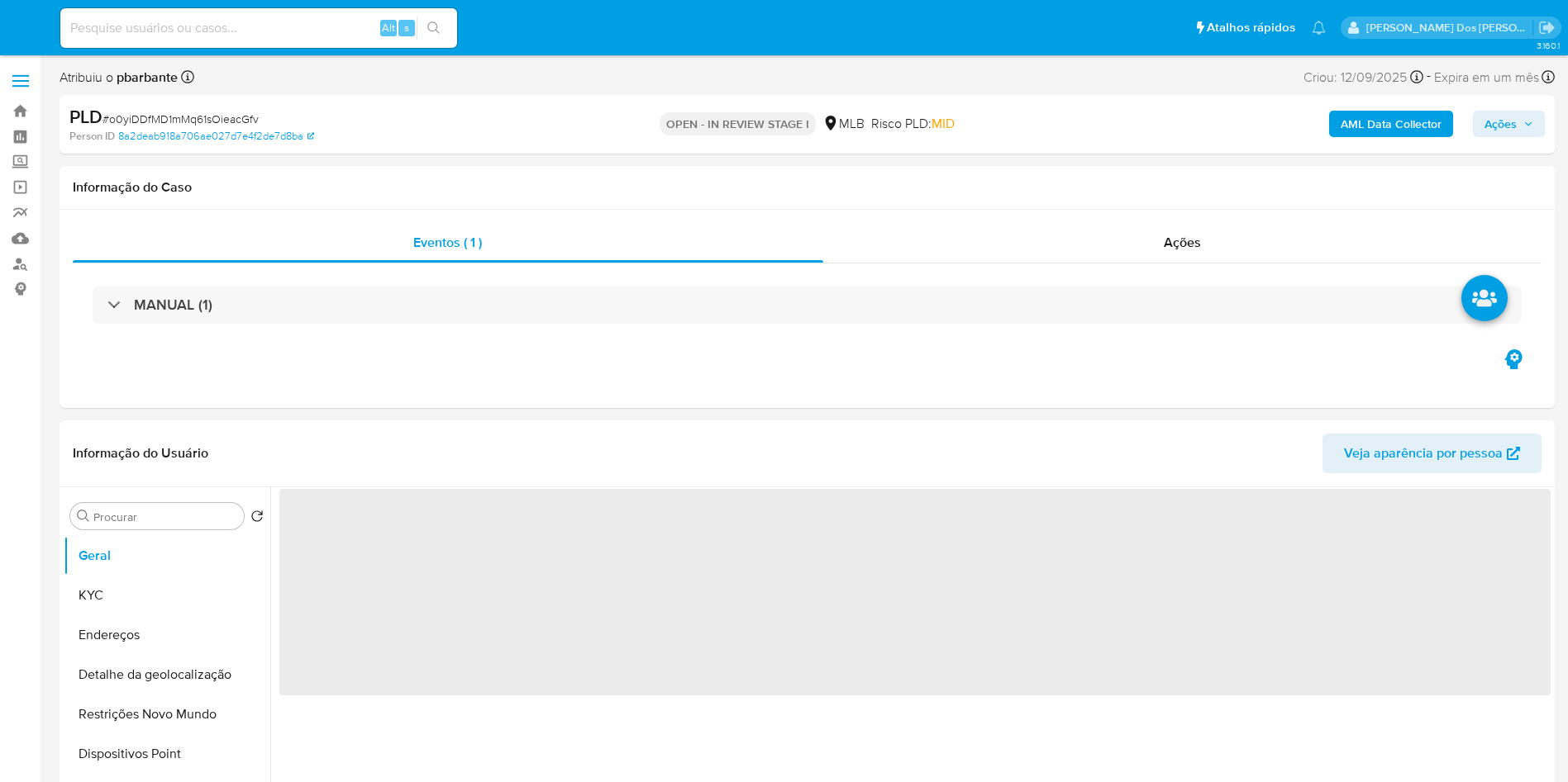
select select "10"
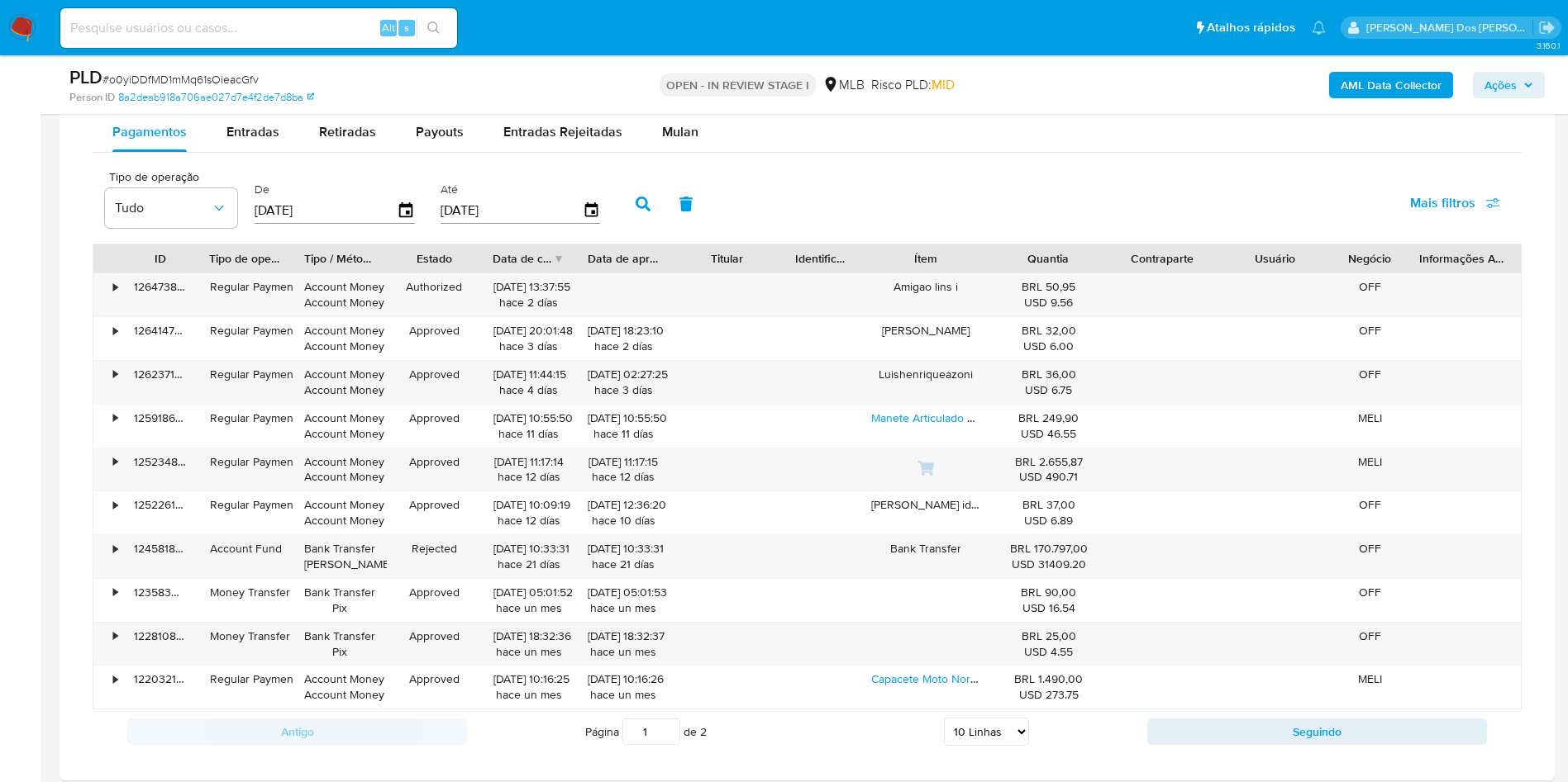
scroll to position [1320, 0]
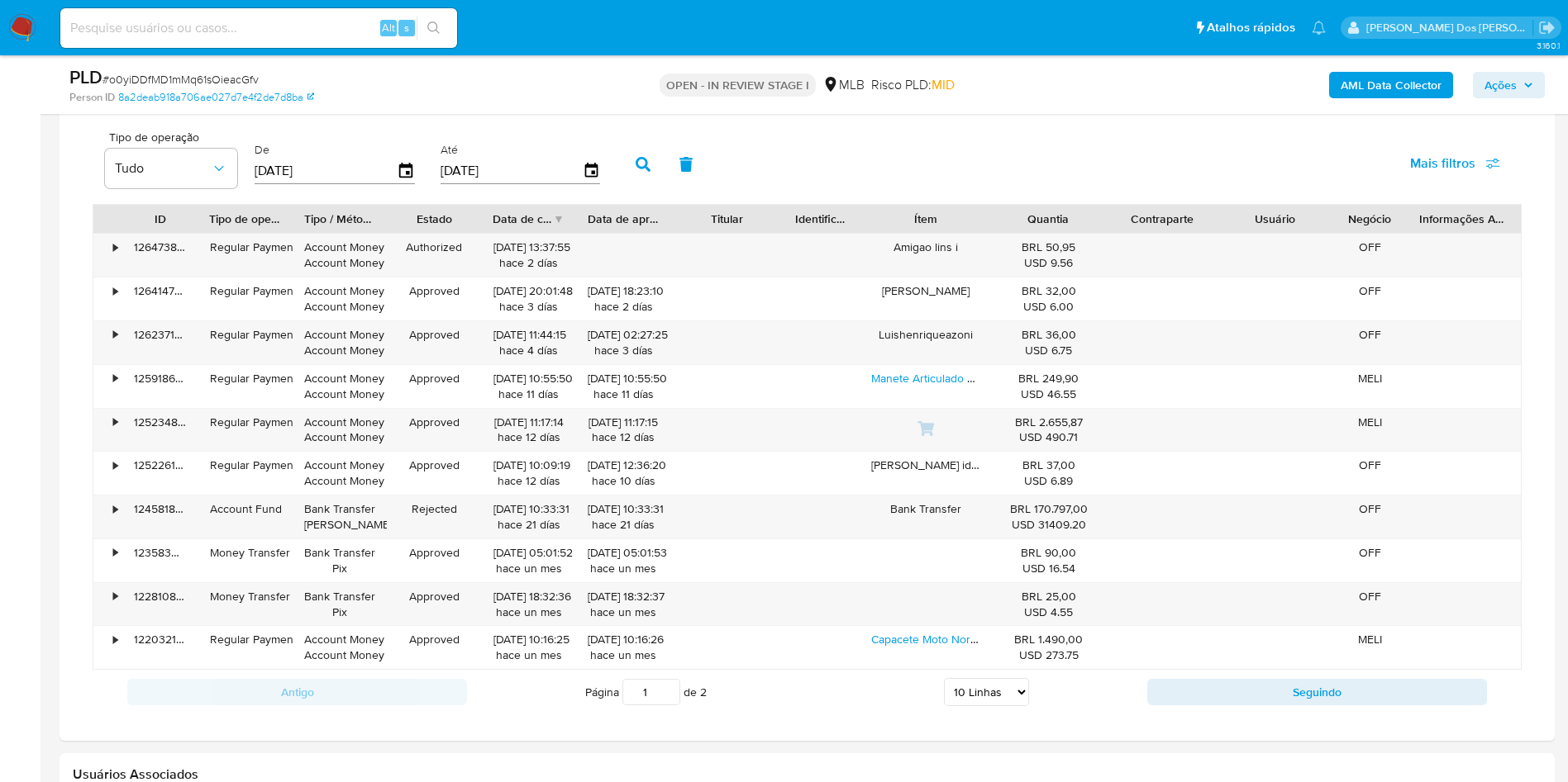
click at [675, 102] on span "Mulan" at bounding box center [680, 92] width 37 height 19
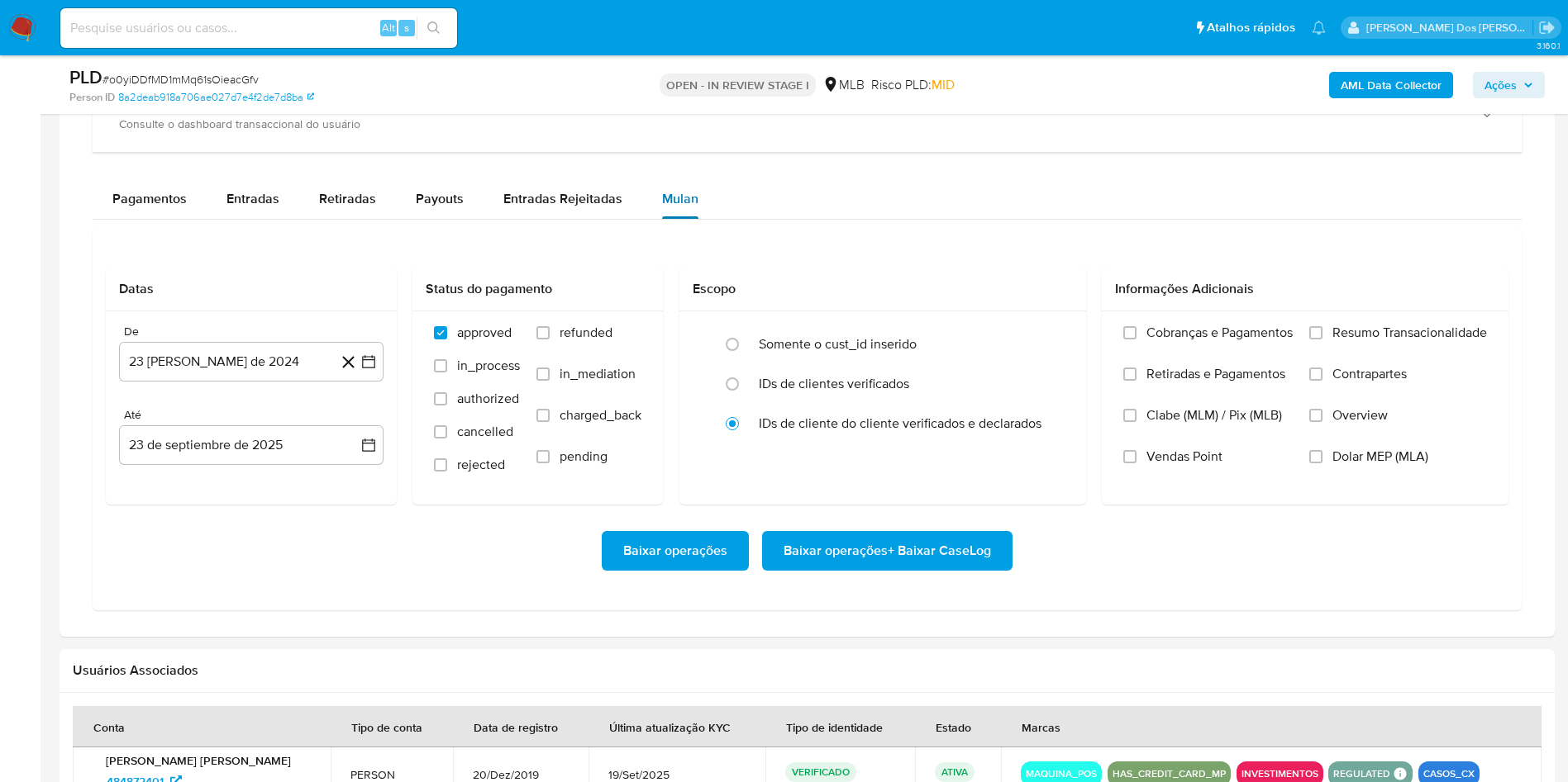
scroll to position [1212, 0]
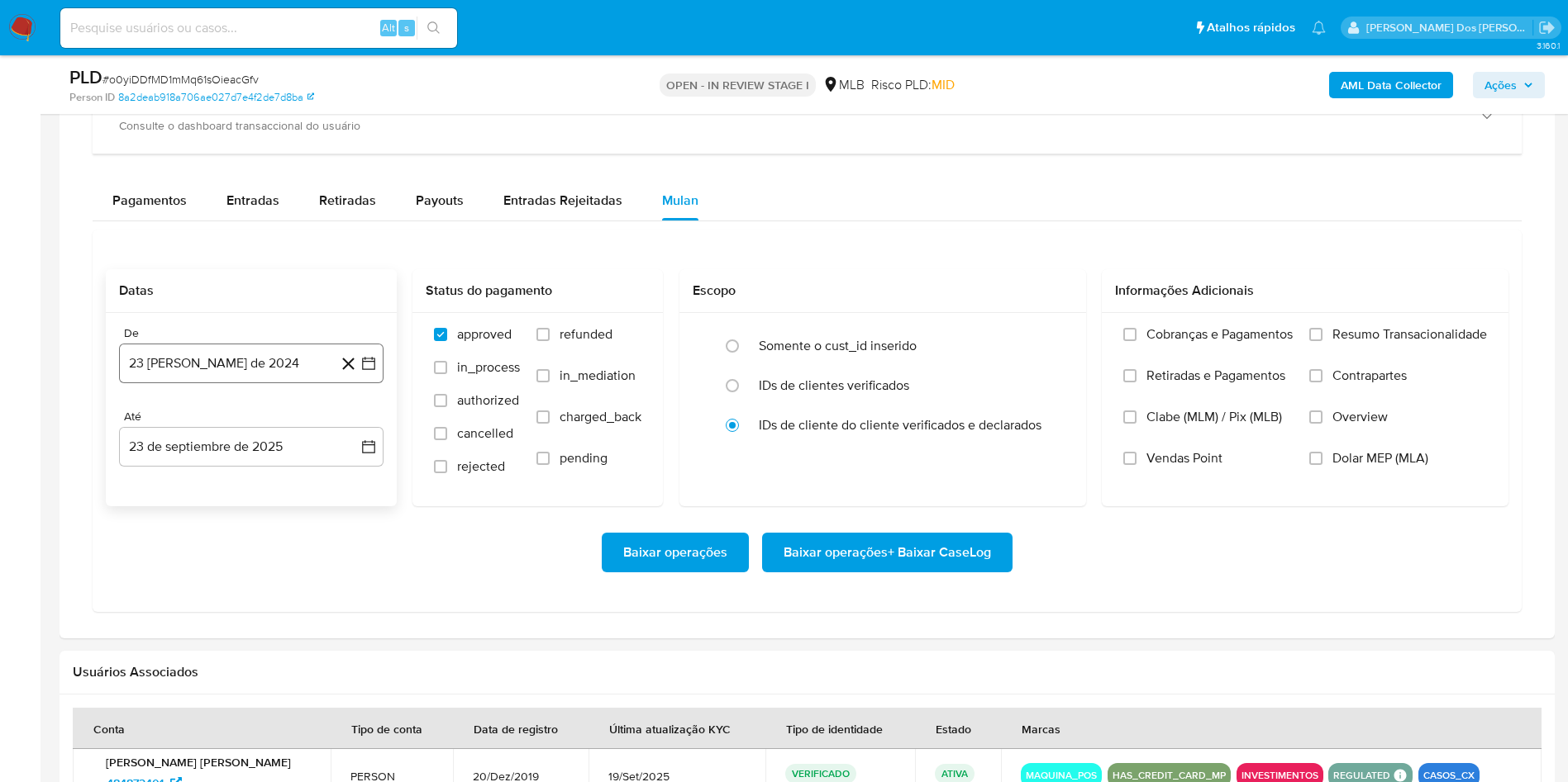
click at [362, 371] on icon "button" at bounding box center [369, 364] width 17 height 17
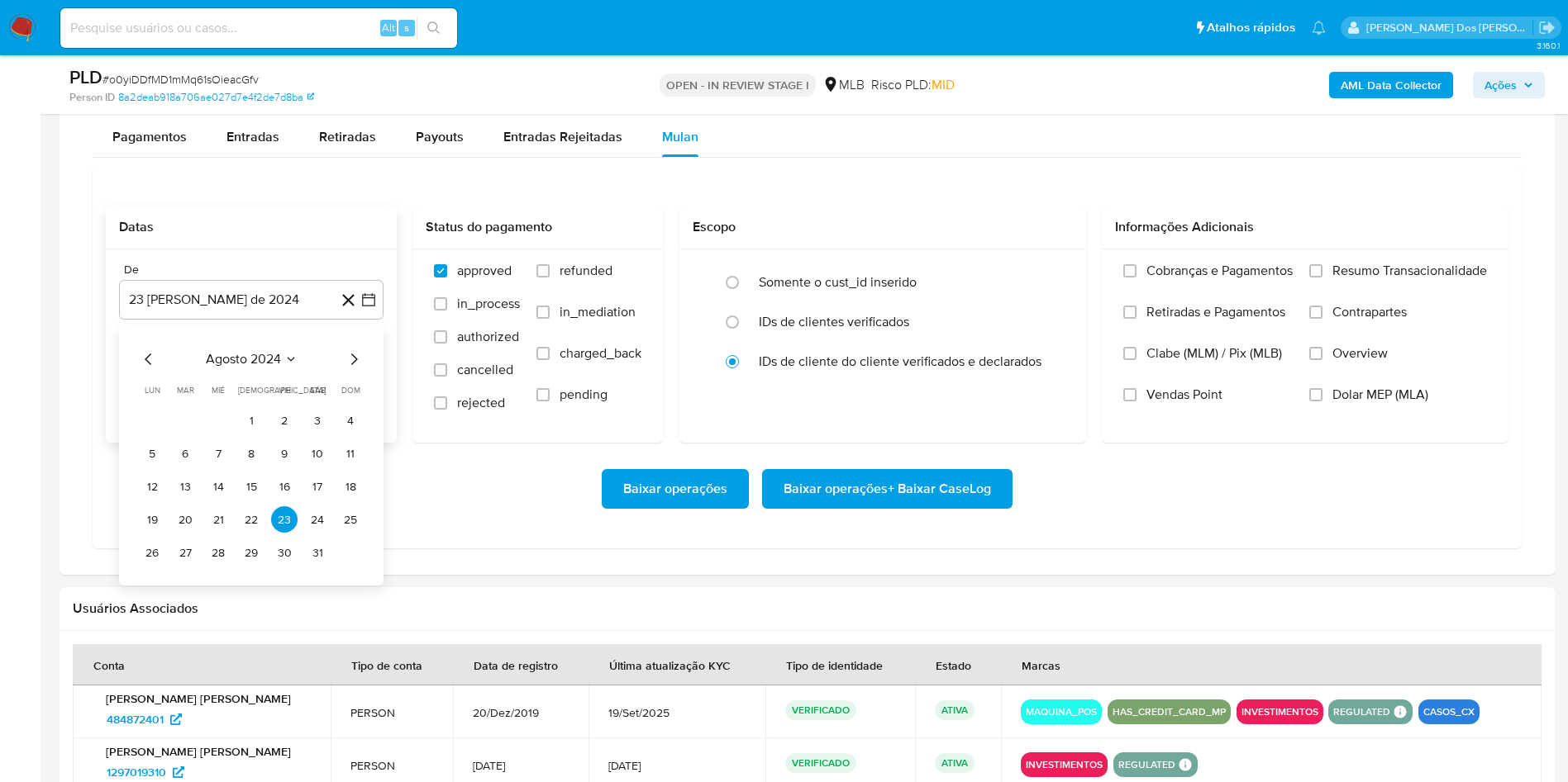
scroll to position [1334, 0]
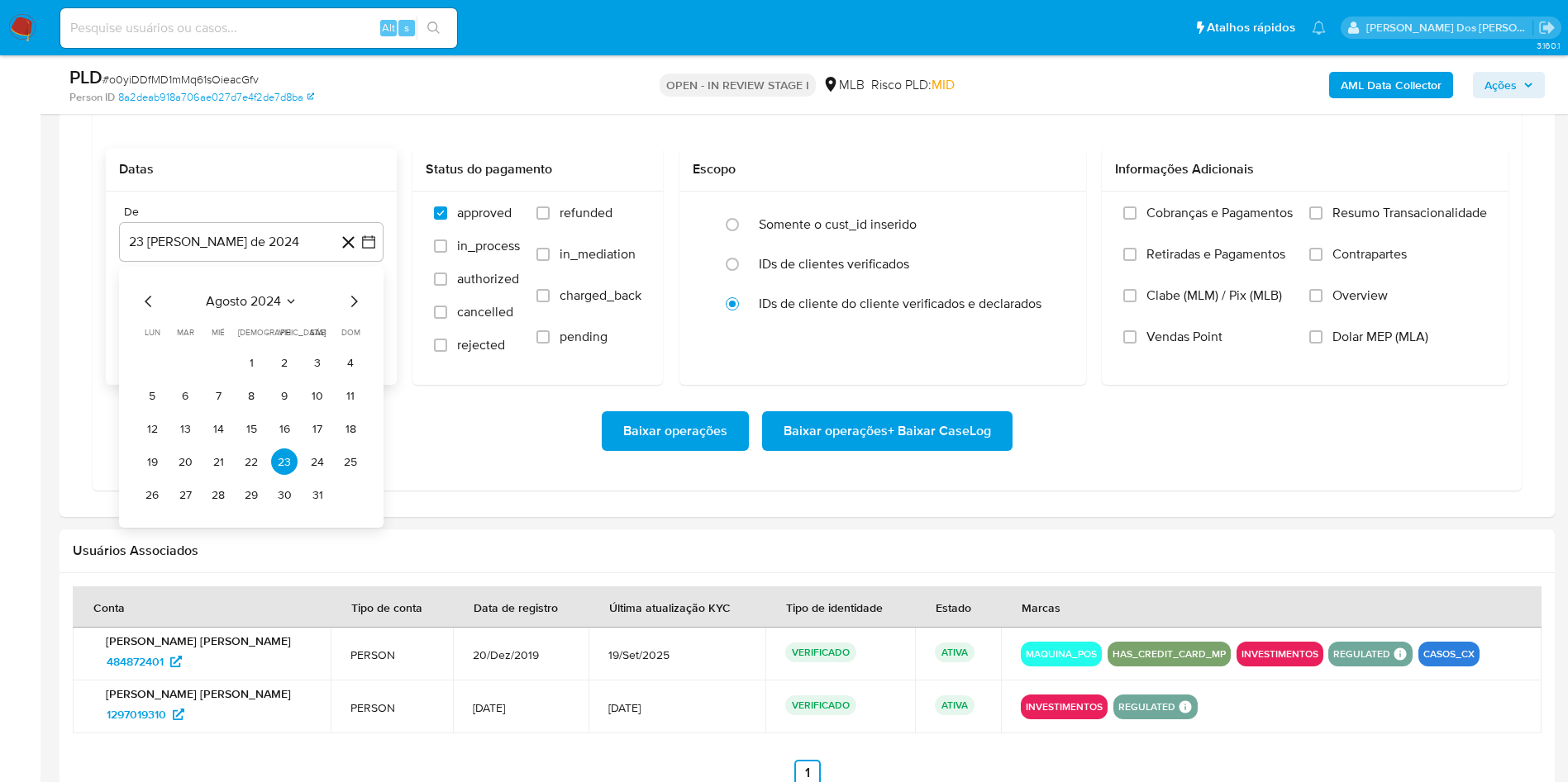
click at [367, 322] on div "agosto 2024 agosto 2024 lun lunes mar martes mié miércoles jue jueves vie viern…" at bounding box center [251, 397] width 265 height 261
click at [359, 311] on icon "Mes siguiente" at bounding box center [354, 301] width 20 height 20
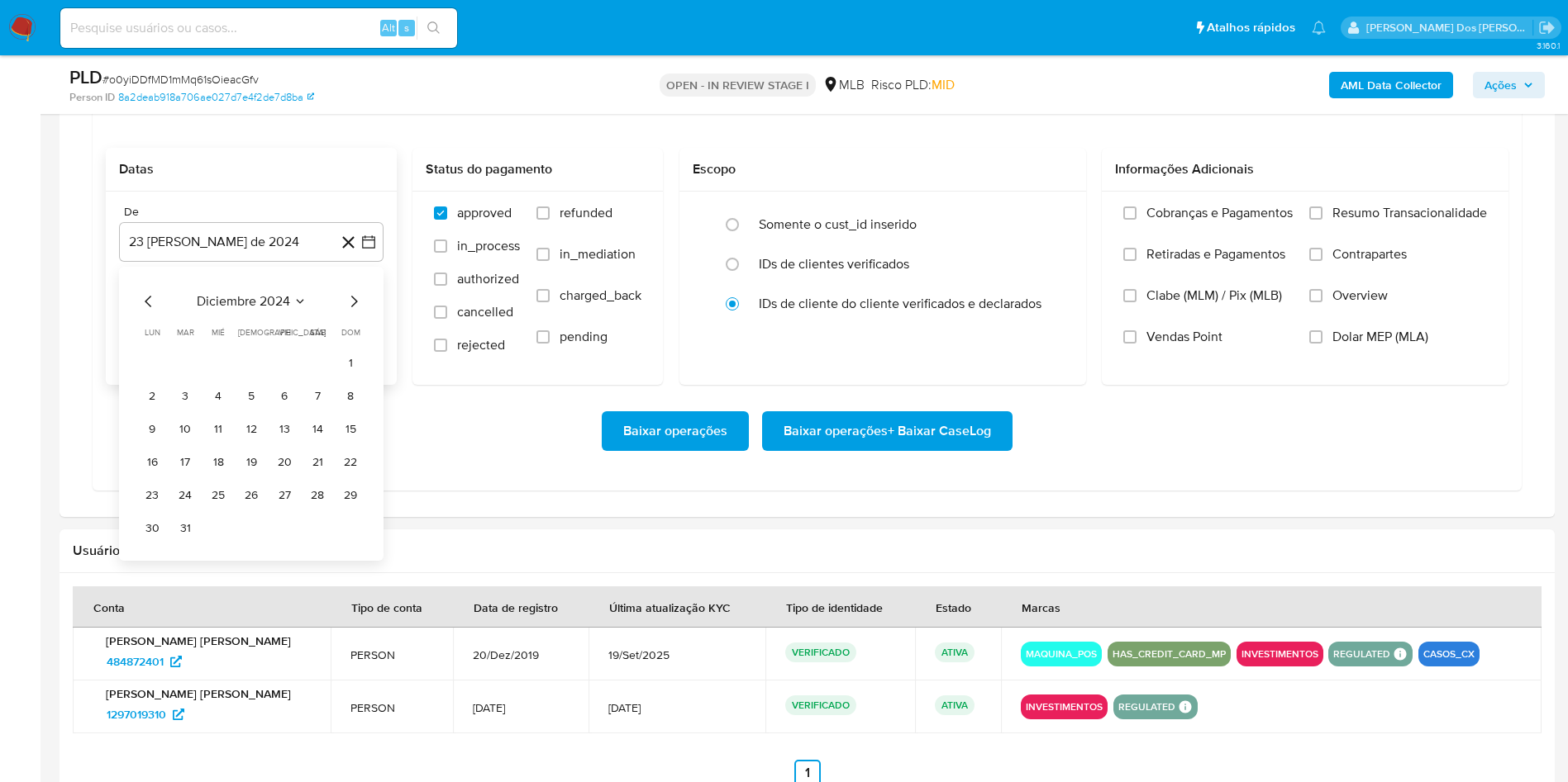
click at [359, 311] on icon "Mes siguiente" at bounding box center [354, 301] width 20 height 20
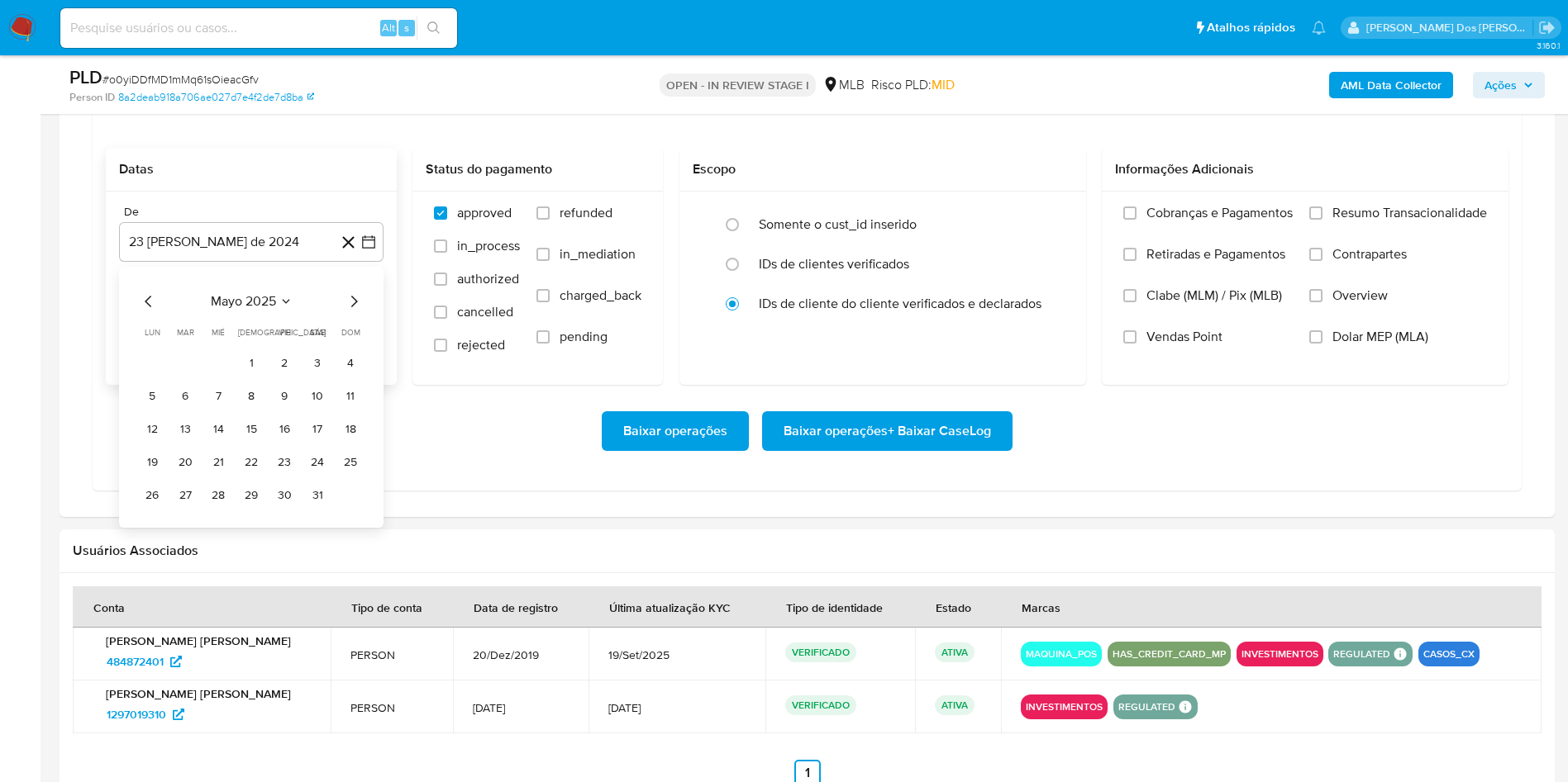
click at [359, 311] on icon "Mes siguiente" at bounding box center [354, 301] width 20 height 20
click at [284, 376] on button "1" at bounding box center [285, 363] width 27 height 27
click at [1345, 221] on span "Resumo Transacionalidade" at bounding box center [1409, 213] width 154 height 17
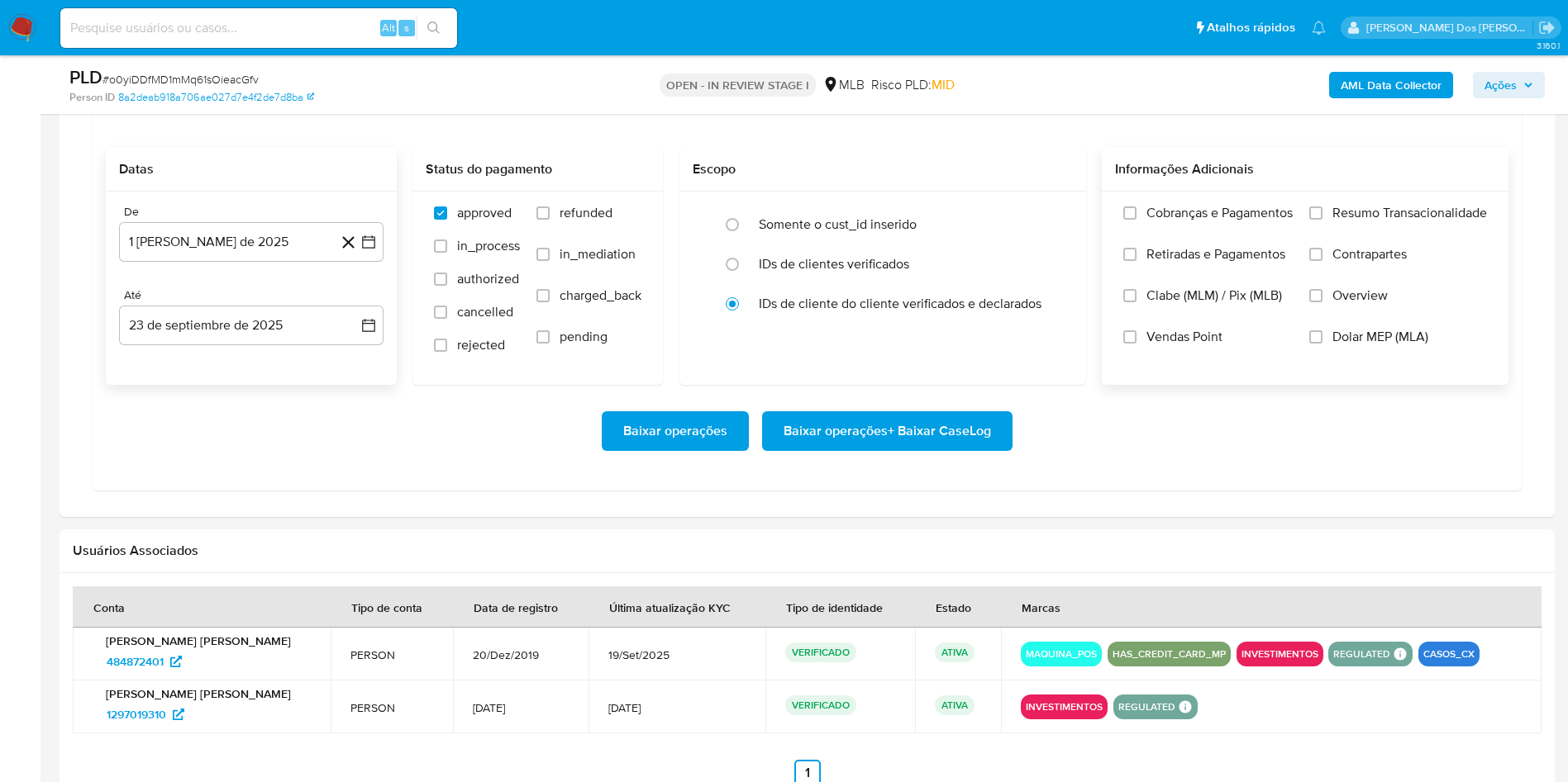
click at [1323, 219] on input "Resumo Transacionalidade" at bounding box center [1316, 213] width 13 height 13
click at [832, 447] on div "Baixar operações Baixar operações + Baixar CaseLog" at bounding box center [807, 431] width 1403 height 93
click at [821, 450] on span "Baixar operações + Baixar CaseLog" at bounding box center [887, 431] width 207 height 37
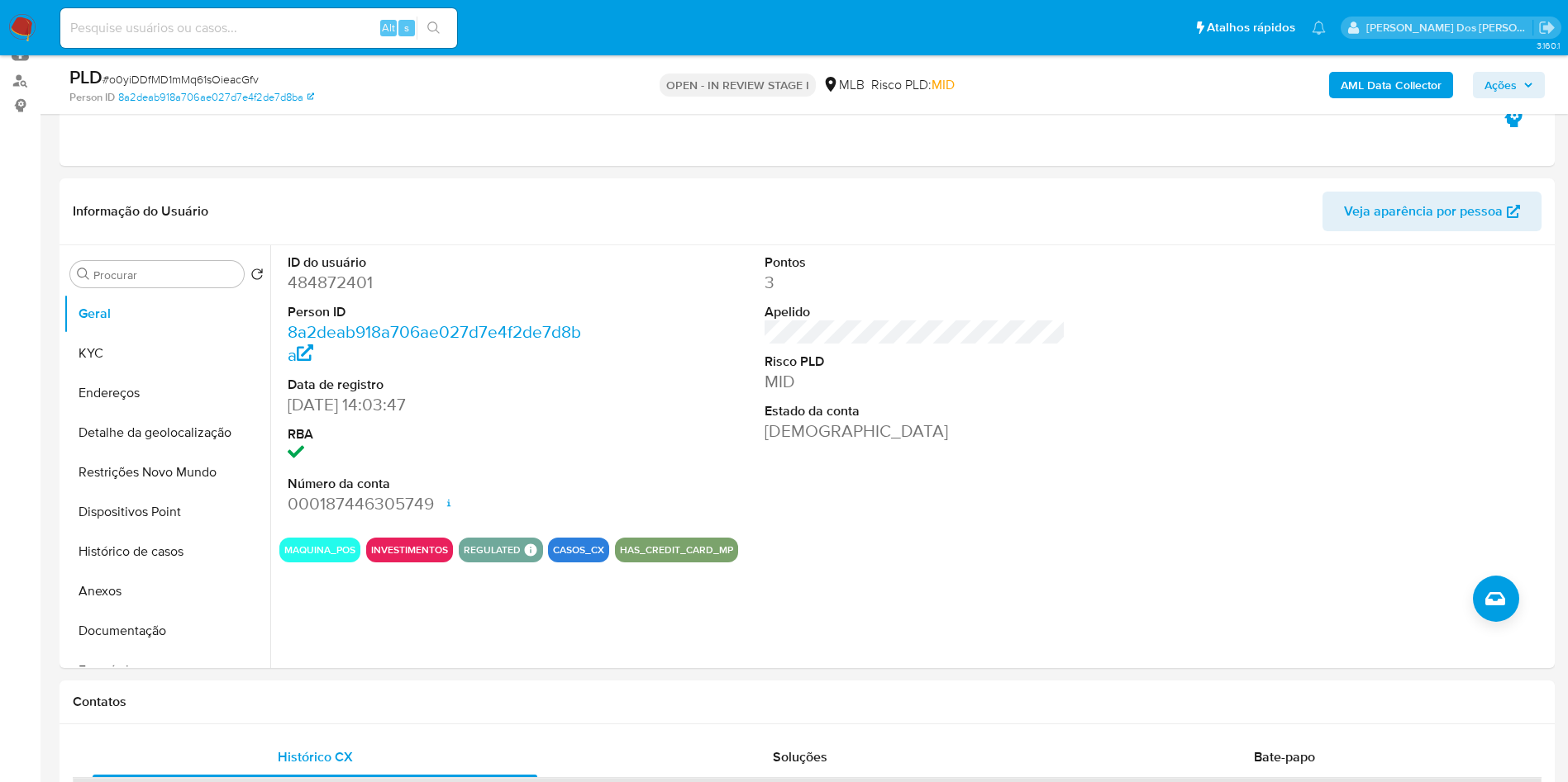
scroll to position [185, 0]
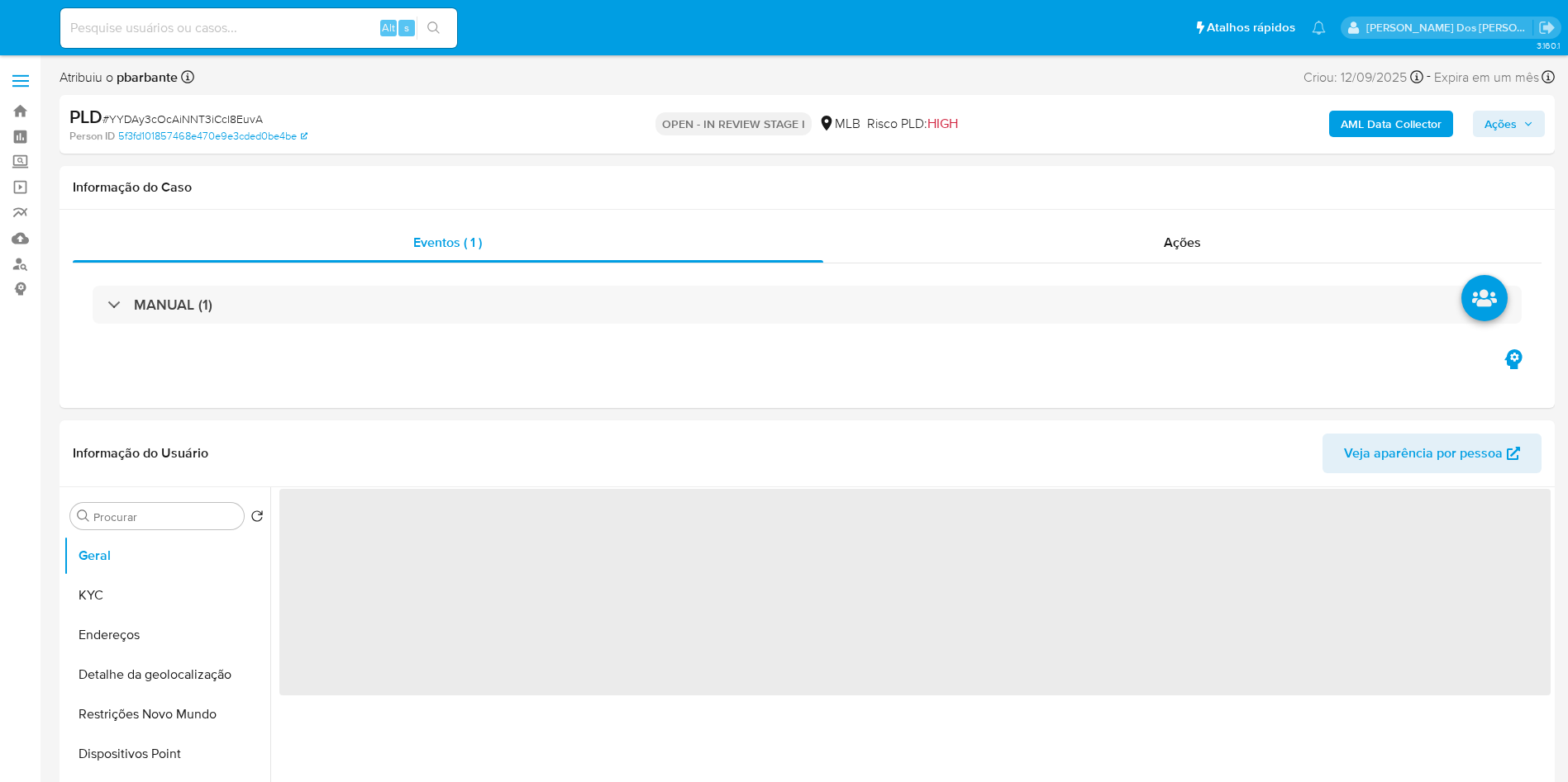
select select "10"
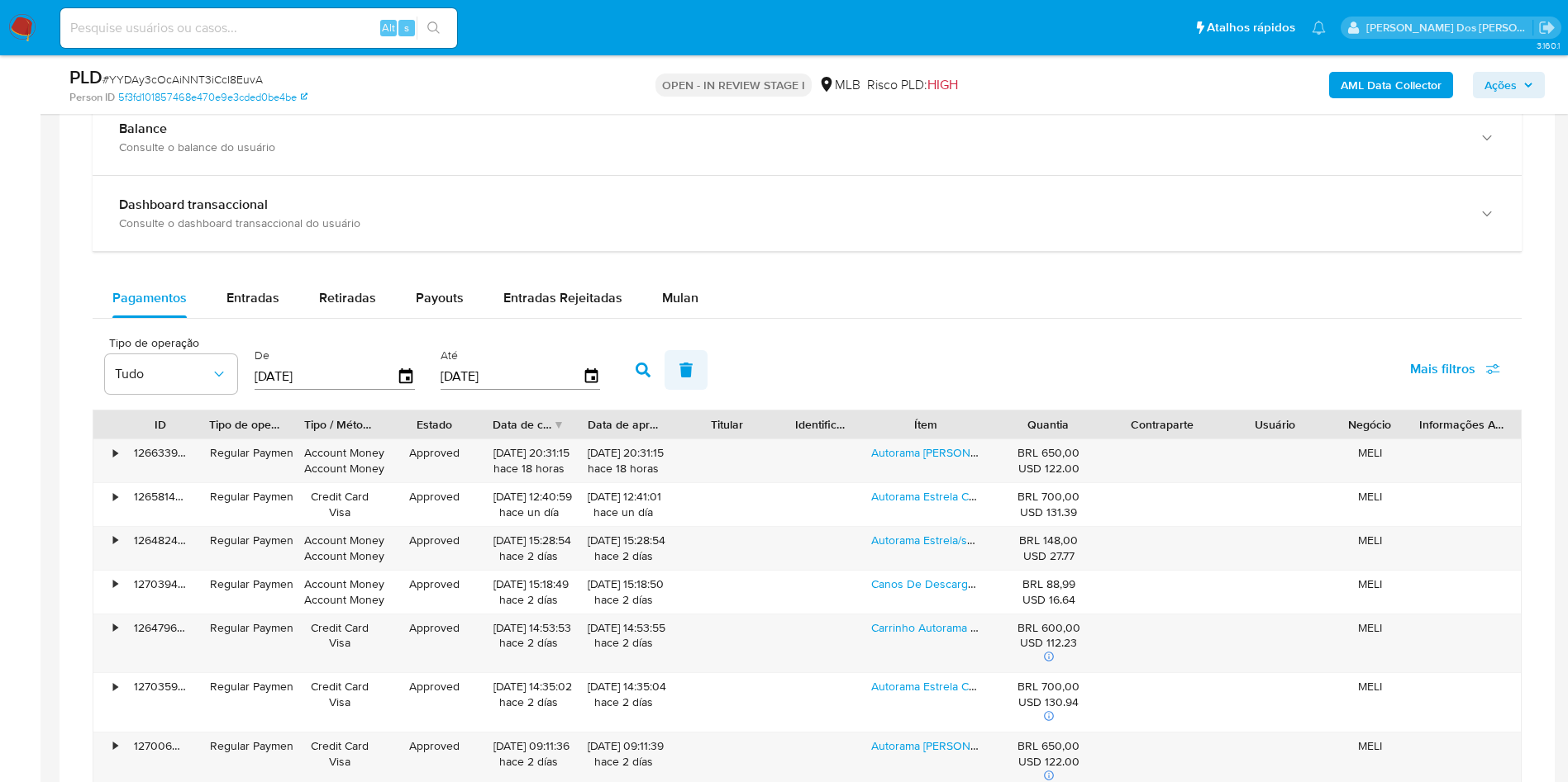
scroll to position [1120, 0]
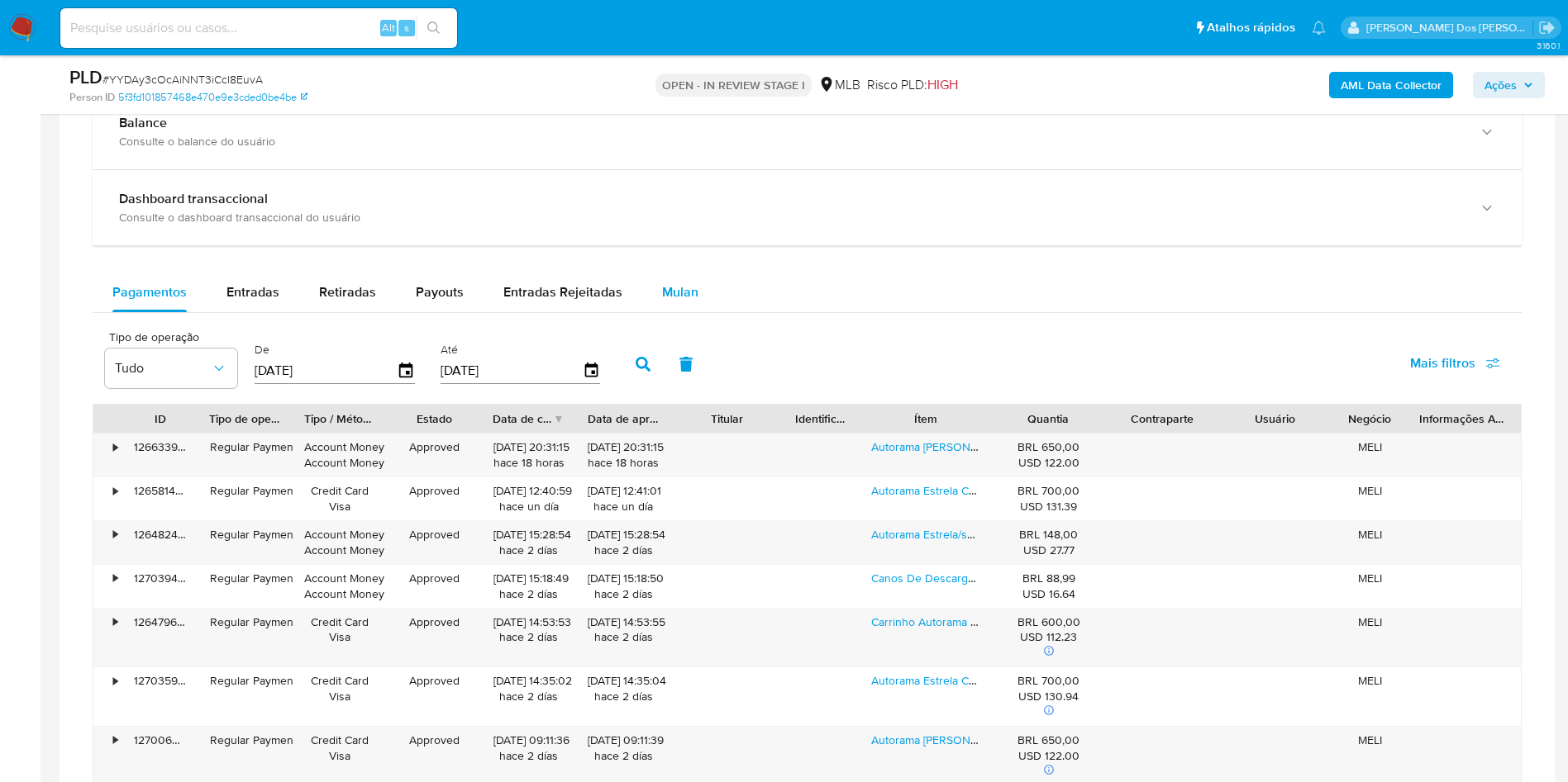
click at [671, 301] on span "Mulan" at bounding box center [680, 292] width 37 height 19
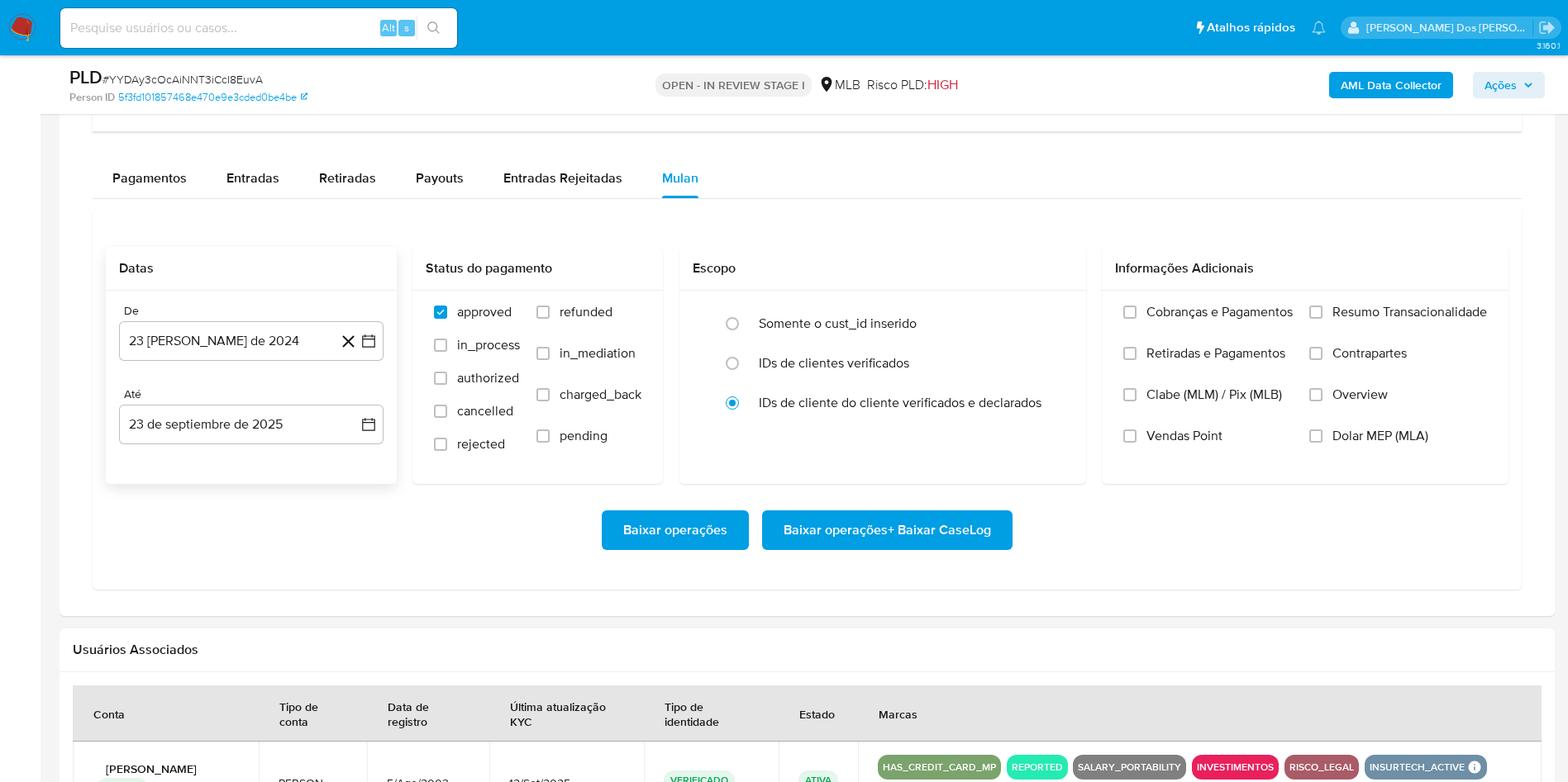
scroll to position [1237, 0]
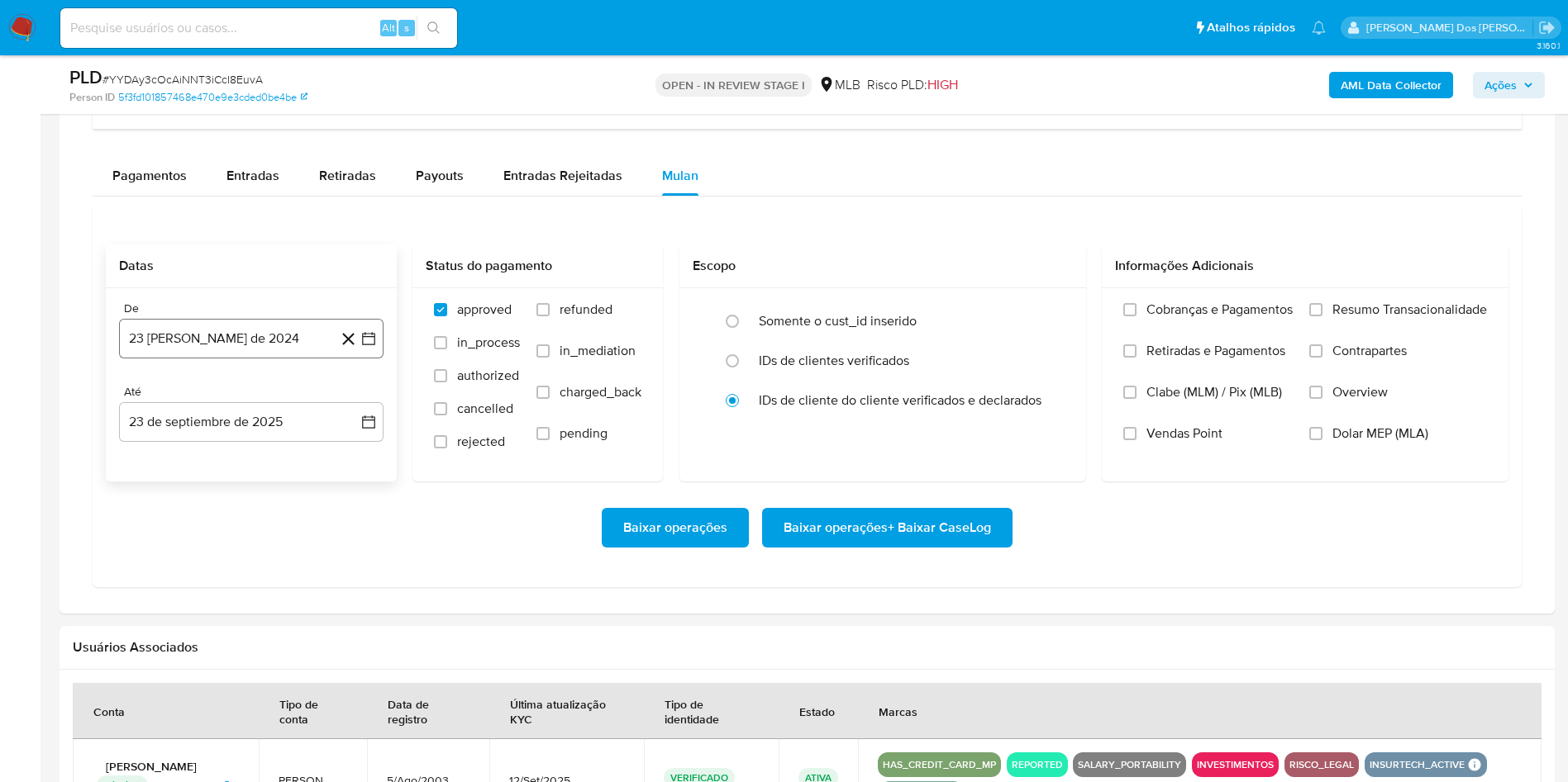
click at [373, 347] on icon "button" at bounding box center [369, 339] width 17 height 17
click at [353, 408] on icon "Mes siguiente" at bounding box center [354, 398] width 20 height 20
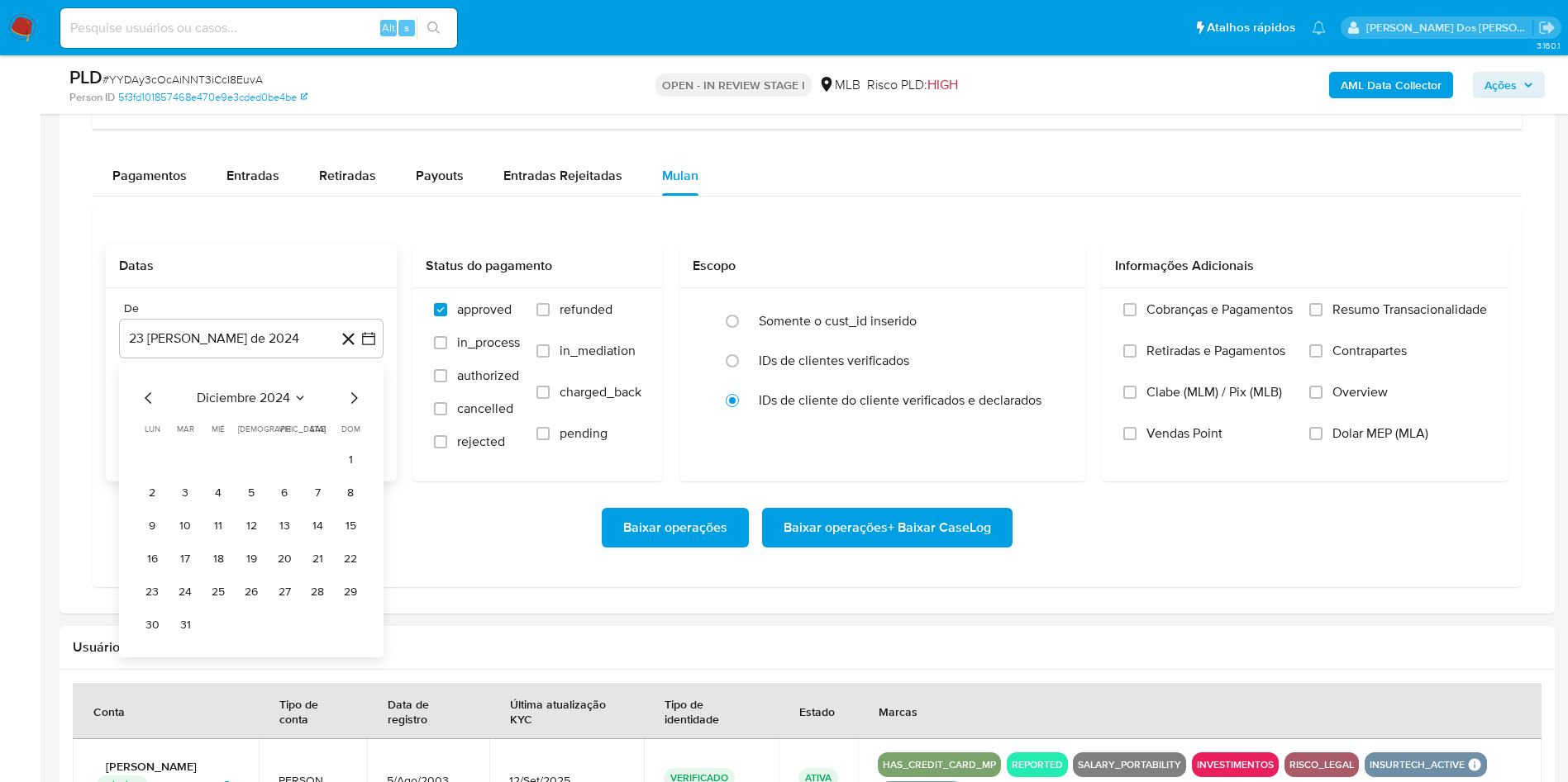
click at [353, 408] on icon "Mes siguiente" at bounding box center [354, 398] width 20 height 20
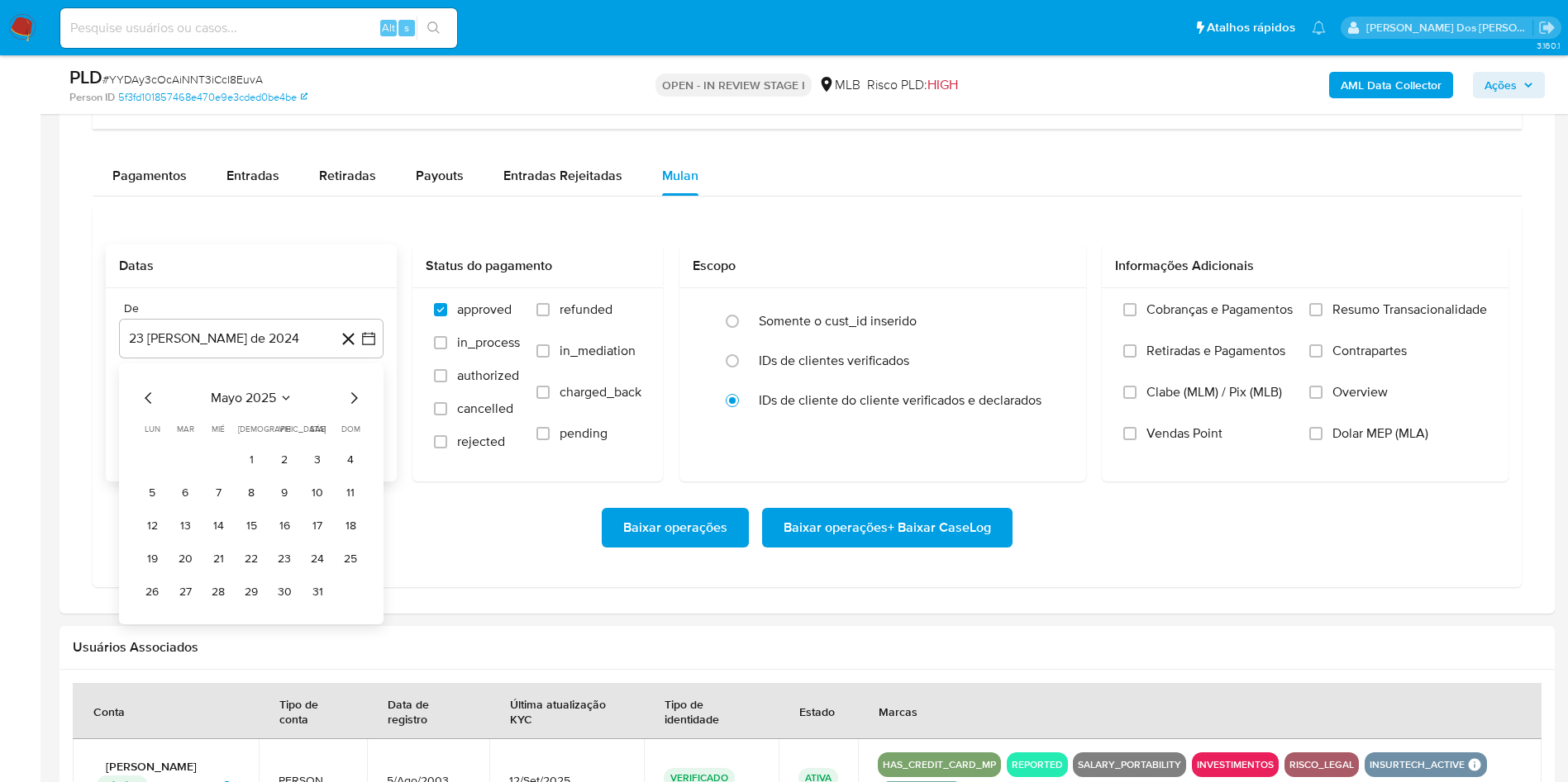
click at [353, 408] on icon "Mes siguiente" at bounding box center [354, 398] width 20 height 20
click at [352, 408] on icon "Mes siguiente" at bounding box center [354, 398] width 20 height 20
click at [274, 472] on button "1" at bounding box center [285, 460] width 27 height 27
click at [1416, 318] on span "Resumo Transacionalidade" at bounding box center [1409, 310] width 154 height 17
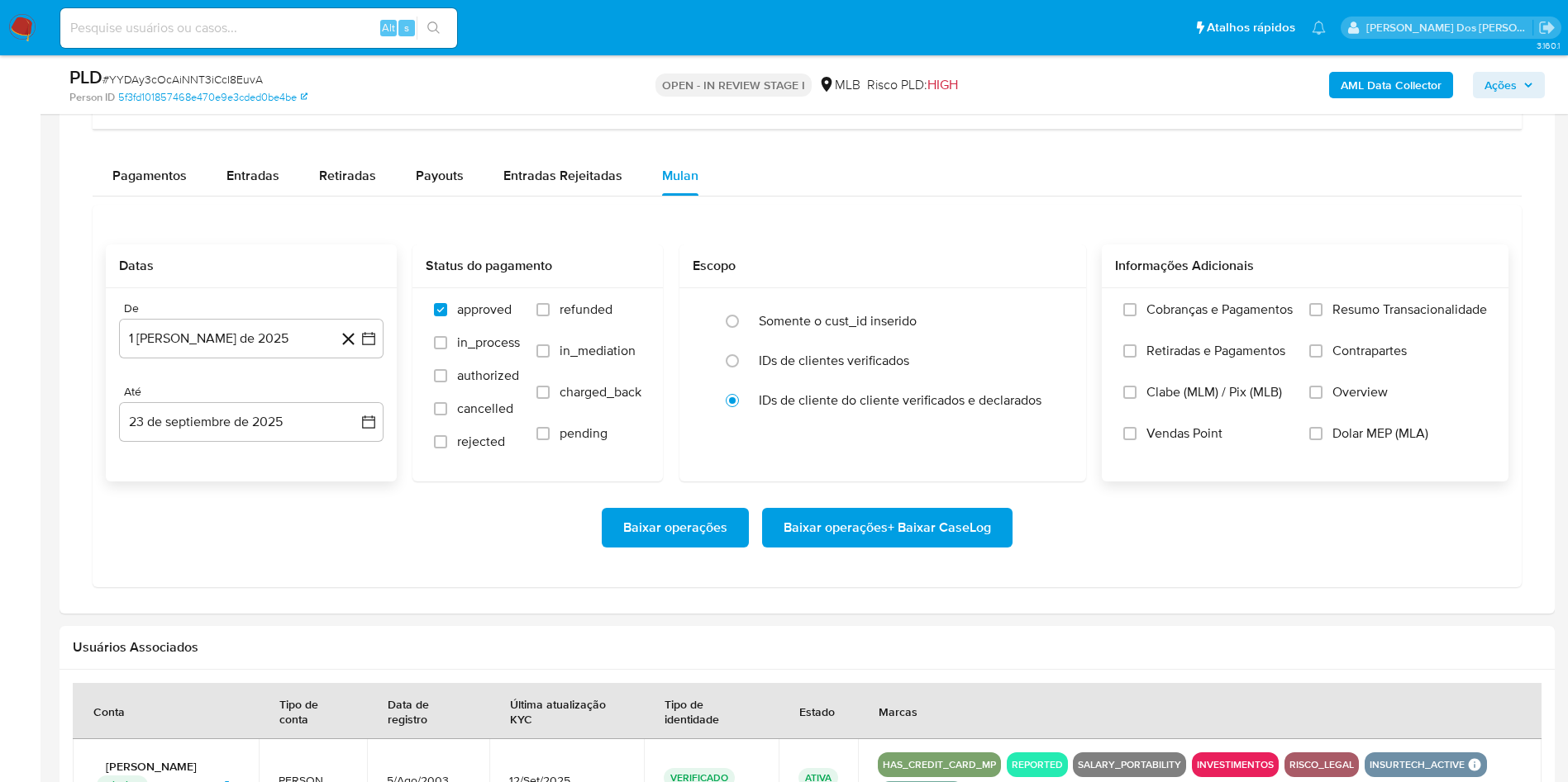
click at [1323, 316] on input "Resumo Transacionalidade" at bounding box center [1316, 310] width 13 height 13
click at [823, 546] on span "Baixar operações + Baixar CaseLog" at bounding box center [887, 528] width 207 height 37
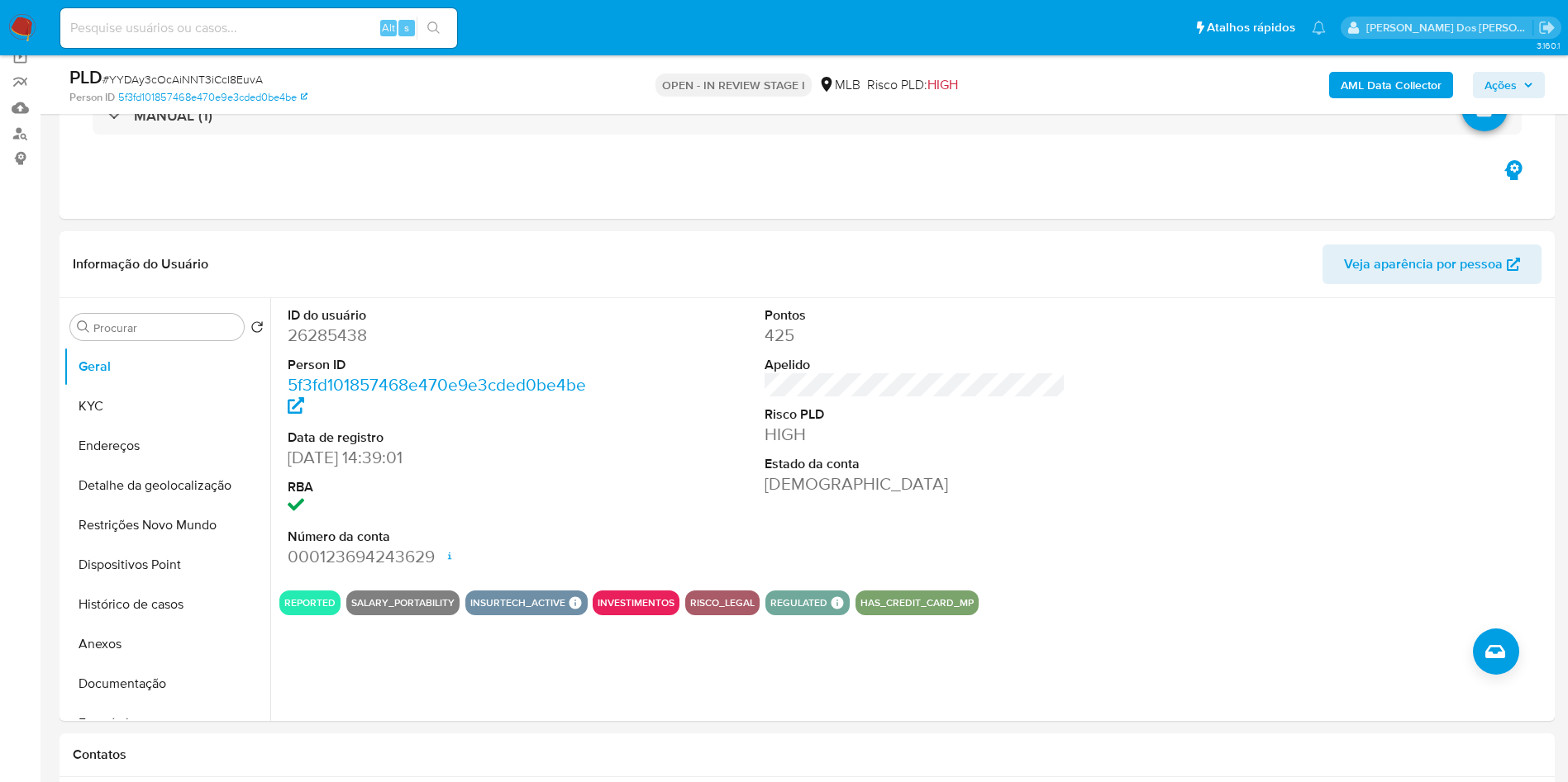
scroll to position [135, 0]
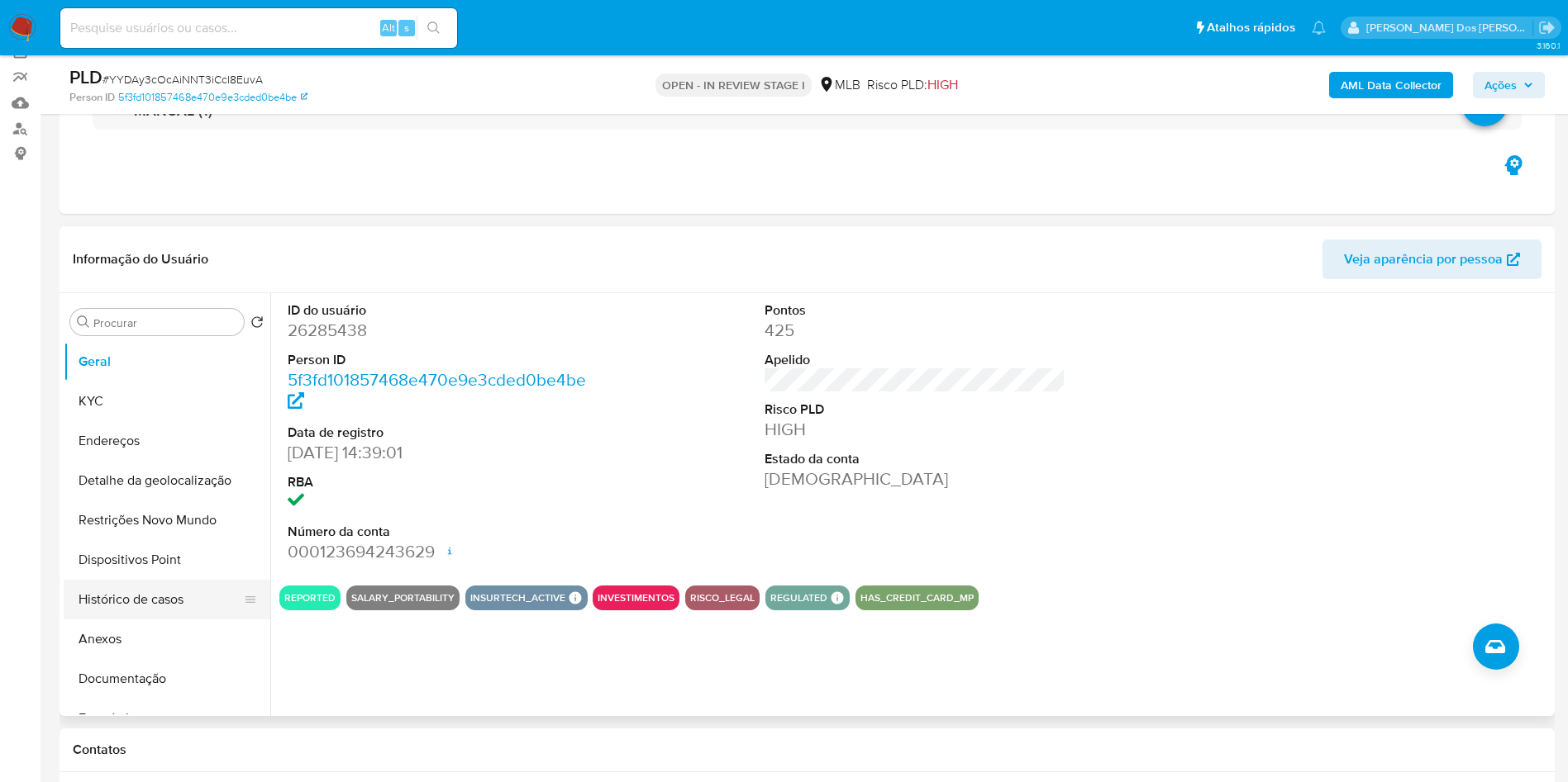
click at [147, 619] on button "Histórico de casos" at bounding box center [160, 600] width 194 height 40
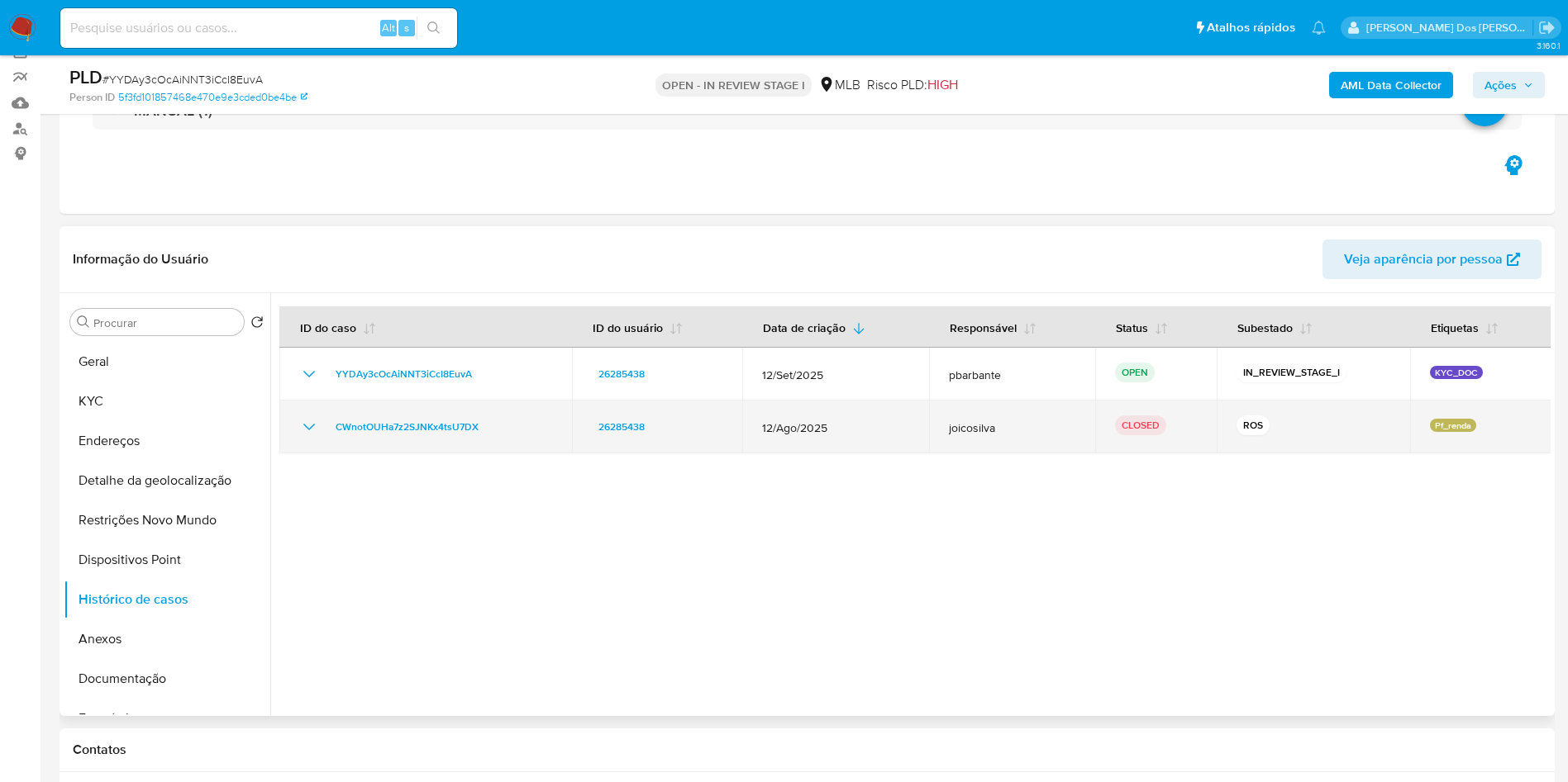
click at [318, 437] on icon "Mostrar/Ocultar" at bounding box center [309, 427] width 20 height 20
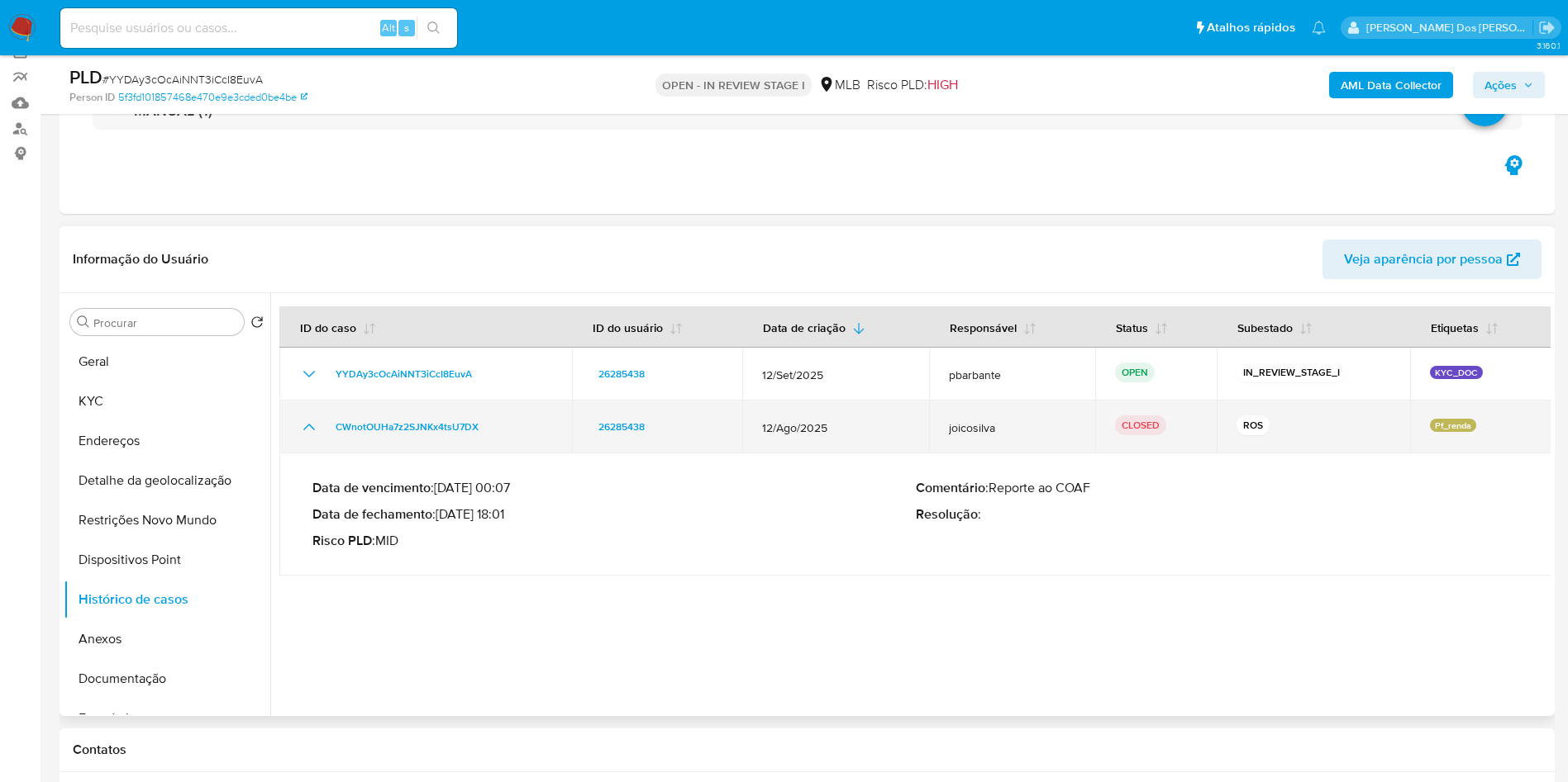
click at [318, 437] on icon "Mostrar/Ocultar" at bounding box center [309, 427] width 20 height 20
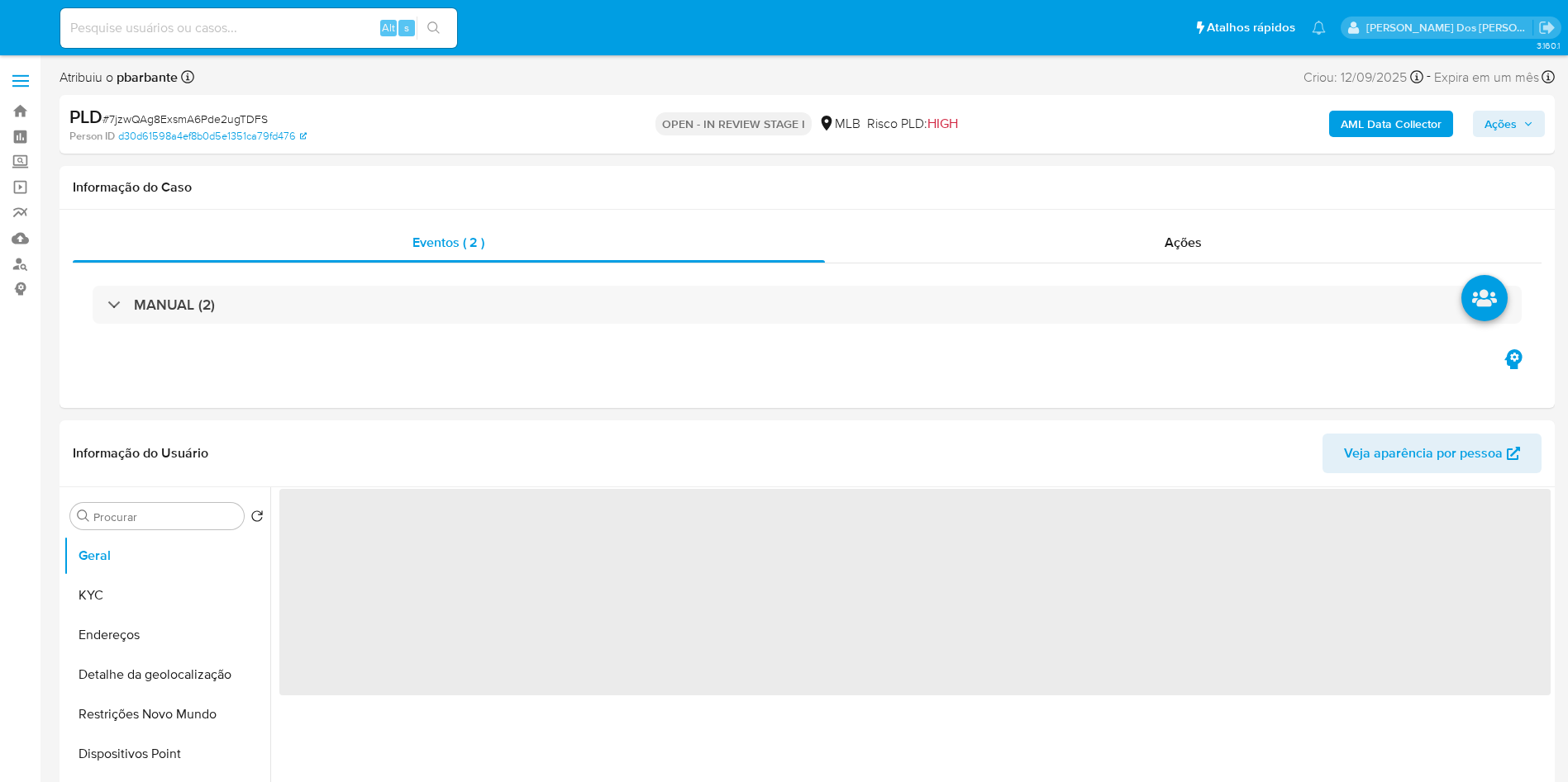
select select "10"
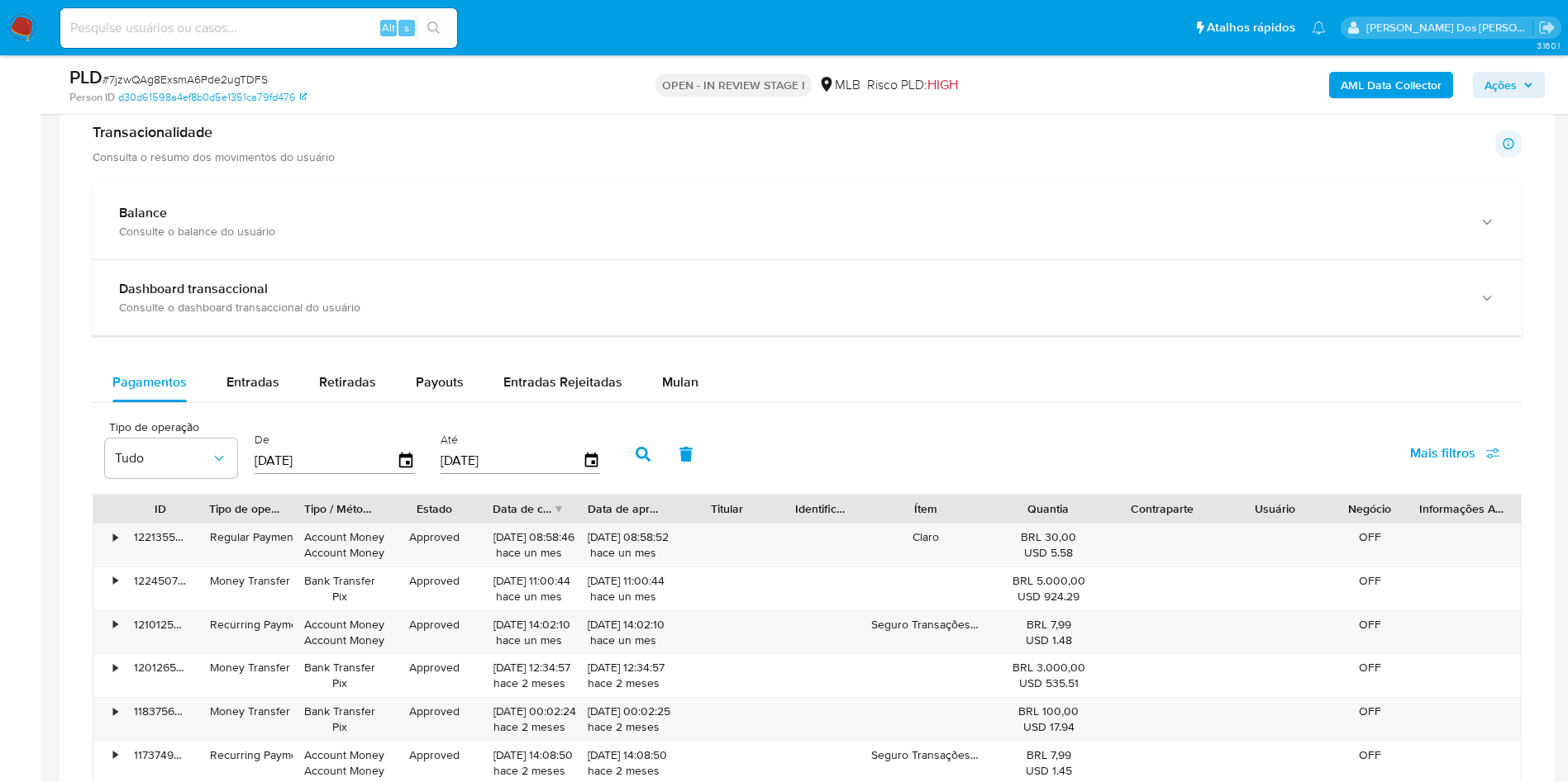
scroll to position [1102, 0]
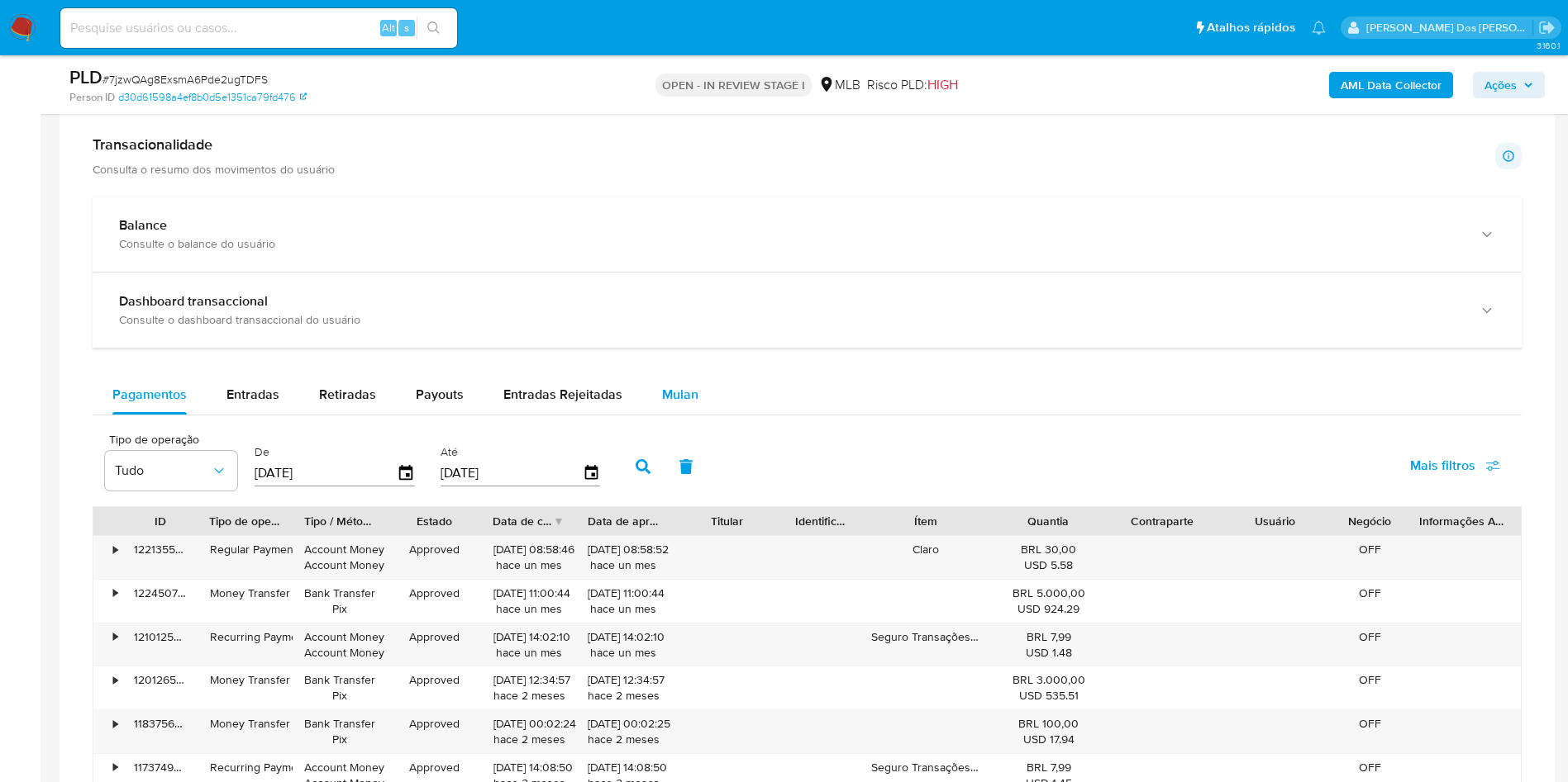
click at [676, 401] on div "Mulan" at bounding box center [680, 395] width 37 height 40
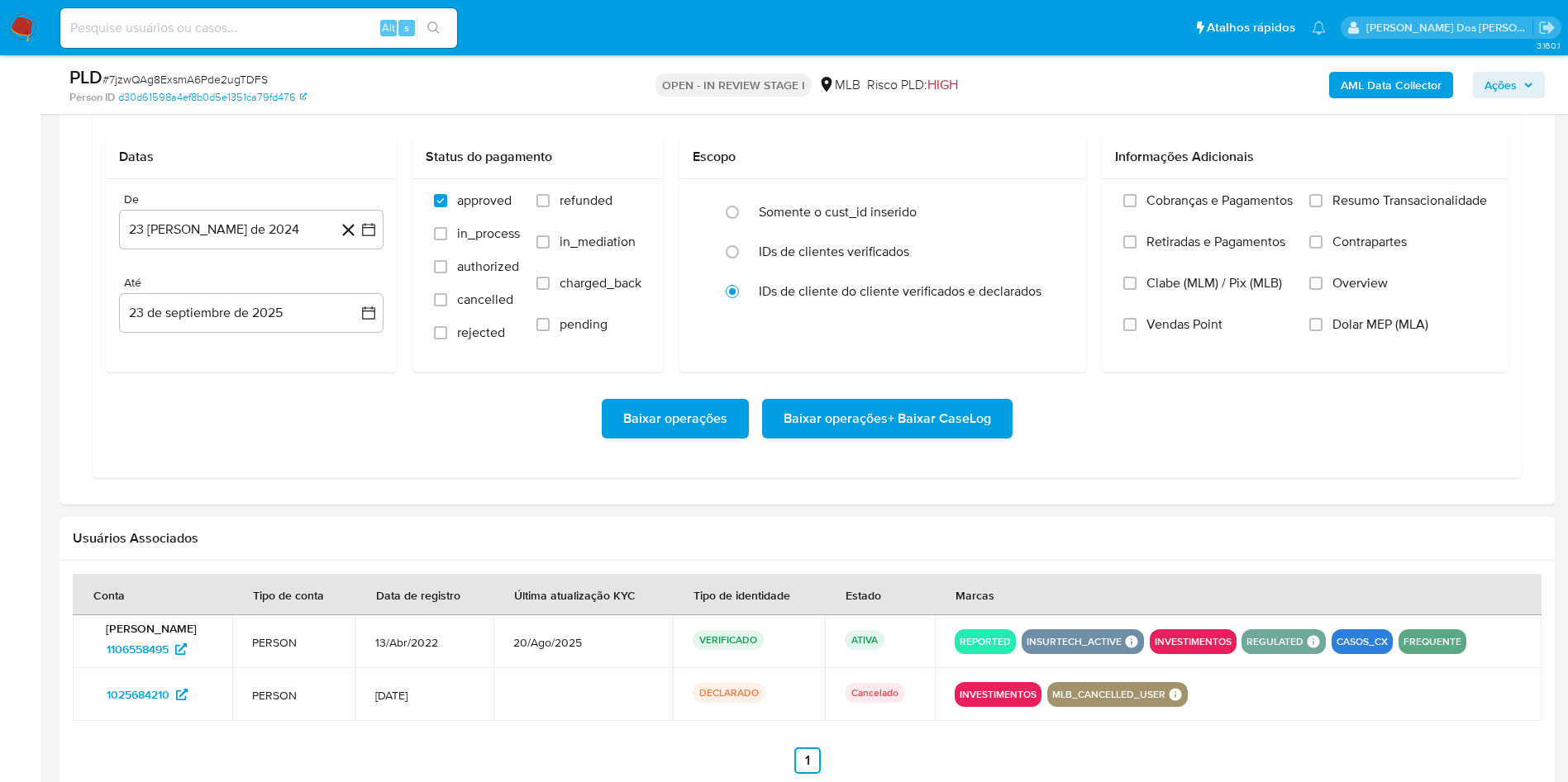
scroll to position [1432, 0]
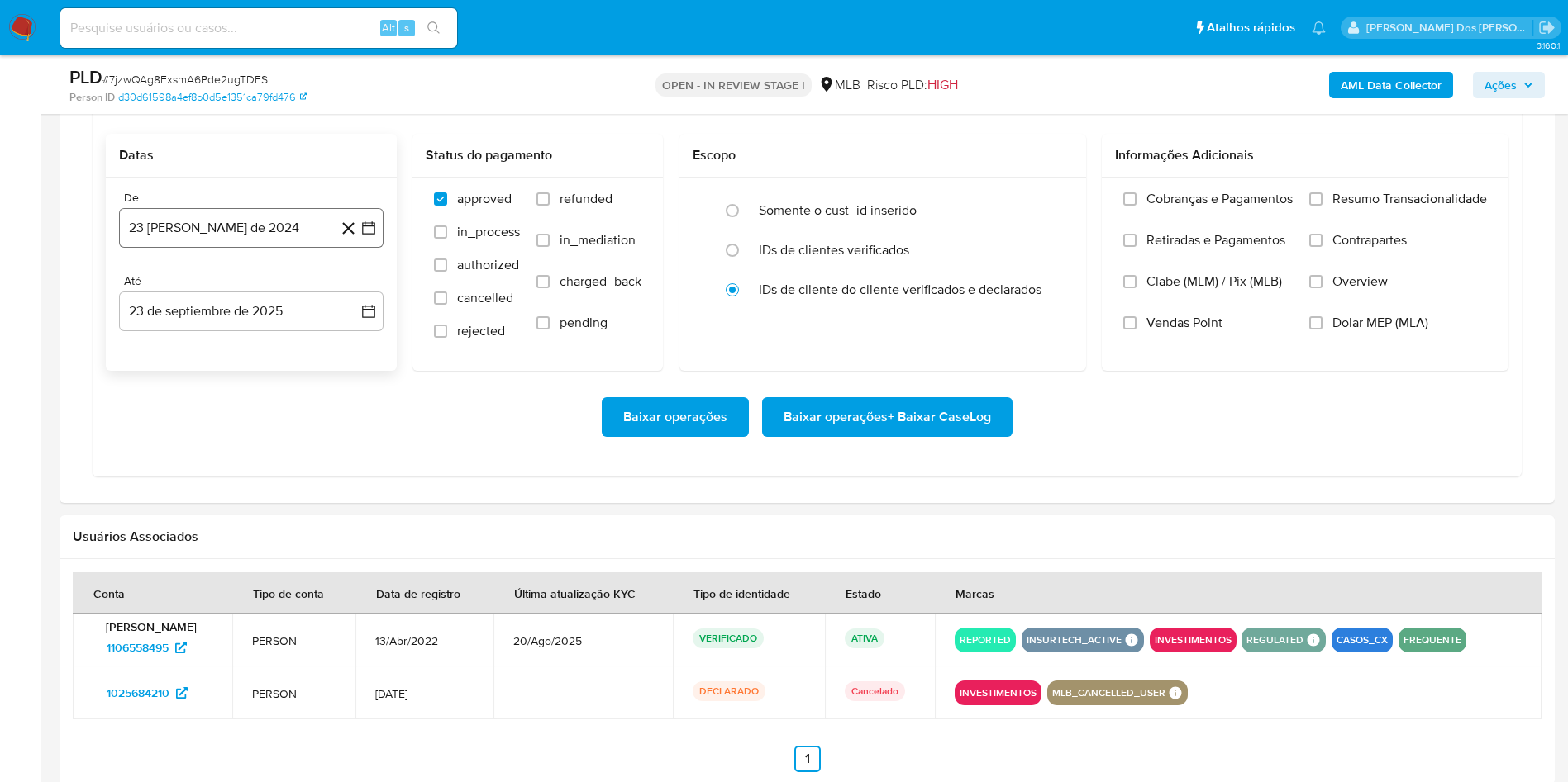
click at [362, 244] on button "23 [PERSON_NAME] de 2024" at bounding box center [251, 228] width 265 height 40
click at [357, 297] on icon "Mes siguiente" at bounding box center [354, 288] width 20 height 20
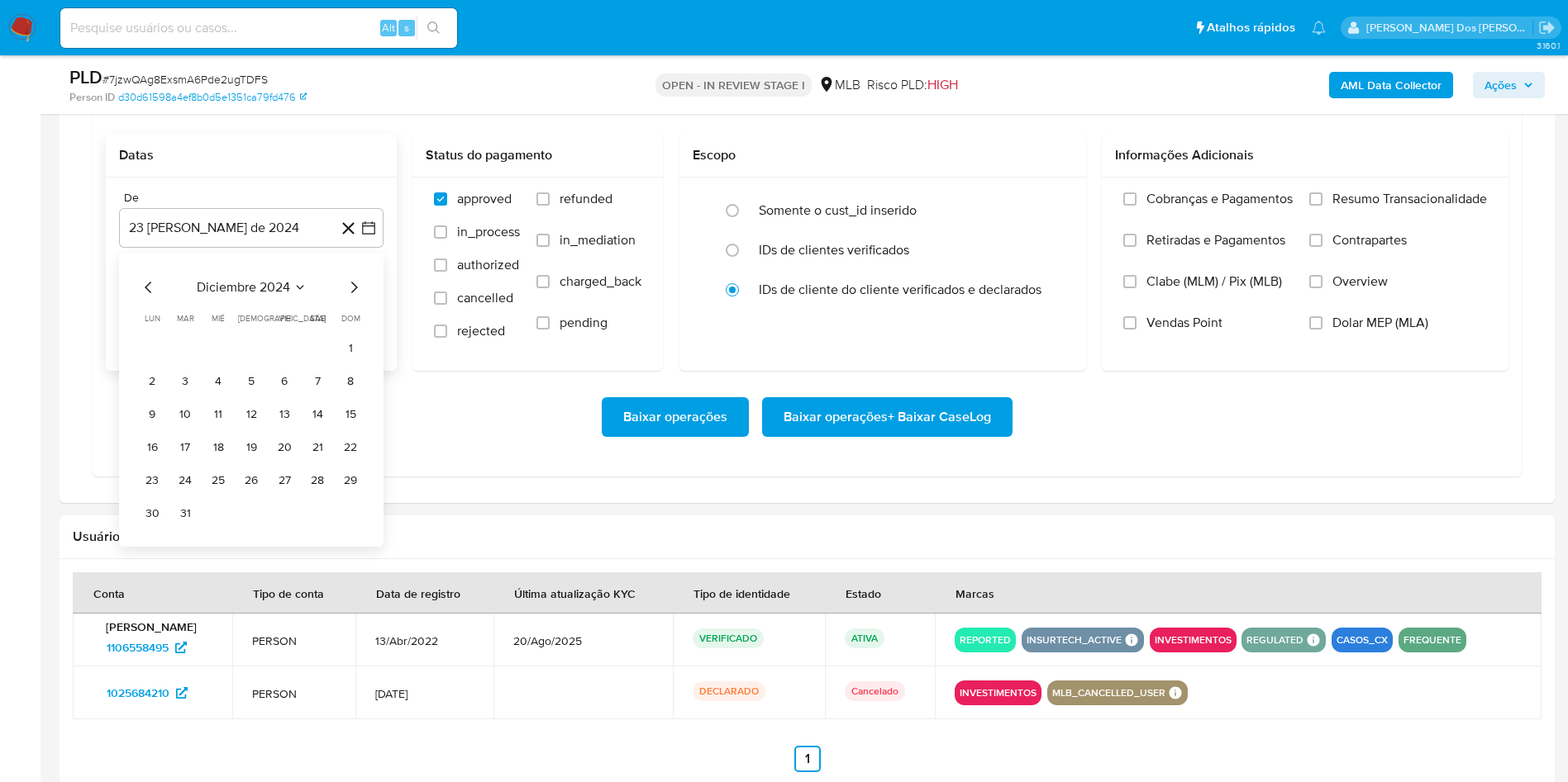
click at [357, 297] on icon "Mes siguiente" at bounding box center [354, 288] width 20 height 20
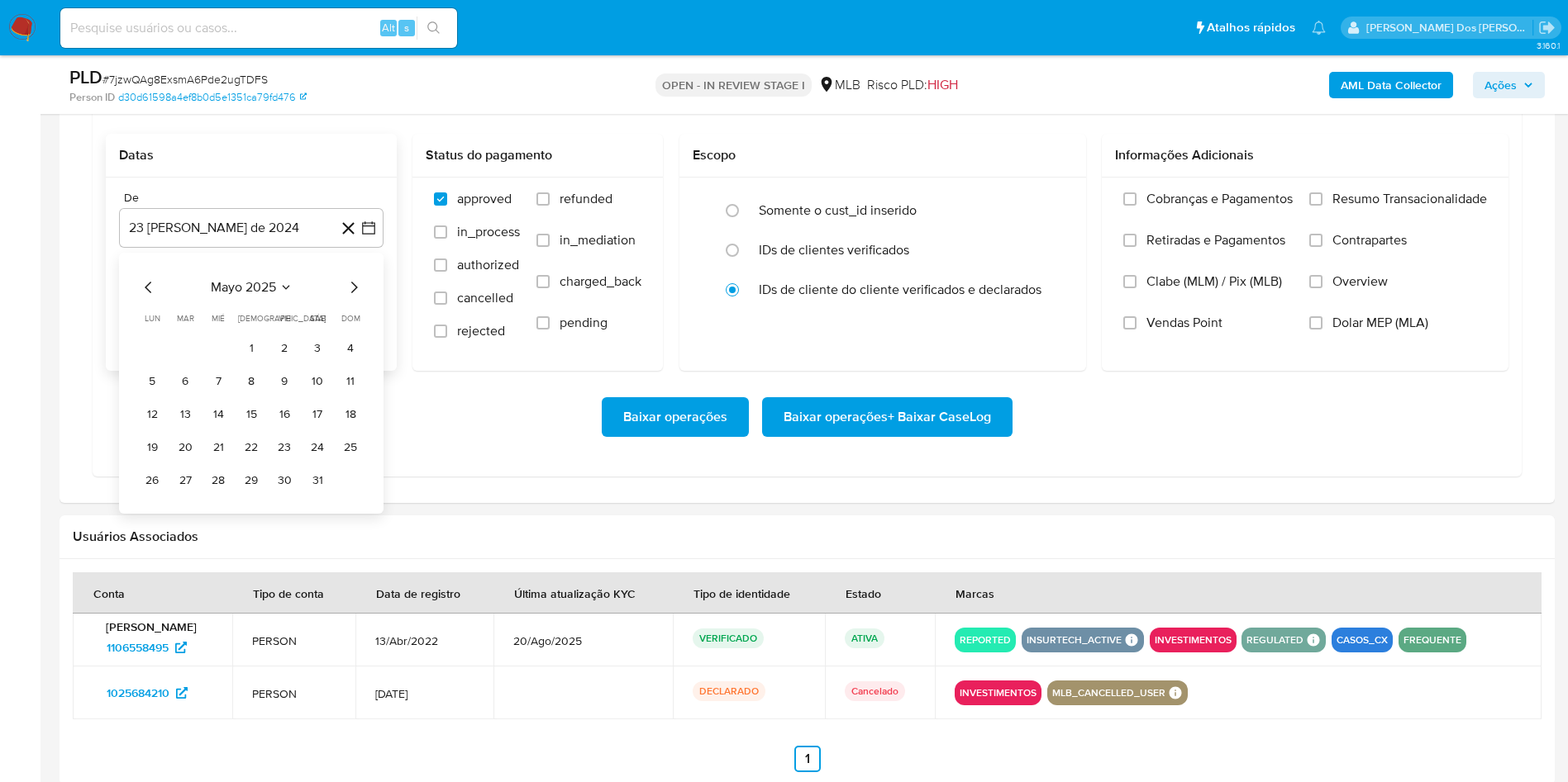
click at [357, 297] on icon "Mes siguiente" at bounding box center [354, 288] width 20 height 20
click at [286, 362] on button "1" at bounding box center [285, 349] width 27 height 27
click at [1400, 232] on label "Resumo Transacionalidade" at bounding box center [1398, 211] width 178 height 41
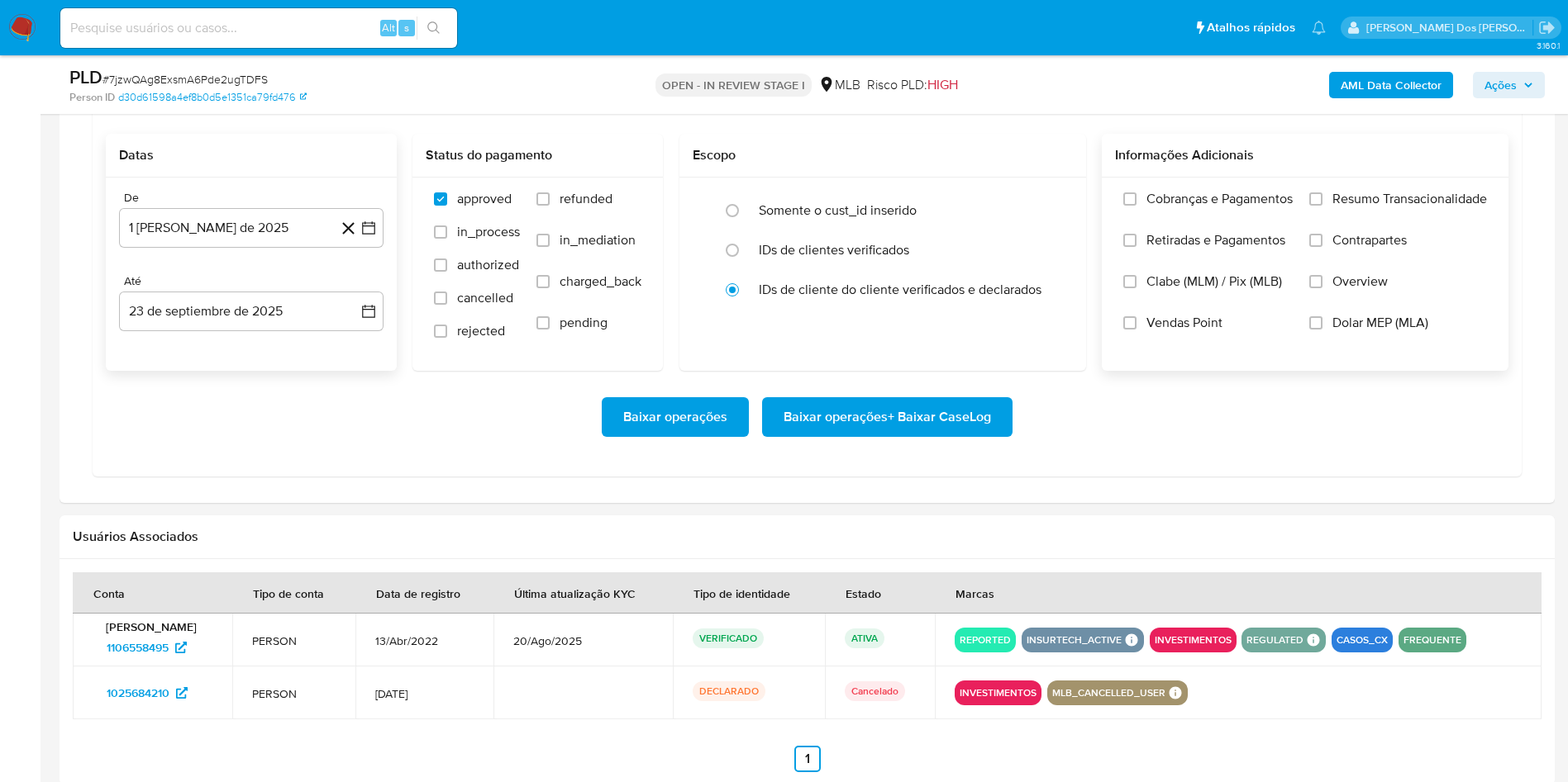
click at [1323, 205] on input "Resumo Transacionalidade" at bounding box center [1316, 199] width 13 height 13
click at [895, 436] on span "Baixar operações + Baixar CaseLog" at bounding box center [887, 417] width 207 height 37
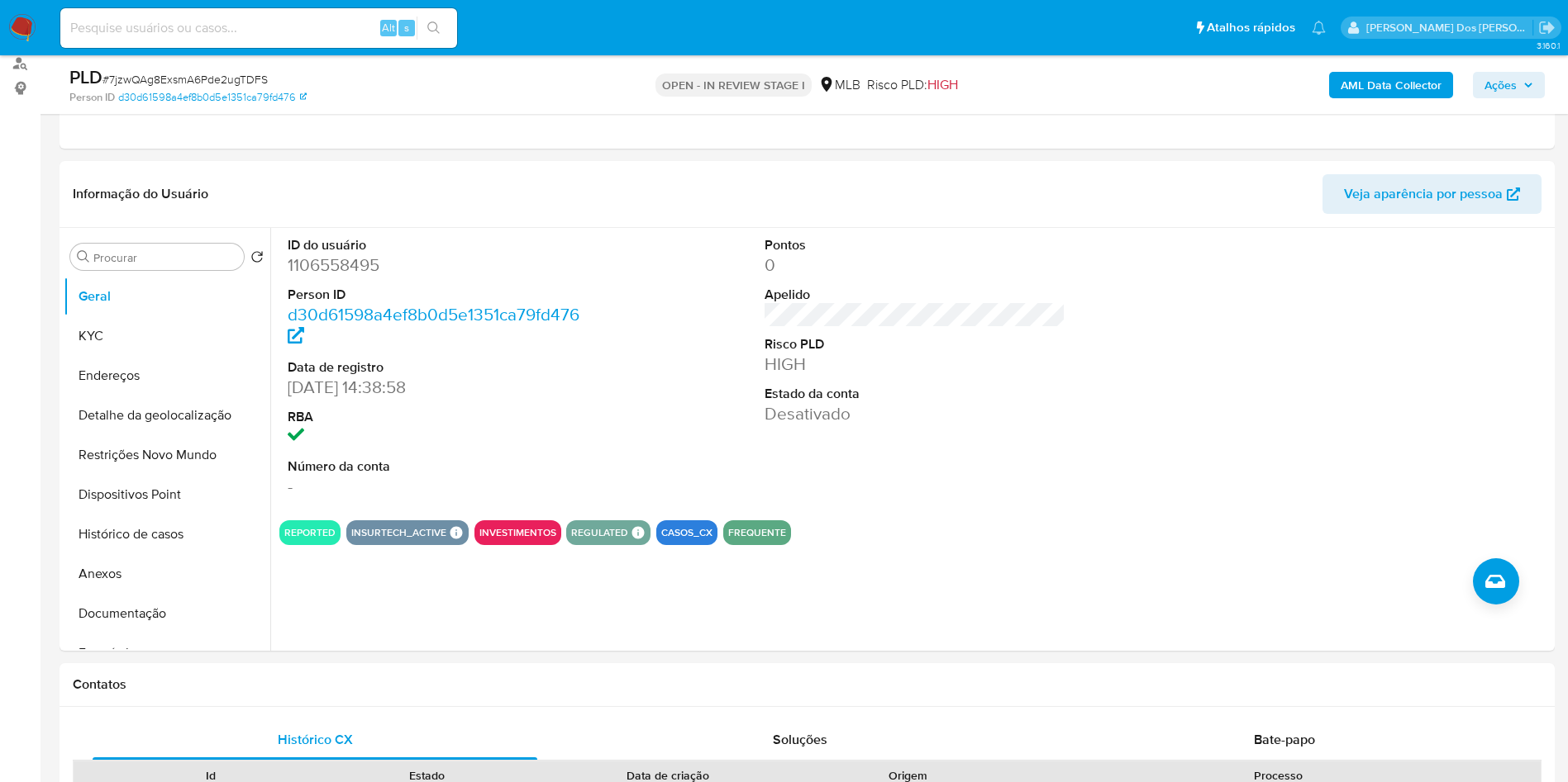
scroll to position [212, 0]
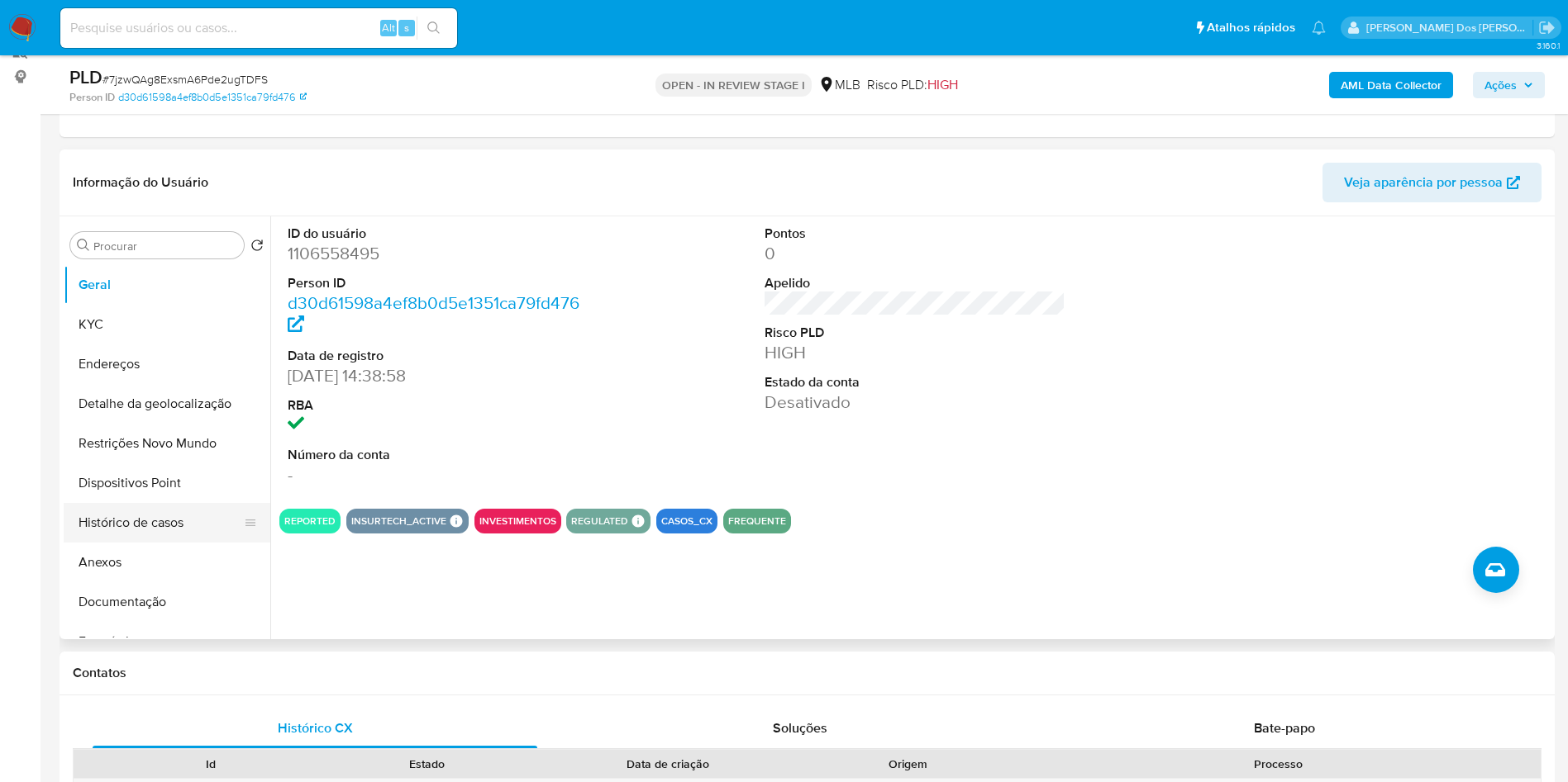
click at [141, 542] on button "Histórico de casos" at bounding box center [160, 523] width 194 height 40
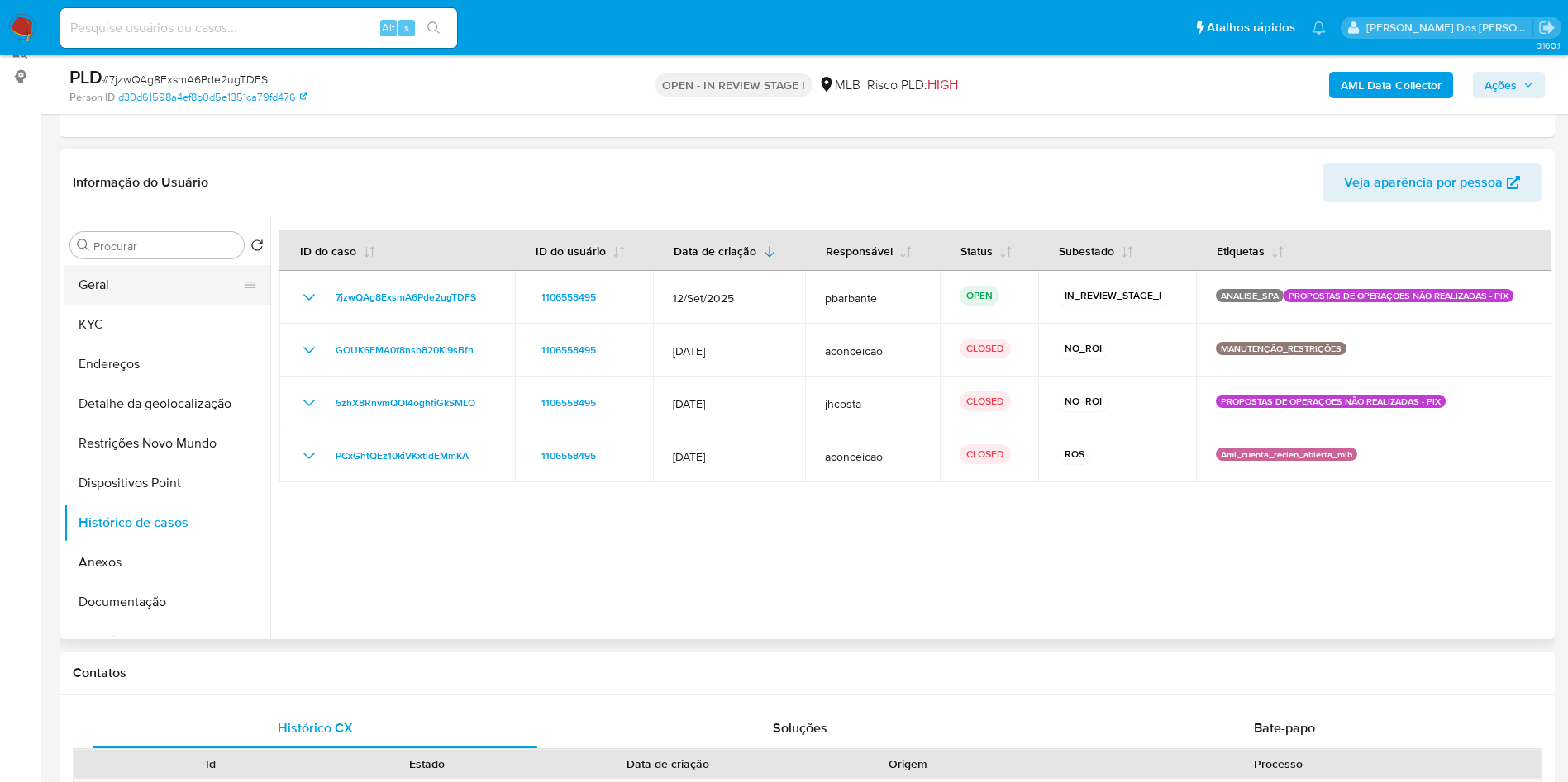
click at [139, 301] on button "Geral" at bounding box center [160, 285] width 194 height 40
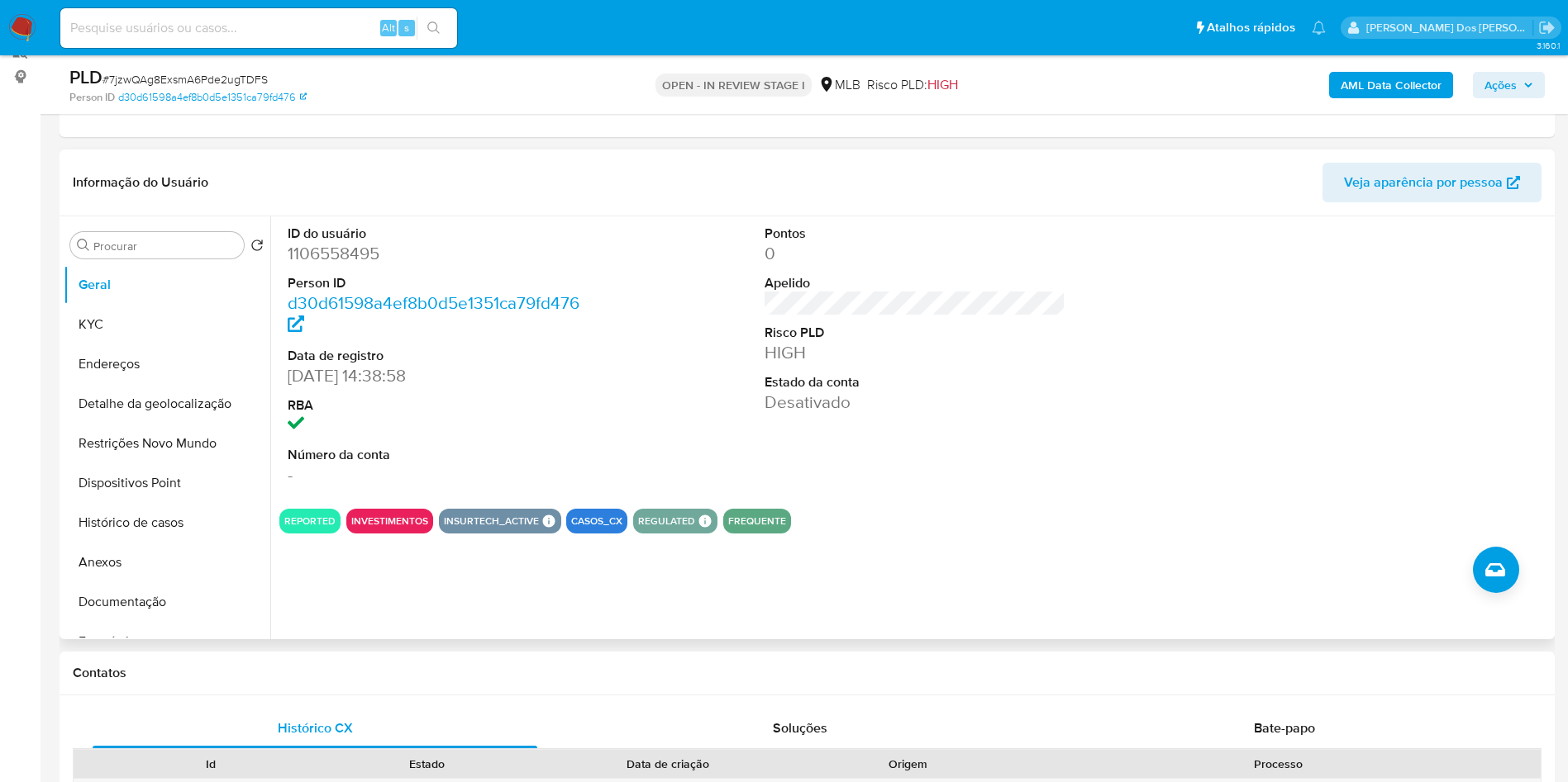
click at [355, 243] on dt "ID do usuário" at bounding box center [438, 234] width 301 height 18
click at [345, 265] on dd "1106558495" at bounding box center [438, 254] width 301 height 23
copy dd "1106558495"
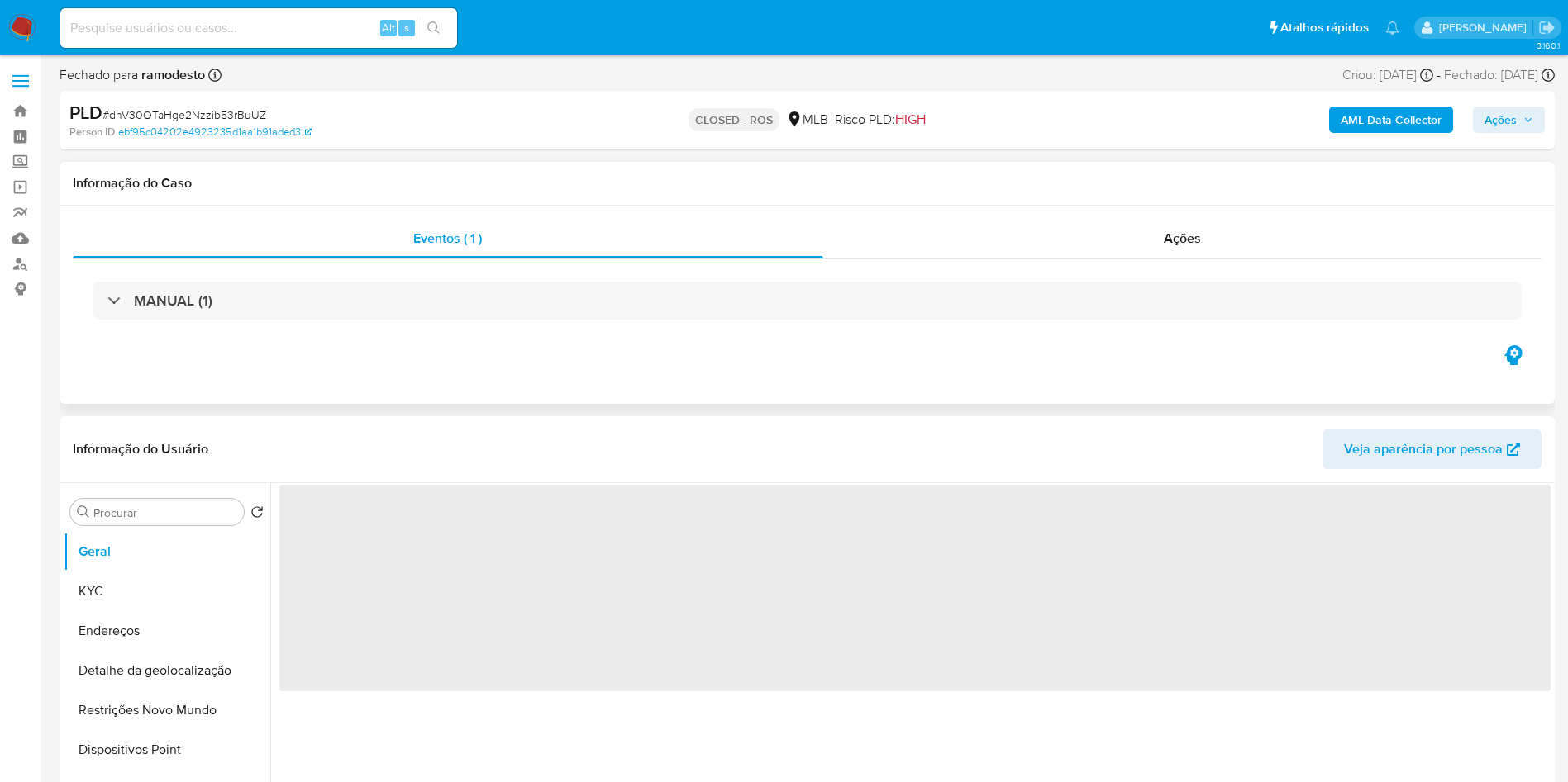
select select "10"
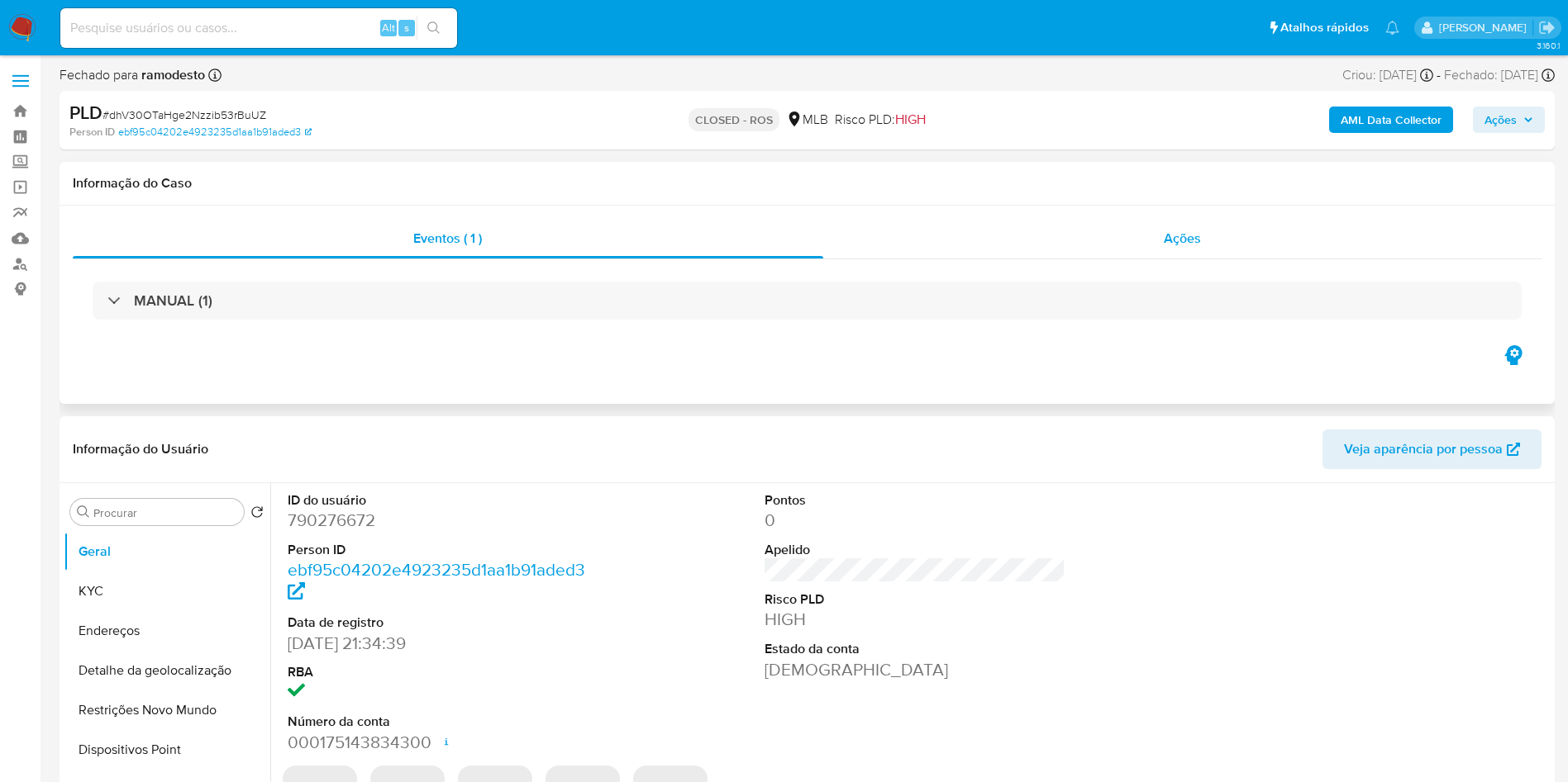
click at [1187, 246] on span "Ações" at bounding box center [1182, 238] width 38 height 19
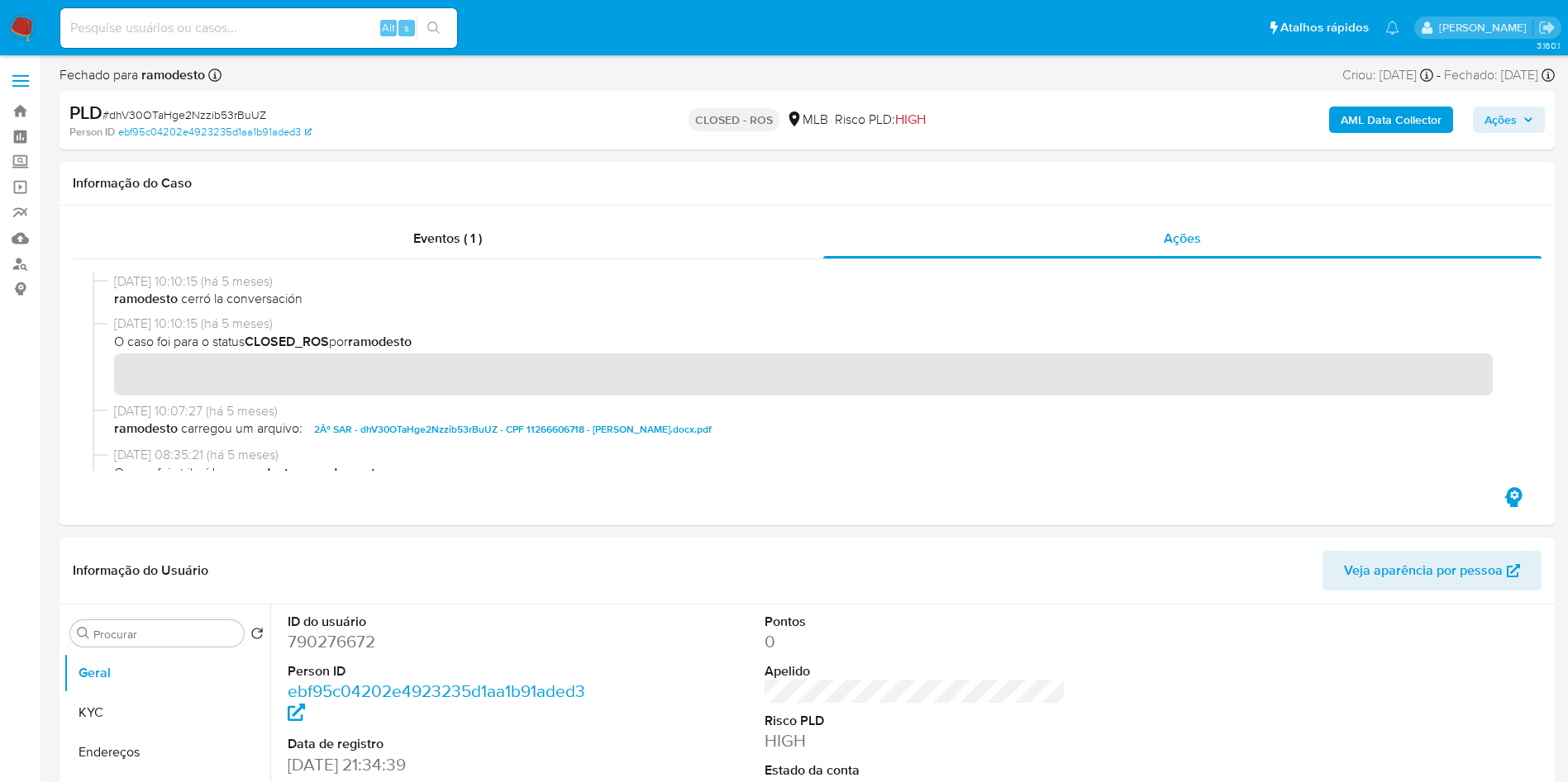
click at [225, 116] on span "# dhV30OTaHge2Nzzib53rBuUZ" at bounding box center [185, 115] width 164 height 17
copy span "dhV30OTaHge2Nzzib53rBuUZ"
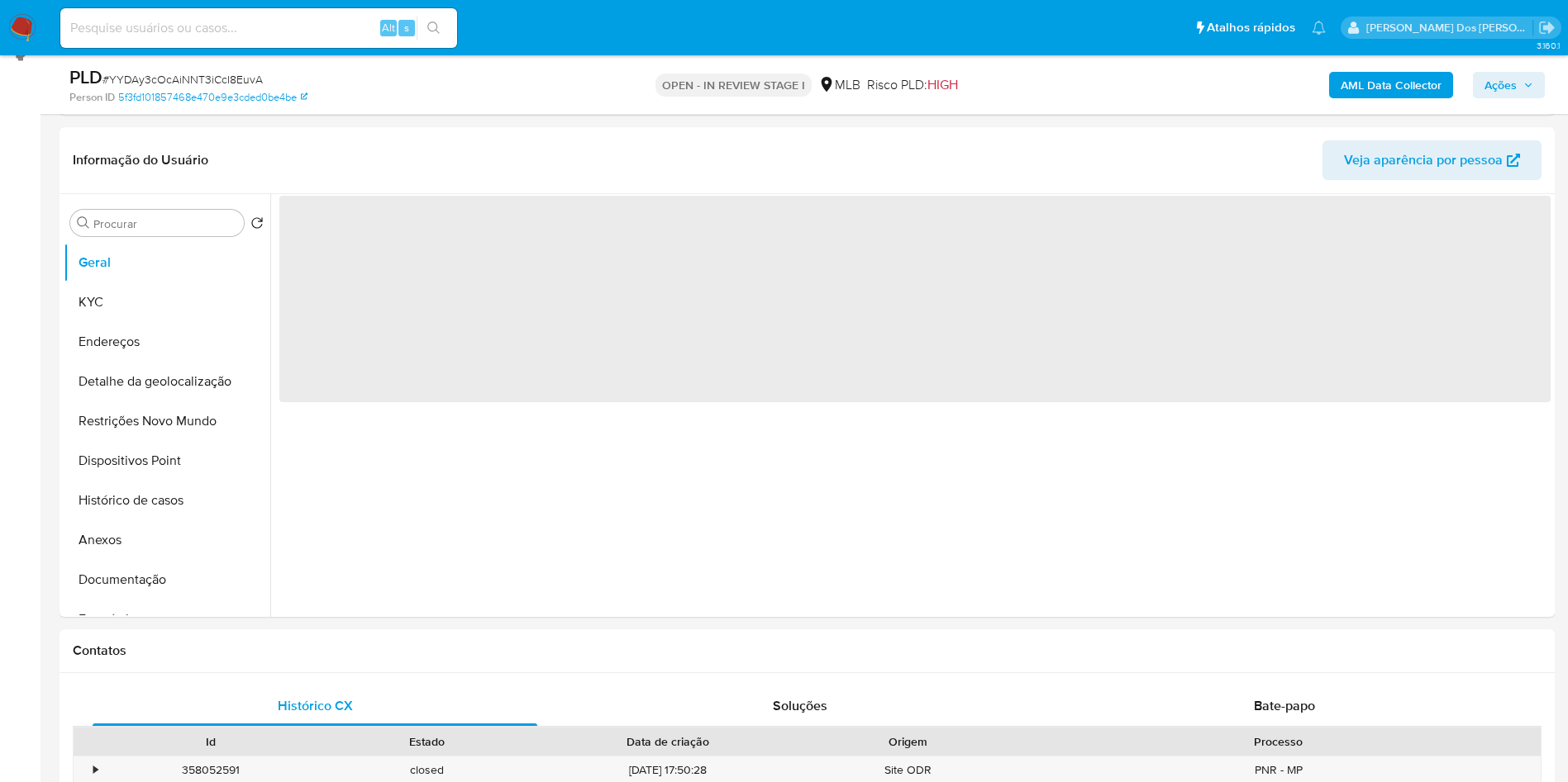
scroll to position [235, 0]
select select "10"
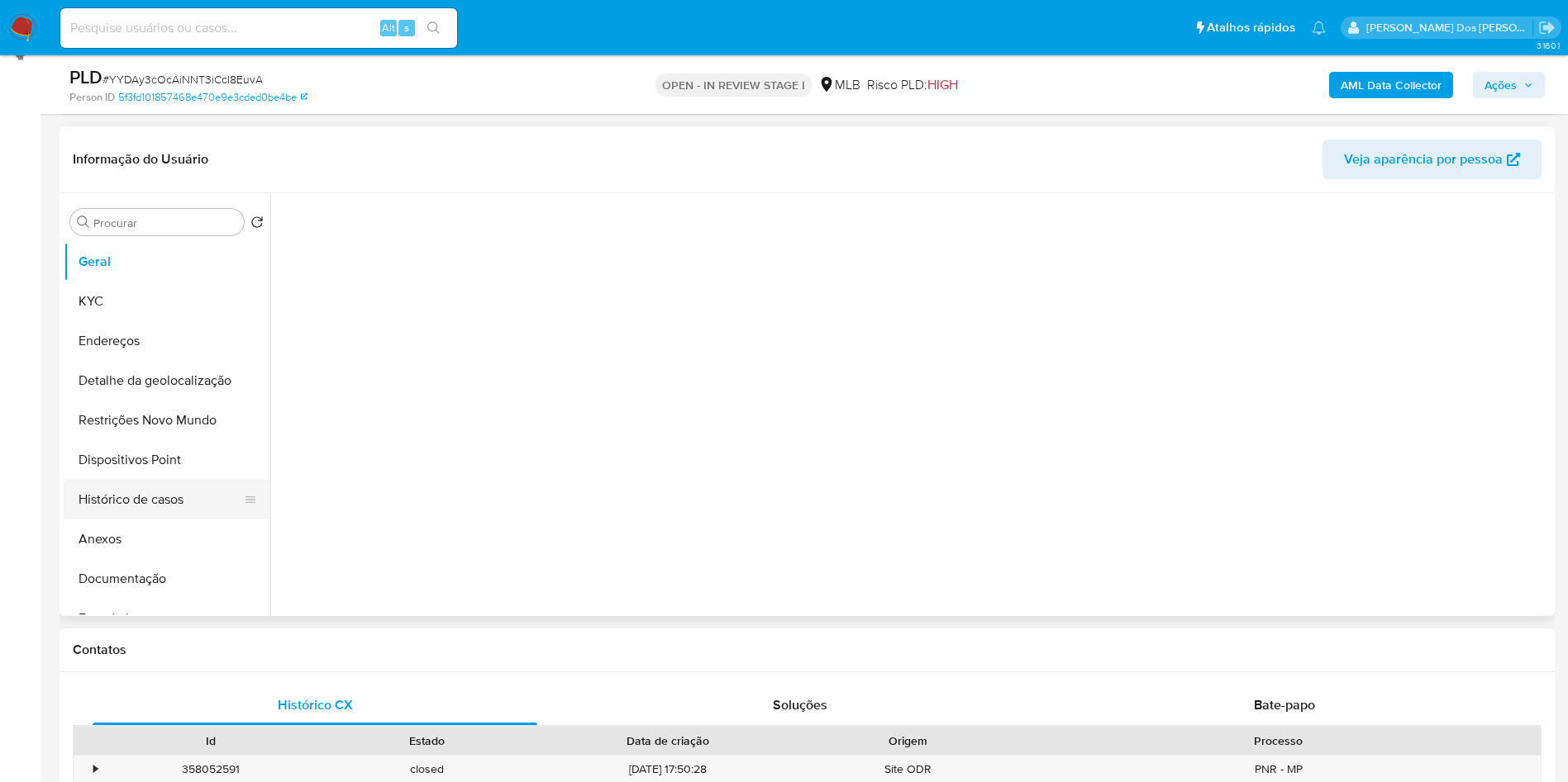
click at [183, 512] on button "Histórico de casos" at bounding box center [160, 500] width 194 height 40
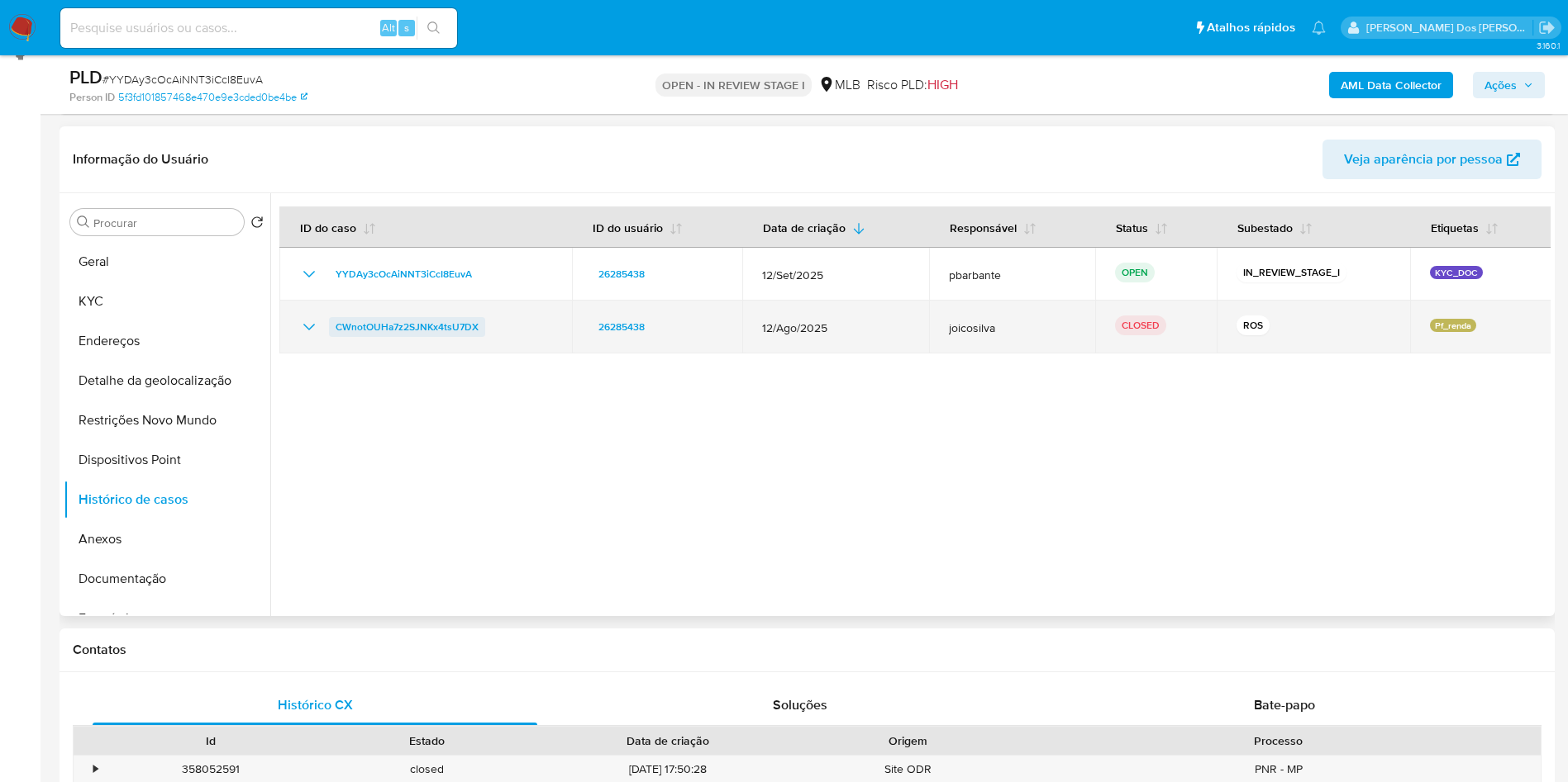
click at [346, 337] on span "CWnotOUHa7z2SJNKx4tsU7DX" at bounding box center [407, 327] width 143 height 20
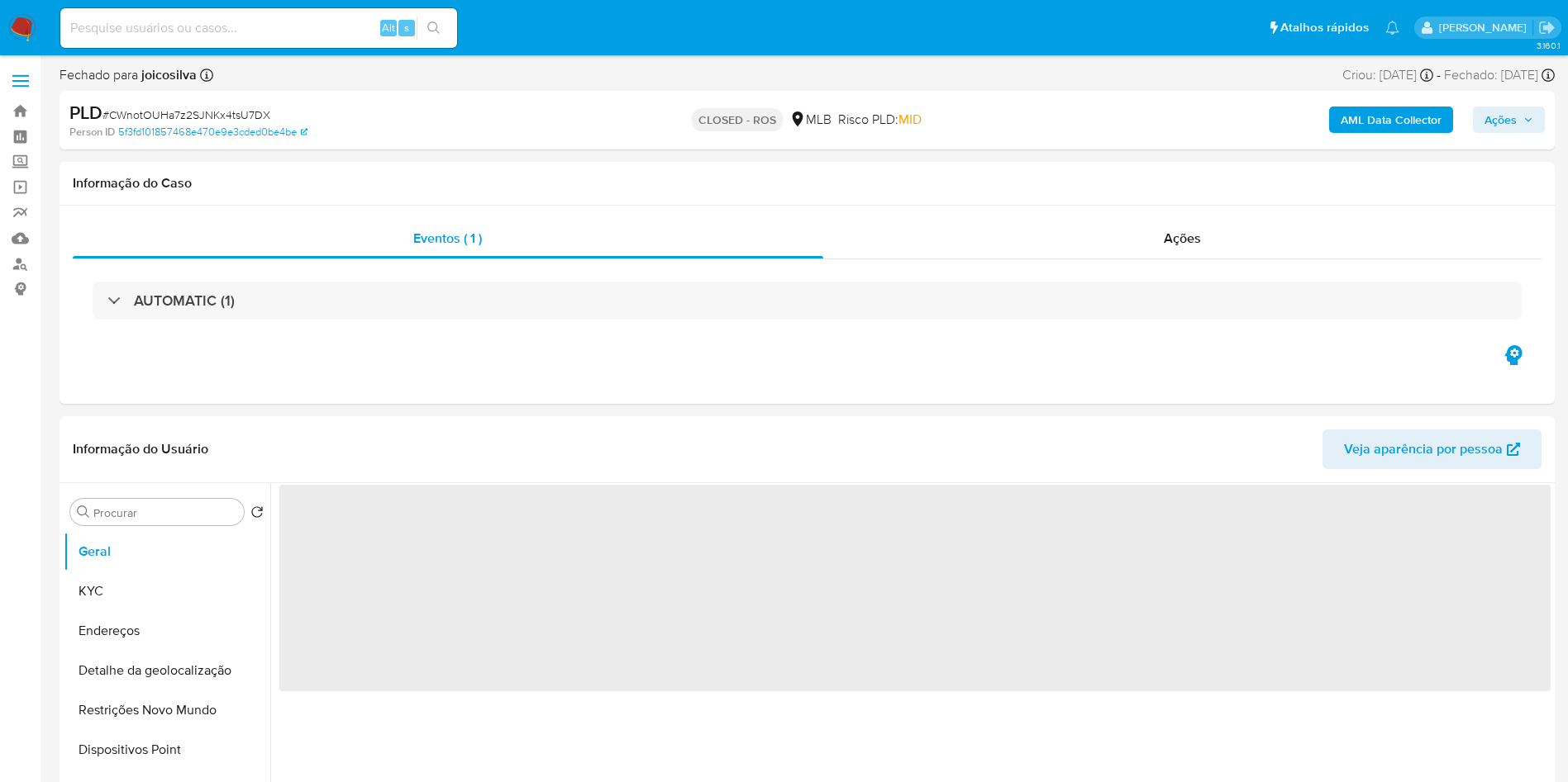
select select "10"
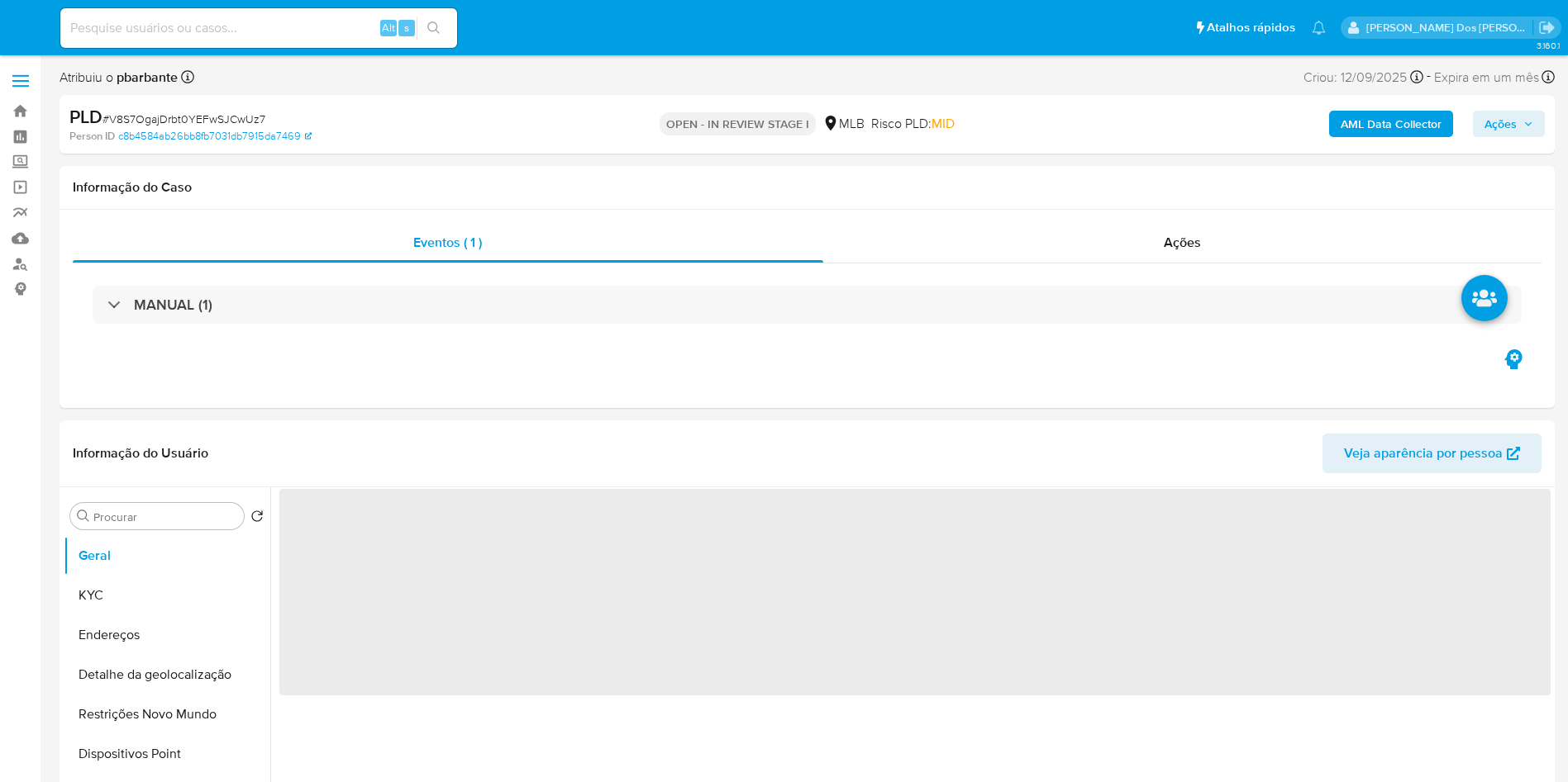
select select "10"
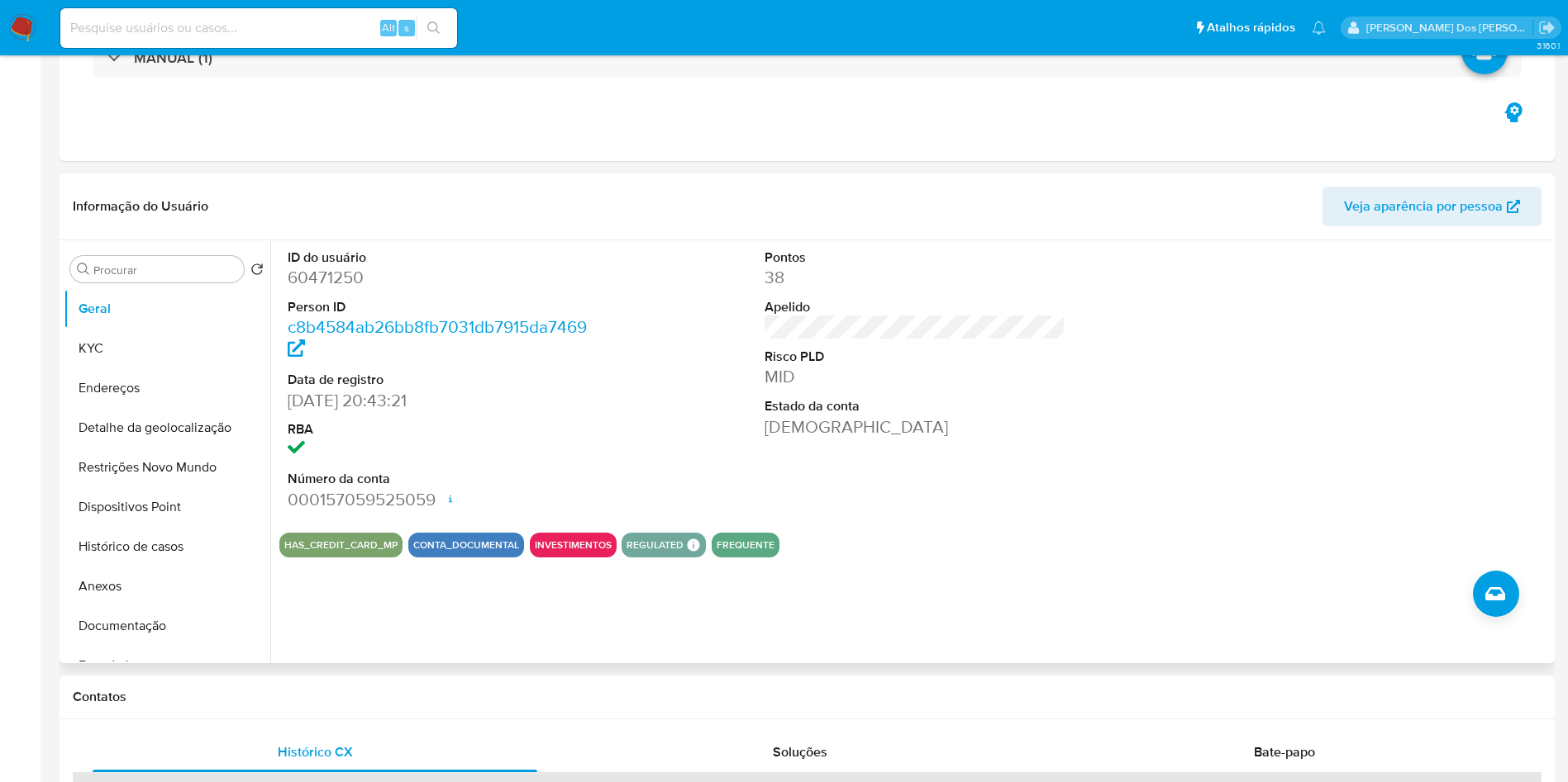
scroll to position [248, 0]
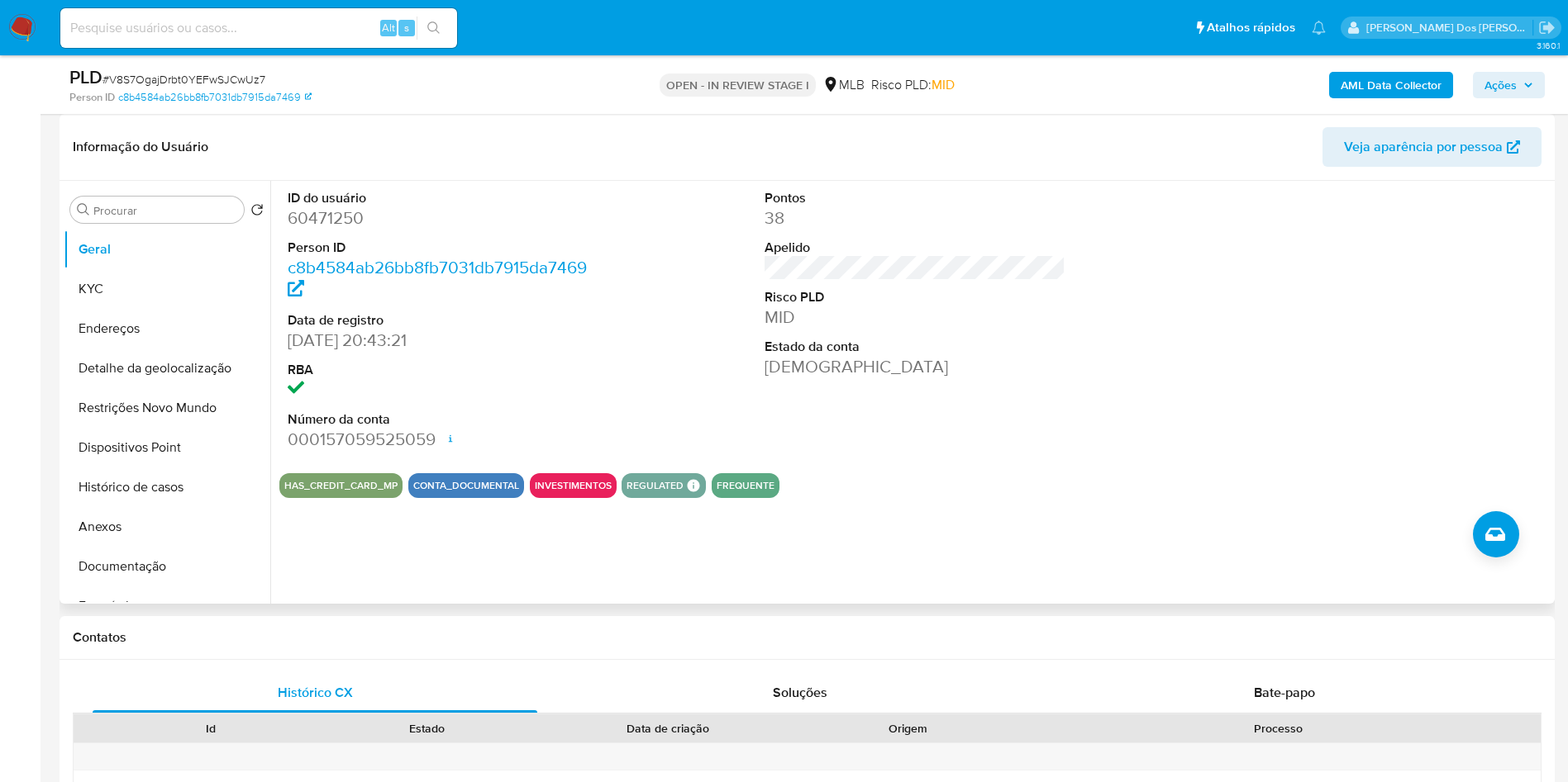
click at [328, 230] on dd "60471250" at bounding box center [438, 218] width 301 height 23
copy dd "60471250"
click at [328, 230] on dd "60471250" at bounding box center [438, 218] width 301 height 23
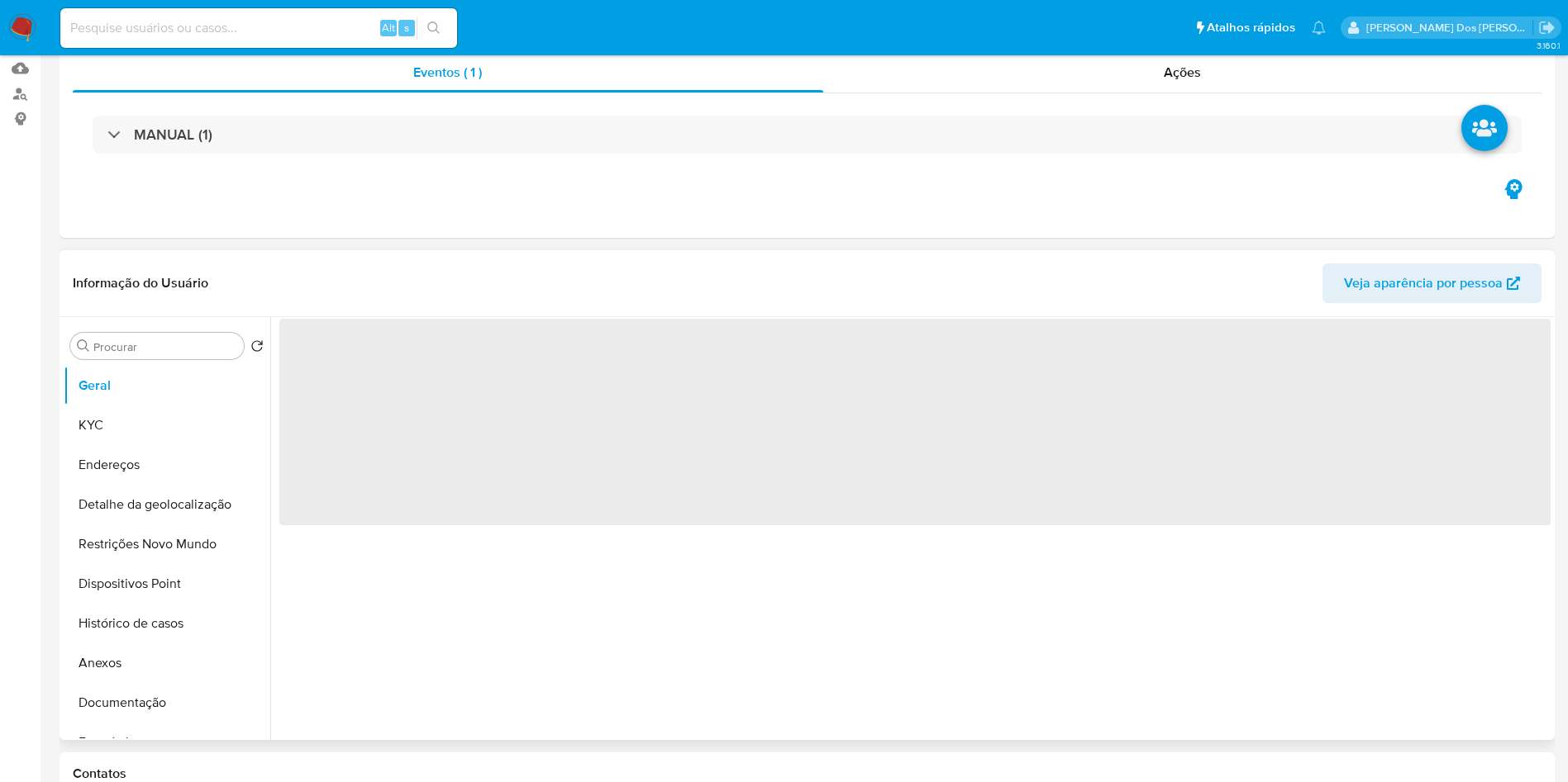
select select "10"
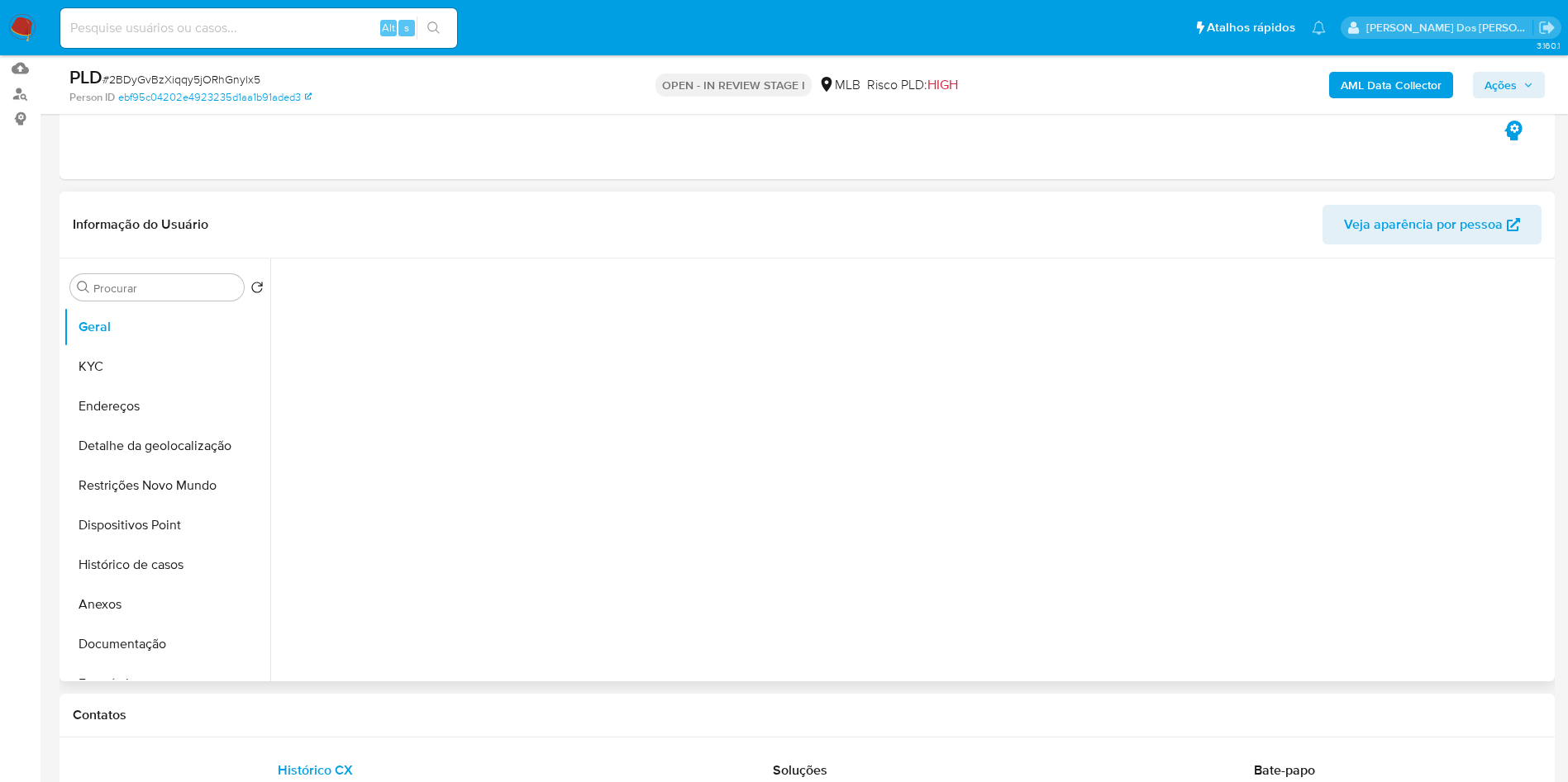
scroll to position [250, 0]
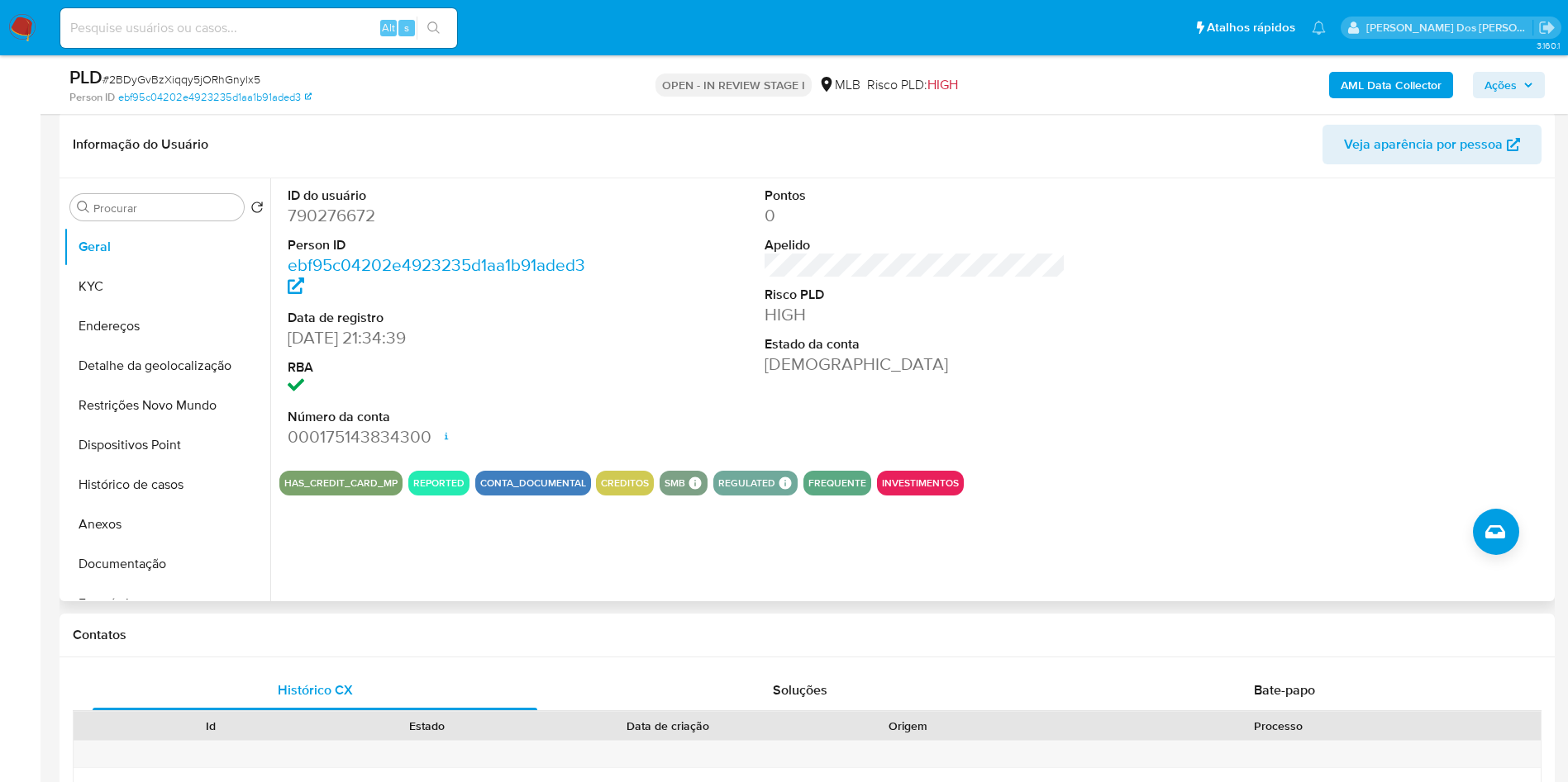
click at [336, 227] on dd "790276672" at bounding box center [438, 216] width 301 height 23
copy dd "790276672"
click at [151, 505] on button "Histórico de casos" at bounding box center [160, 485] width 194 height 40
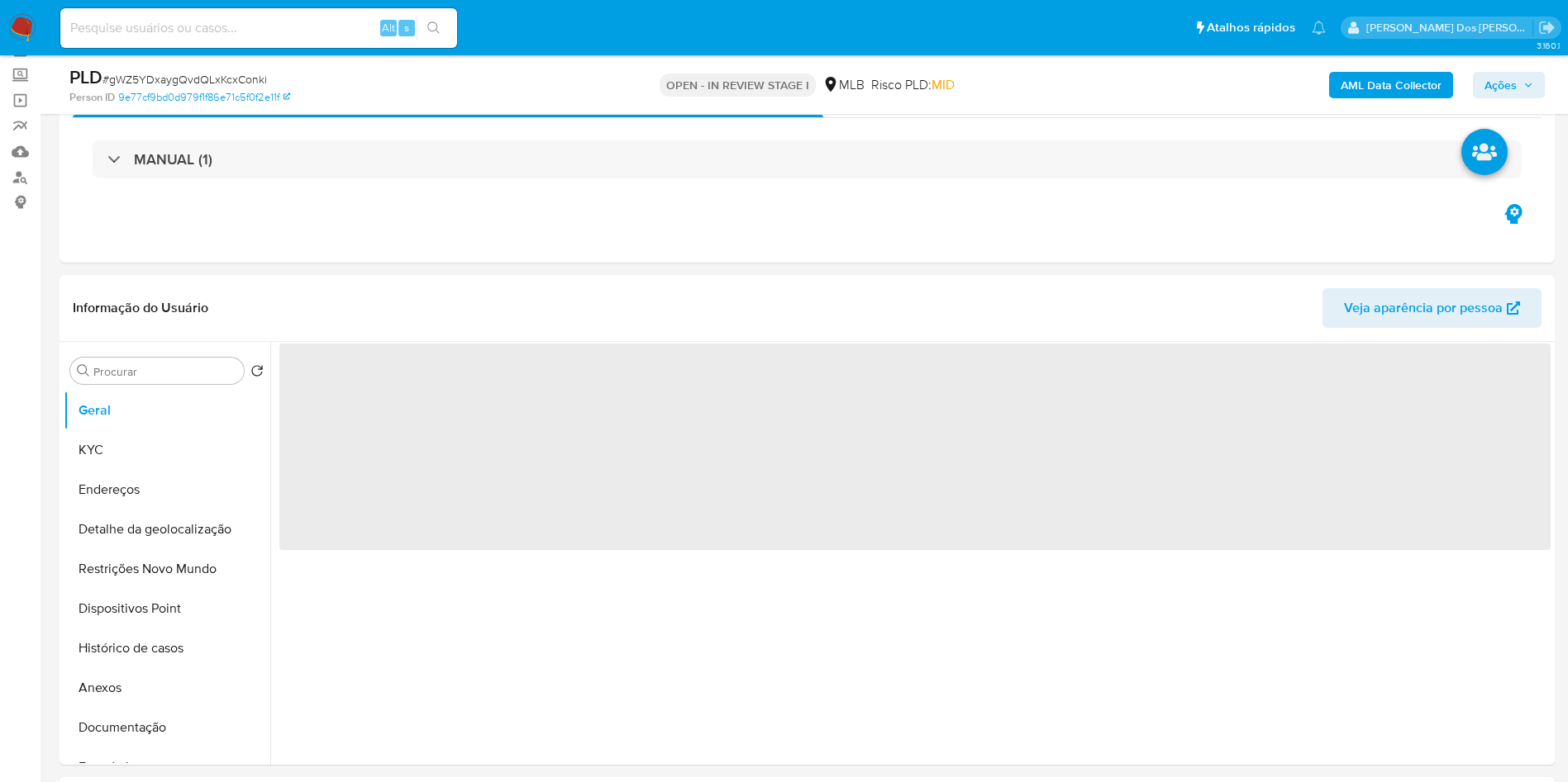
scroll to position [88, 0]
select select "10"
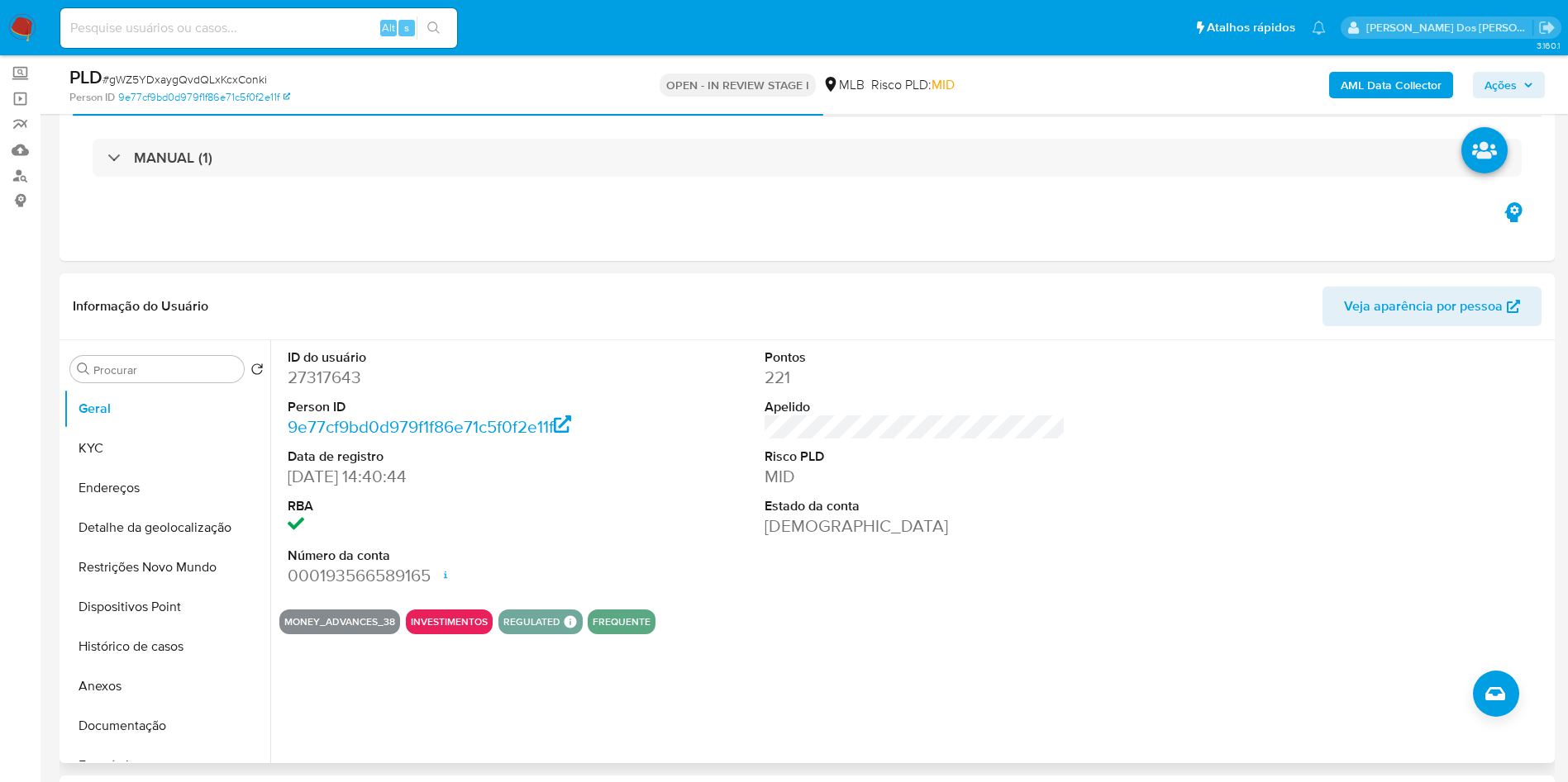
click at [342, 389] on dd "27317643" at bounding box center [438, 378] width 301 height 23
copy dd "27317643"
click at [144, 468] on button "KYC" at bounding box center [160, 449] width 194 height 40
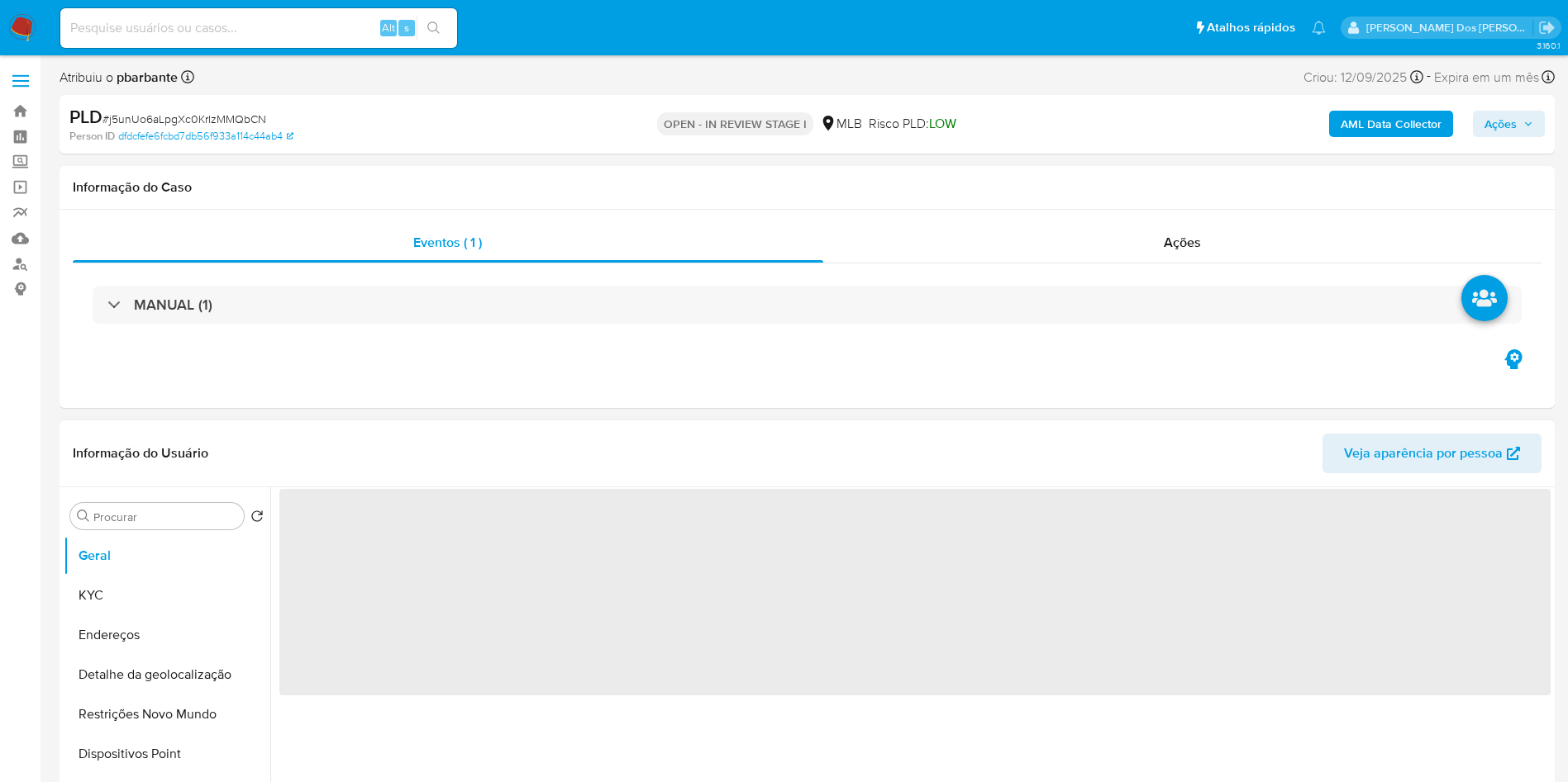
select select "10"
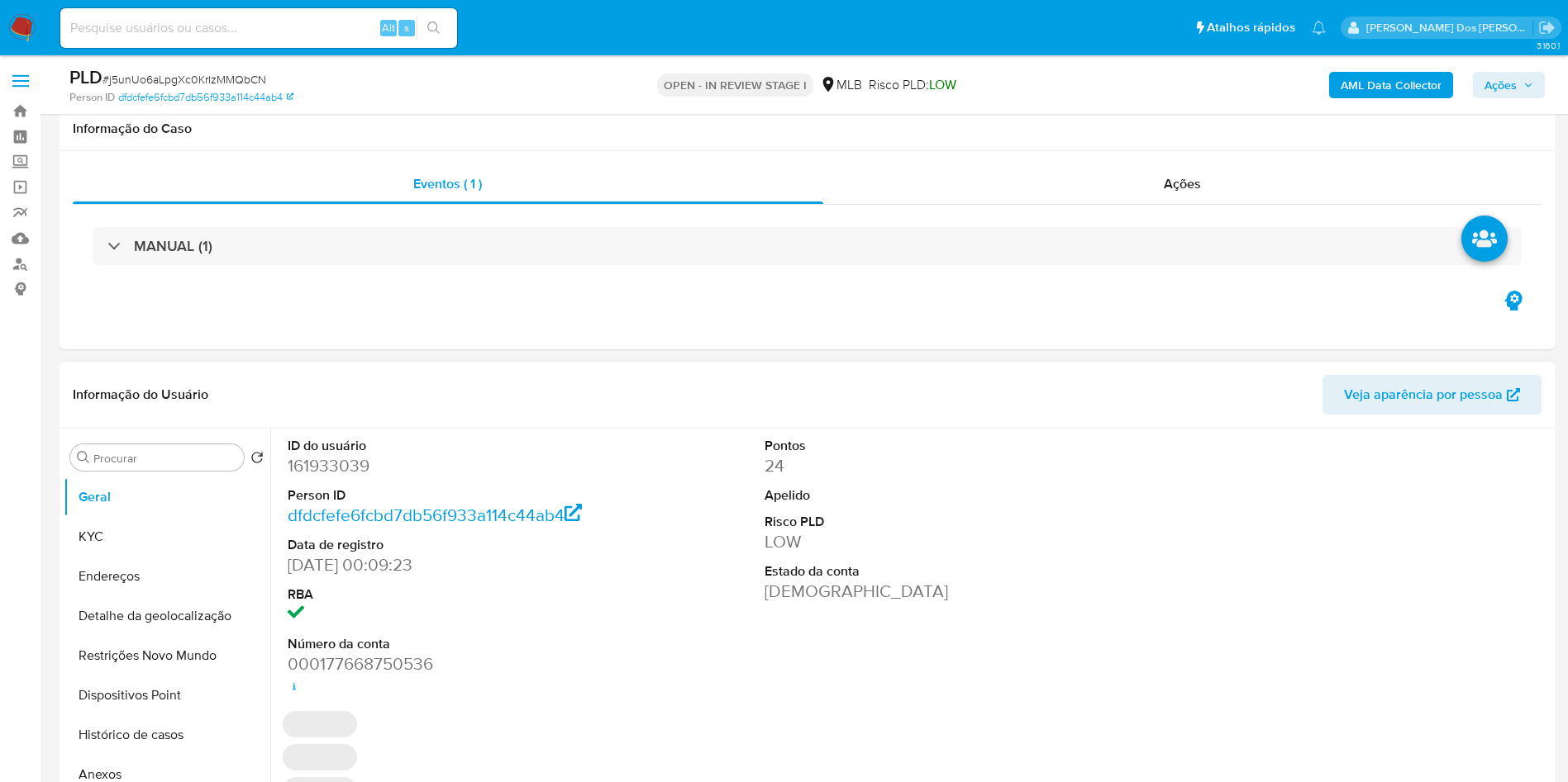
scroll to position [131, 0]
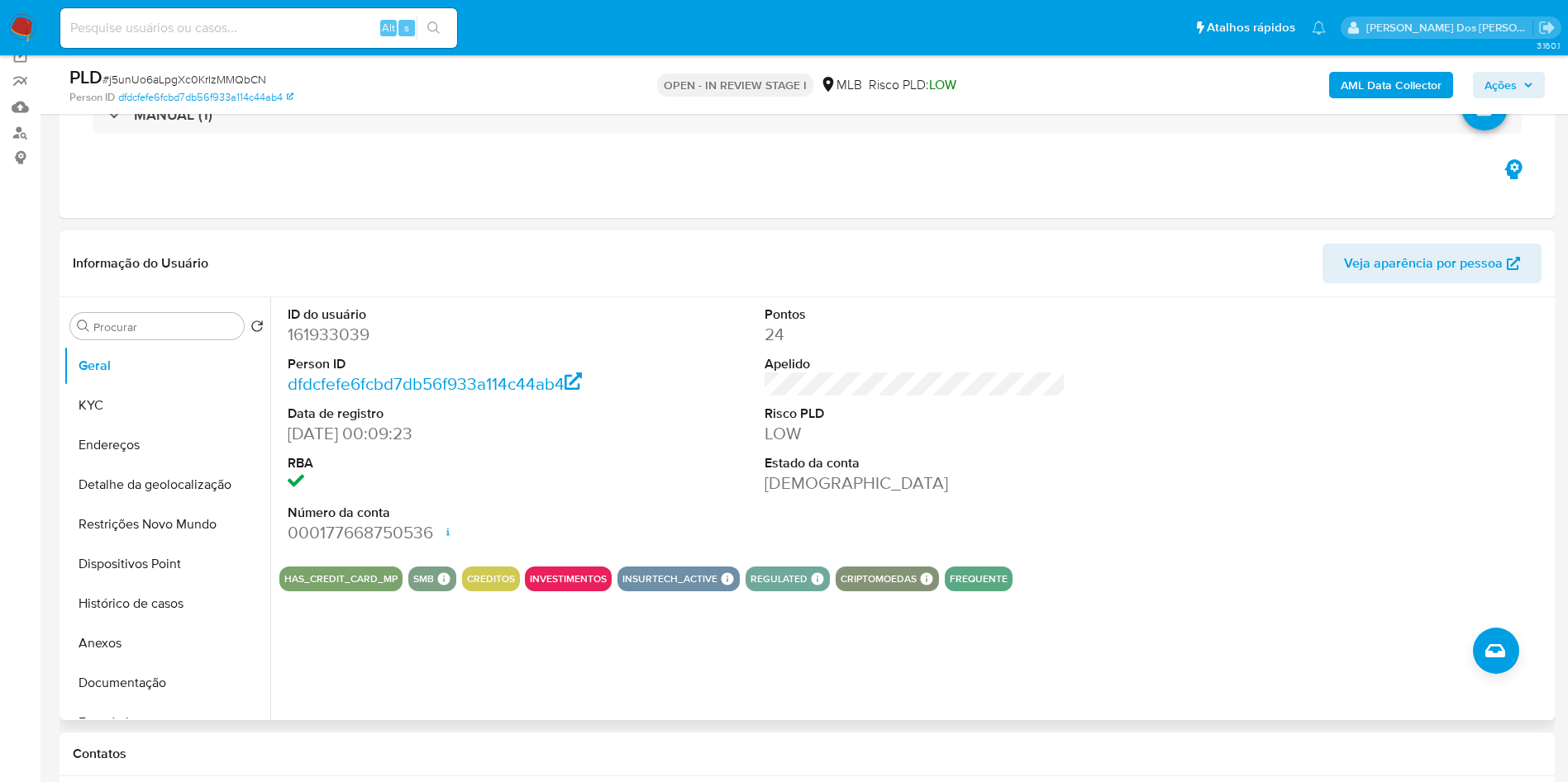
click at [371, 378] on dl "ID do usuário 161933039 Person ID dfdcfefe6fcbd7db56f933a114c44ab4 Data de regi…" at bounding box center [438, 425] width 301 height 240
click at [333, 346] on dd "161933039" at bounding box center [438, 335] width 301 height 23
copy dd "161933039"
click at [333, 346] on dd "161933039" at bounding box center [438, 335] width 301 height 23
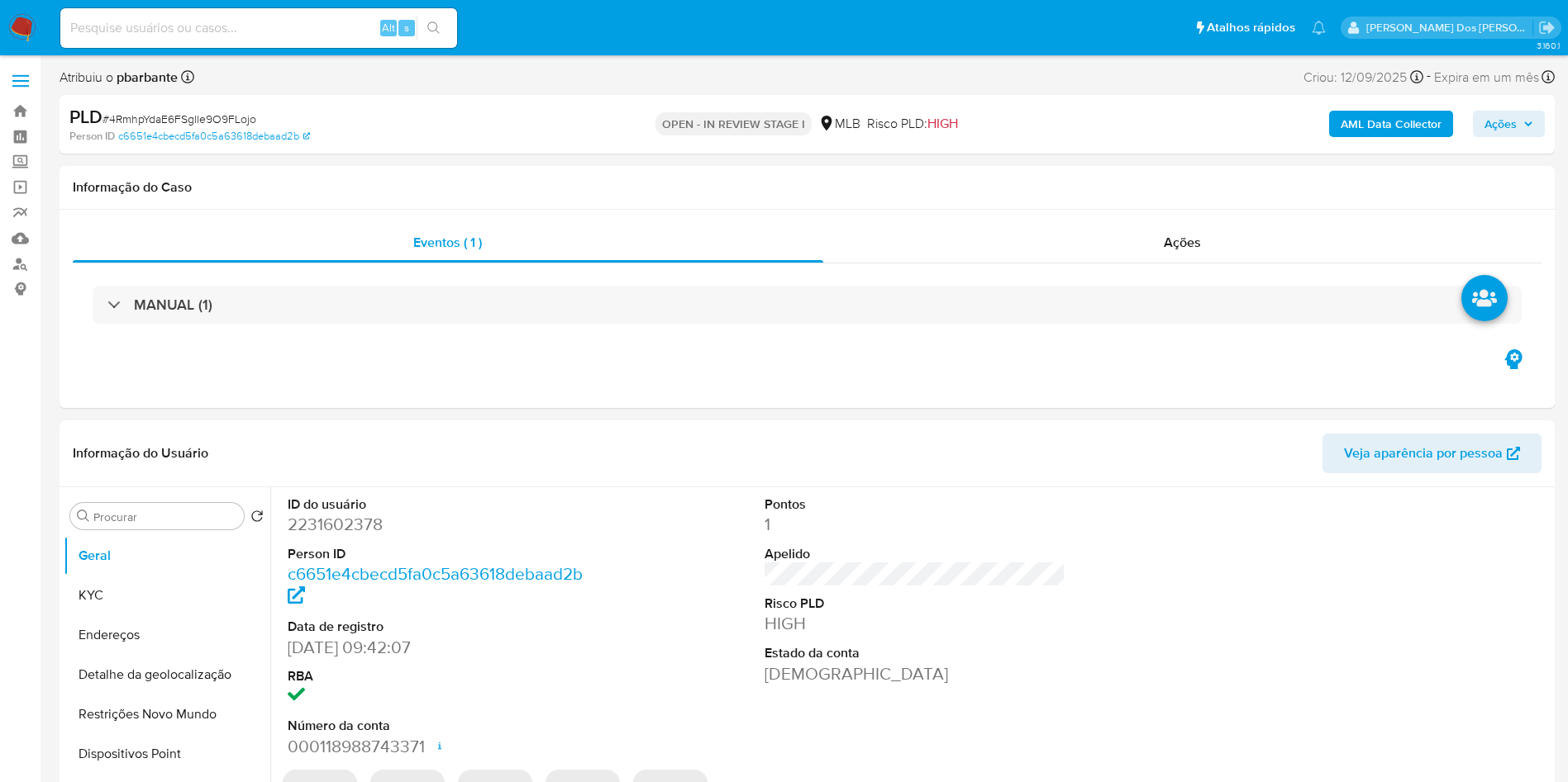
select select "10"
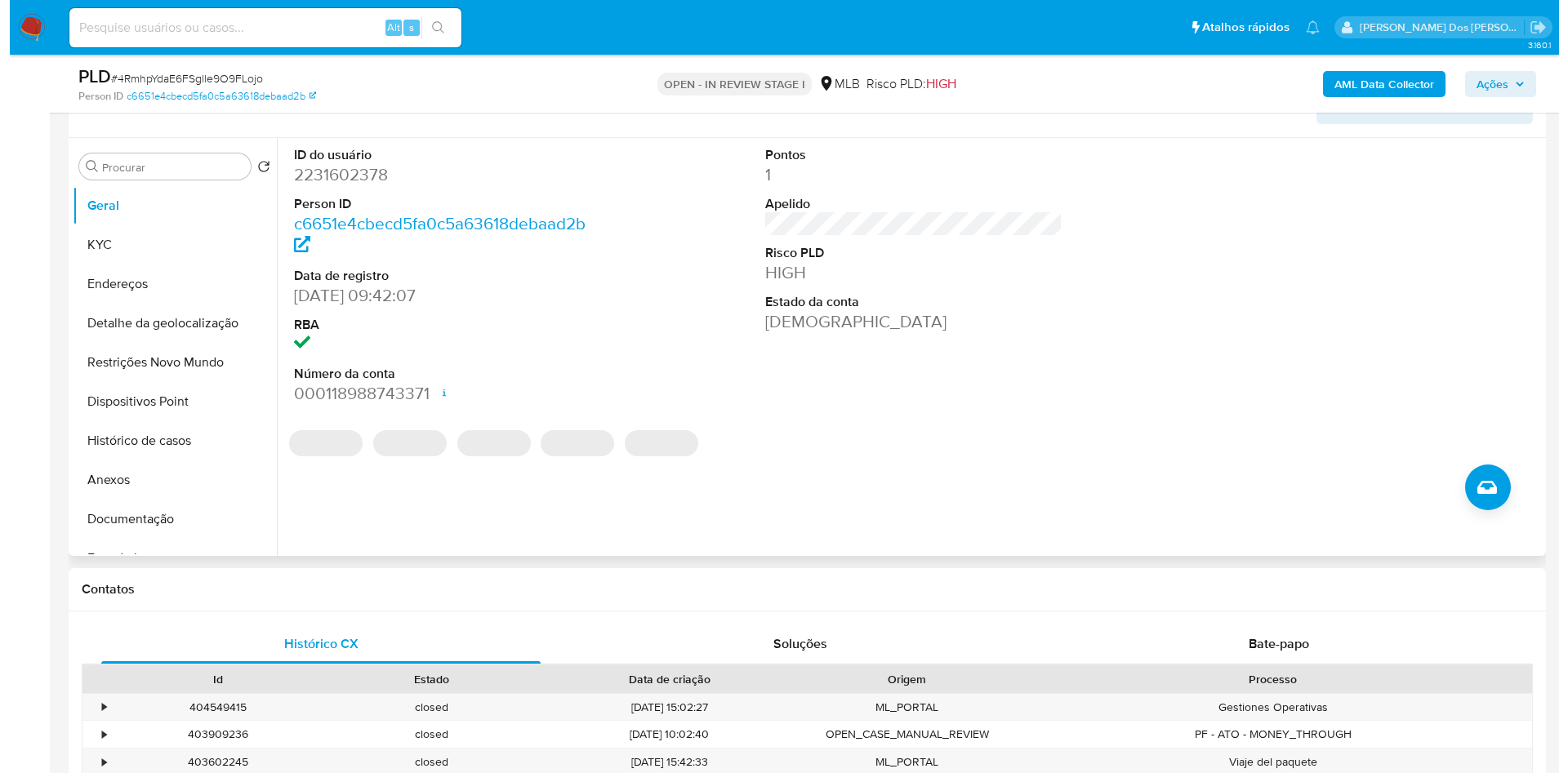
scroll to position [286, 0]
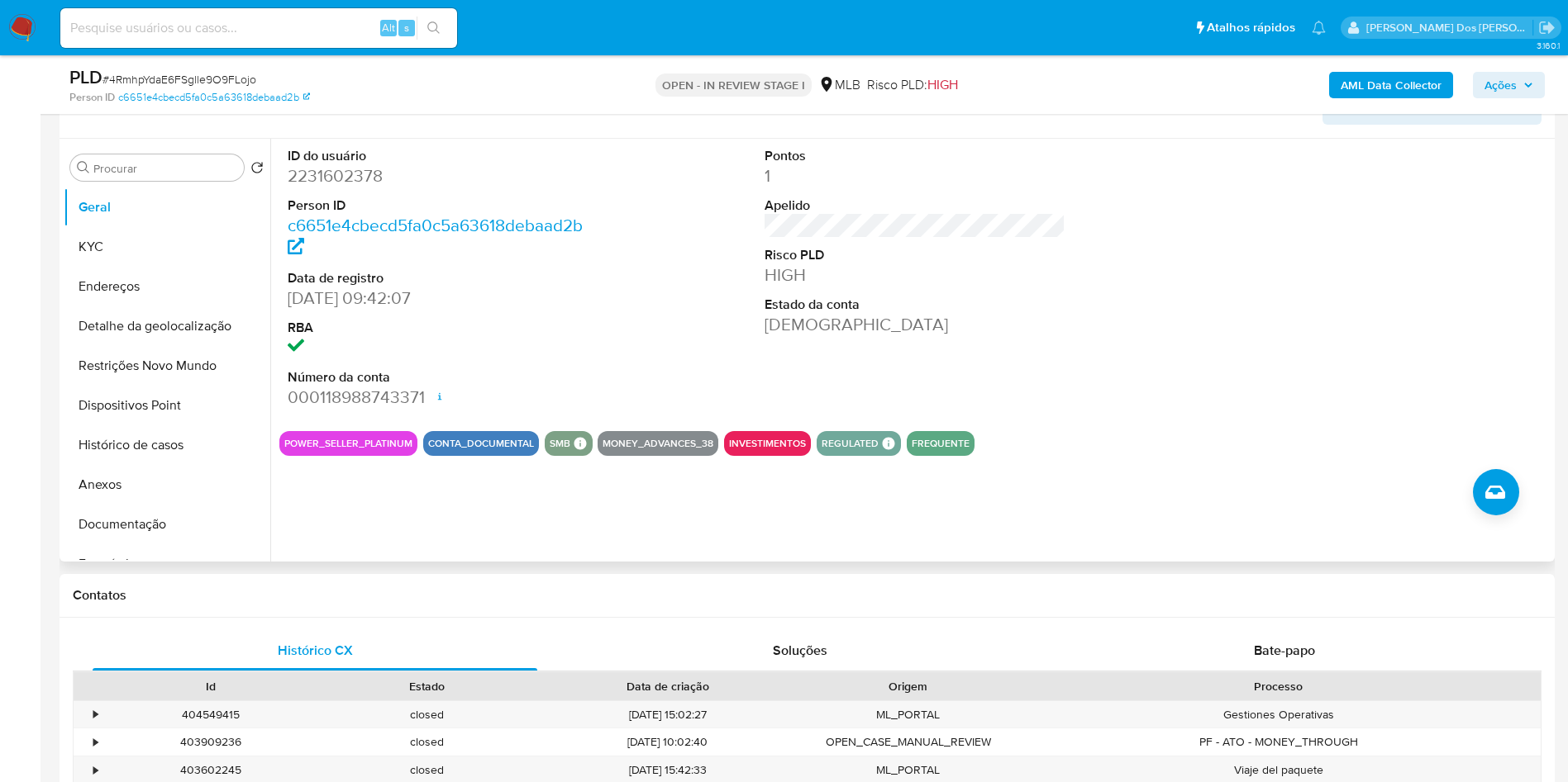
click at [374, 213] on dl "ID do usuário 2231602378 Person ID c6651e4cbecd5fa0c5a63618debaad2b Data de reg…" at bounding box center [438, 278] width 301 height 263
click at [339, 188] on dd "2231602378" at bounding box center [438, 176] width 301 height 23
copy dd "2231602378"
click at [130, 544] on button "Documentação" at bounding box center [160, 525] width 194 height 40
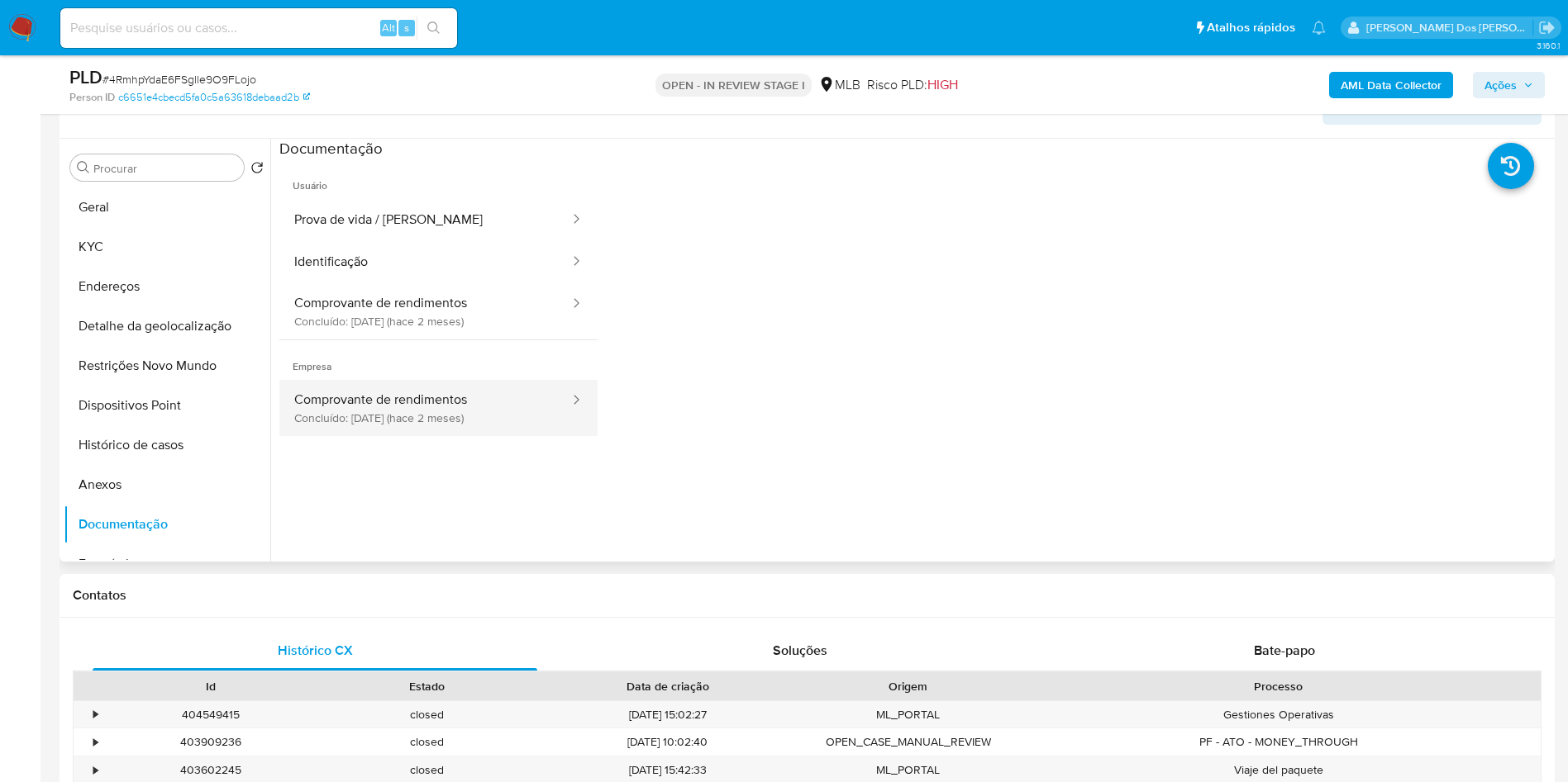
click at [401, 436] on button "Comprovante de rendimentos Concluído: 11/07/2025 (hace 2 meses)" at bounding box center [425, 407] width 291 height 56
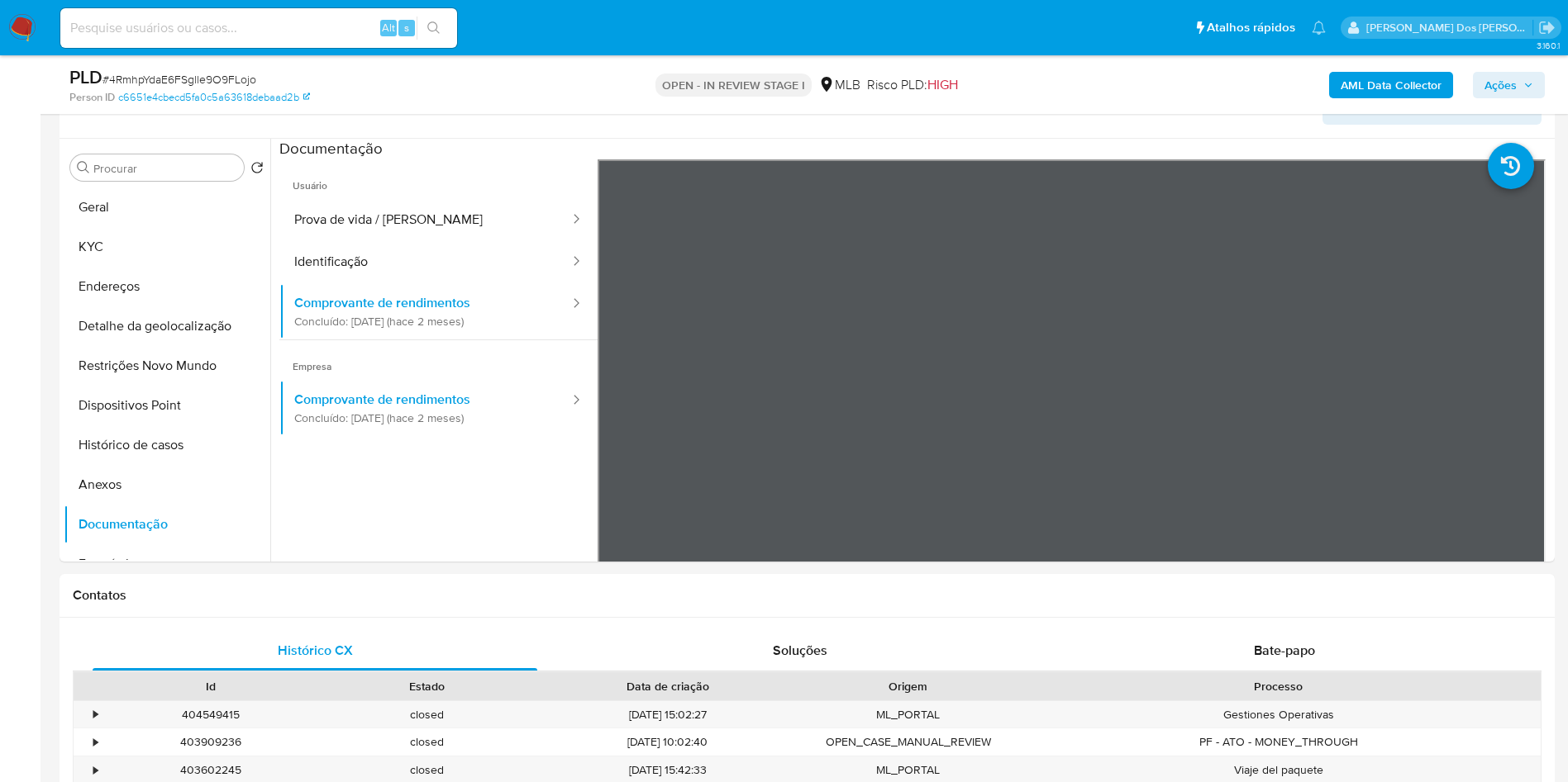
click at [1365, 78] on b "AML Data Collector" at bounding box center [1391, 85] width 101 height 27
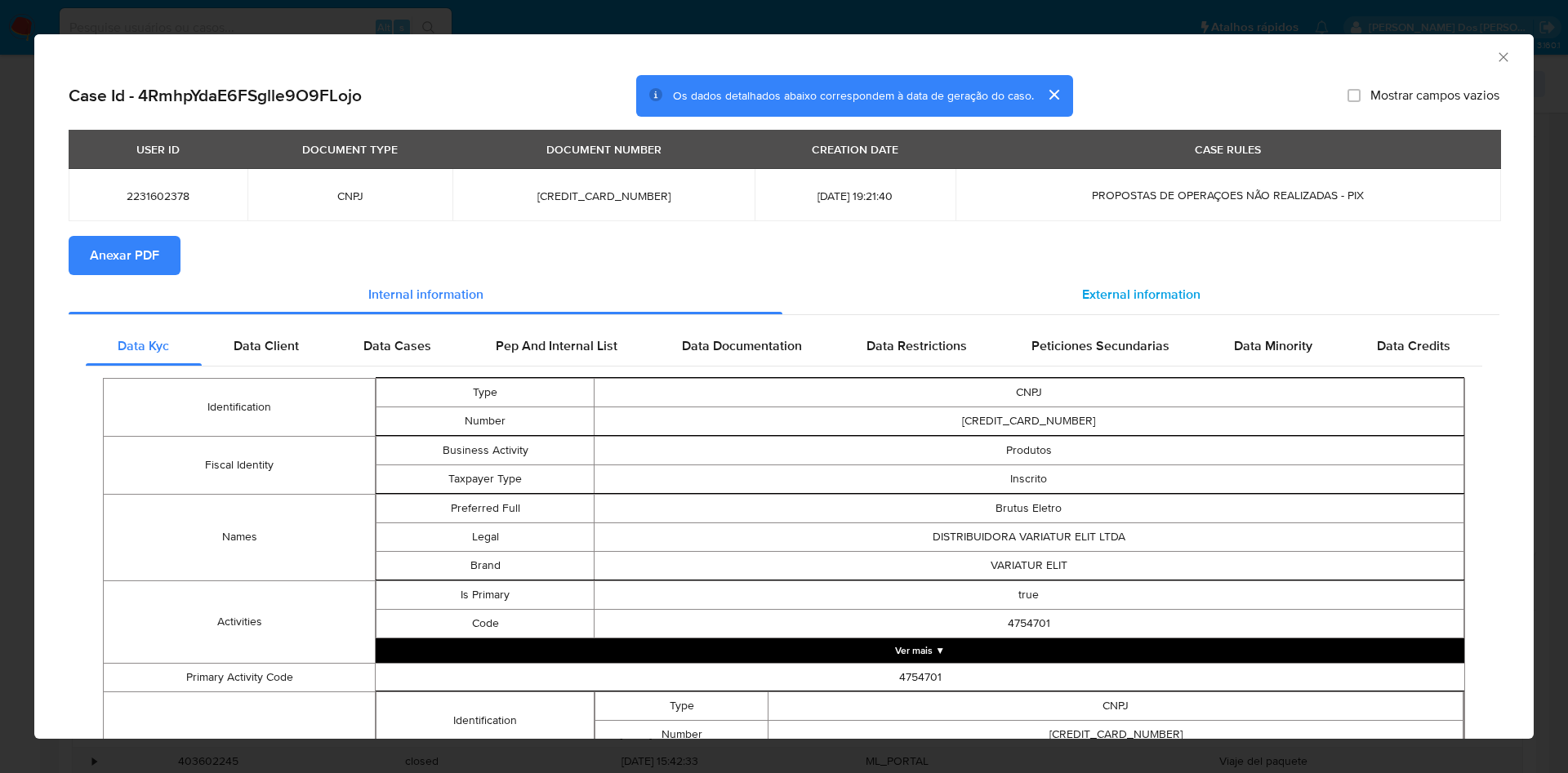
click at [1090, 304] on span "External information" at bounding box center [1142, 294] width 119 height 19
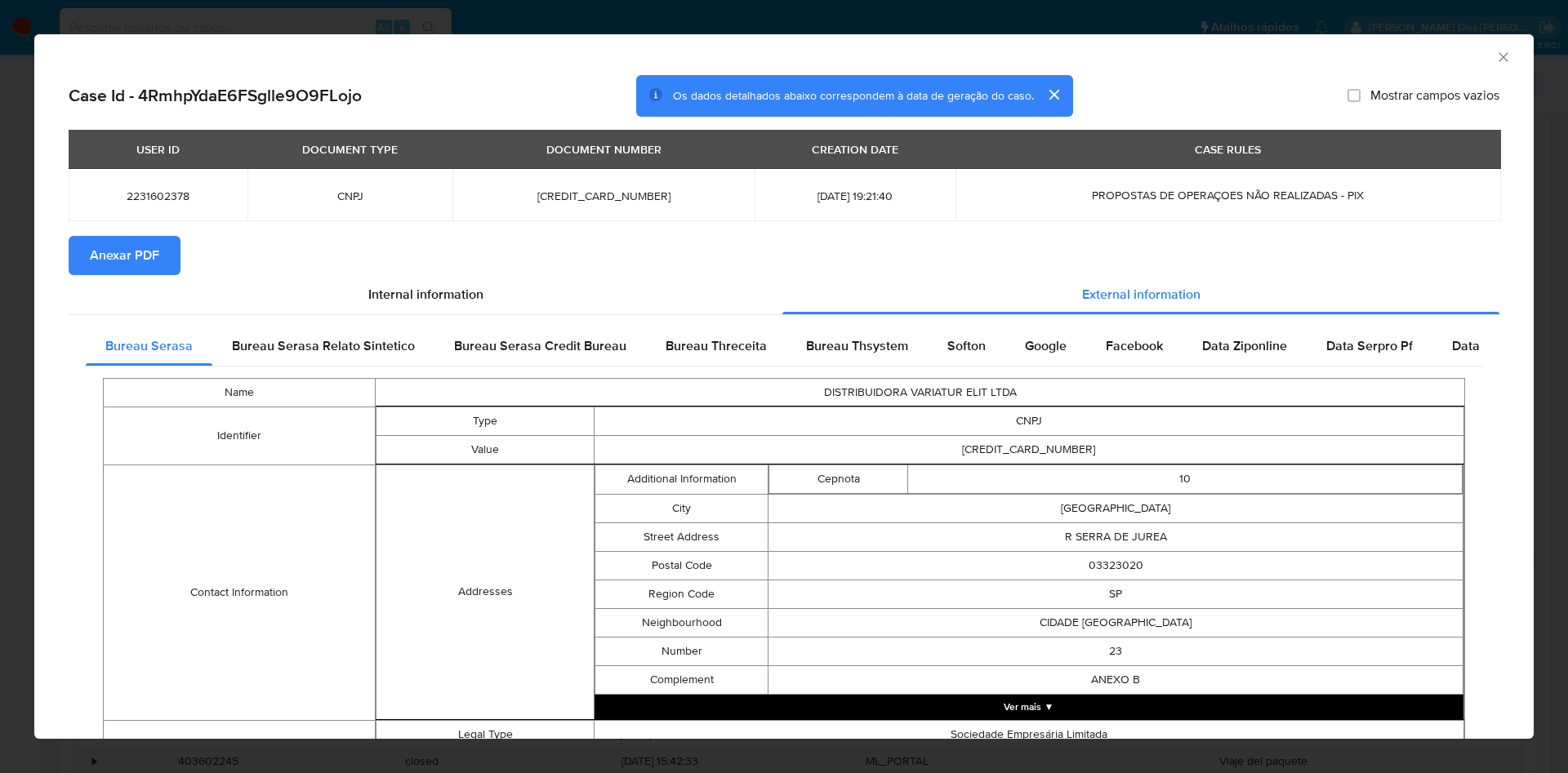
click at [120, 240] on span "Anexar PDF" at bounding box center [125, 256] width 69 height 36
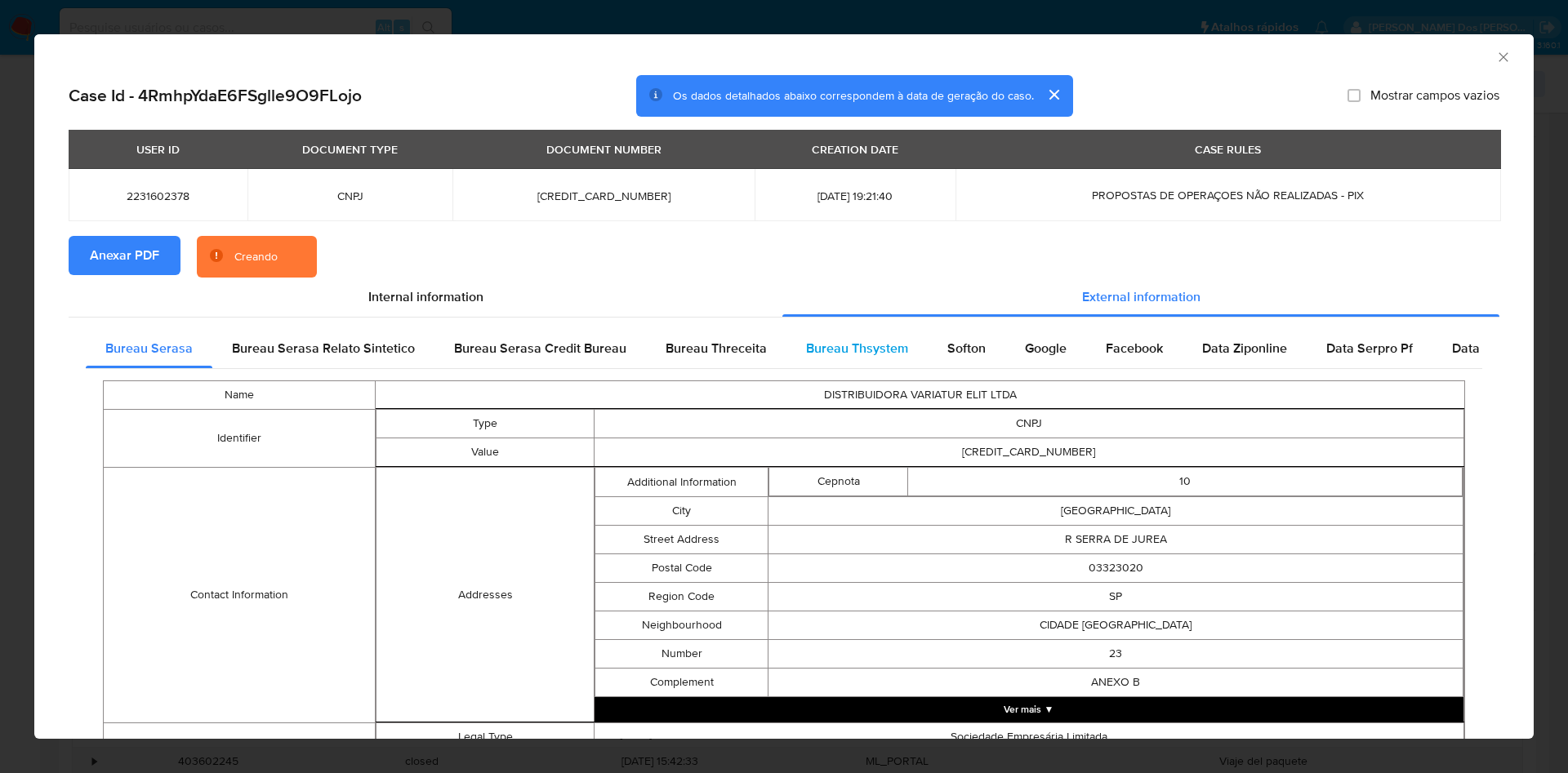
click at [878, 352] on span "Bureau Thsystem" at bounding box center [857, 348] width 102 height 19
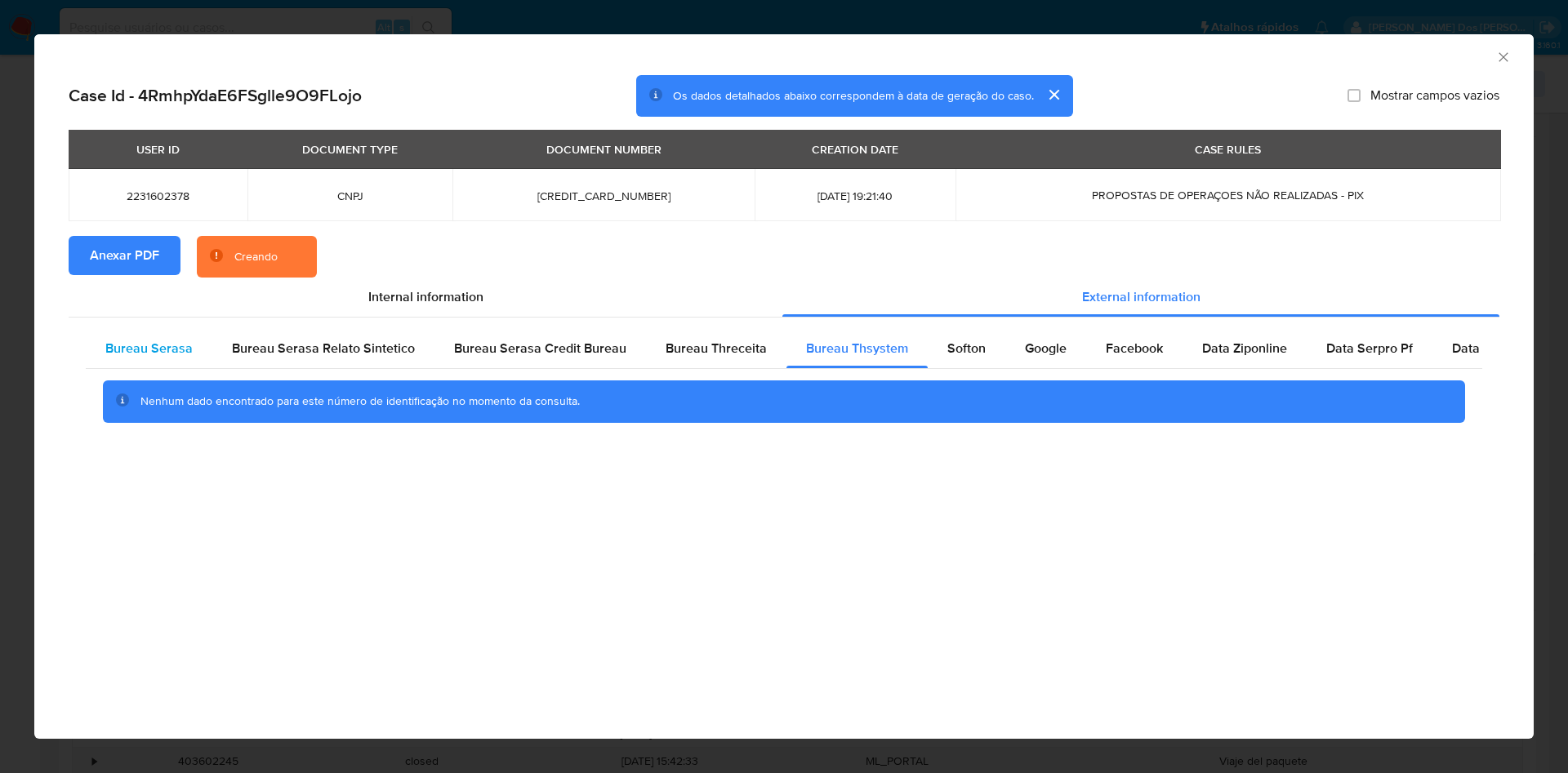
click at [141, 355] on span "Bureau Serasa" at bounding box center [149, 348] width 87 height 19
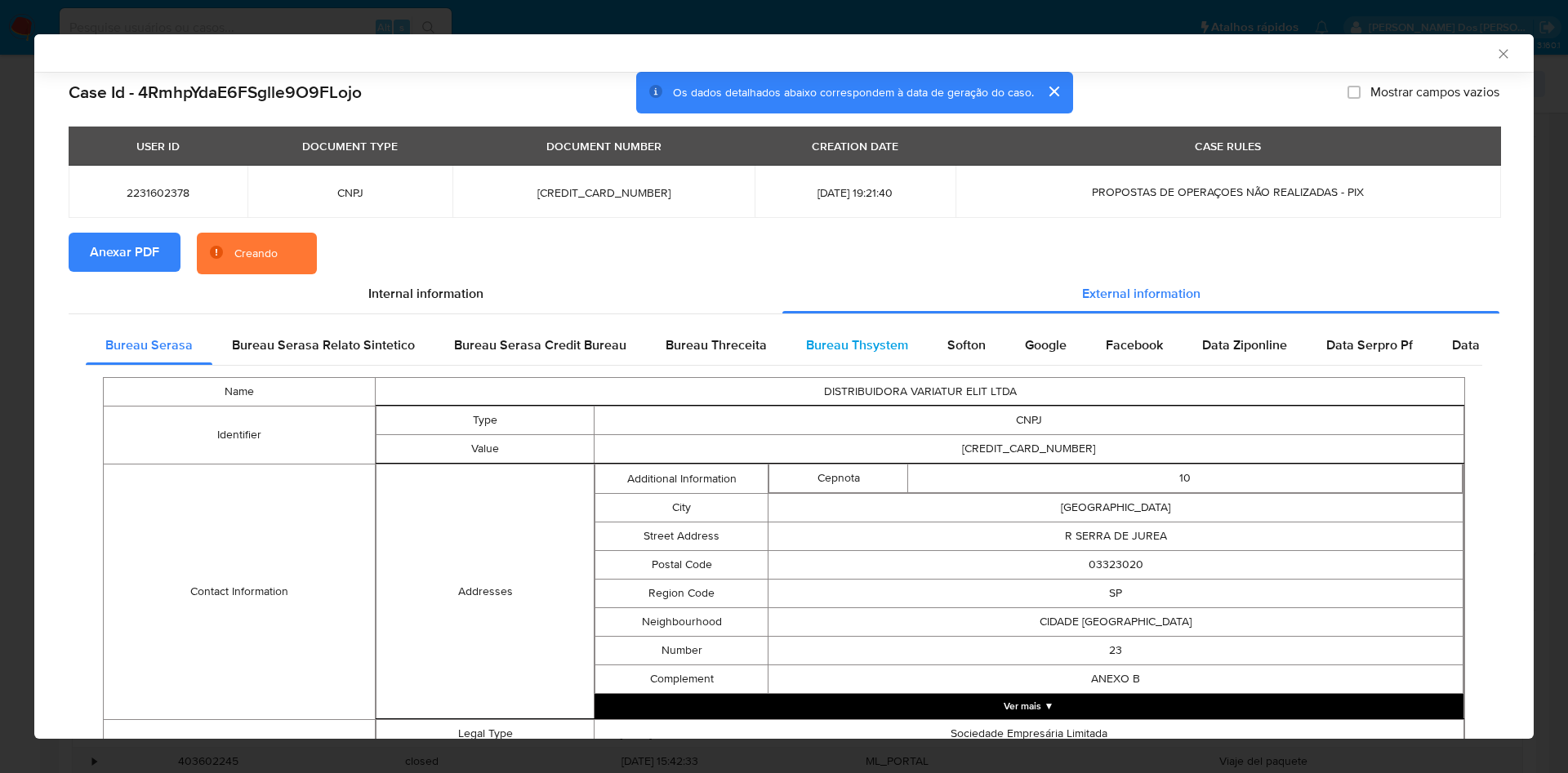
scroll to position [530, 0]
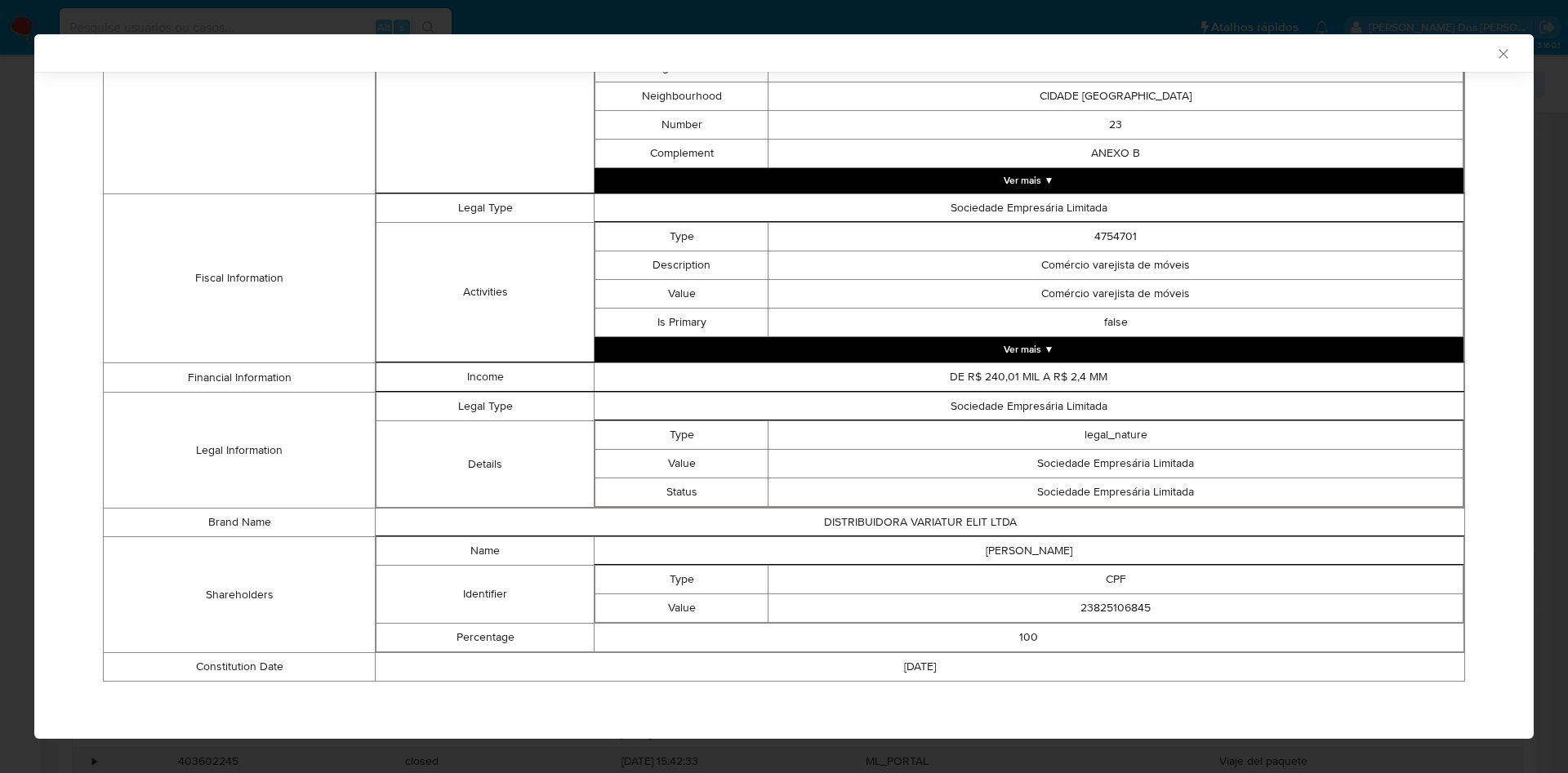
click at [1093, 601] on td "23825106845" at bounding box center [1116, 609] width 695 height 29
copy td "23825106845"
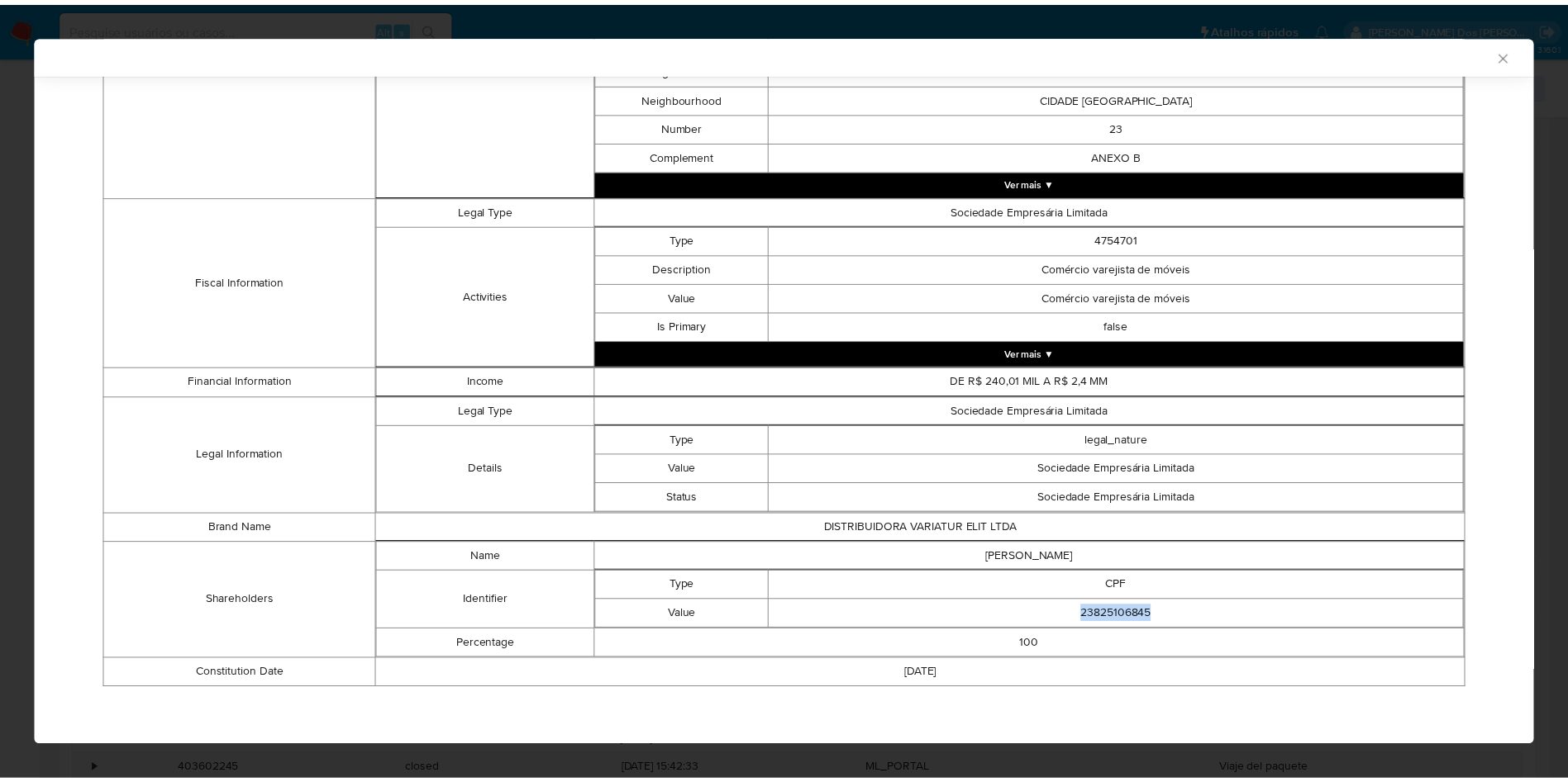
scroll to position [533, 0]
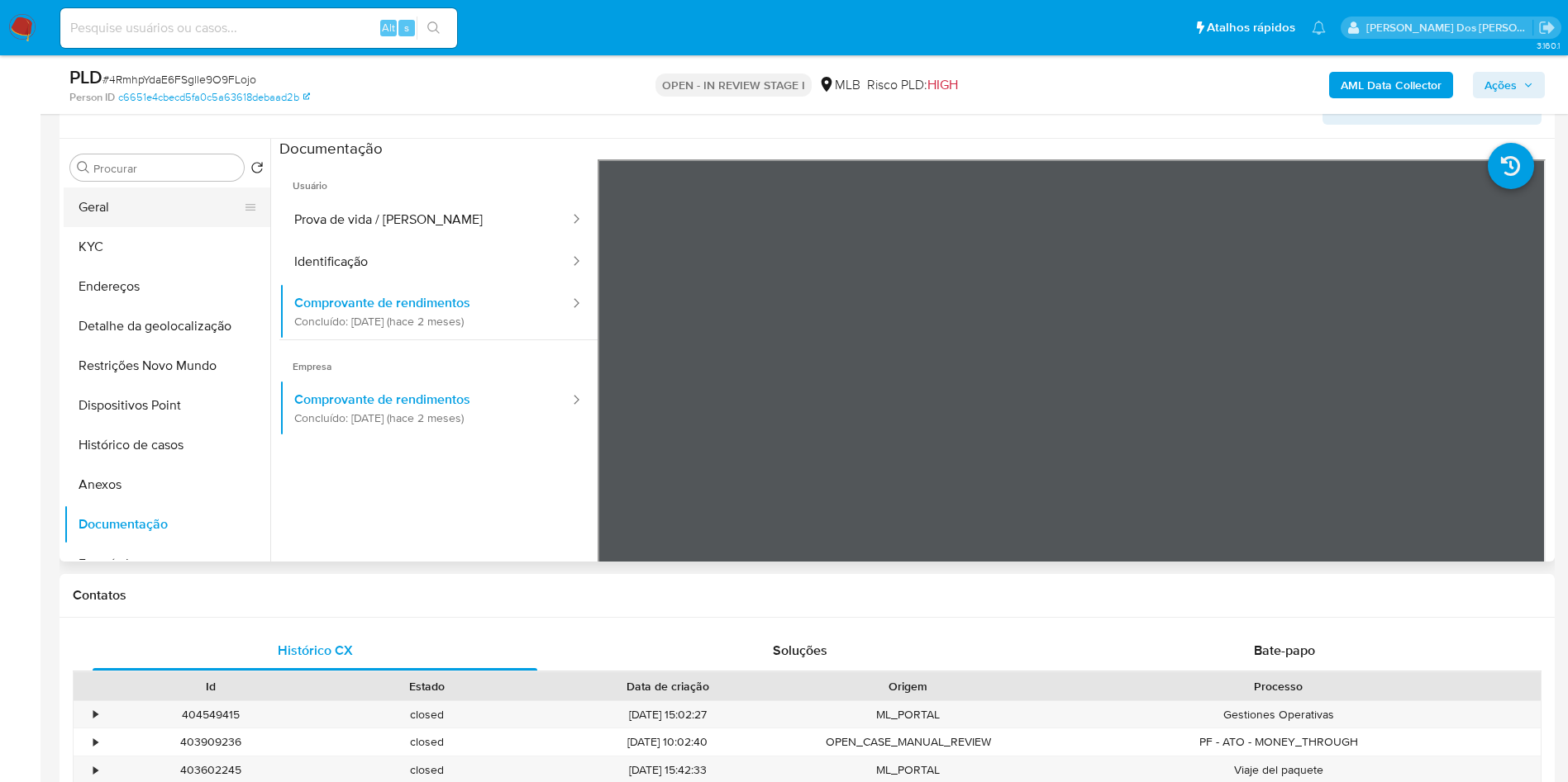
click at [118, 227] on button "Geral" at bounding box center [160, 208] width 194 height 40
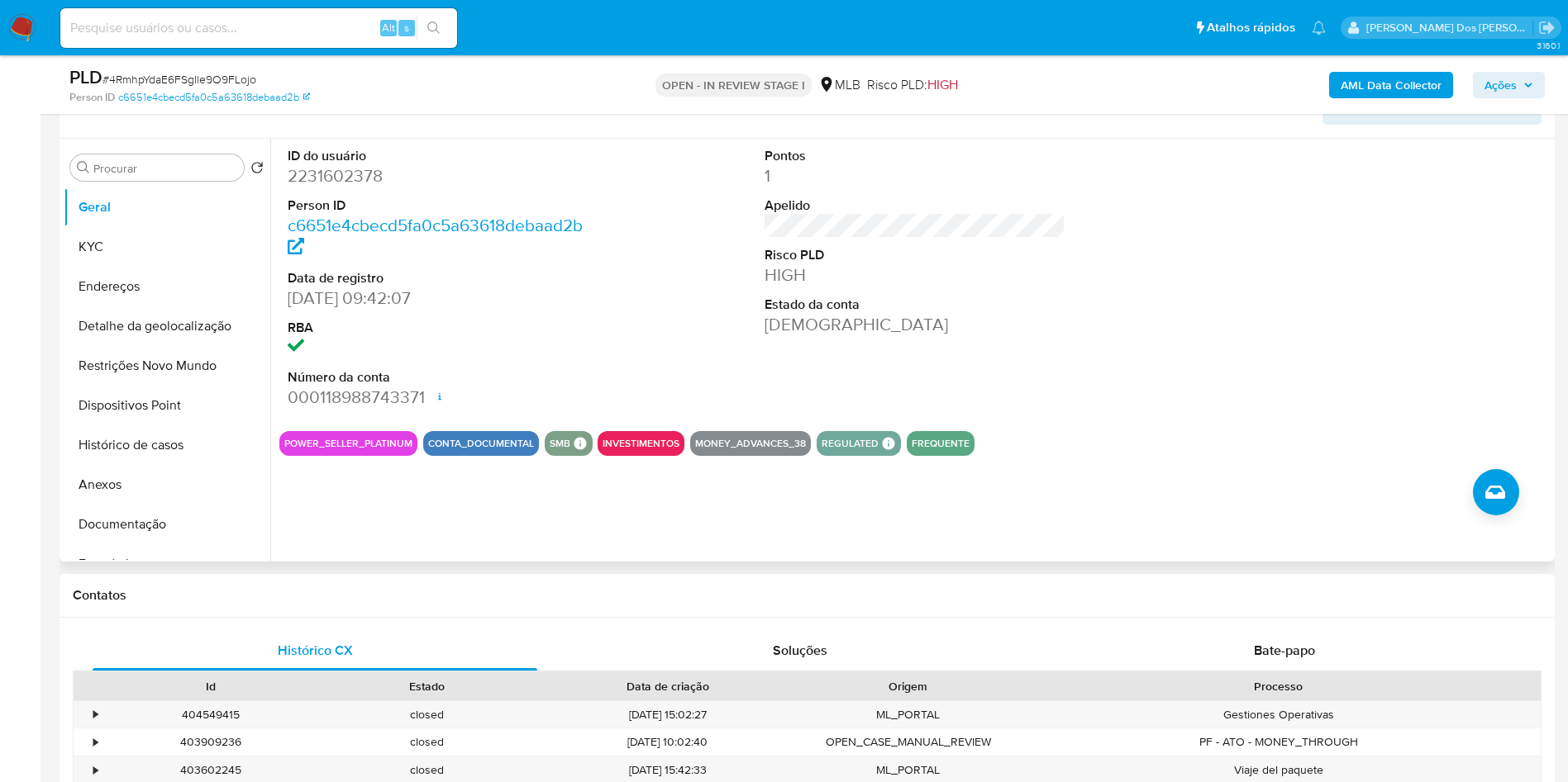
click at [367, 188] on dd "2231602378" at bounding box center [438, 176] width 301 height 23
copy dd "2231602378"
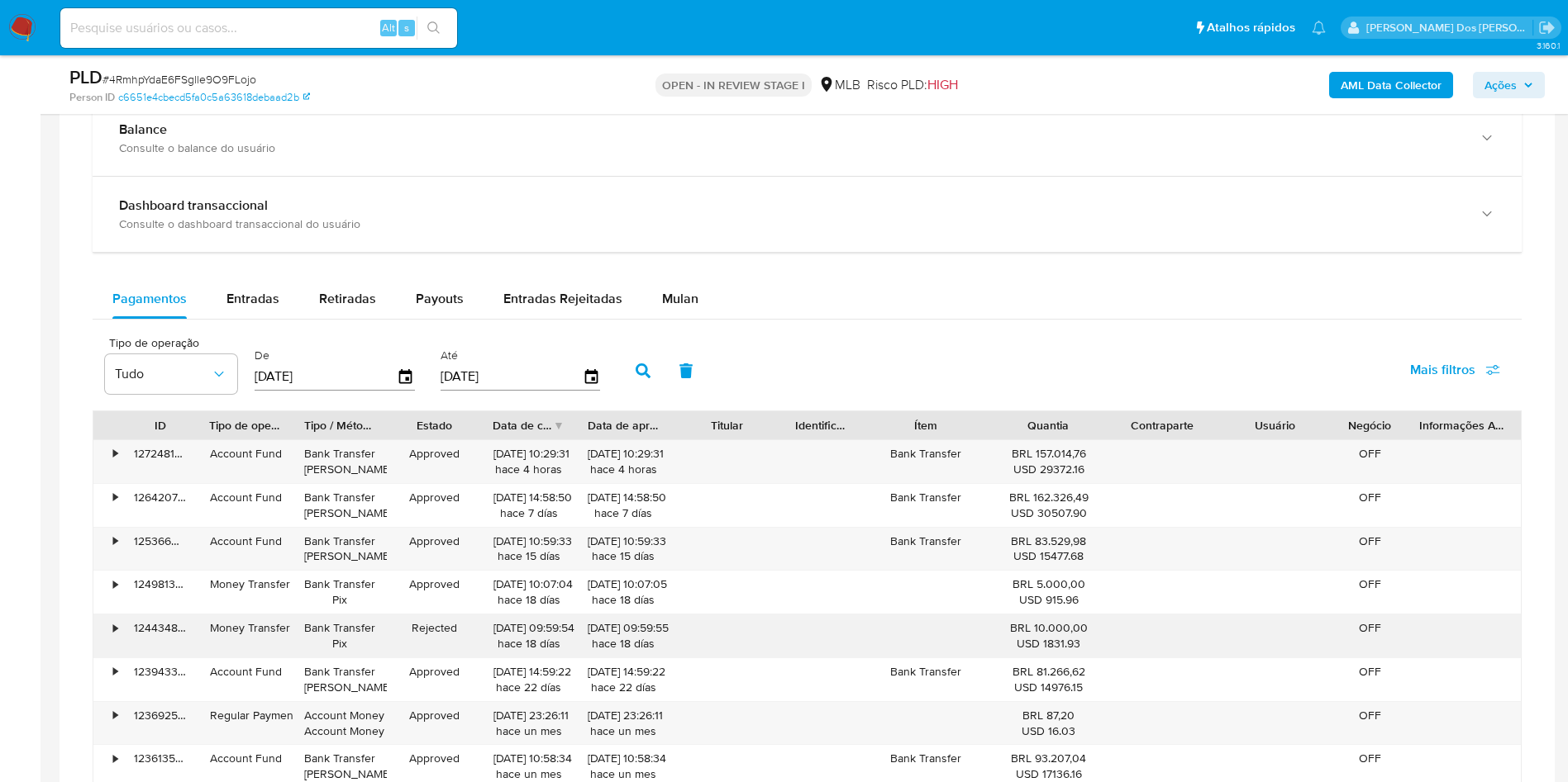
scroll to position [1214, 0]
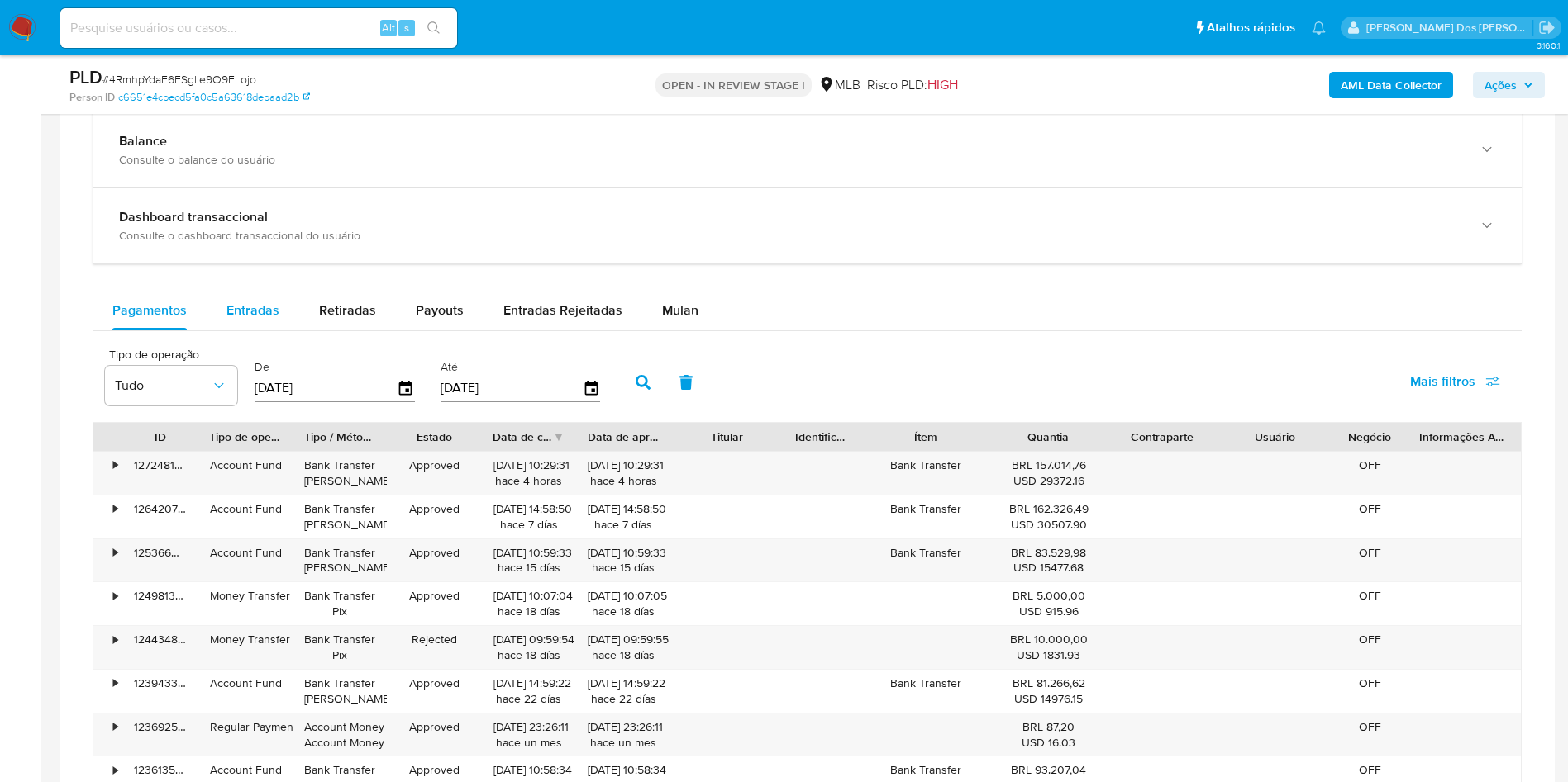
click at [264, 317] on div "Entradas" at bounding box center [252, 310] width 53 height 40
select select "10"
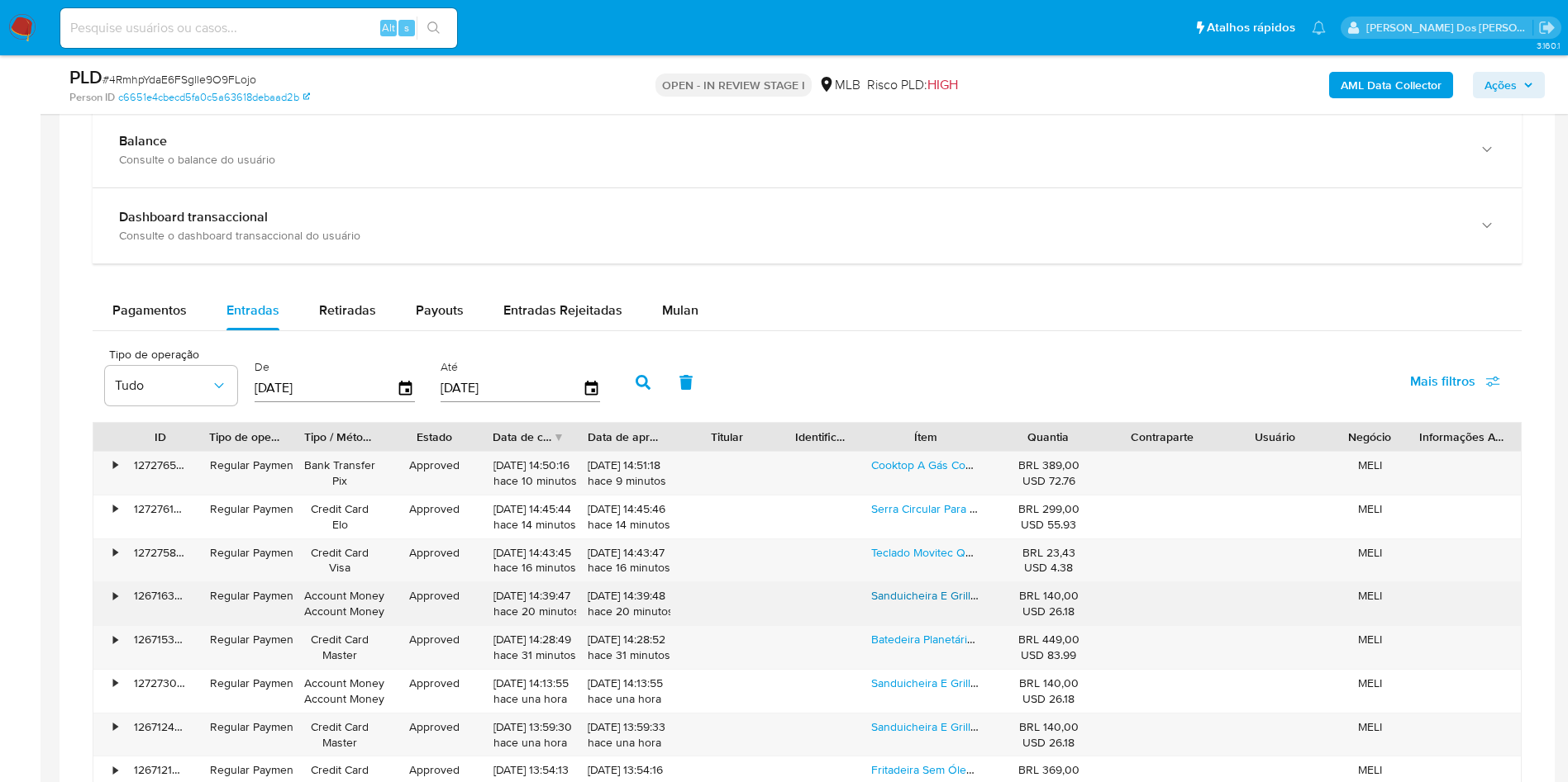
click at [944, 604] on link "Sanduicheira E Grill Britânia Bgr27i Press 2 Em 1 850w Cor Preto/prata" at bounding box center [1050, 596] width 359 height 17
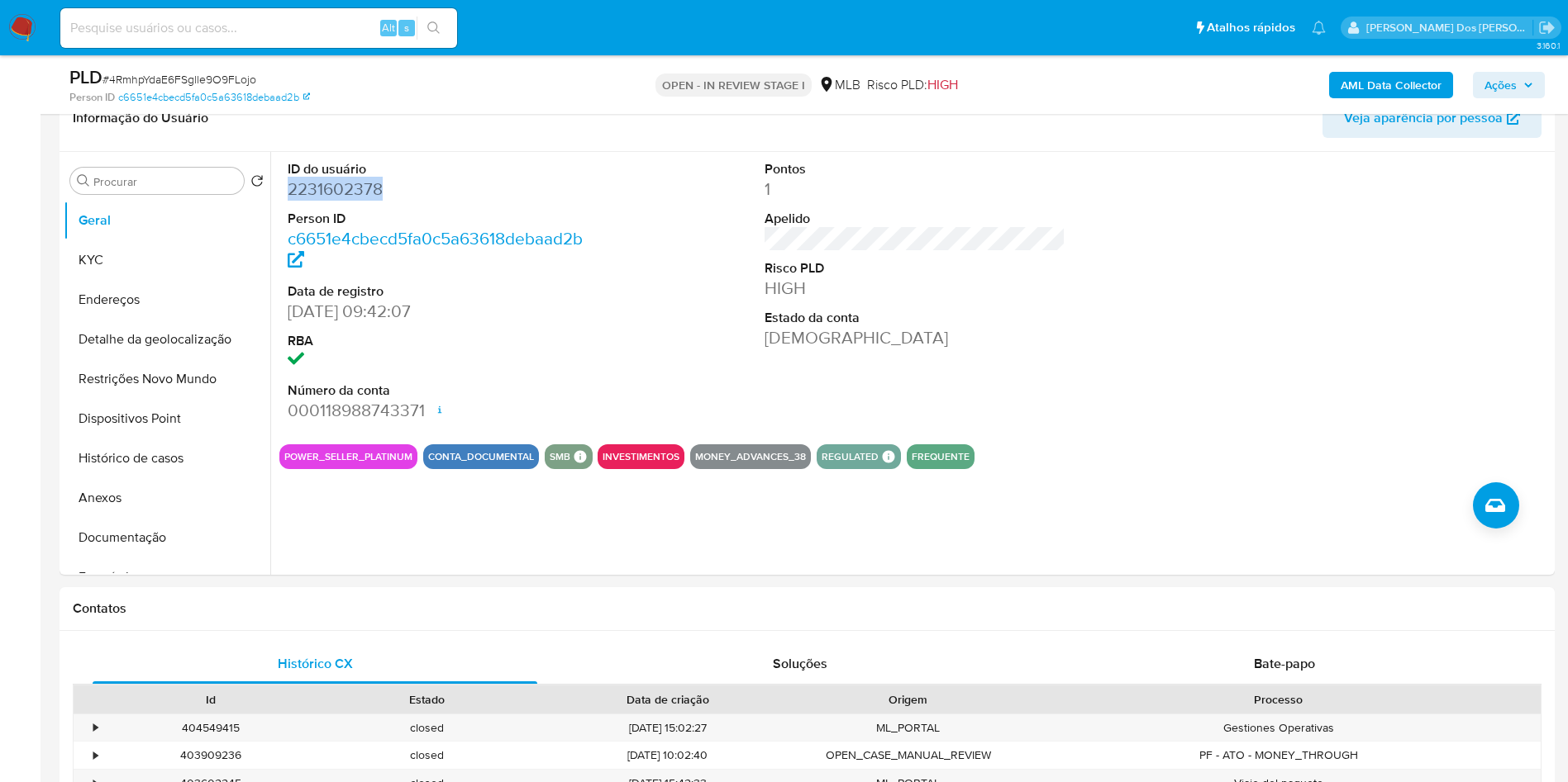
scroll to position [278, 0]
click at [170, 398] on button "Restrições Novo Mundo" at bounding box center [160, 379] width 194 height 40
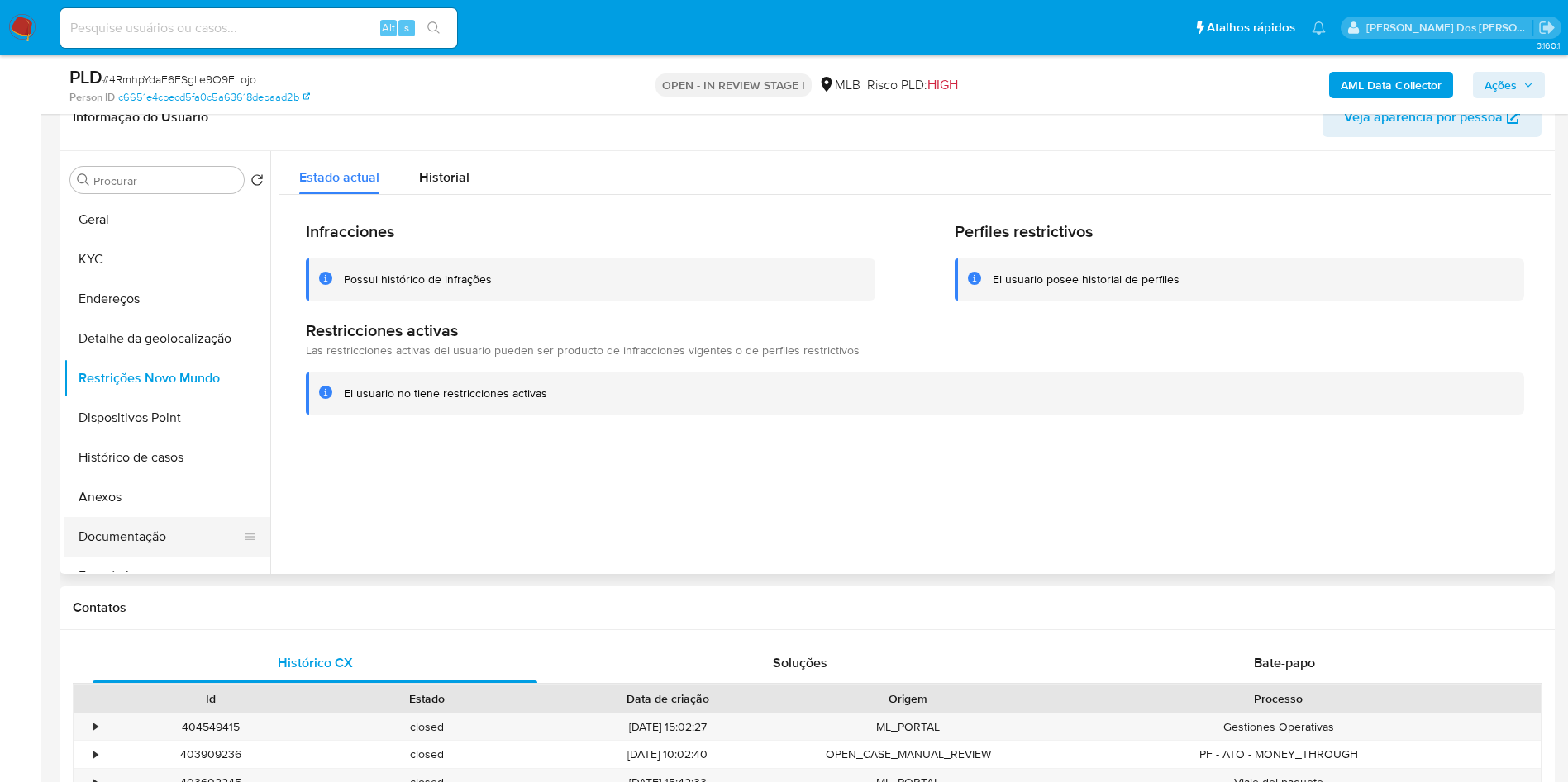
click at [109, 549] on button "Documentação" at bounding box center [160, 537] width 194 height 40
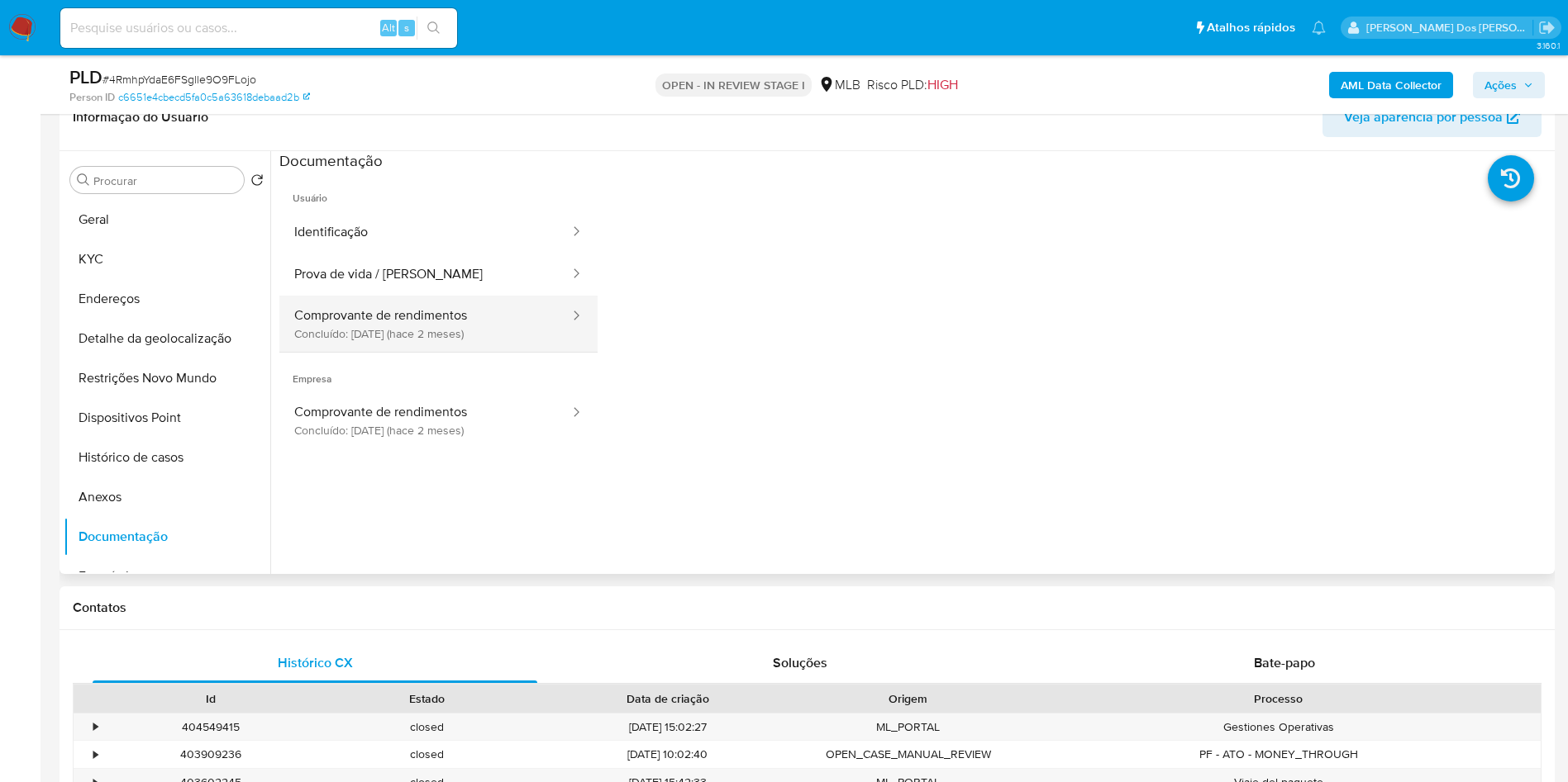
click at [457, 345] on button "Comprovante de rendimentos Concluído: 11/07/2025 (hace 2 meses)" at bounding box center [425, 323] width 291 height 56
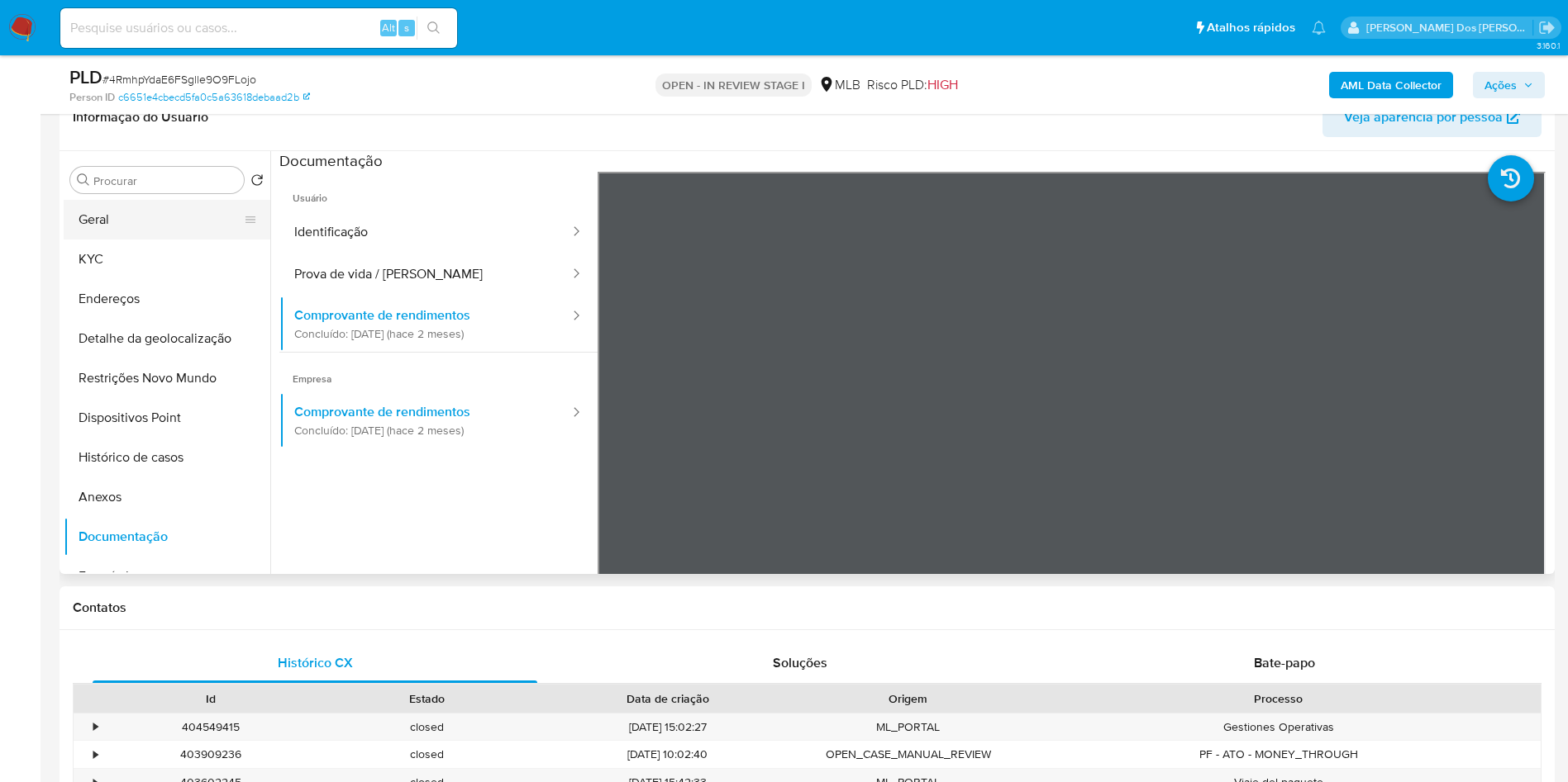
click at [106, 240] on button "Geral" at bounding box center [160, 220] width 194 height 40
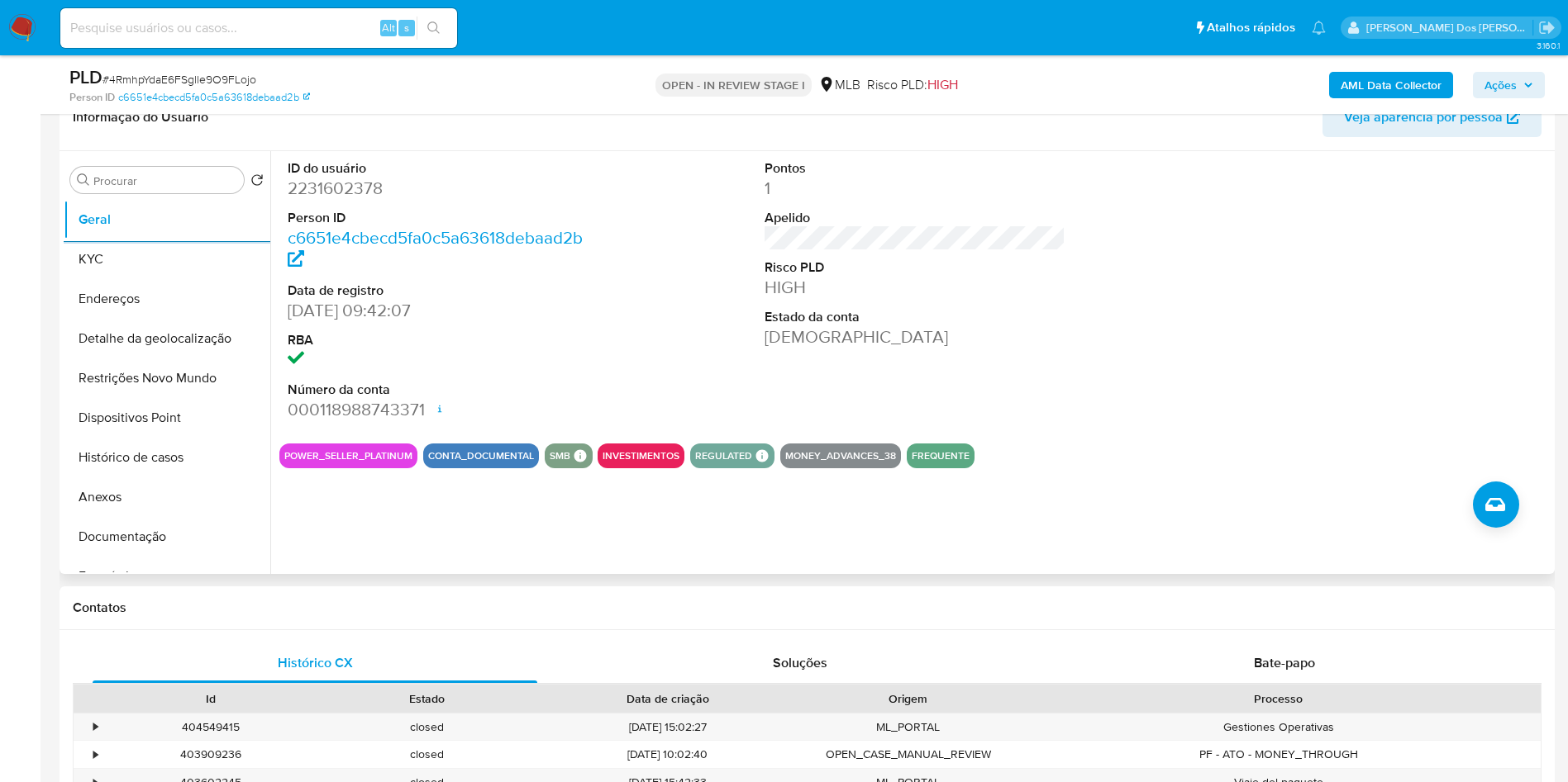
copy dd "2231602378"
click at [120, 271] on button "KYC" at bounding box center [160, 260] width 194 height 40
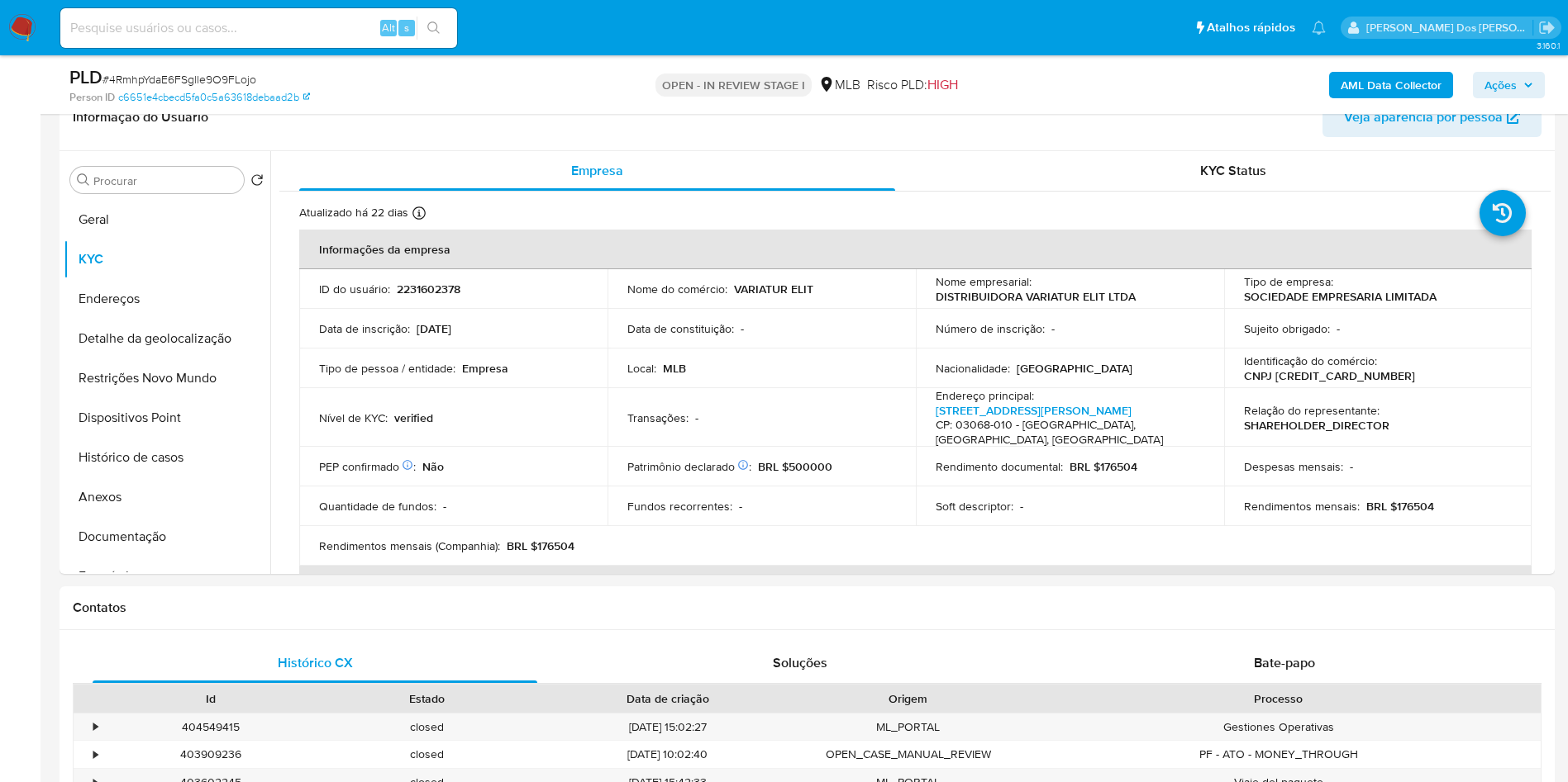
copy dd "2231602378"
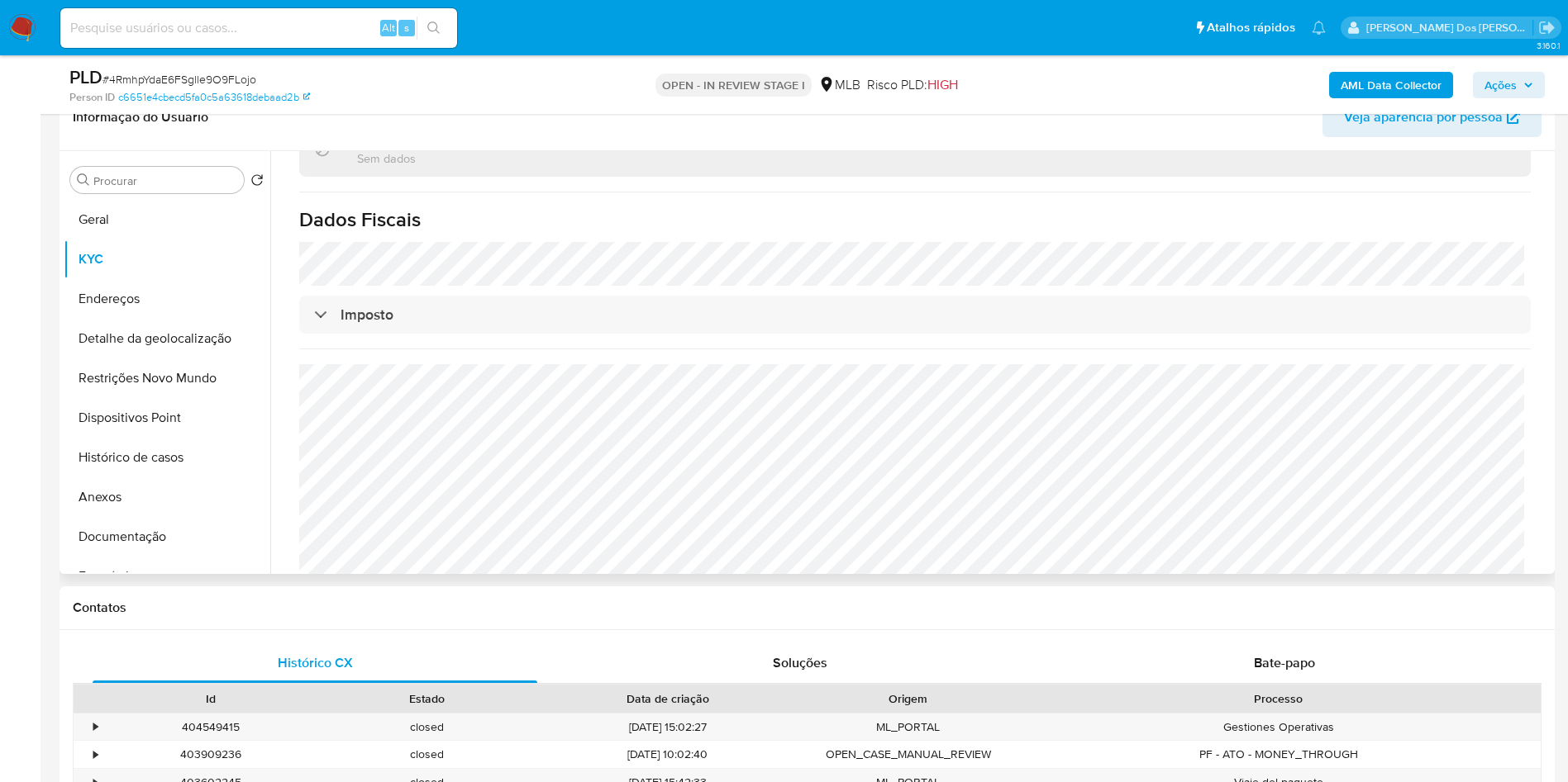
copy dd "2231602378"
click at [187, 359] on button "Detalhe da geolocalização" at bounding box center [160, 339] width 194 height 40
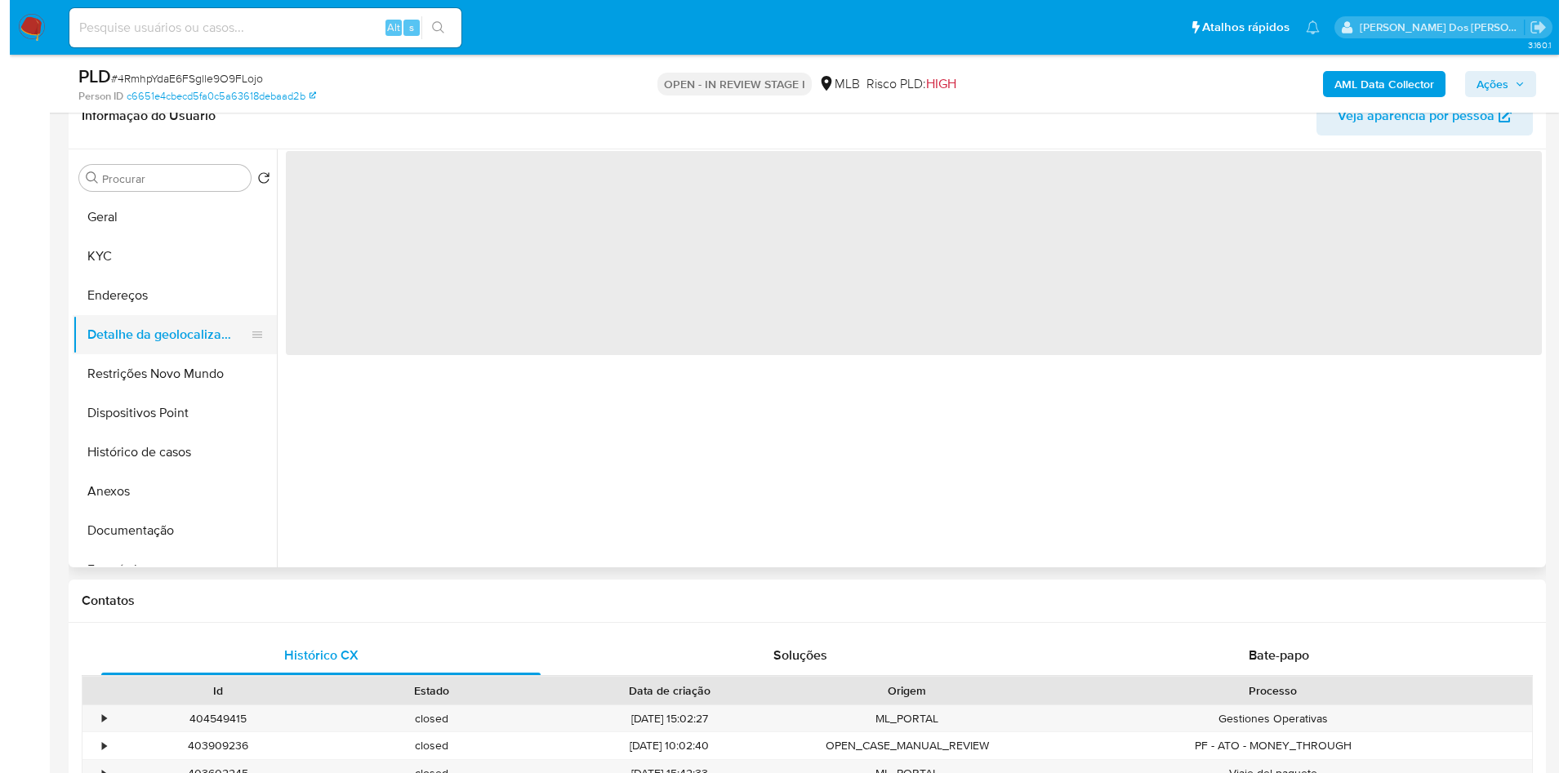
scroll to position [0, 0]
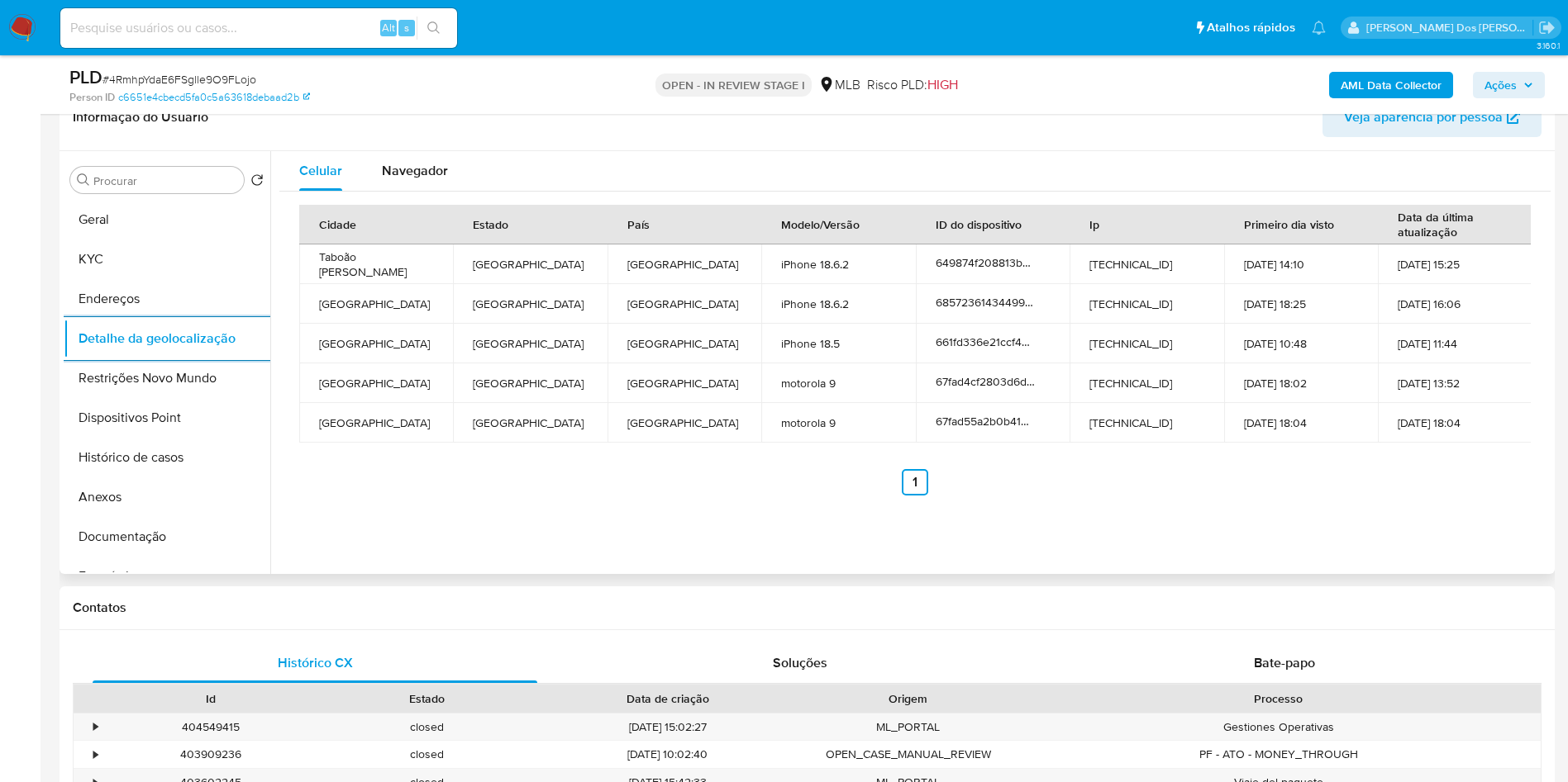
copy dd "2231602378"
click at [172, 398] on button "Restrições Novo Mundo" at bounding box center [160, 379] width 194 height 40
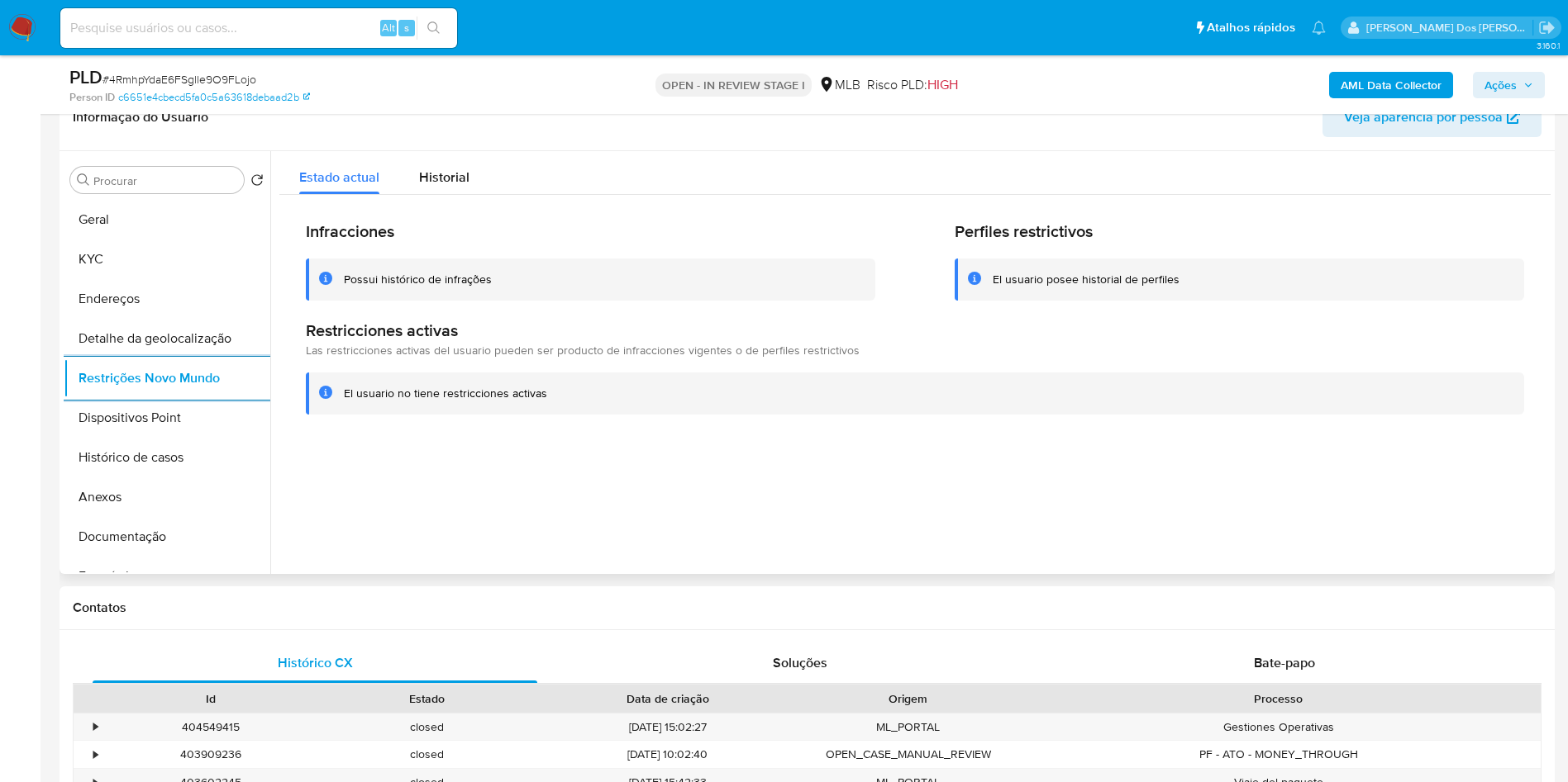
copy dd "2231602378"
click at [153, 437] on button "Dispositivos Point" at bounding box center [160, 418] width 194 height 40
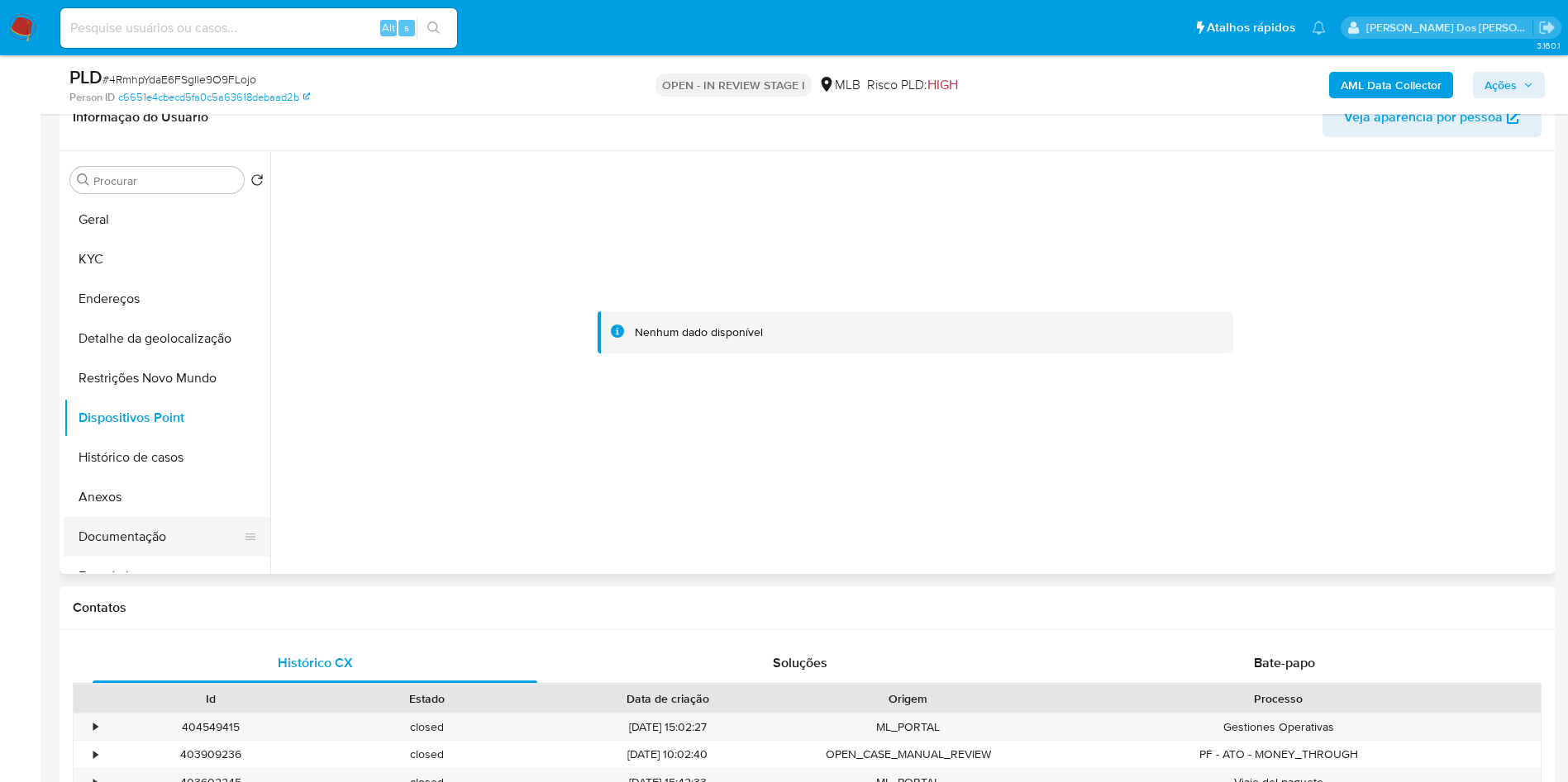
click at [157, 557] on button "Documentação" at bounding box center [160, 537] width 194 height 40
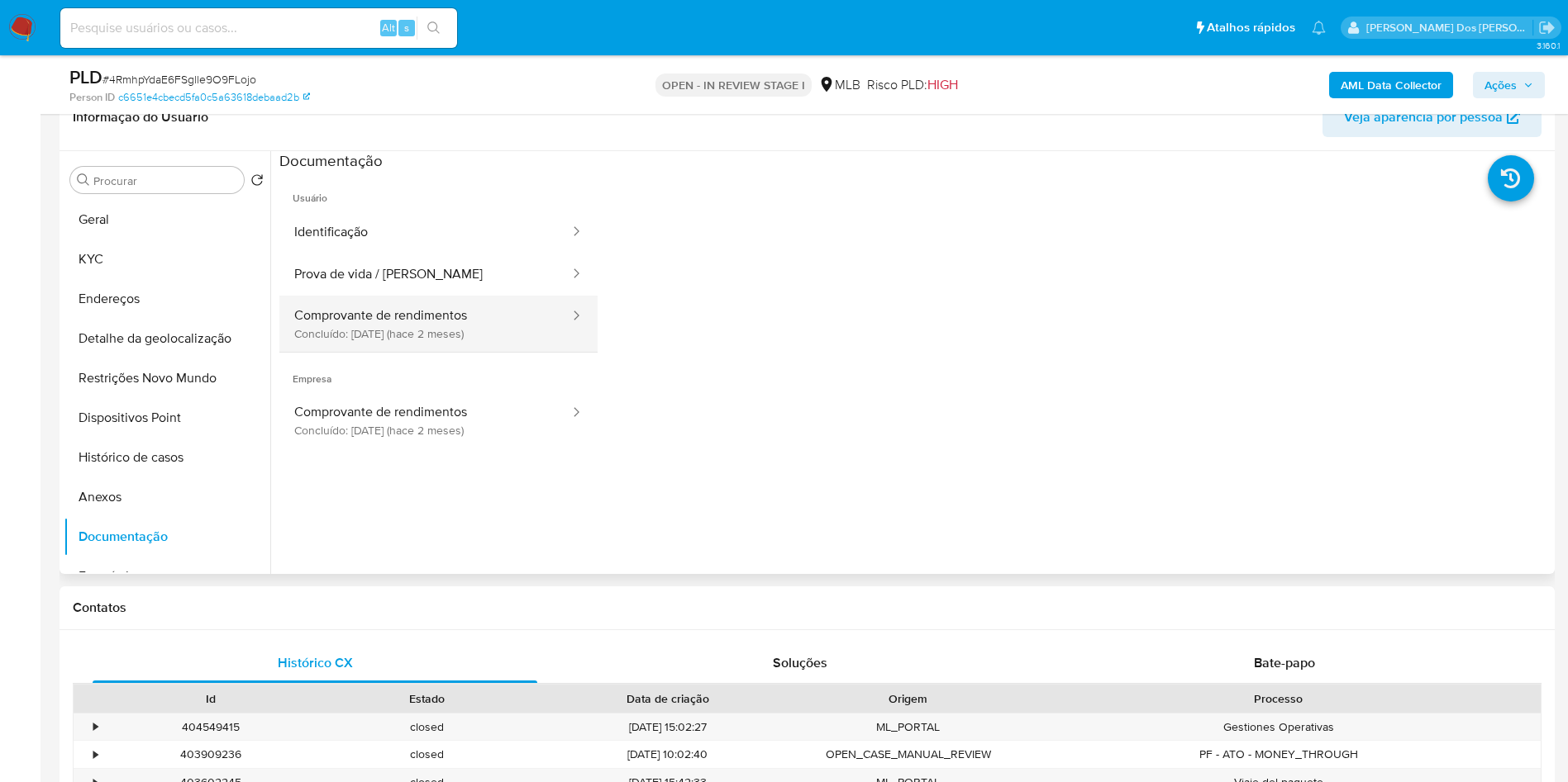
click at [515, 336] on button "Comprovante de rendimentos Concluído: 11/07/2025 (hace 2 meses)" at bounding box center [425, 323] width 291 height 56
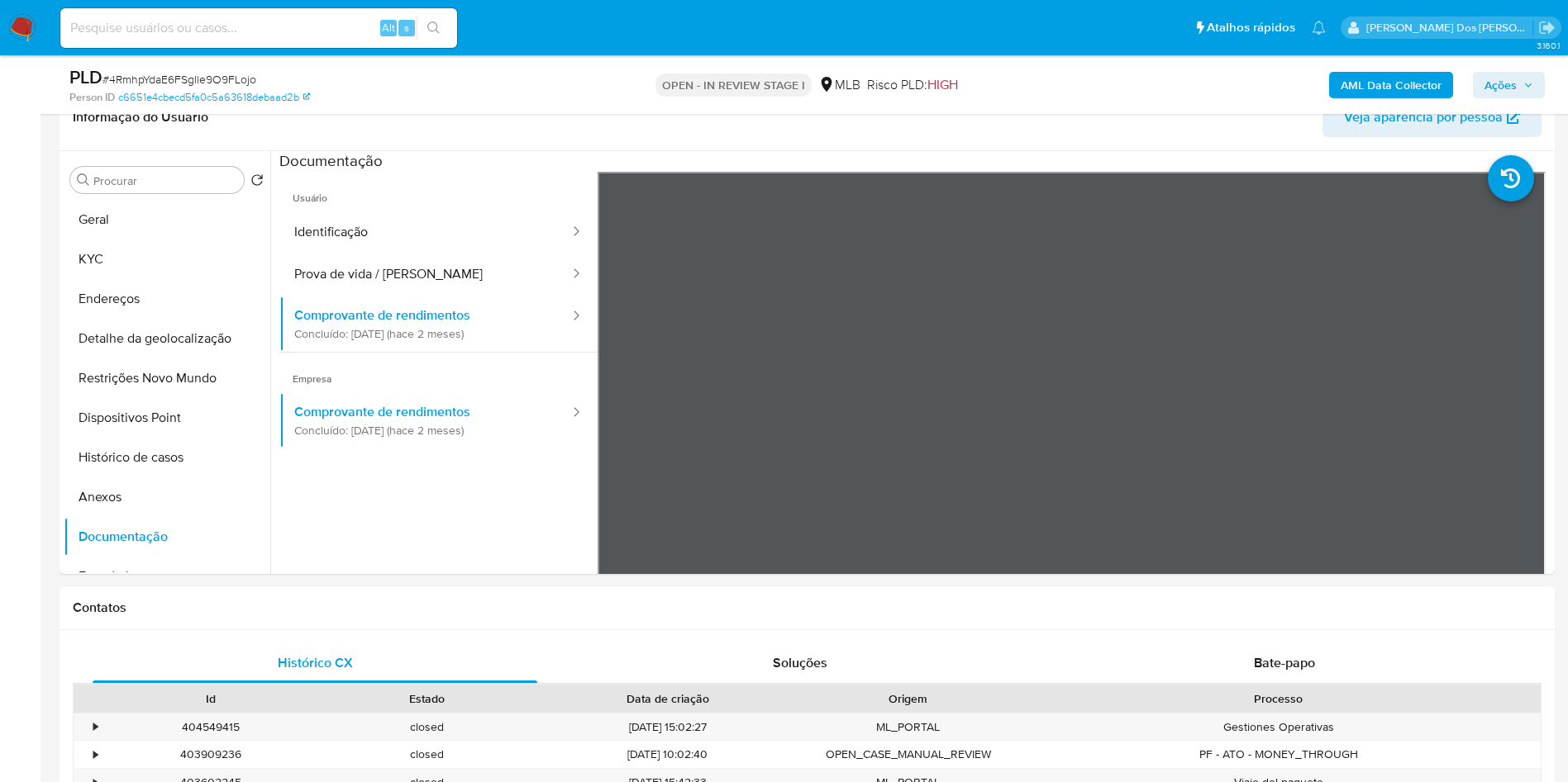
click at [1523, 84] on icon "button" at bounding box center [1528, 85] width 10 height 10
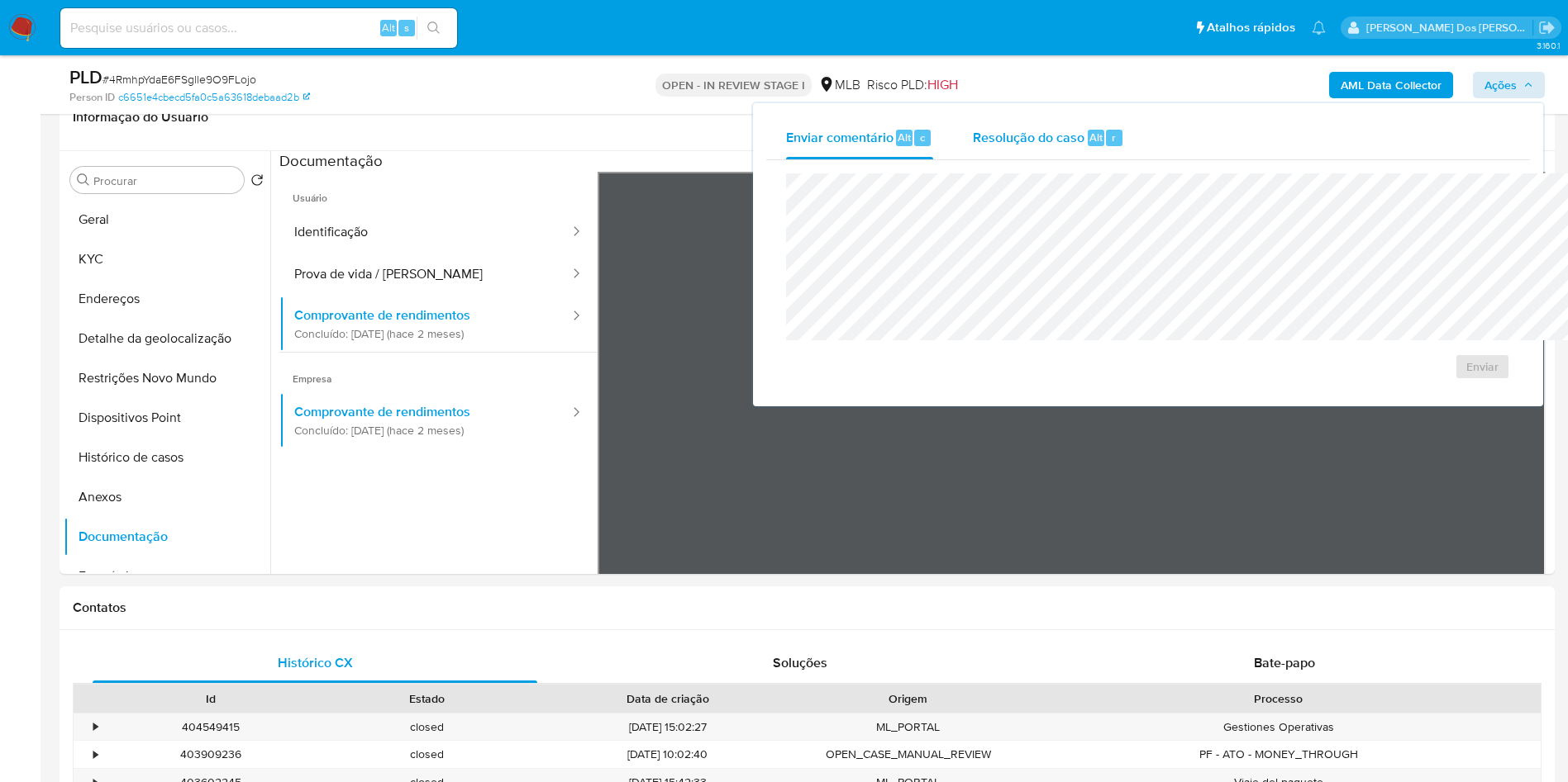
click at [973, 135] on span "Resolução do caso" at bounding box center [1029, 136] width 112 height 19
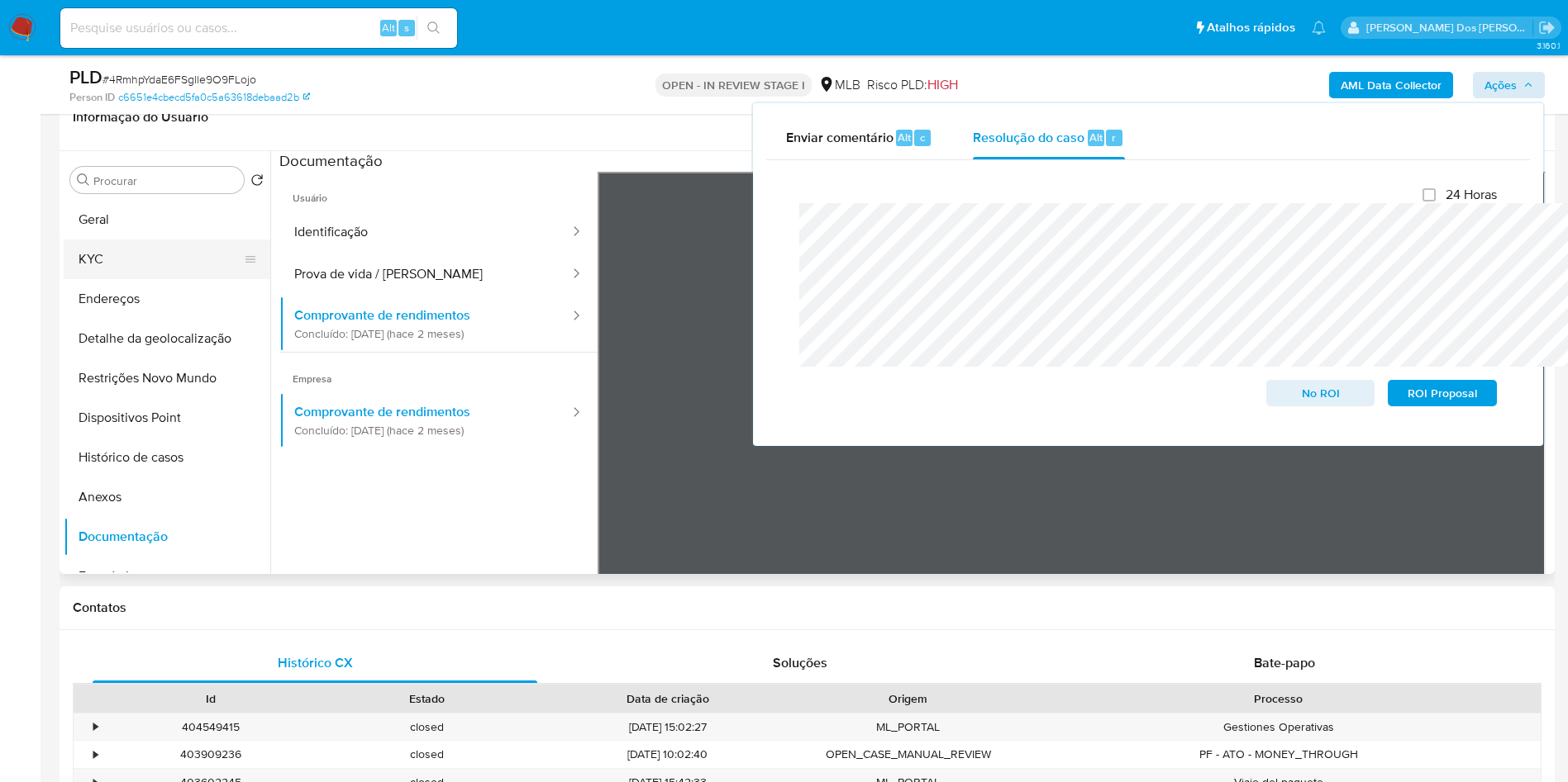
click at [117, 280] on button "KYC" at bounding box center [160, 260] width 194 height 40
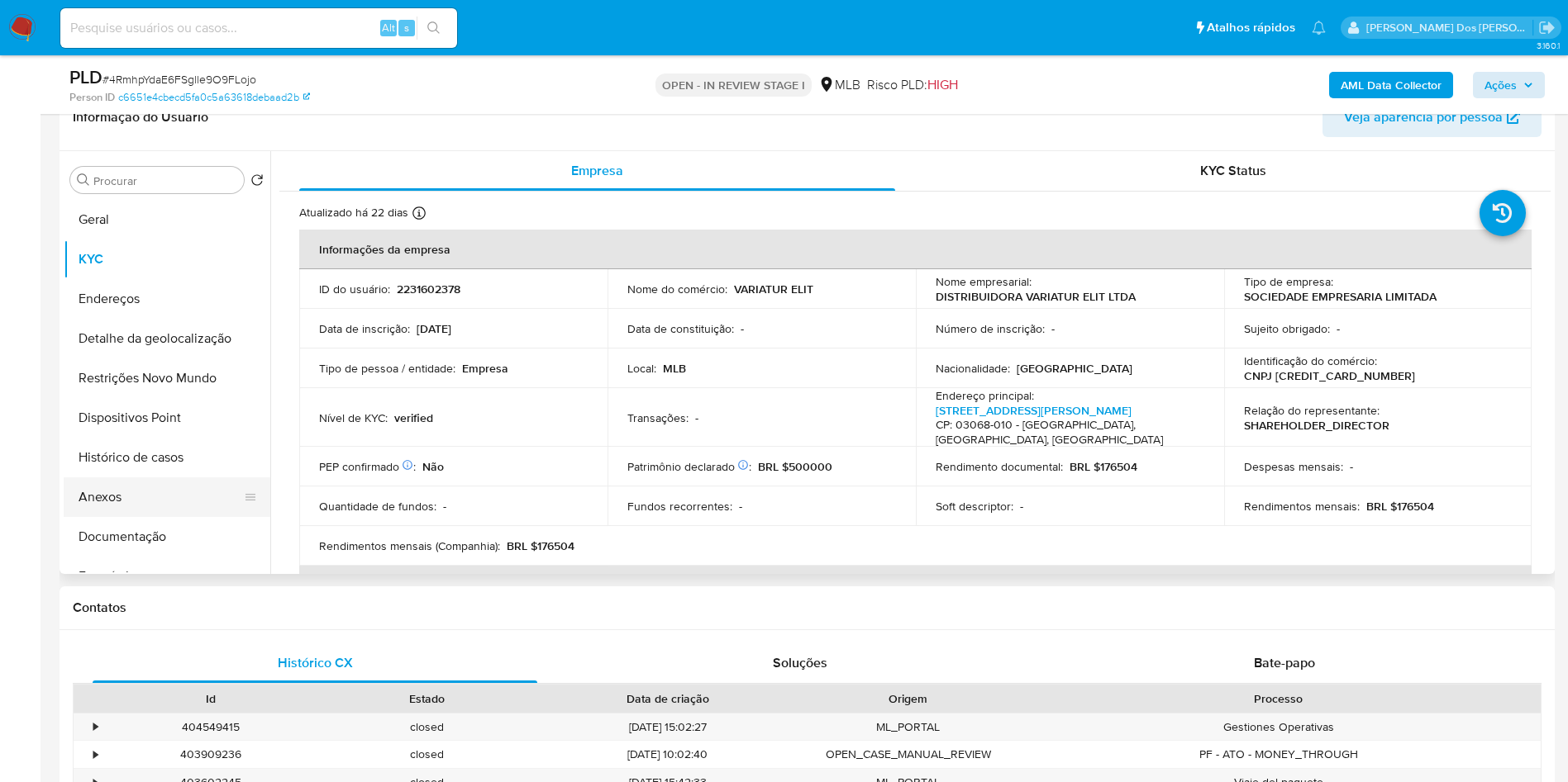
click at [105, 517] on button "Anexos" at bounding box center [160, 497] width 194 height 40
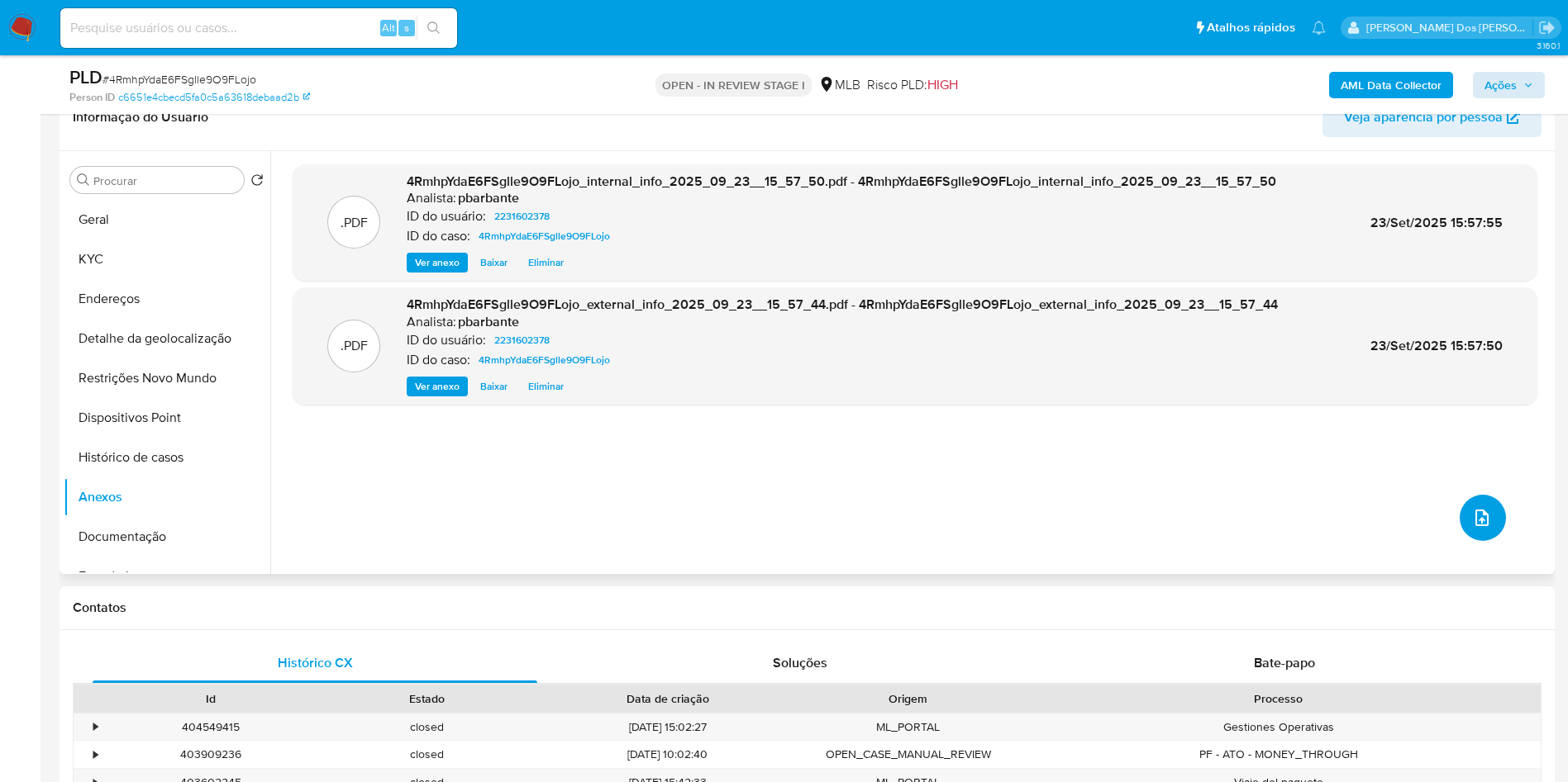
click at [1470, 541] on button "upload-file" at bounding box center [1482, 517] width 46 height 46
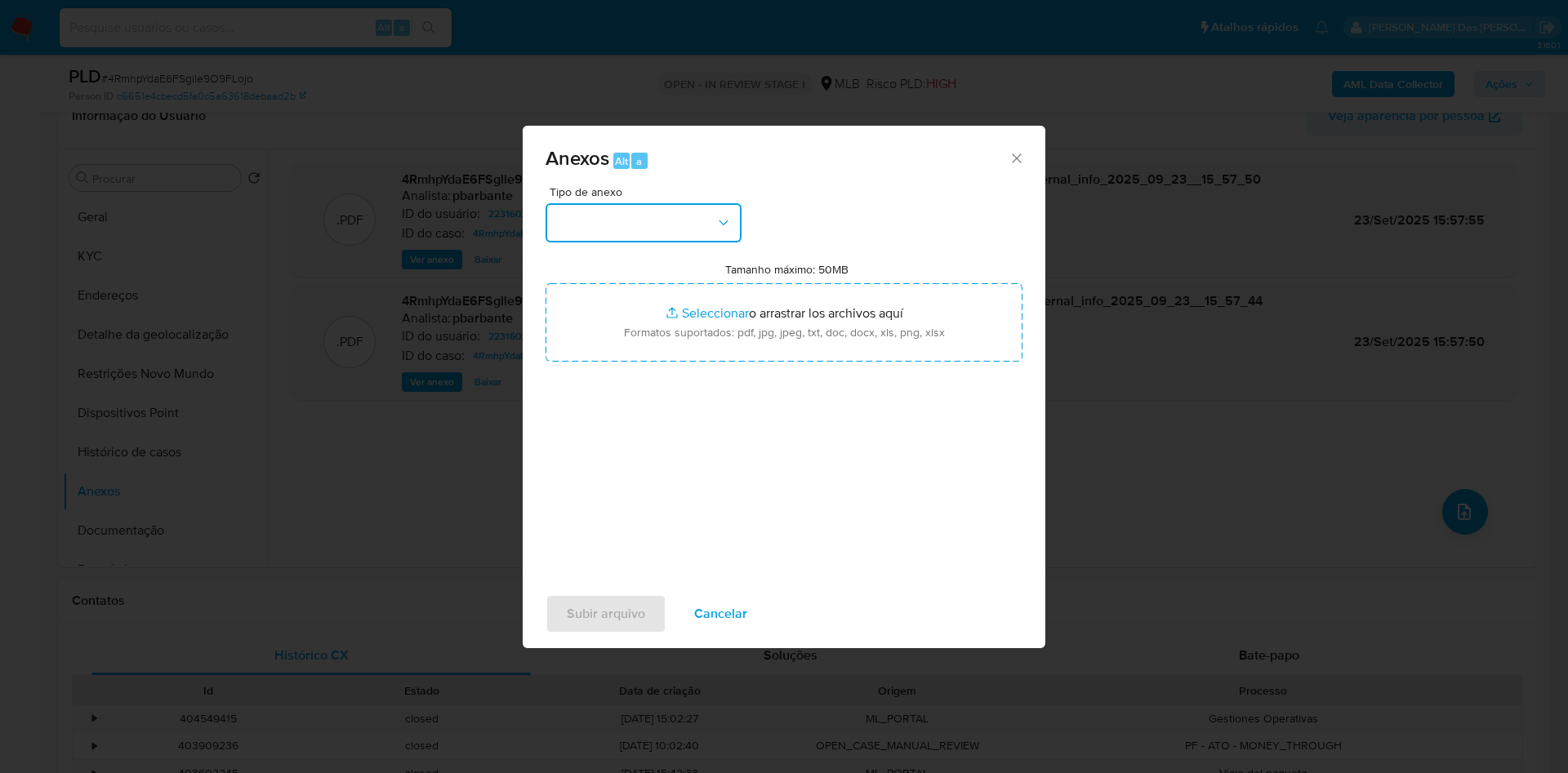
click at [608, 203] on button "button" at bounding box center [643, 223] width 196 height 40
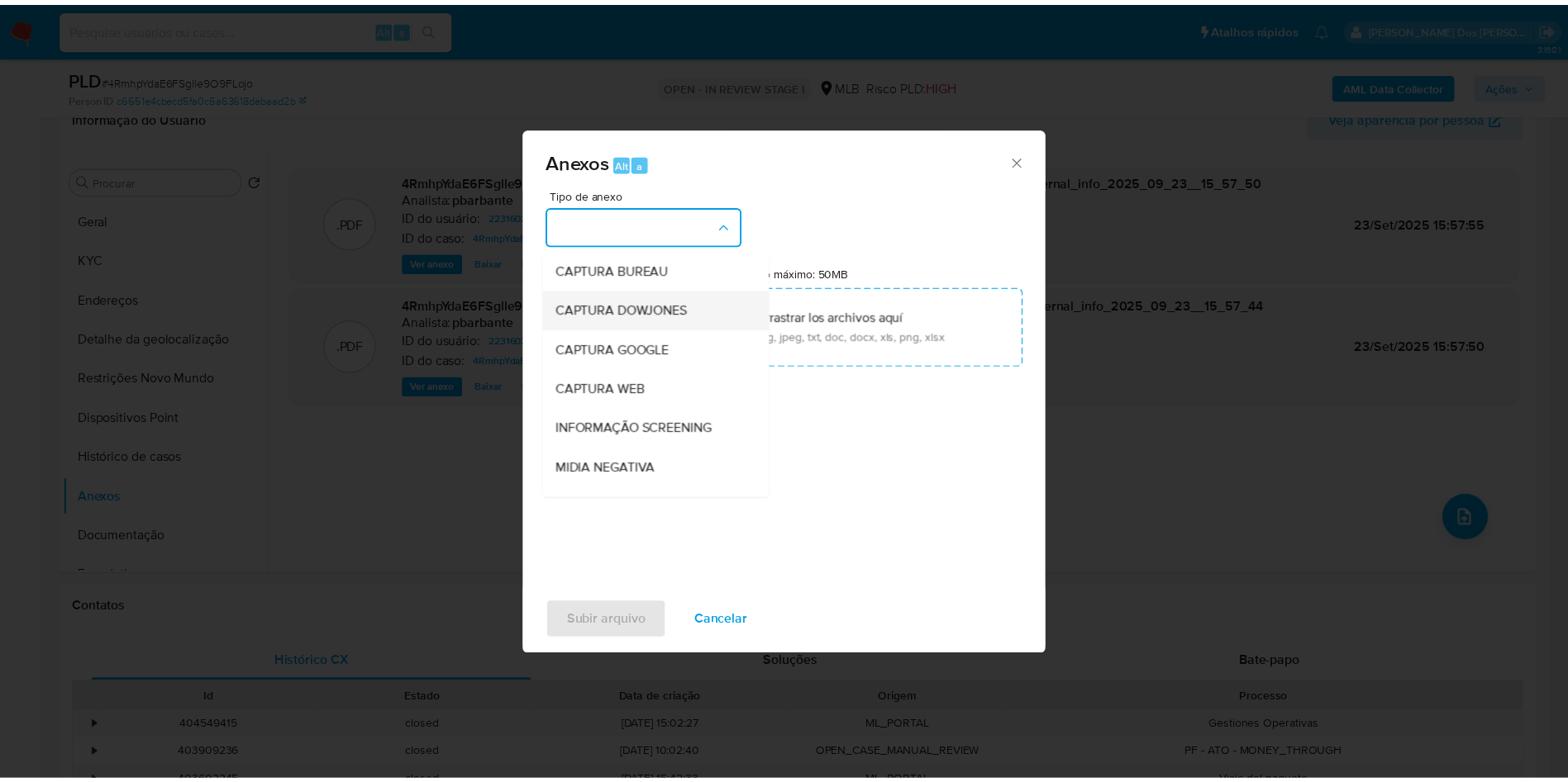
scroll to position [221, 0]
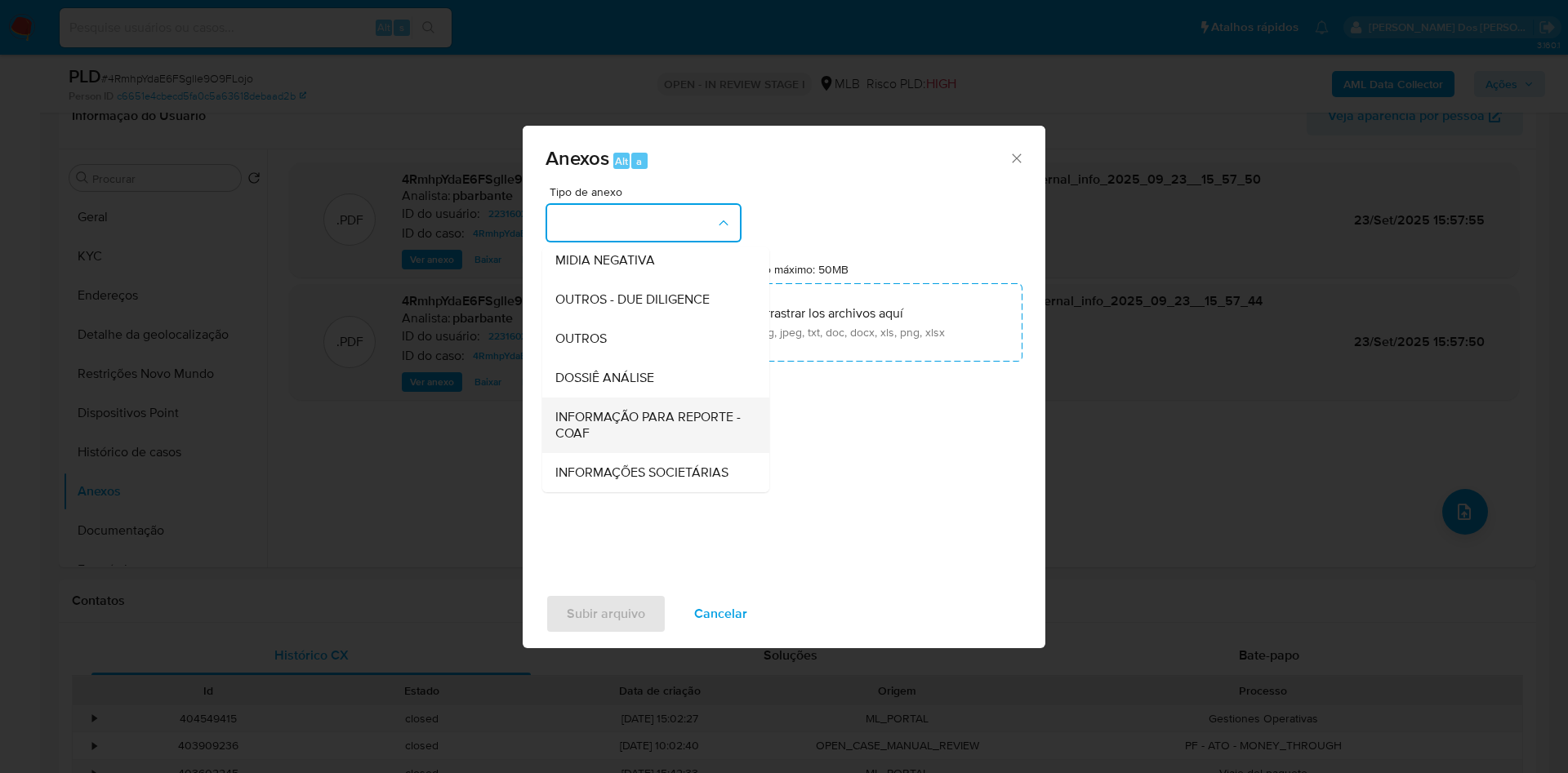
click at [555, 409] on span "INFORMAÇÃO PARA REPORTE - COAF" at bounding box center [651, 426] width 191 height 33
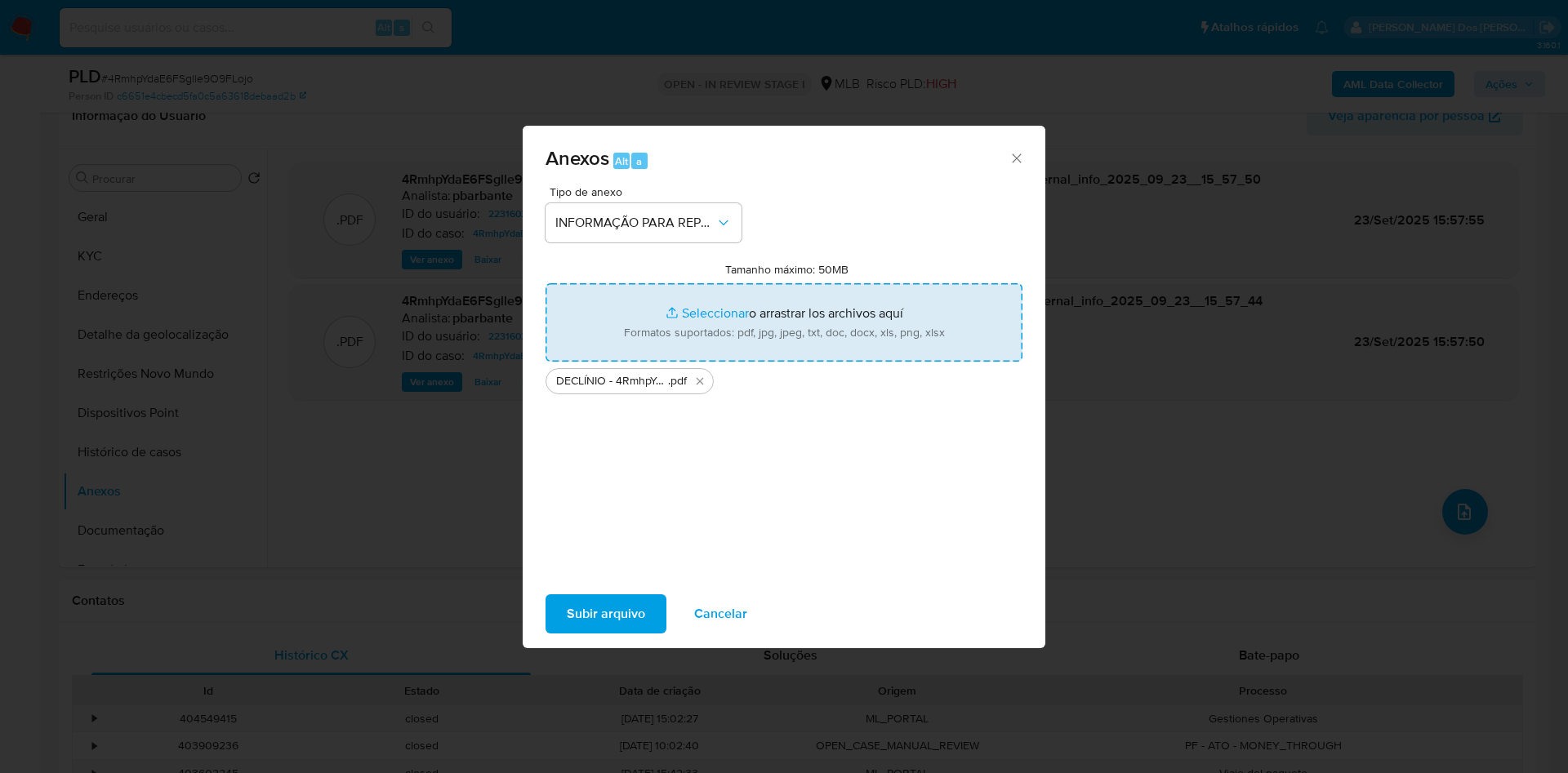
type input "C:\fakepath\Mulan 2231602378_2025_09_23_07_23_11.xlsx"
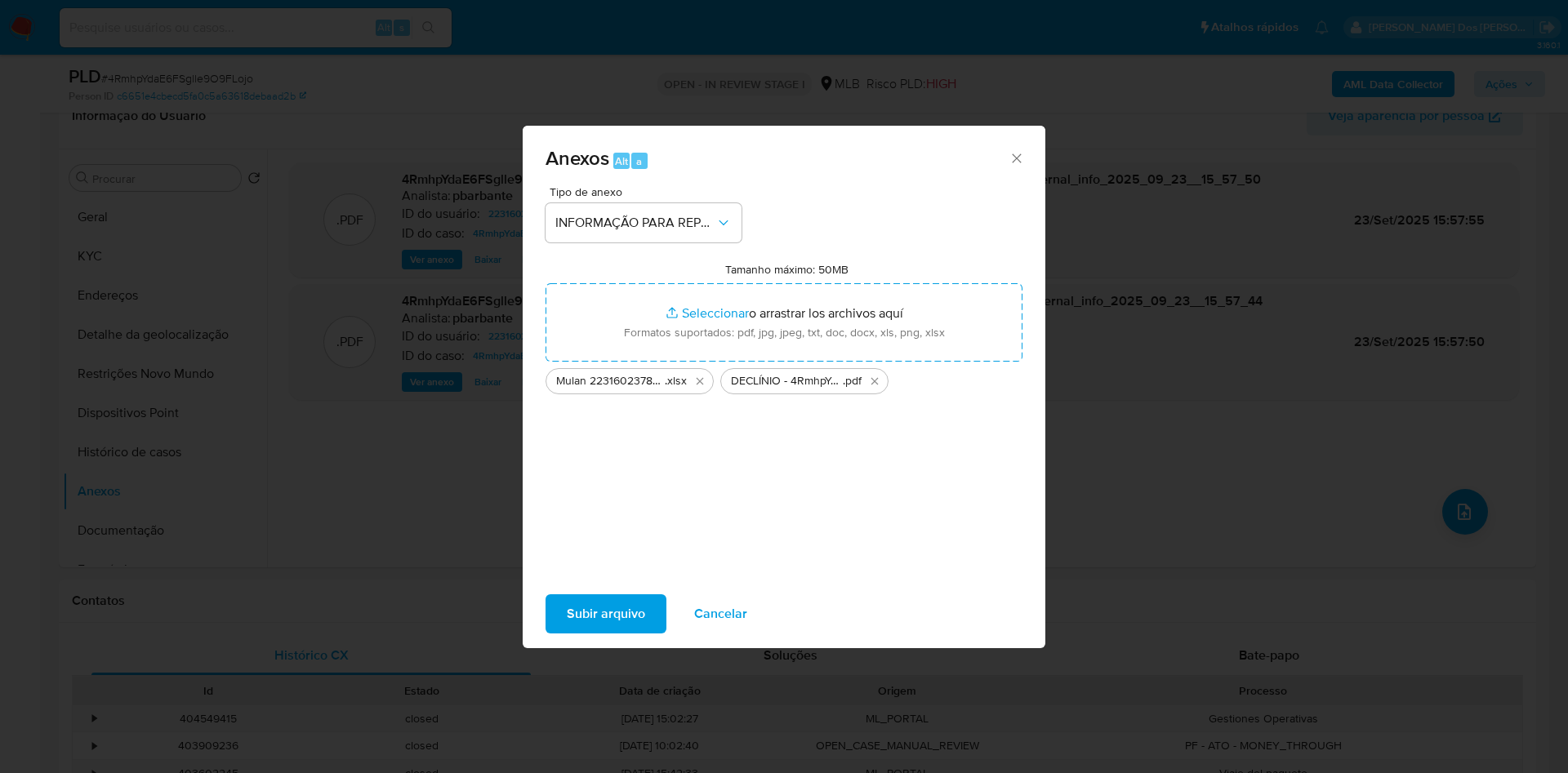
click at [576, 620] on span "Subir arquivo" at bounding box center [605, 615] width 78 height 36
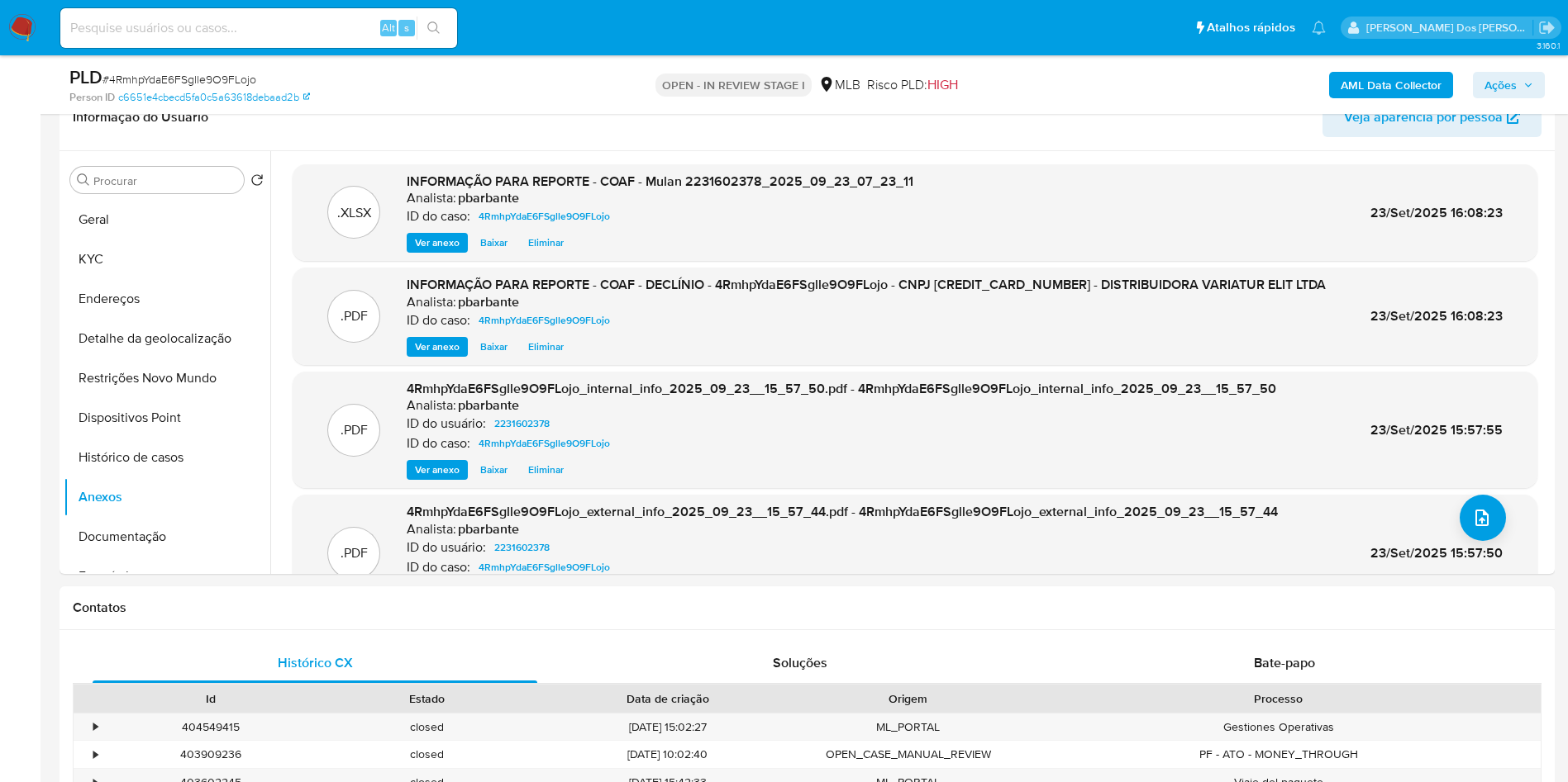
click at [1529, 93] on span "Ações" at bounding box center [1509, 85] width 48 height 23
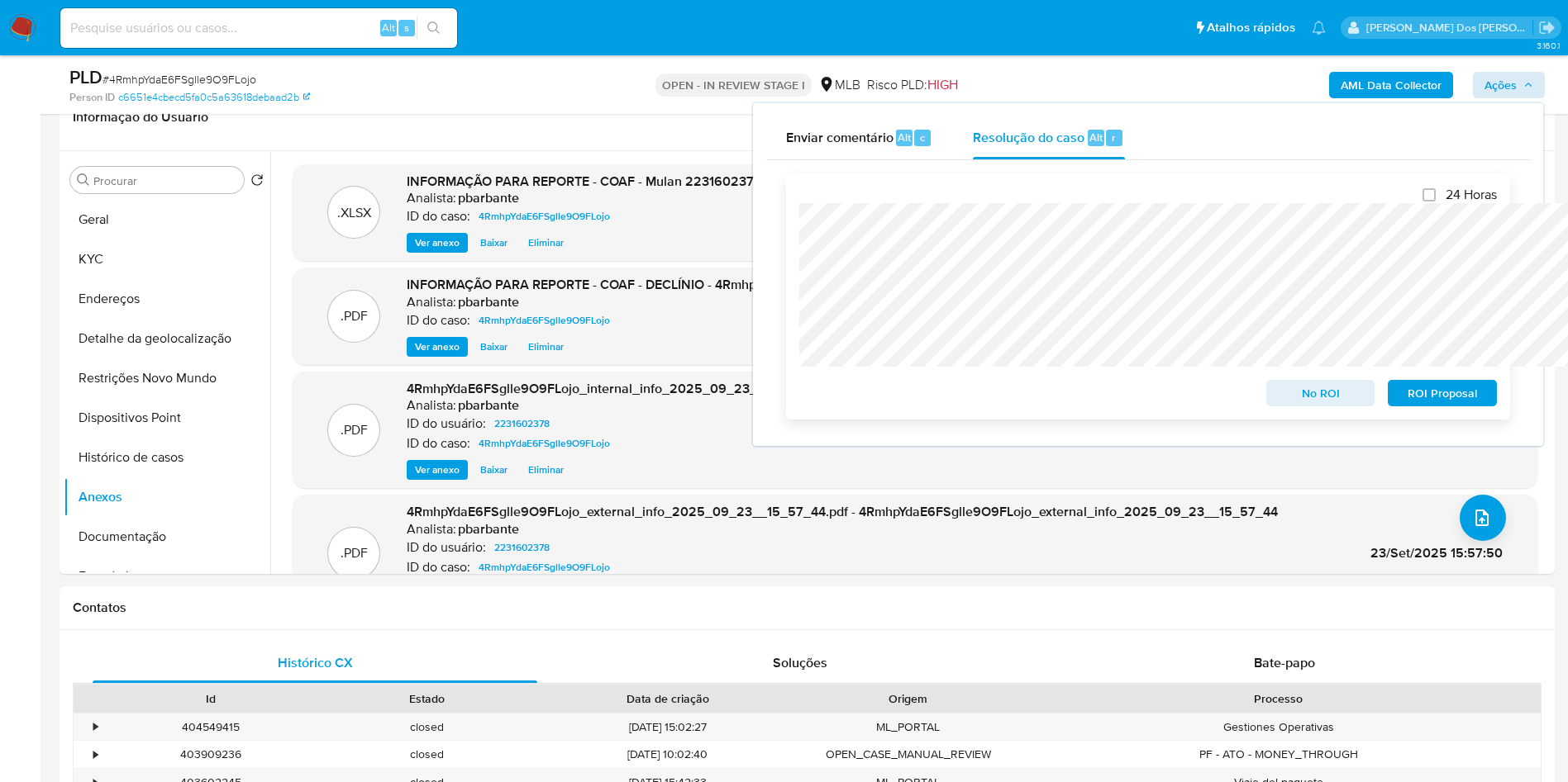
click at [1322, 390] on span "No ROI" at bounding box center [1320, 393] width 86 height 23
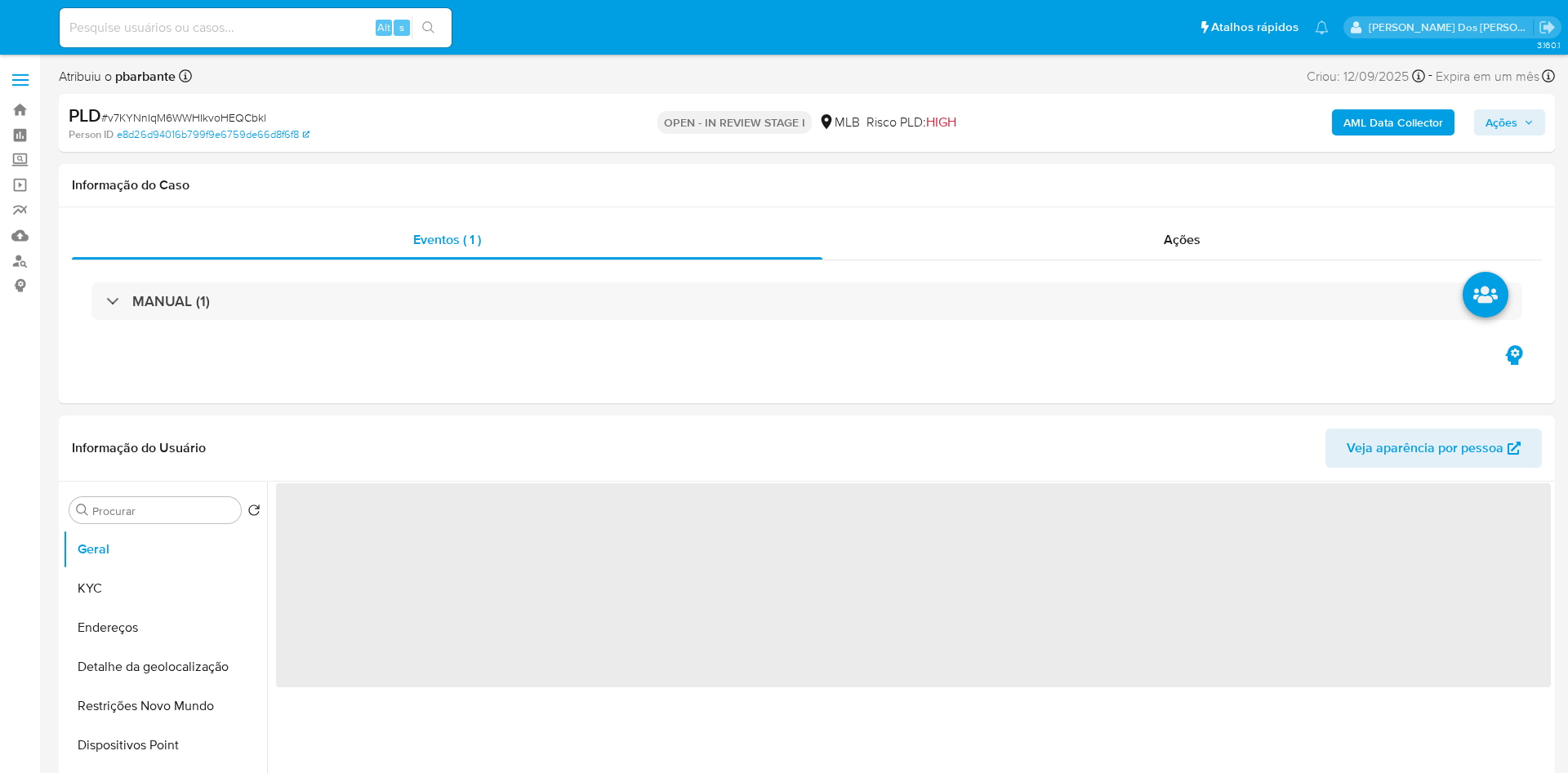
select select "10"
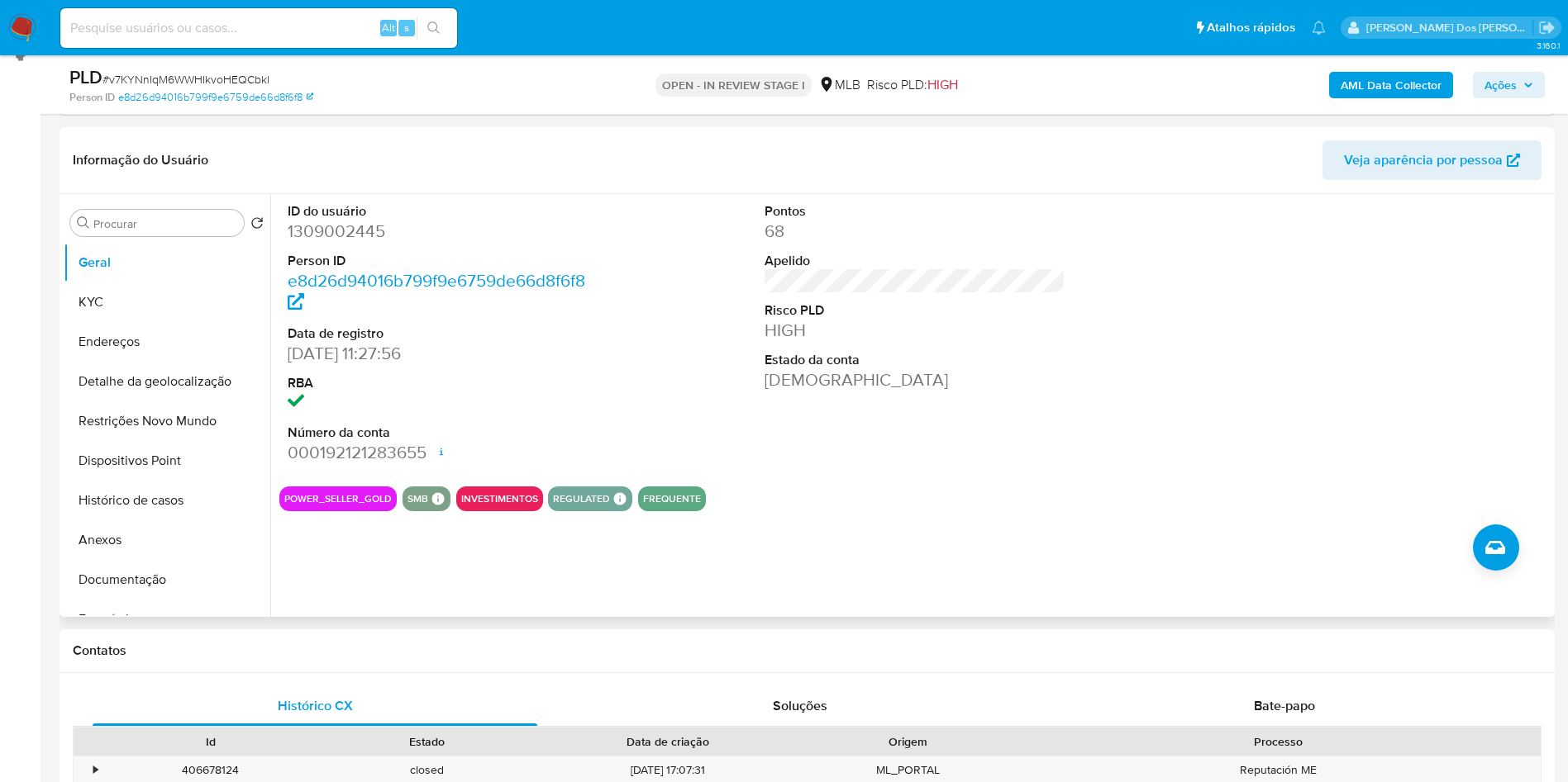
scroll to position [394, 0]
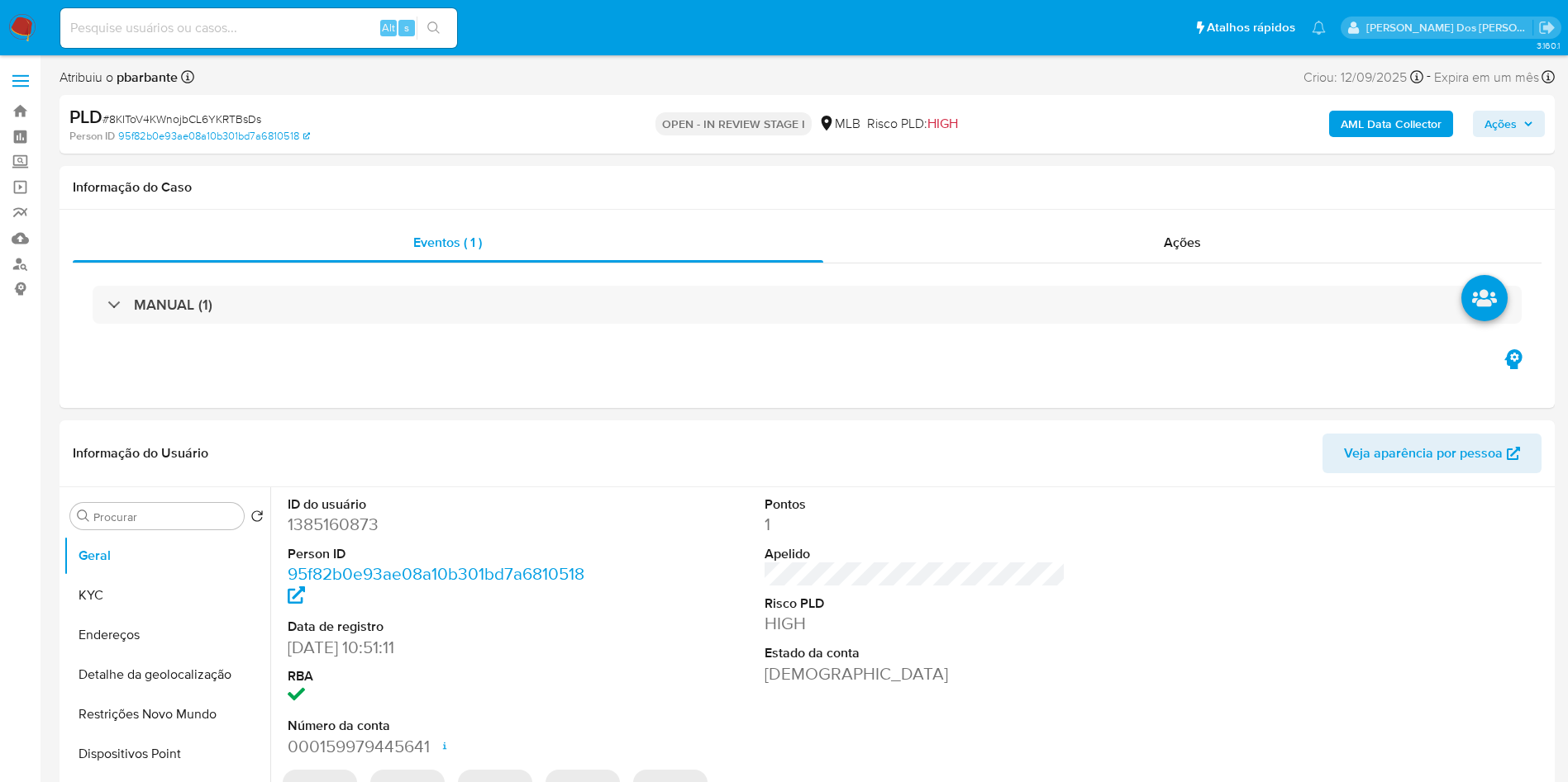
select select "10"
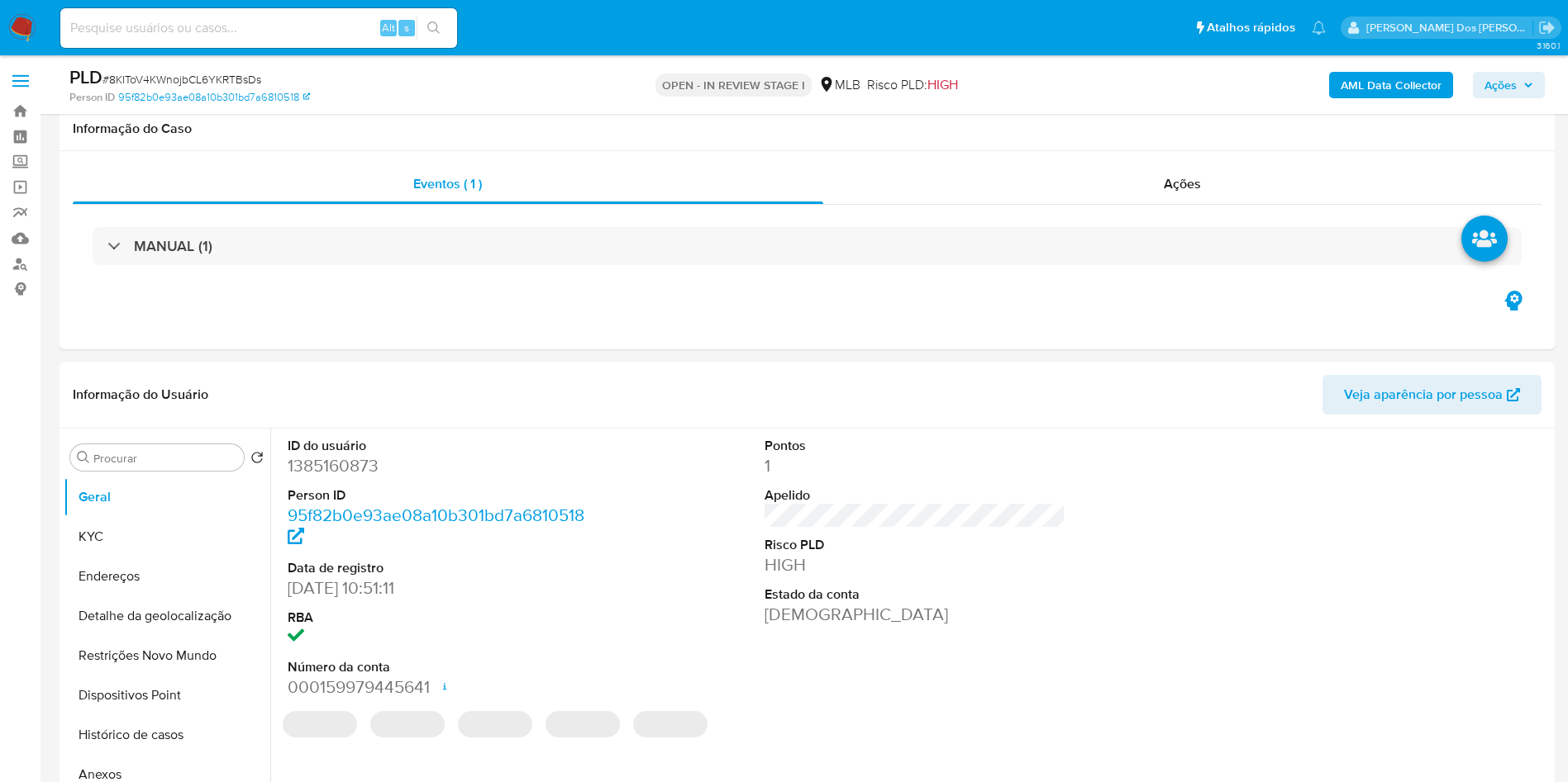
scroll to position [184, 0]
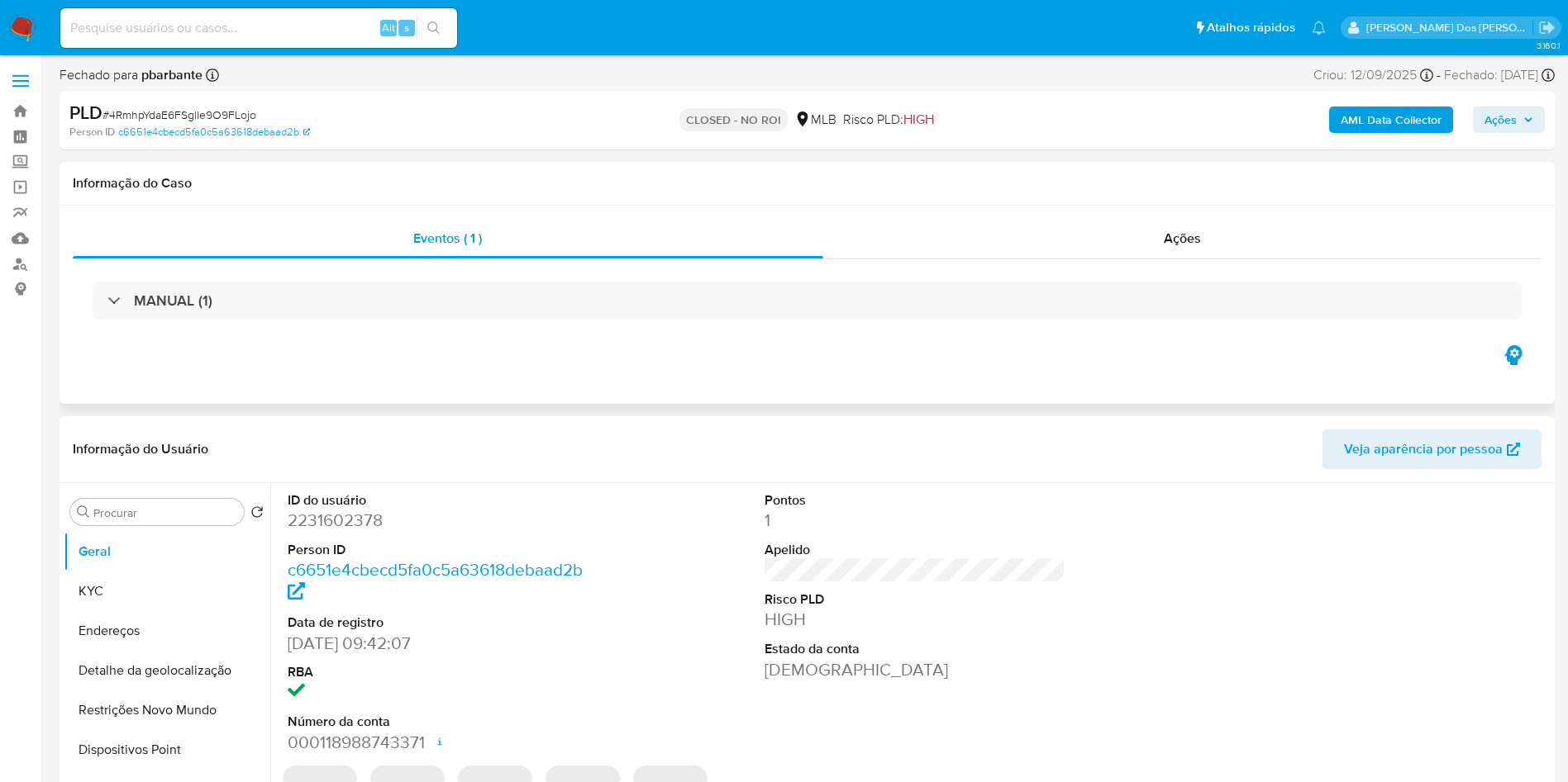
select select "10"
